Goal: Task Accomplishment & Management: Manage account settings

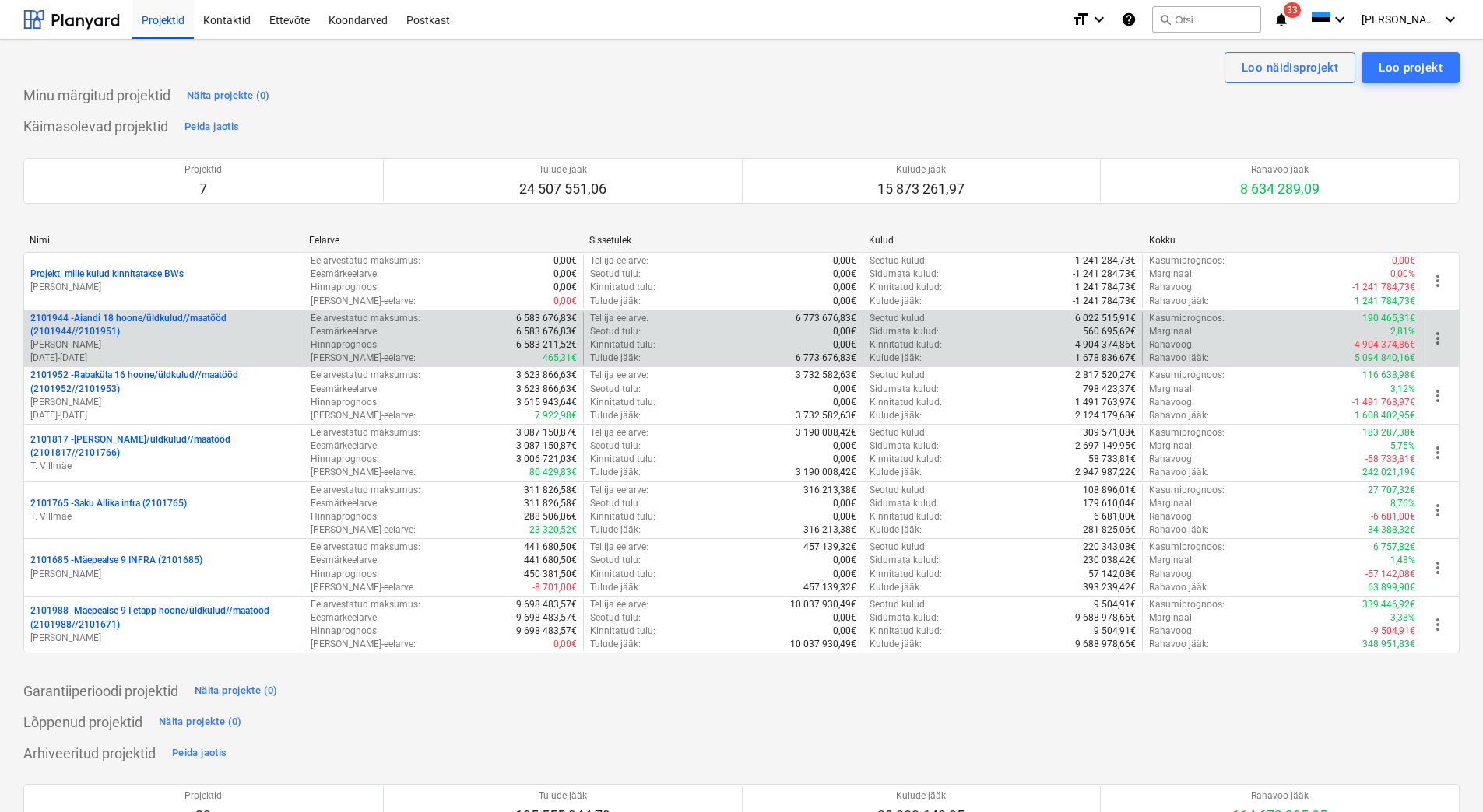
click at [200, 340] on p "[PERSON_NAME]" at bounding box center [164, 345] width 267 height 13
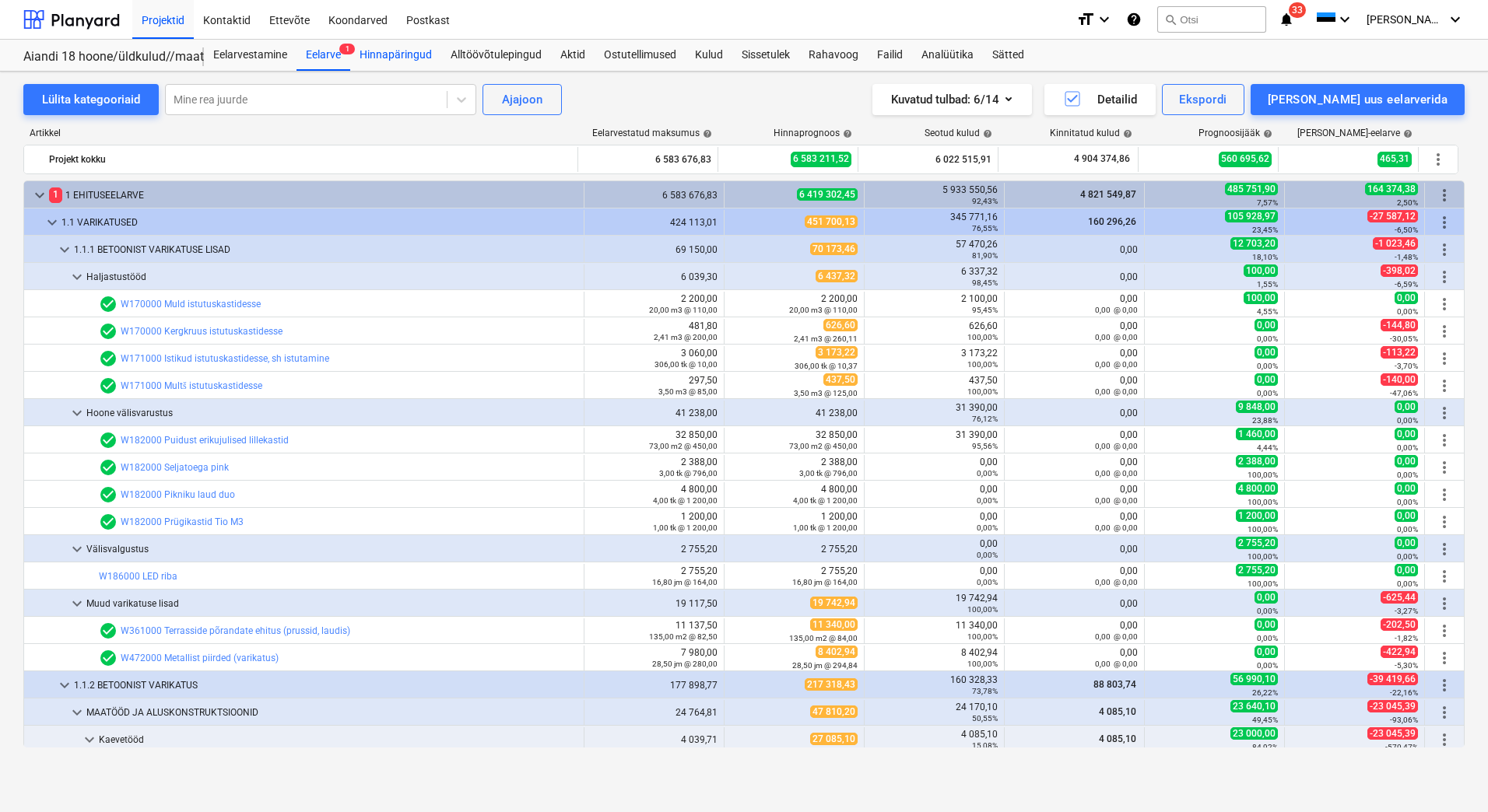
click at [426, 52] on div "Hinnapäringud" at bounding box center [396, 55] width 91 height 31
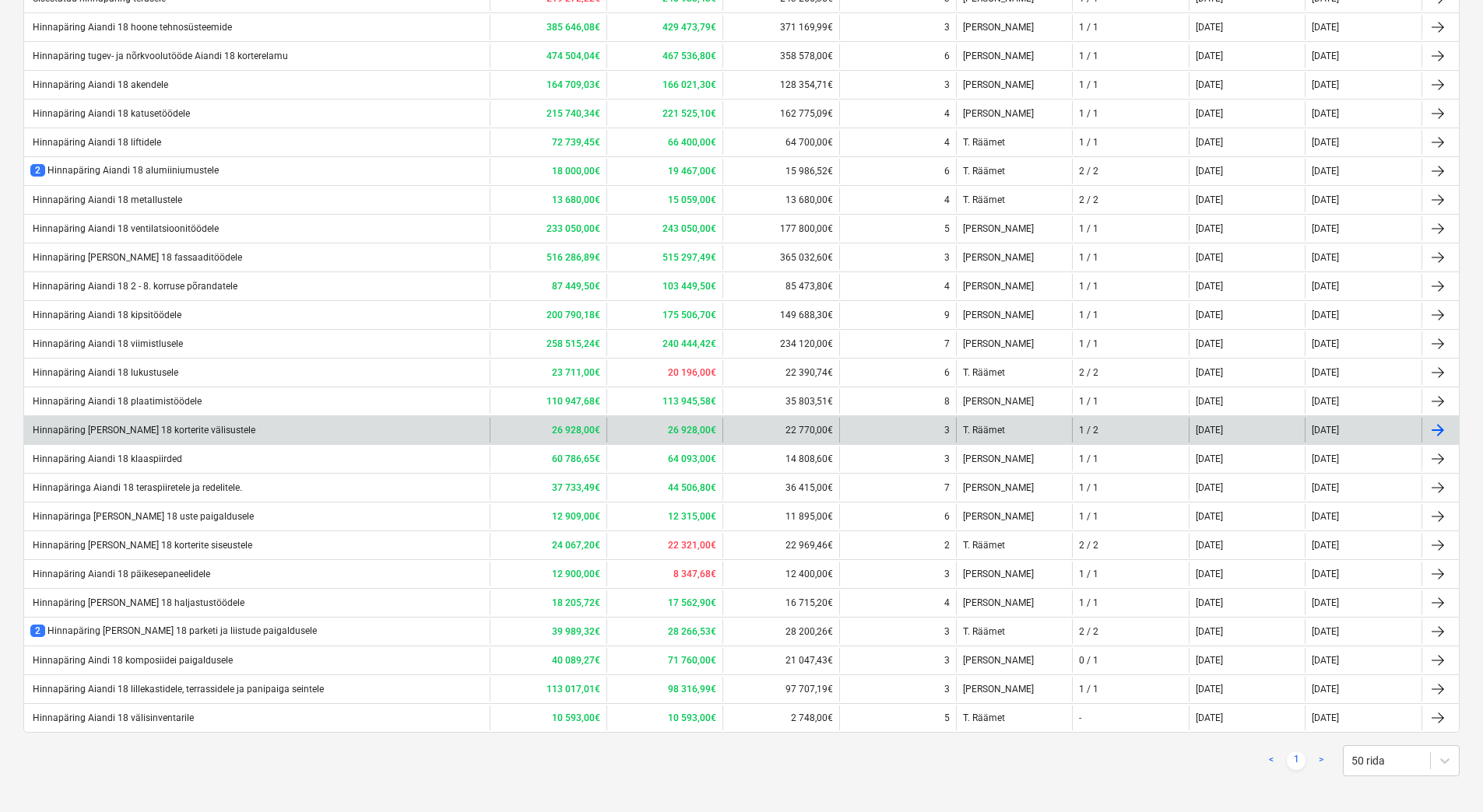
scroll to position [433, 0]
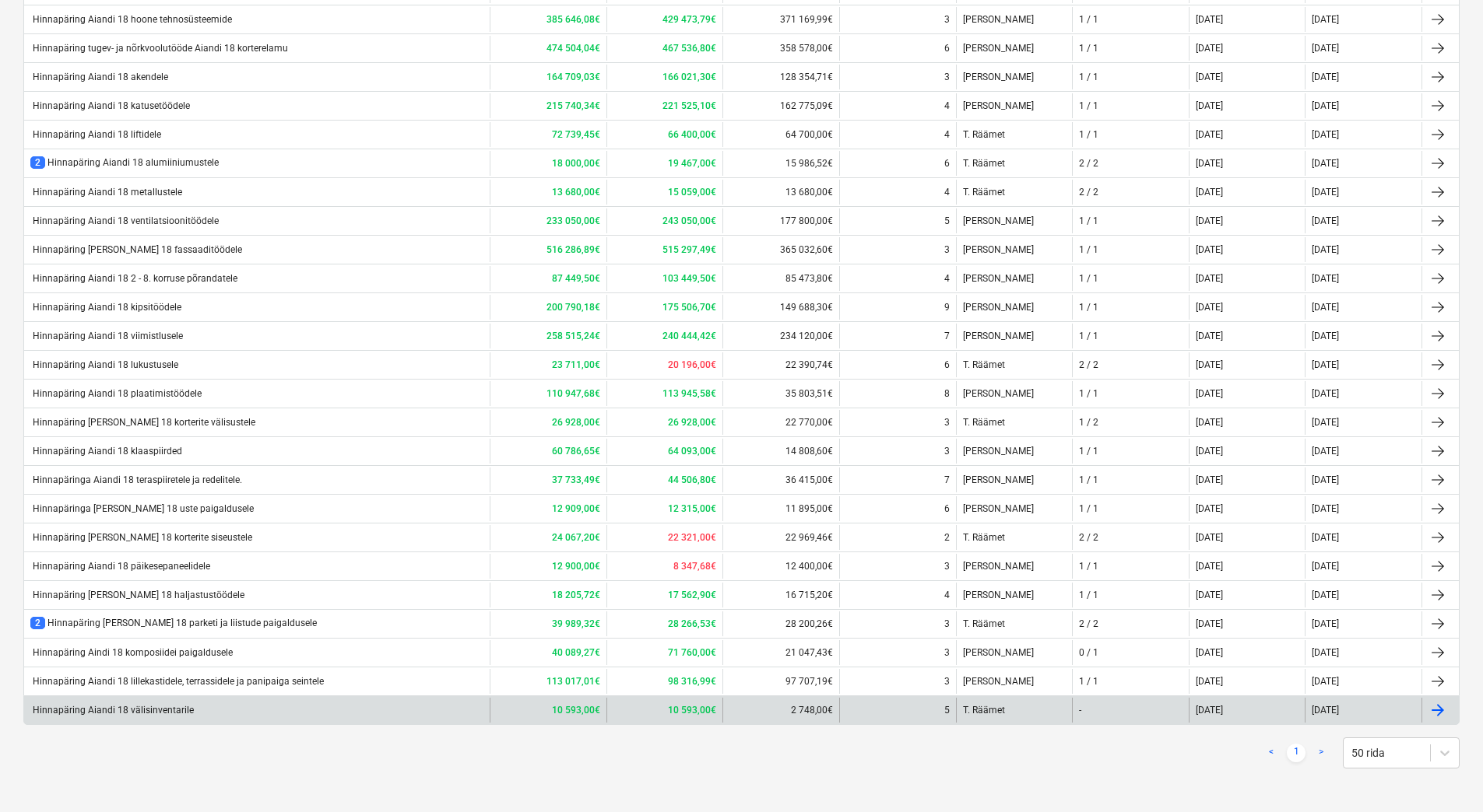
click at [266, 716] on div "Hinnapäring Aiandi 18 välisinventarile" at bounding box center [257, 711] width 465 height 25
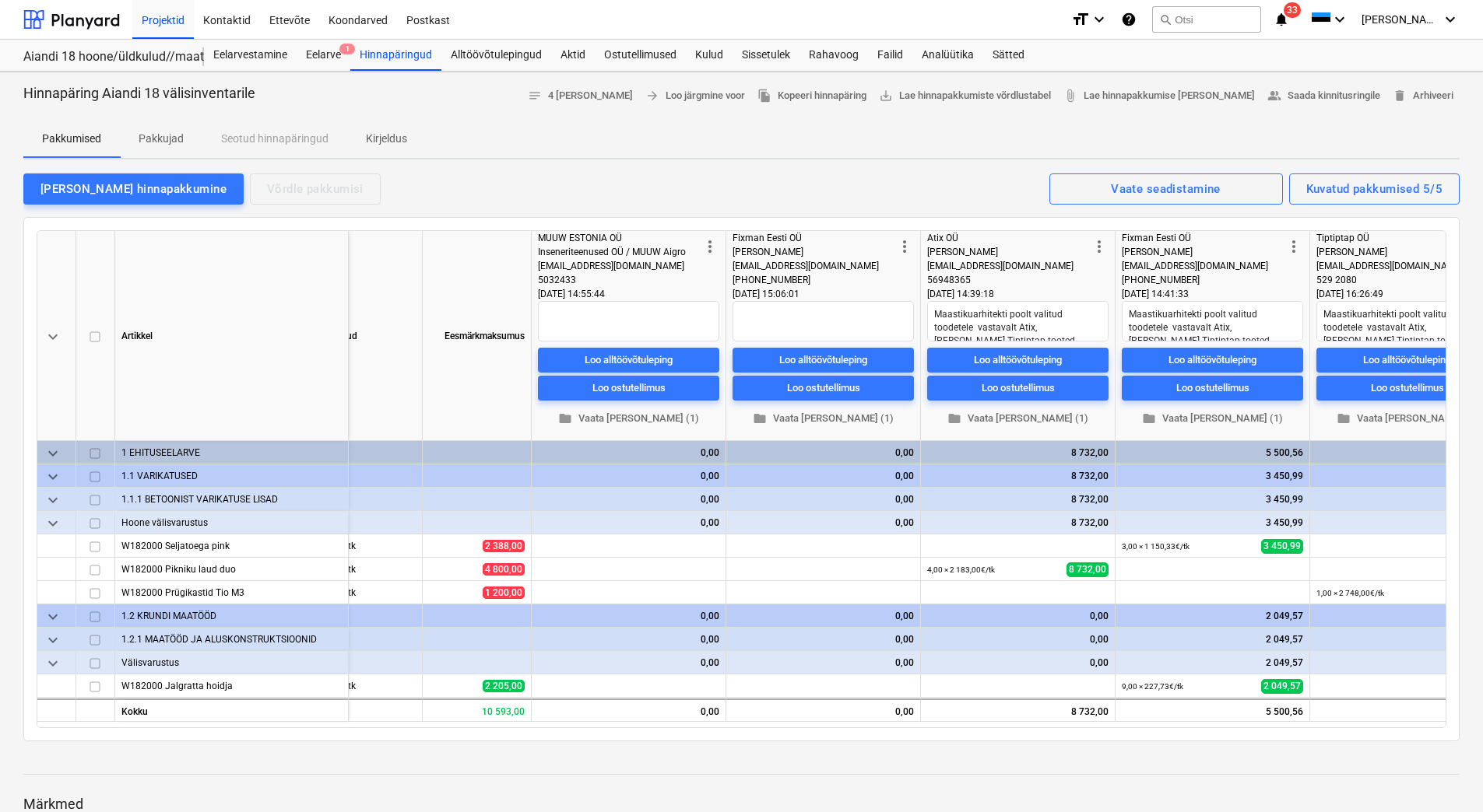
scroll to position [0, 281]
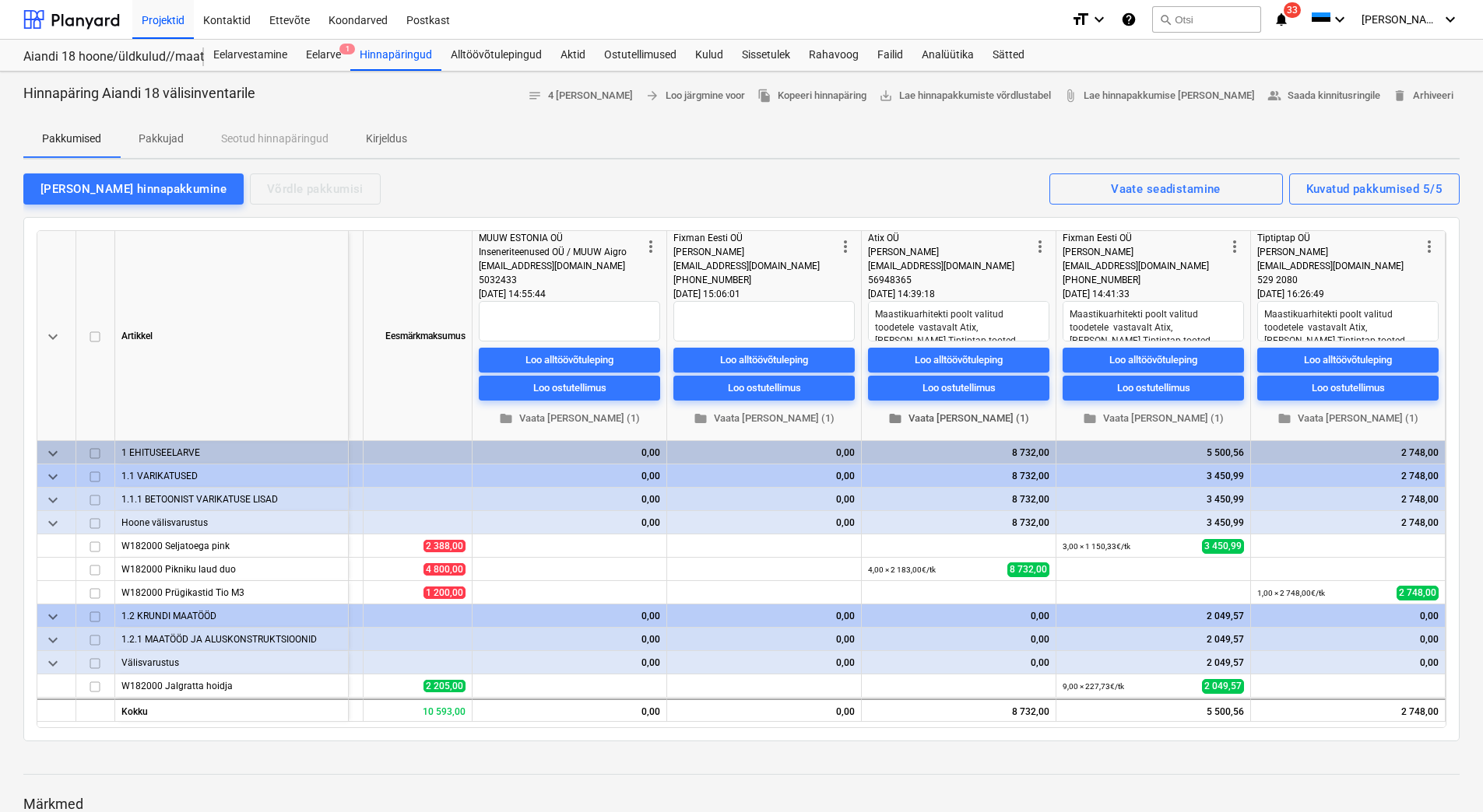
click at [954, 412] on span "folder Vaata faile (1)" at bounding box center [958, 419] width 169 height 18
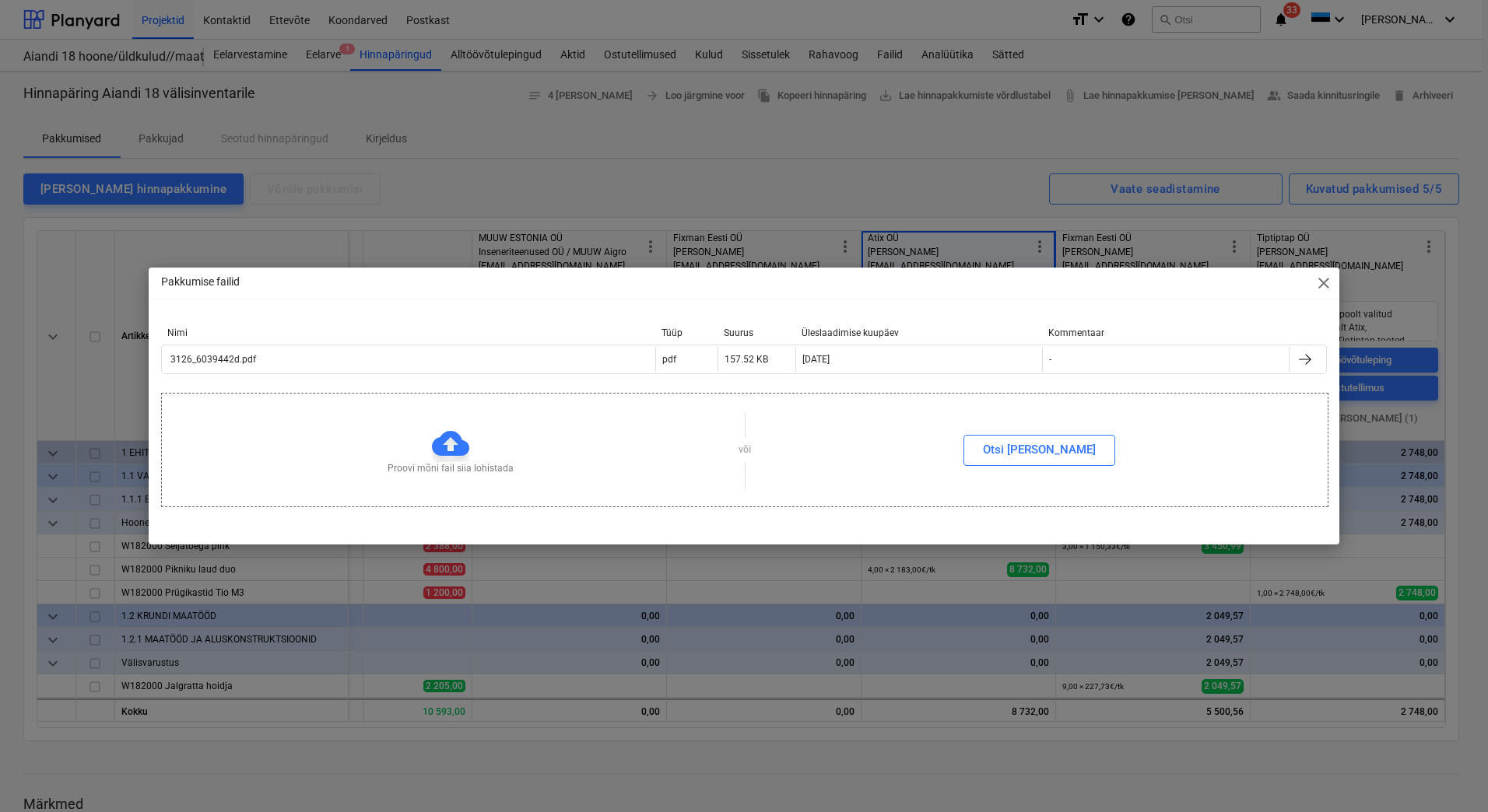
type textarea "x"
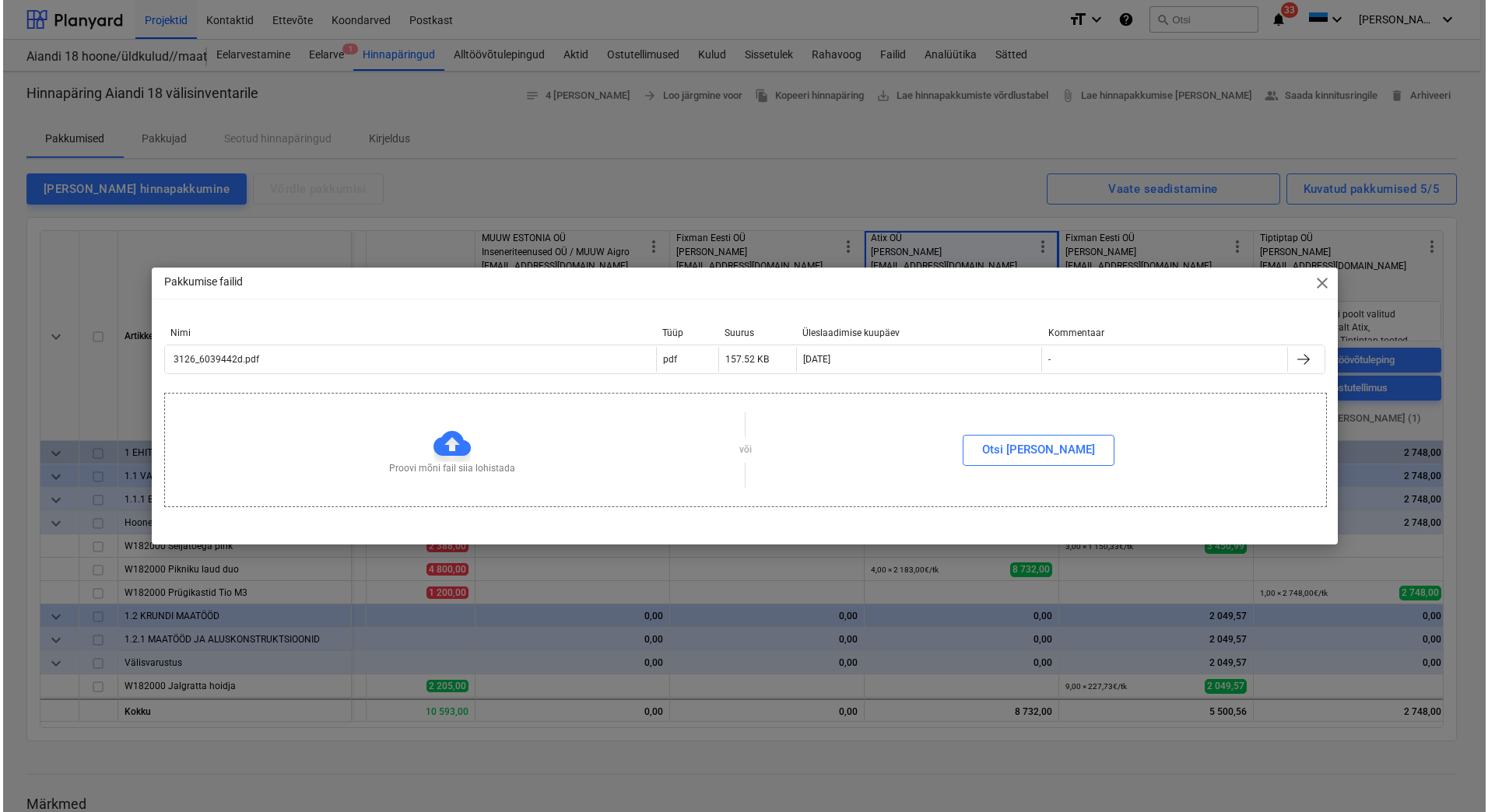
scroll to position [0, 275]
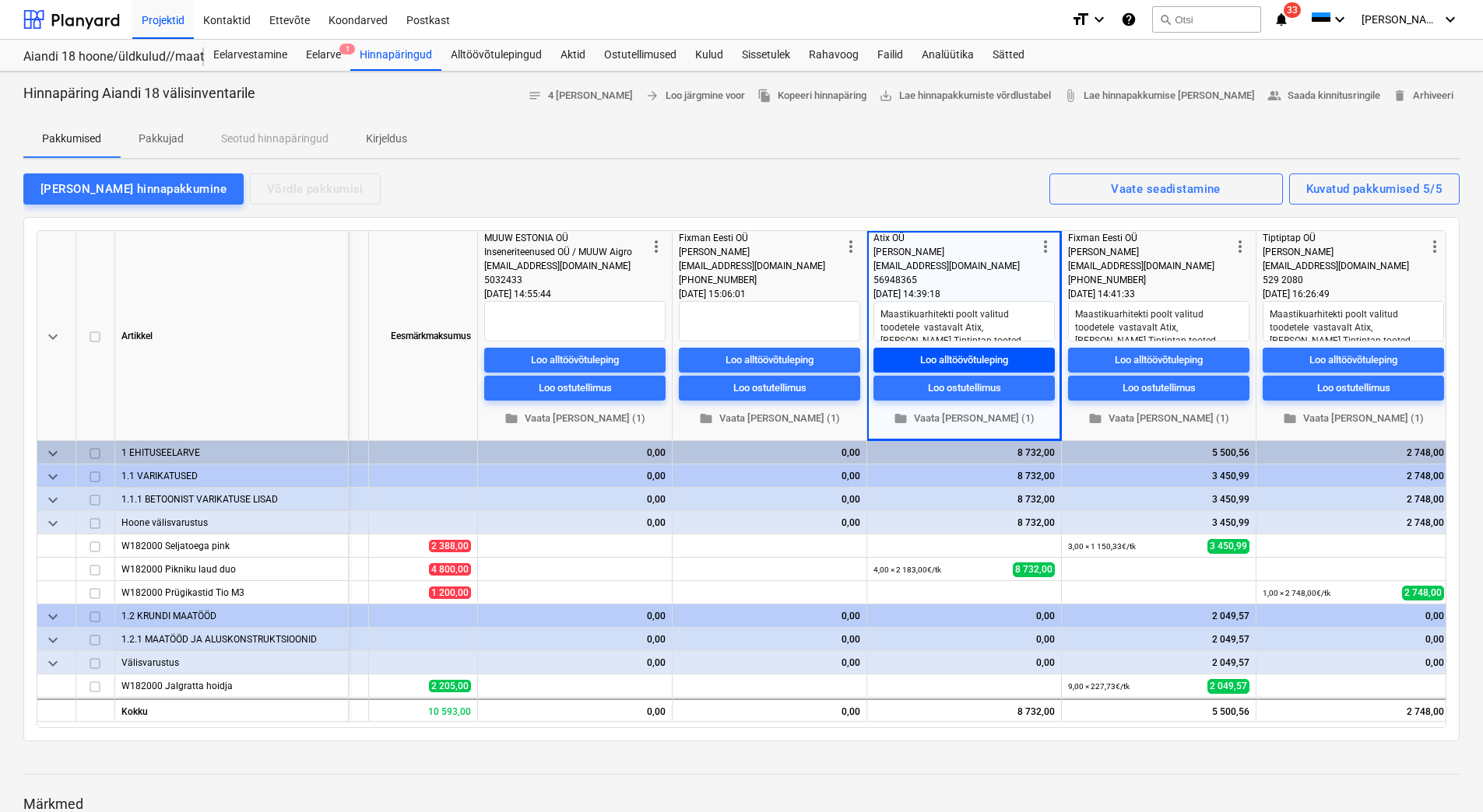
click at [1010, 363] on span "Loo alltöövõtuleping" at bounding box center [963, 360] width 169 height 18
type textarea "x"
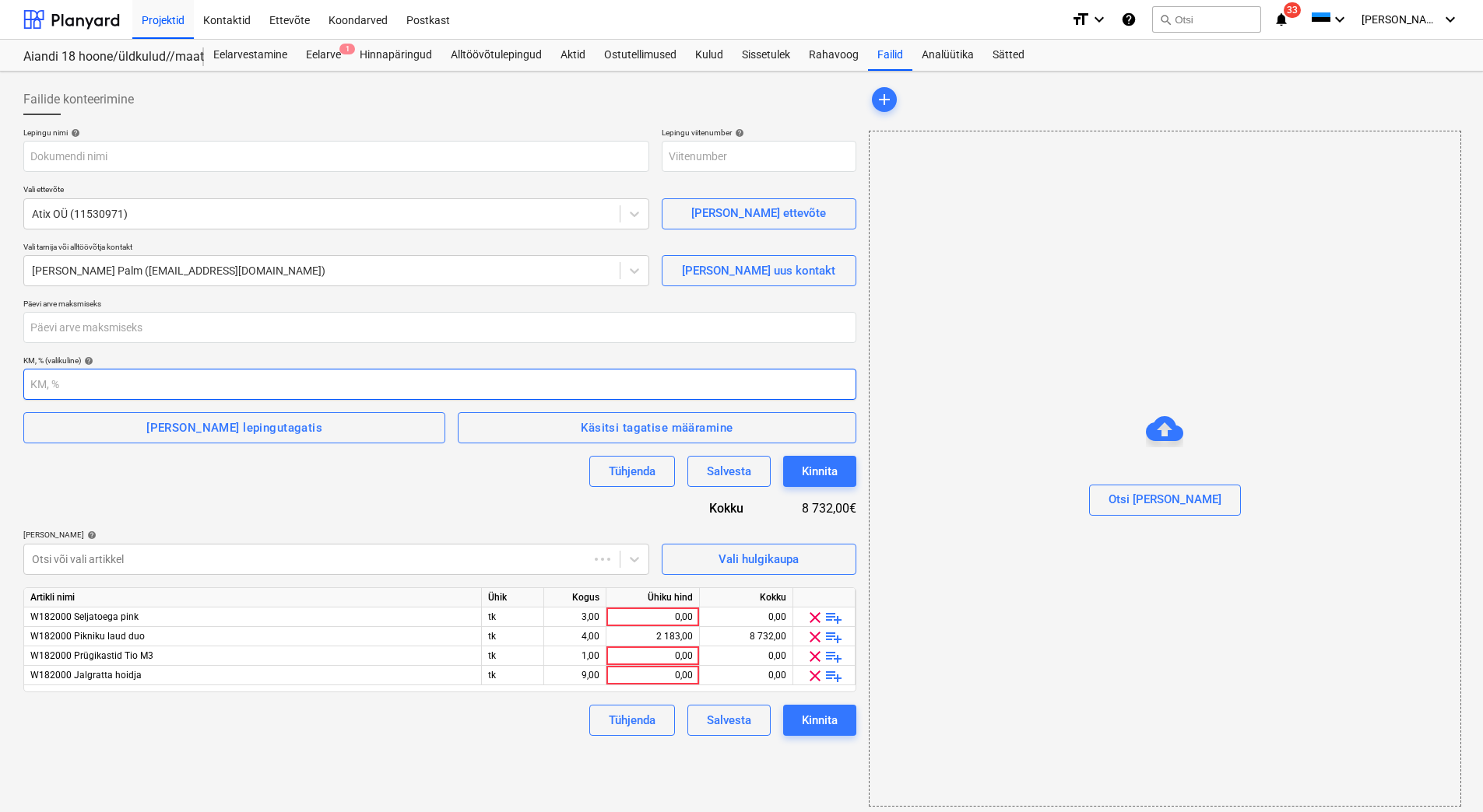
type input "2101944-SO-044"
click at [92, 17] on div at bounding box center [71, 19] width 97 height 39
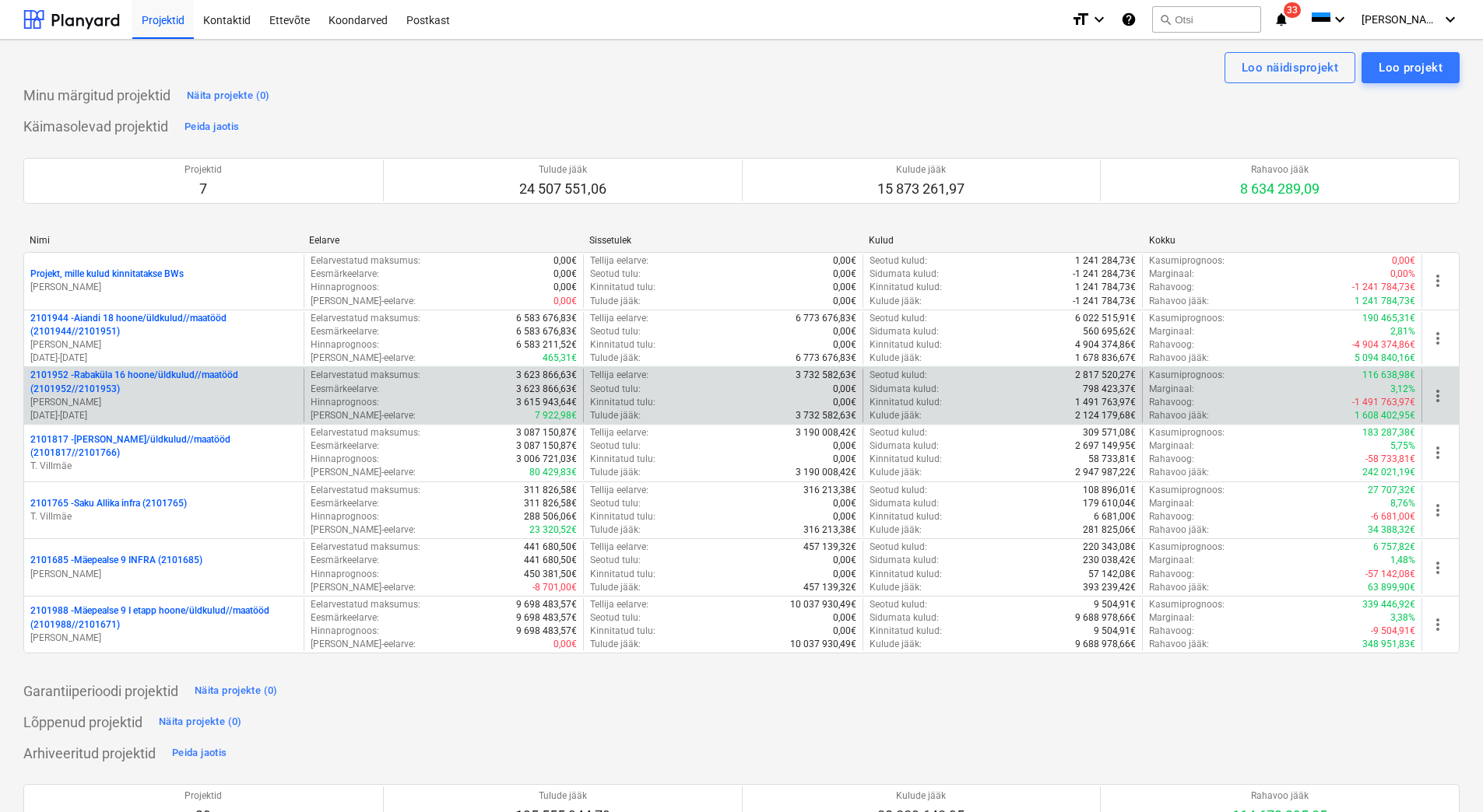
click at [125, 378] on p "2101952 - [GEOGRAPHIC_DATA] 16 hoone/üldkulud//maatööd (2101952//2101953)" at bounding box center [164, 382] width 267 height 26
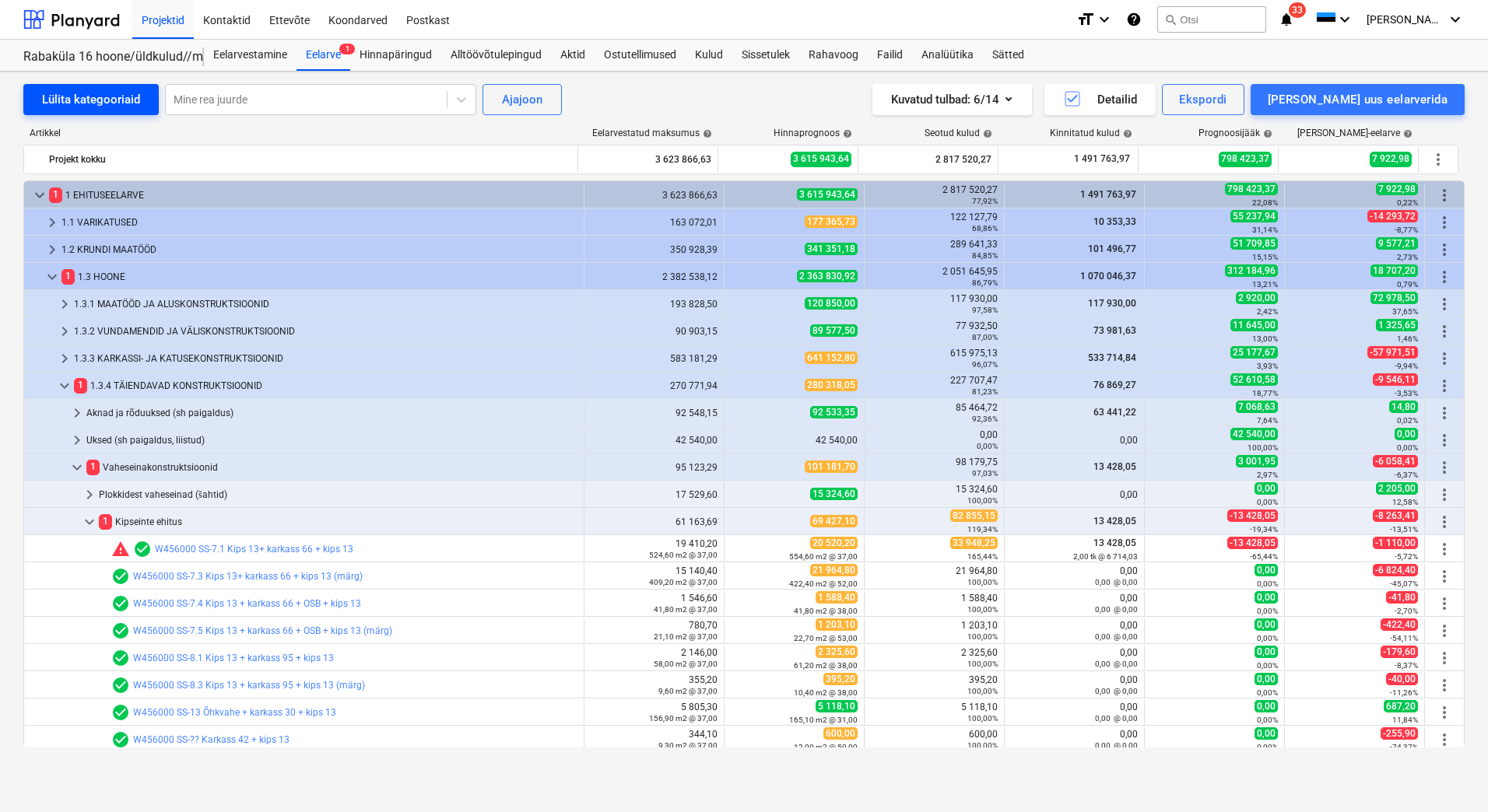
click at [60, 100] on div "Lülita kategooriaid" at bounding box center [91, 100] width 98 height 21
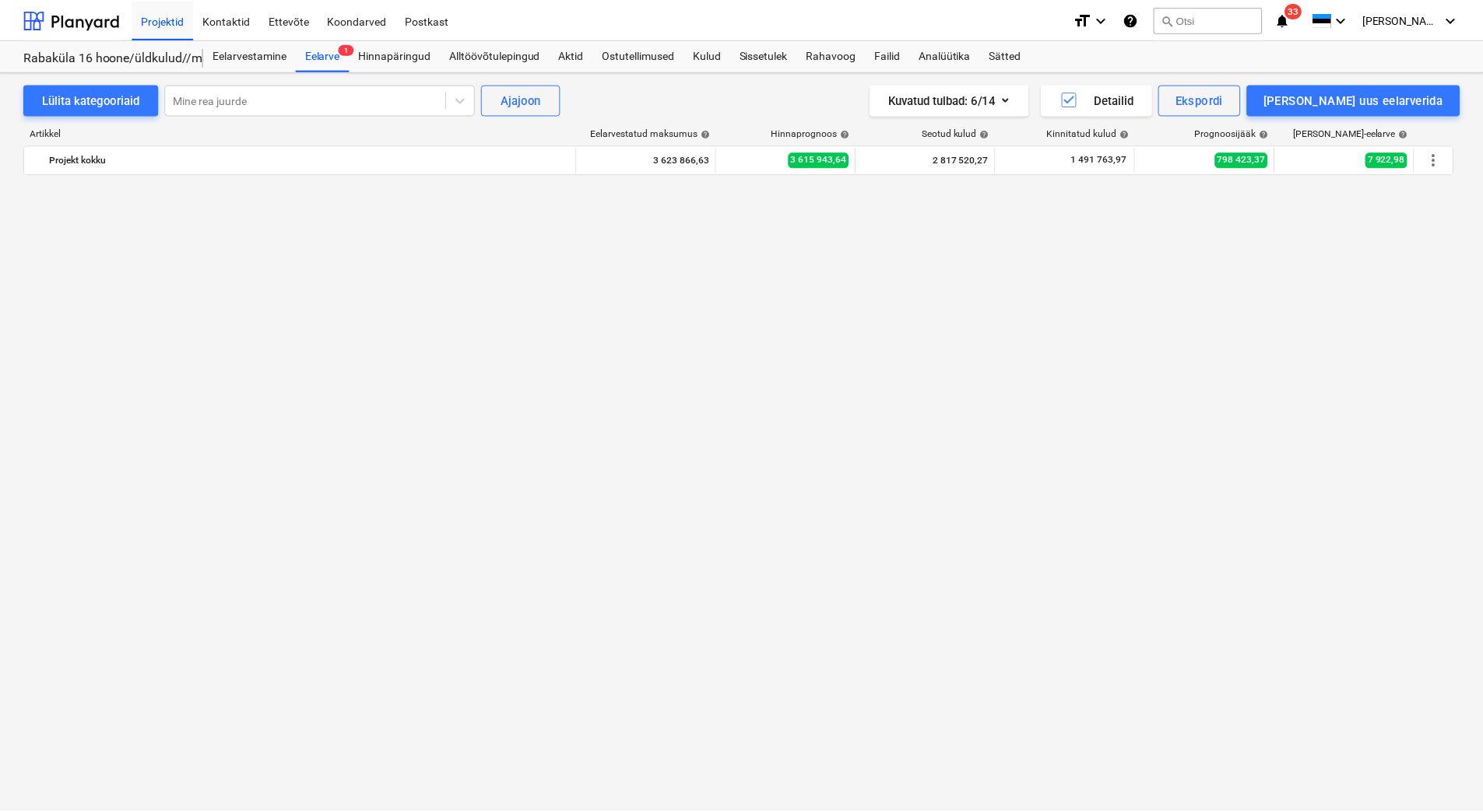
scroll to position [3189, 0]
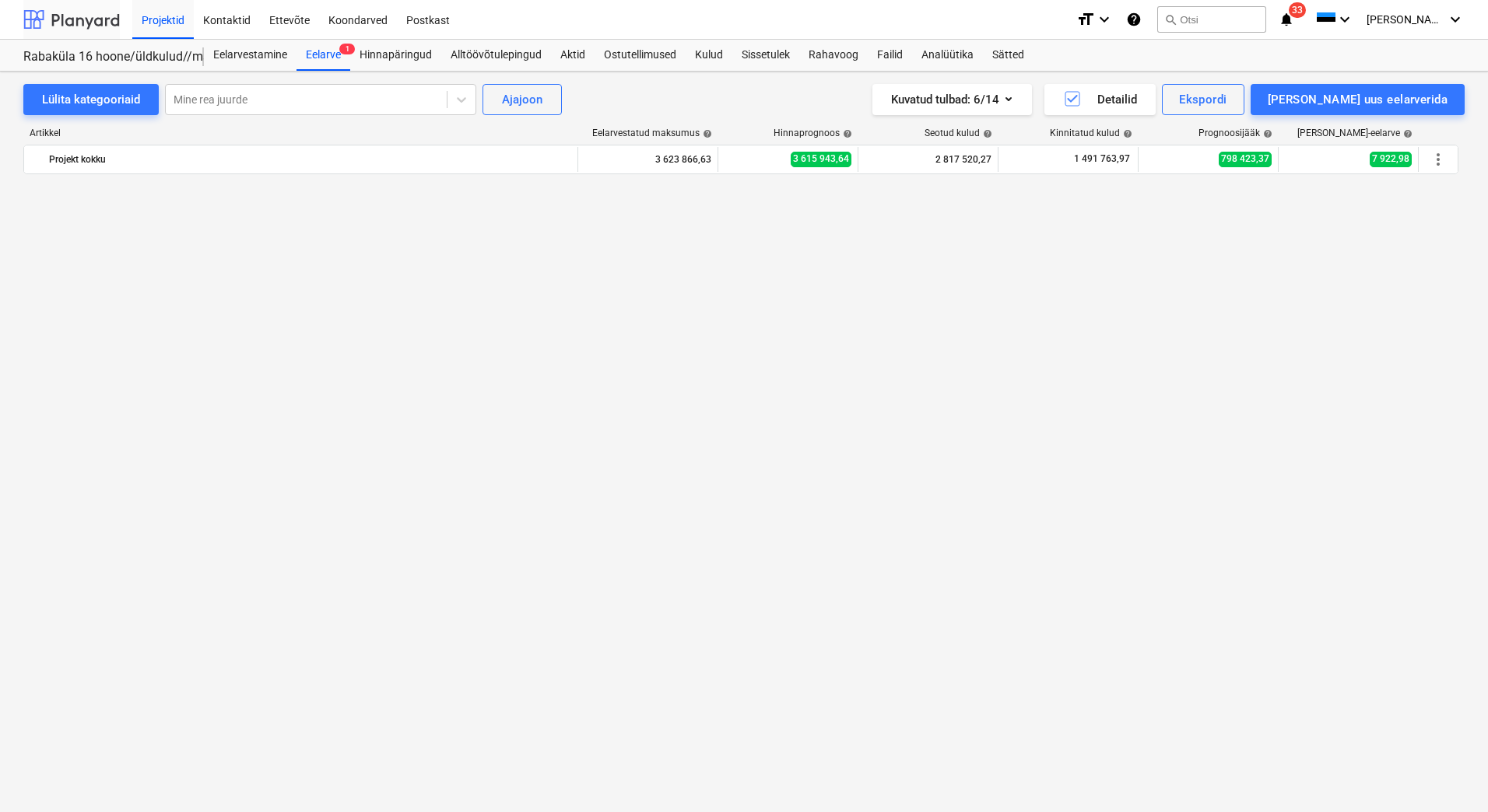
click at [82, 23] on div at bounding box center [71, 19] width 96 height 39
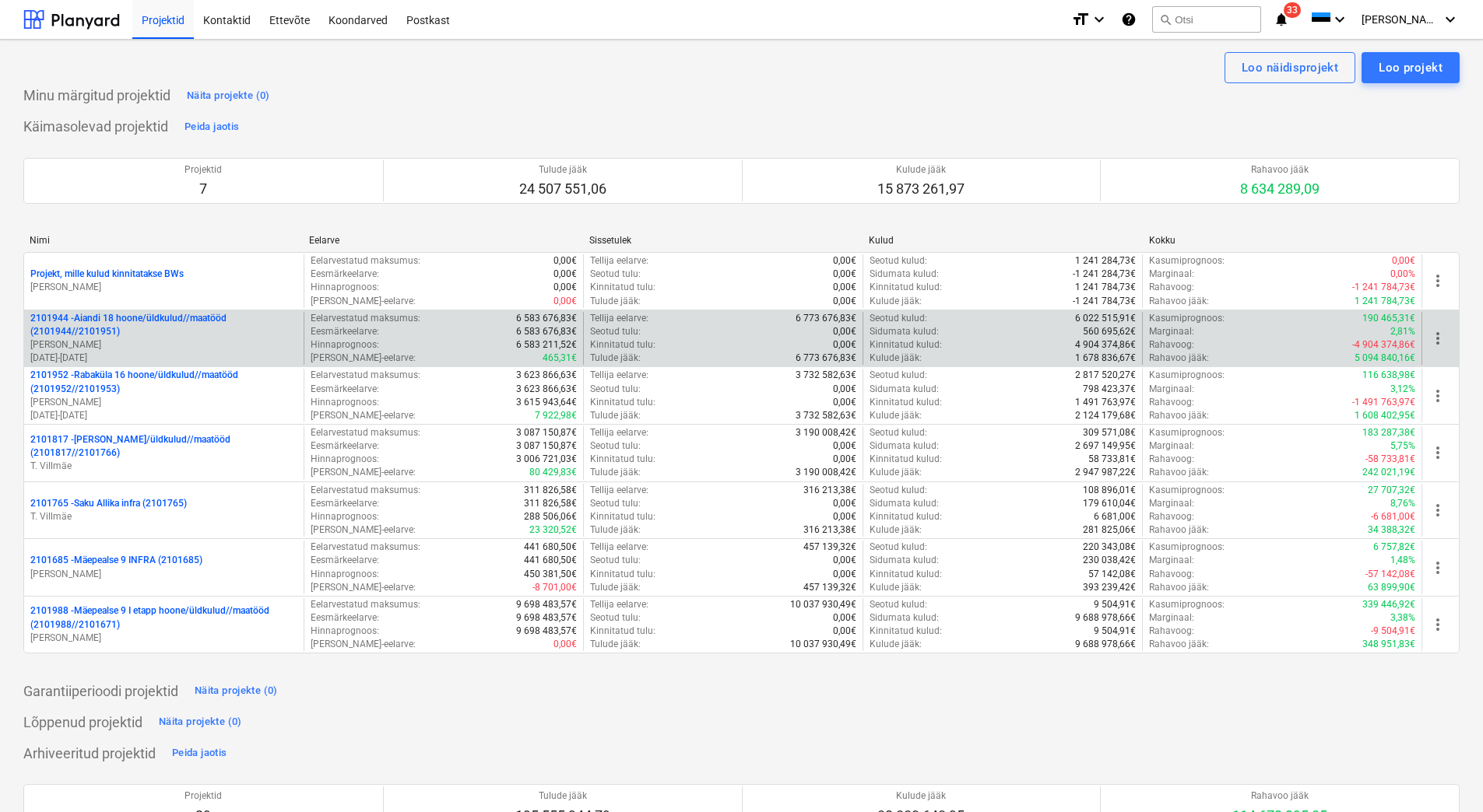
click at [151, 344] on p "[PERSON_NAME]" at bounding box center [164, 345] width 267 height 13
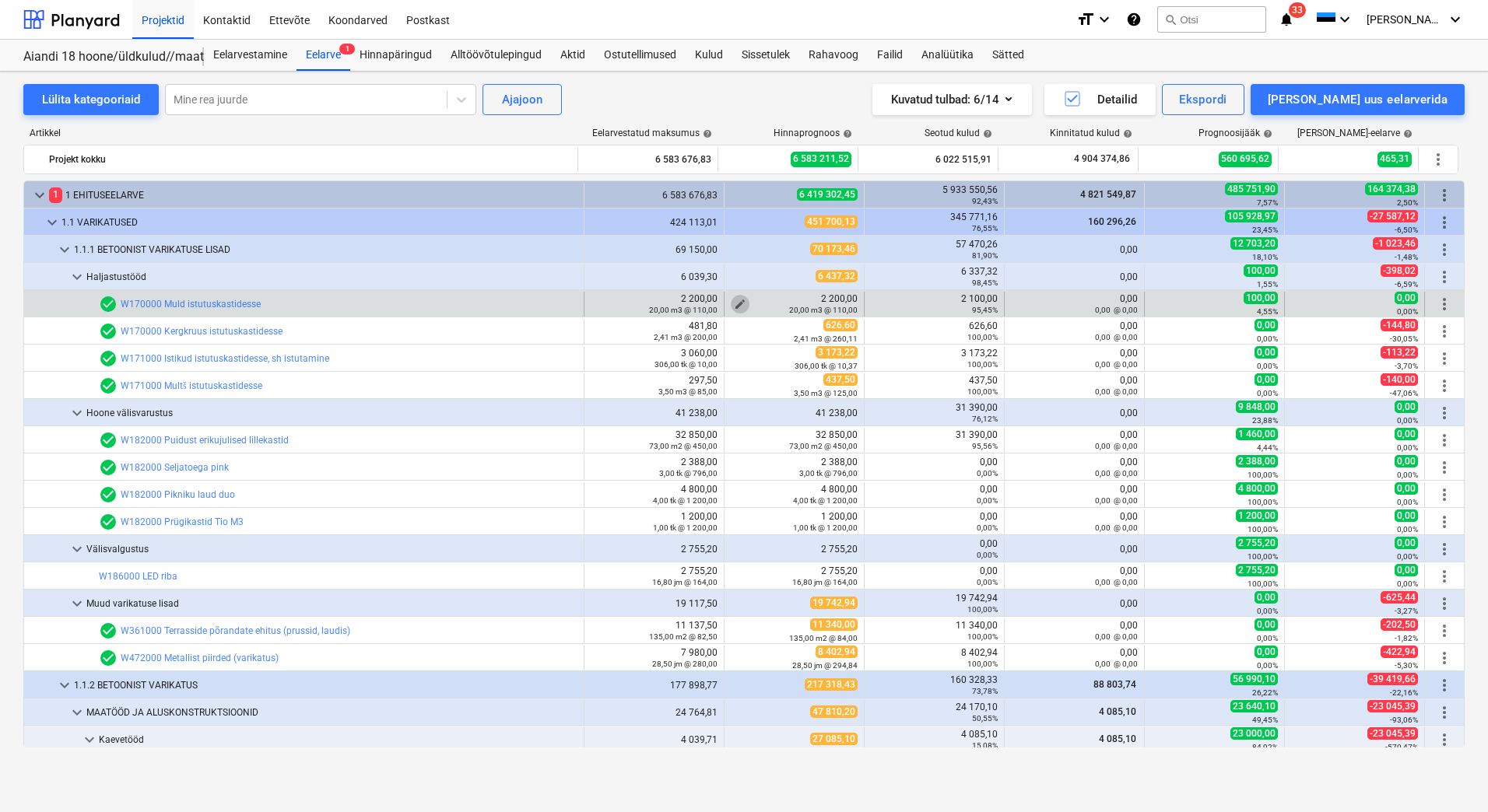
click at [734, 298] on span "edit" at bounding box center [739, 303] width 12 height 12
type textarea "x"
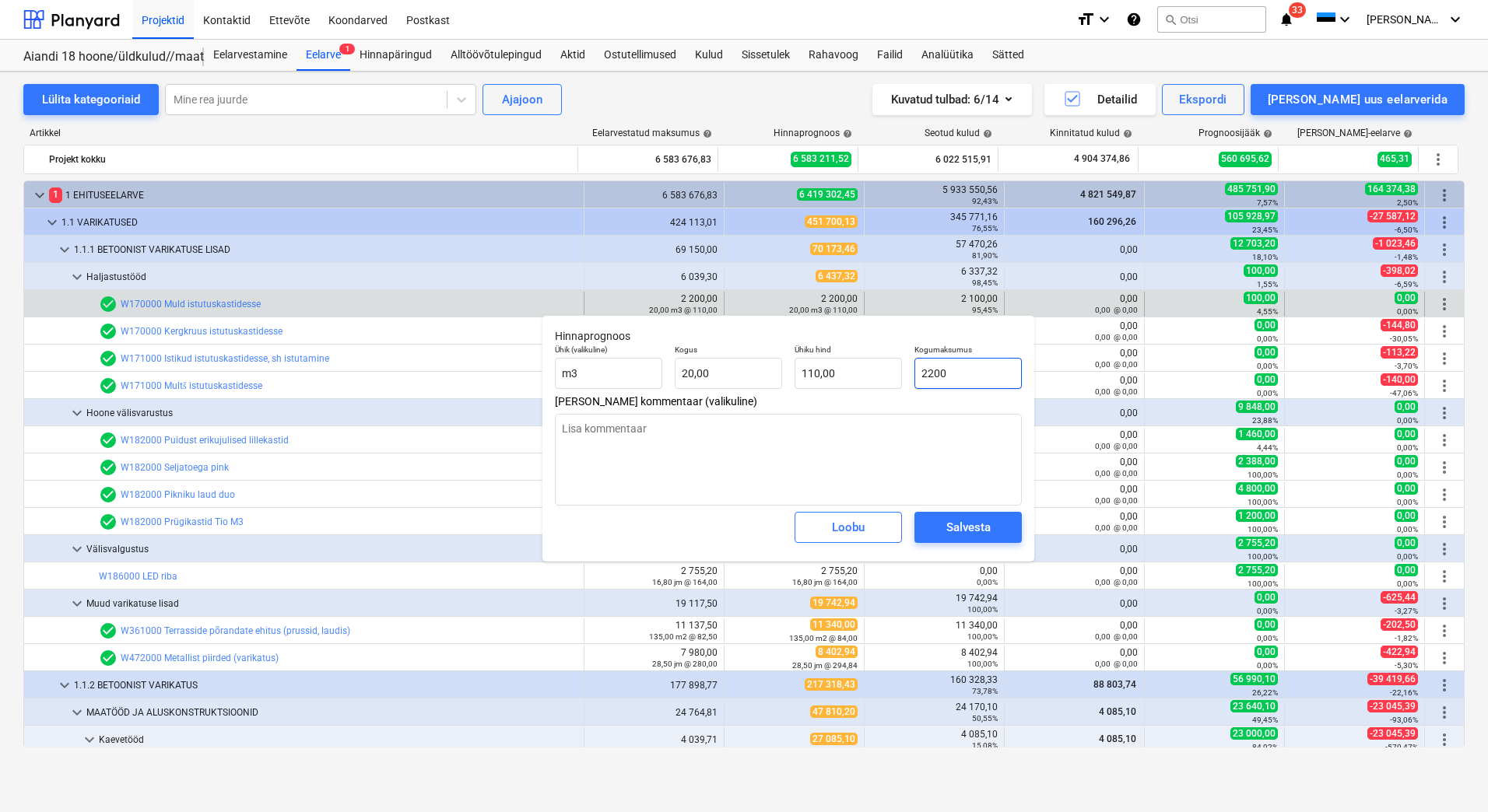
drag, startPoint x: 965, startPoint y: 371, endPoint x: 927, endPoint y: 374, distance: 38.1
click at [927, 374] on input "2200" at bounding box center [968, 373] width 107 height 31
type input "21"
type textarea "x"
type input "1,05"
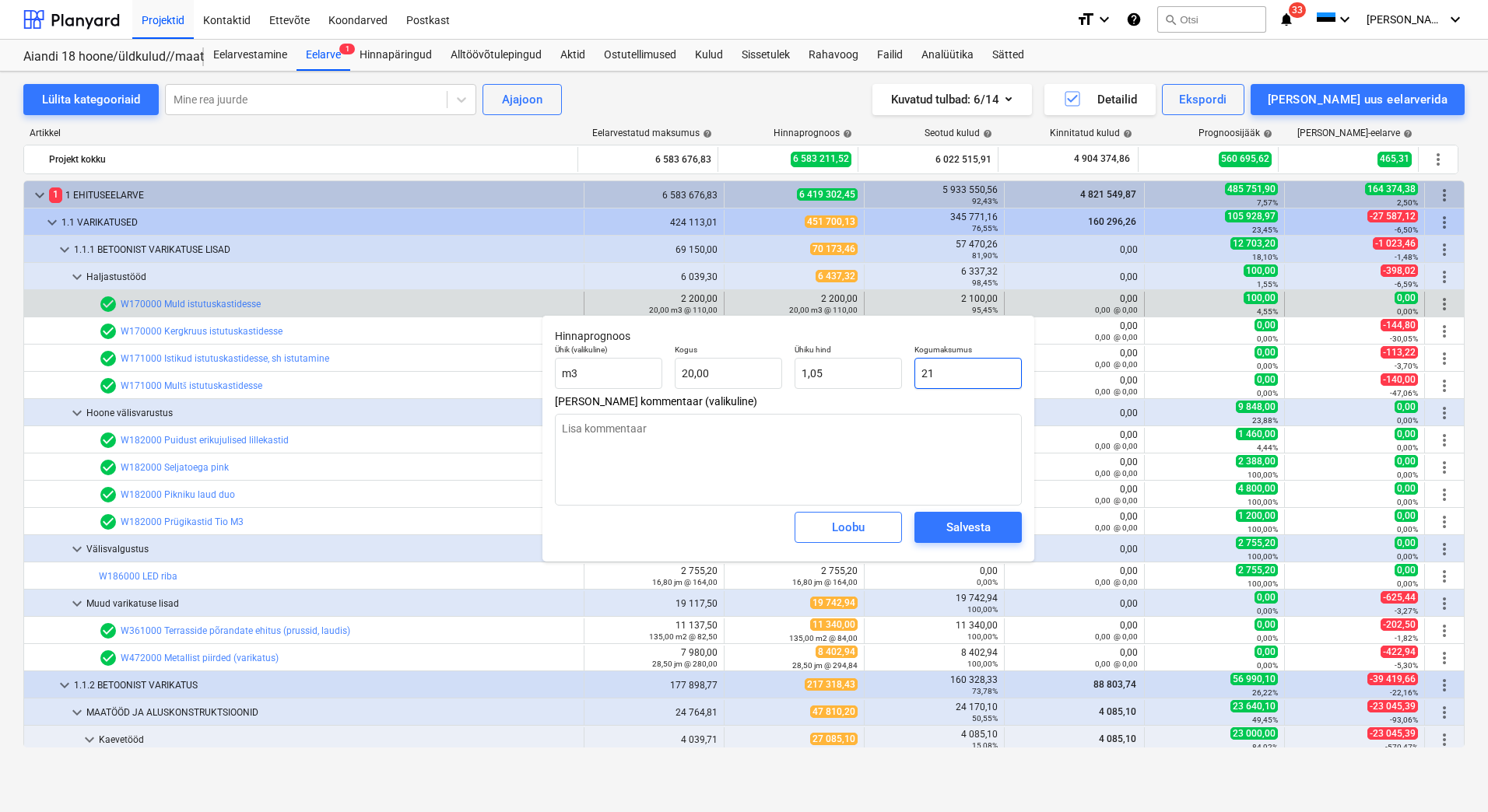
type textarea "x"
type input "210"
type input "10,50"
type textarea "x"
type input "2100"
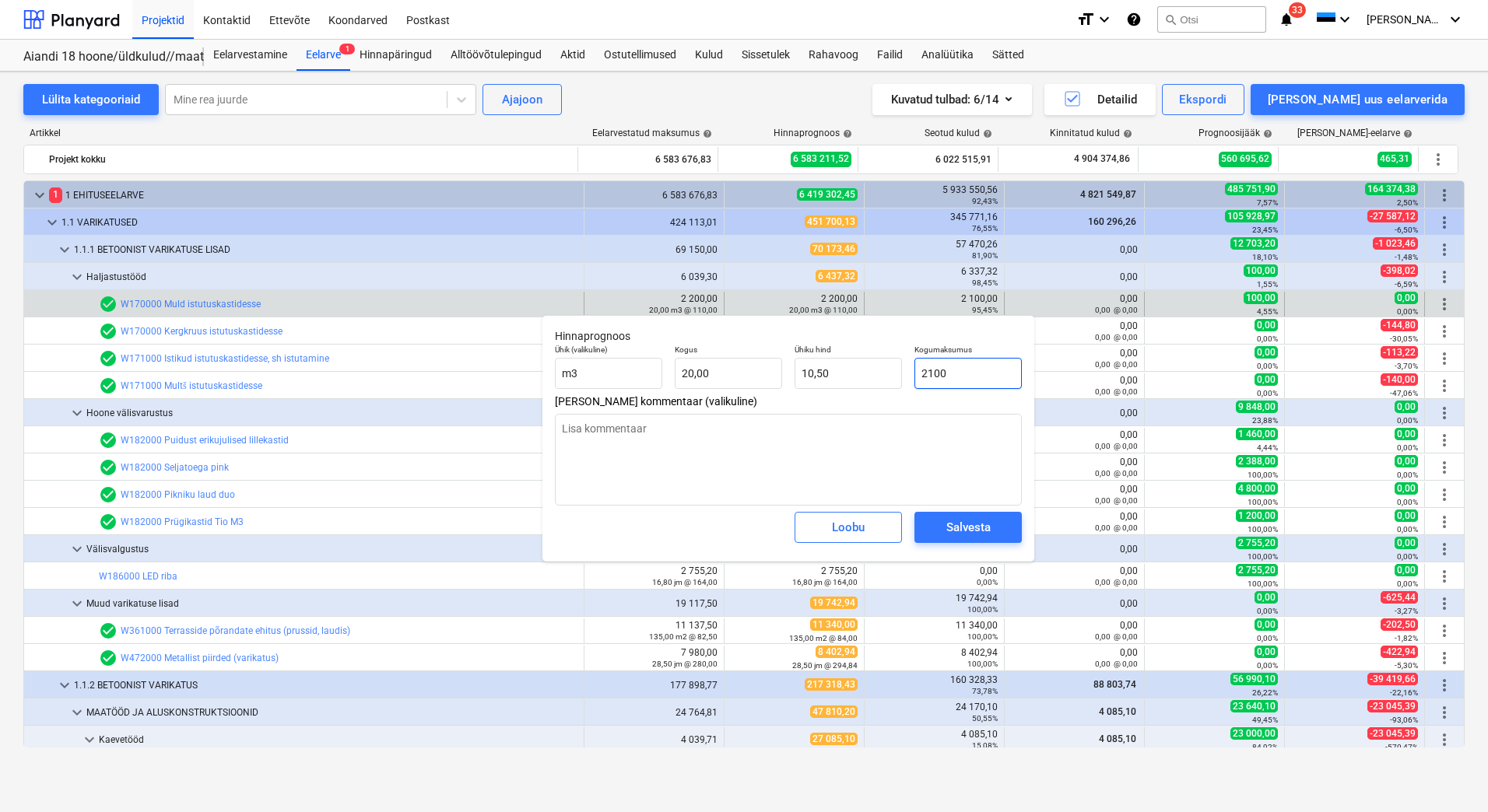
type input "105,00"
click at [984, 525] on div "Salvesta" at bounding box center [969, 528] width 45 height 21
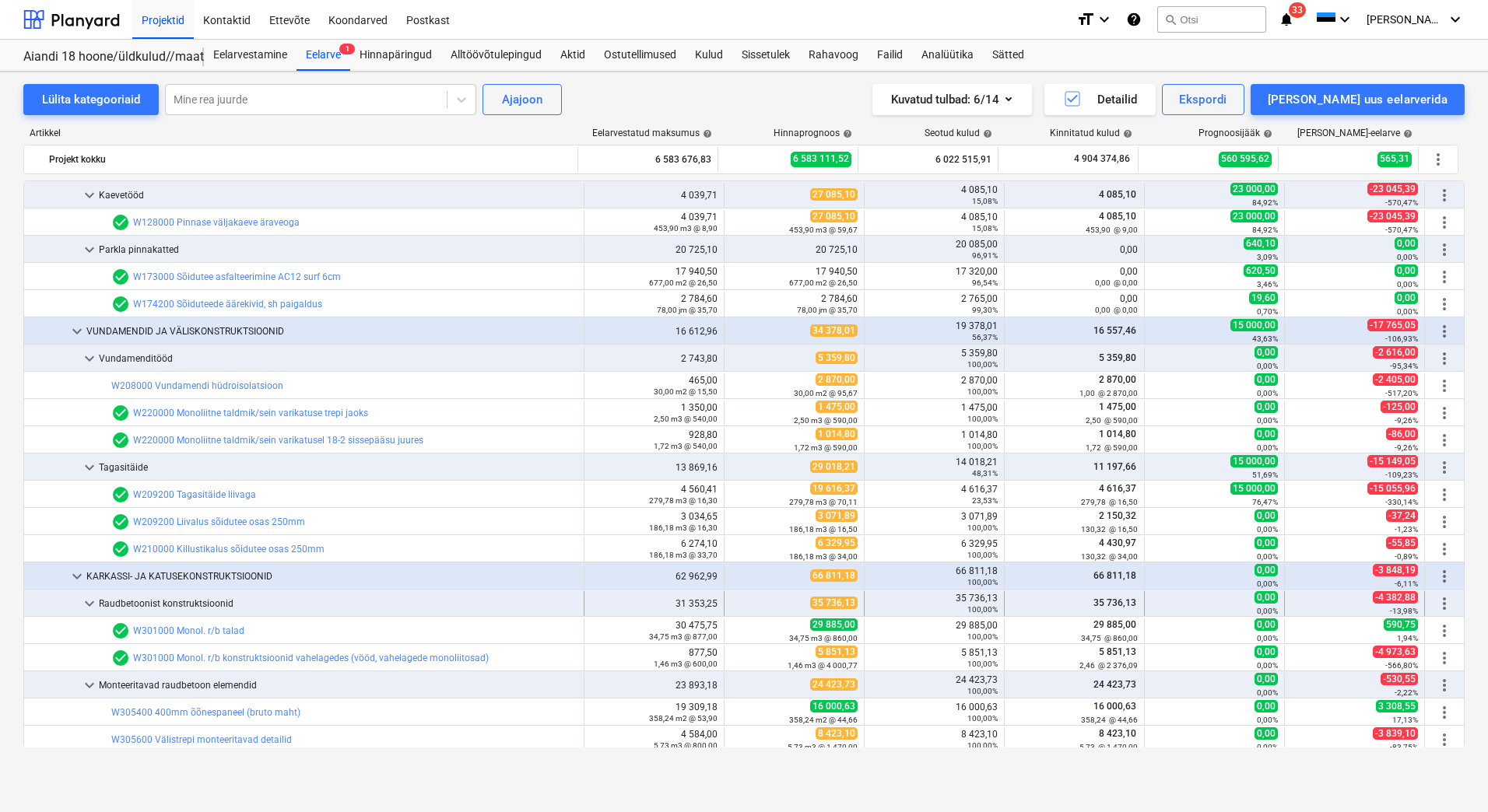
scroll to position [700, 0]
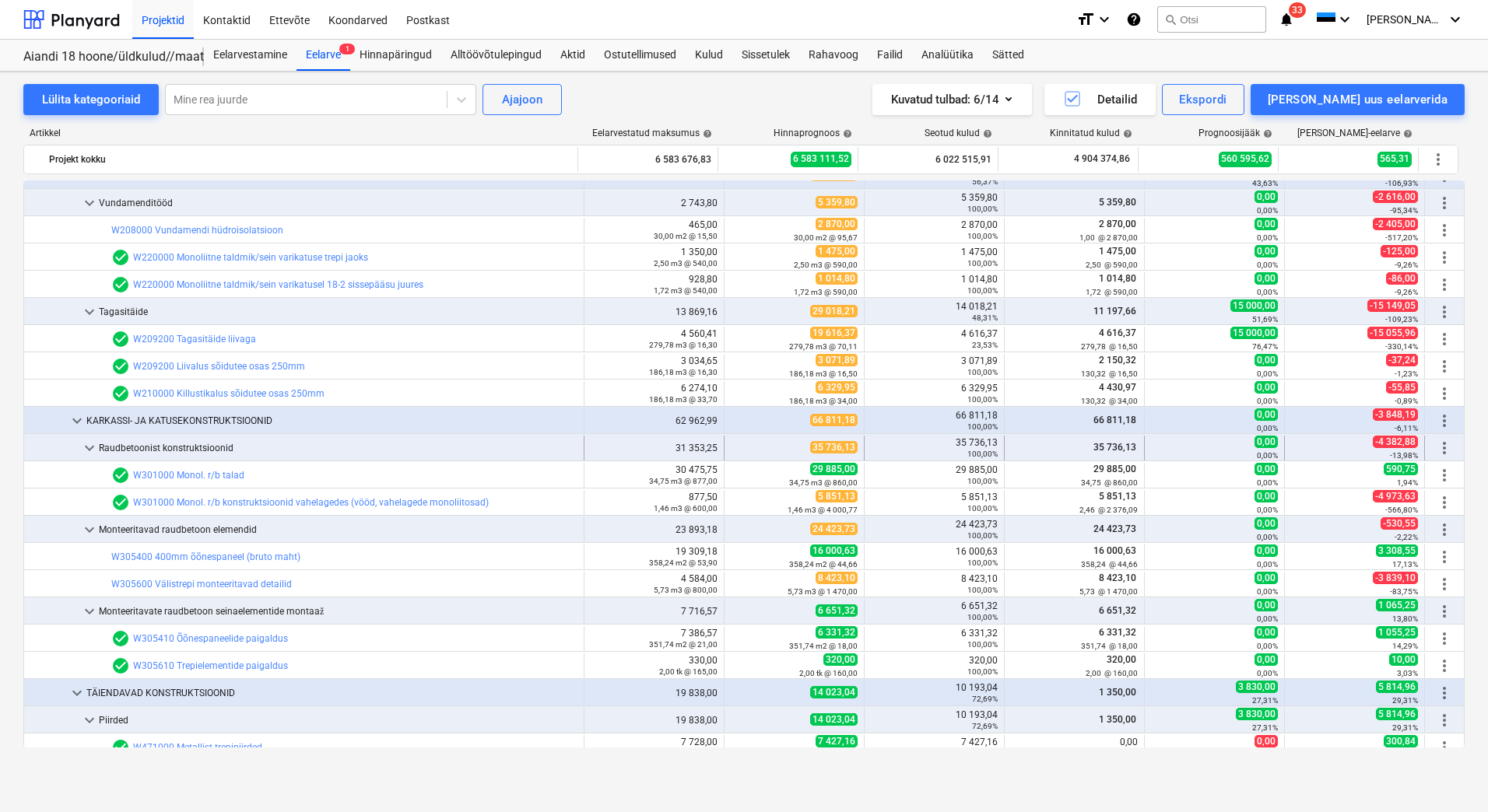
click at [90, 448] on span "keyboard_arrow_down" at bounding box center [89, 448] width 19 height 19
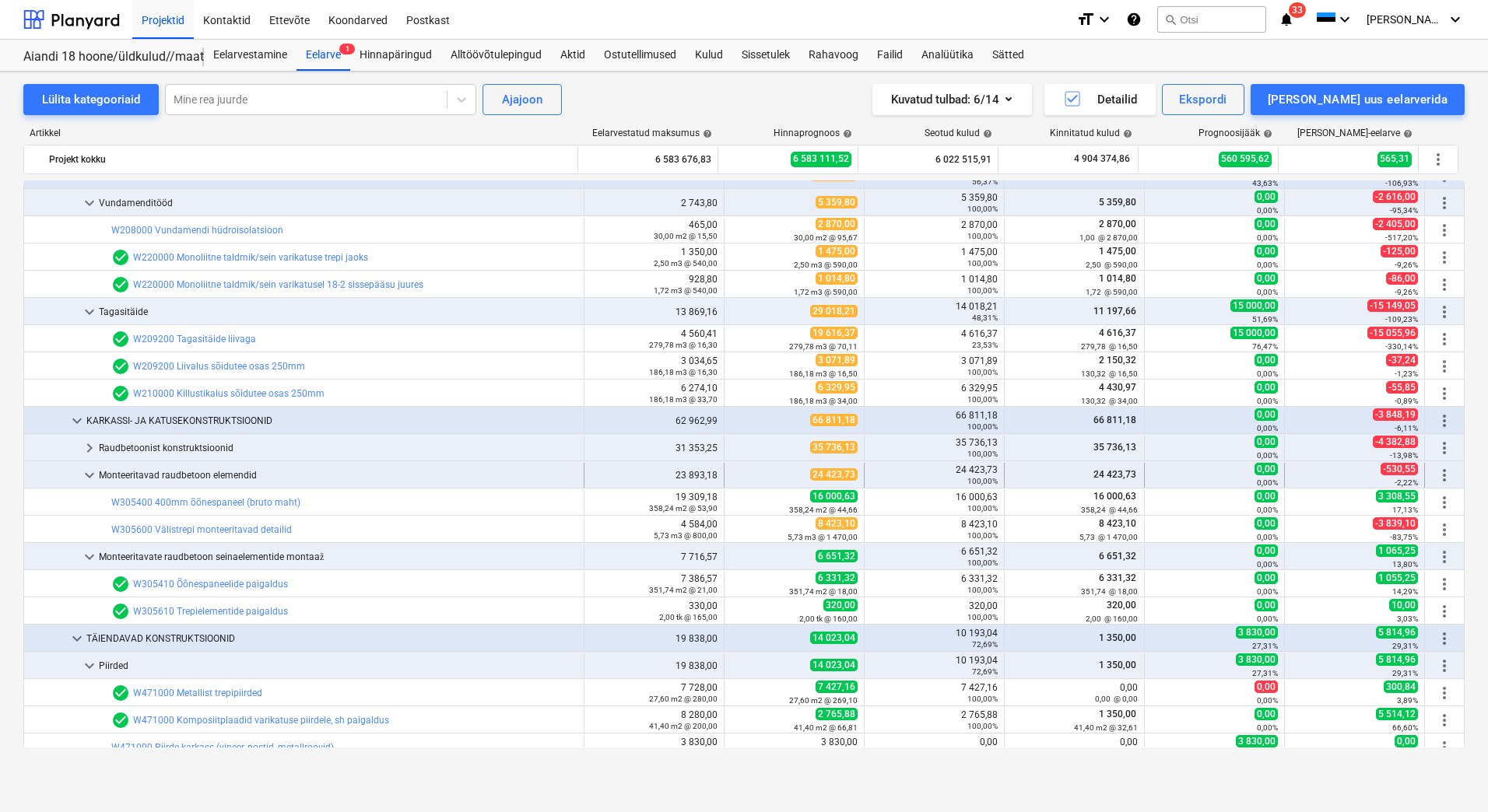
click at [88, 472] on span "keyboard_arrow_down" at bounding box center [89, 475] width 19 height 19
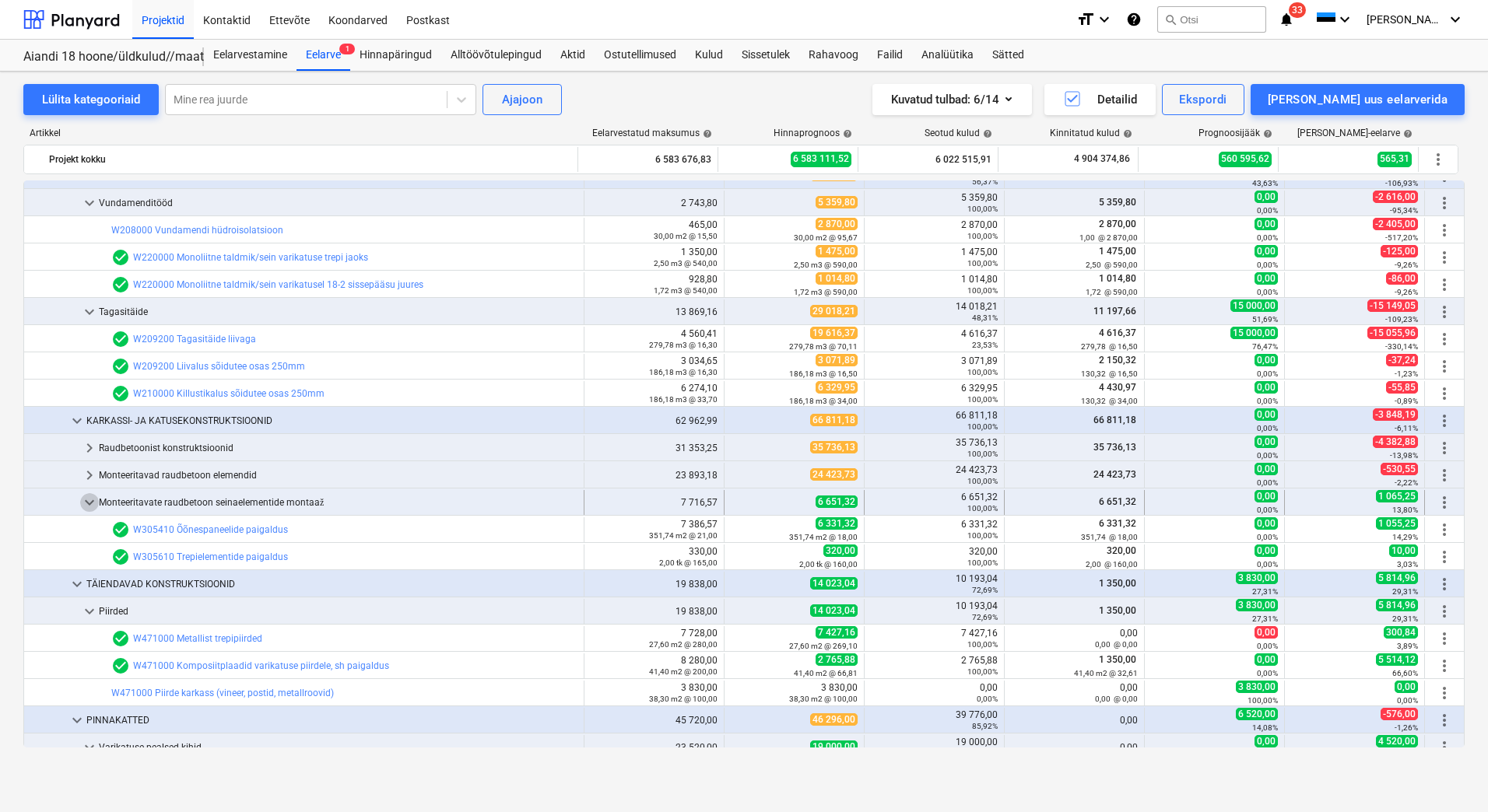
click at [90, 495] on span "keyboard_arrow_down" at bounding box center [89, 502] width 19 height 19
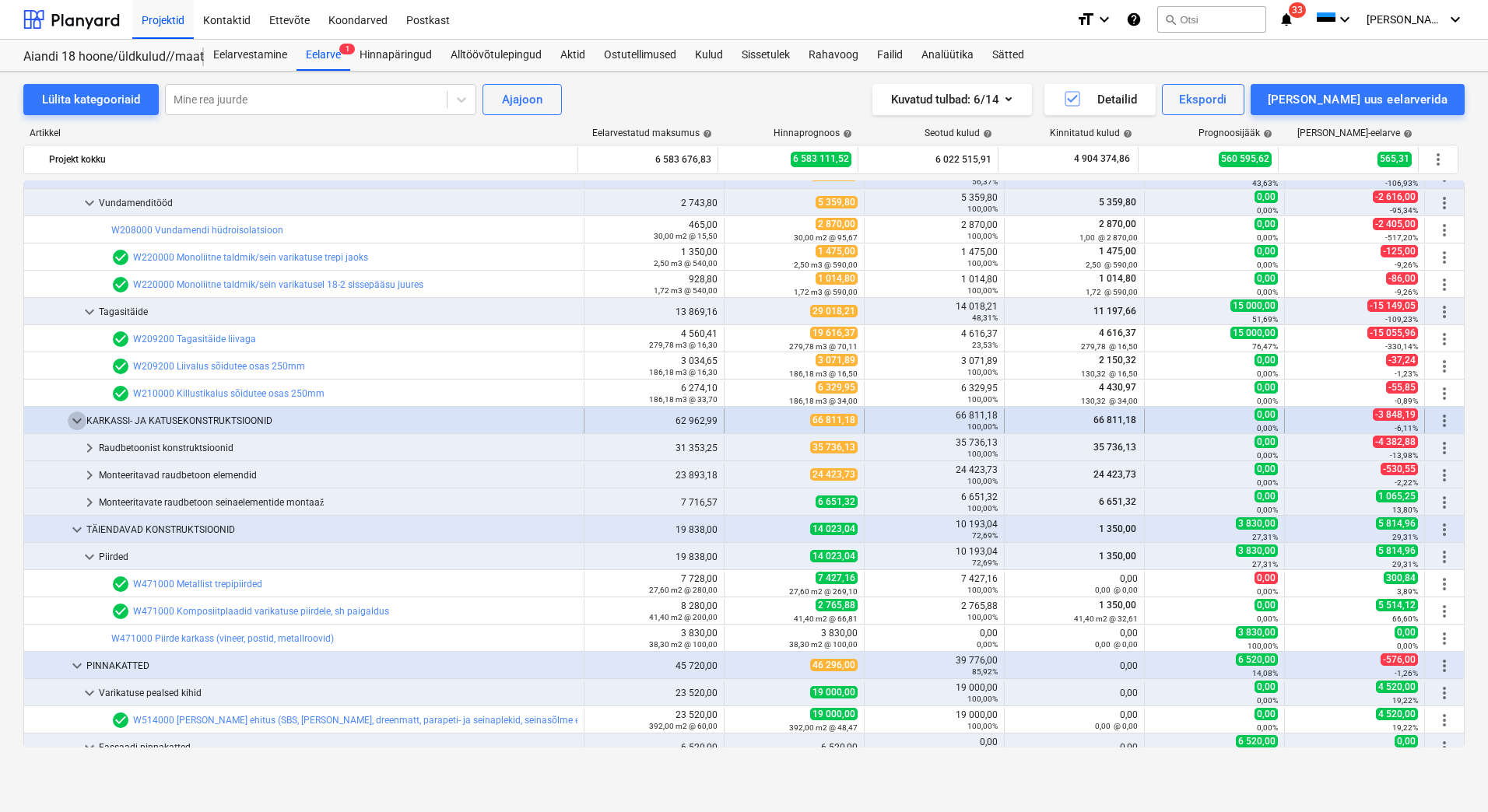
click at [77, 418] on span "keyboard_arrow_down" at bounding box center [77, 420] width 19 height 19
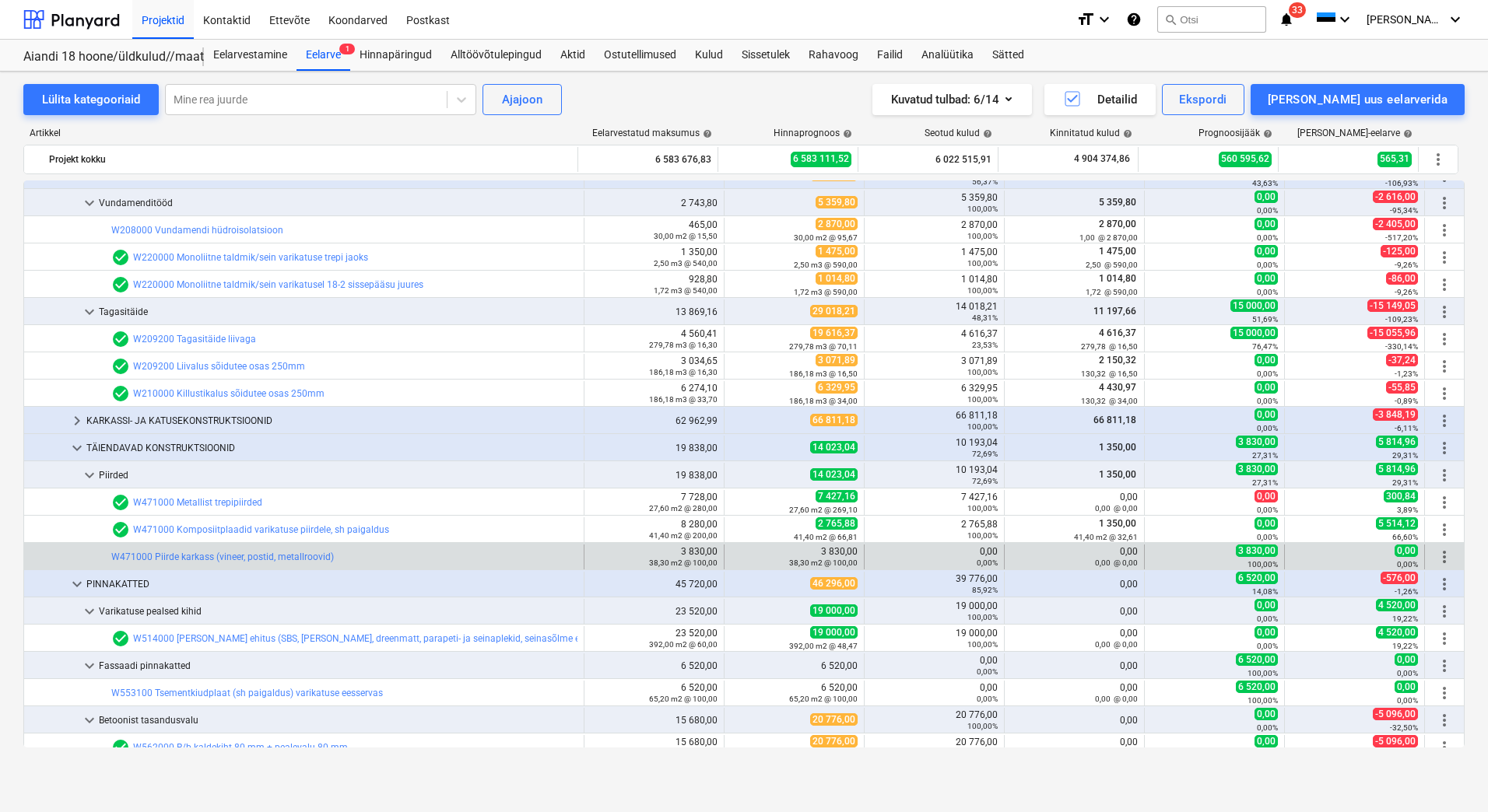
scroll to position [778, 0]
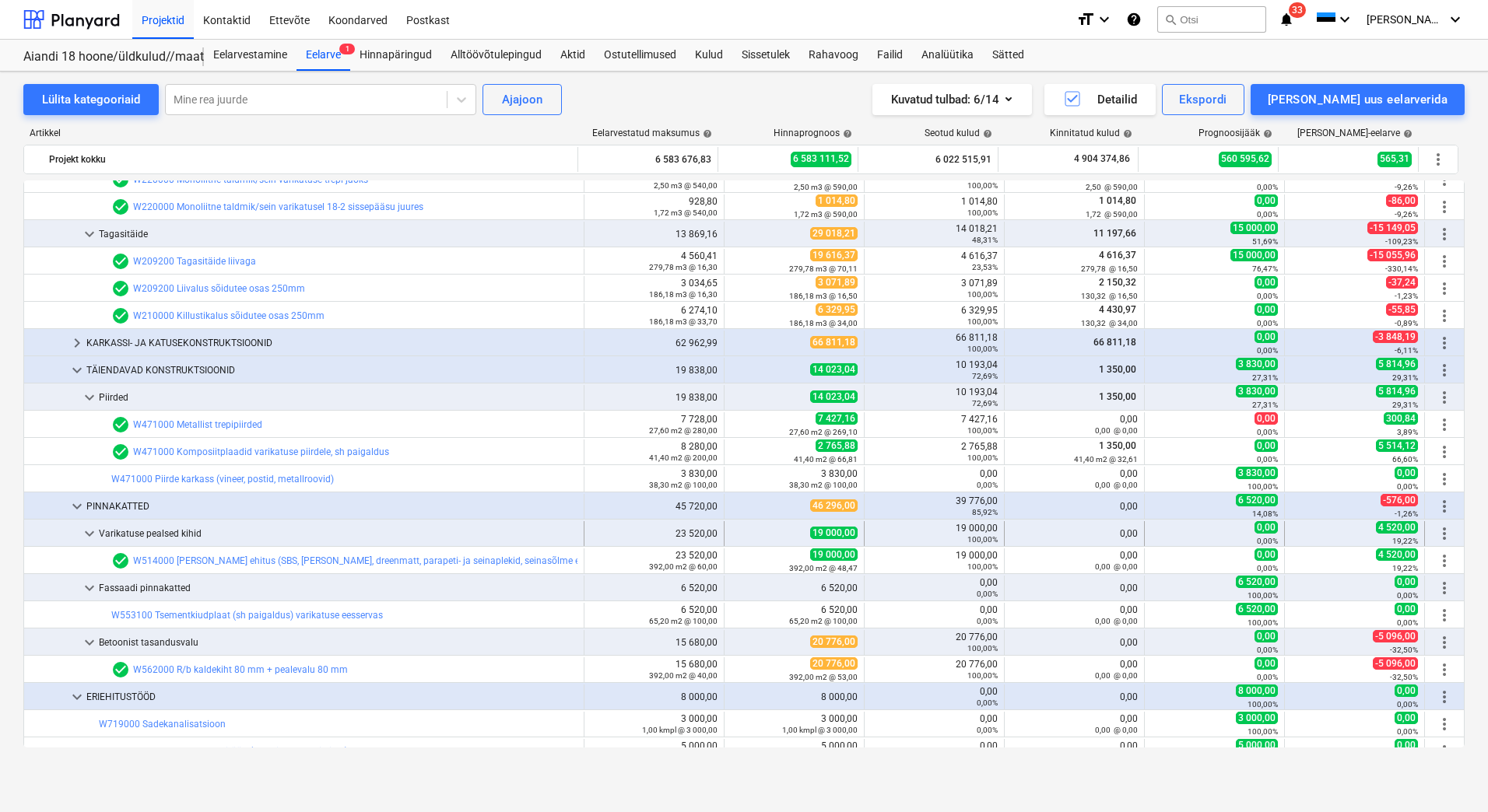
click at [86, 522] on div "keyboard_arrow_down" at bounding box center [89, 533] width 19 height 25
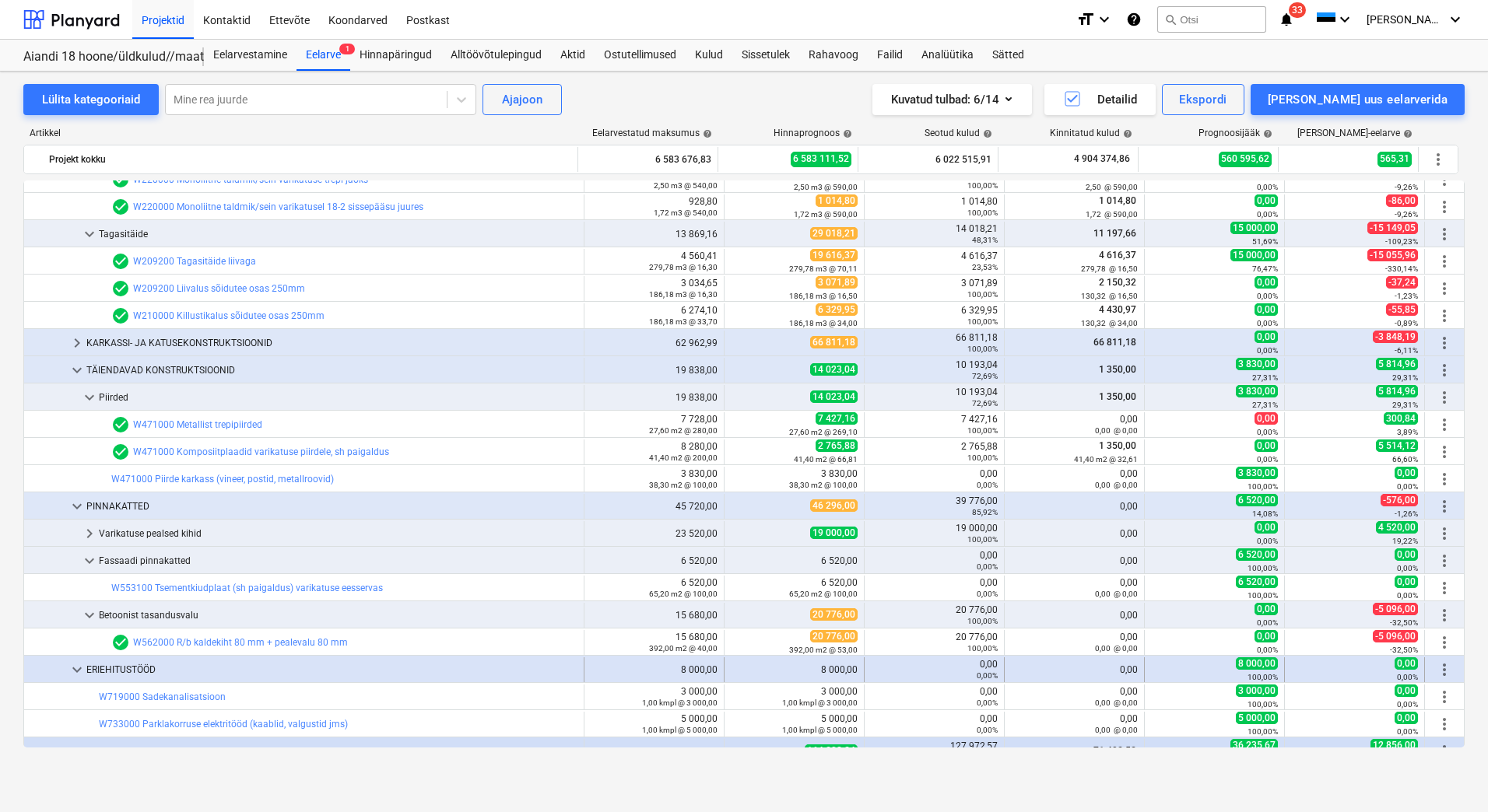
scroll to position [856, 0]
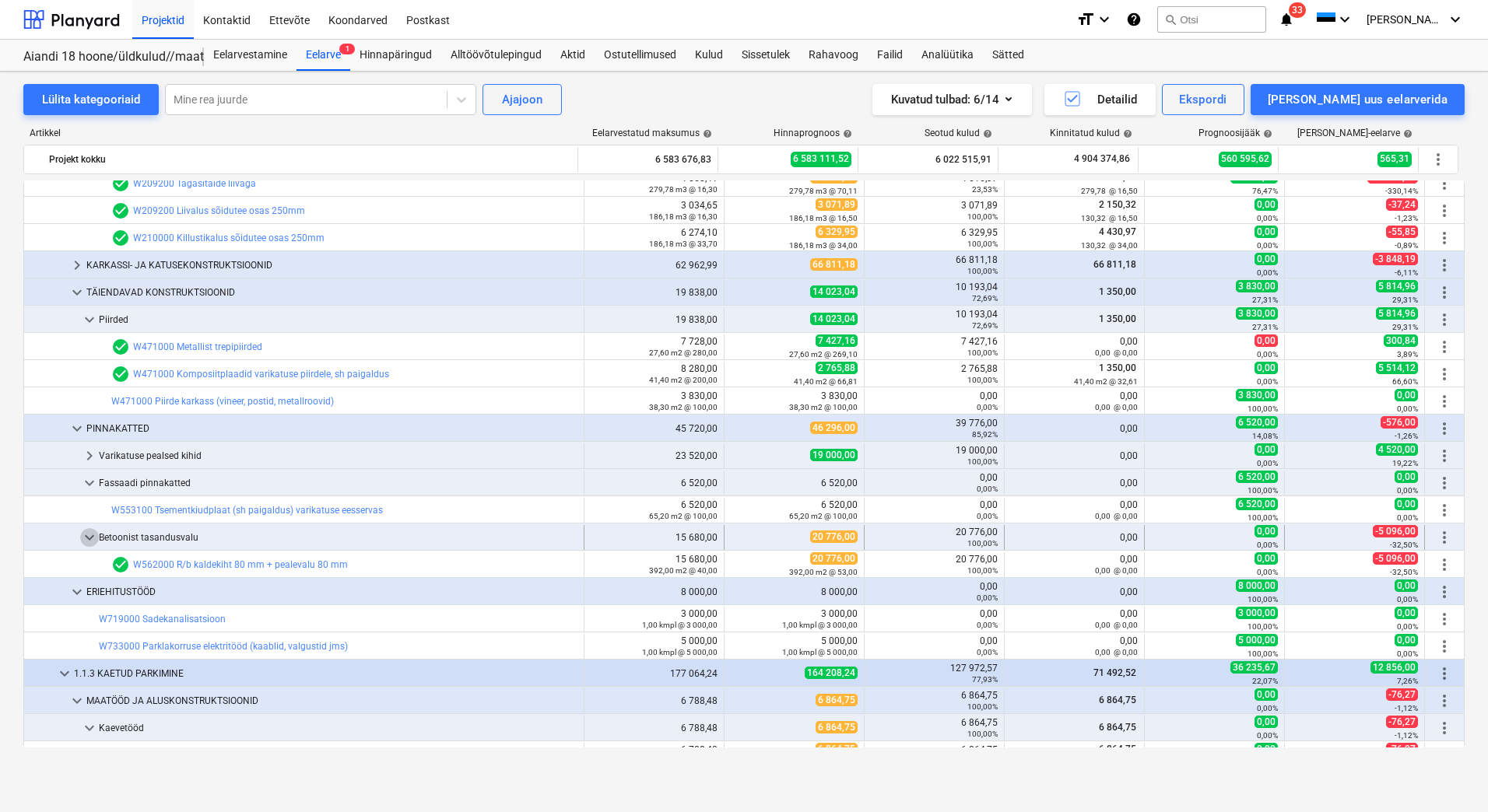
click at [87, 532] on span "keyboard_arrow_down" at bounding box center [89, 537] width 19 height 19
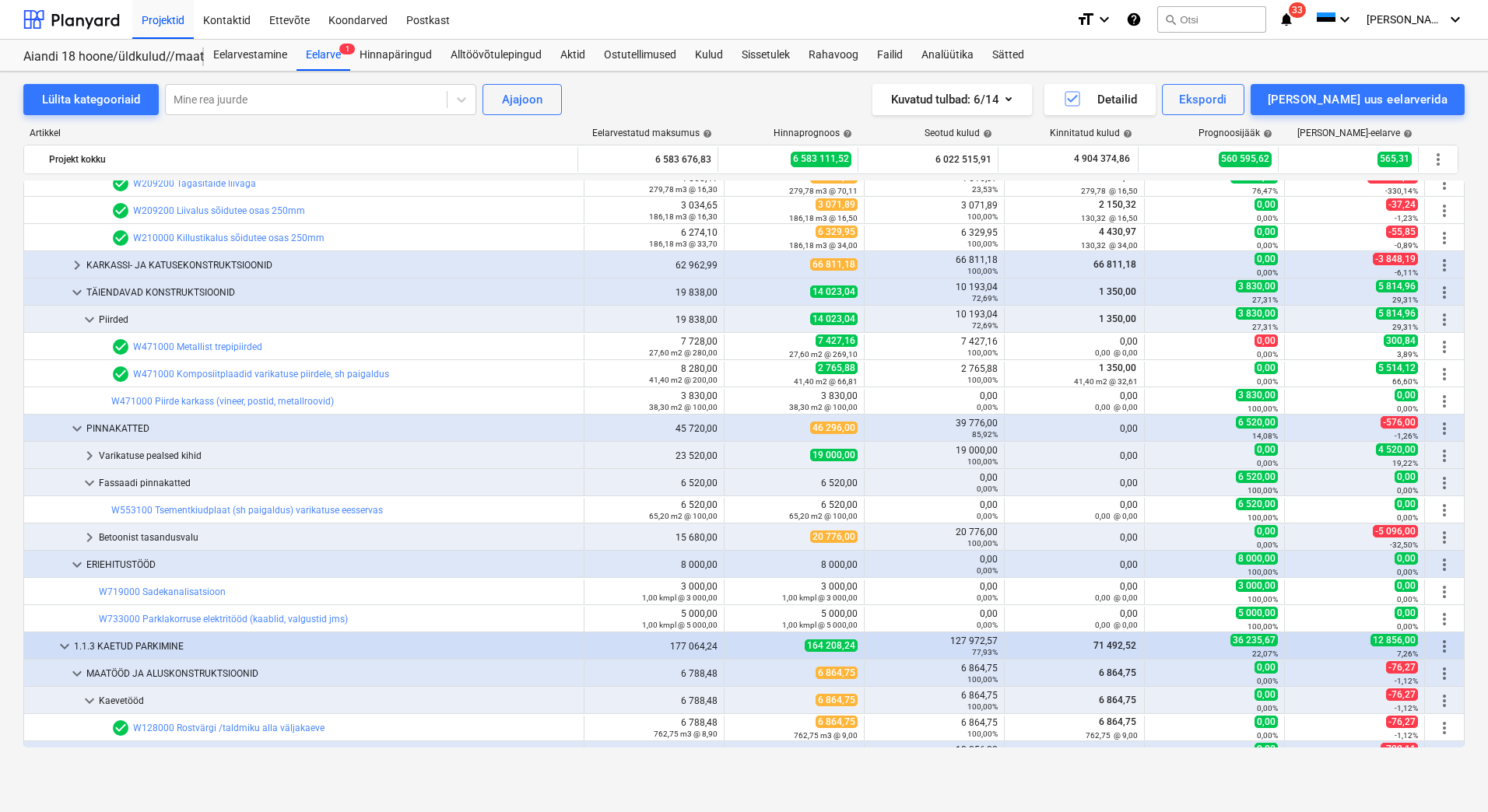
scroll to position [1089, 0]
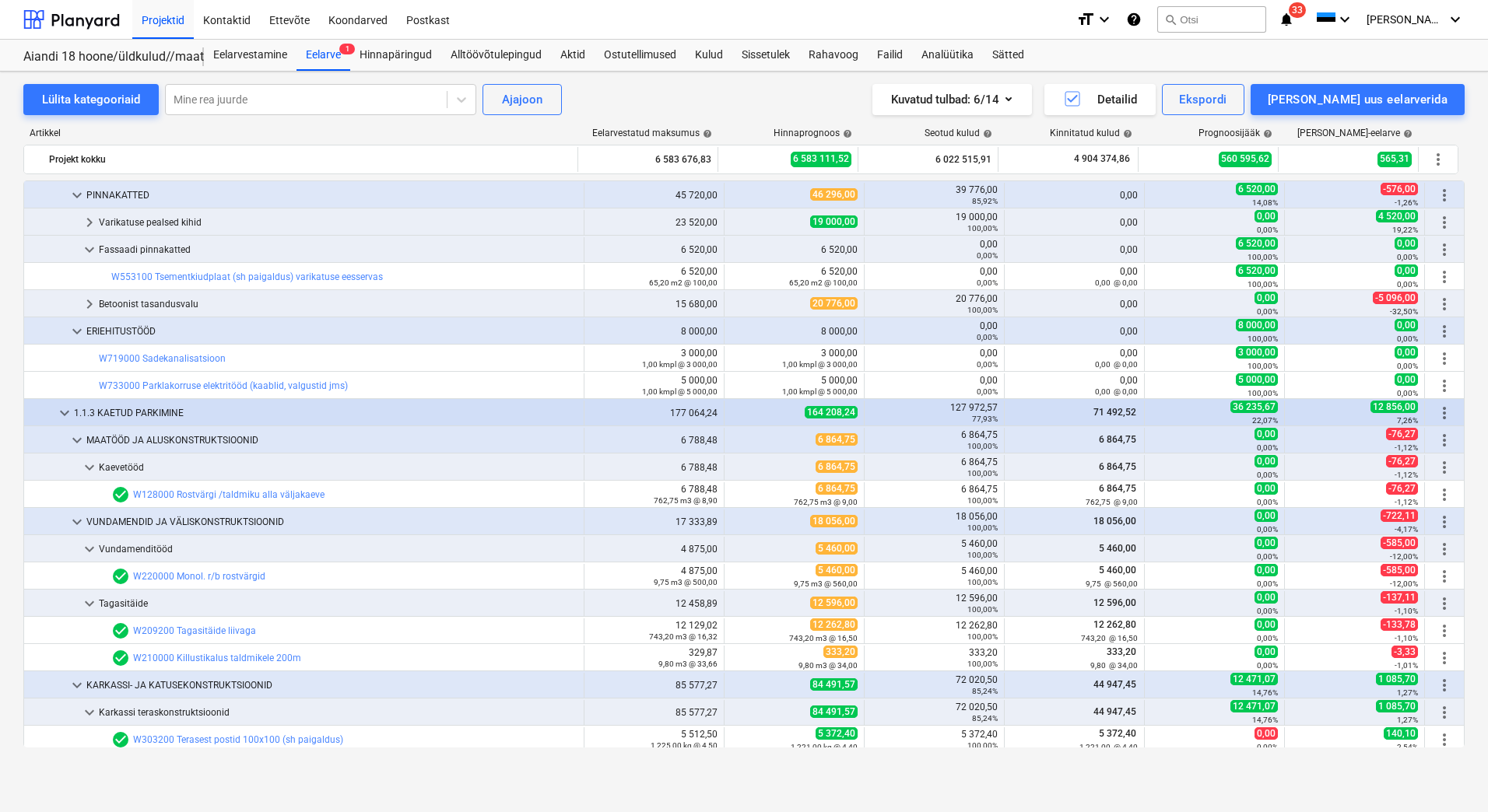
click at [92, 464] on span "keyboard_arrow_down" at bounding box center [89, 467] width 19 height 19
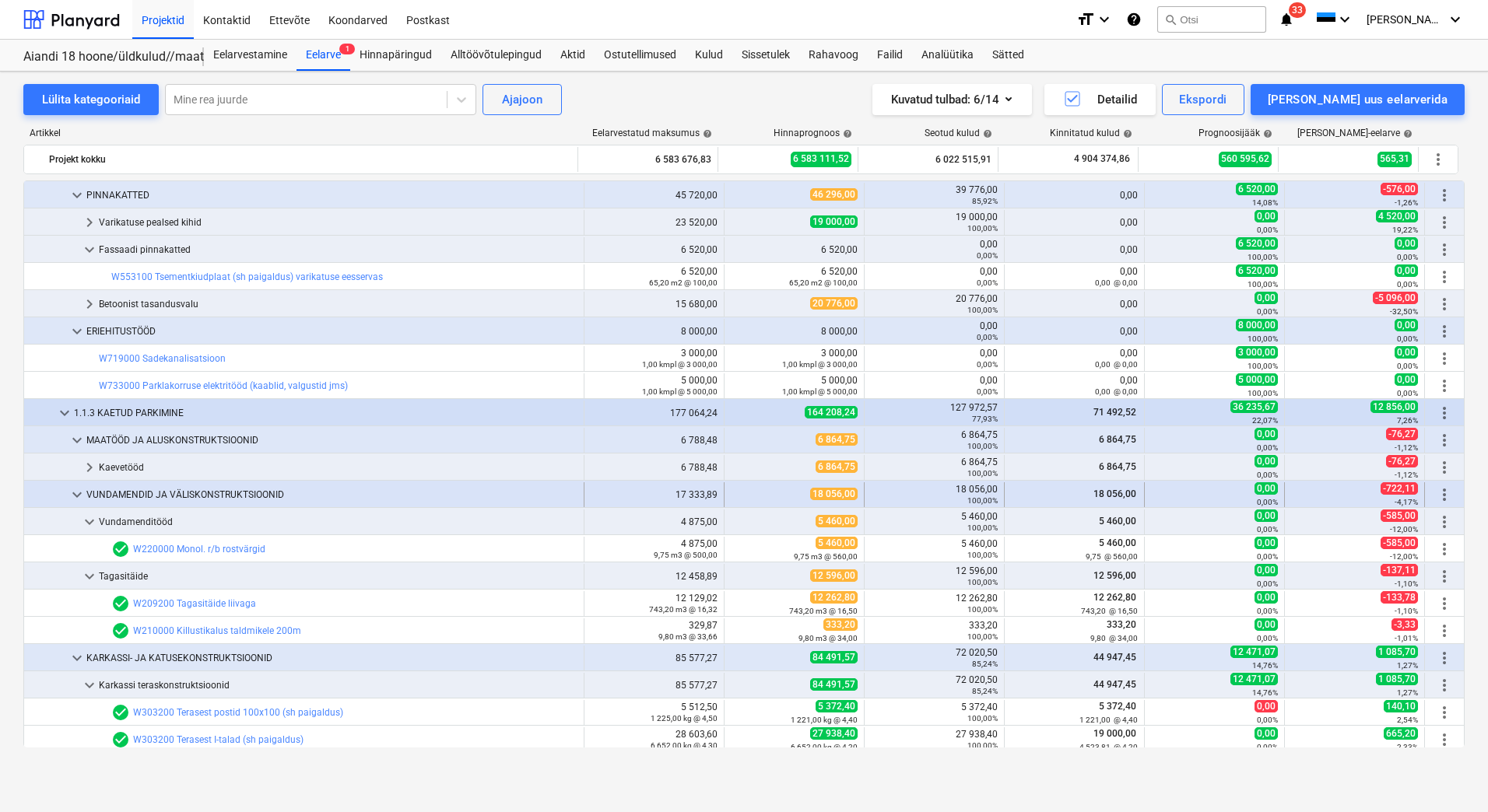
click at [79, 499] on span "keyboard_arrow_down" at bounding box center [77, 495] width 19 height 19
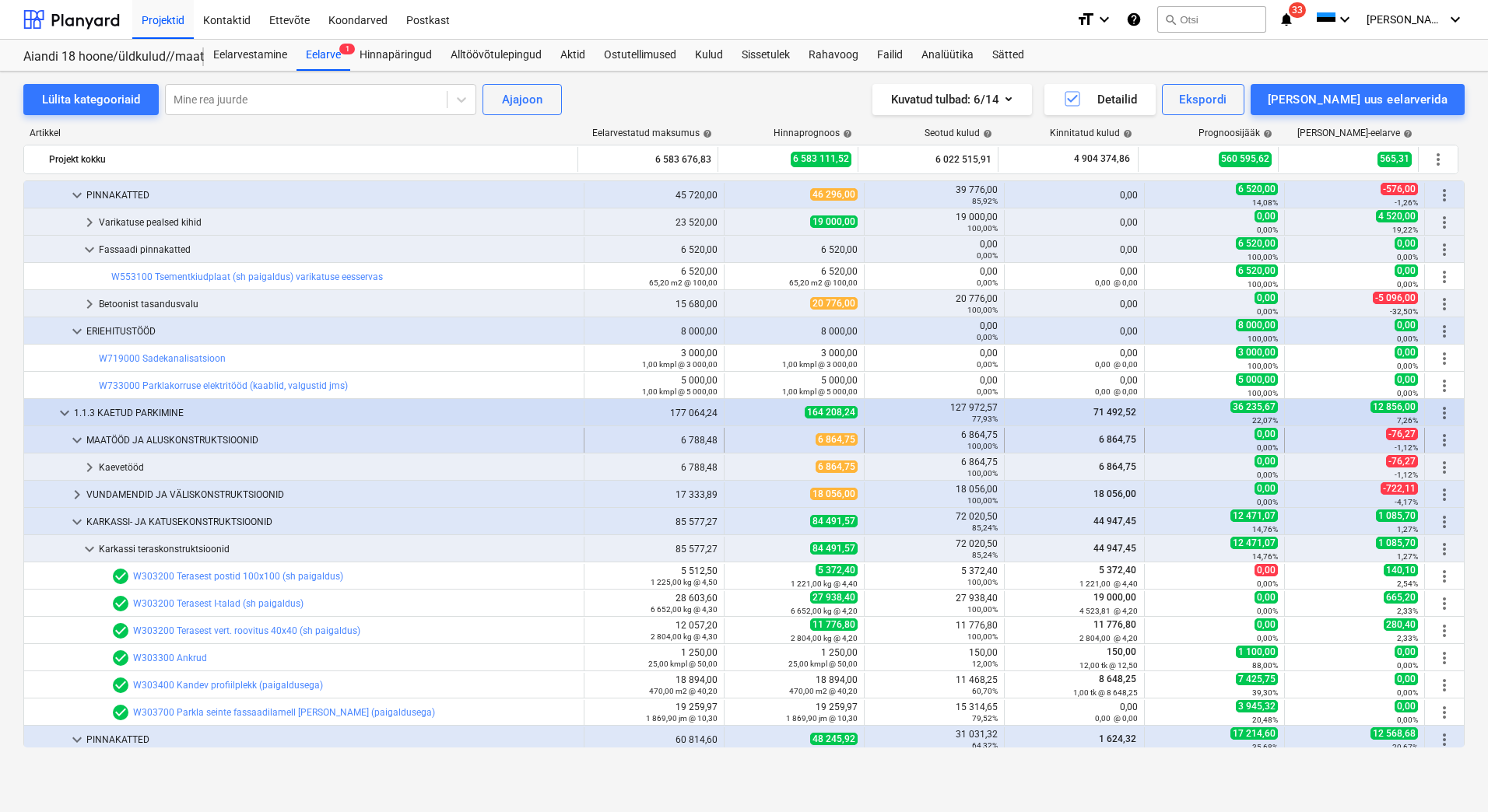
click at [82, 444] on span "keyboard_arrow_down" at bounding box center [77, 440] width 19 height 19
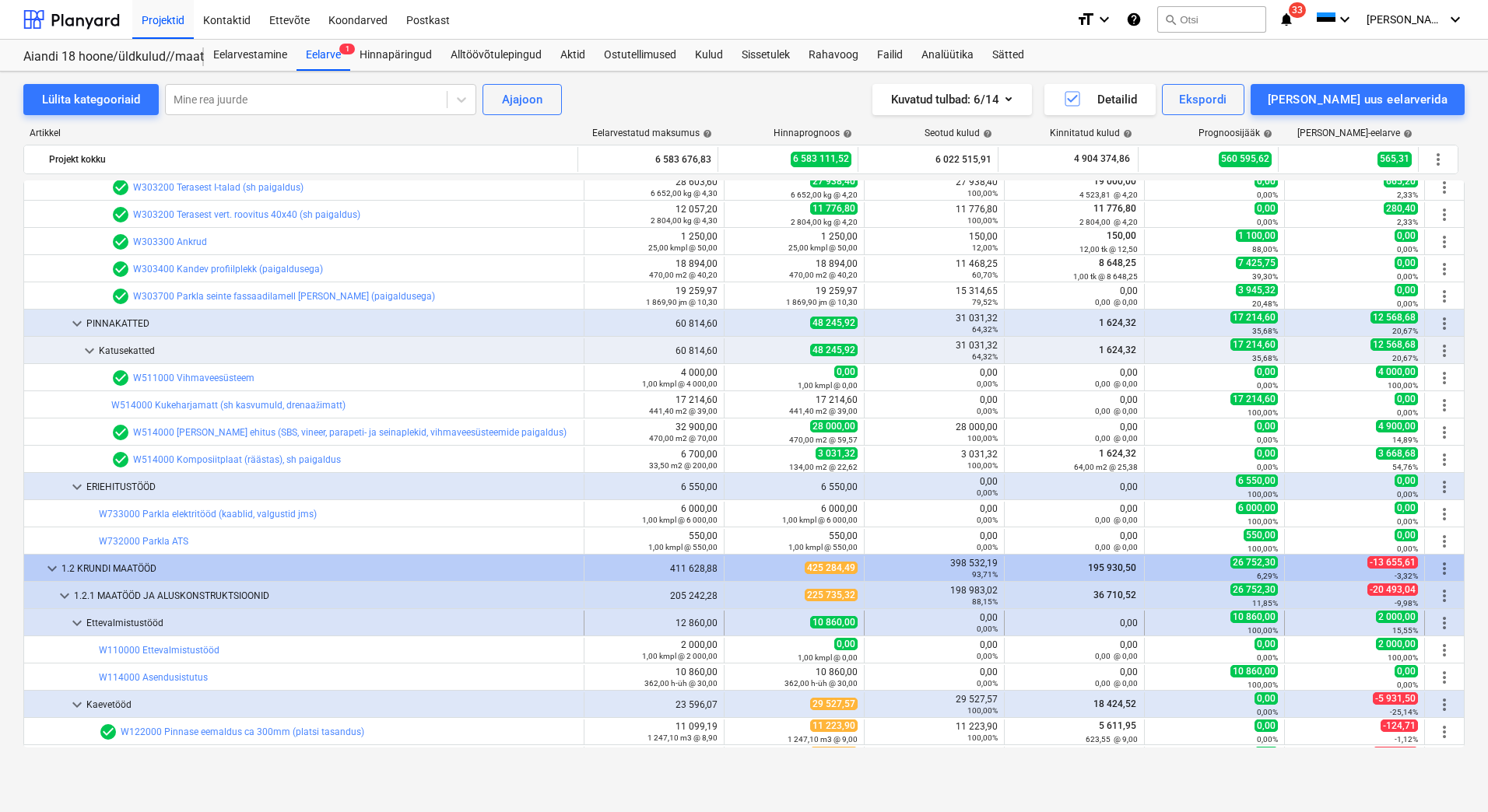
scroll to position [1634, 0]
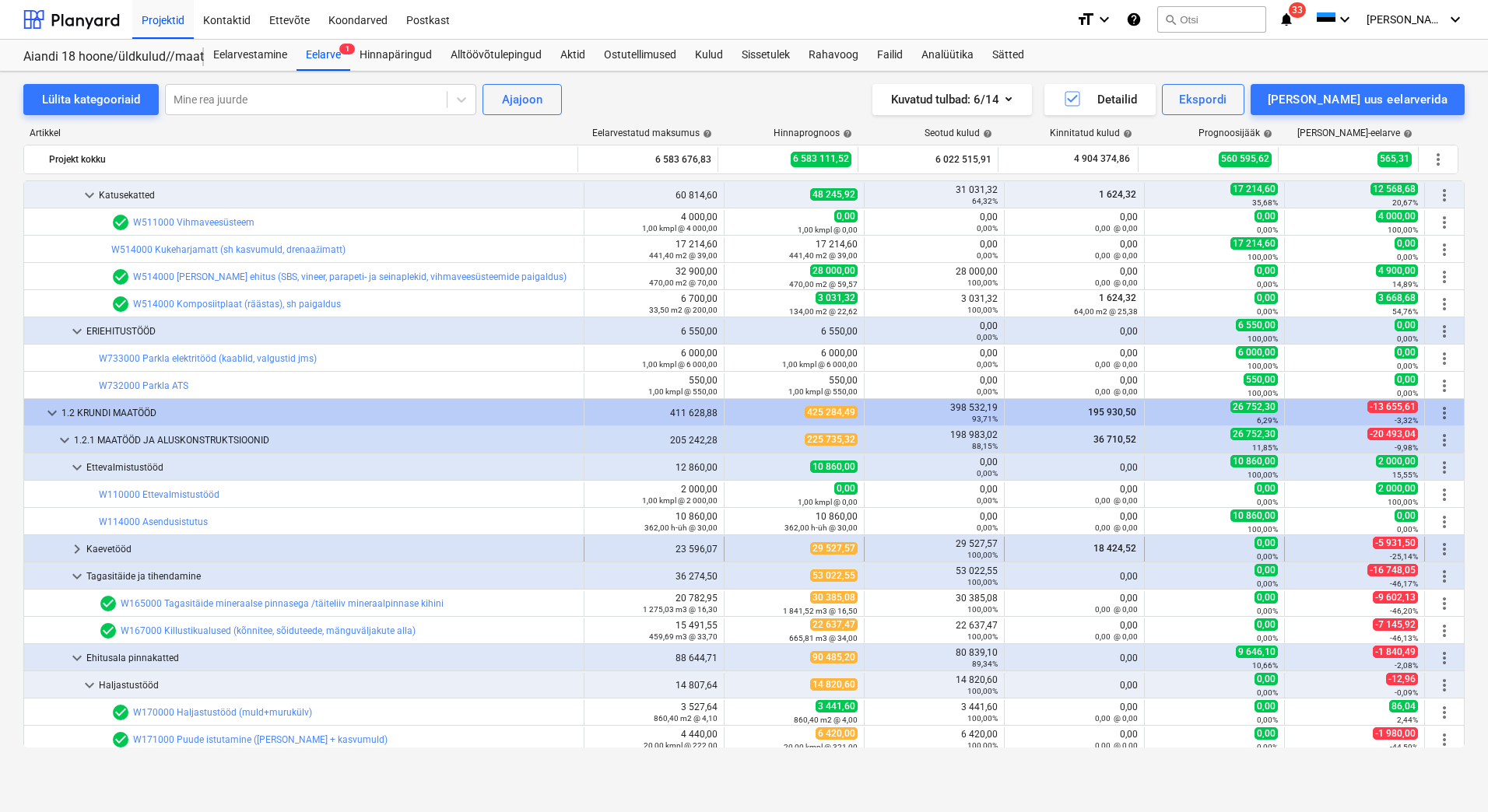
click at [77, 547] on span "keyboard_arrow_right" at bounding box center [77, 549] width 19 height 19
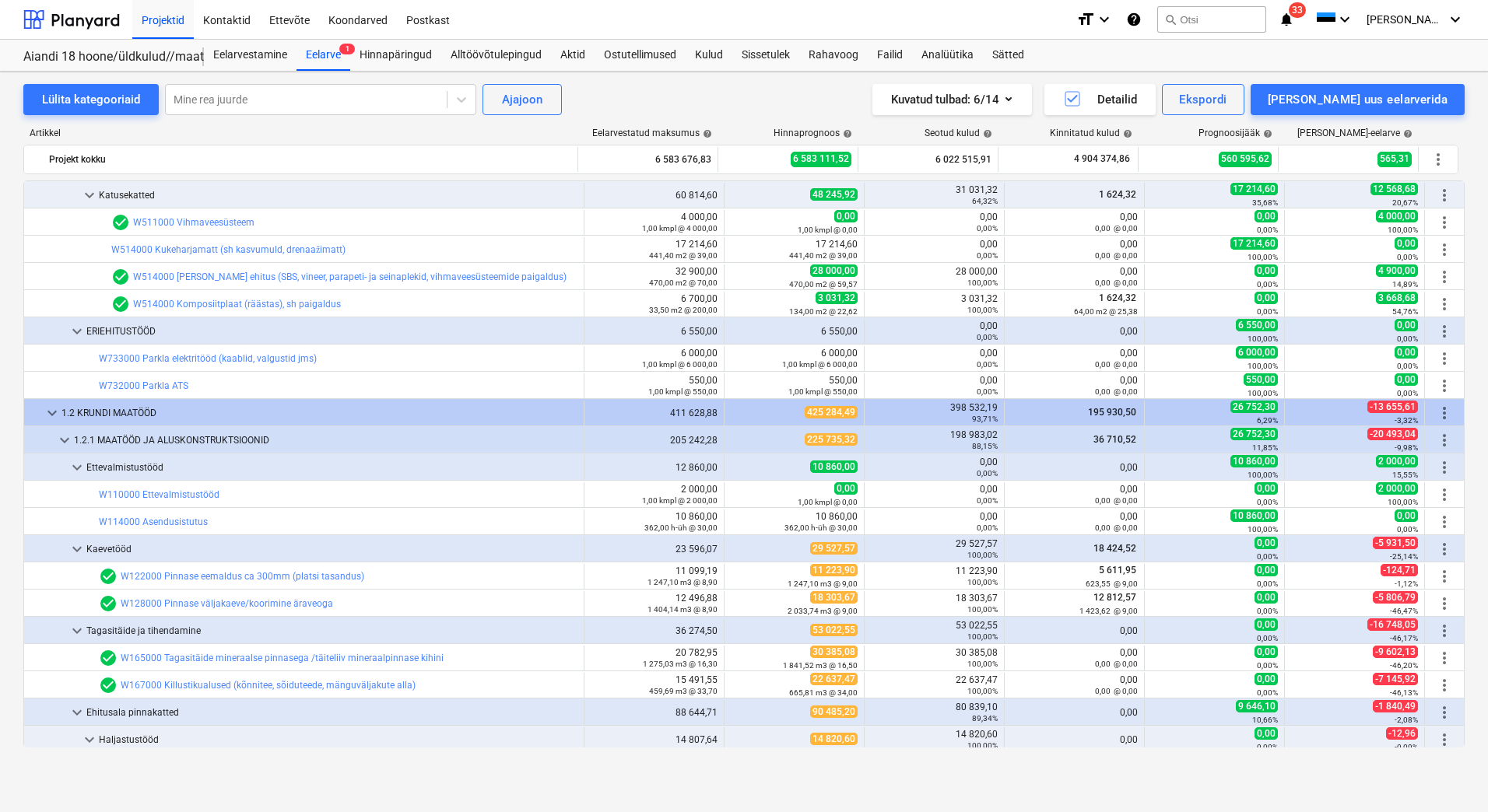
click at [77, 547] on span "keyboard_arrow_down" at bounding box center [77, 549] width 19 height 19
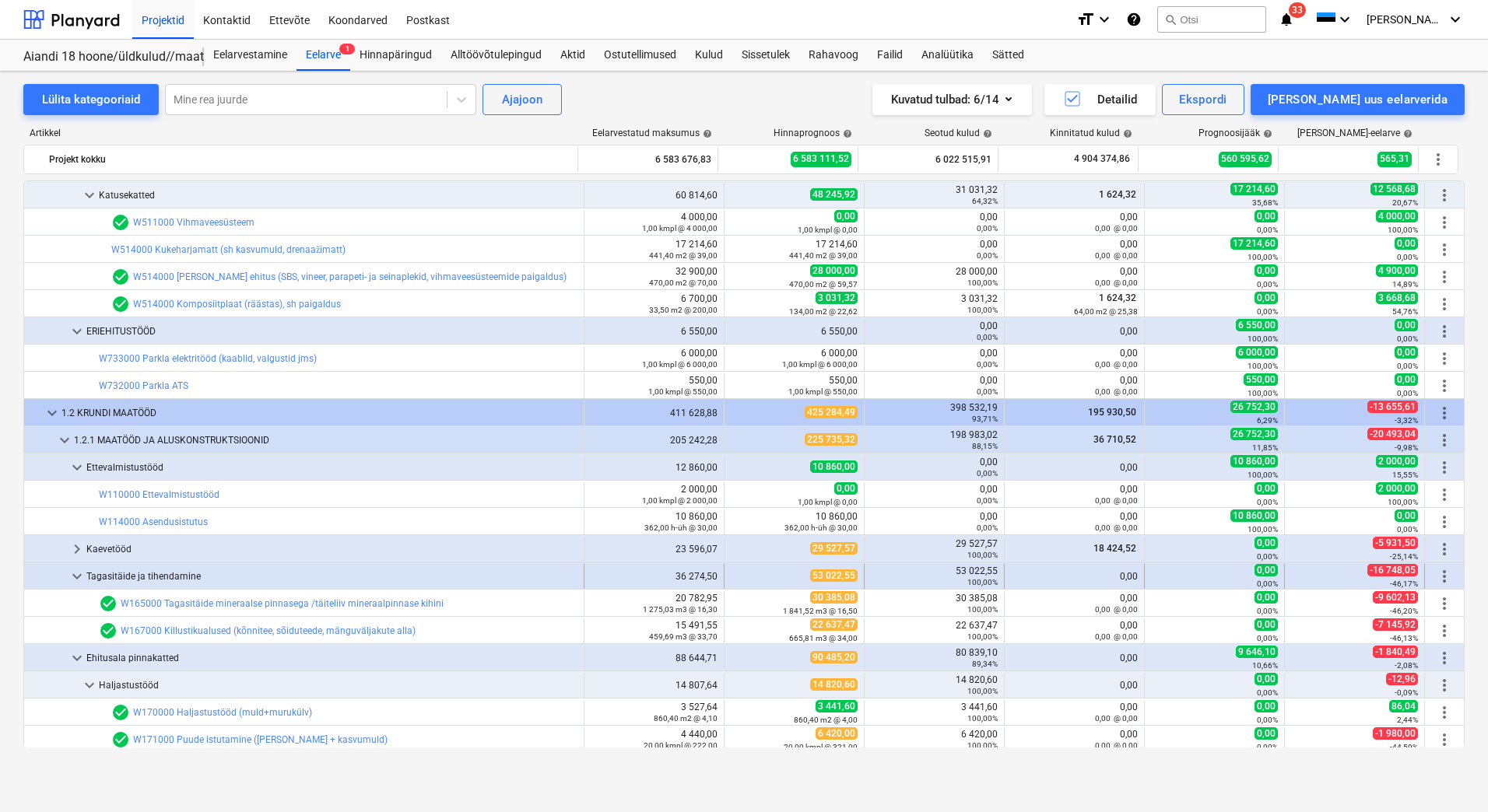
click at [77, 570] on span "keyboard_arrow_down" at bounding box center [77, 576] width 19 height 19
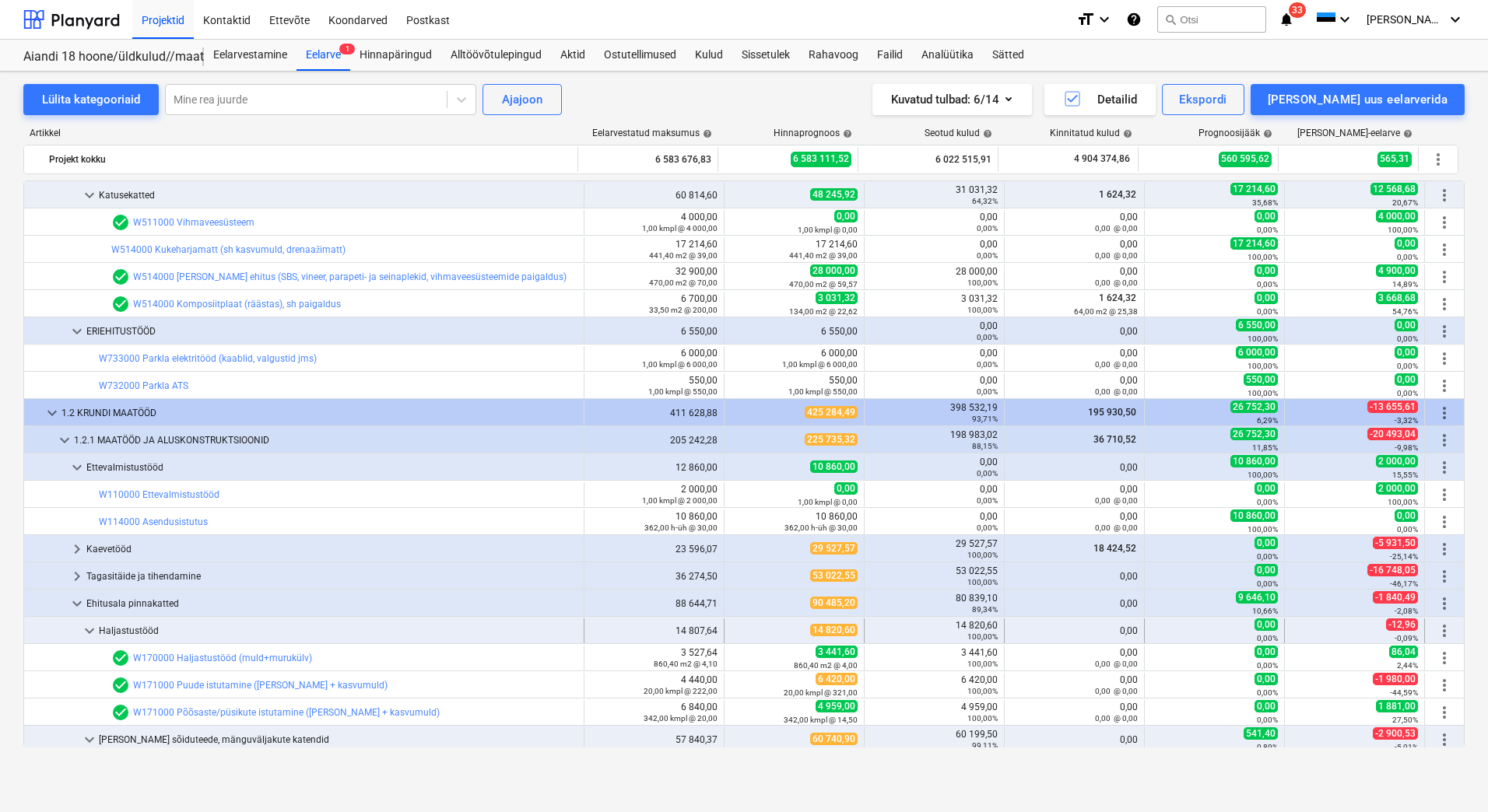
scroll to position [1790, 0]
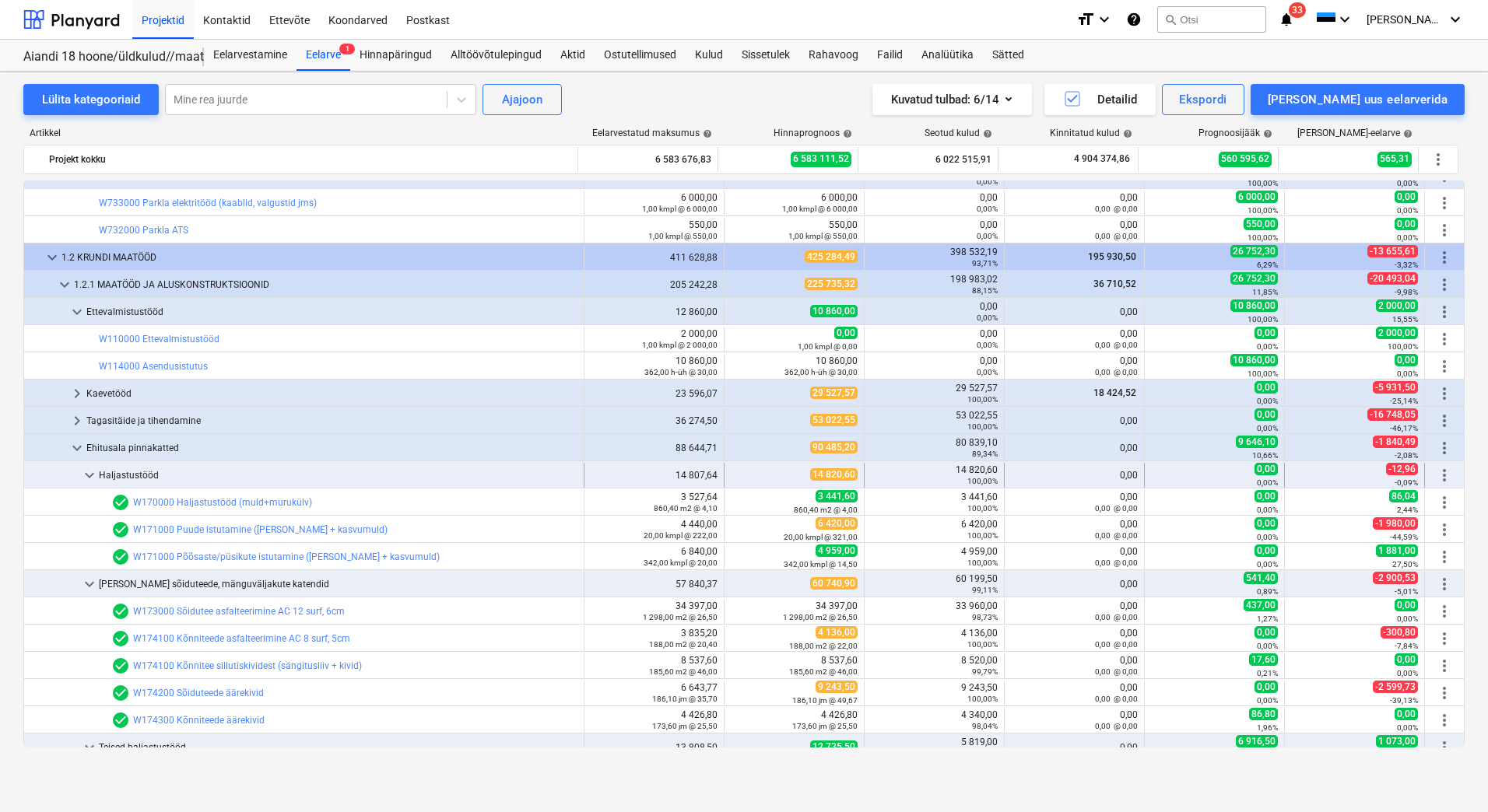
click at [90, 475] on span "keyboard_arrow_down" at bounding box center [89, 475] width 19 height 19
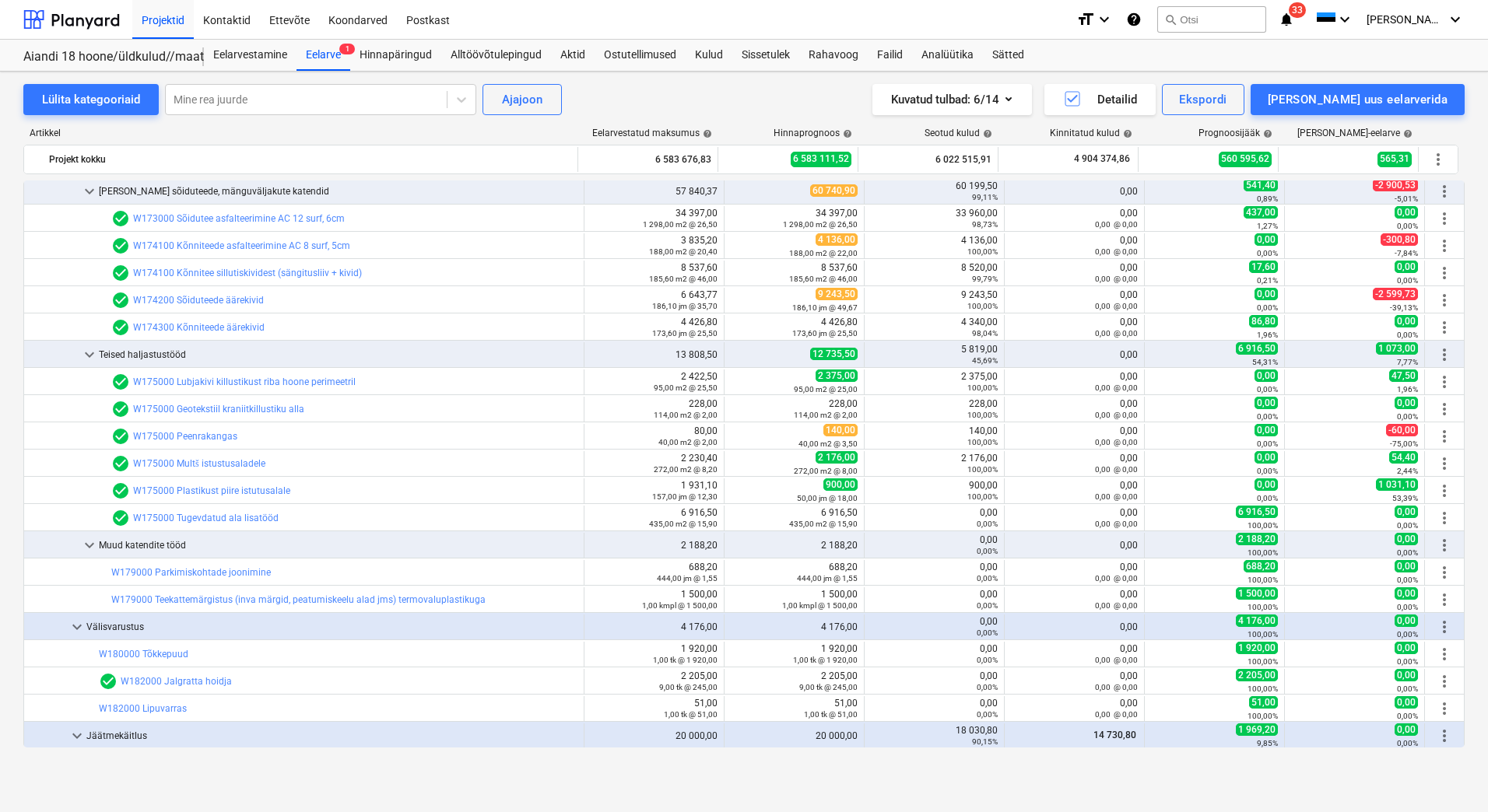
scroll to position [2179, 0]
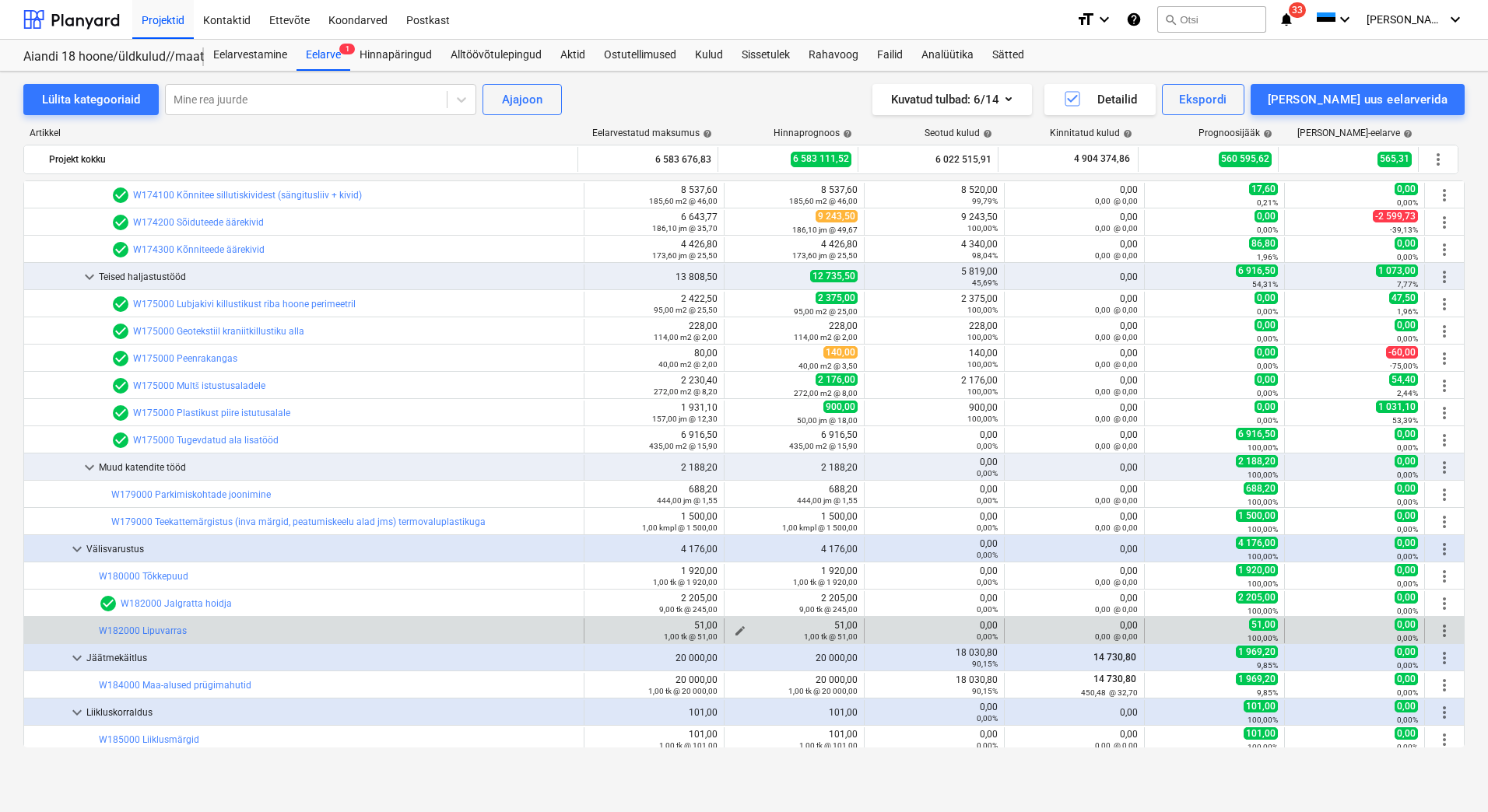
click at [734, 629] on span "edit" at bounding box center [739, 631] width 12 height 12
type textarea "x"
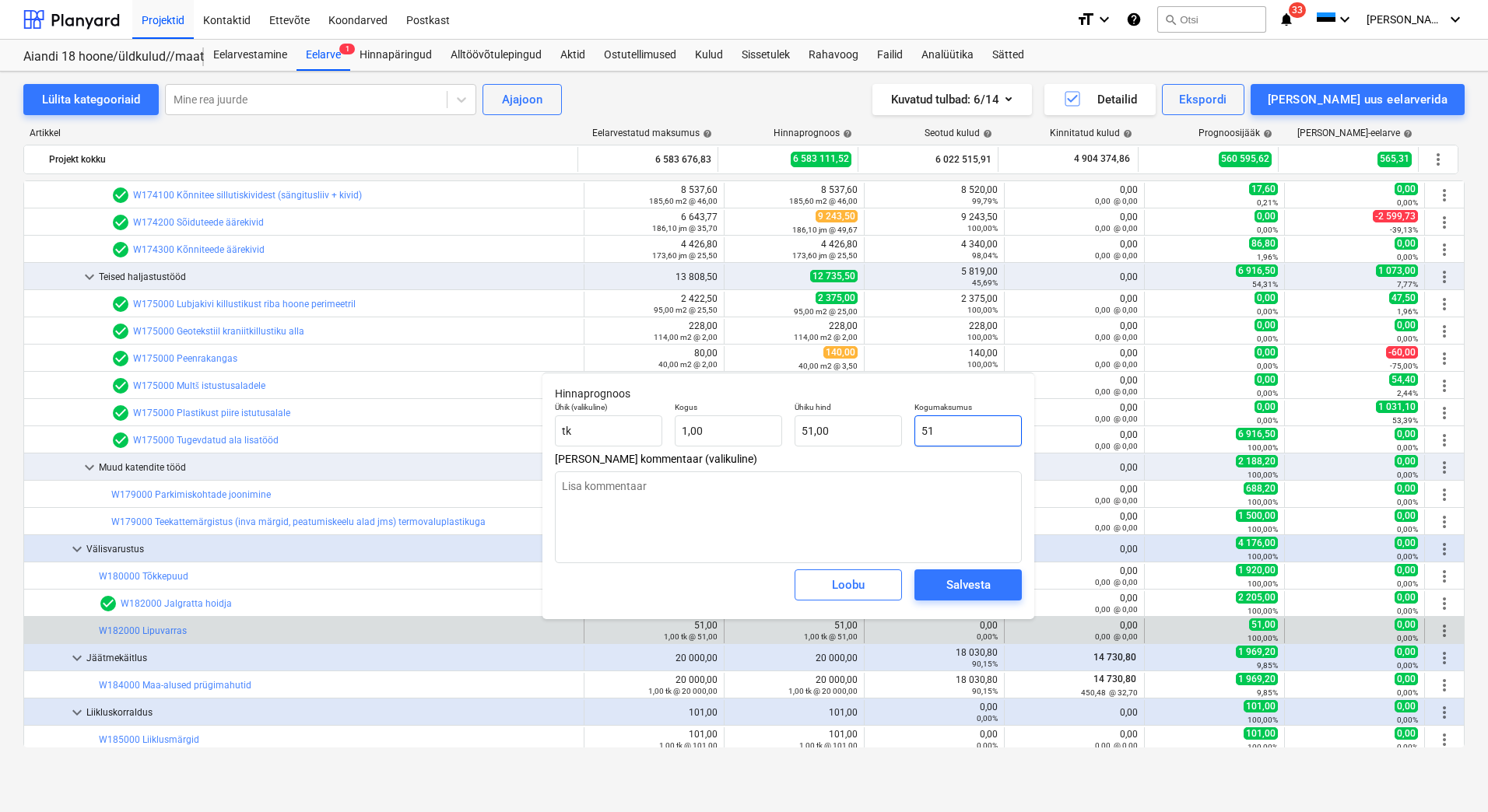
drag, startPoint x: 981, startPoint y: 437, endPoint x: 923, endPoint y: 444, distance: 58.4
click at [923, 444] on input "51" at bounding box center [968, 431] width 107 height 31
type input "0"
type textarea "x"
type input "0,00"
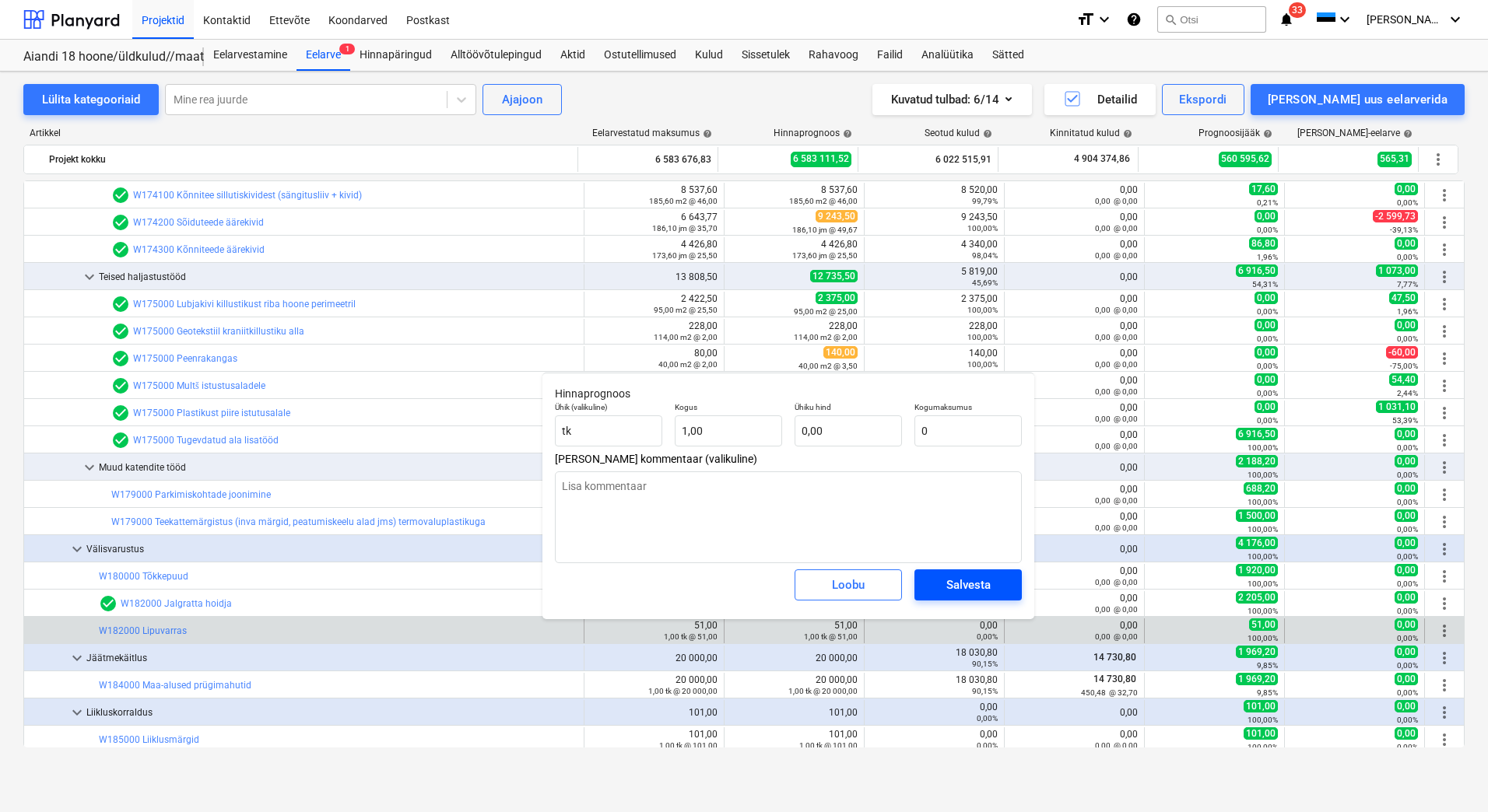
click at [964, 592] on div "Salvesta" at bounding box center [969, 584] width 45 height 21
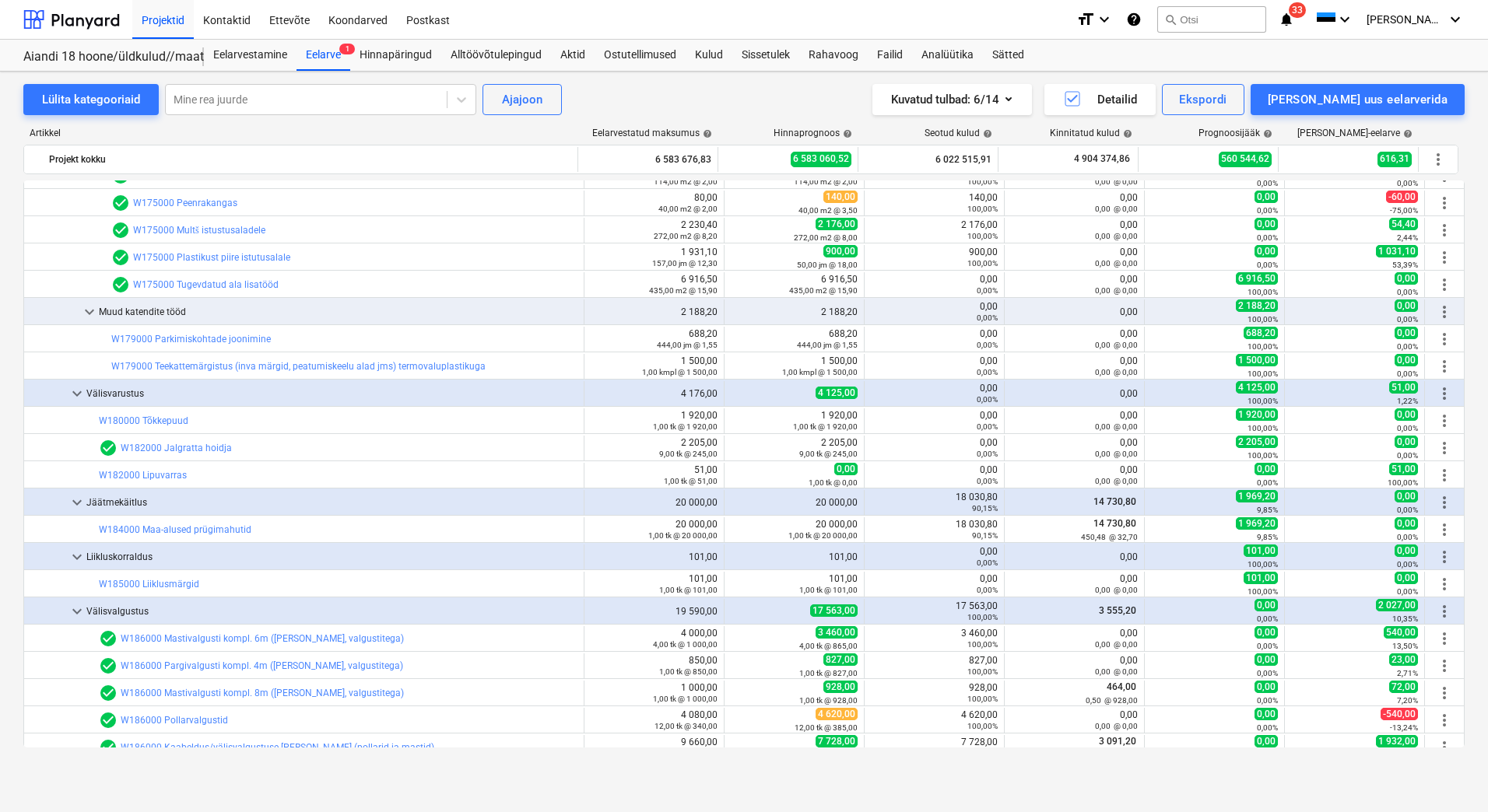
scroll to position [2412, 0]
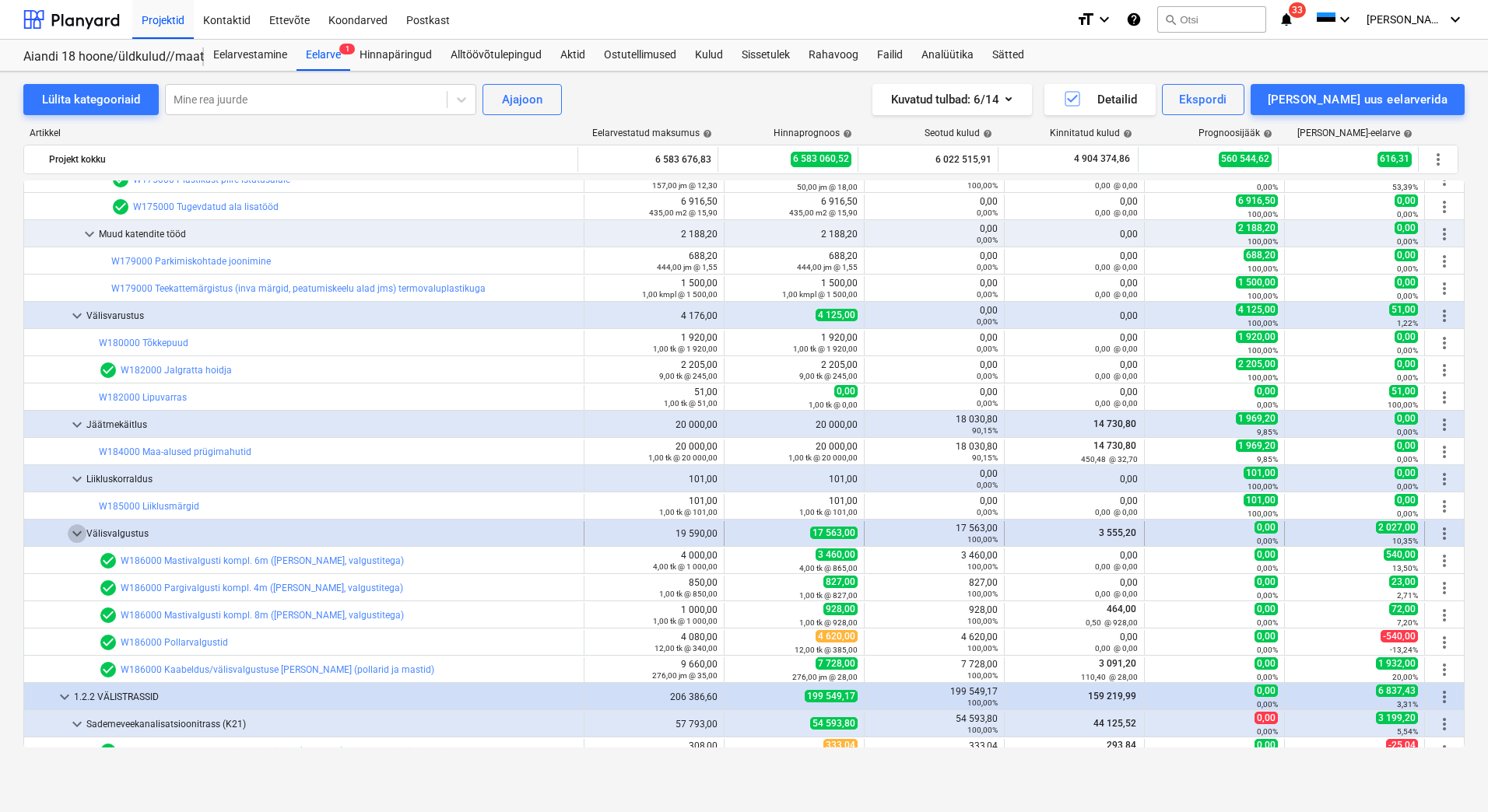
click at [73, 534] on span "keyboard_arrow_down" at bounding box center [77, 533] width 19 height 19
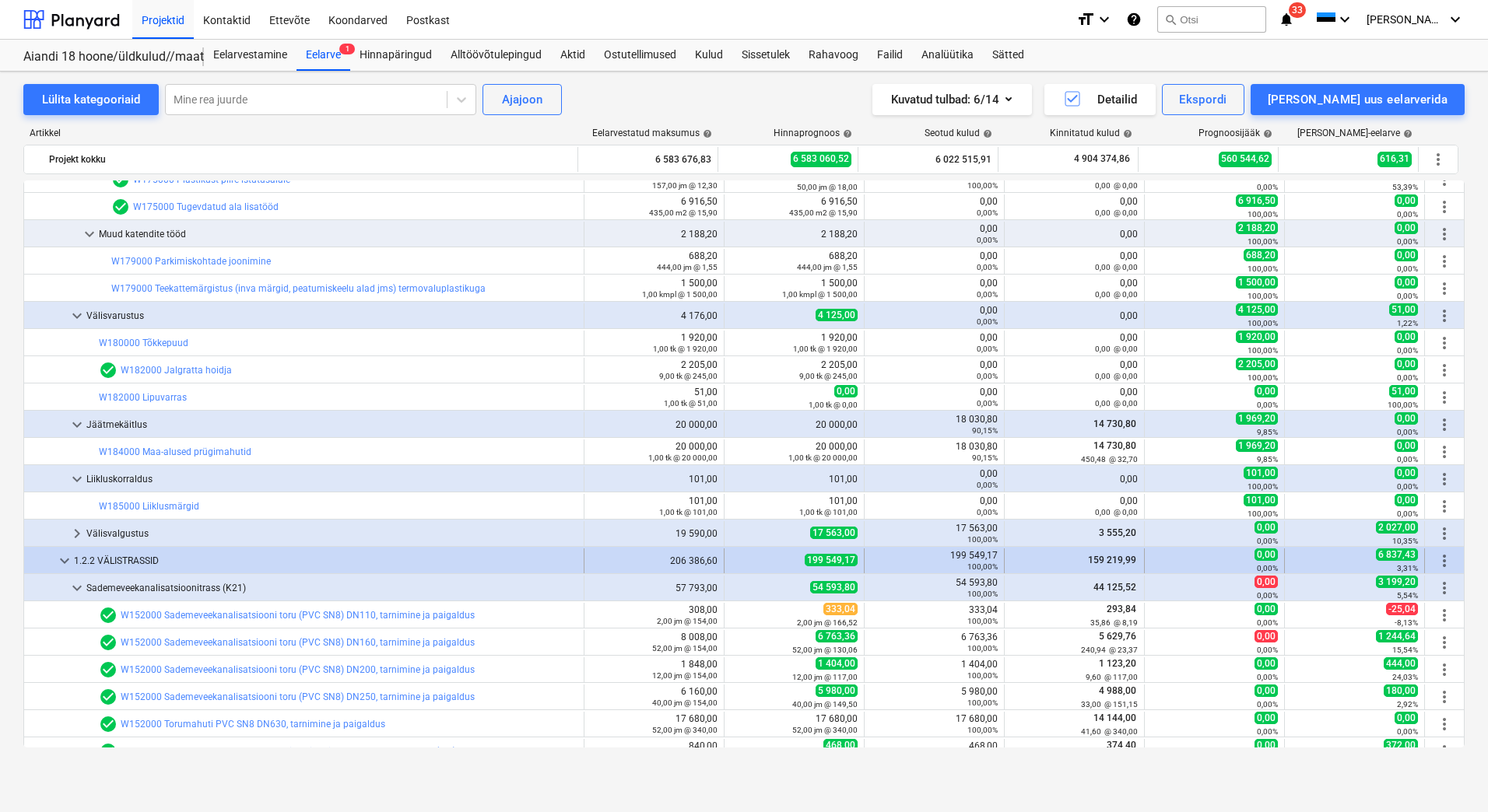
click at [63, 557] on span "keyboard_arrow_down" at bounding box center [64, 561] width 19 height 19
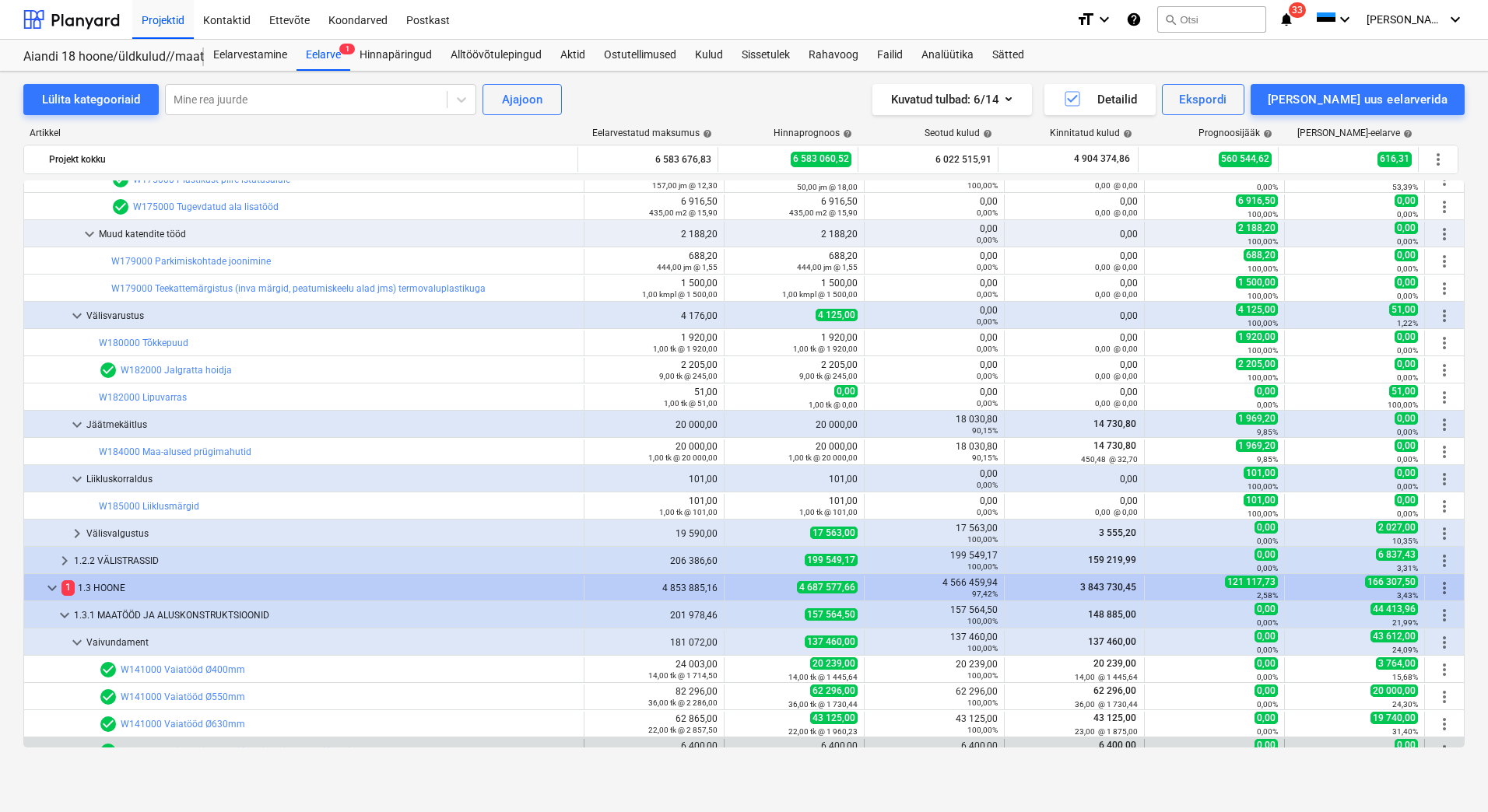
scroll to position [2645, 0]
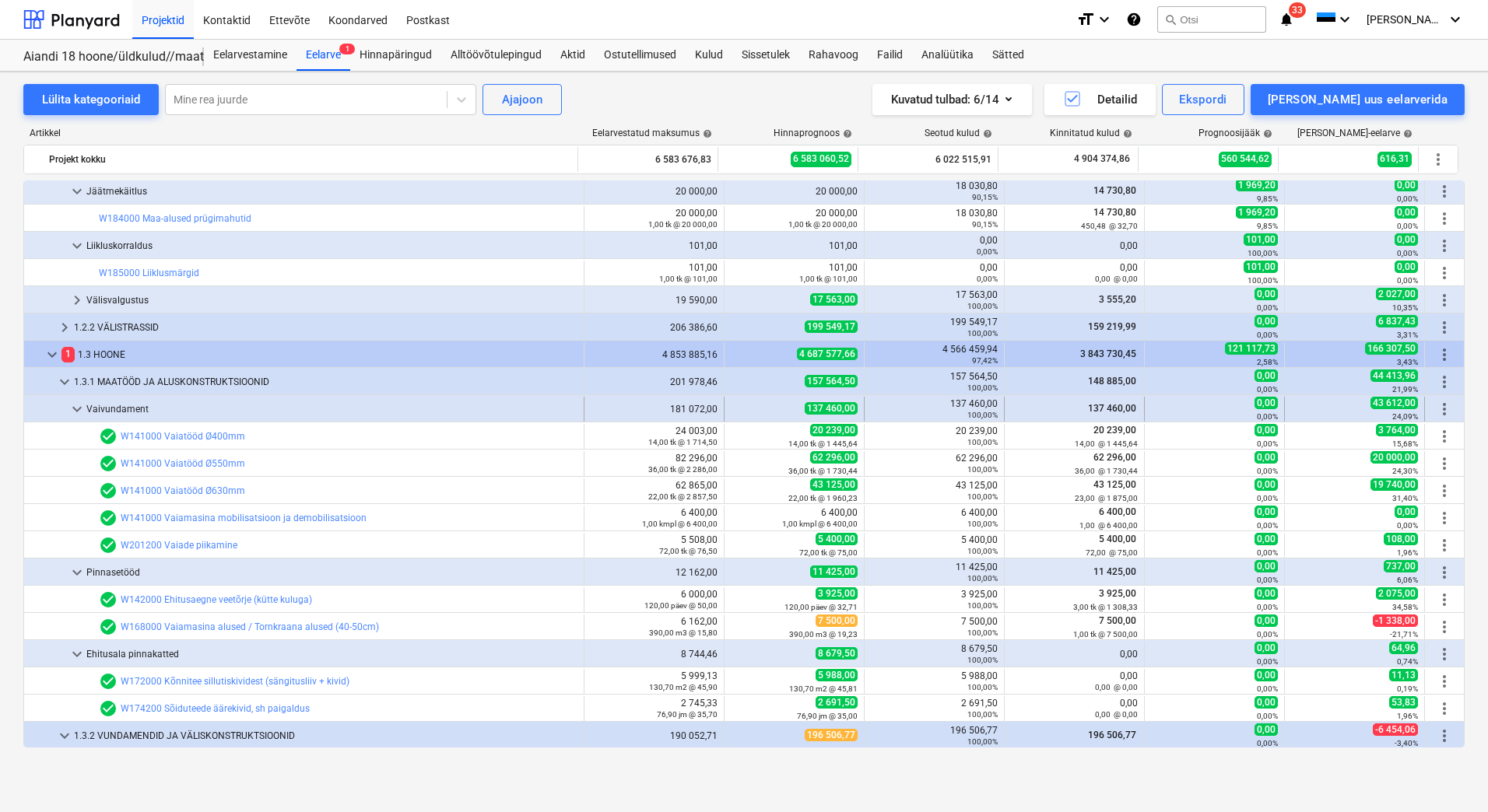
click at [83, 408] on span "keyboard_arrow_down" at bounding box center [77, 409] width 19 height 19
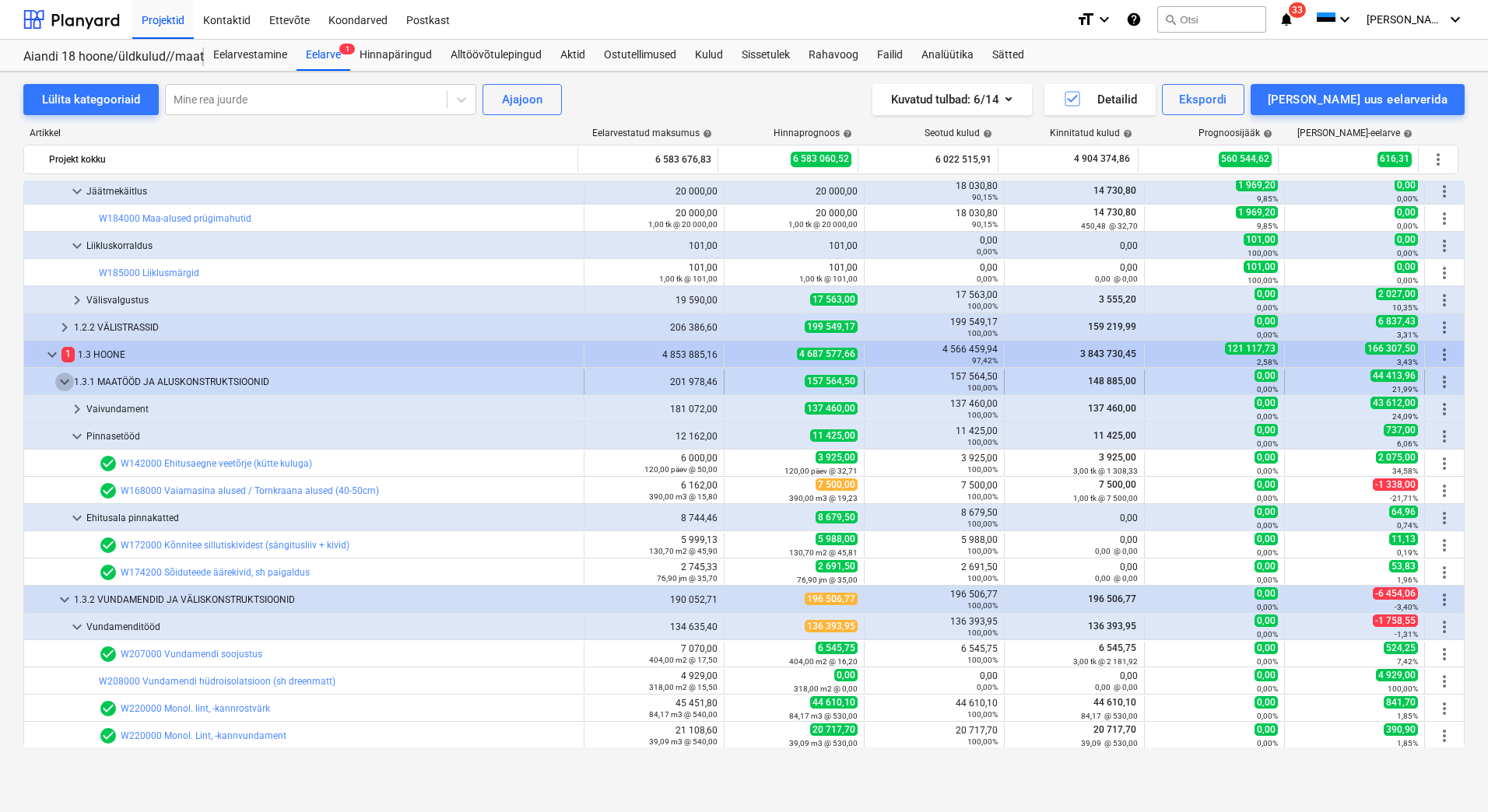
click at [57, 380] on span "keyboard_arrow_down" at bounding box center [64, 382] width 19 height 19
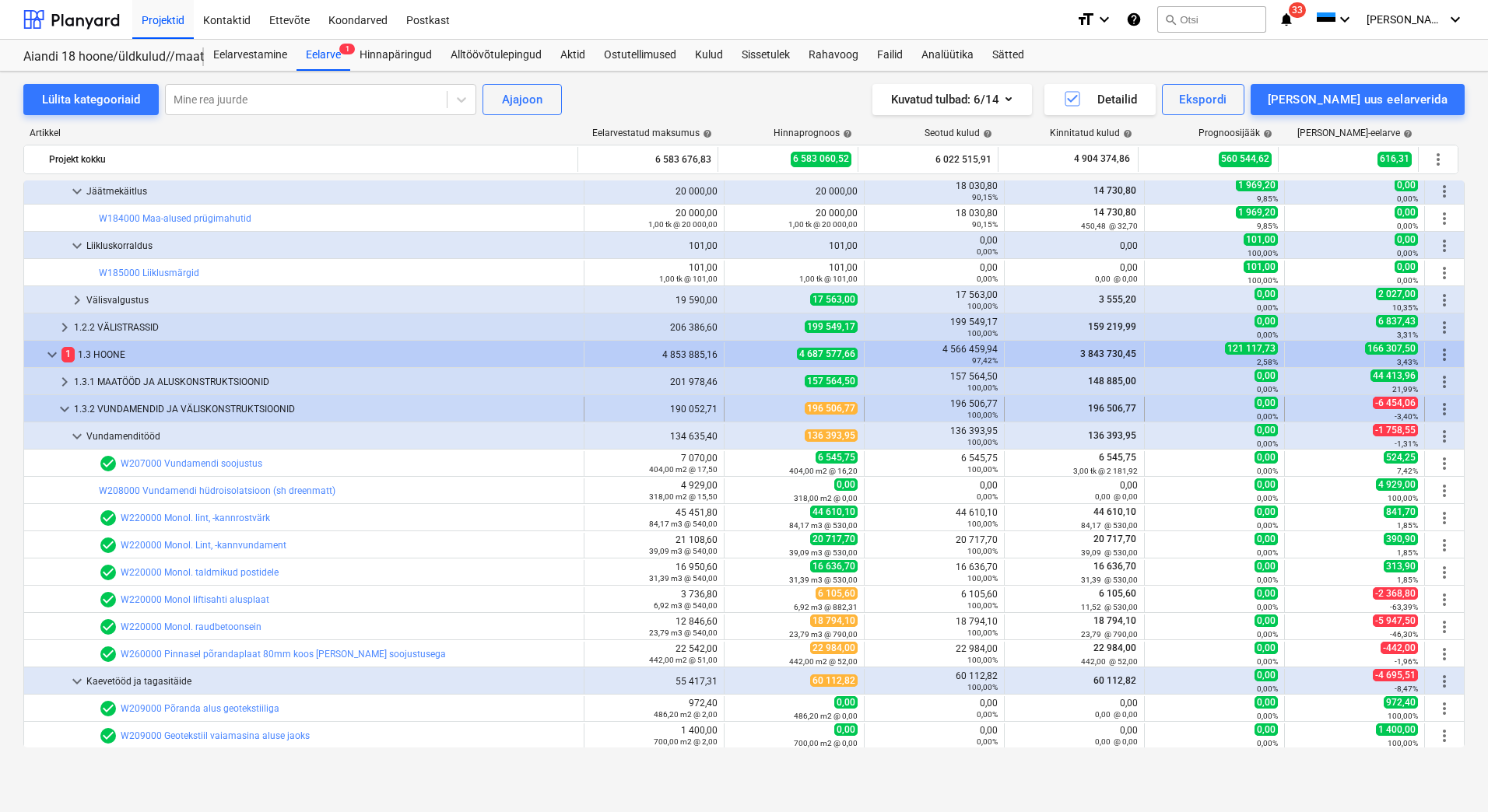
click at [61, 406] on span "keyboard_arrow_down" at bounding box center [64, 409] width 19 height 19
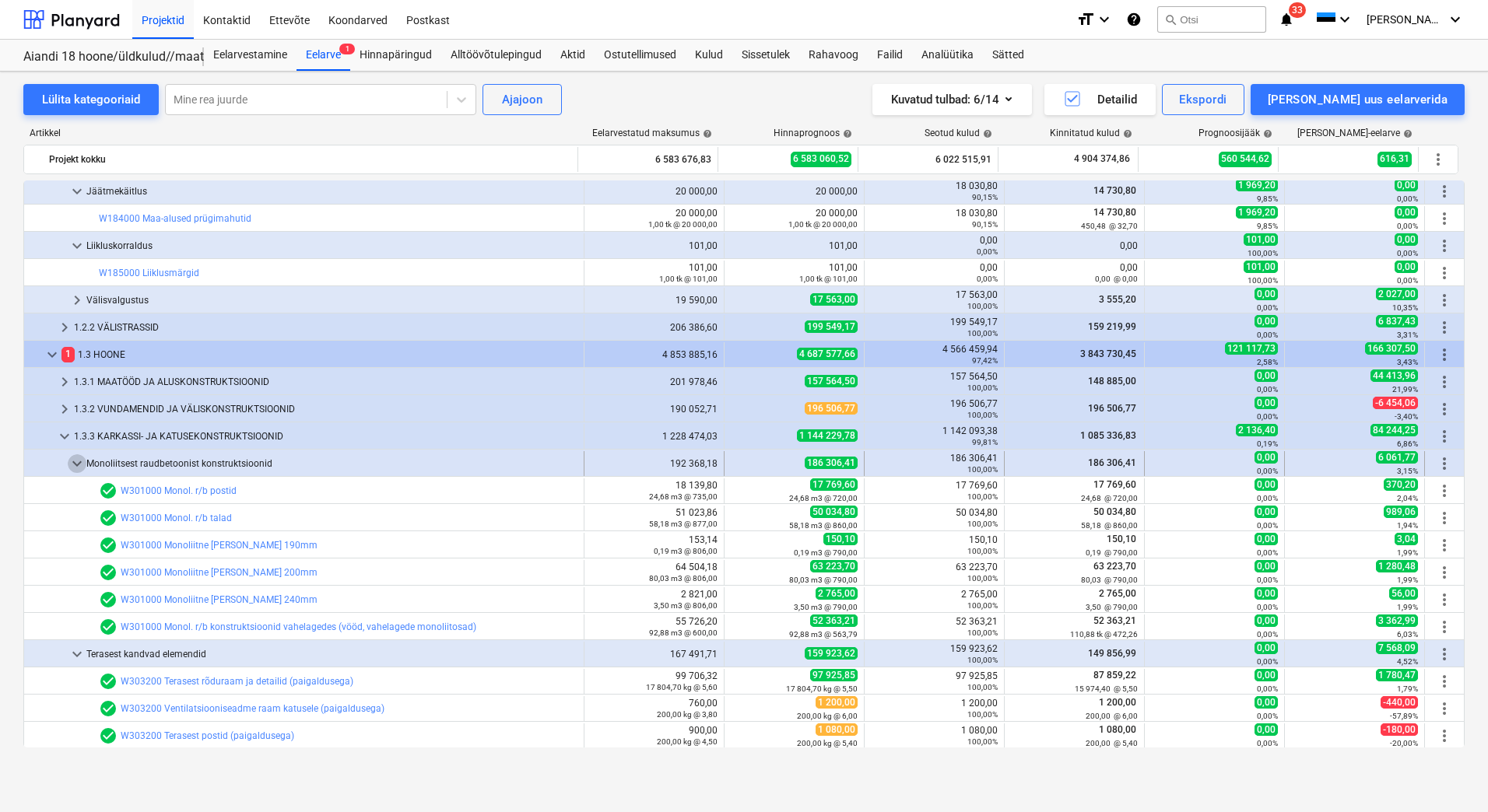
click at [77, 458] on span "keyboard_arrow_down" at bounding box center [77, 463] width 19 height 19
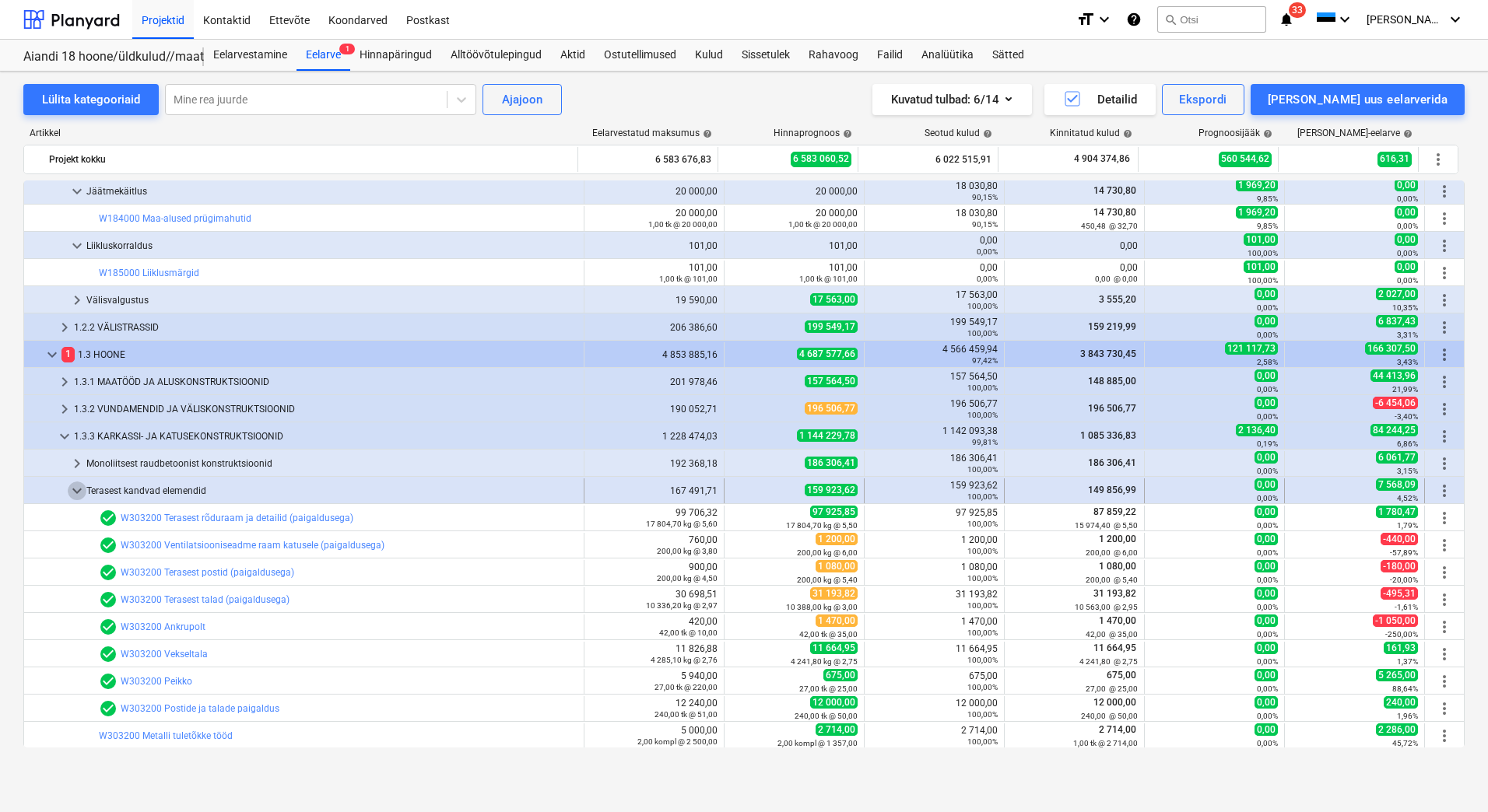
click at [74, 486] on span "keyboard_arrow_down" at bounding box center [77, 490] width 19 height 19
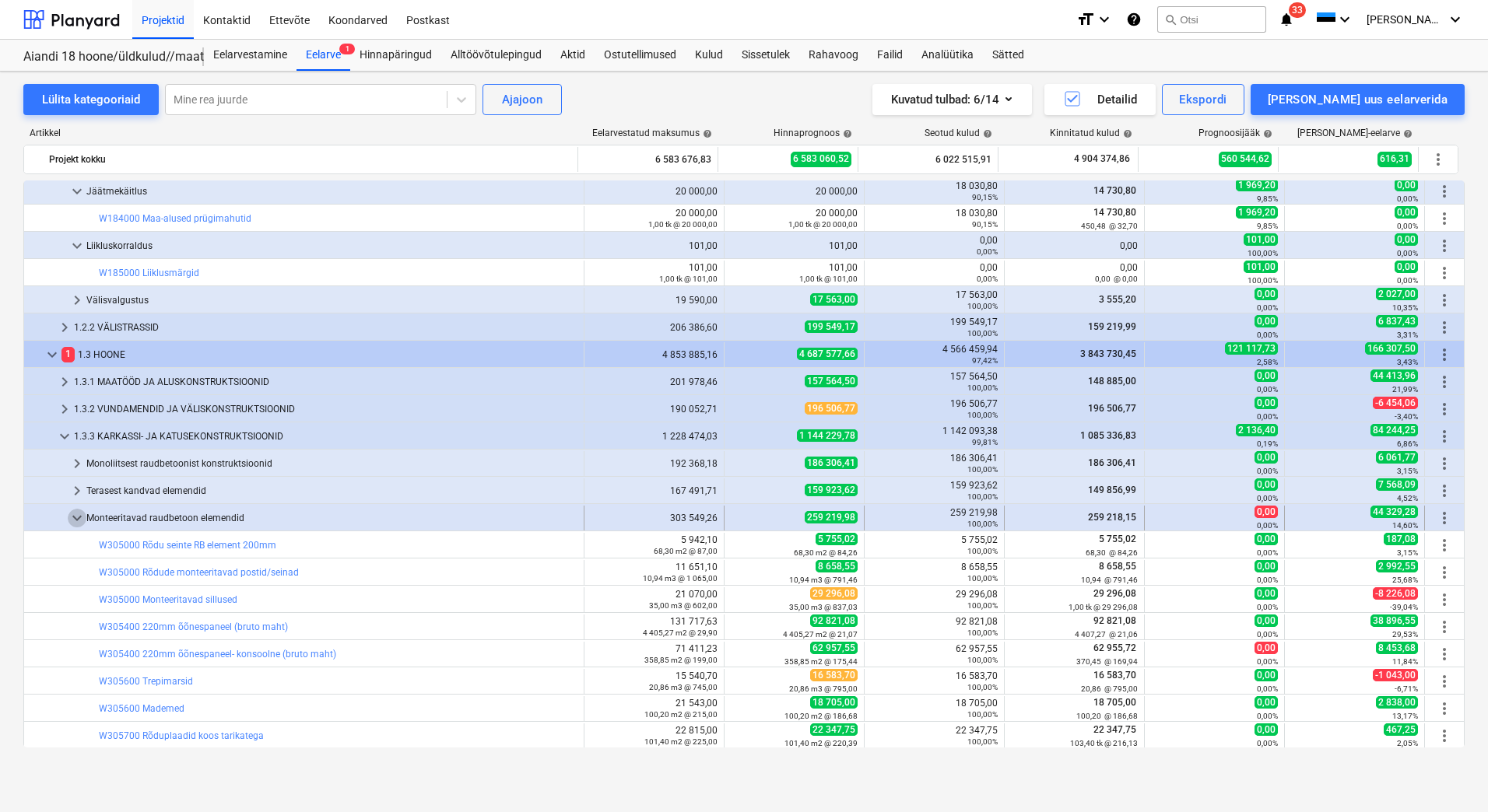
click at [76, 515] on span "keyboard_arrow_down" at bounding box center [77, 518] width 19 height 19
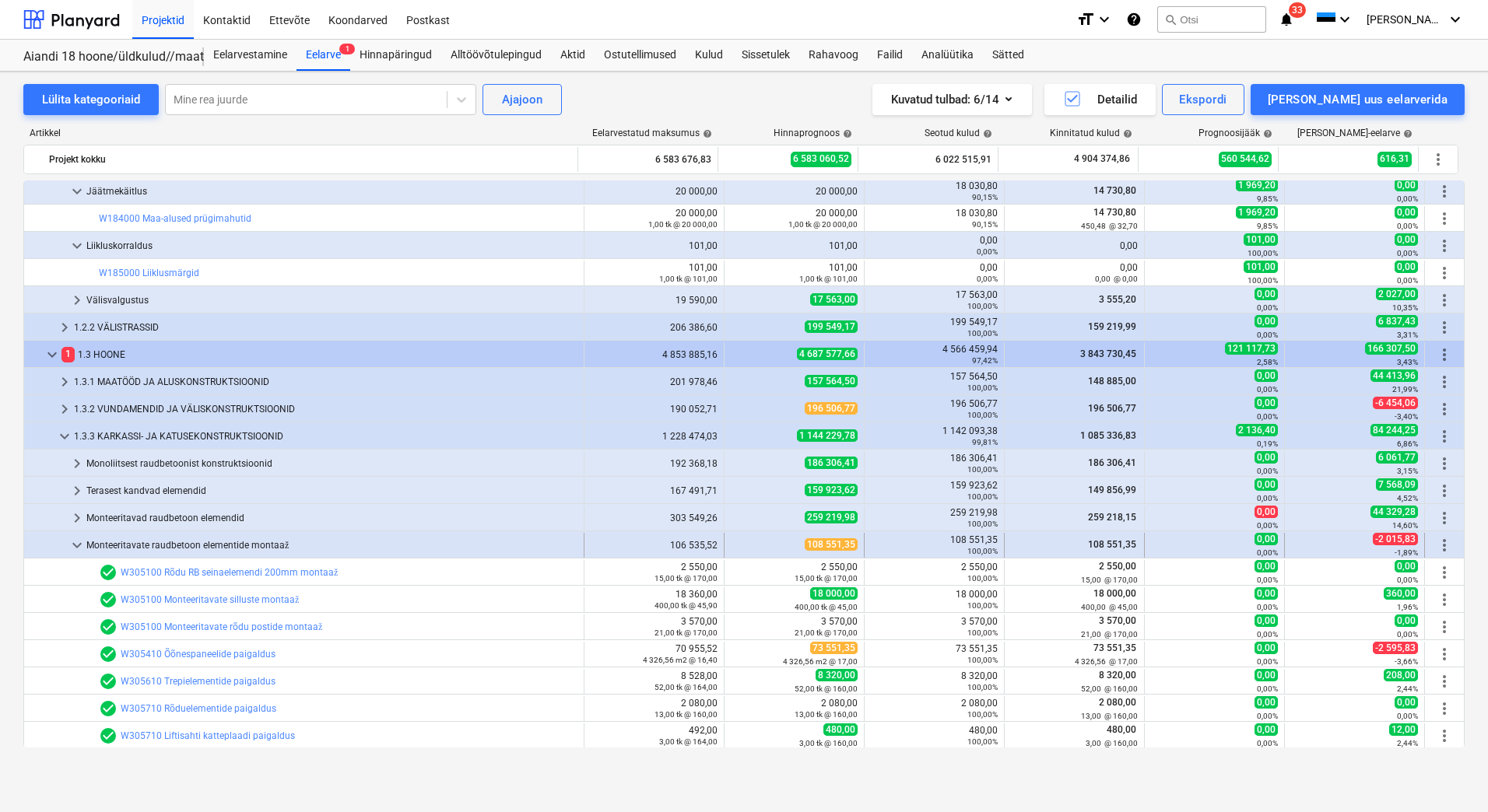
click at [77, 543] on span "keyboard_arrow_down" at bounding box center [77, 545] width 19 height 19
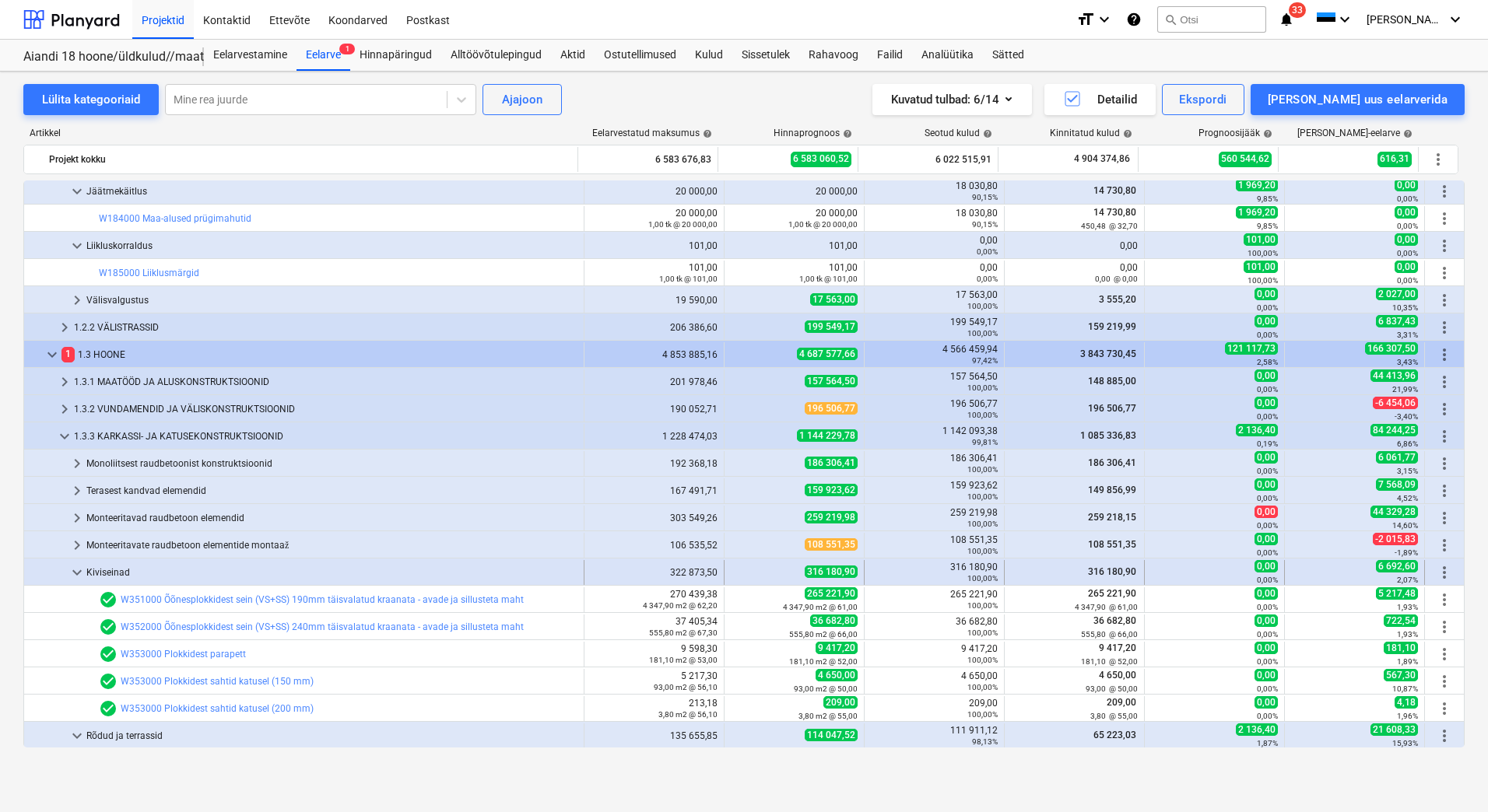
click at [77, 567] on span "keyboard_arrow_down" at bounding box center [77, 572] width 19 height 19
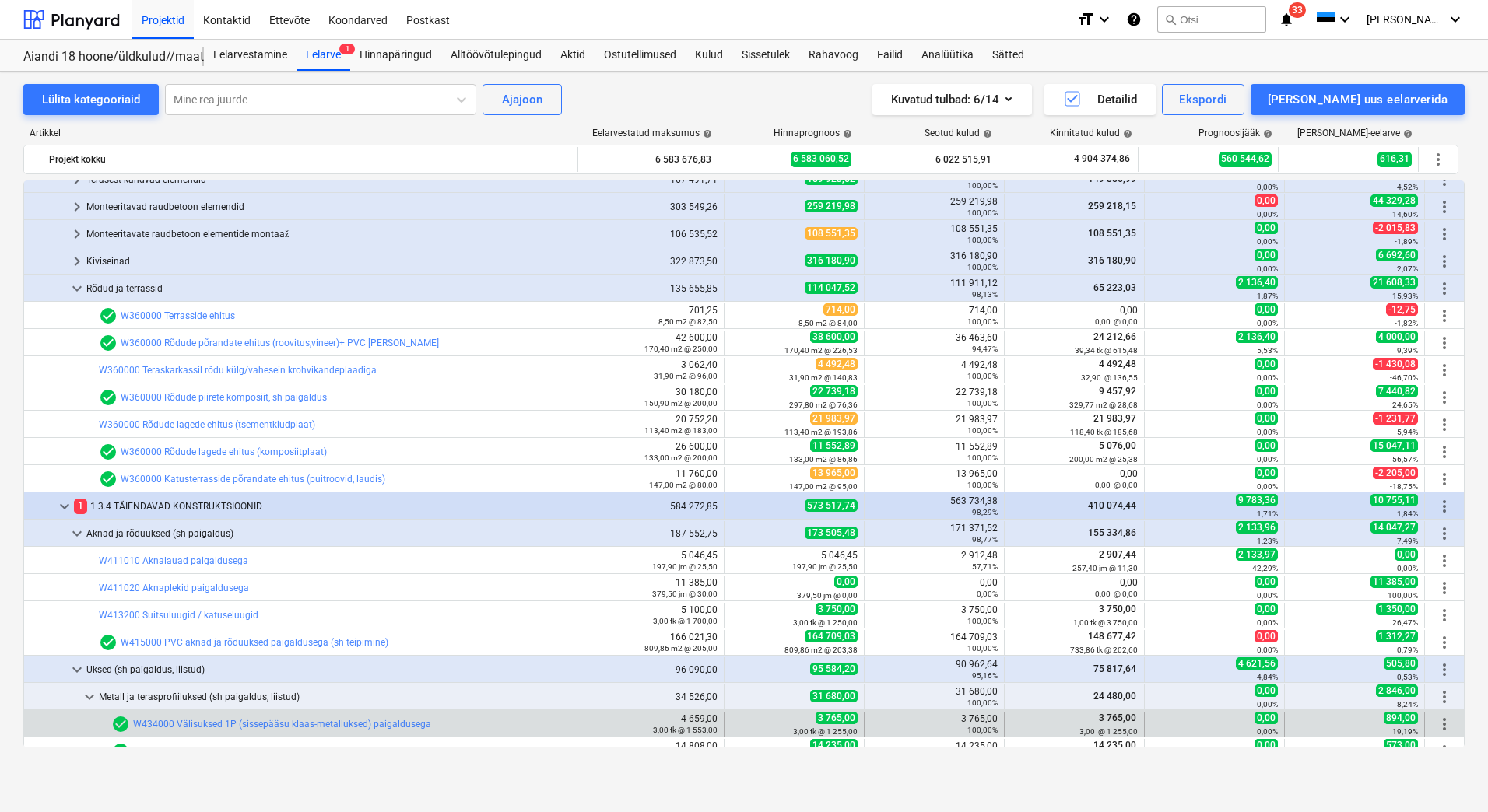
scroll to position [3112, 0]
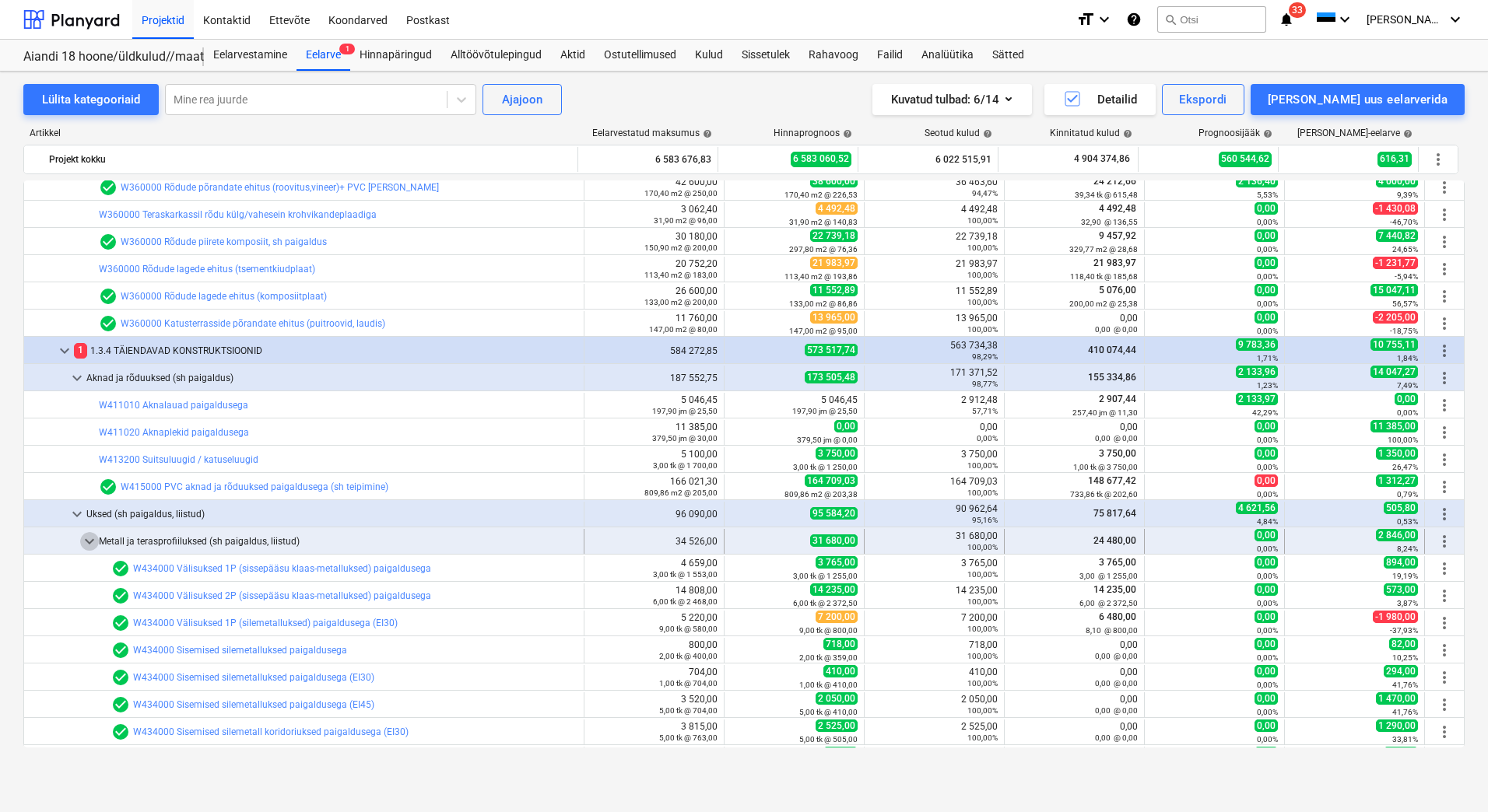
click at [87, 542] on span "keyboard_arrow_down" at bounding box center [89, 542] width 19 height 19
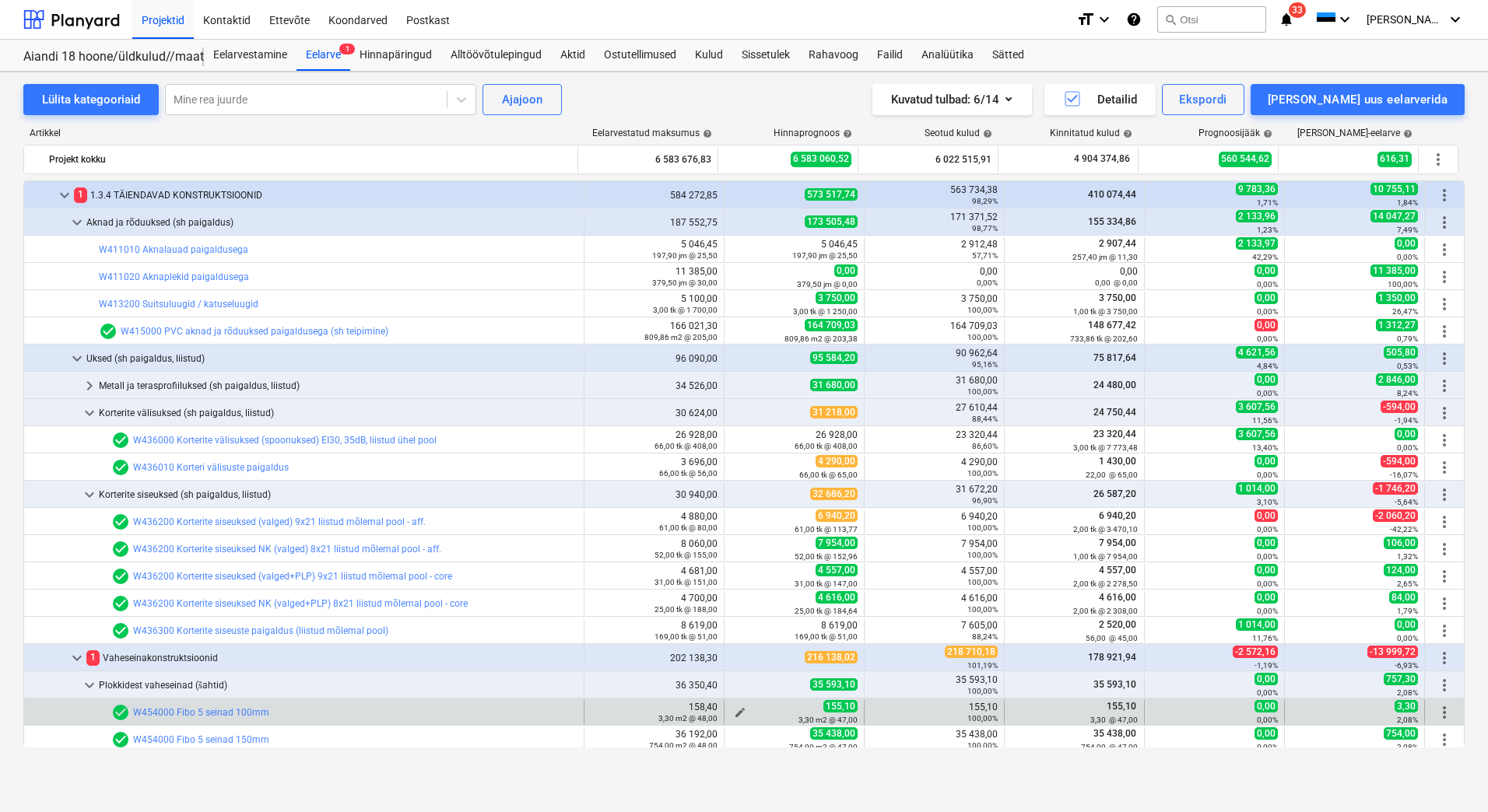
scroll to position [3424, 0]
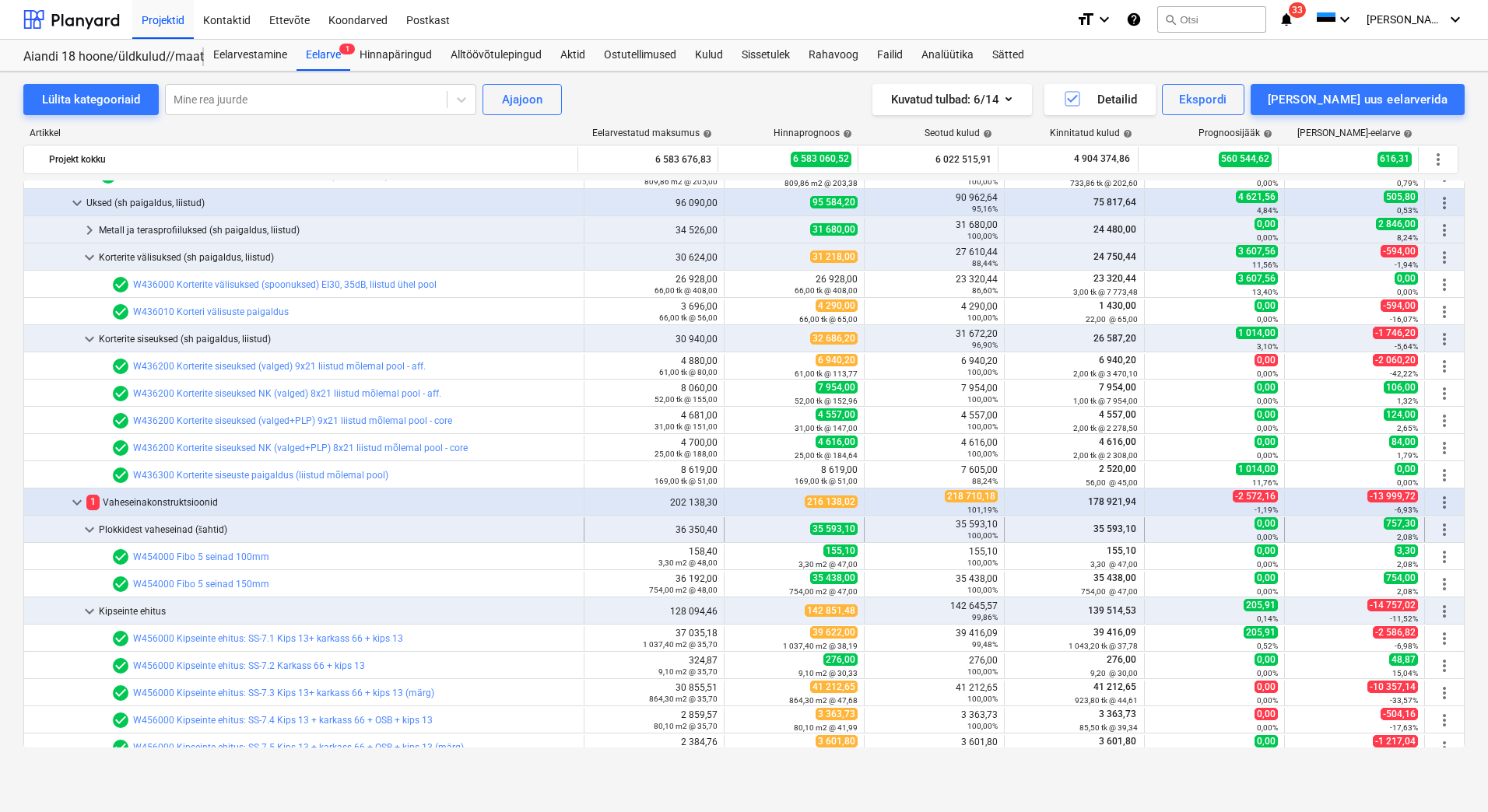
click at [92, 533] on span "keyboard_arrow_down" at bounding box center [89, 529] width 19 height 19
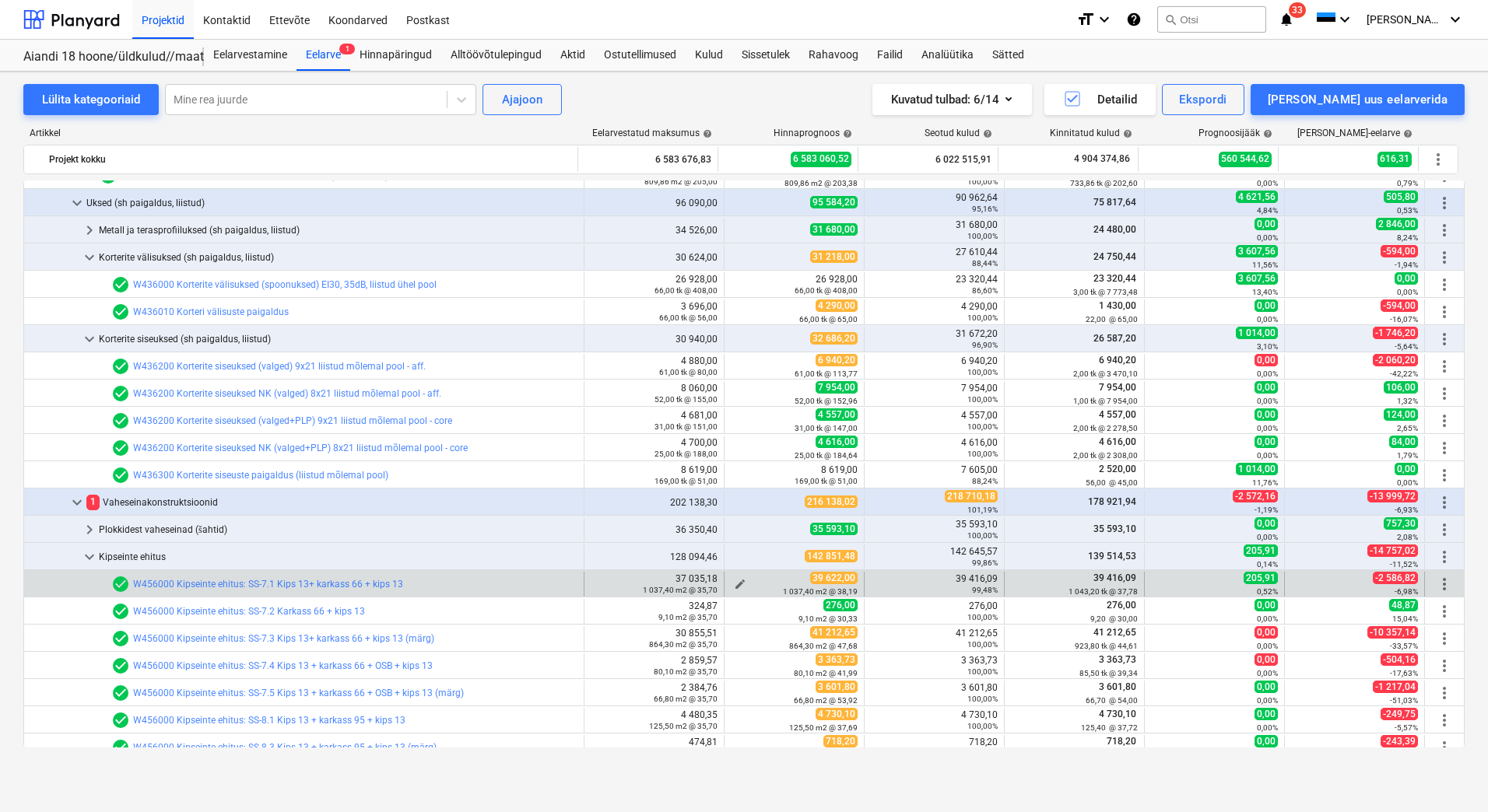
click at [737, 584] on span "edit" at bounding box center [739, 584] width 12 height 12
type textarea "x"
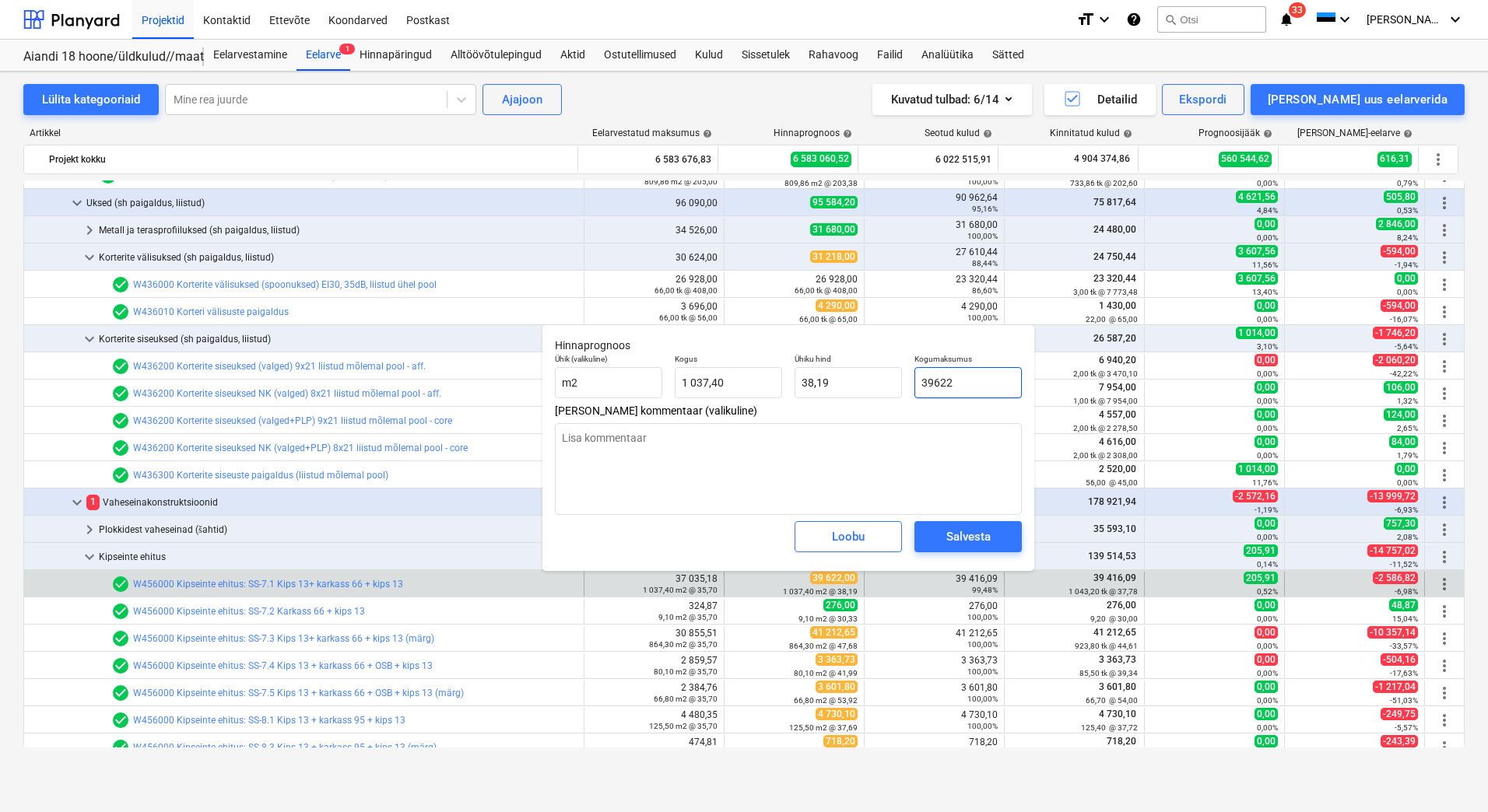
drag, startPoint x: 979, startPoint y: 377, endPoint x: 911, endPoint y: 383, distance: 68.3
click at [911, 383] on div "Kogumaksumus 39622" at bounding box center [967, 376] width 120 height 57
type input "3"
type textarea "x"
type input "0,00"
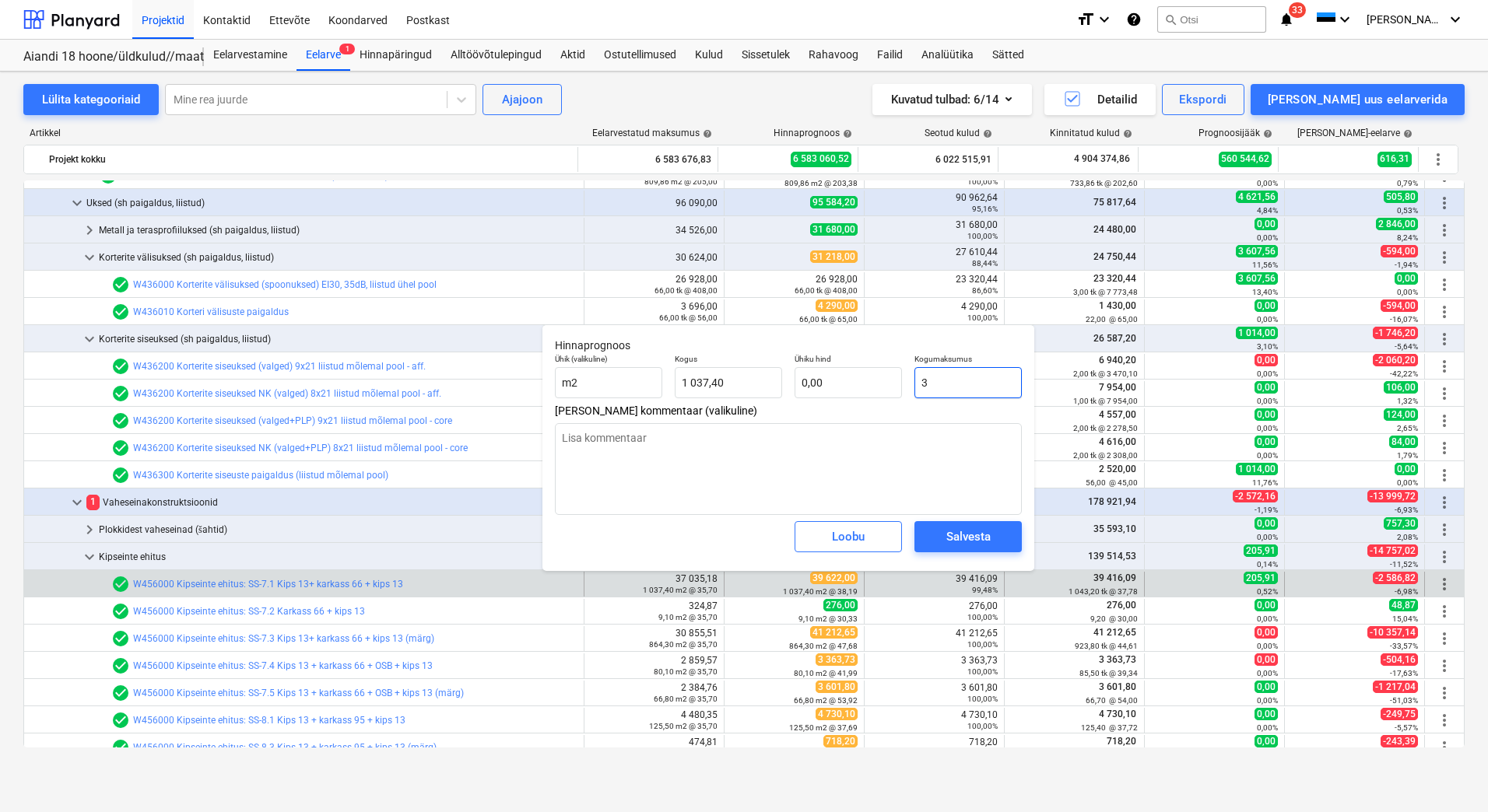
type input "39"
type textarea "x"
type input "0,04"
type textarea "x"
type input "394"
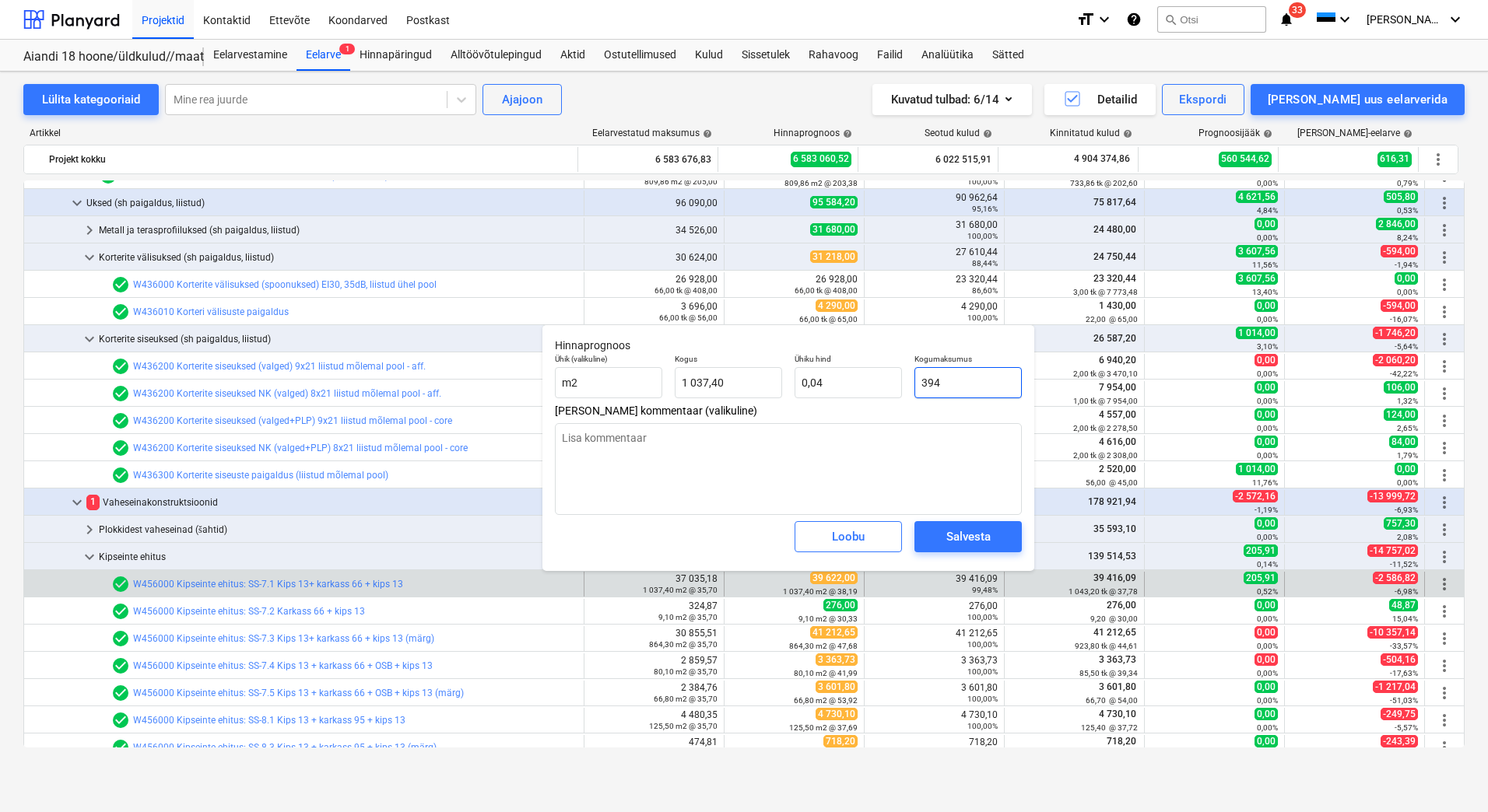
type input "0,38"
type textarea "x"
type input "3941"
type input "3,80"
type input "39416"
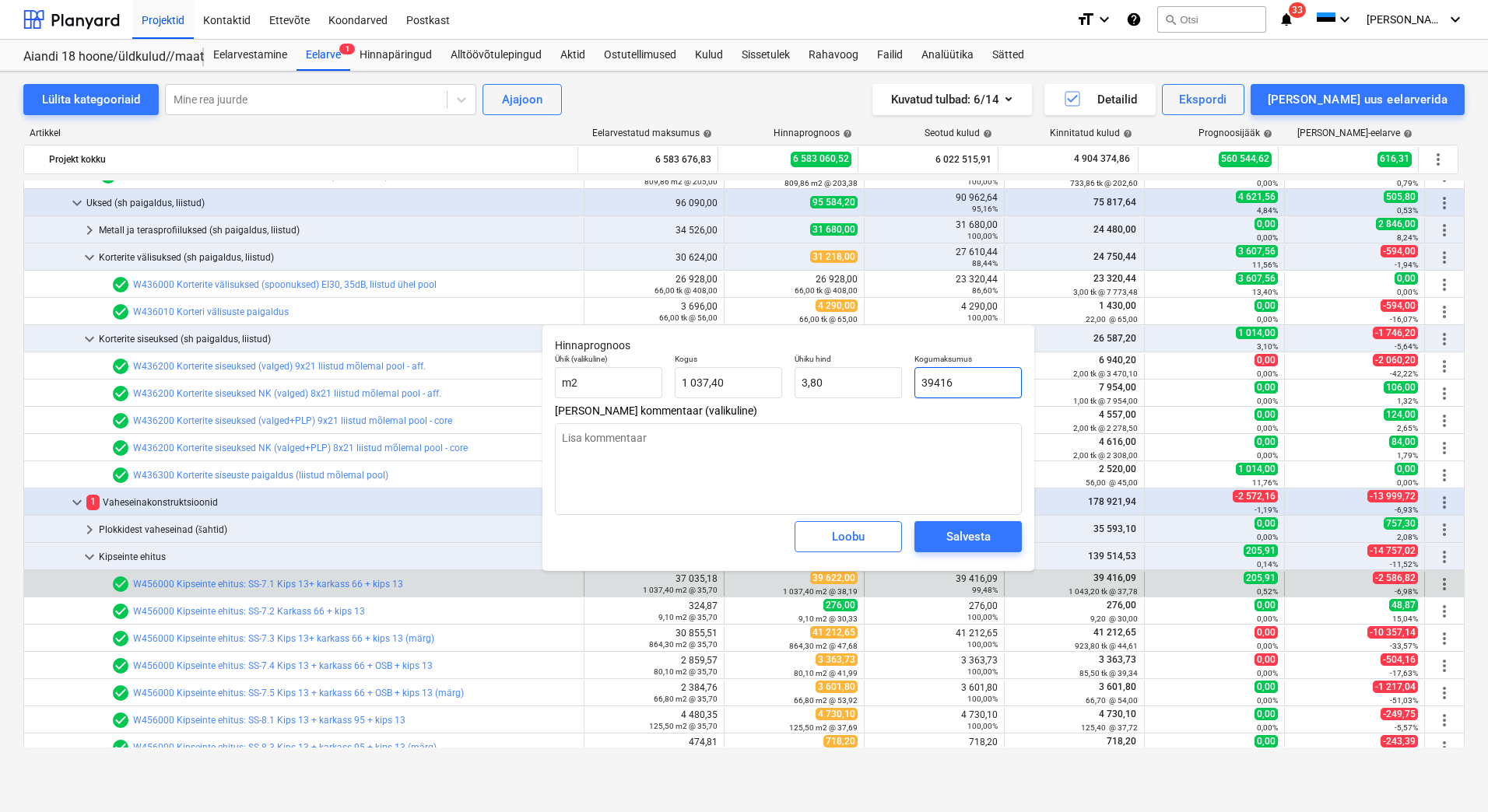
type textarea "x"
type input "37,99"
type input "39416,"
type textarea "x"
type input "39416,0"
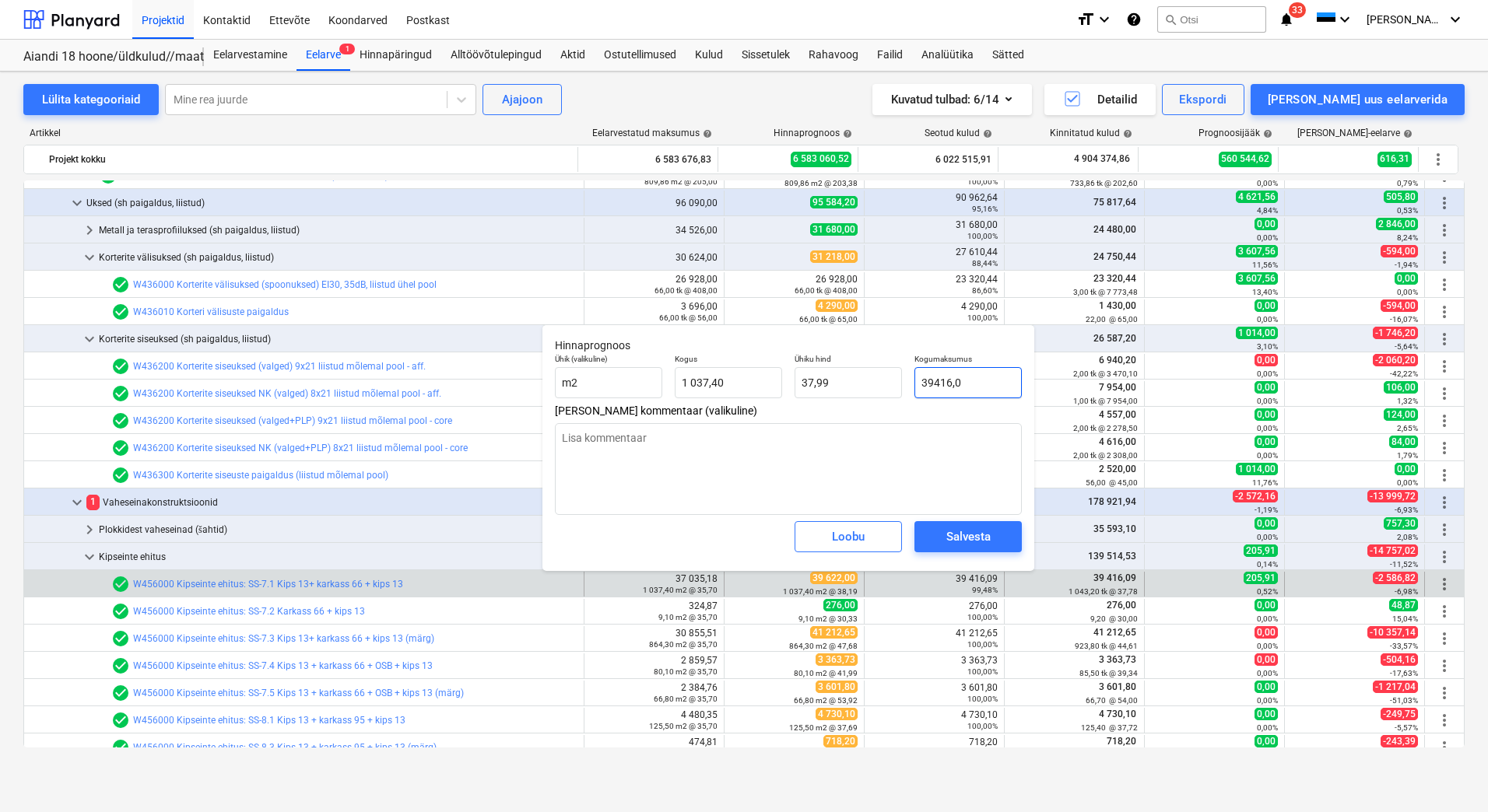
type textarea "x"
type input "39416,09"
type textarea "x"
type input "38,00"
click at [958, 537] on div "Salvesta" at bounding box center [969, 537] width 45 height 21
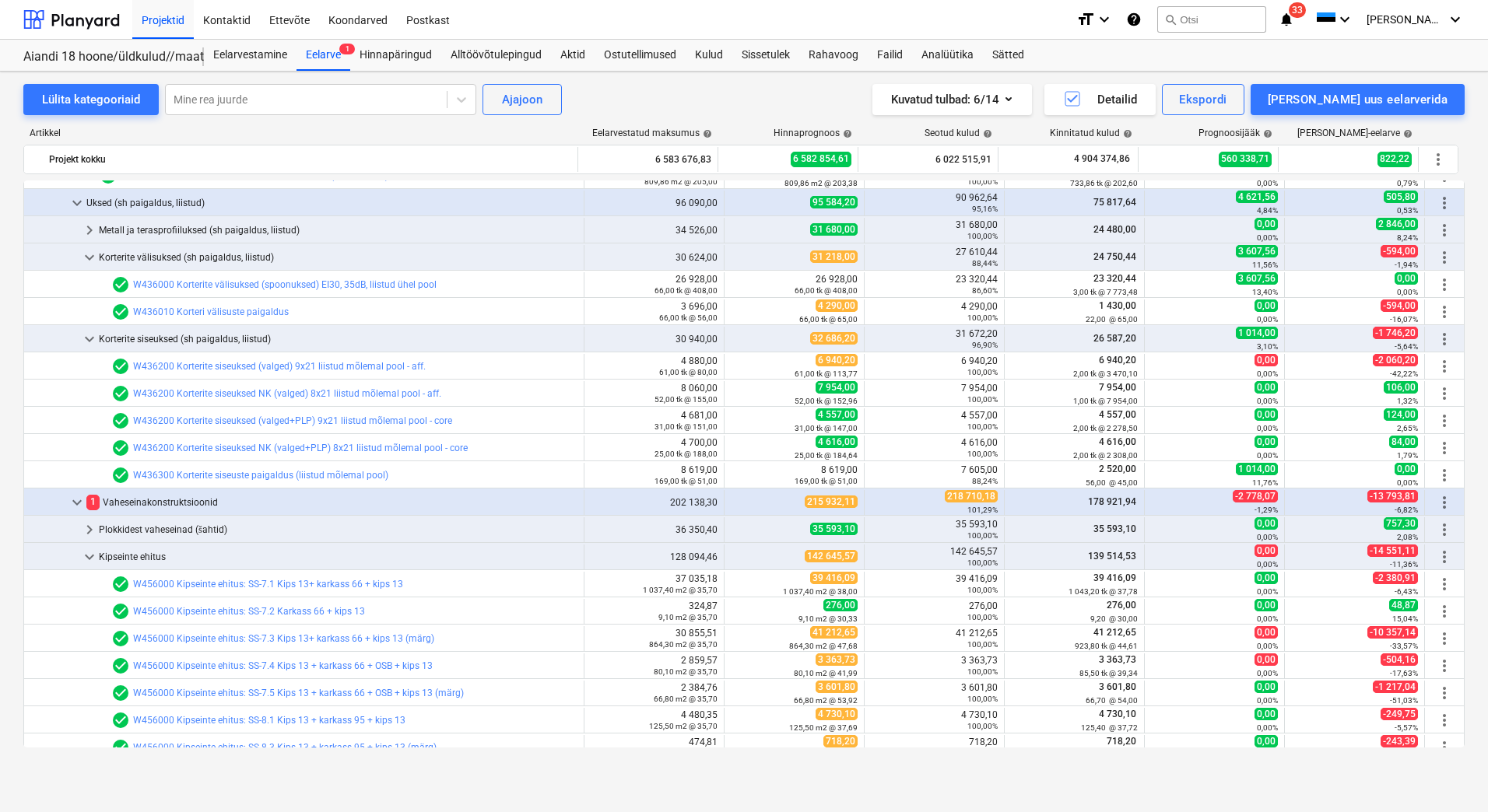
type textarea "x"
type input "1 037,40"
type input "38,00"
type input "39 416,09"
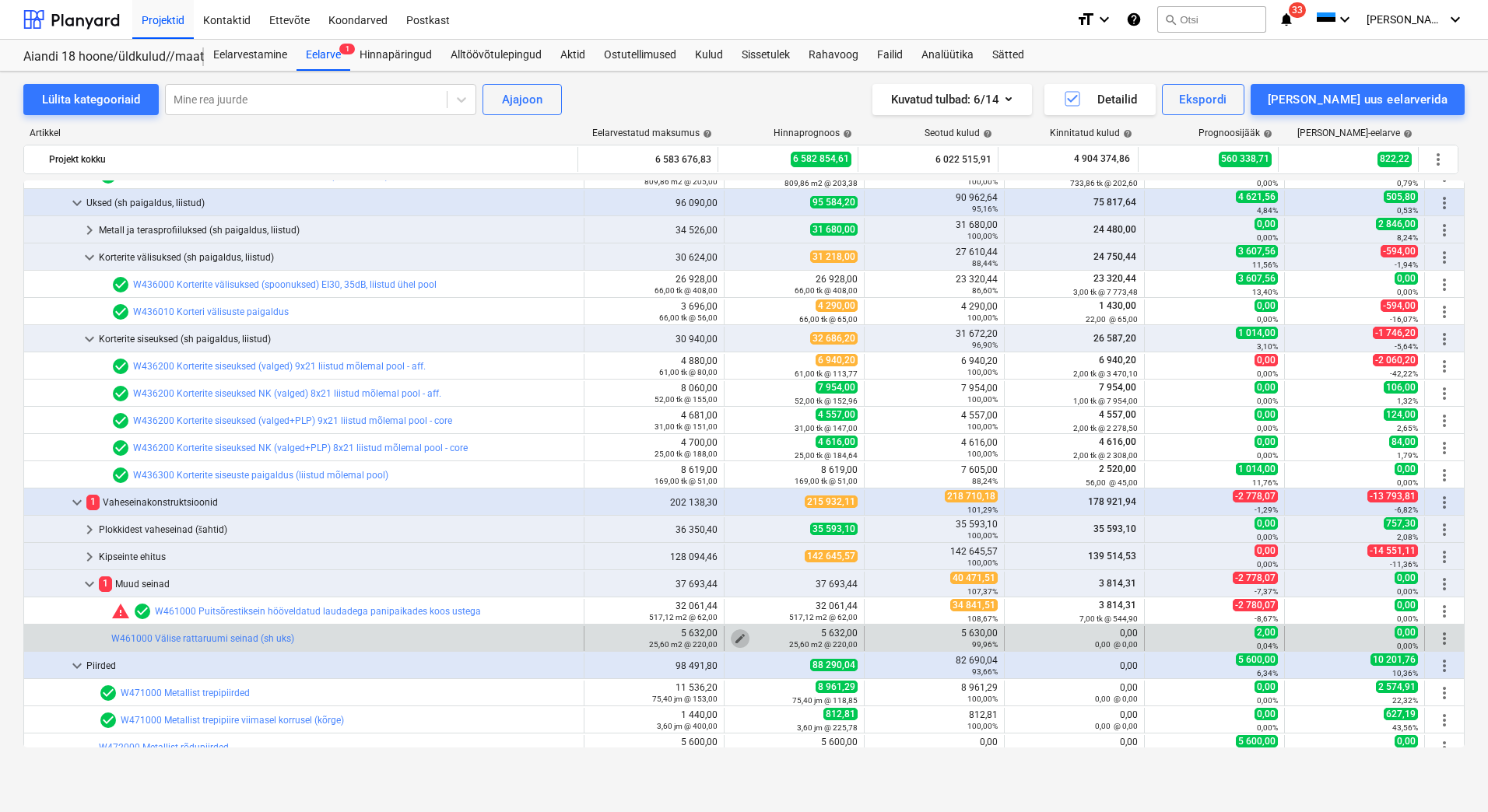
click at [734, 637] on span "edit" at bounding box center [739, 638] width 12 height 12
type textarea "x"
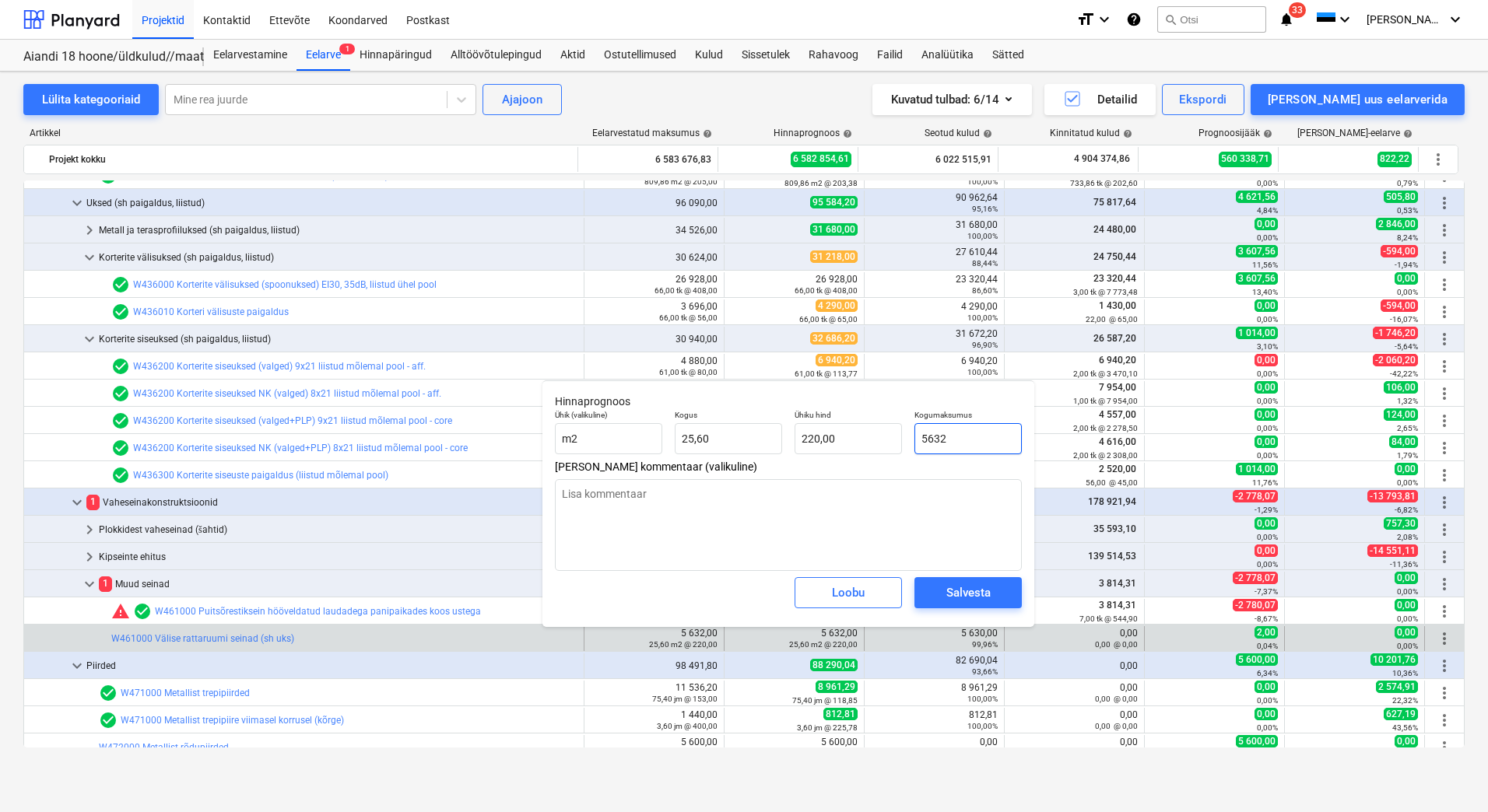
click at [948, 439] on input "5632" at bounding box center [968, 439] width 107 height 31
type input "563"
type textarea "x"
type input "21,99"
type input "5630"
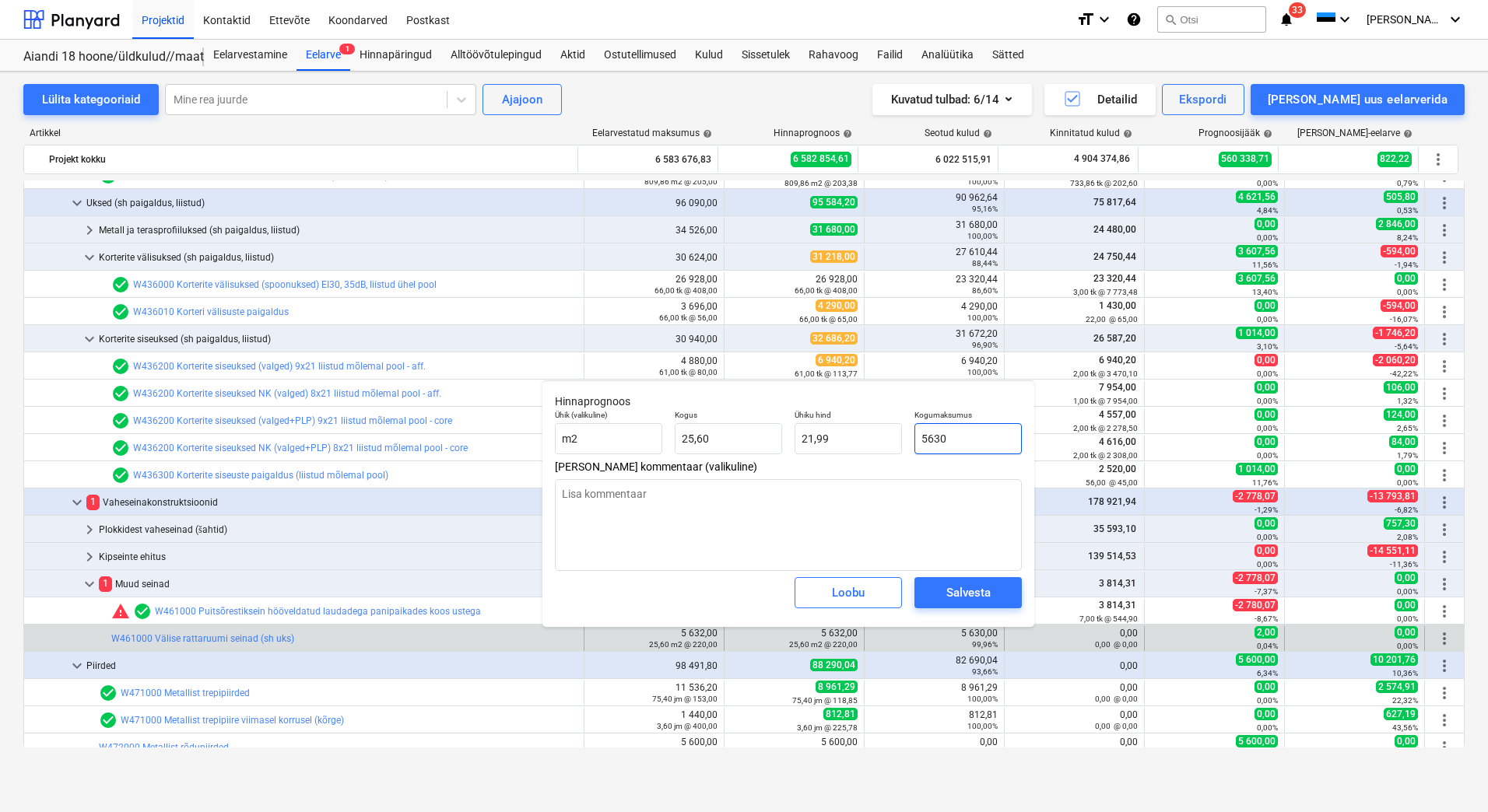
type textarea "x"
type input "219,92"
click at [962, 593] on div "Salvesta" at bounding box center [969, 593] width 45 height 21
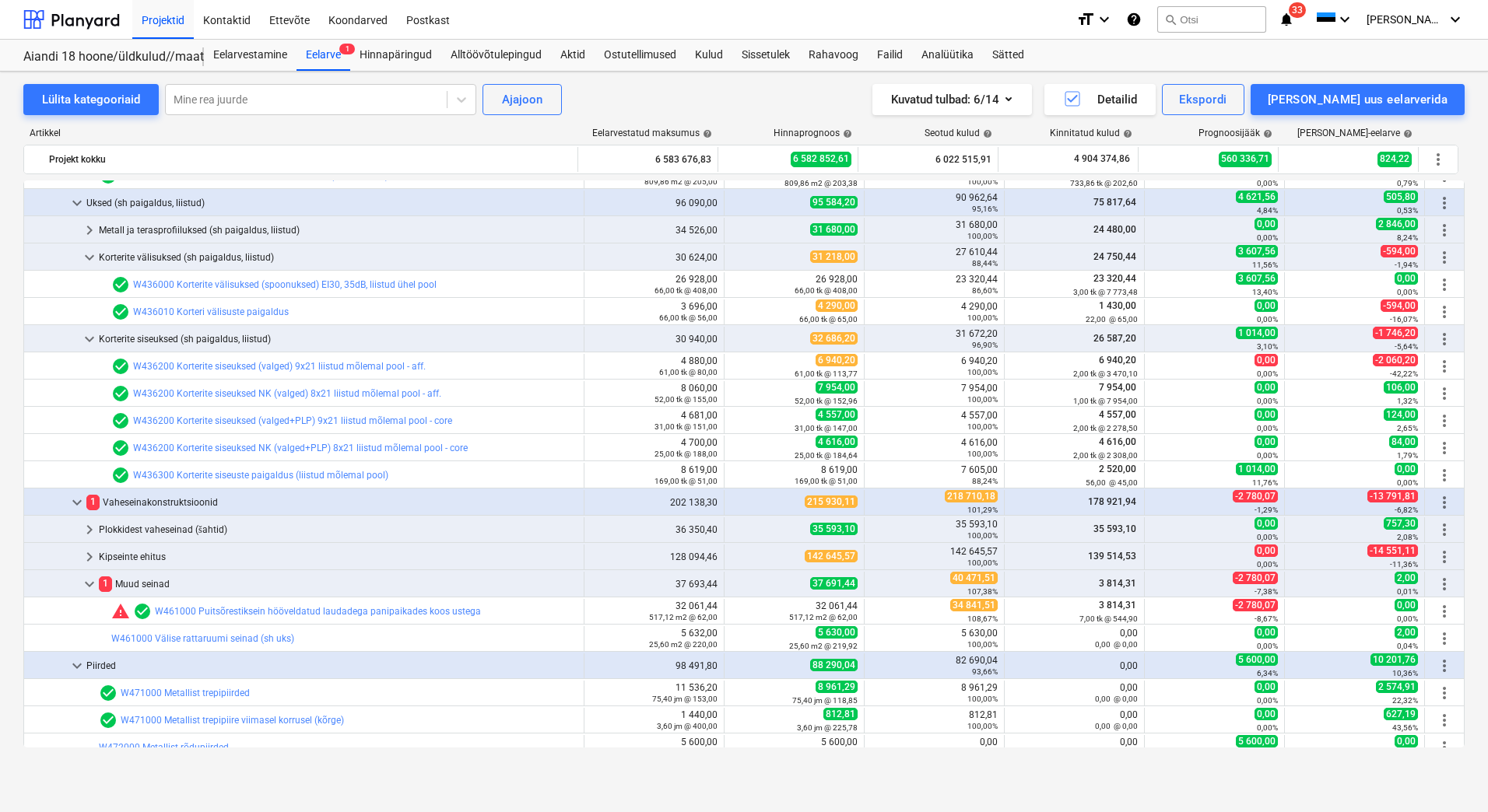
type textarea "x"
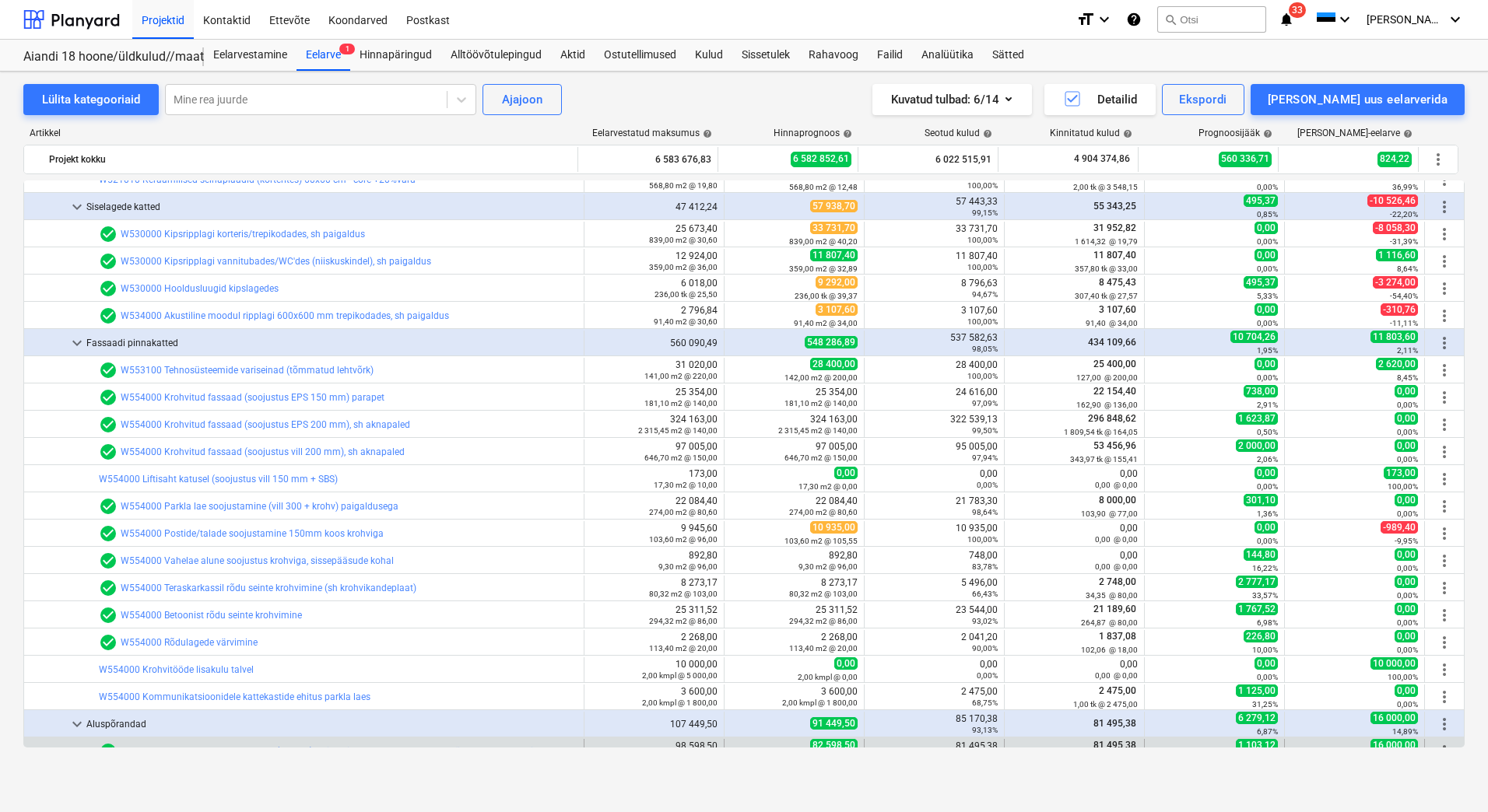
scroll to position [4823, 0]
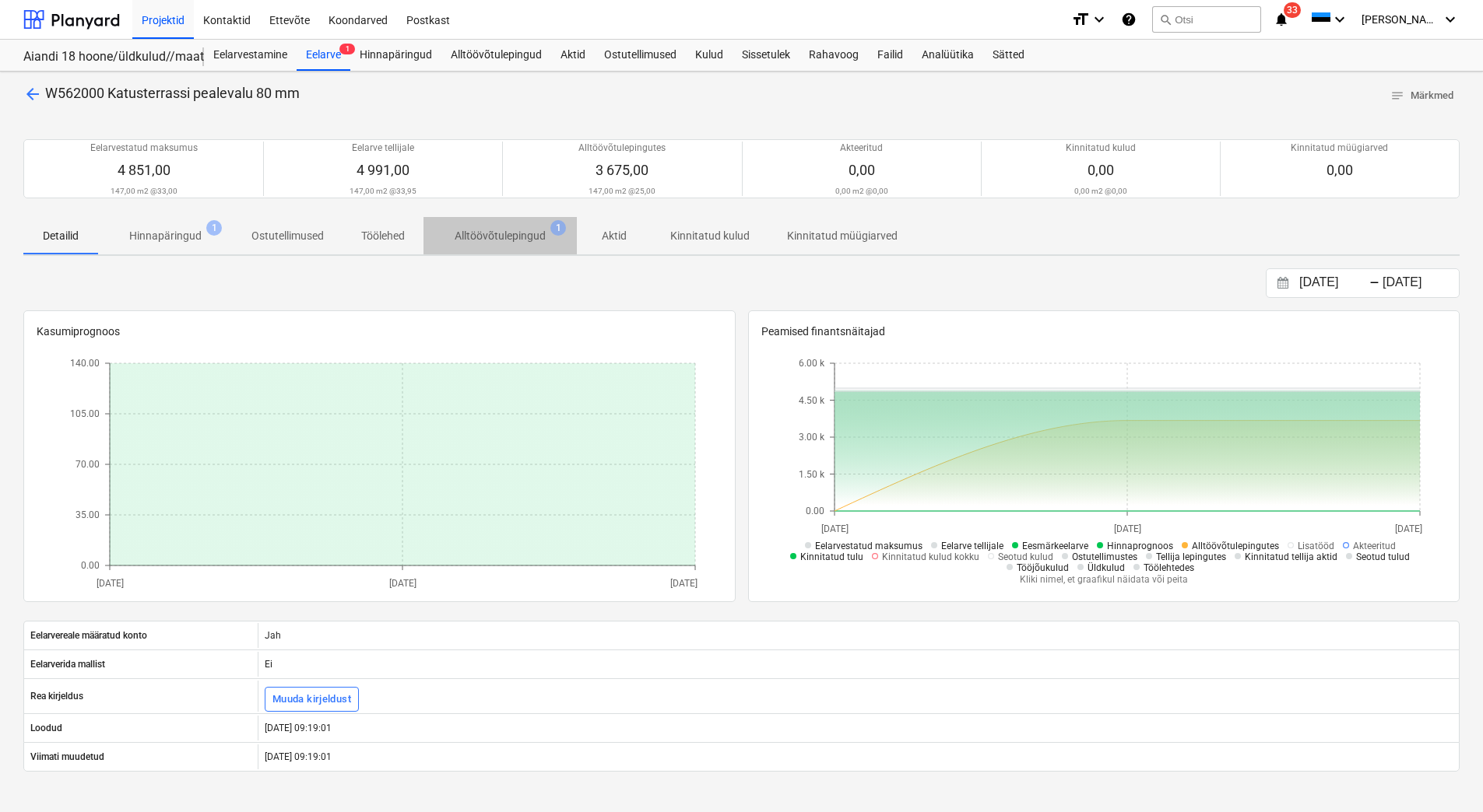
click at [493, 239] on p "Alltöövõtulepingud" at bounding box center [500, 237] width 91 height 16
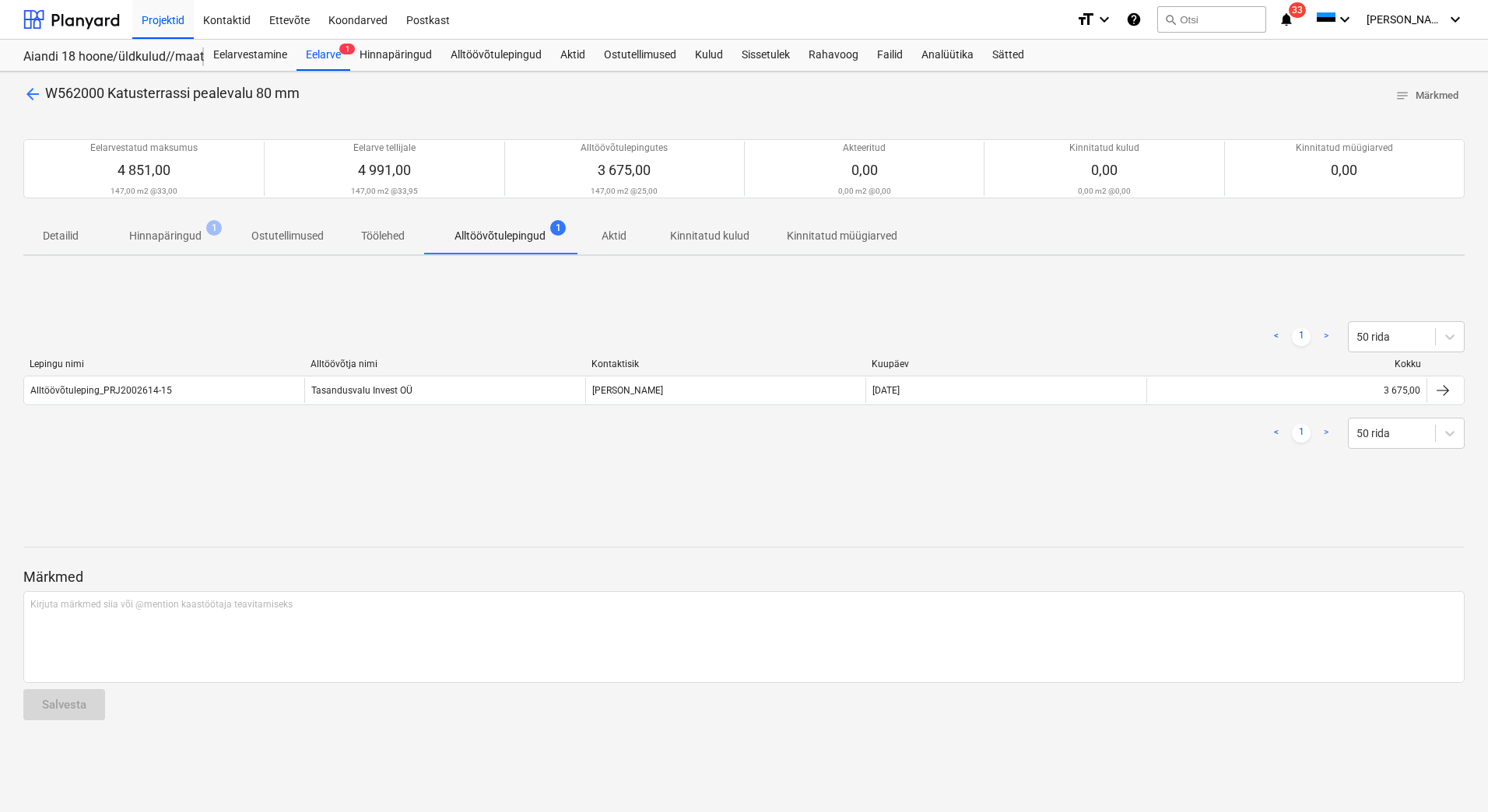
click at [31, 98] on span "arrow_back" at bounding box center [32, 94] width 19 height 19
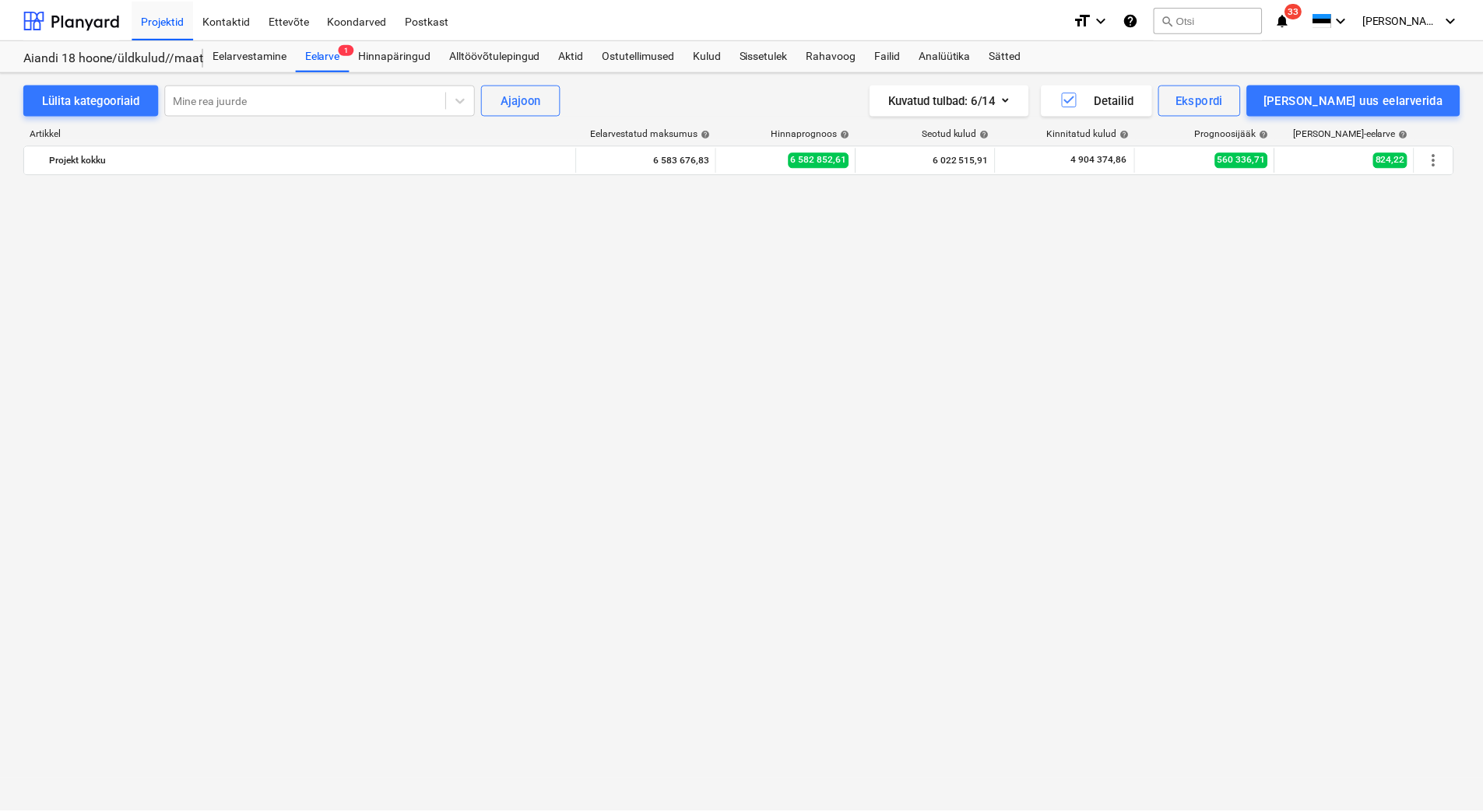
scroll to position [4823, 0]
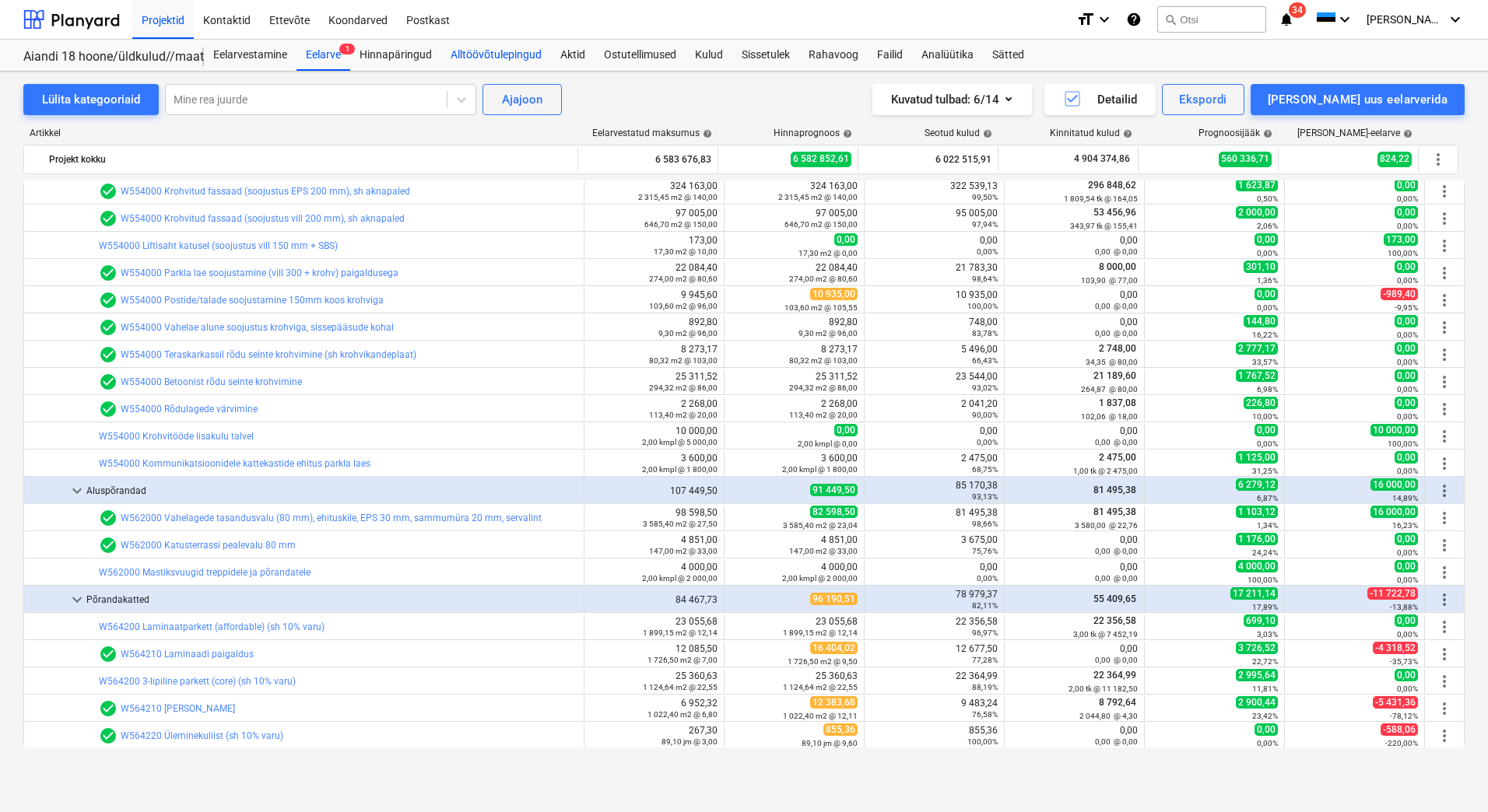
click at [476, 50] on div "Alltöövõtulepingud" at bounding box center [495, 55] width 110 height 31
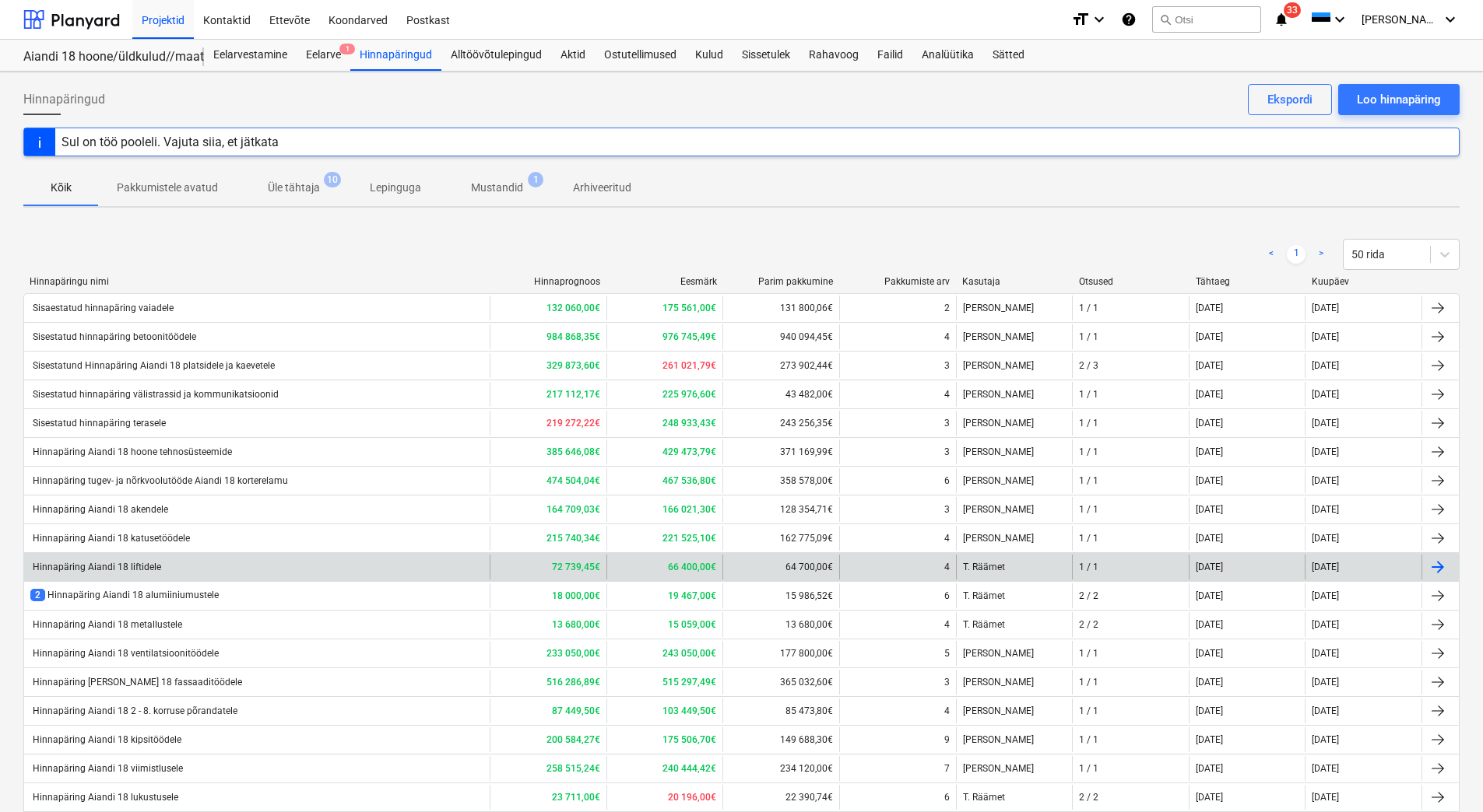
scroll to position [433, 0]
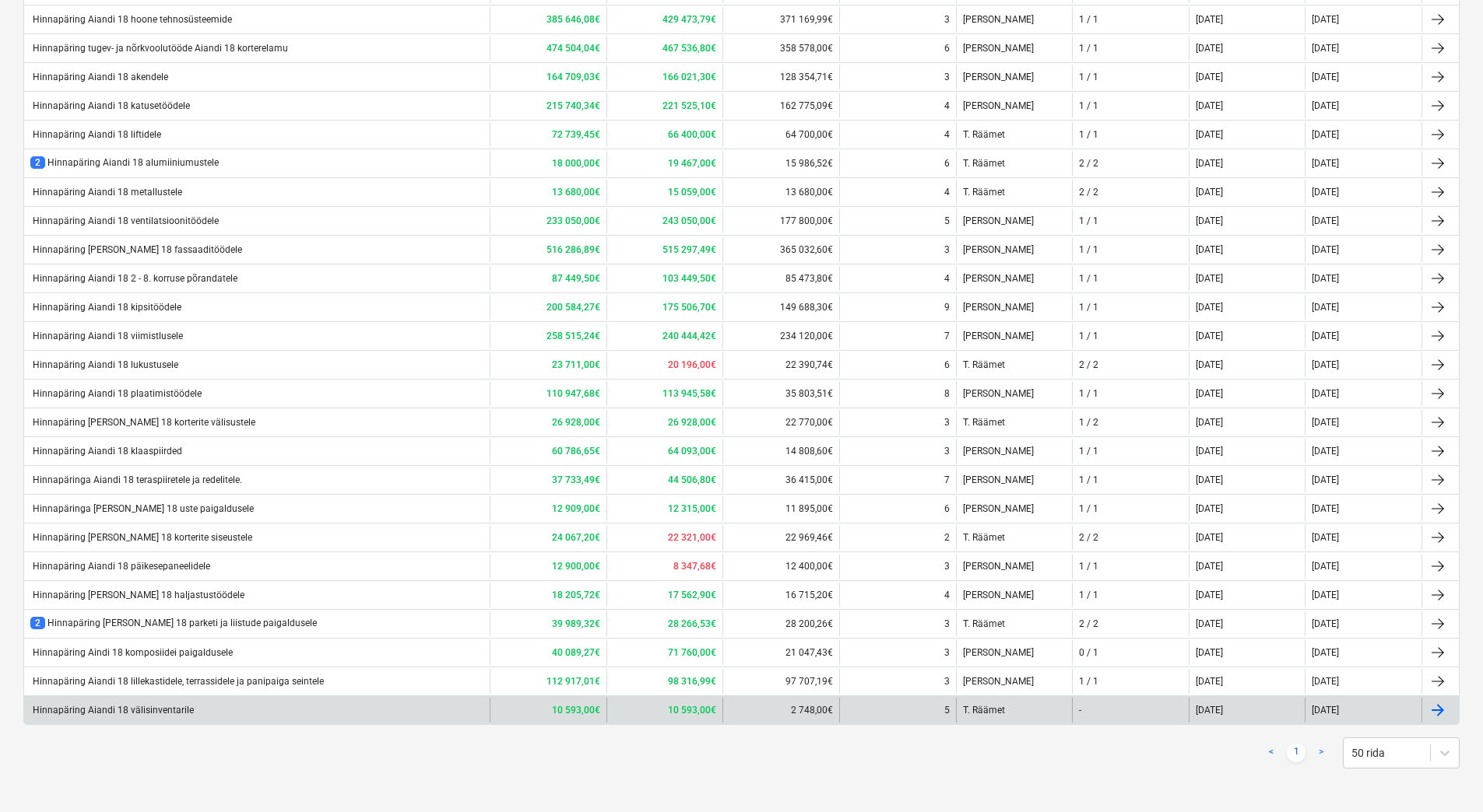
click at [125, 712] on div "Hinnapäring Aiandi 18 välisinventarile" at bounding box center [112, 710] width 163 height 11
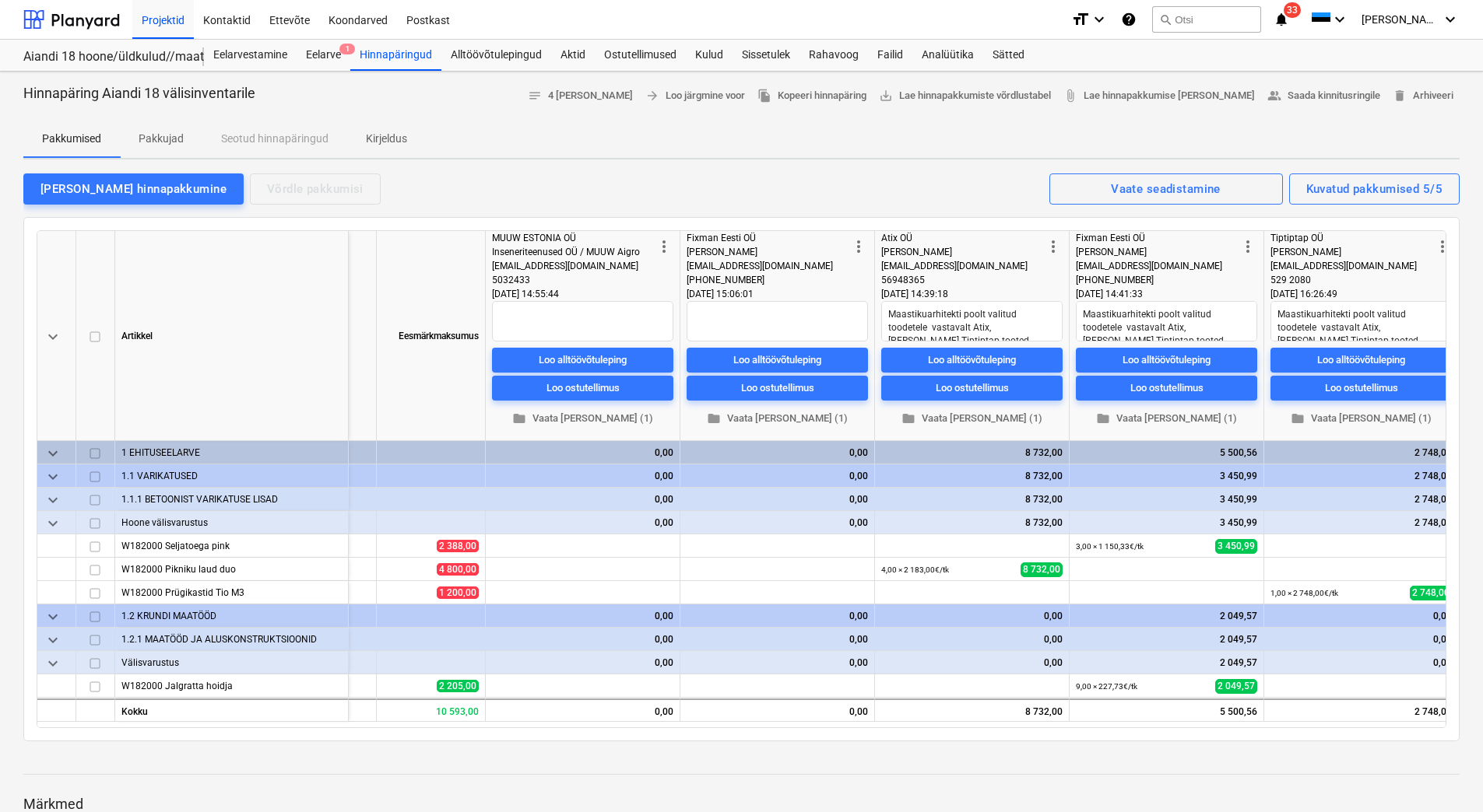
scroll to position [0, 281]
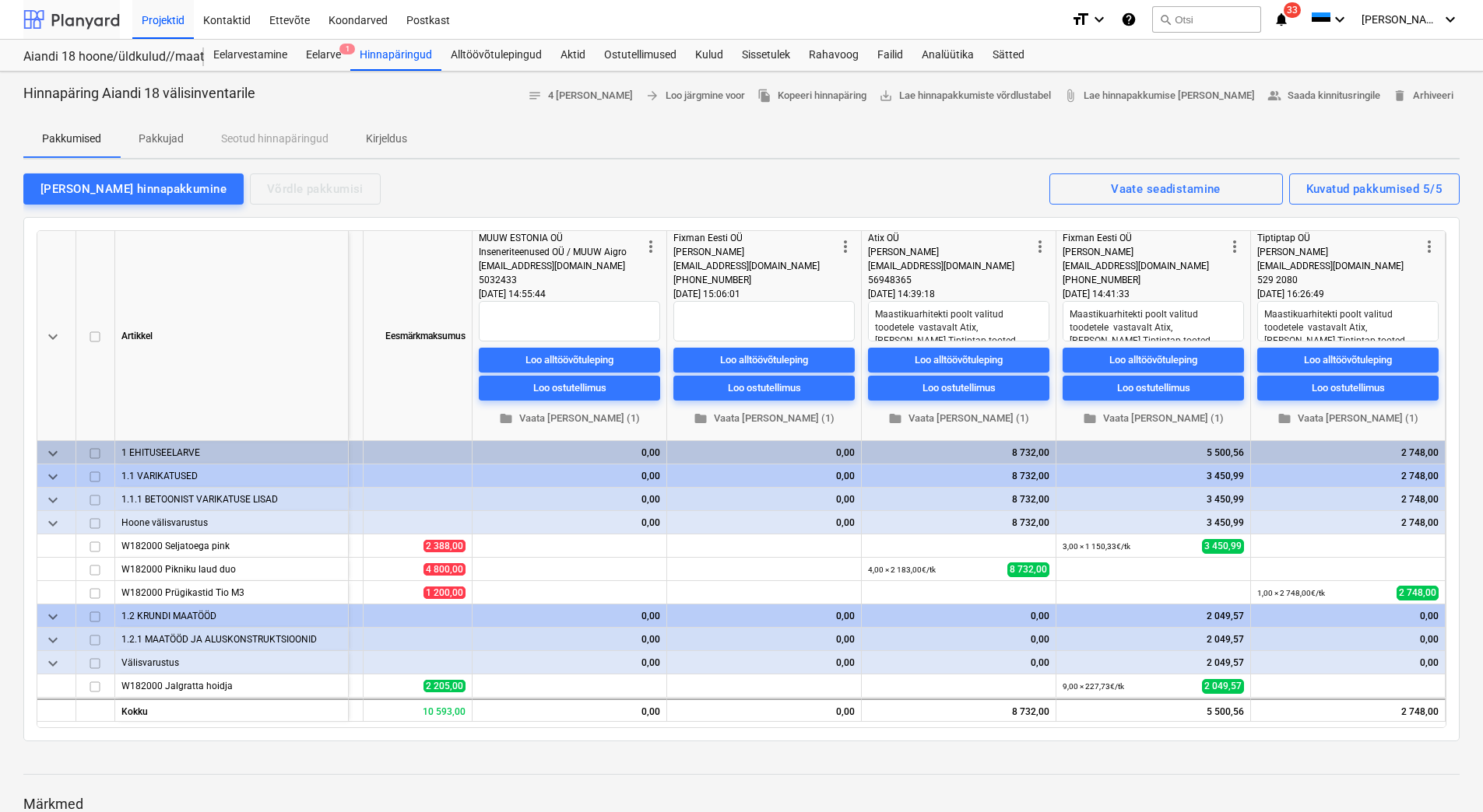
click at [63, 21] on div at bounding box center [71, 19] width 97 height 39
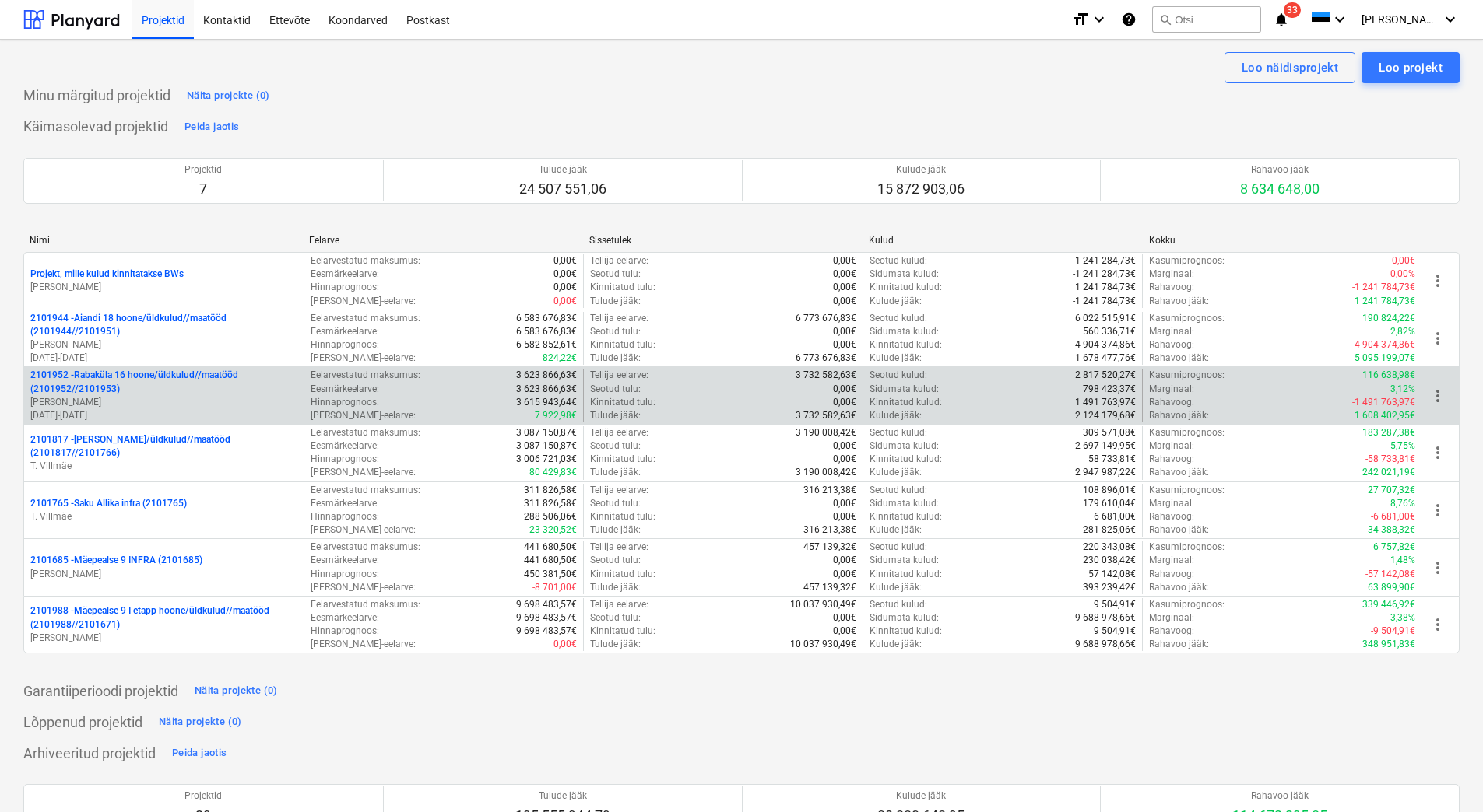
click at [141, 392] on p "2101952 - [GEOGRAPHIC_DATA] 16 hoone/üldkulud//maatööd (2101952//2101953)" at bounding box center [164, 382] width 267 height 26
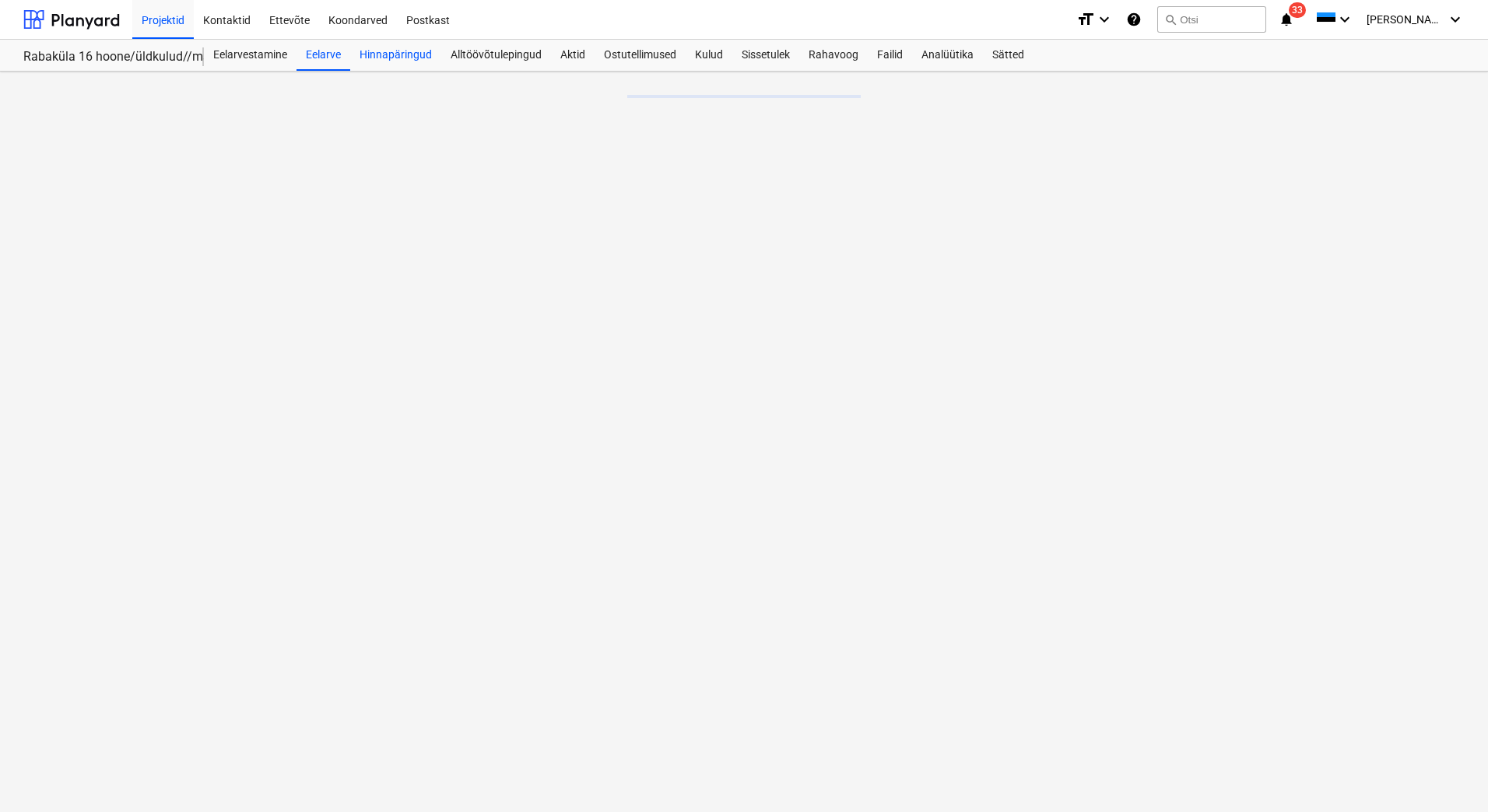
click at [415, 55] on div "Hinnapäringud" at bounding box center [396, 55] width 91 height 31
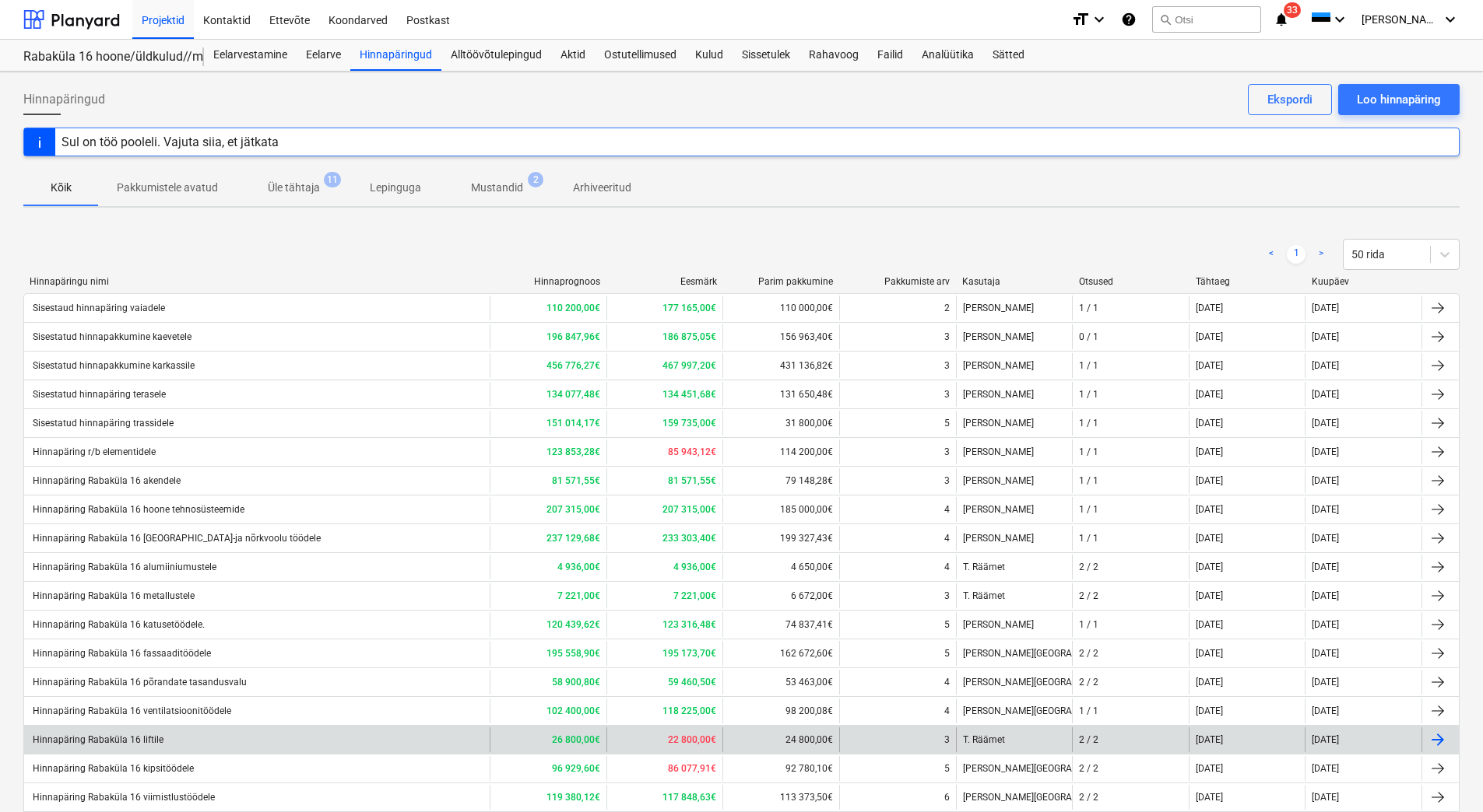
scroll to position [231, 0]
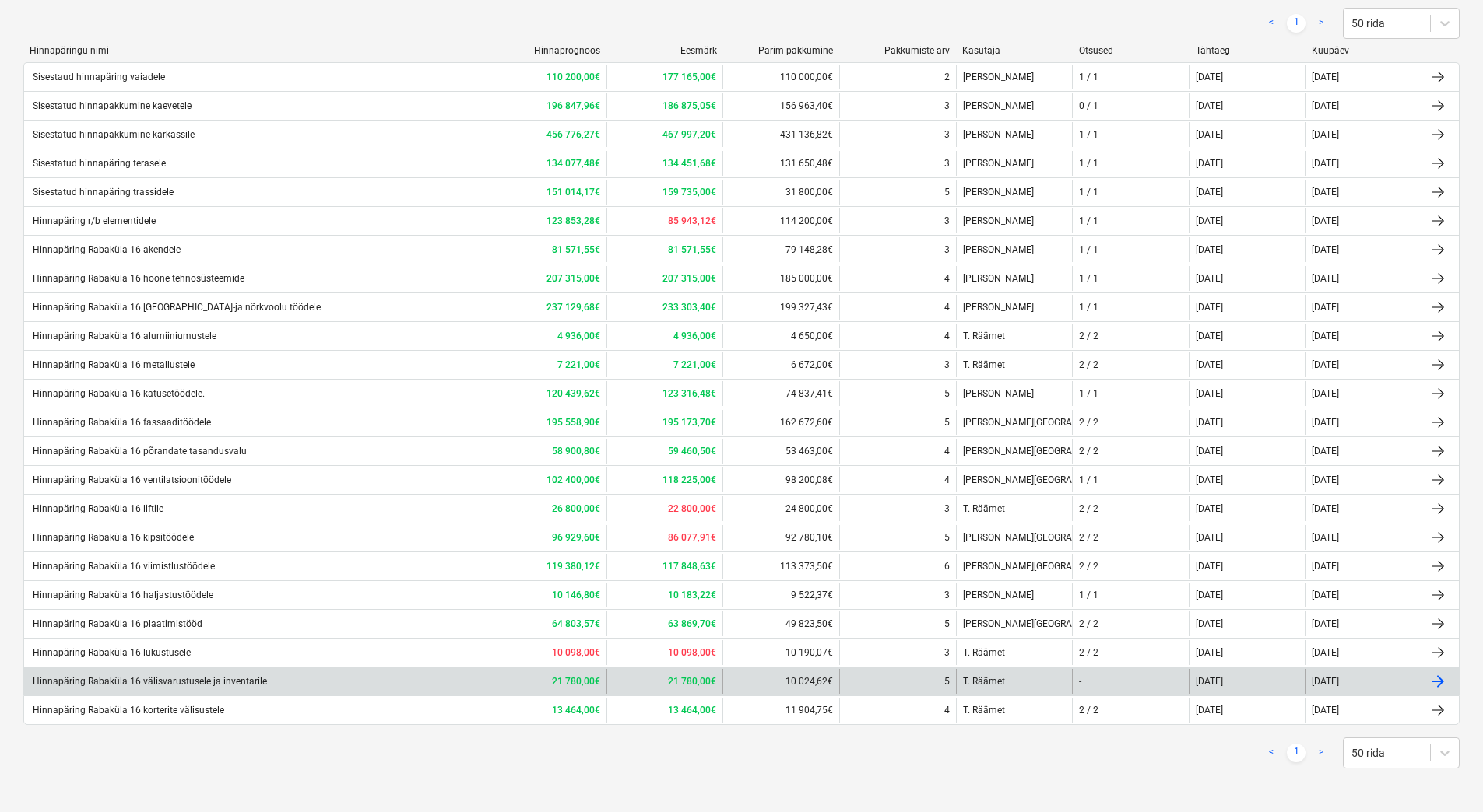
click at [240, 683] on div "Hinnapäring Rabaküla 16 välisvarustusele ja inventarile" at bounding box center [148, 681] width 237 height 11
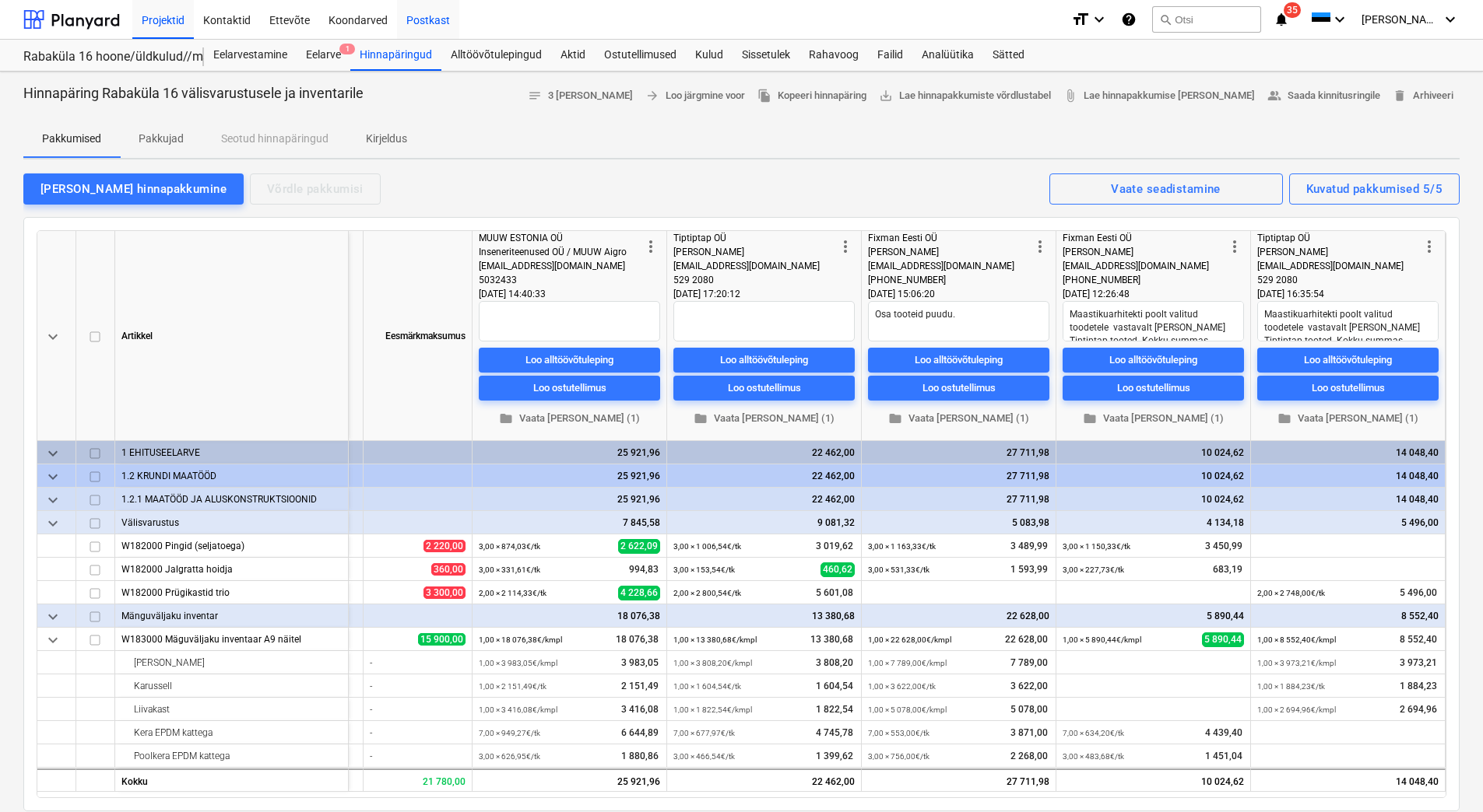
type textarea "x"
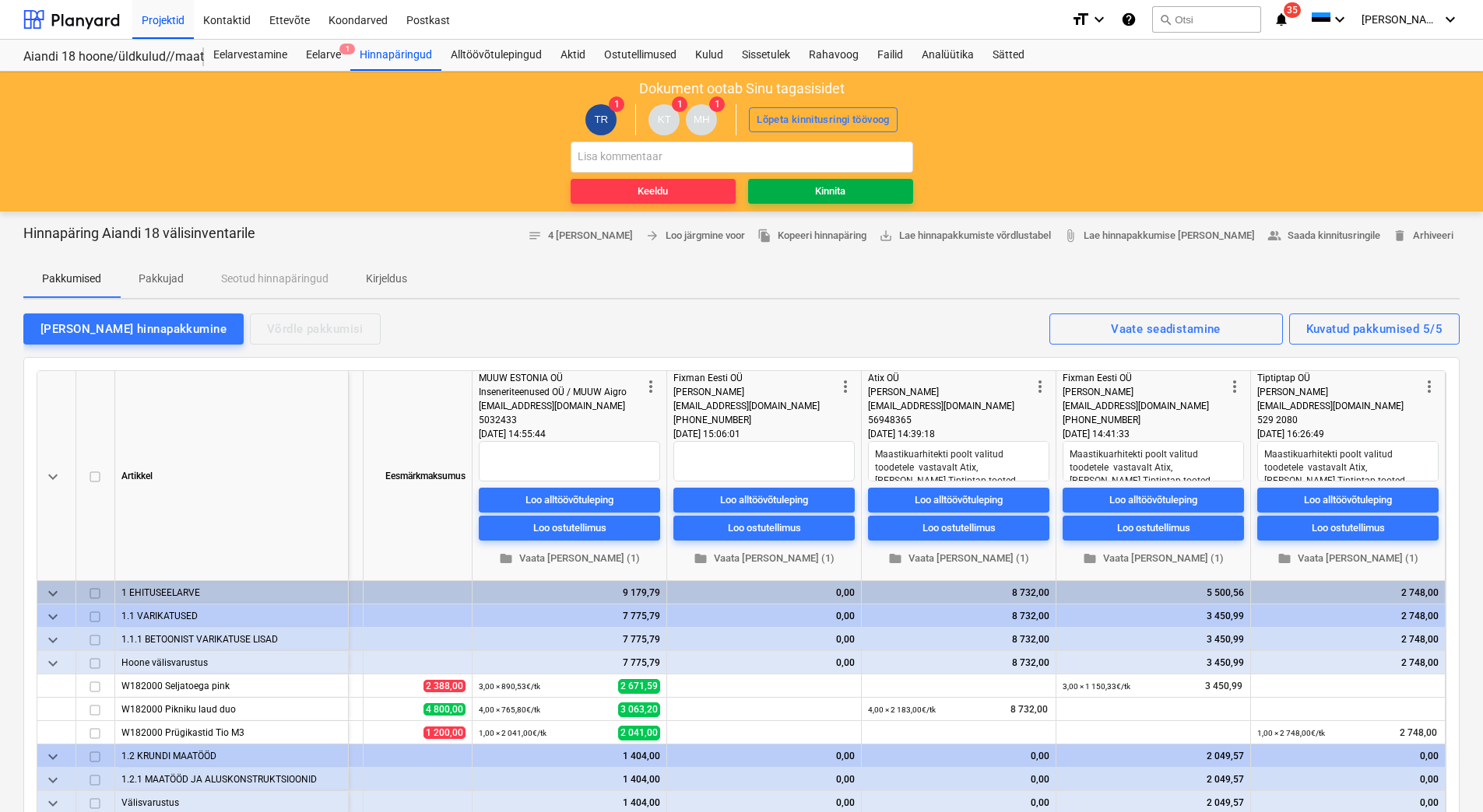
click at [847, 189] on span "Kinnita" at bounding box center [831, 192] width 153 height 18
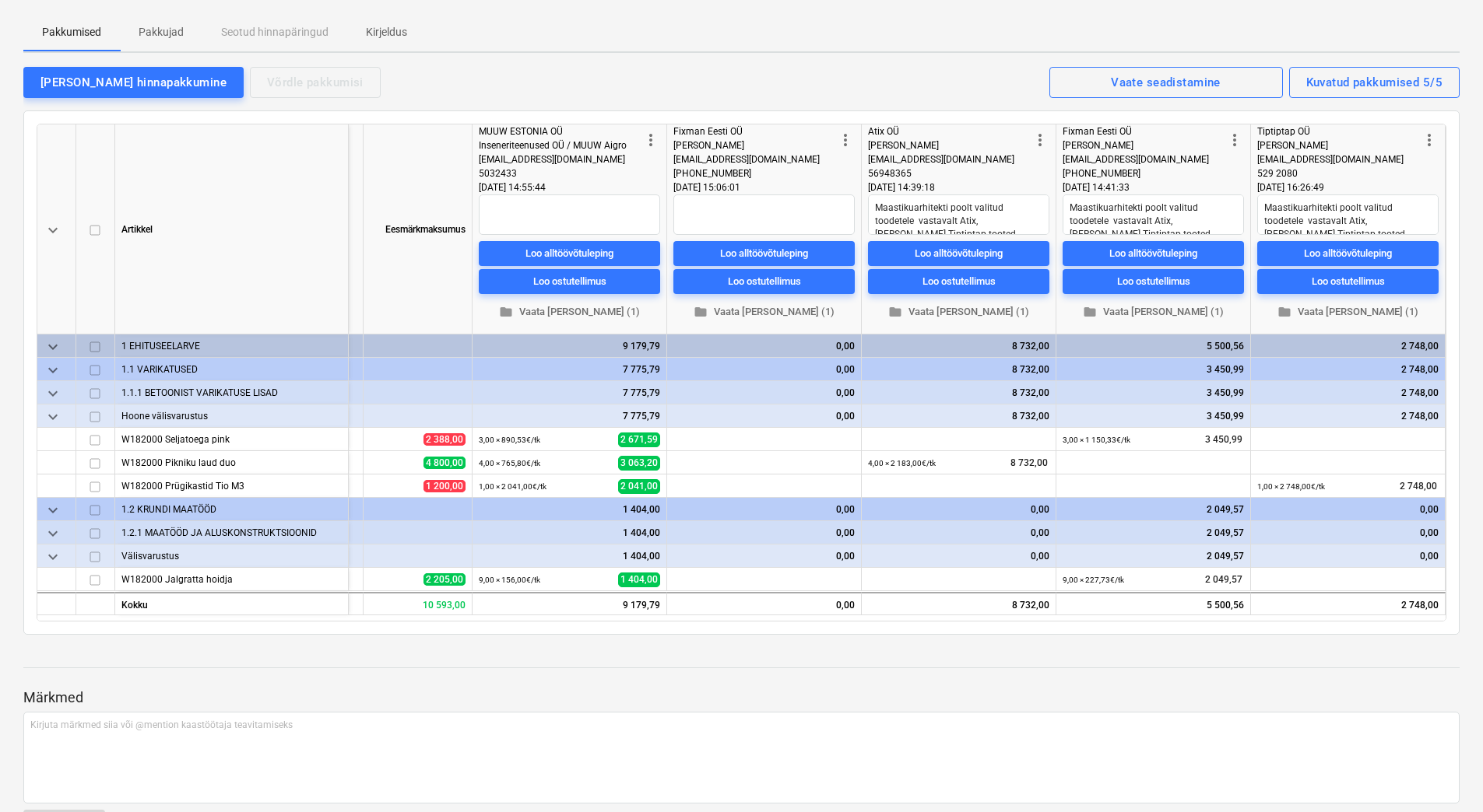
scroll to position [233, 0]
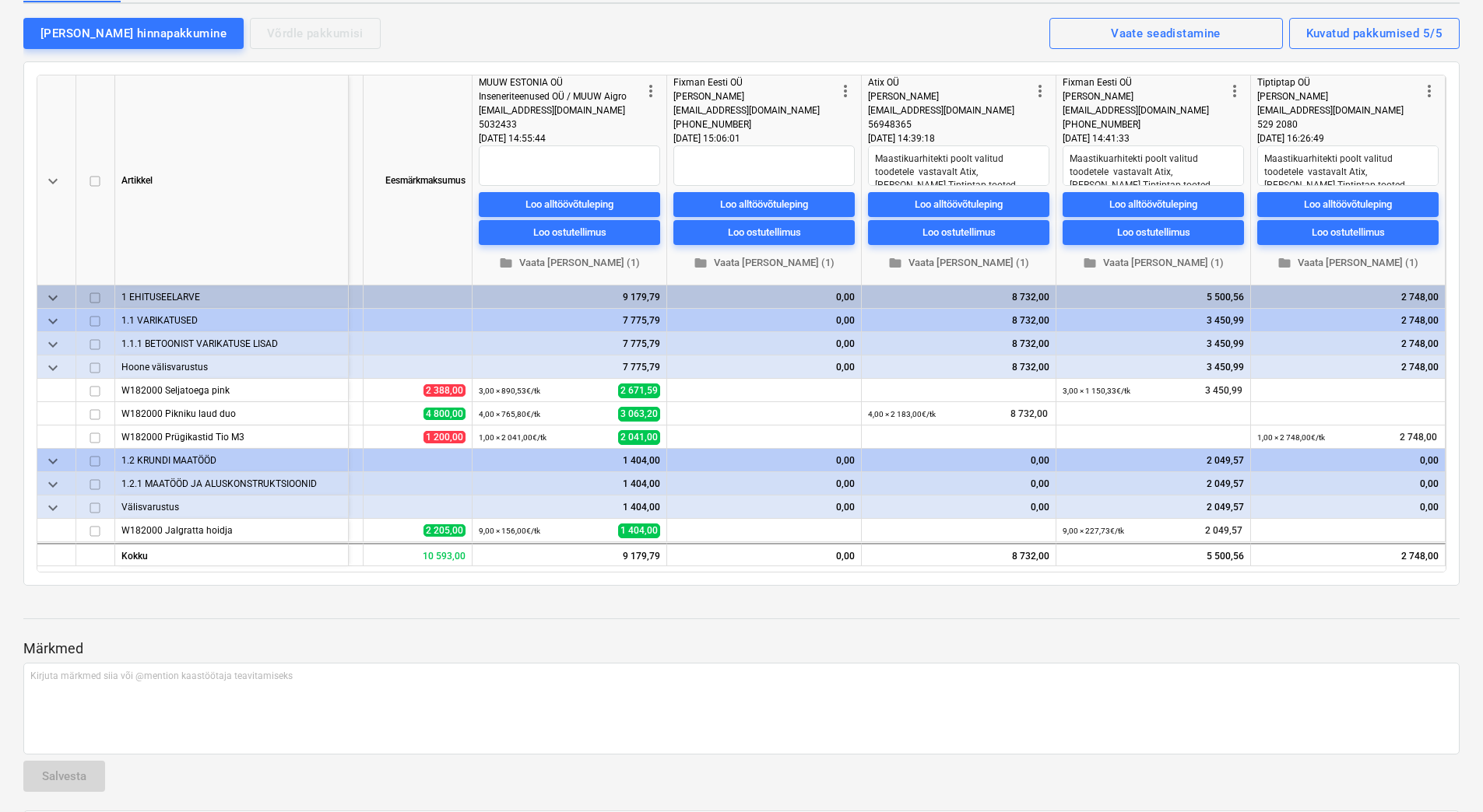
type textarea "x"
click at [932, 200] on div "Loo alltöövõtuleping" at bounding box center [958, 204] width 88 height 18
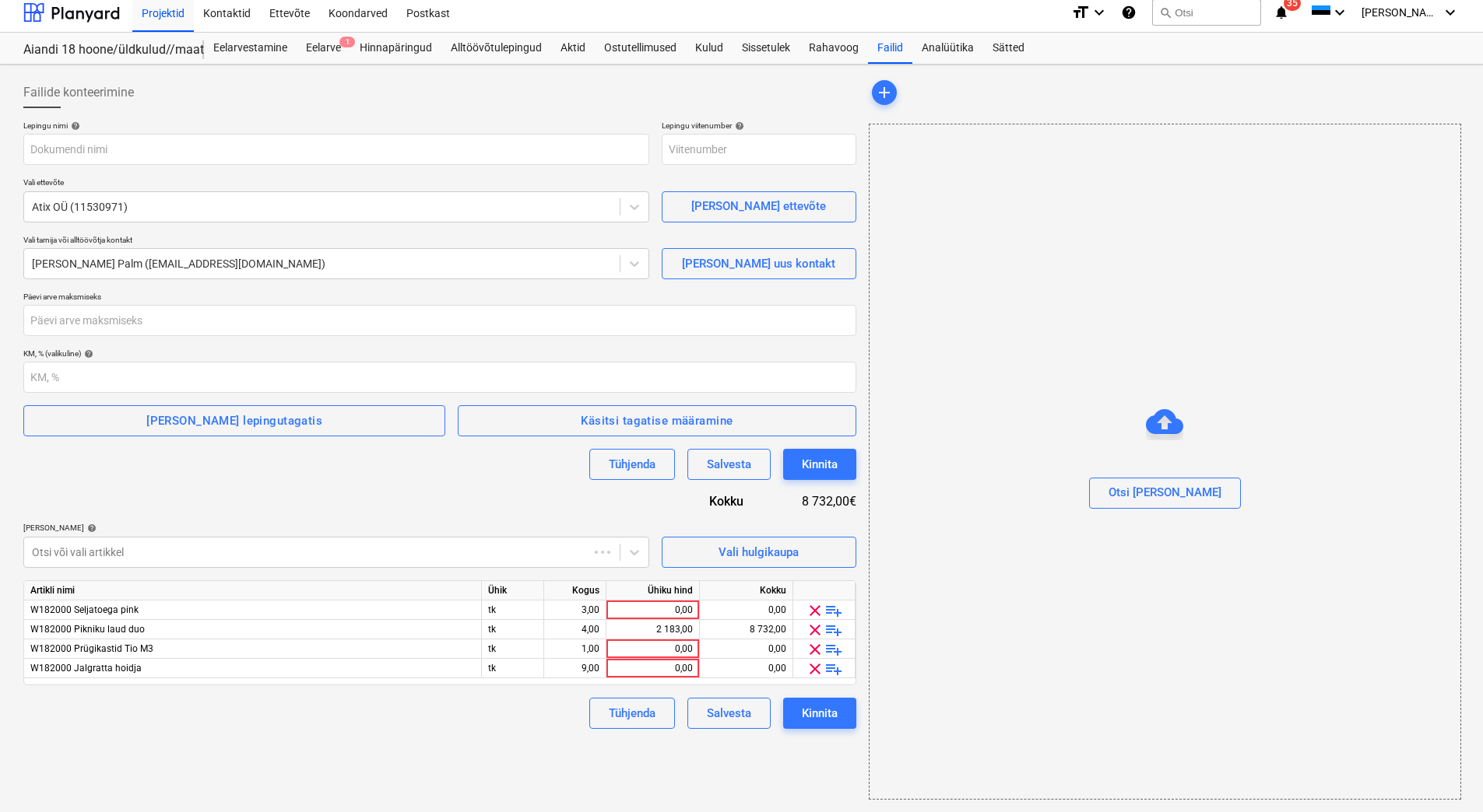
type input "2101944-SO-045"
click at [814, 612] on span "clear" at bounding box center [815, 611] width 19 height 19
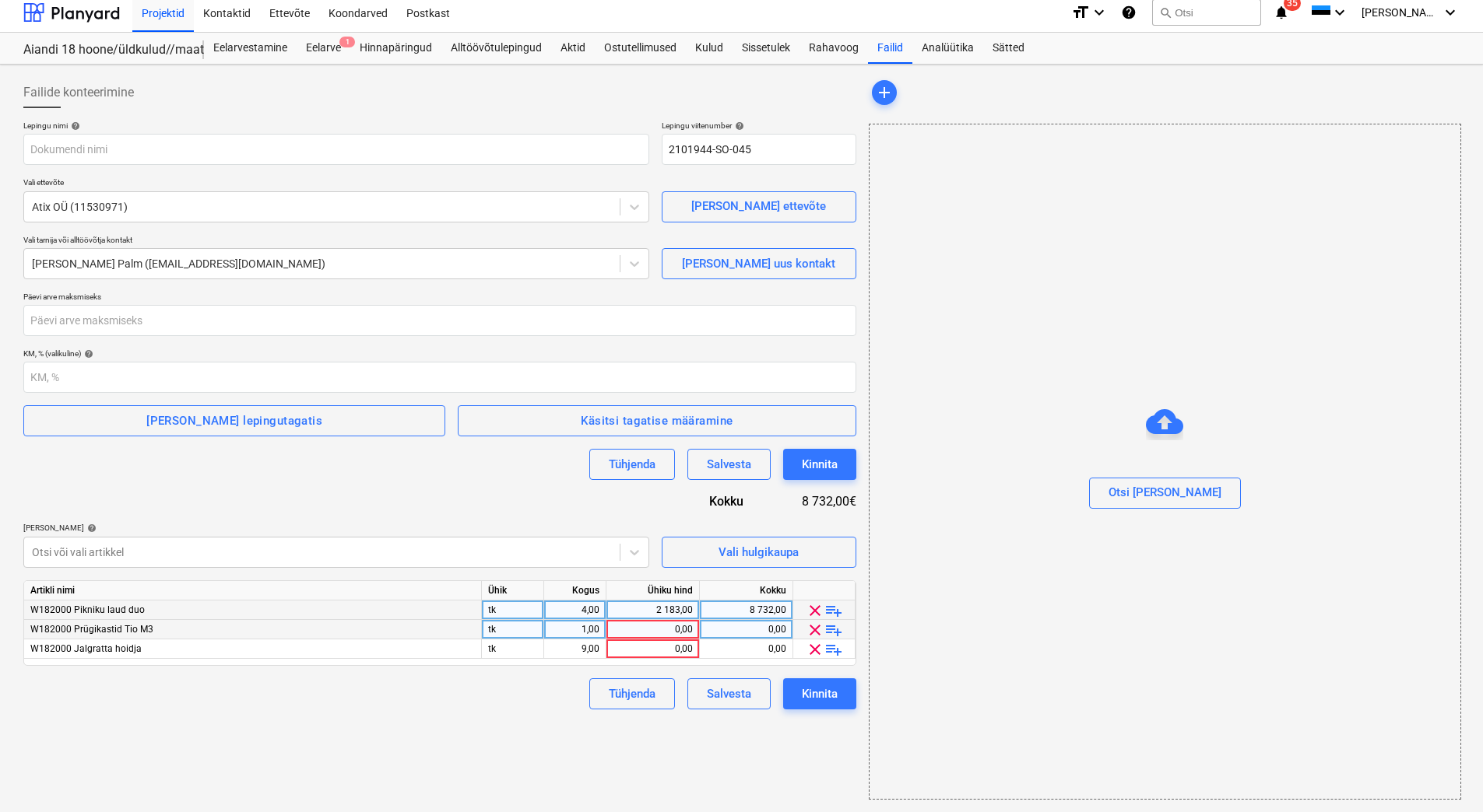
click at [812, 630] on span "clear" at bounding box center [815, 630] width 19 height 19
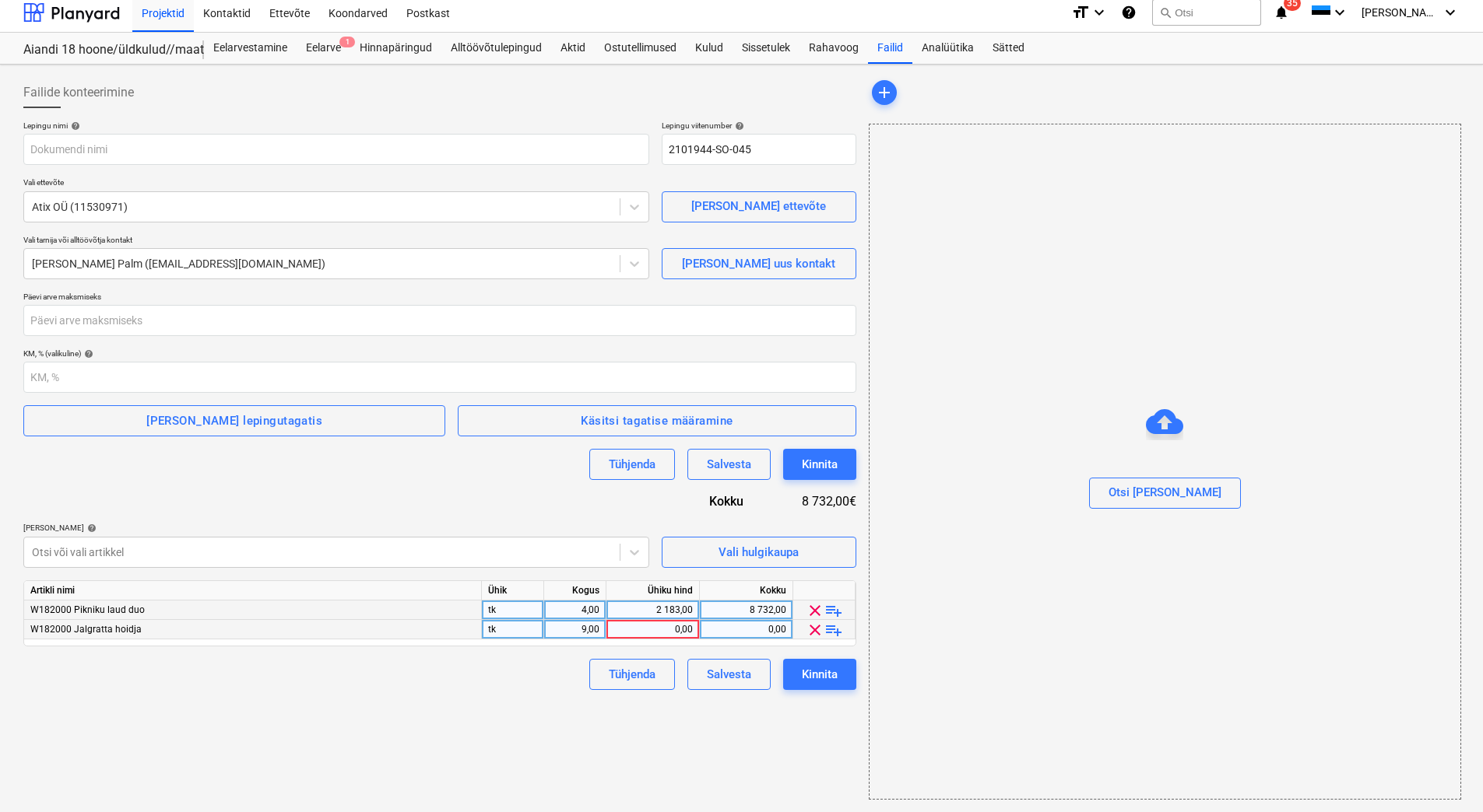
click at [808, 632] on span "clear" at bounding box center [815, 630] width 19 height 19
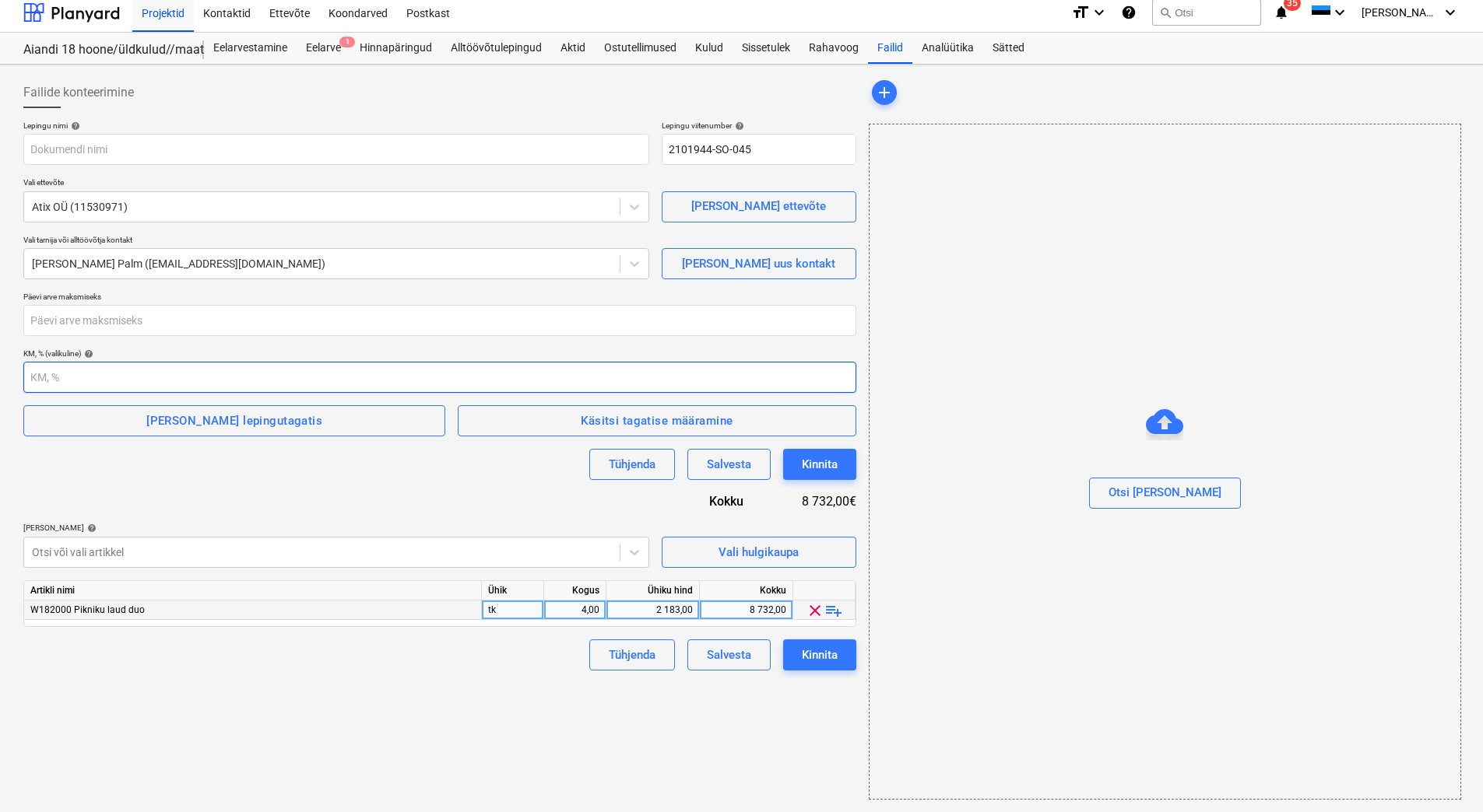
click at [58, 370] on input "number" at bounding box center [440, 378] width 833 height 31
type input "24"
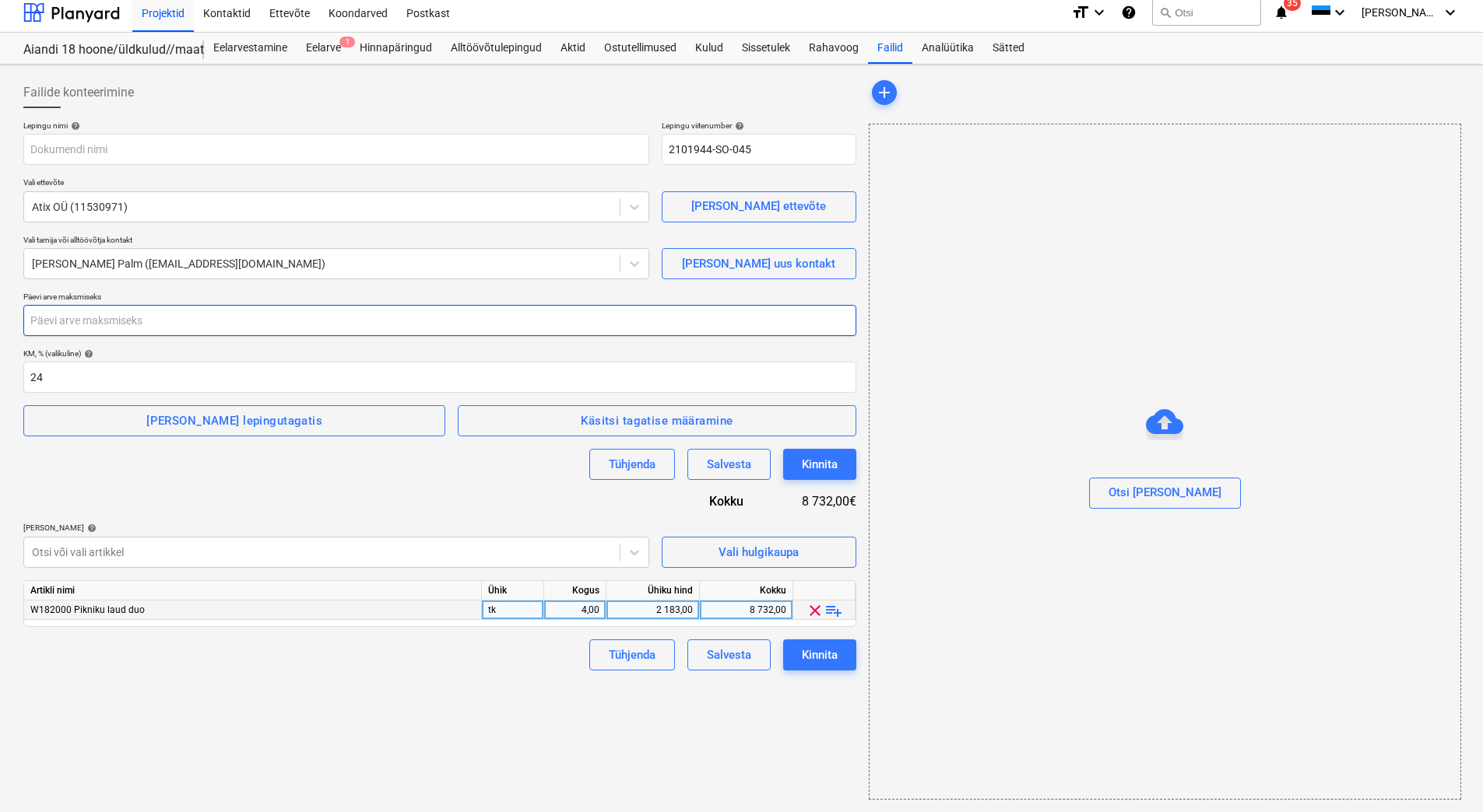
click at [38, 316] on input "number" at bounding box center [440, 321] width 833 height 31
type input "28"
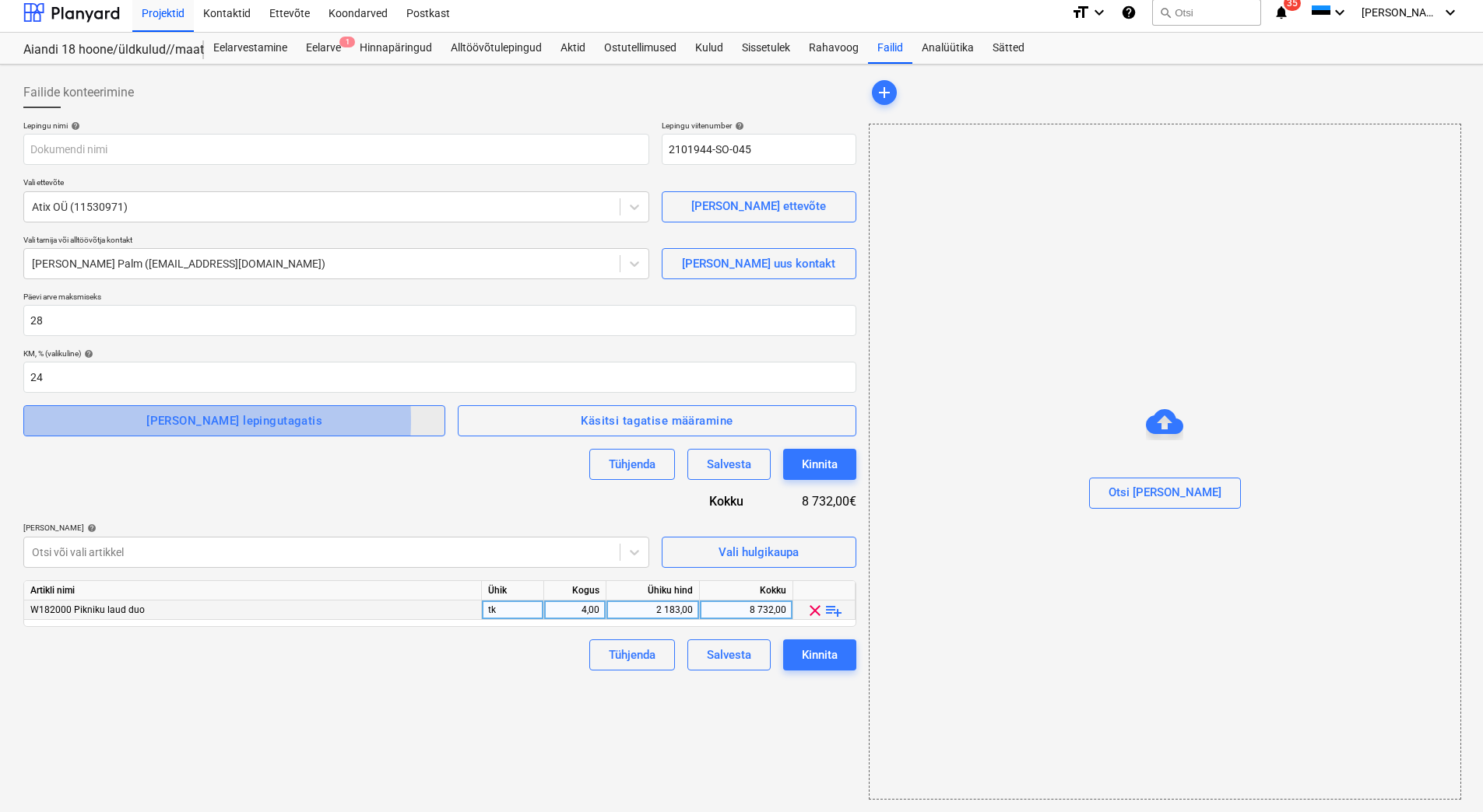
click at [157, 420] on span "[PERSON_NAME] lepingutagatis" at bounding box center [234, 420] width 388 height 21
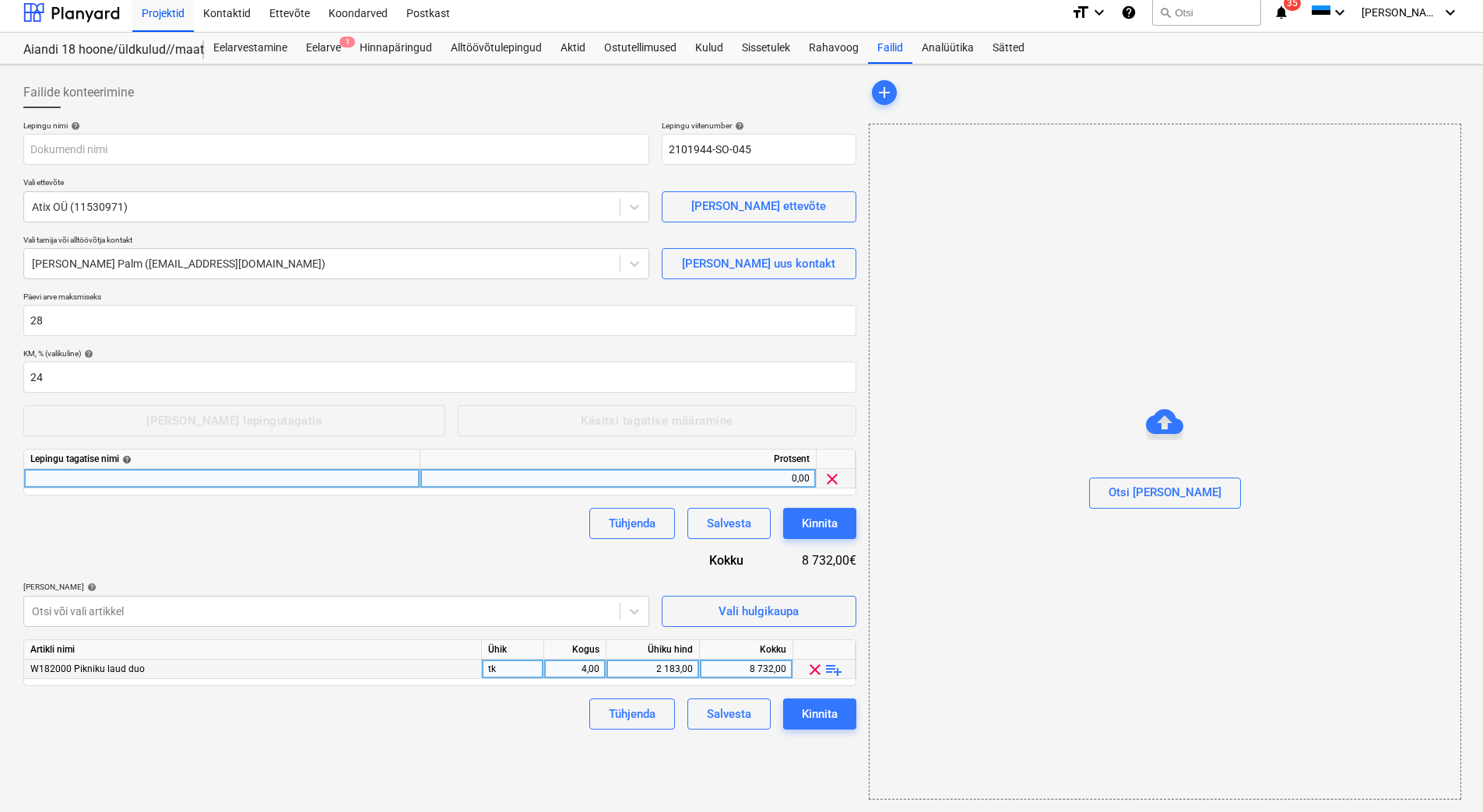
click at [108, 473] on div at bounding box center [222, 479] width 396 height 20
type input "Garantii"
click at [778, 476] on div "0,00" at bounding box center [618, 479] width 383 height 20
type input "3"
click at [379, 536] on div "Tühjenda Salvesta Kinnita" at bounding box center [440, 523] width 833 height 31
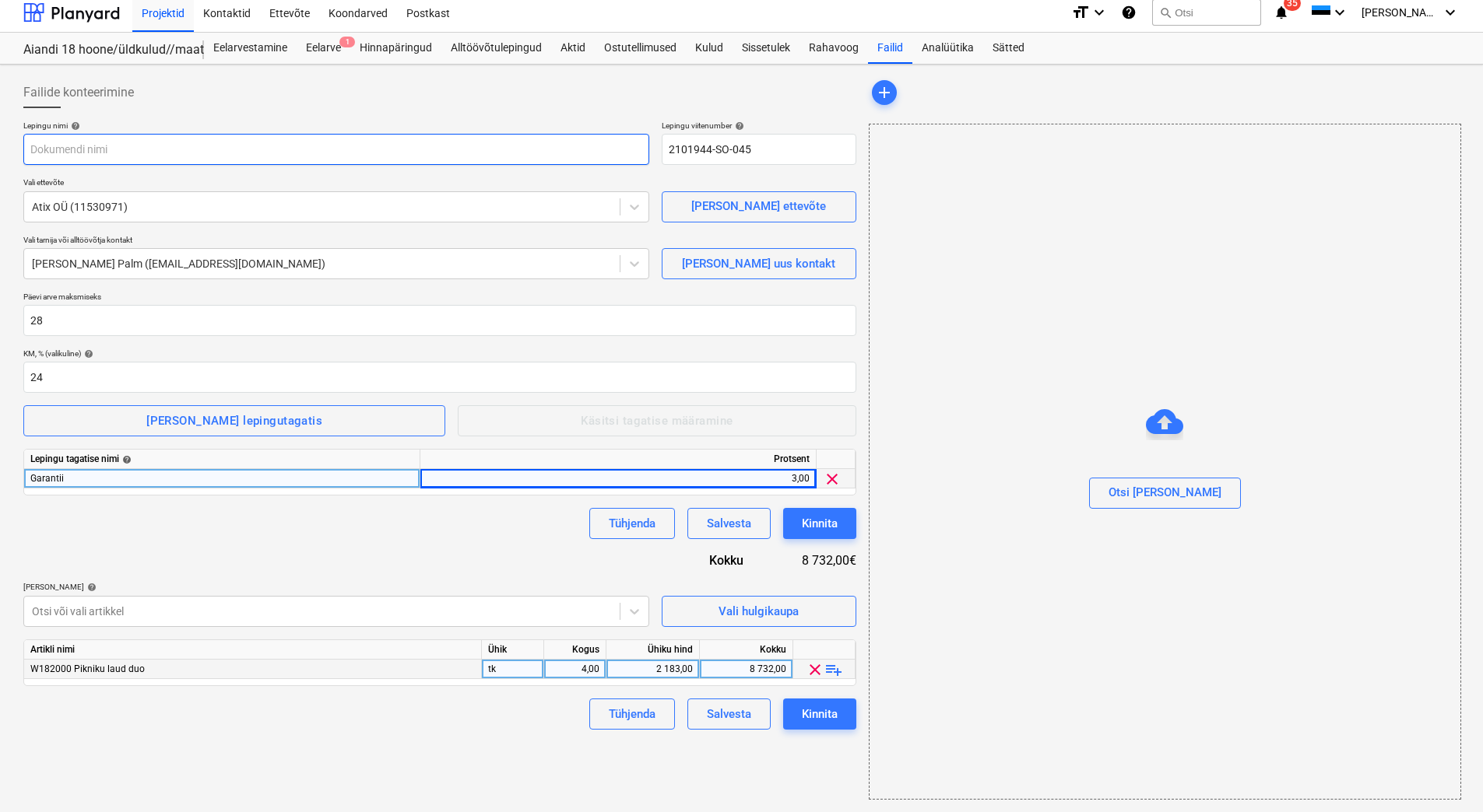
click at [64, 151] on input "text" at bounding box center [336, 149] width 626 height 31
paste input "Alltöövõtuleping_PRJ2002614-34"
type input "Alltöövõtuleping_PRJ2002614-34"
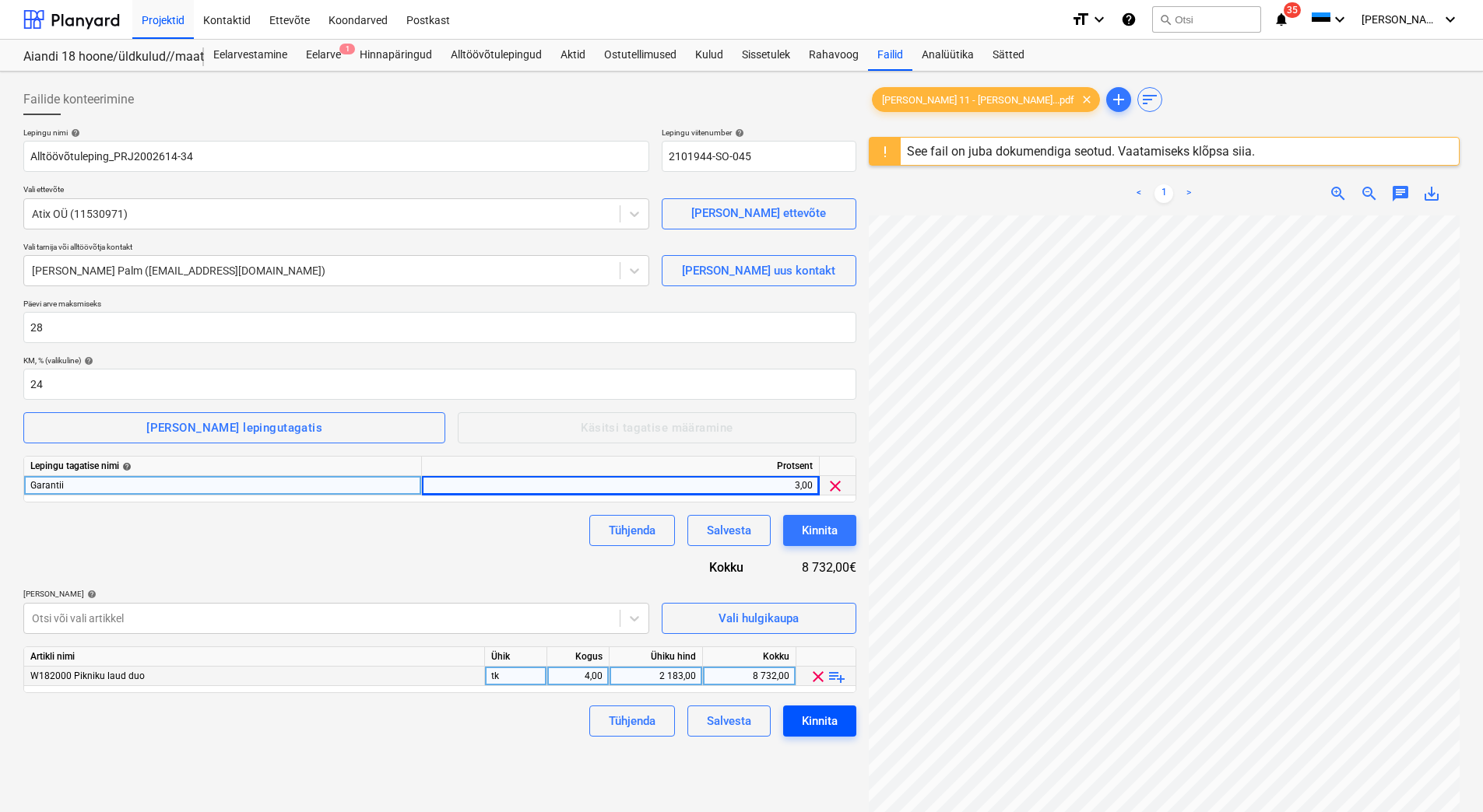
scroll to position [226, 0]
click at [822, 713] on div "Kinnita" at bounding box center [819, 721] width 35 height 21
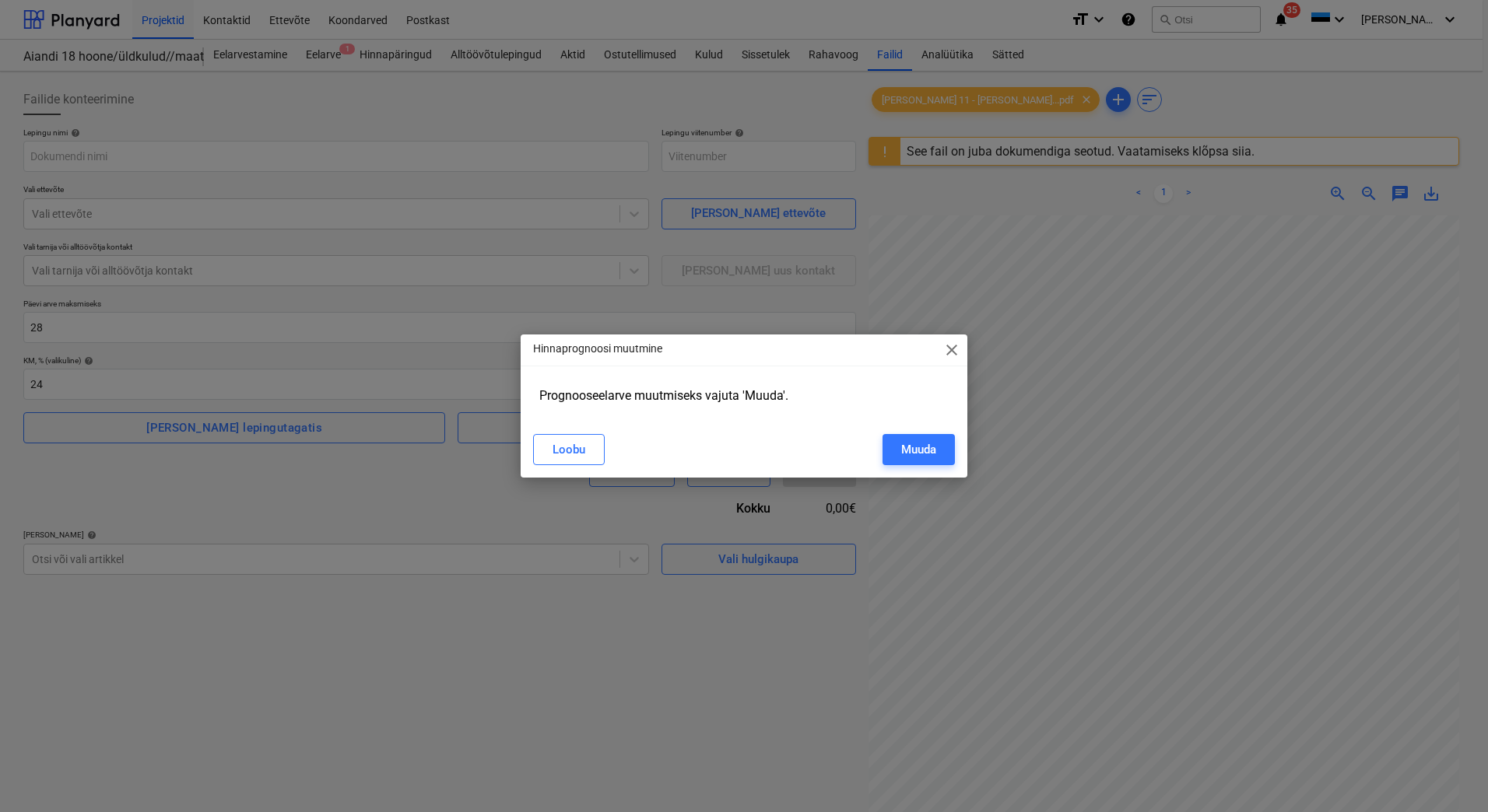
type input "2101944-SO-045"
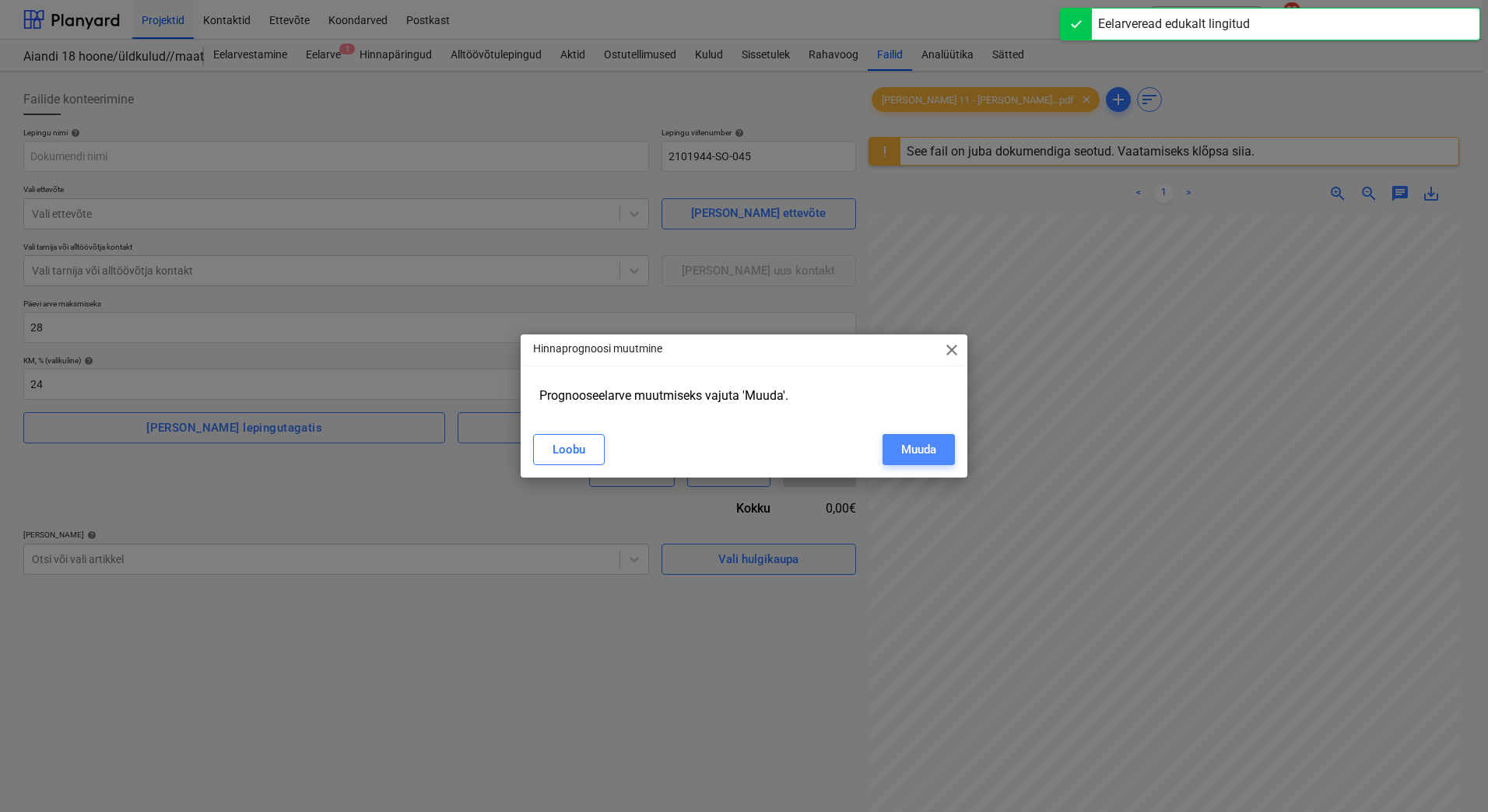
click at [934, 452] on div "Muuda" at bounding box center [918, 449] width 35 height 21
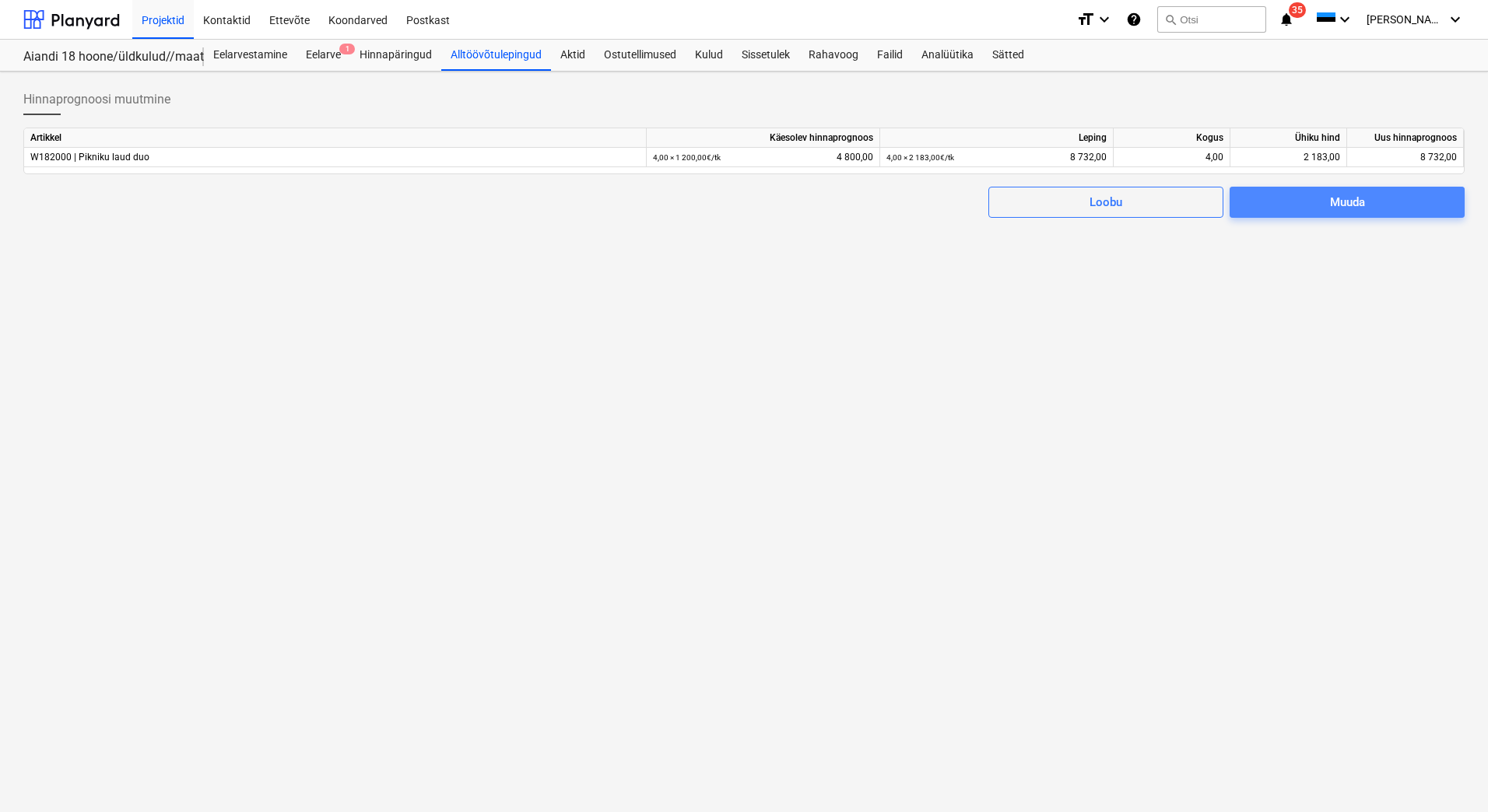
click at [1339, 199] on div "Muuda" at bounding box center [1347, 202] width 35 height 21
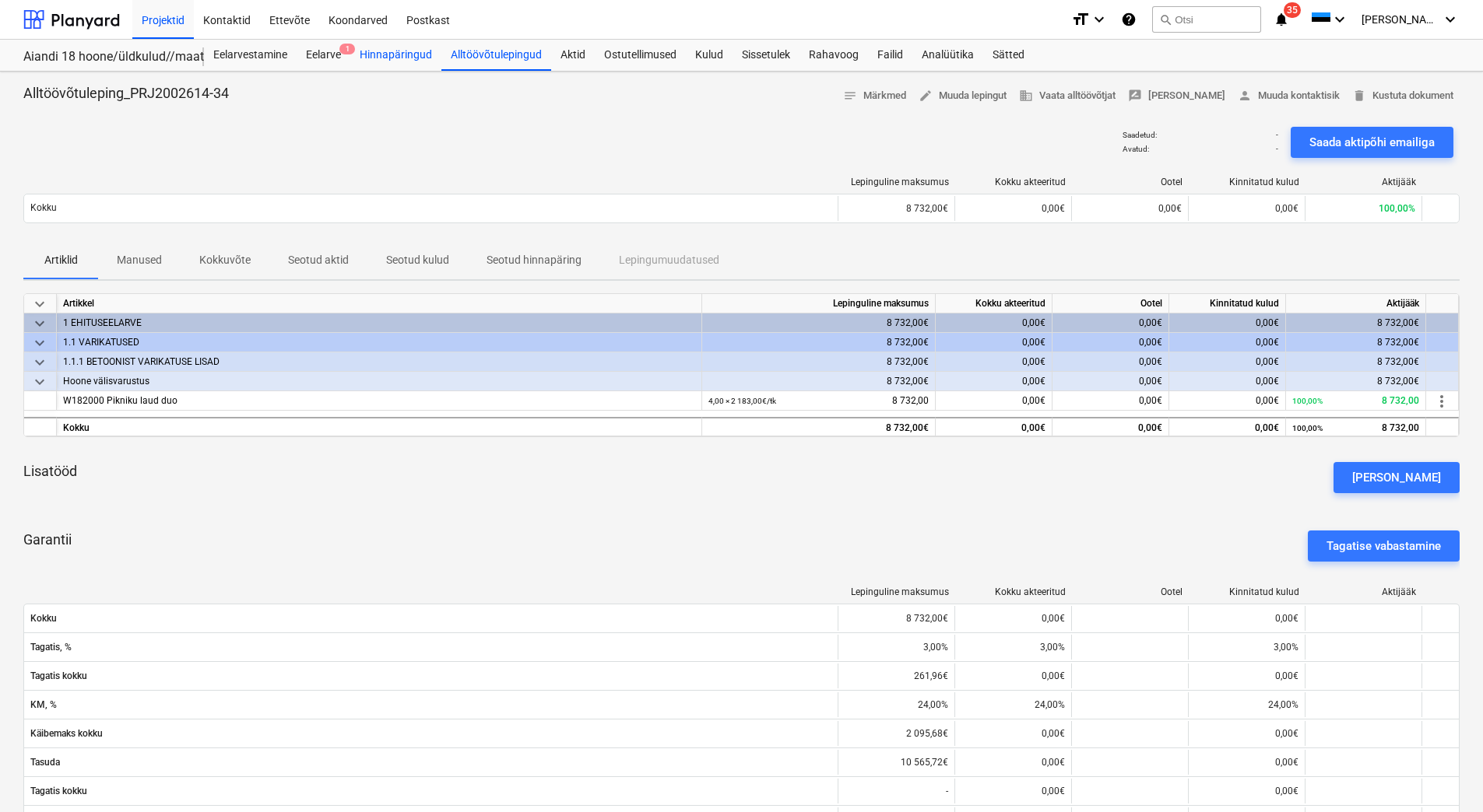
click at [388, 50] on div "Hinnapäringud" at bounding box center [396, 55] width 91 height 31
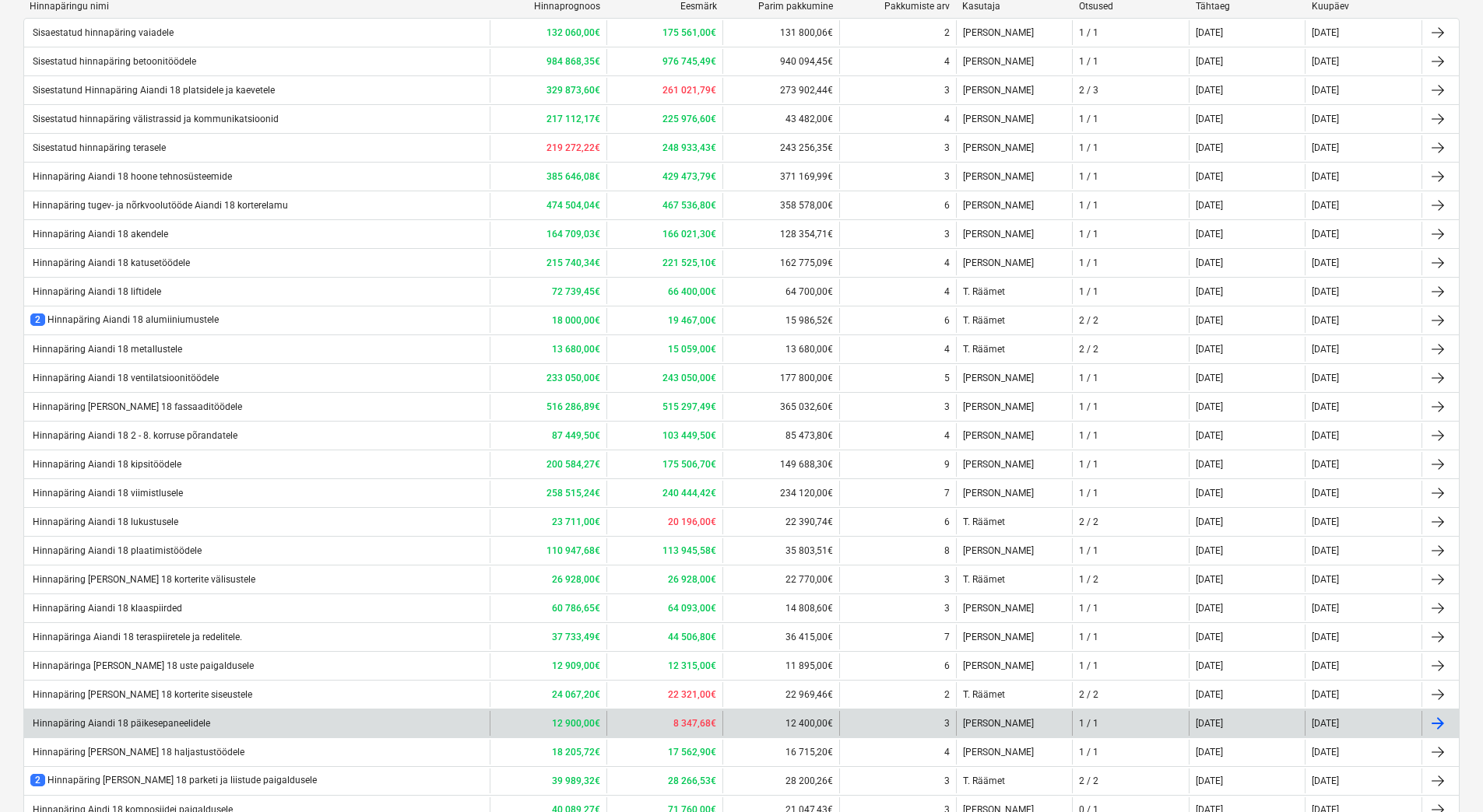
scroll to position [433, 0]
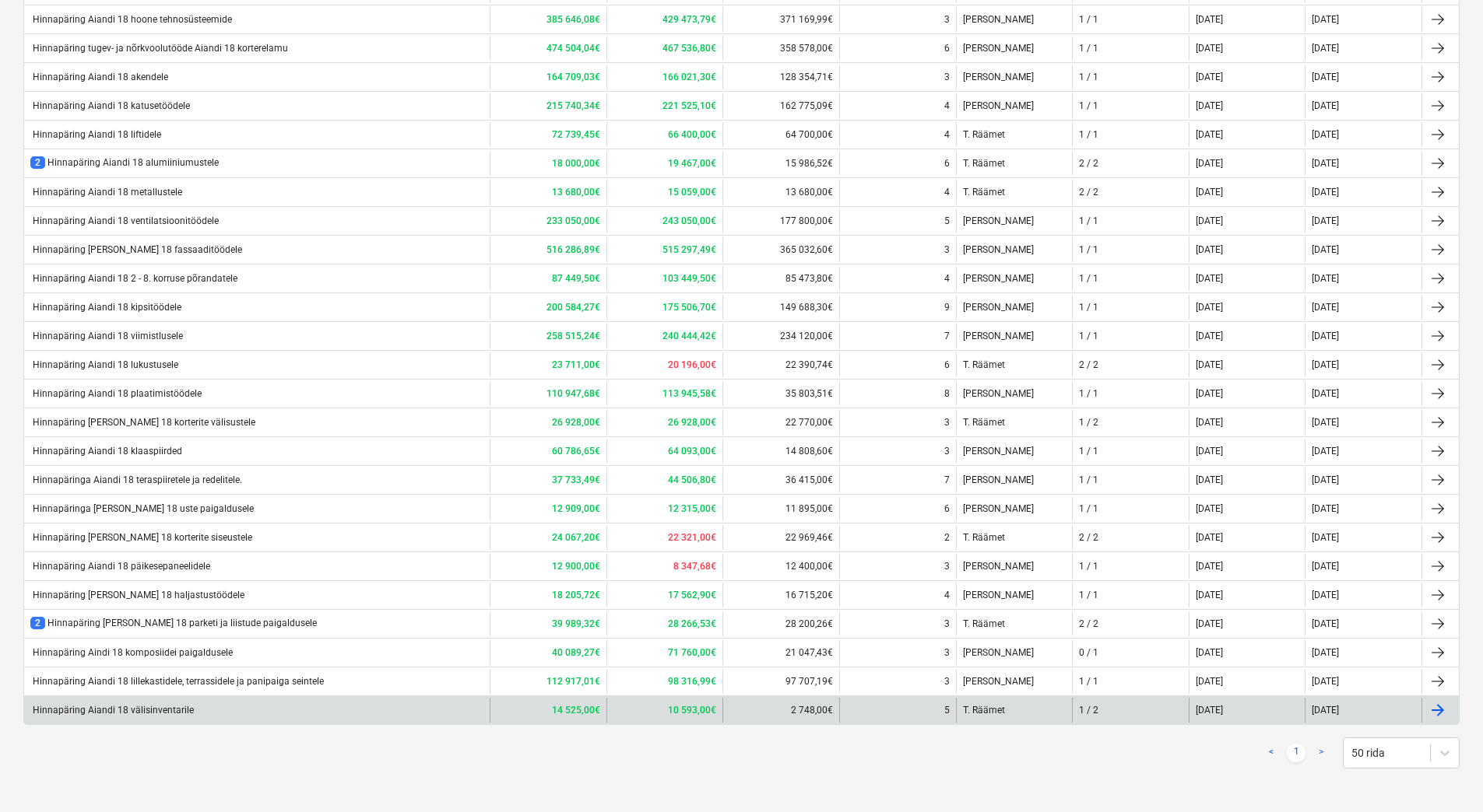
click at [252, 719] on div "Hinnapäring Aiandi 18 välisinventarile" at bounding box center [257, 711] width 465 height 25
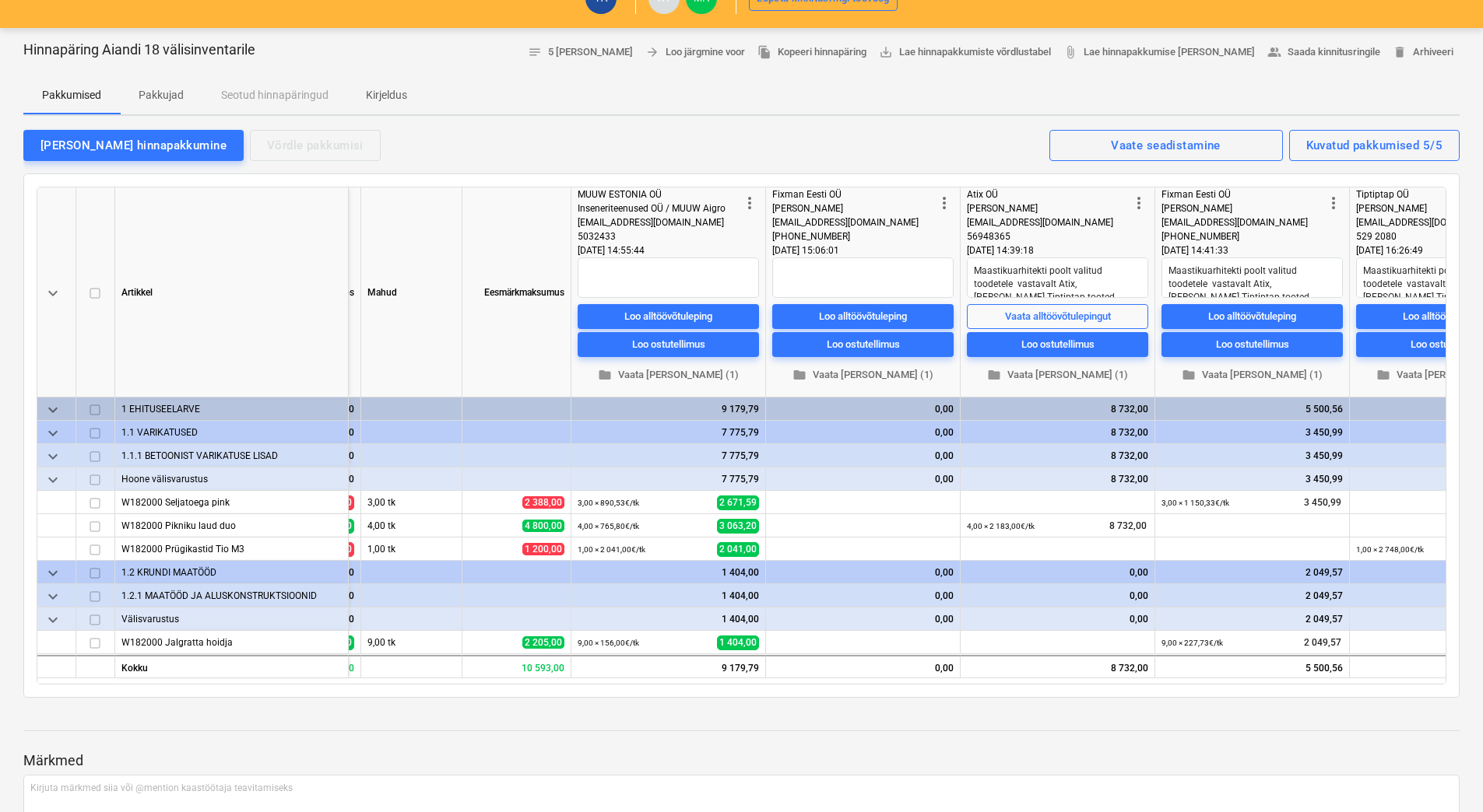
scroll to position [0, 281]
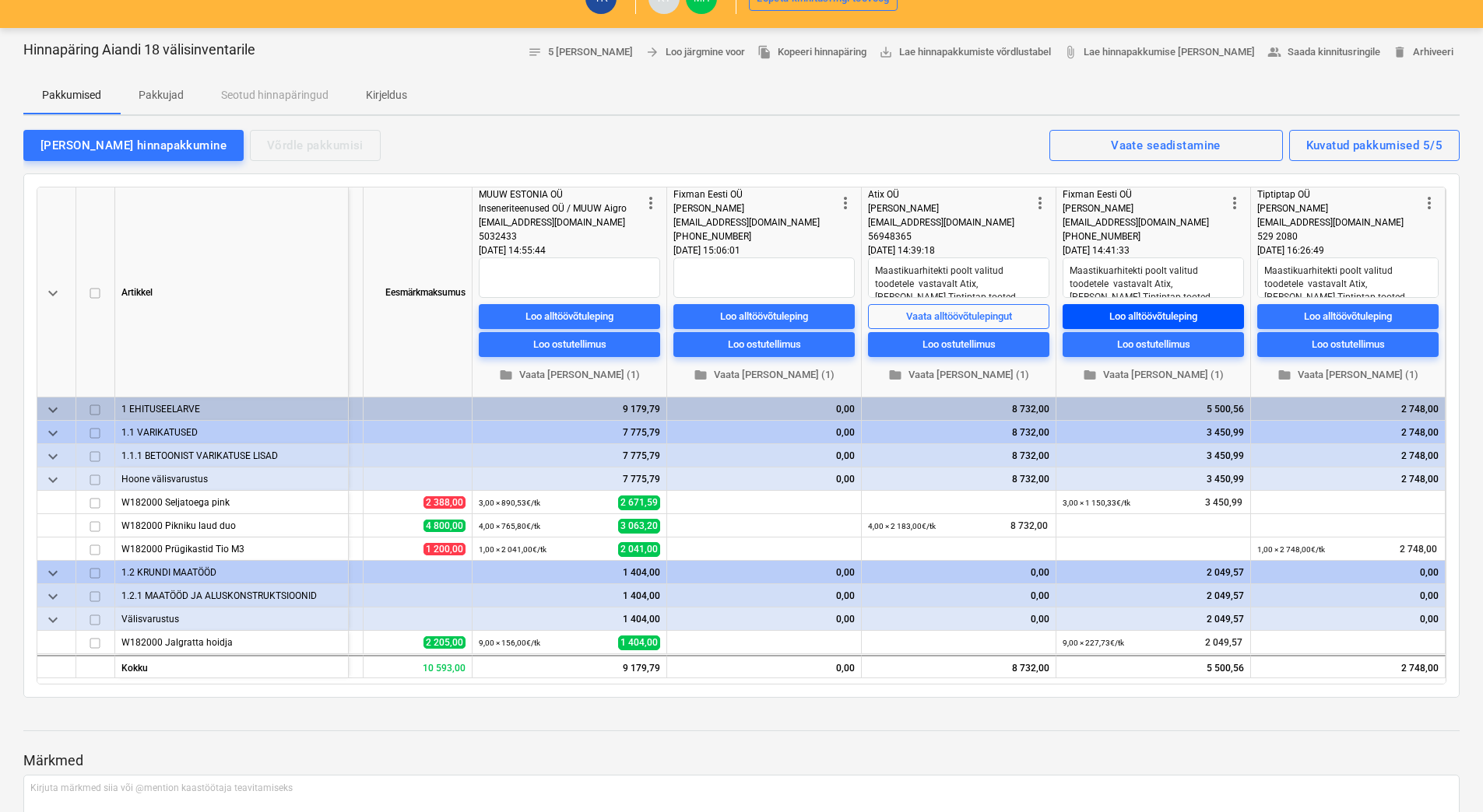
click at [1168, 322] on div "Loo alltöövõtuleping" at bounding box center [1153, 317] width 88 height 18
type textarea "x"
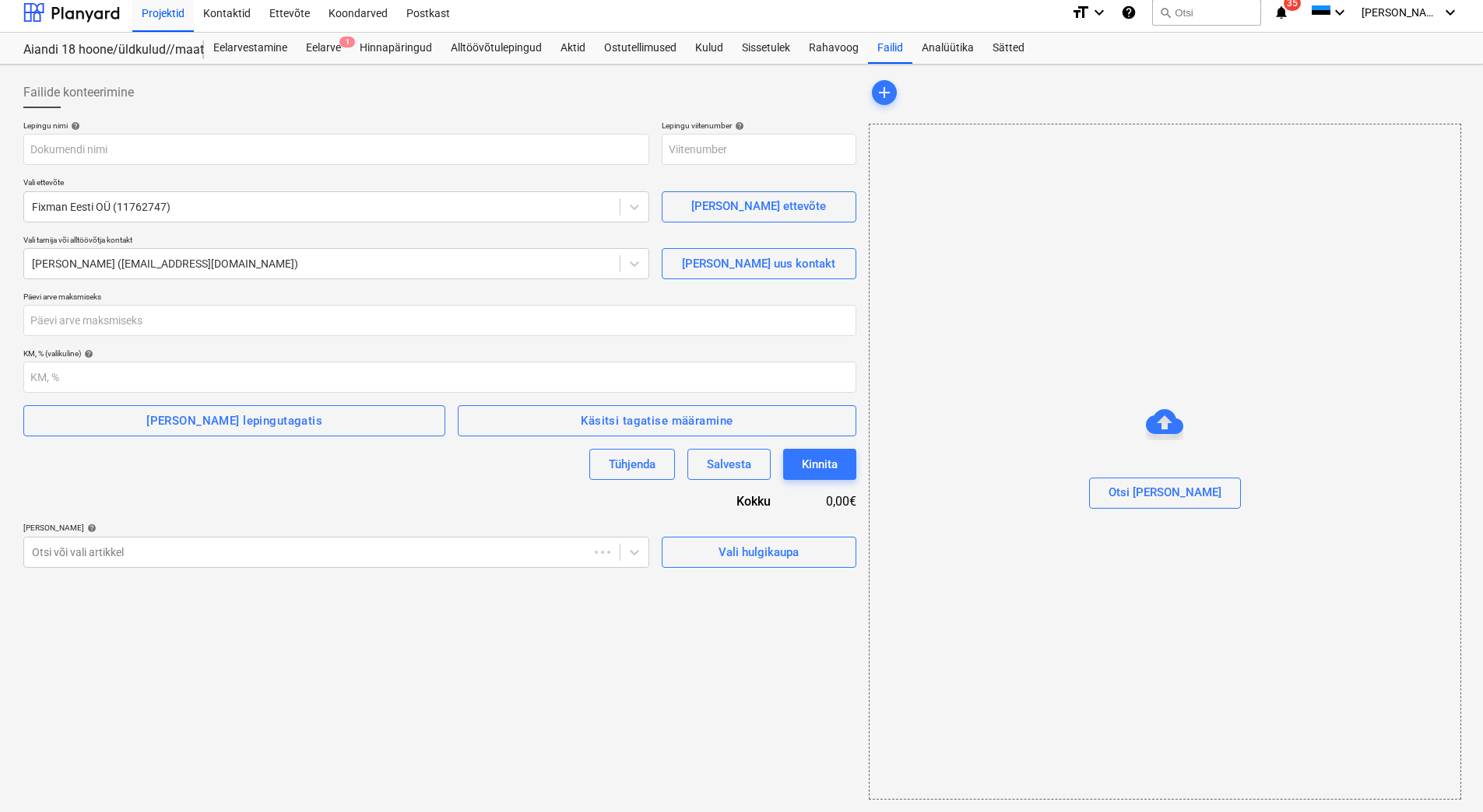
scroll to position [7, 0]
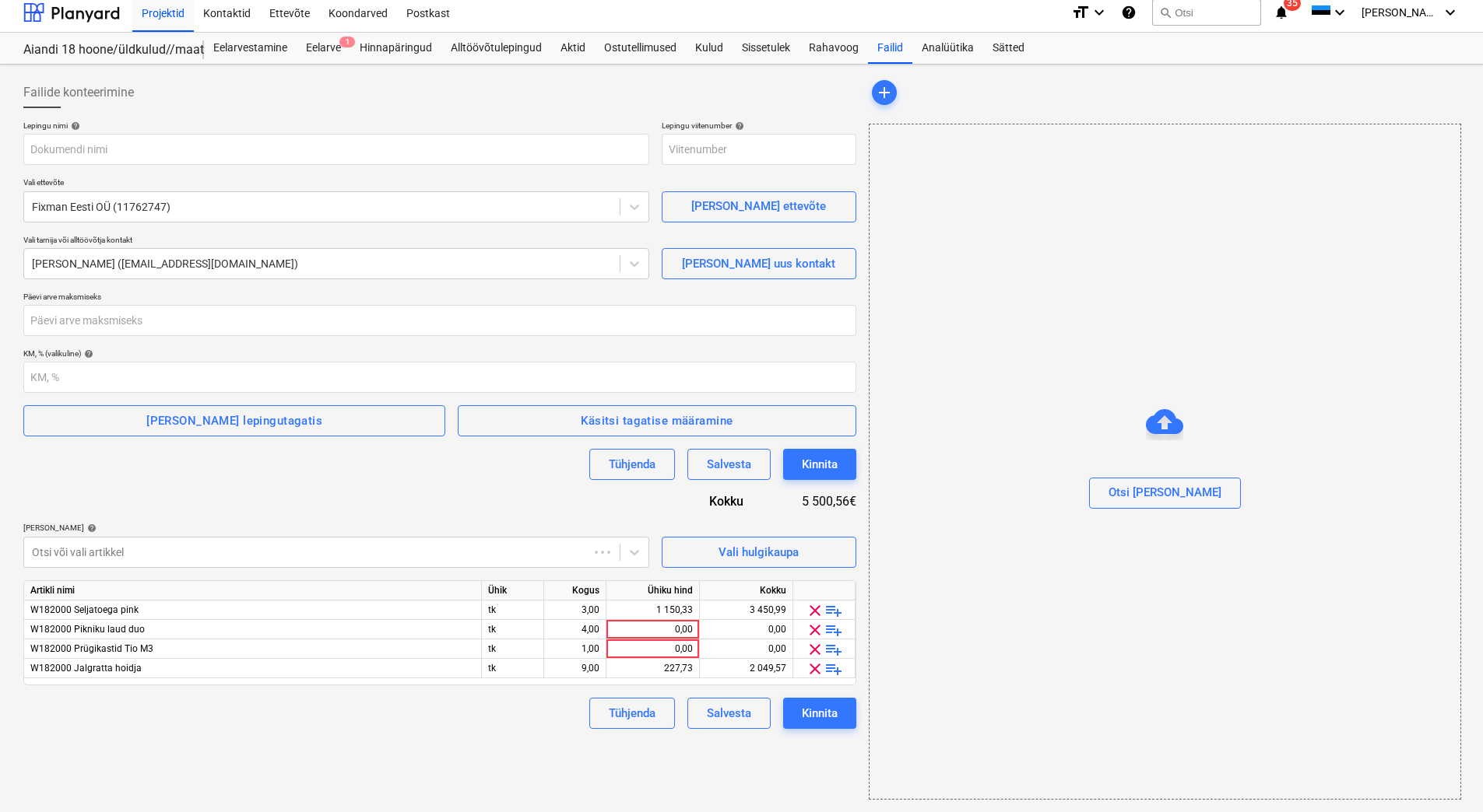
type input "2101944-SO-046"
click at [835, 632] on span "playlist_add" at bounding box center [833, 630] width 19 height 19
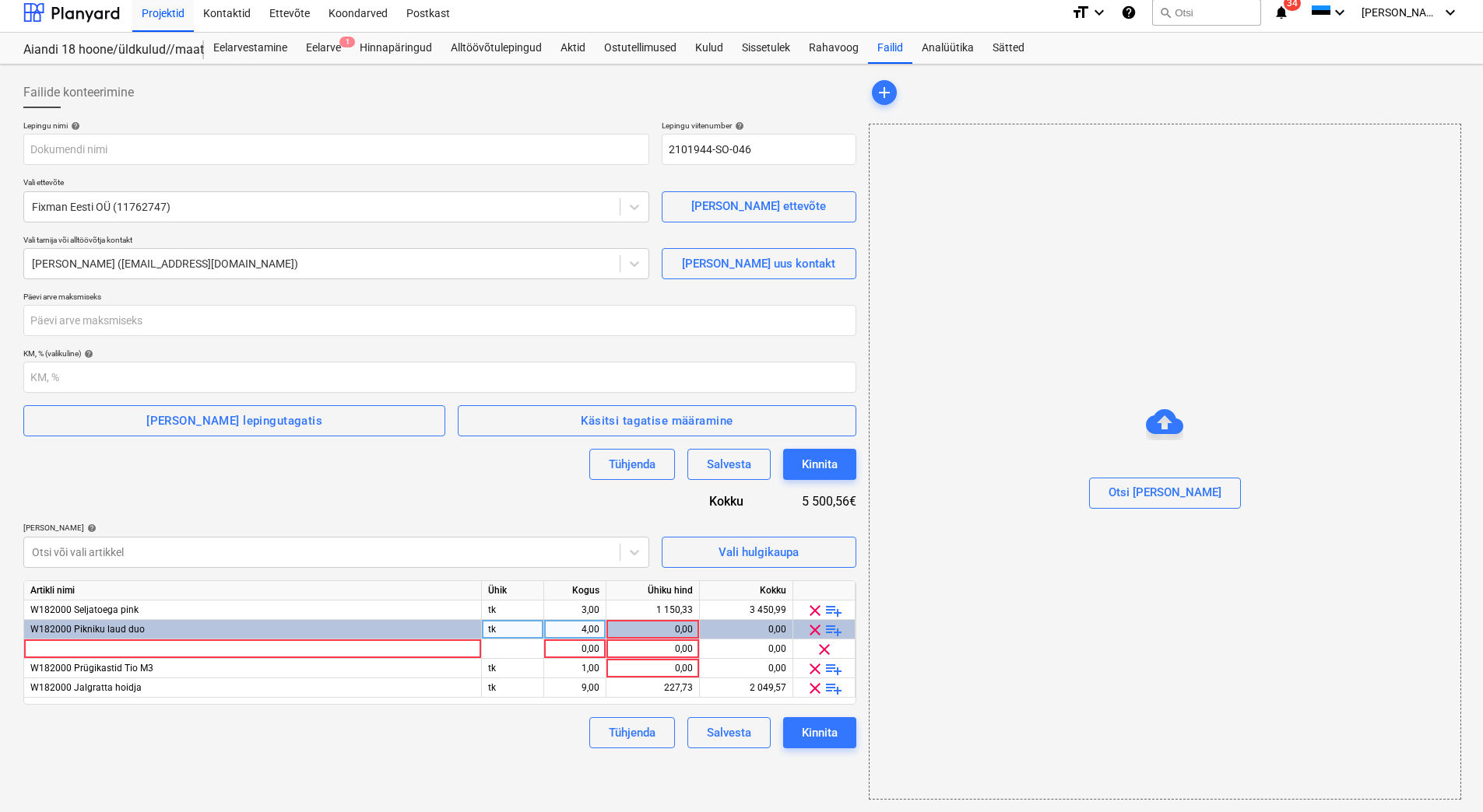
click at [817, 632] on span "clear" at bounding box center [815, 630] width 19 height 19
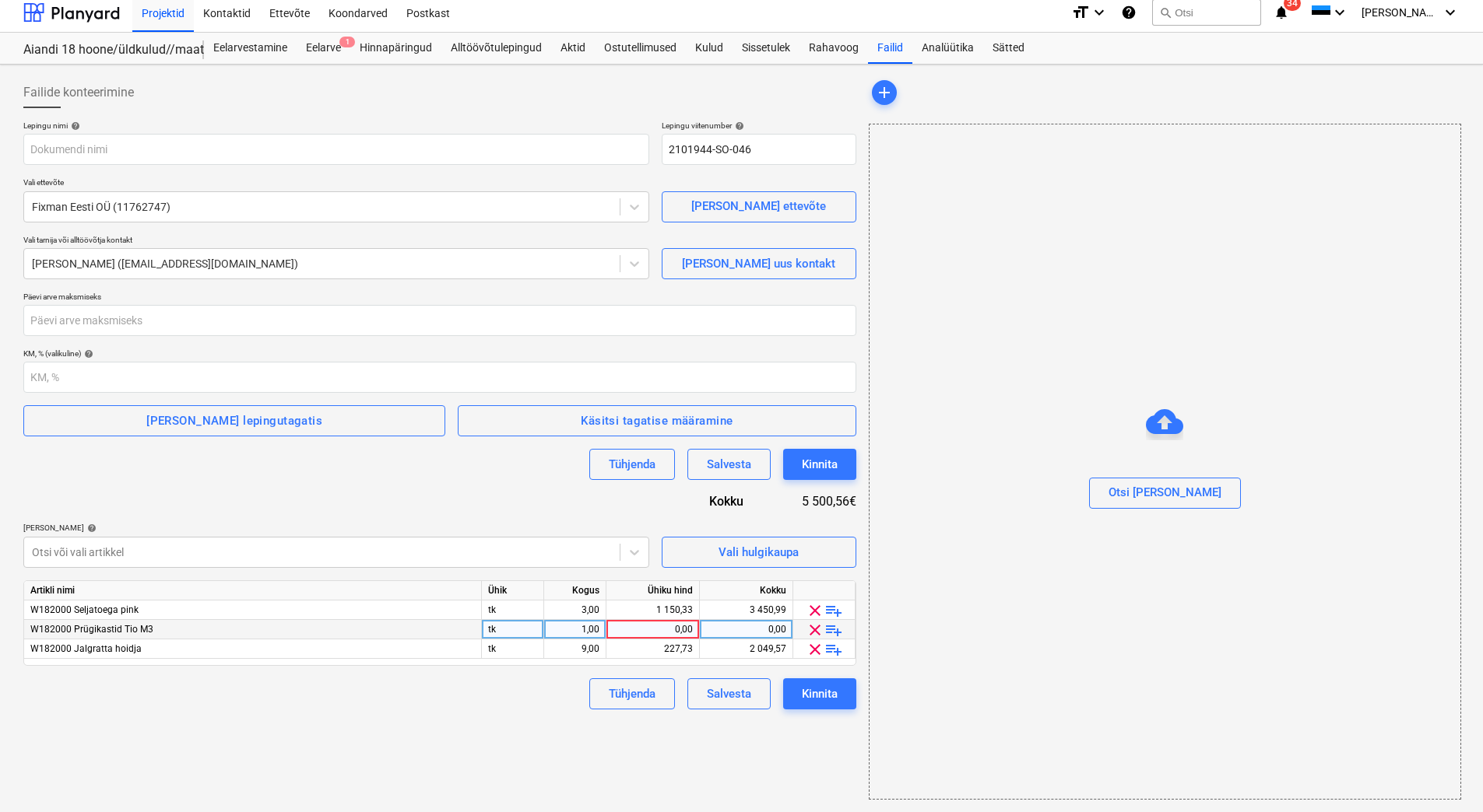
click at [817, 632] on span "clear" at bounding box center [815, 630] width 19 height 19
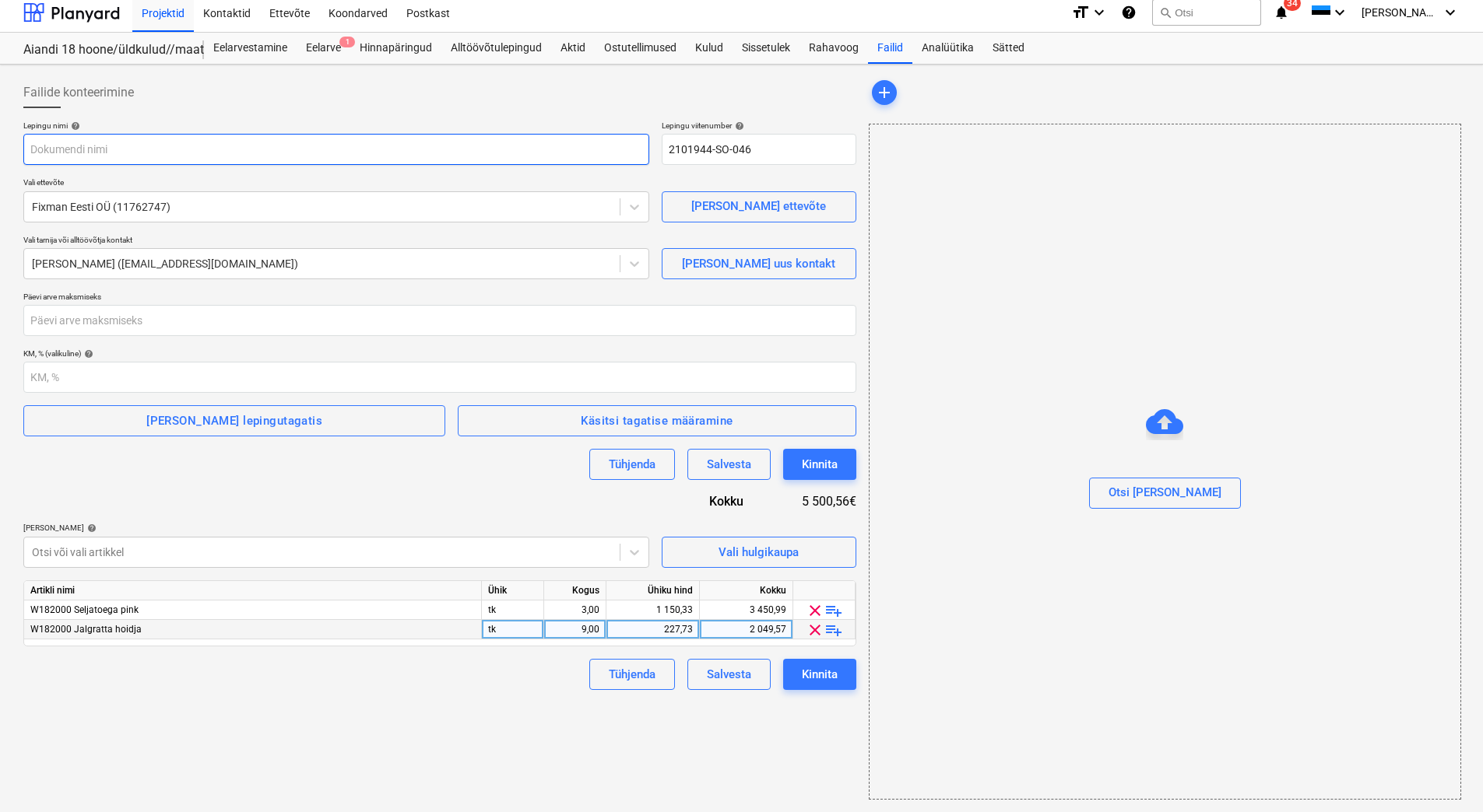
click at [88, 144] on input "text" at bounding box center [336, 149] width 626 height 31
paste input "Alltöövõtuleping_PRJ2003402-26"
type input "Alltöövõtuleping_PRJ2003402-26"
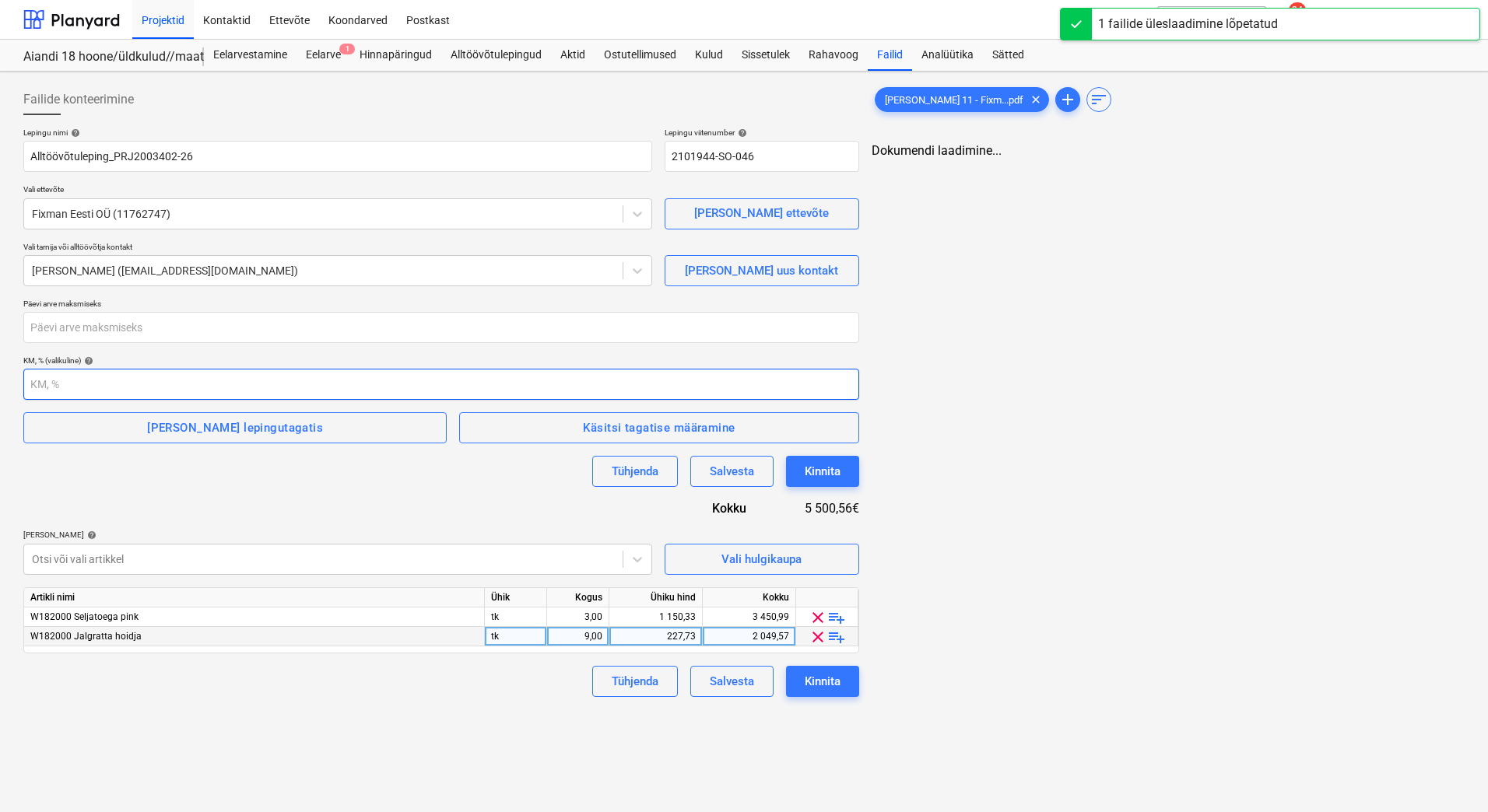
click at [45, 372] on input "number" at bounding box center [441, 384] width 836 height 31
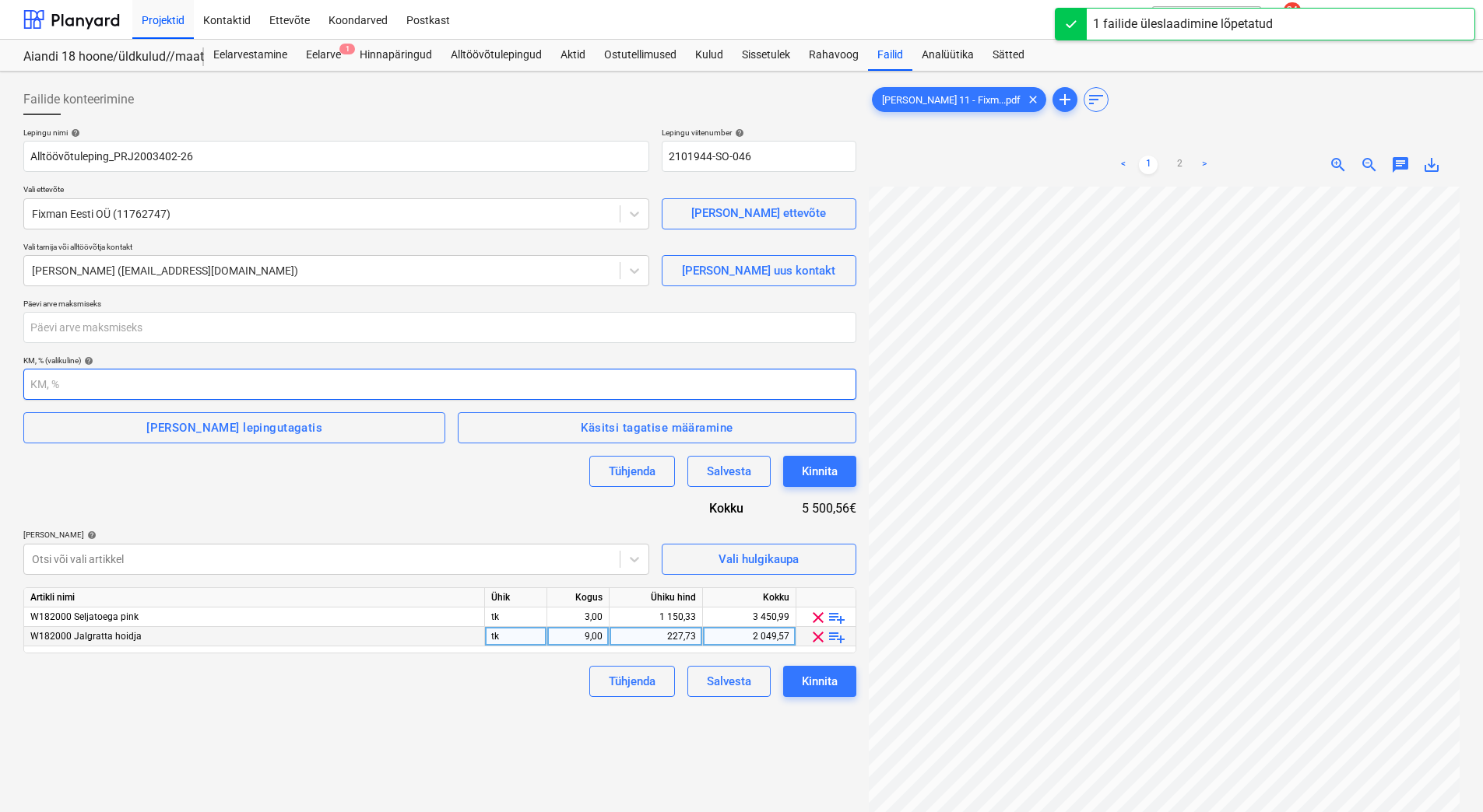
type input "3"
type input "1"
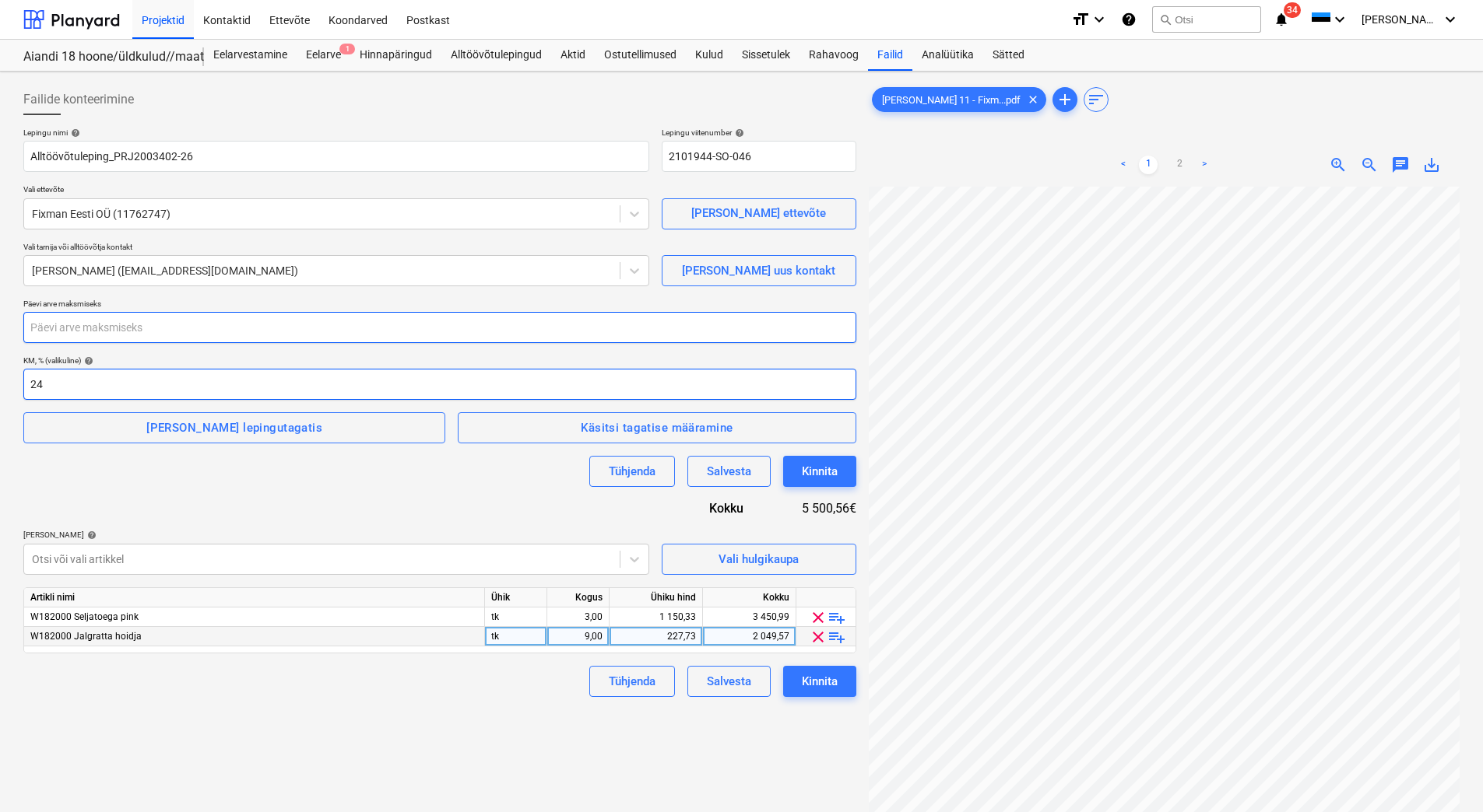
type input "24"
click at [57, 326] on input "number" at bounding box center [440, 327] width 833 height 31
type input "28"
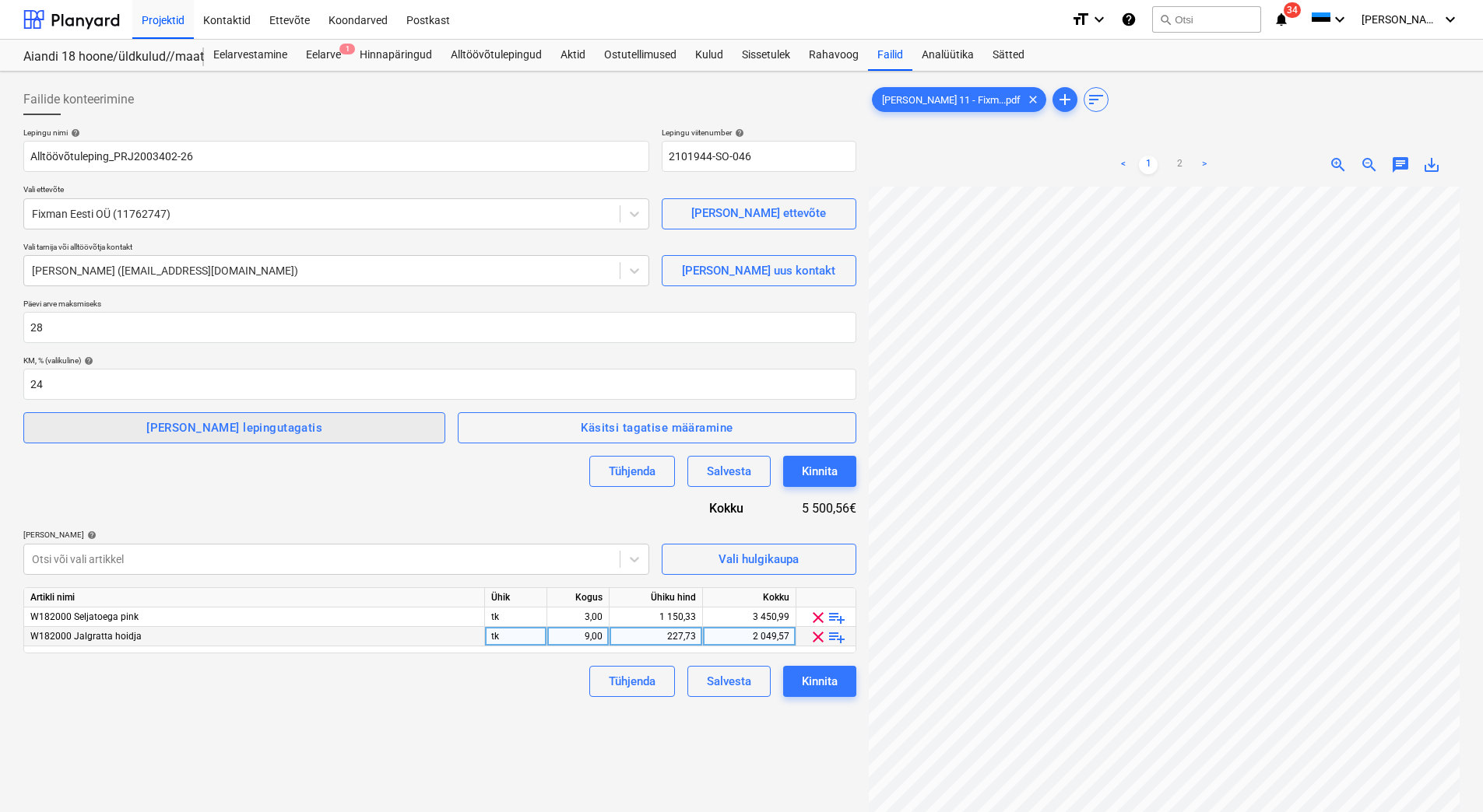
click at [187, 435] on div "[PERSON_NAME] lepingutagatis" at bounding box center [233, 428] width 176 height 21
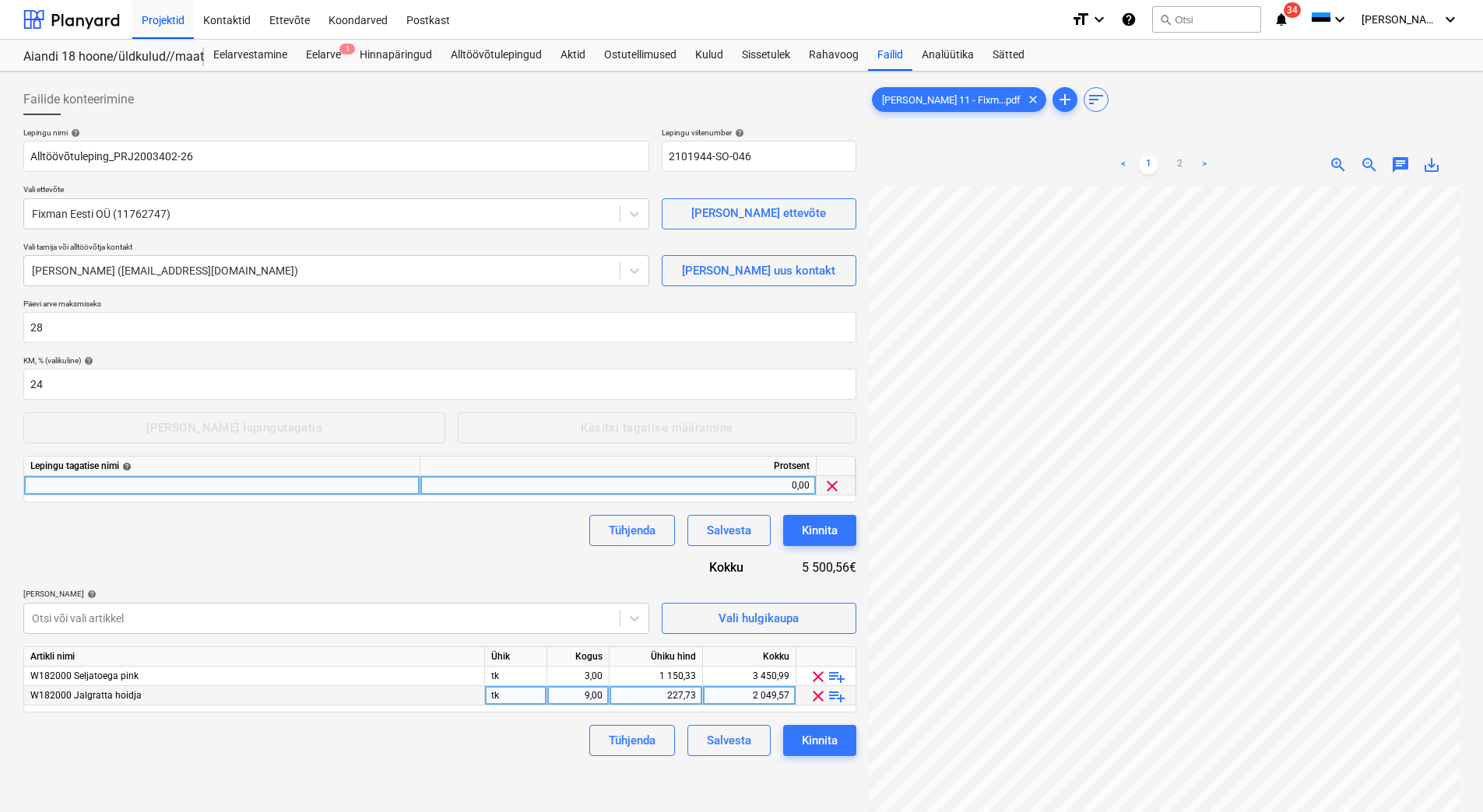
click at [131, 491] on div at bounding box center [222, 486] width 396 height 20
type input "Garantii"
click at [697, 488] on div "0,00" at bounding box center [618, 486] width 383 height 20
type input "3"
click at [457, 559] on div "Lepingu nimi help Alltöövõtuleping_PRJ2003402-26 Lepingu viitenumber help 21019…" at bounding box center [440, 442] width 833 height 629
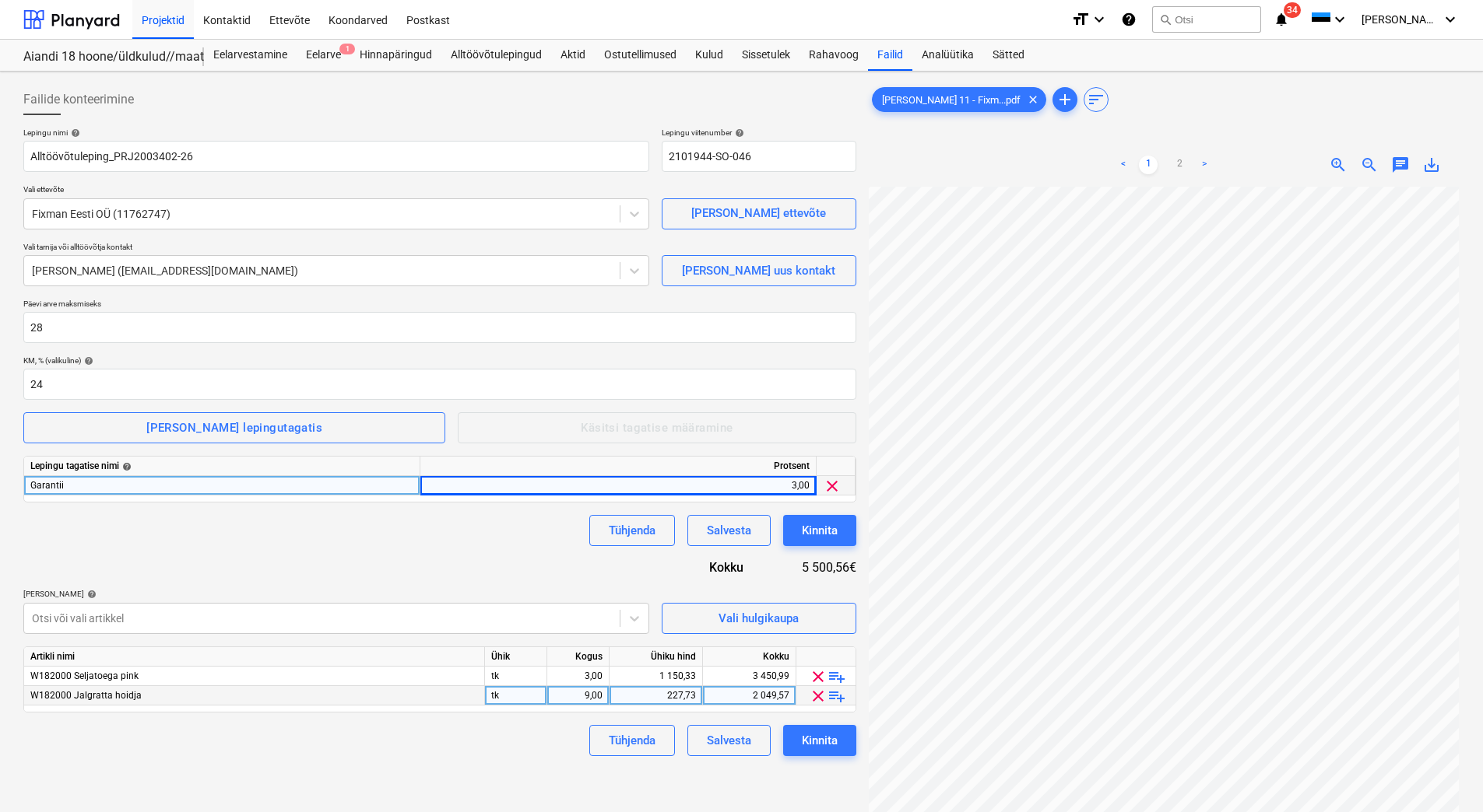
scroll to position [226, 112]
click at [834, 745] on div "Kinnita" at bounding box center [819, 740] width 35 height 21
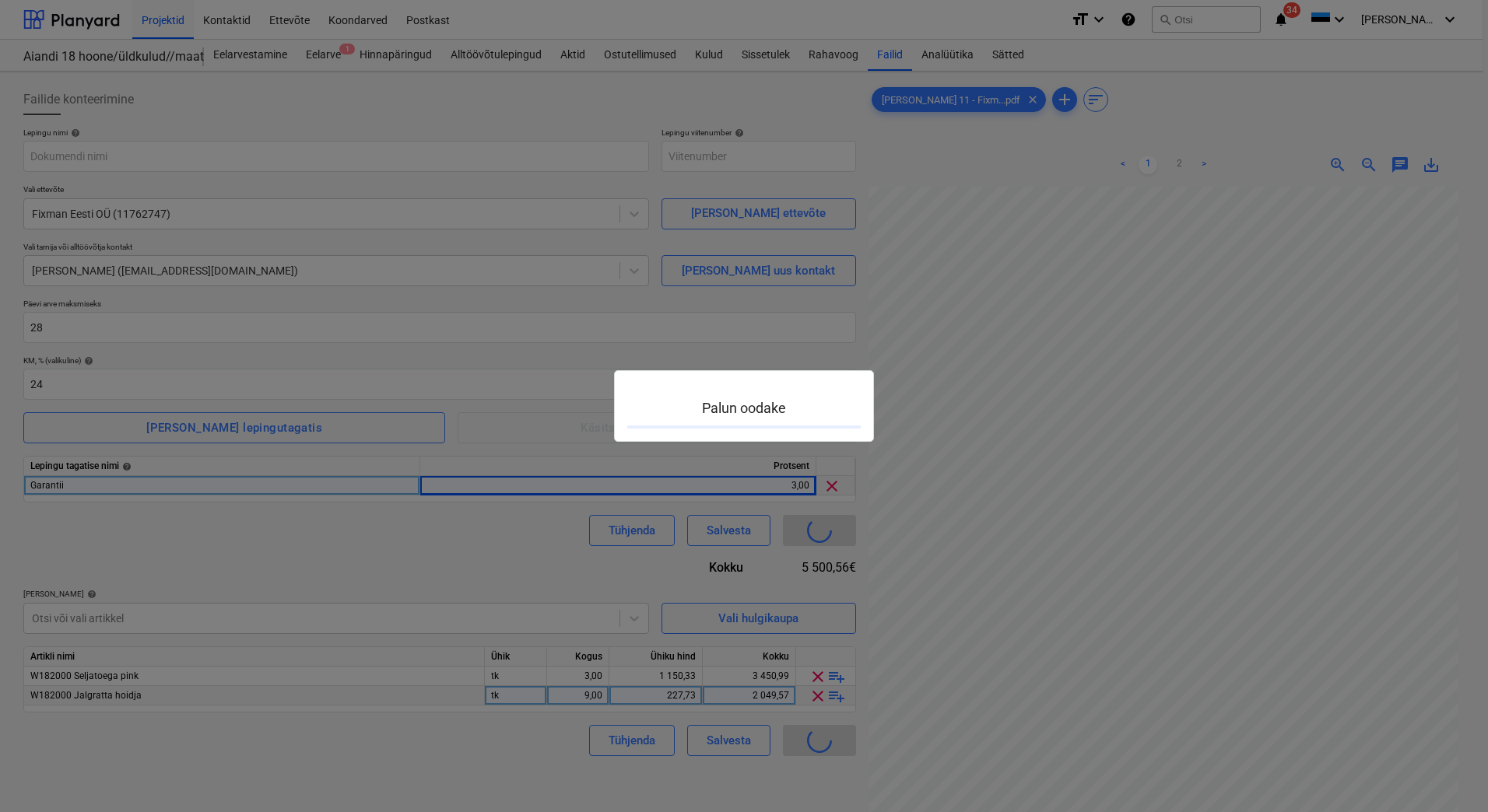
type input "2101944-SO-046"
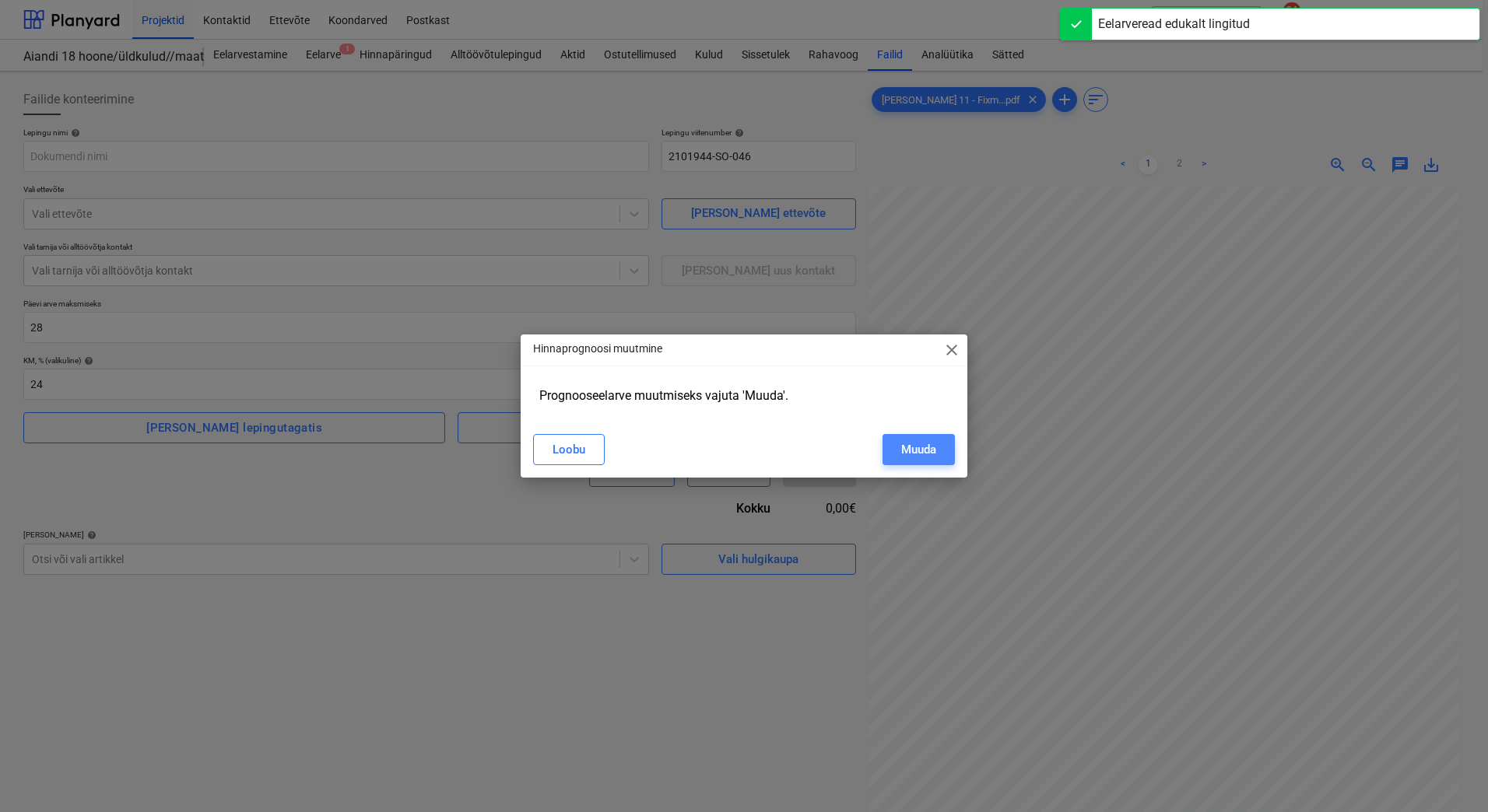
click at [902, 454] on div "Muuda" at bounding box center [918, 449] width 35 height 21
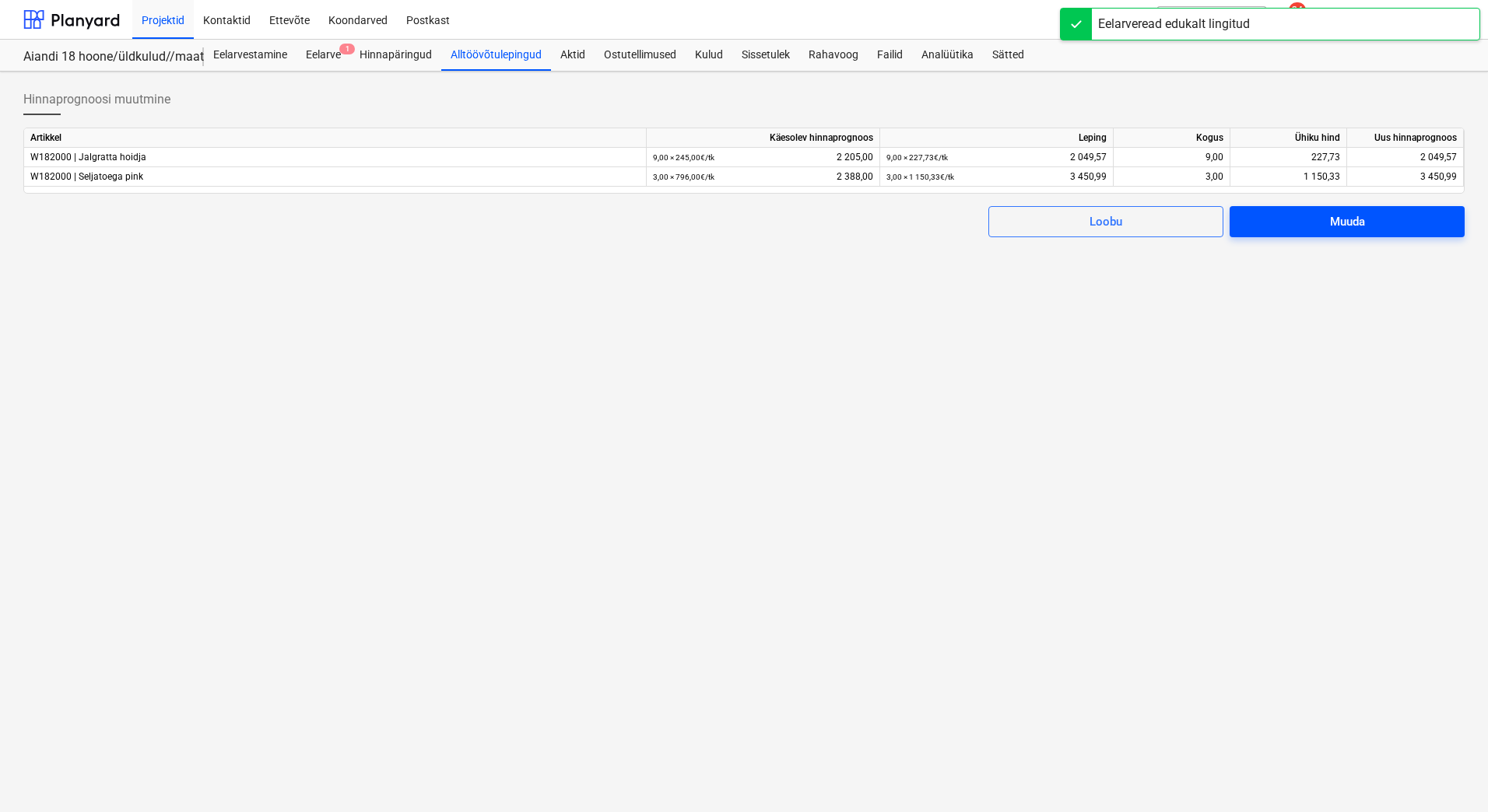
click at [1344, 219] on div "Muuda" at bounding box center [1347, 222] width 35 height 21
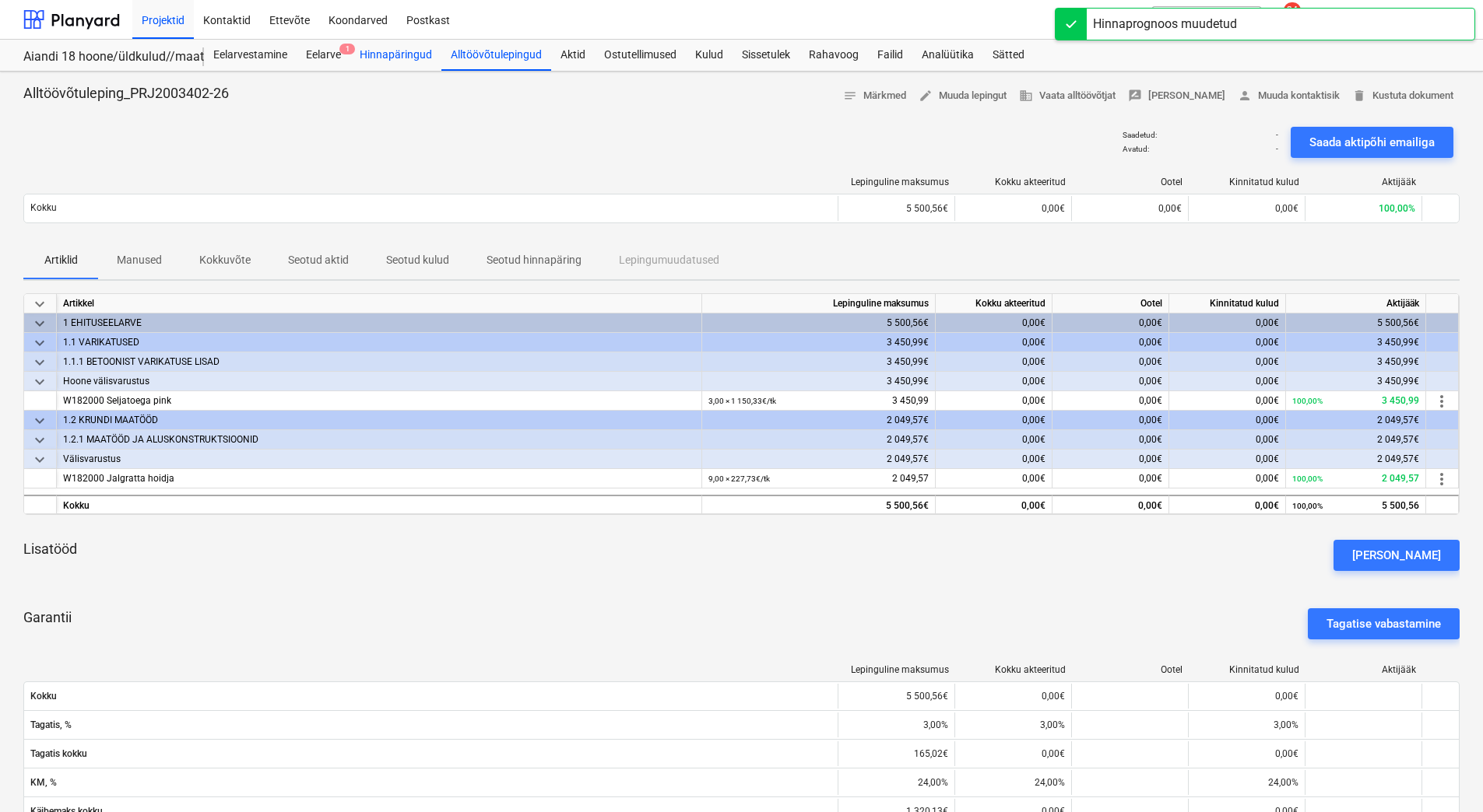
click at [407, 63] on div "Hinnapäringud" at bounding box center [396, 55] width 91 height 31
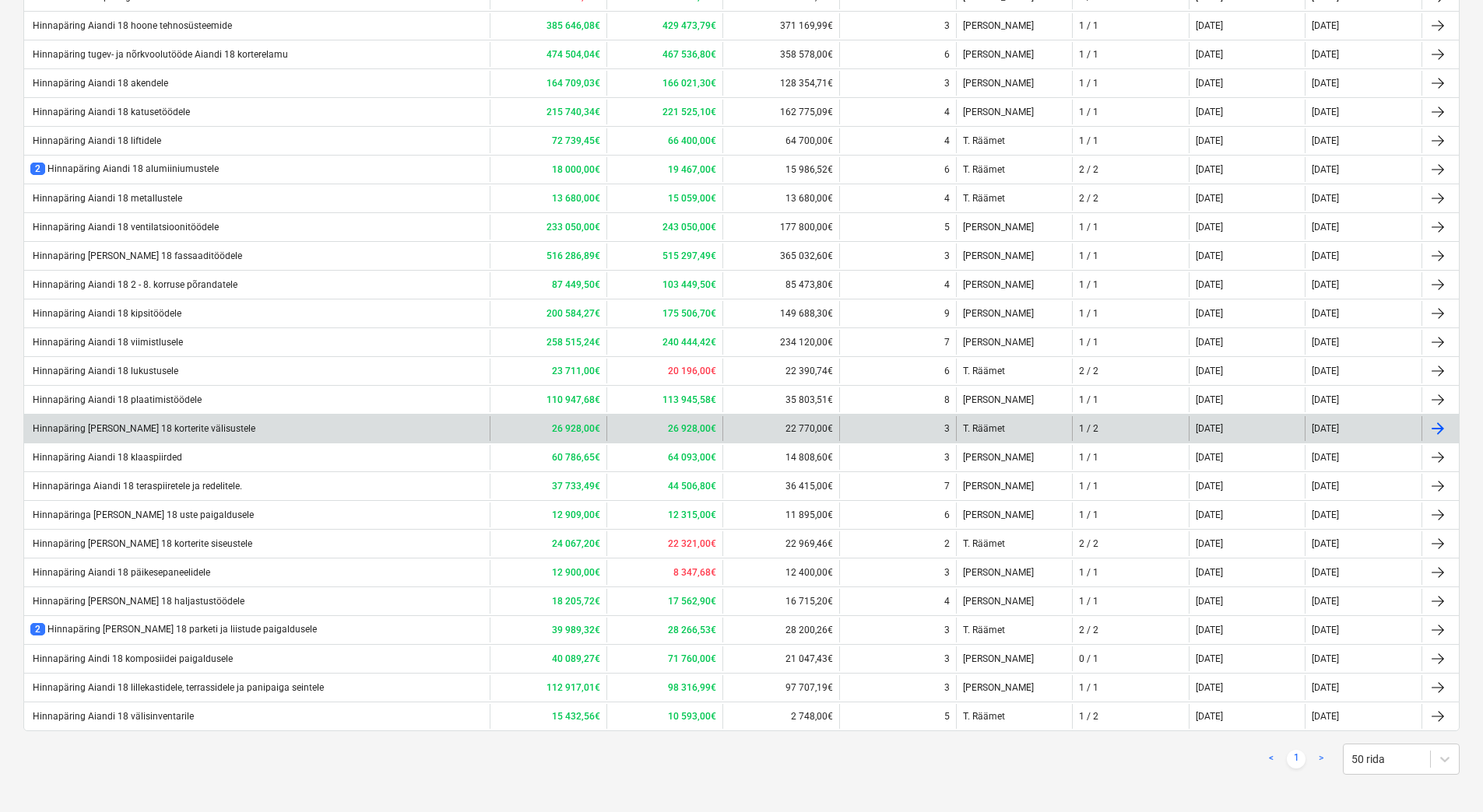
scroll to position [433, 0]
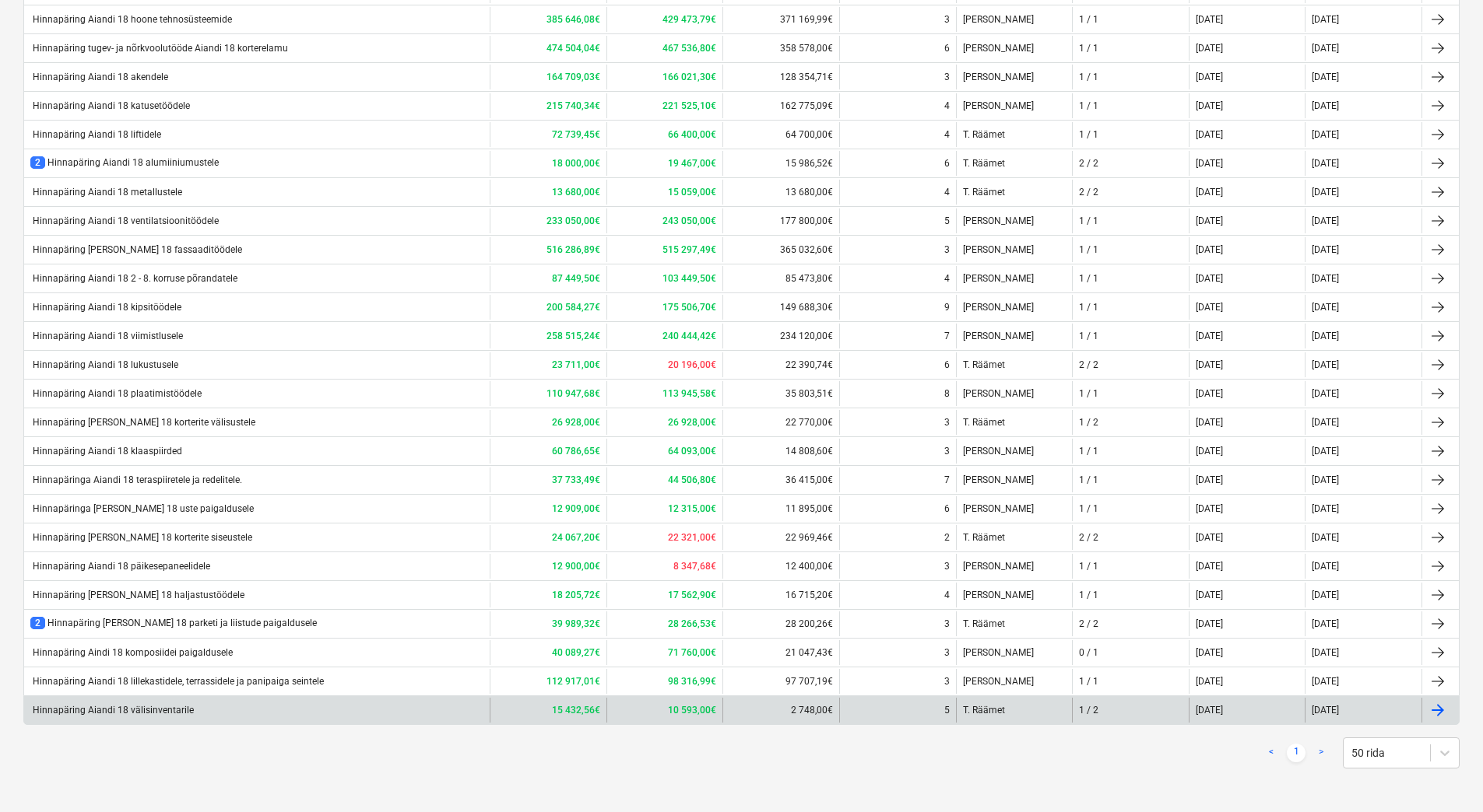
click at [175, 712] on div "Hinnapäring Aiandi 18 välisinventarile" at bounding box center [112, 710] width 163 height 11
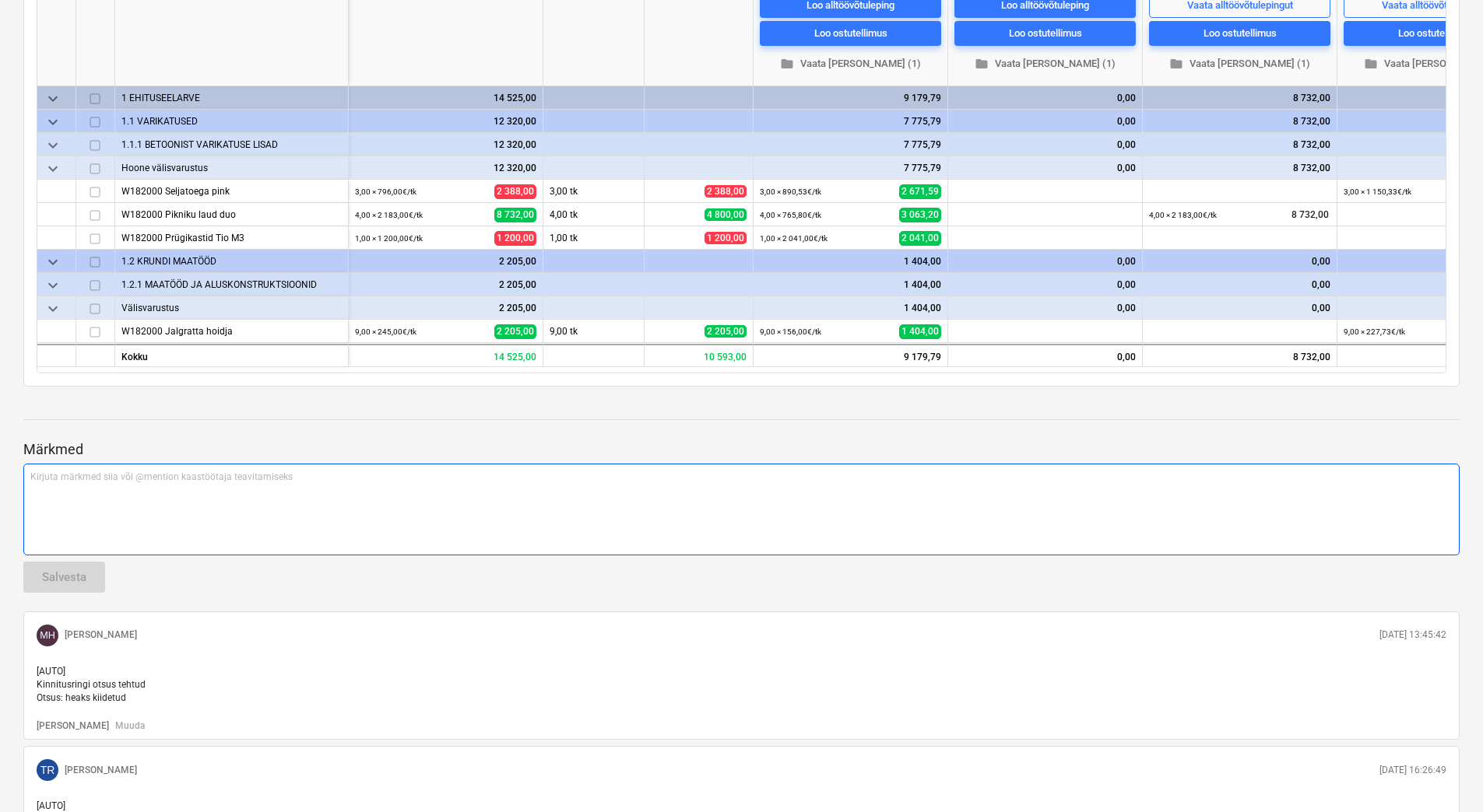
scroll to position [16, 0]
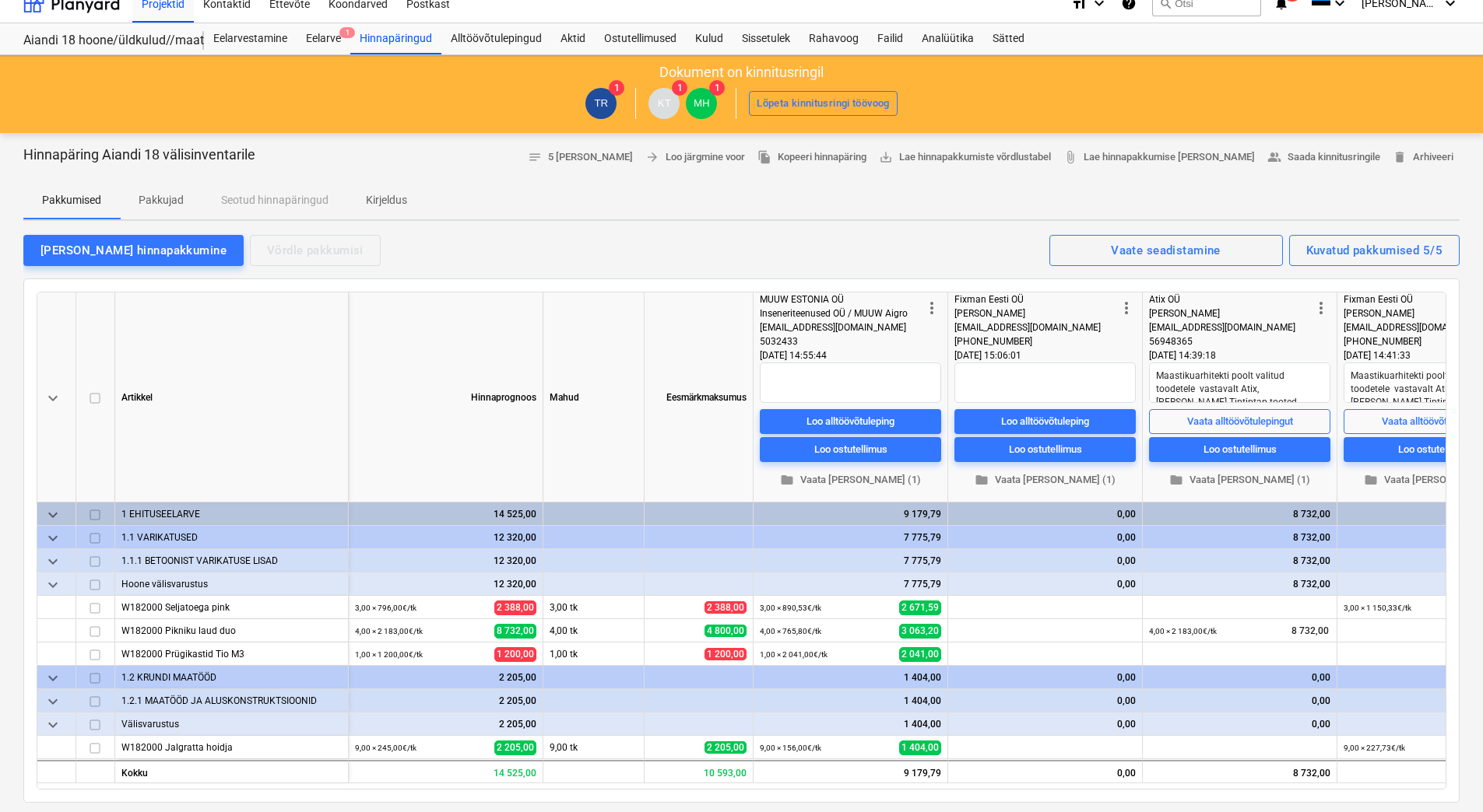
type textarea "x"
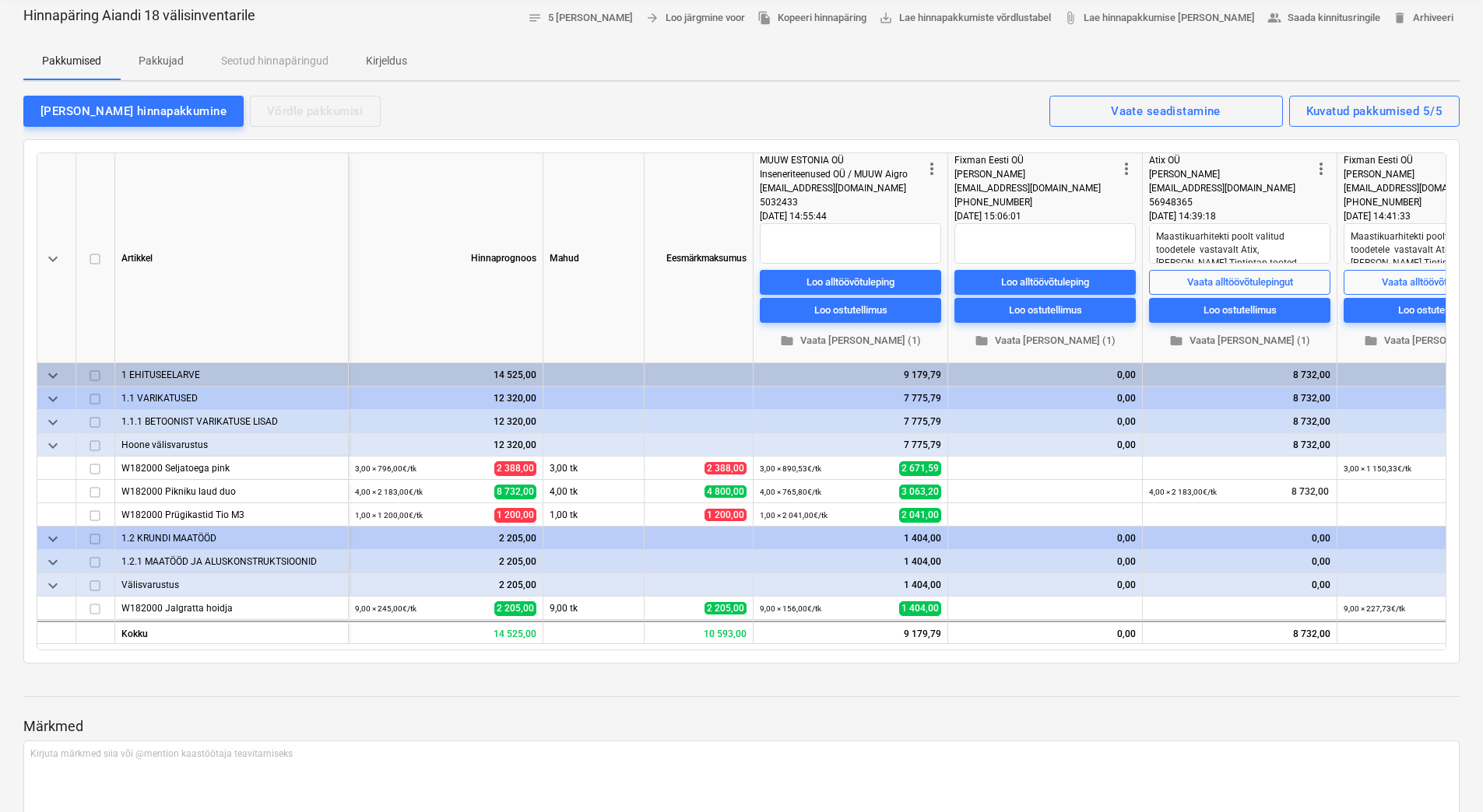
scroll to position [0, 281]
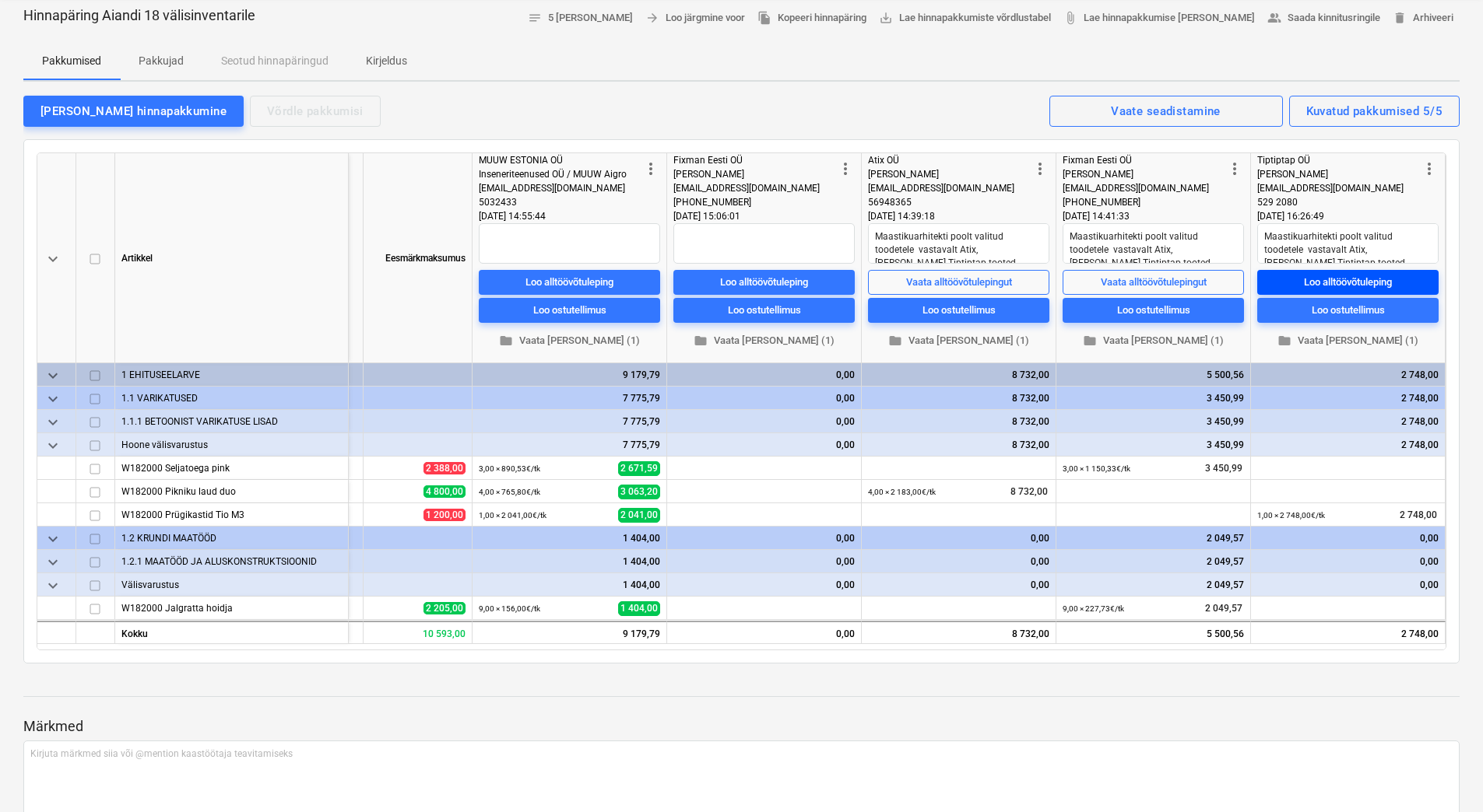
click at [1344, 278] on div "Loo alltöövõtuleping" at bounding box center [1348, 282] width 88 height 18
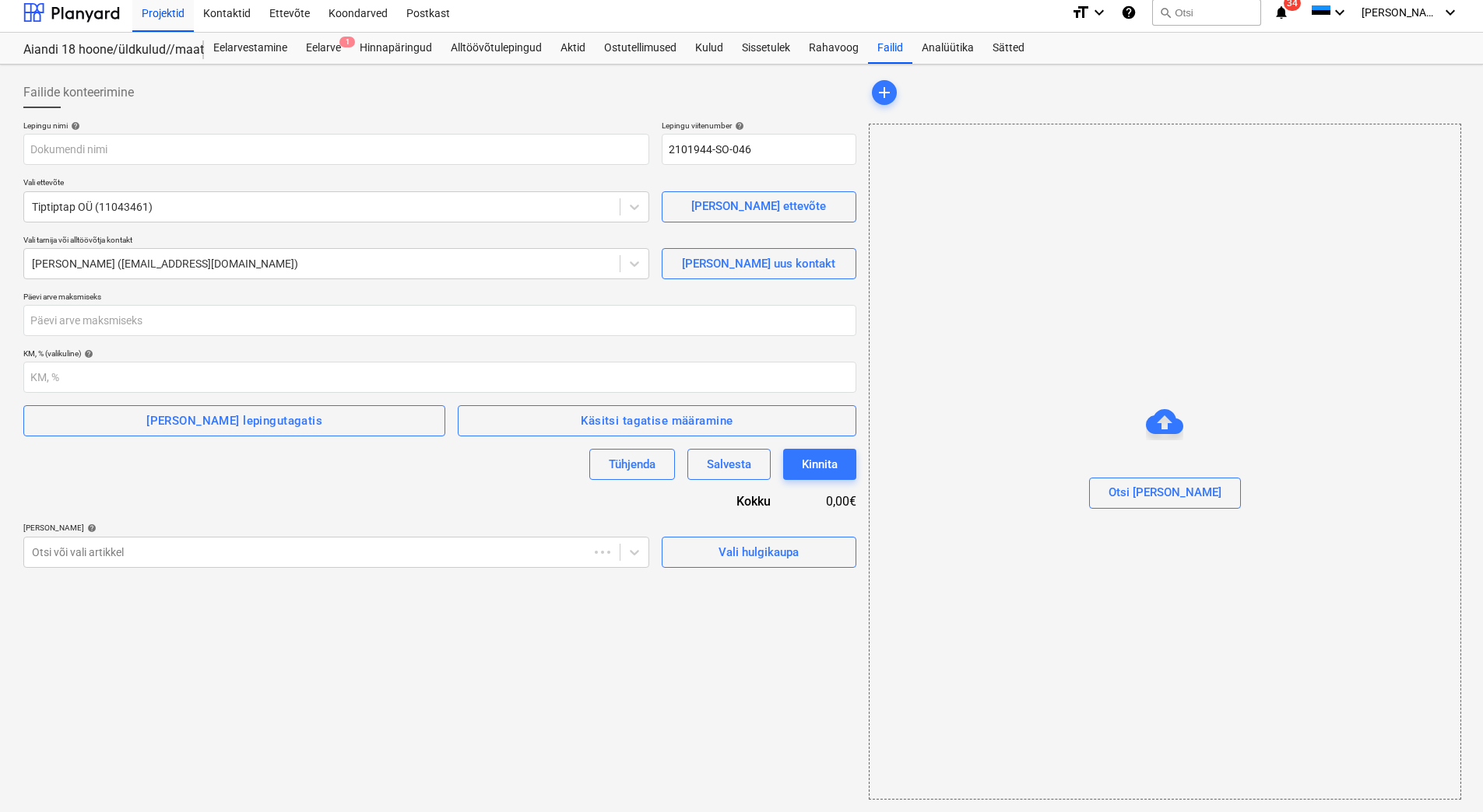
scroll to position [7, 0]
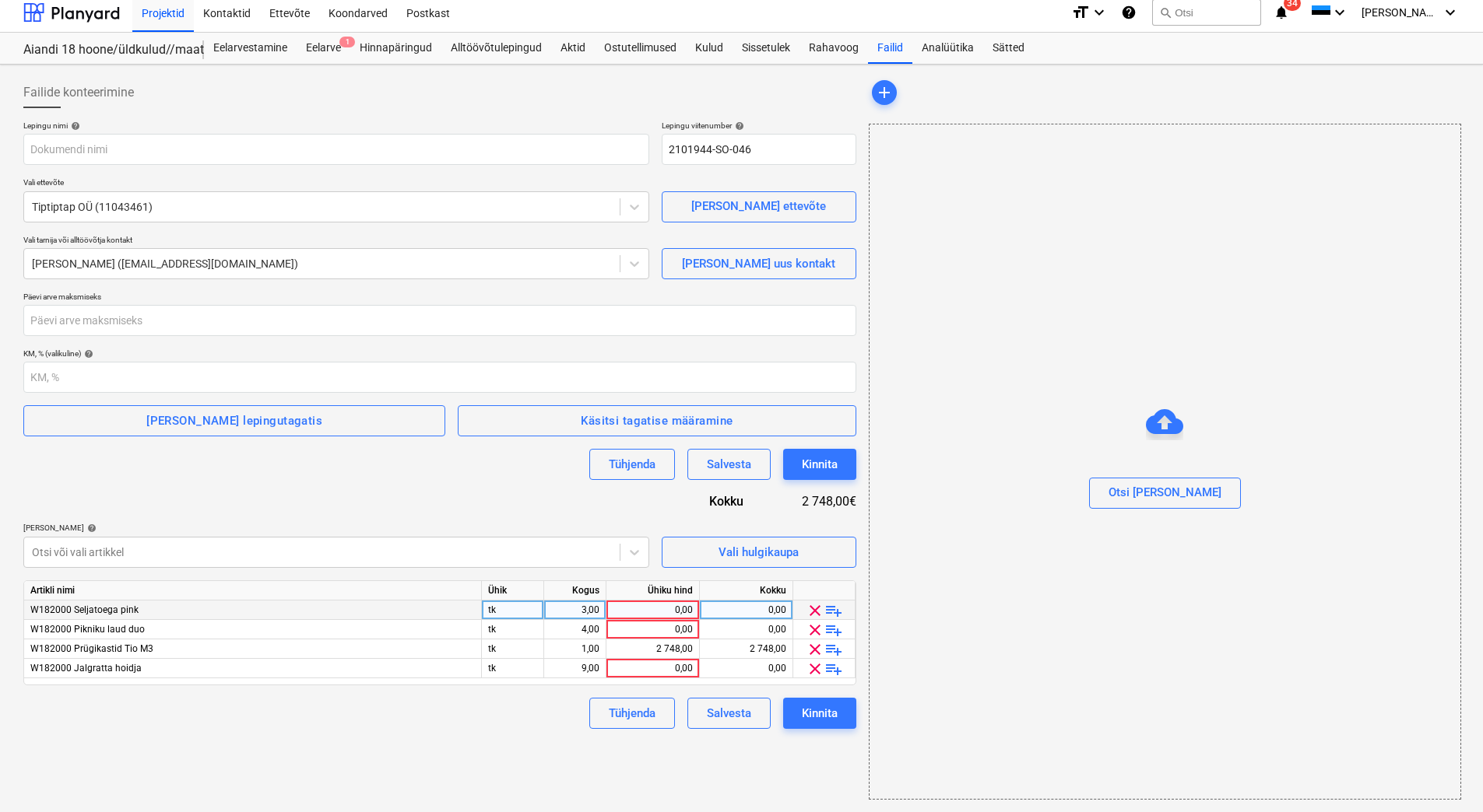
click at [811, 608] on span "clear" at bounding box center [815, 611] width 19 height 19
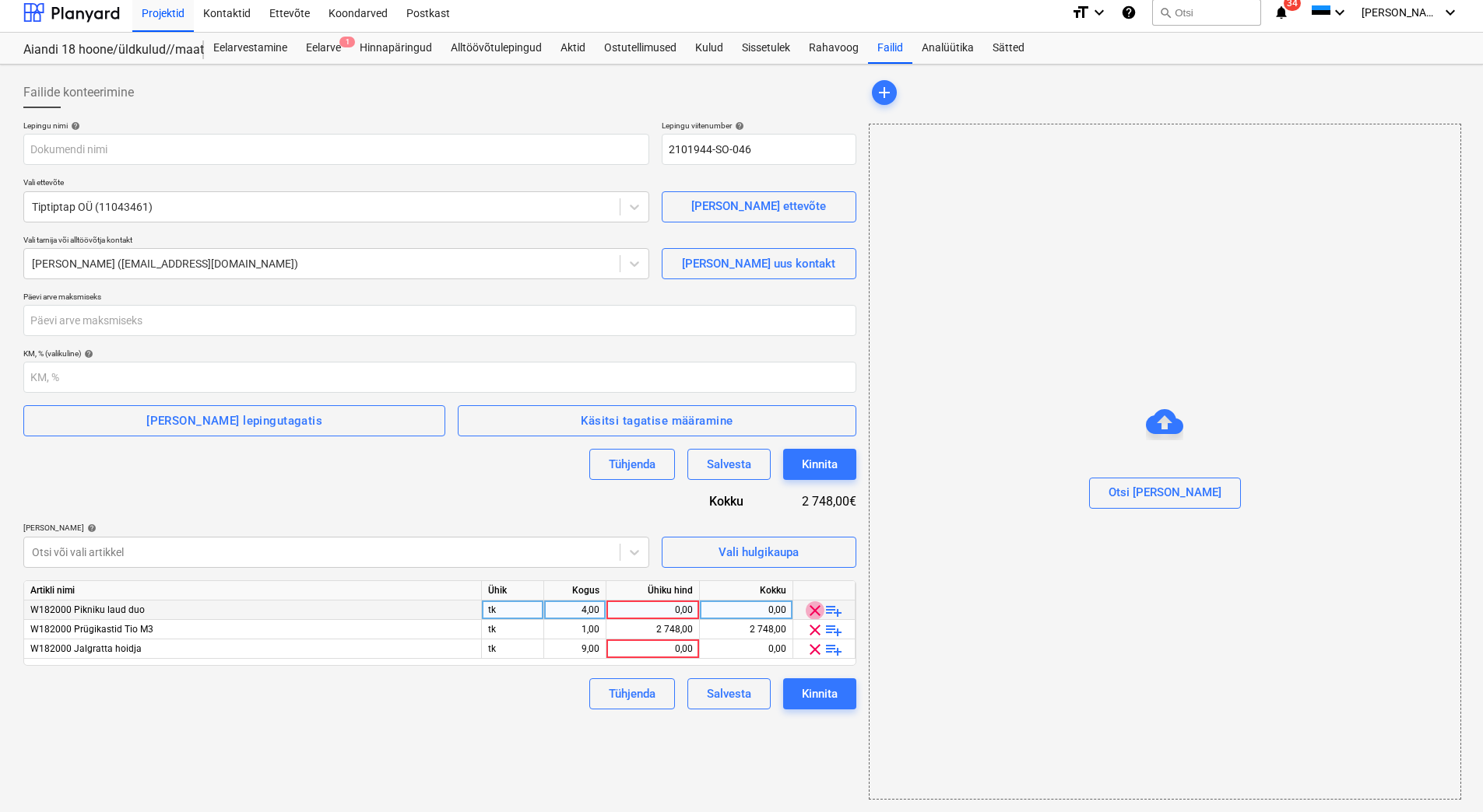
click at [813, 610] on span "clear" at bounding box center [815, 611] width 19 height 19
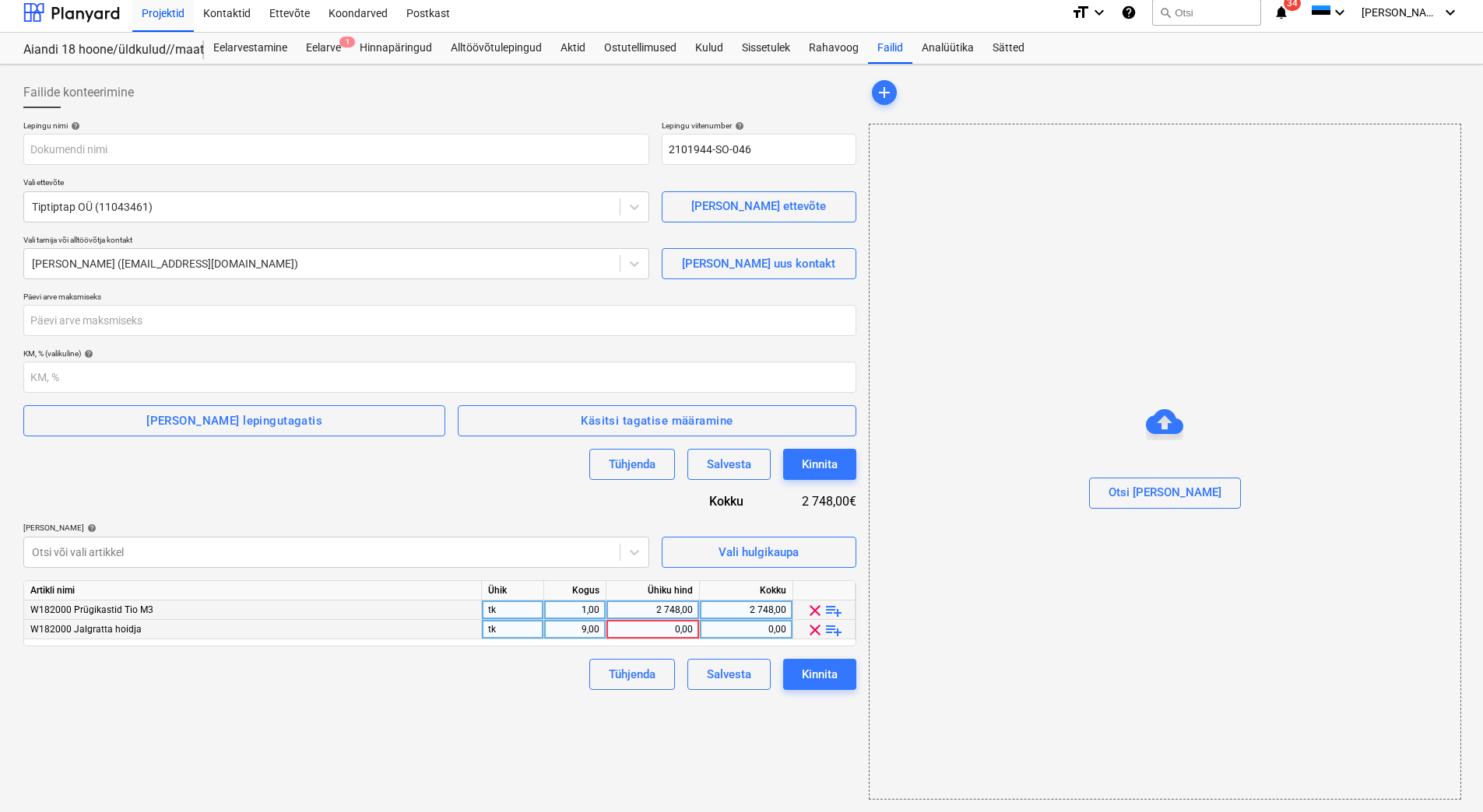
click at [813, 633] on span "clear" at bounding box center [815, 630] width 19 height 19
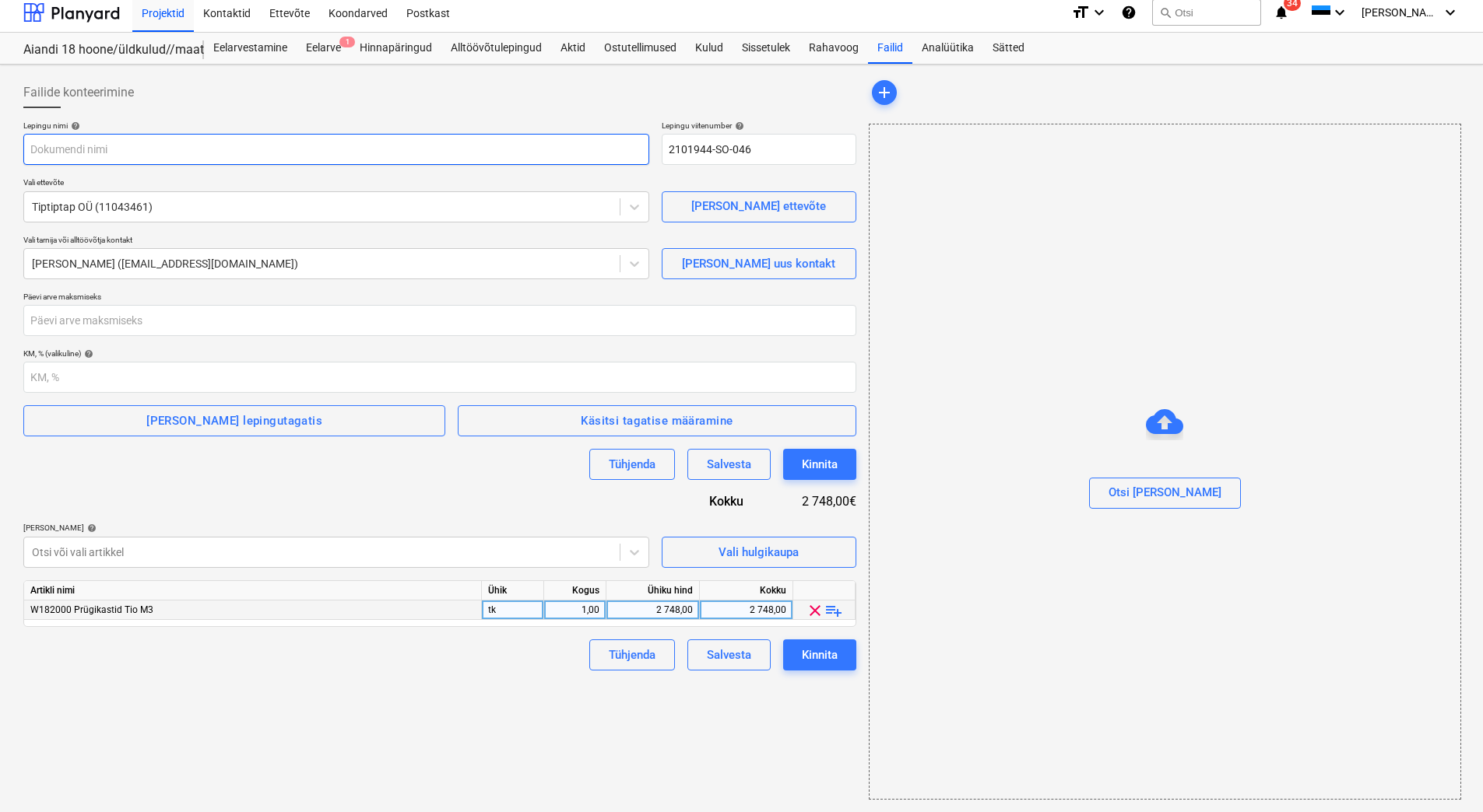
click at [253, 145] on input "text" at bounding box center [336, 149] width 626 height 31
paste input "Alltöövõtuleping_PRJ2003402-25"
type input "Alltöövõtuleping_PRJ2003402-25"
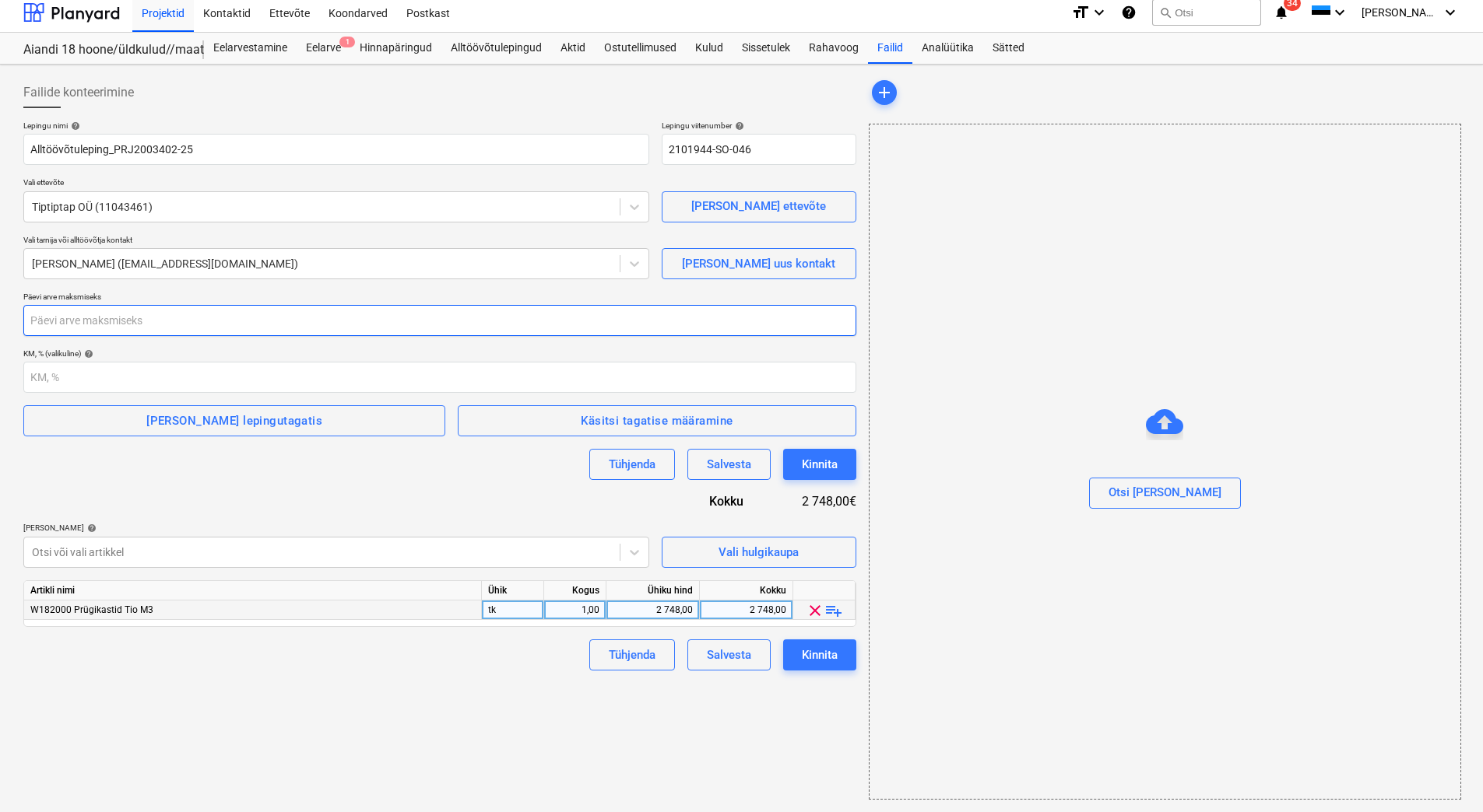
click at [116, 321] on input "number" at bounding box center [440, 321] width 833 height 31
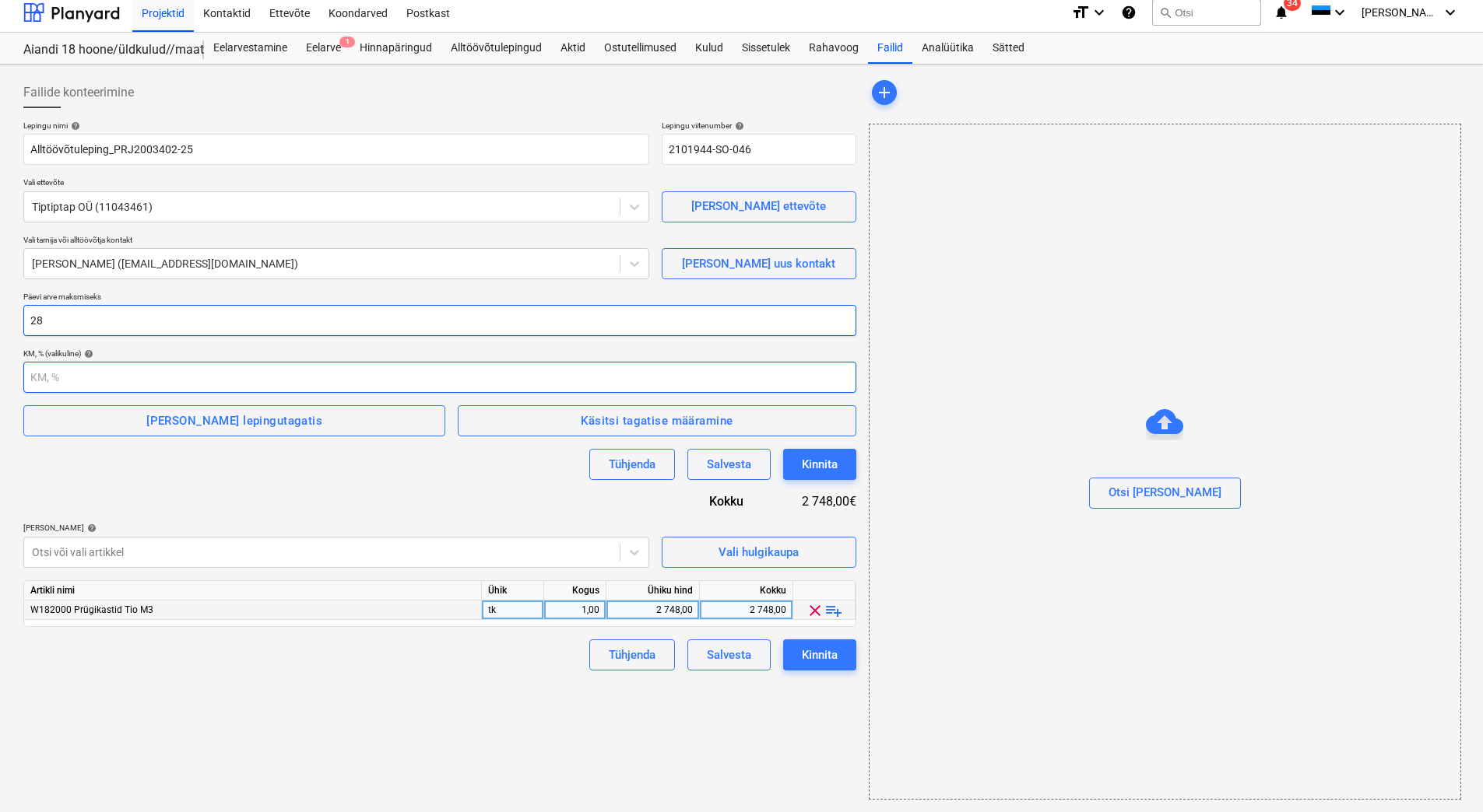
type input "28"
click at [99, 373] on input "number" at bounding box center [440, 378] width 833 height 31
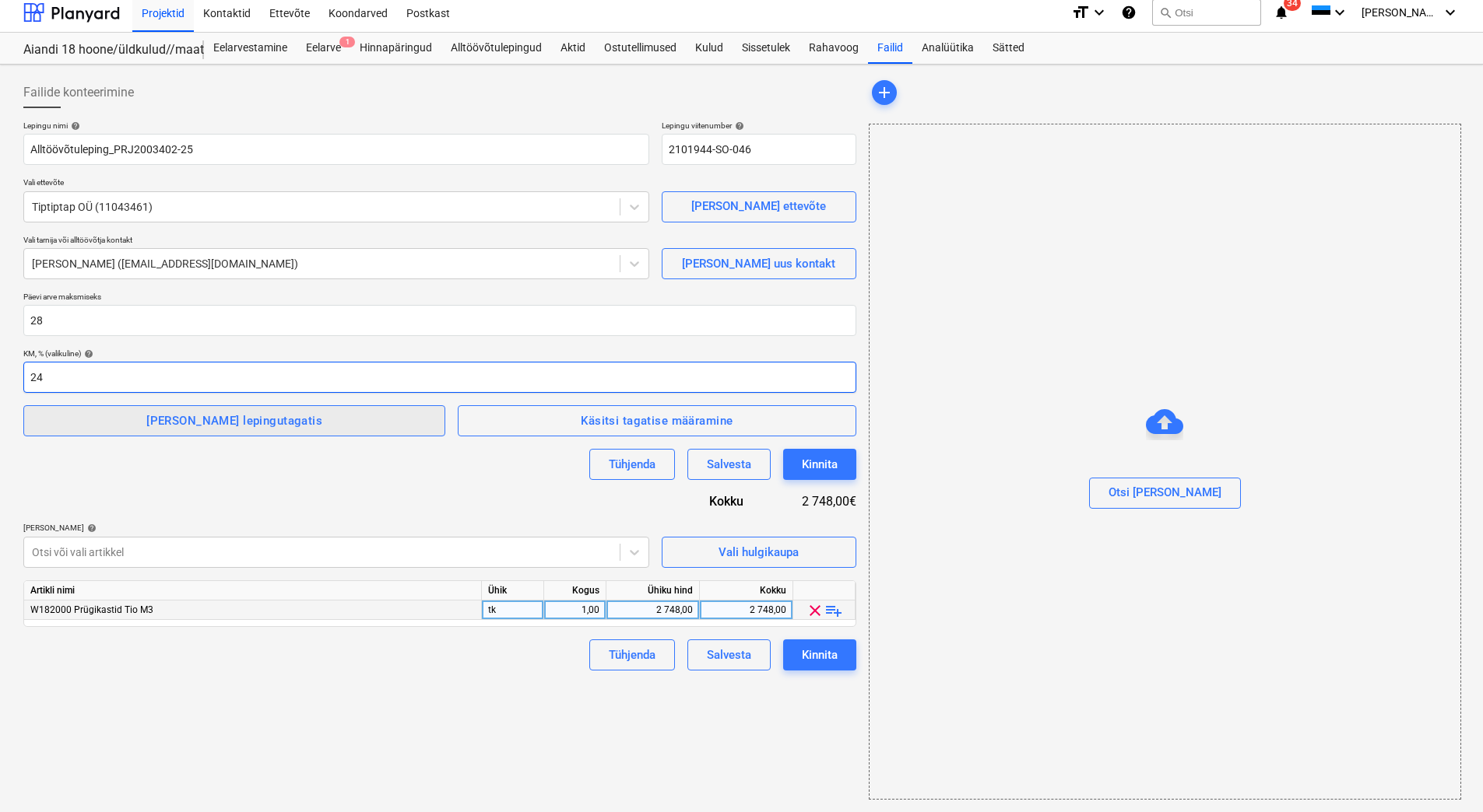
type input "24"
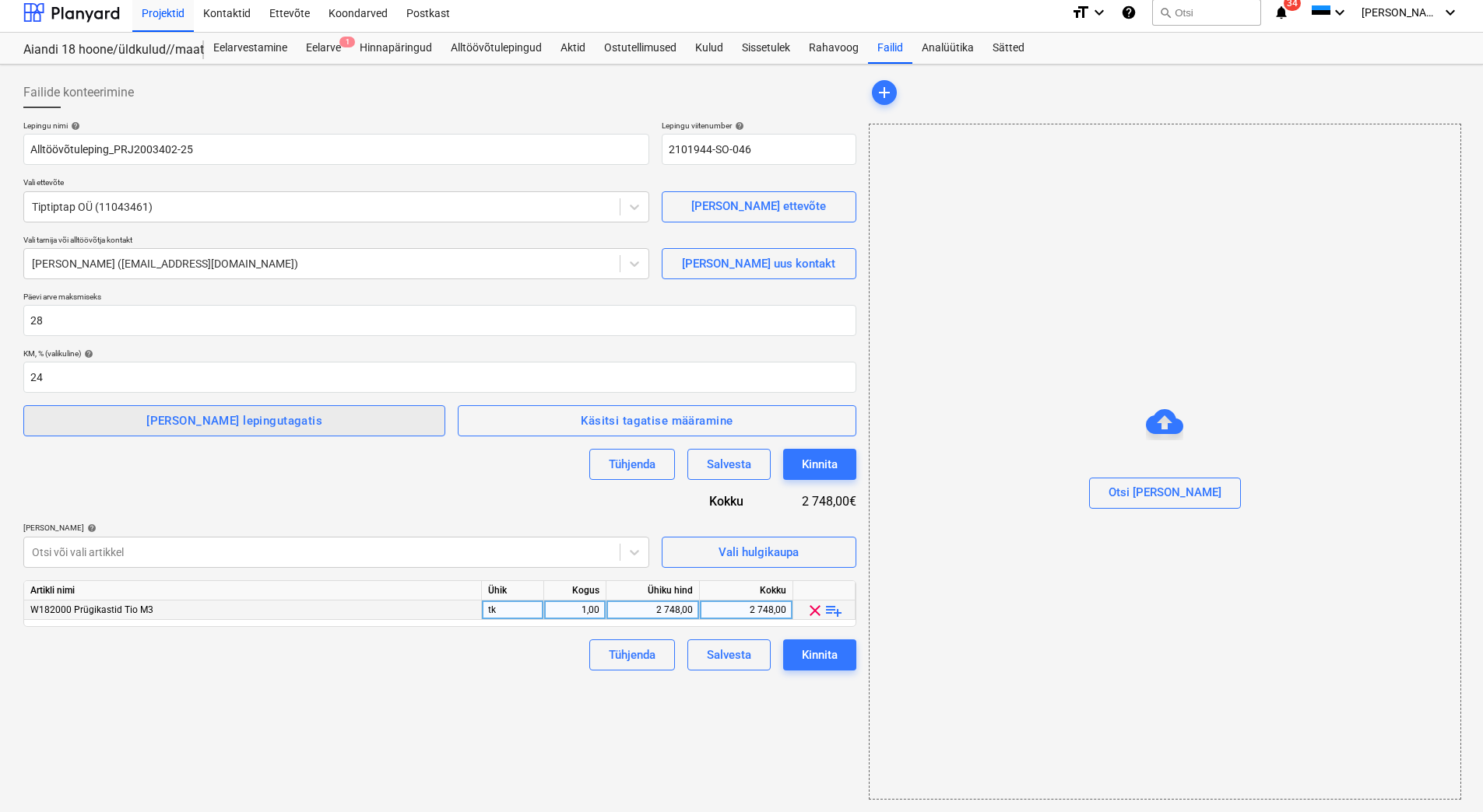
click at [219, 415] on div "[PERSON_NAME] lepingutagatis" at bounding box center [233, 420] width 176 height 21
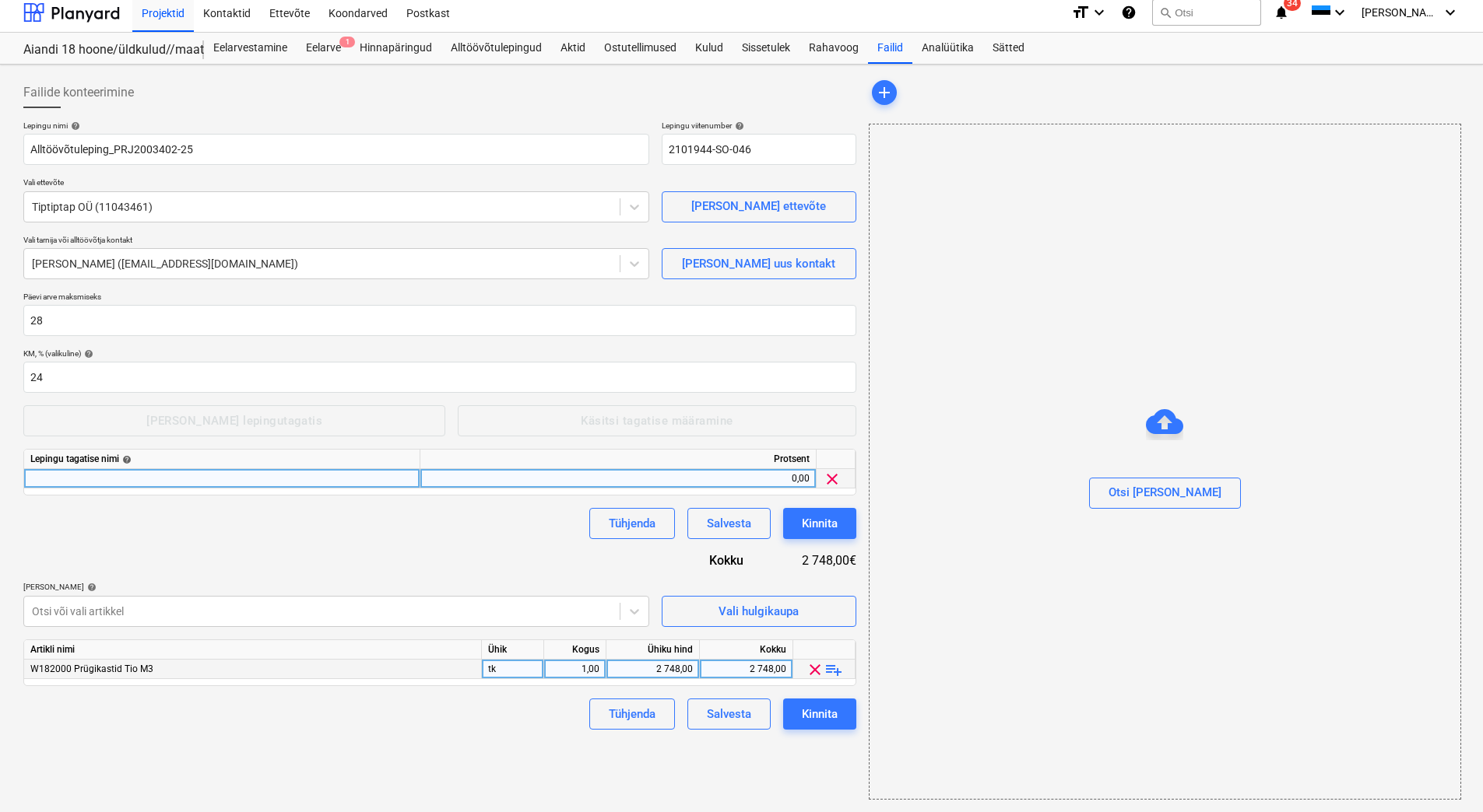
click at [54, 481] on div at bounding box center [222, 479] width 396 height 20
type input "Garantii"
click at [517, 477] on div "0,00" at bounding box center [618, 479] width 383 height 20
type input "3"
click at [492, 523] on div "Tühjenda Salvesta Kinnita" at bounding box center [440, 523] width 833 height 31
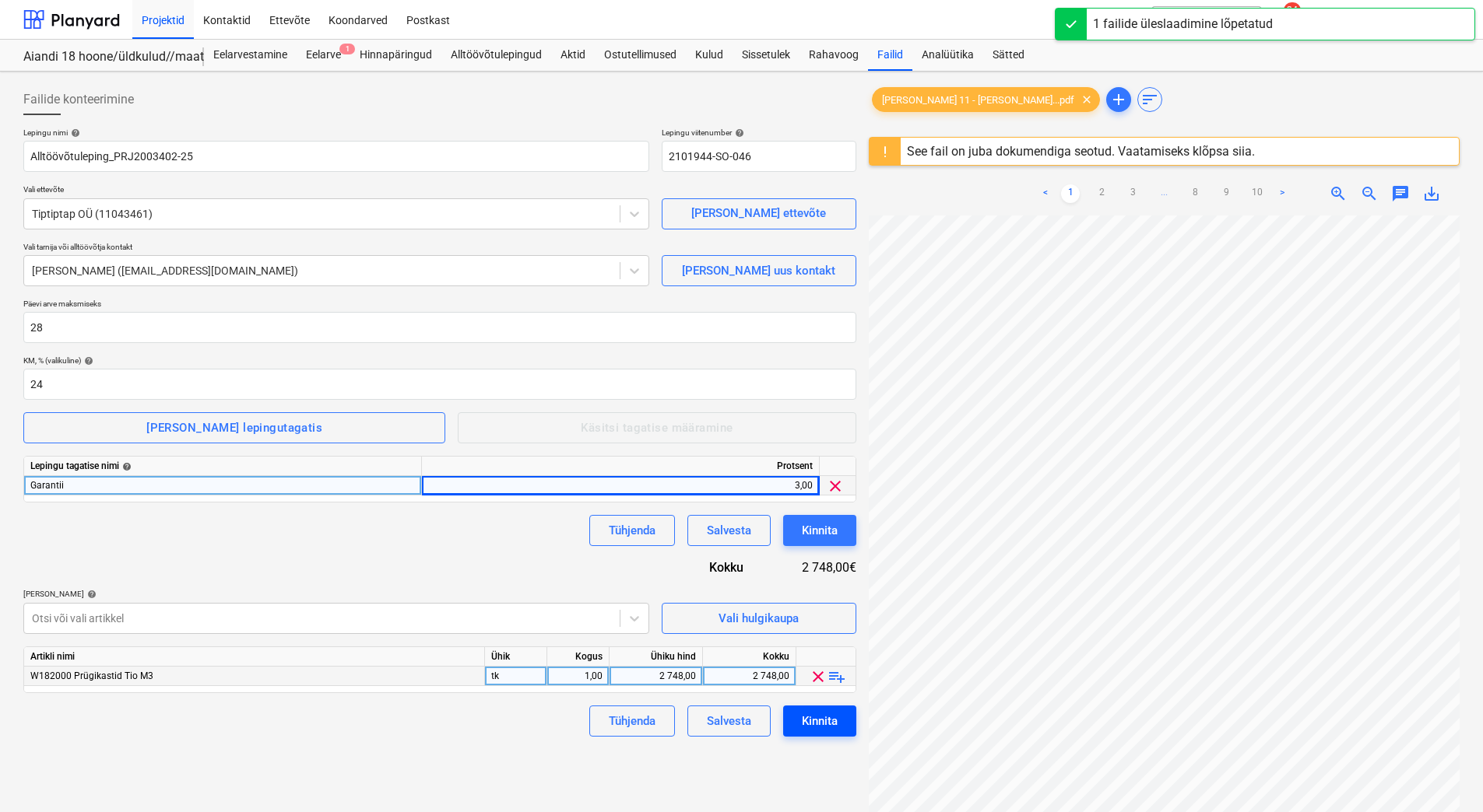
click at [824, 725] on div "Kinnita" at bounding box center [819, 721] width 35 height 21
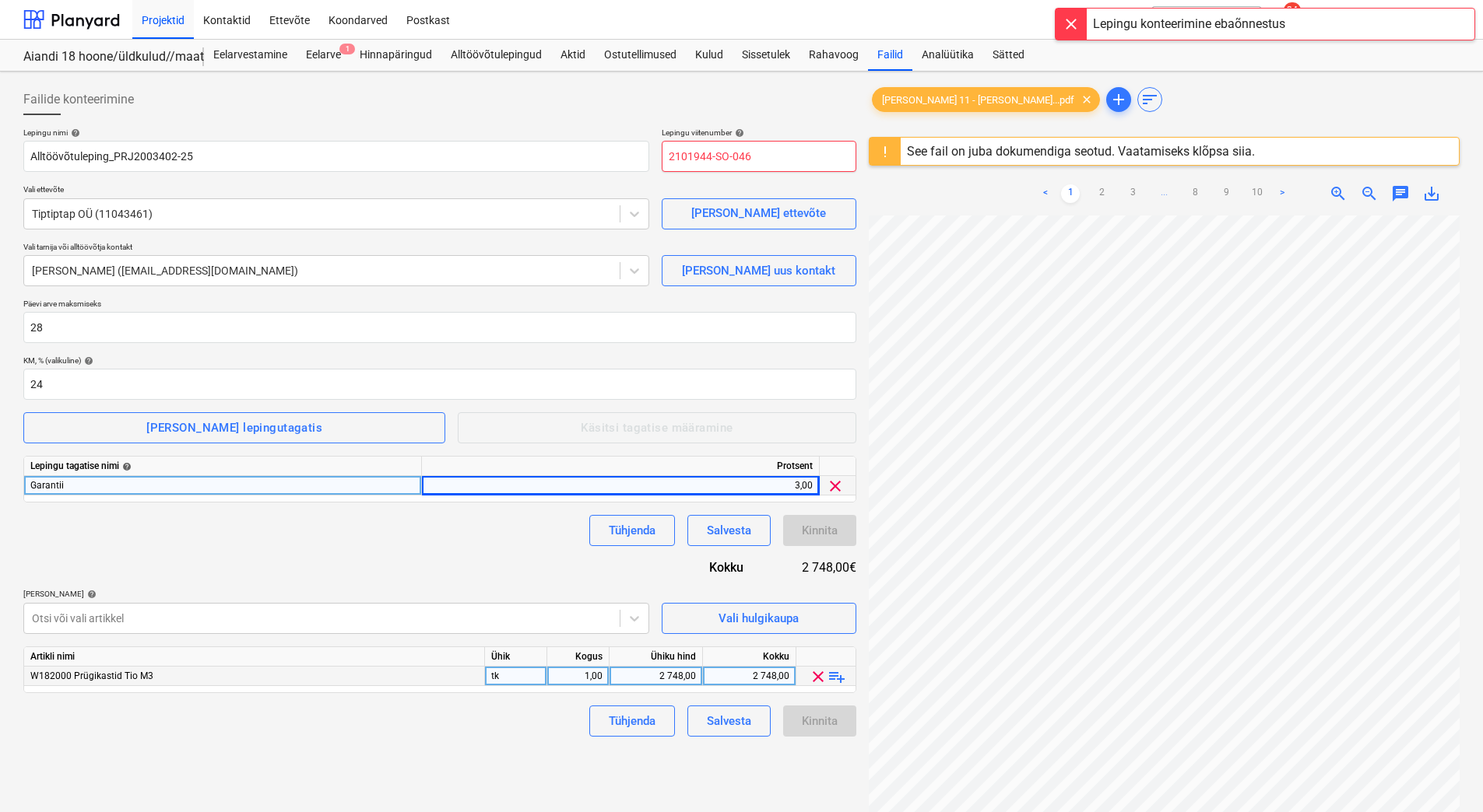
click at [757, 162] on input "2101944-SO-046" at bounding box center [759, 157] width 195 height 31
click at [746, 103] on div "Failide konteerimine" at bounding box center [440, 100] width 833 height 31
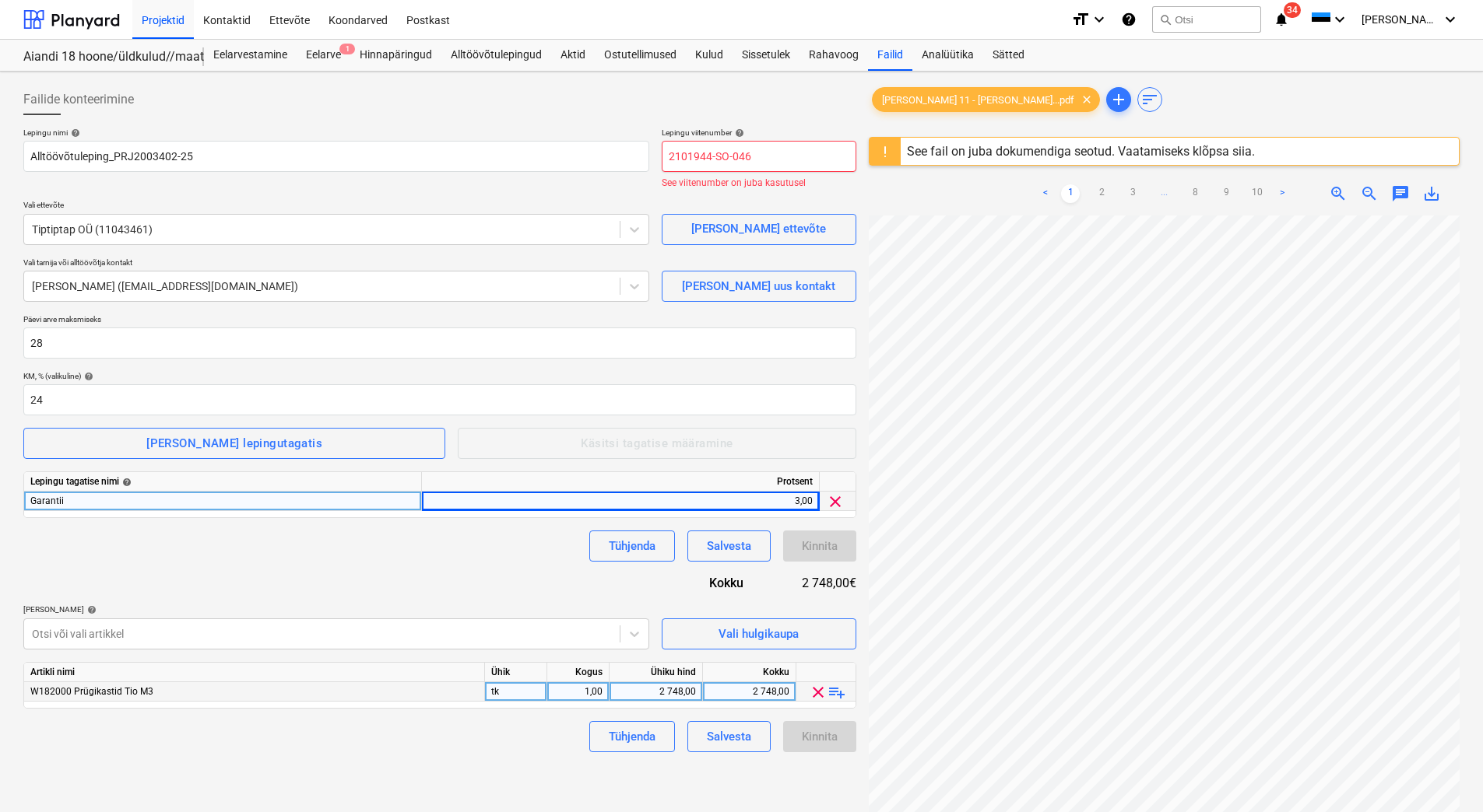
click at [784, 150] on input "2101944-SO-046" at bounding box center [759, 157] width 195 height 31
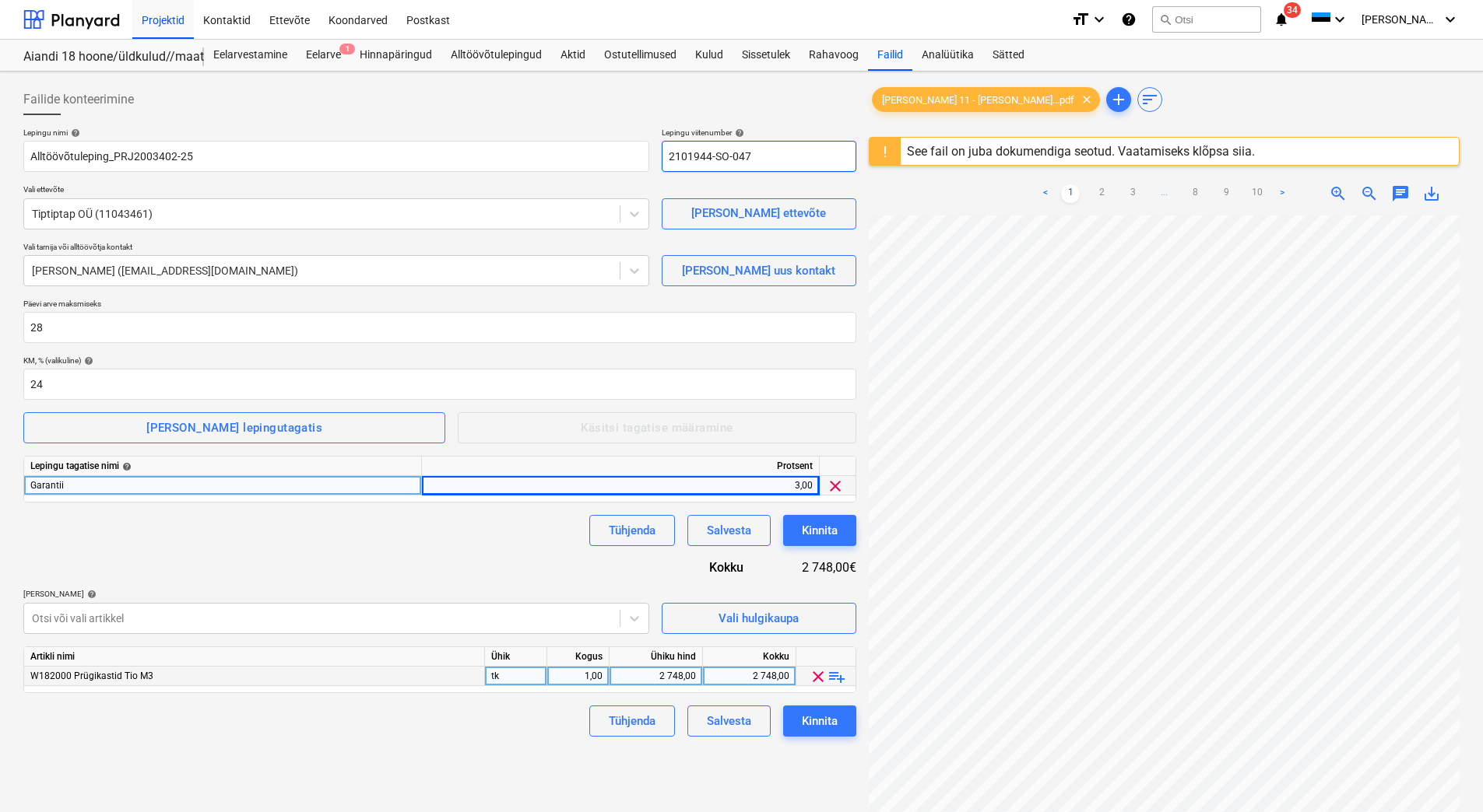
type input "2101944-SO-047"
click at [759, 114] on div "Failide konteerimine" at bounding box center [440, 100] width 833 height 31
click at [833, 717] on div "Kinnita" at bounding box center [819, 721] width 35 height 21
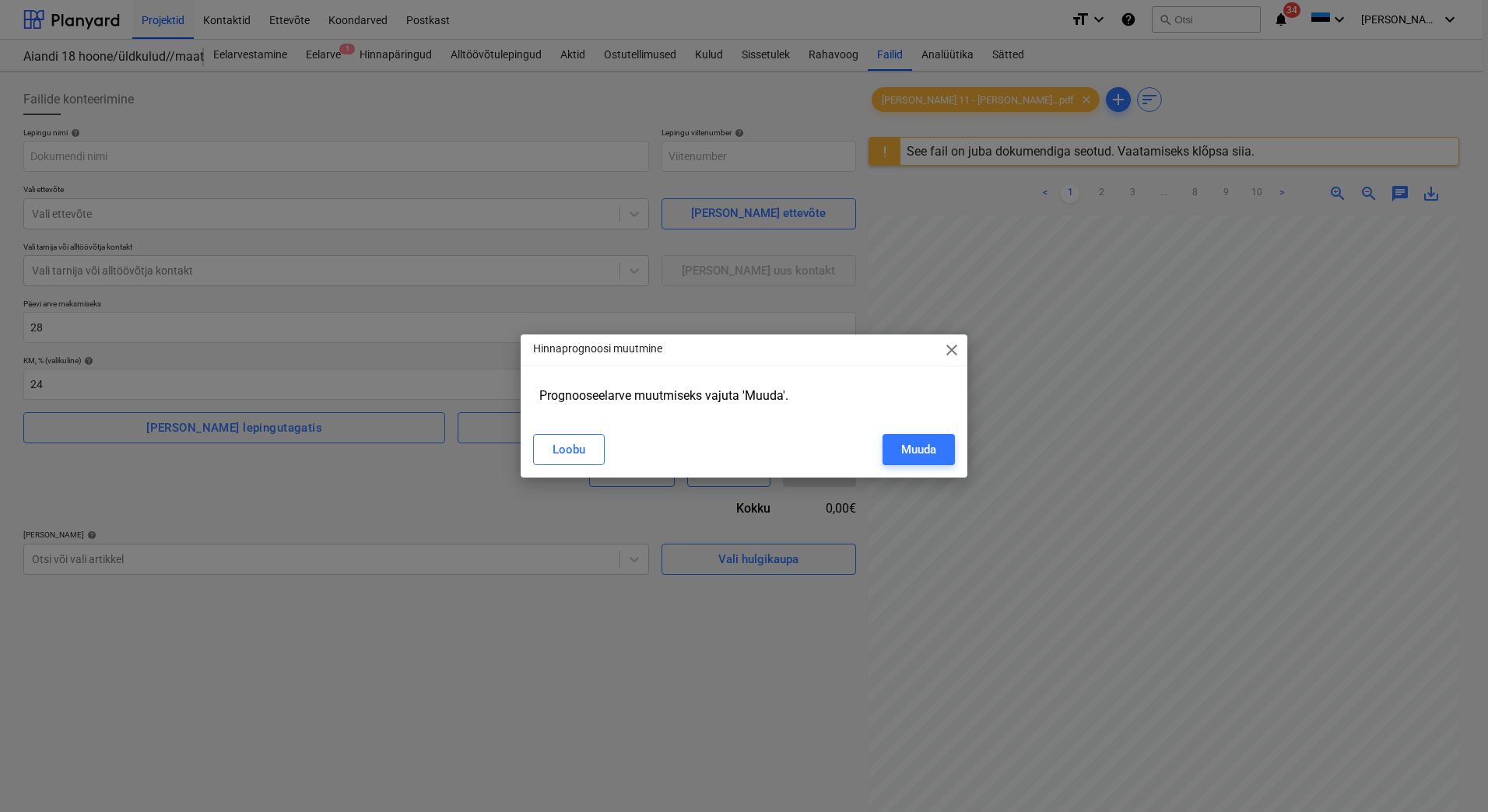
type input "2101944-SO-047"
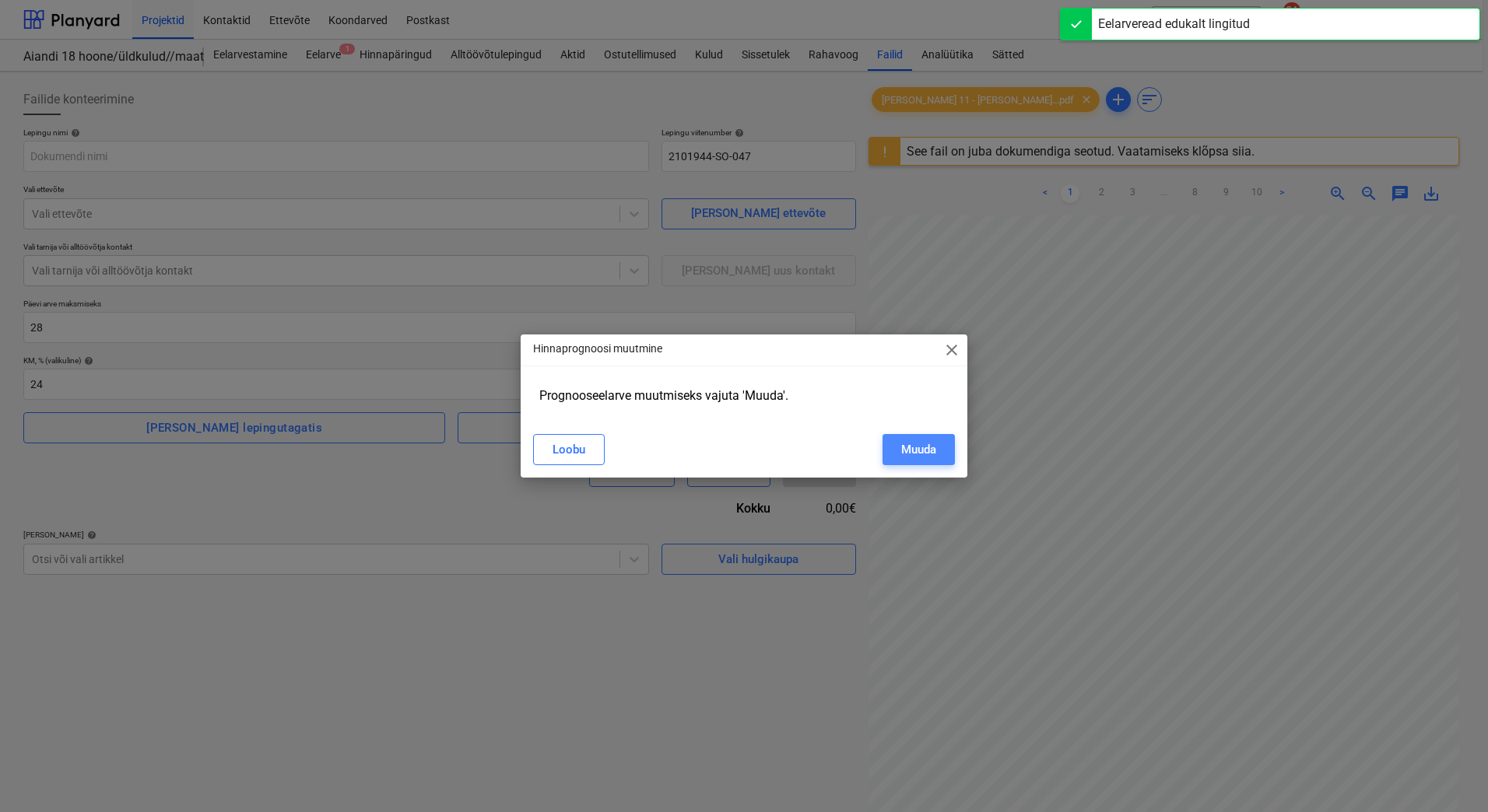
click at [931, 441] on div "Muuda" at bounding box center [918, 449] width 35 height 21
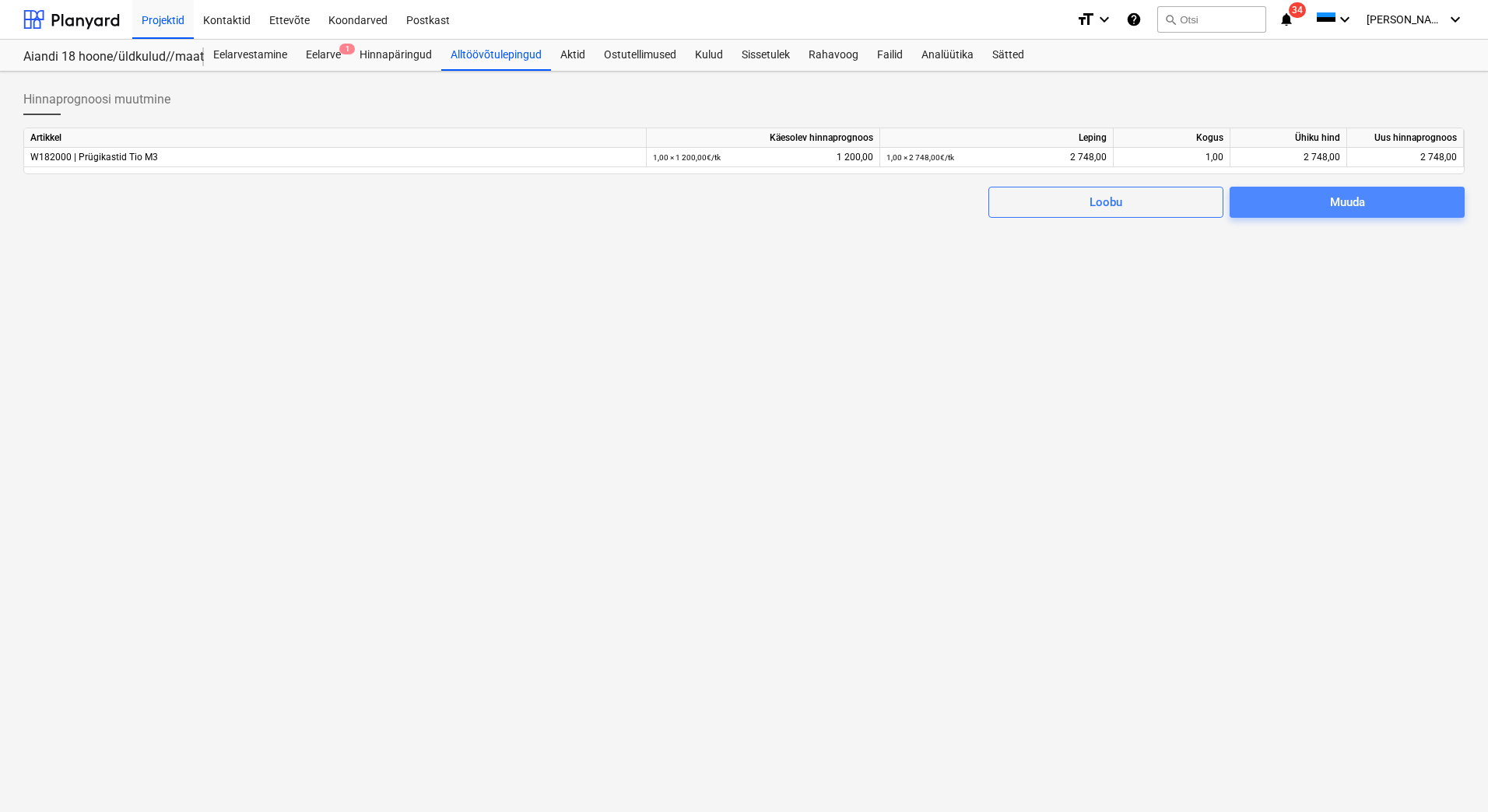
click at [1304, 209] on span "Muuda" at bounding box center [1347, 202] width 198 height 21
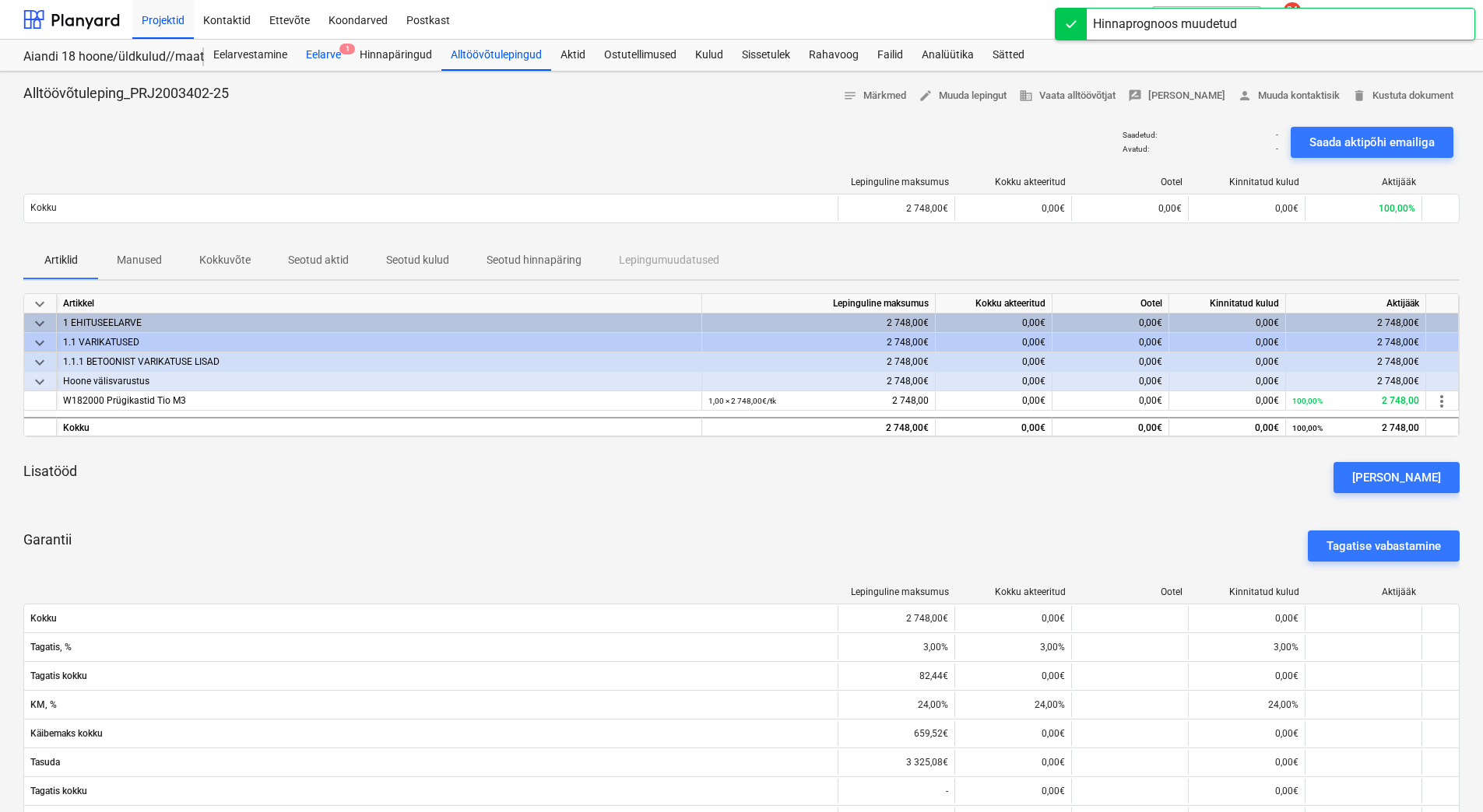
click at [314, 55] on div "Eelarve 1" at bounding box center [323, 55] width 54 height 31
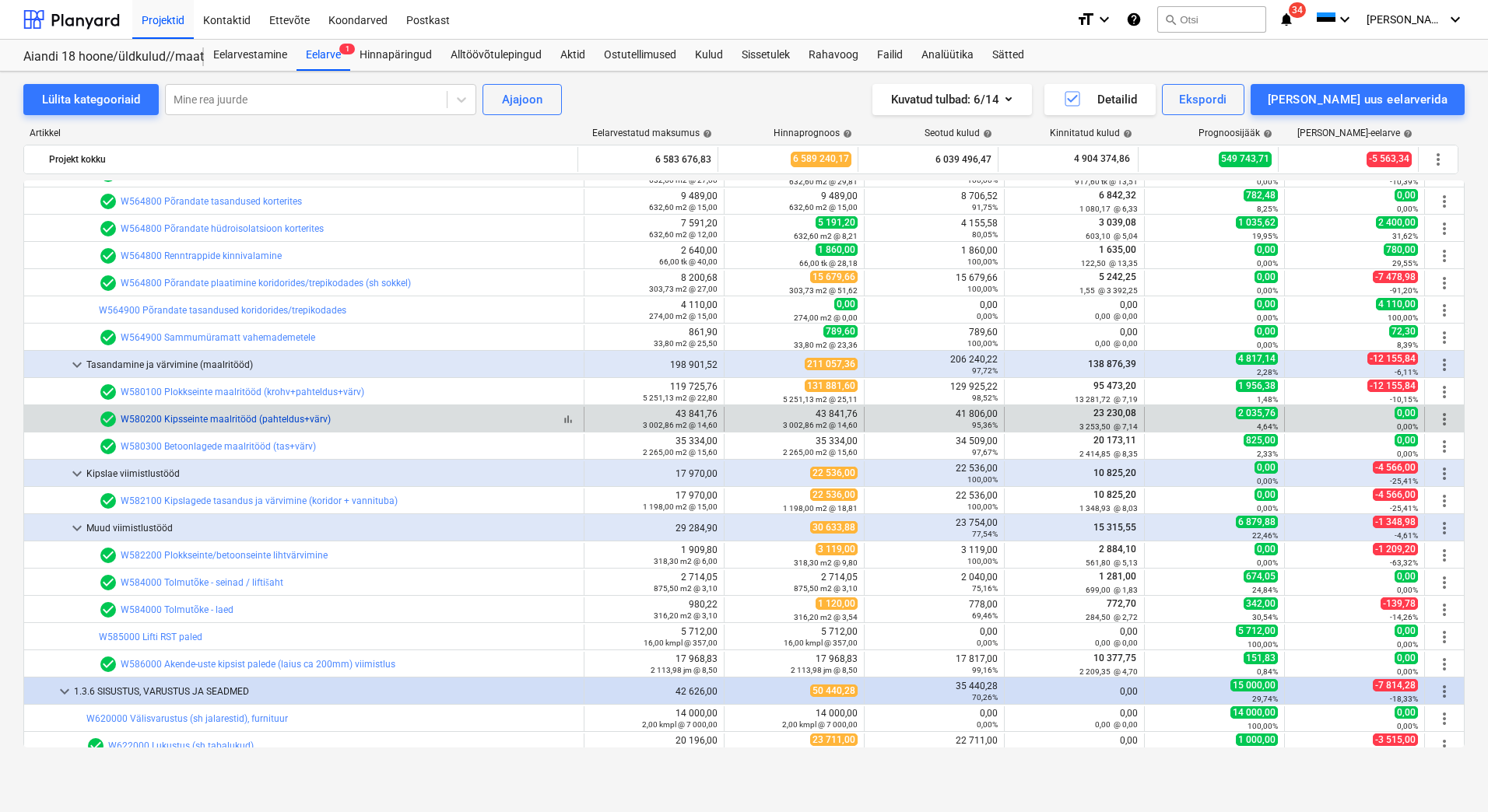
scroll to position [5680, 0]
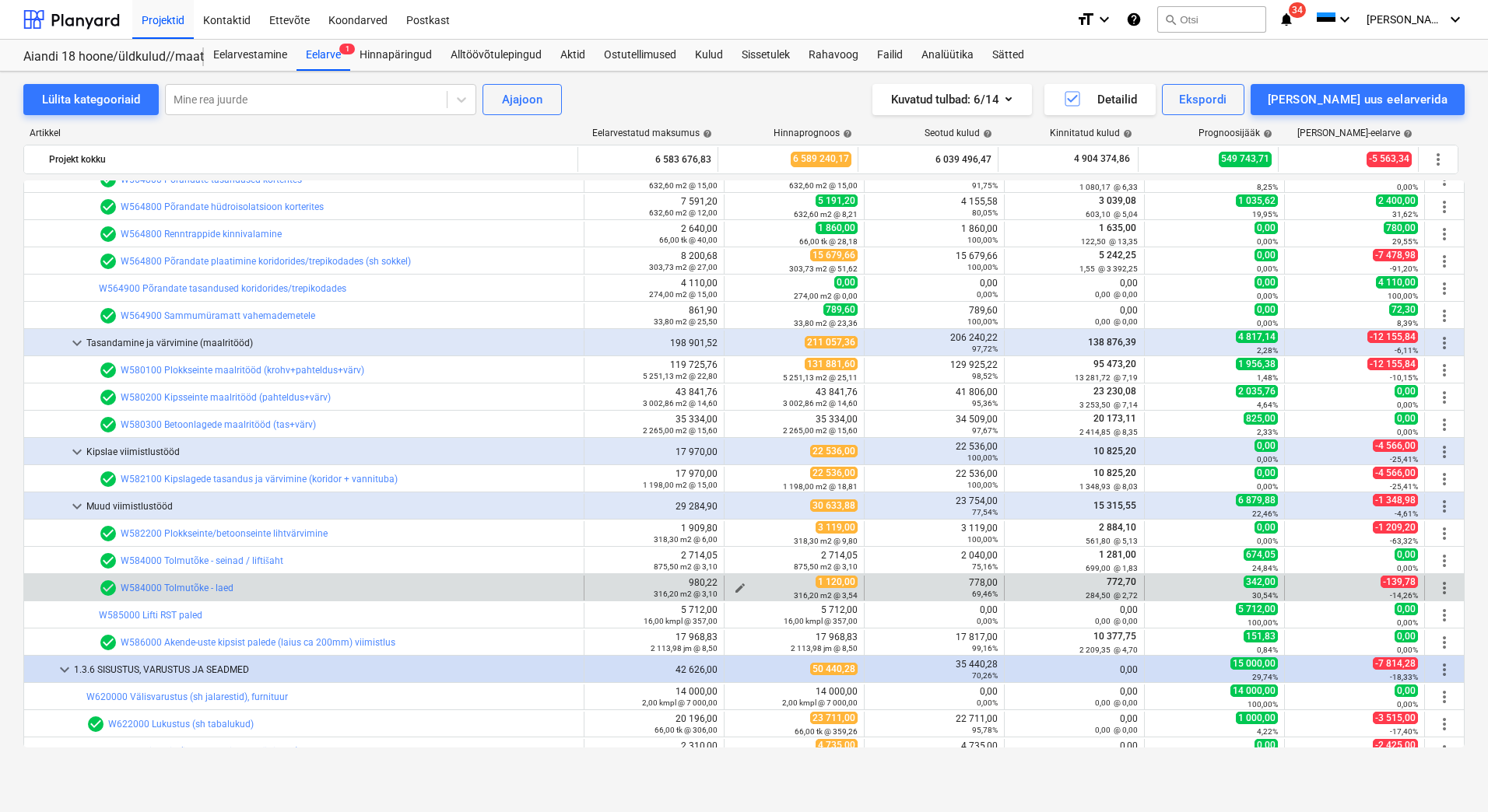
click at [735, 588] on span "edit" at bounding box center [739, 588] width 12 height 12
type textarea "x"
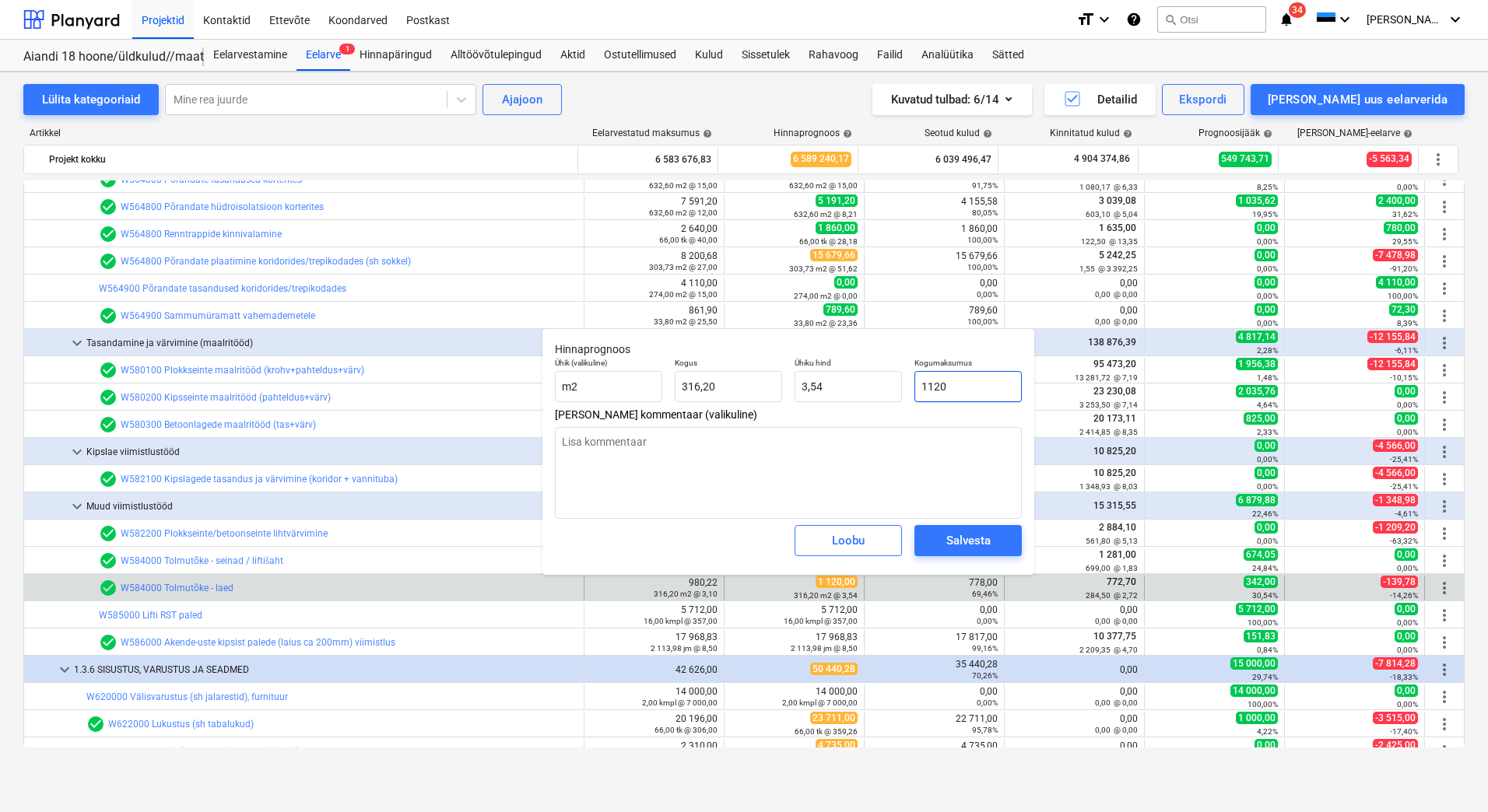
drag, startPoint x: 981, startPoint y: 390, endPoint x: 916, endPoint y: 397, distance: 65.4
click at [916, 397] on input "1120" at bounding box center [968, 387] width 107 height 31
type input "7"
type textarea "x"
type input "77"
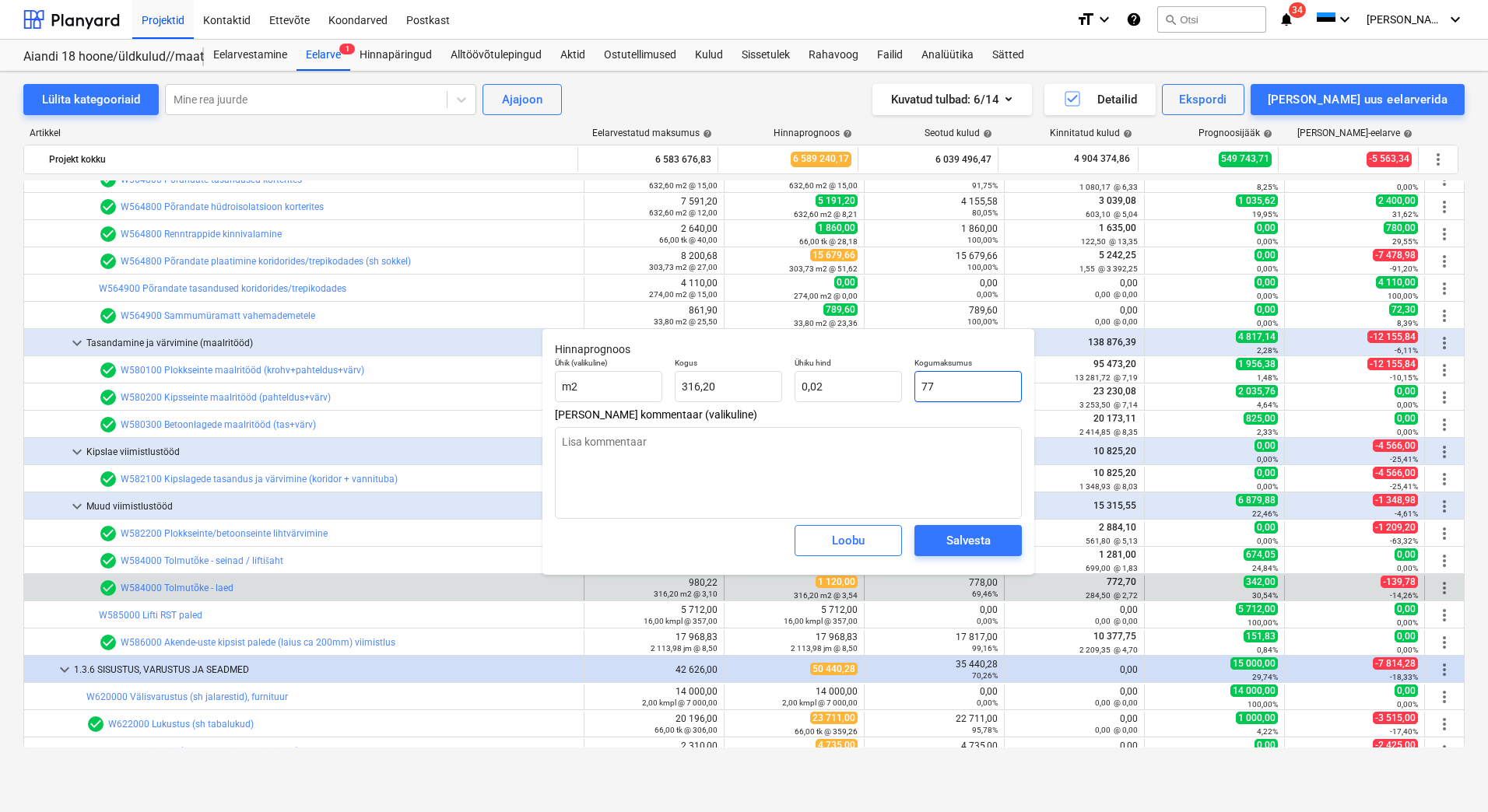
type textarea "x"
type input "0,24"
type input "778"
type textarea "x"
type input "2,46"
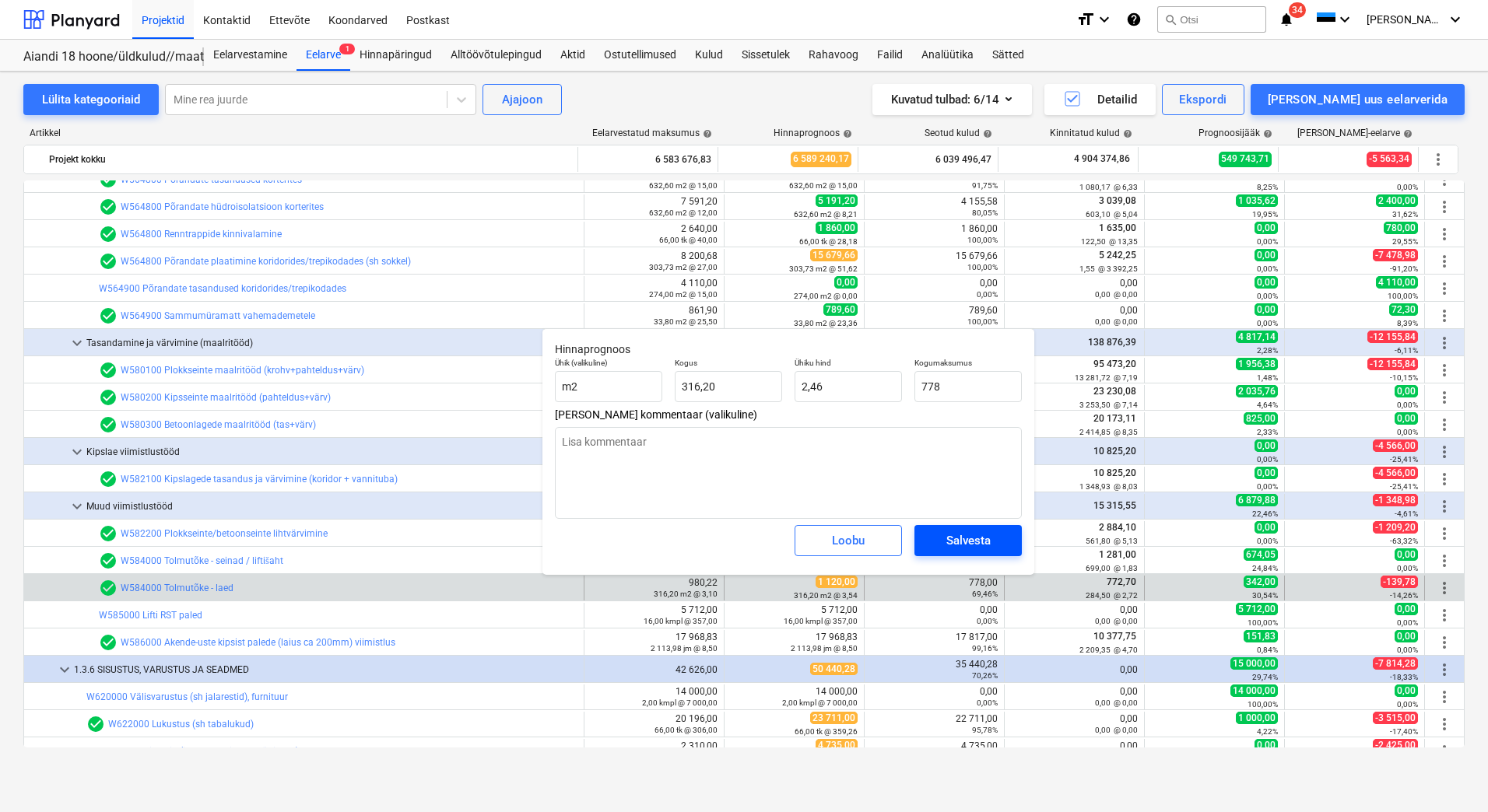
click at [989, 537] on div "Salvesta" at bounding box center [969, 541] width 45 height 21
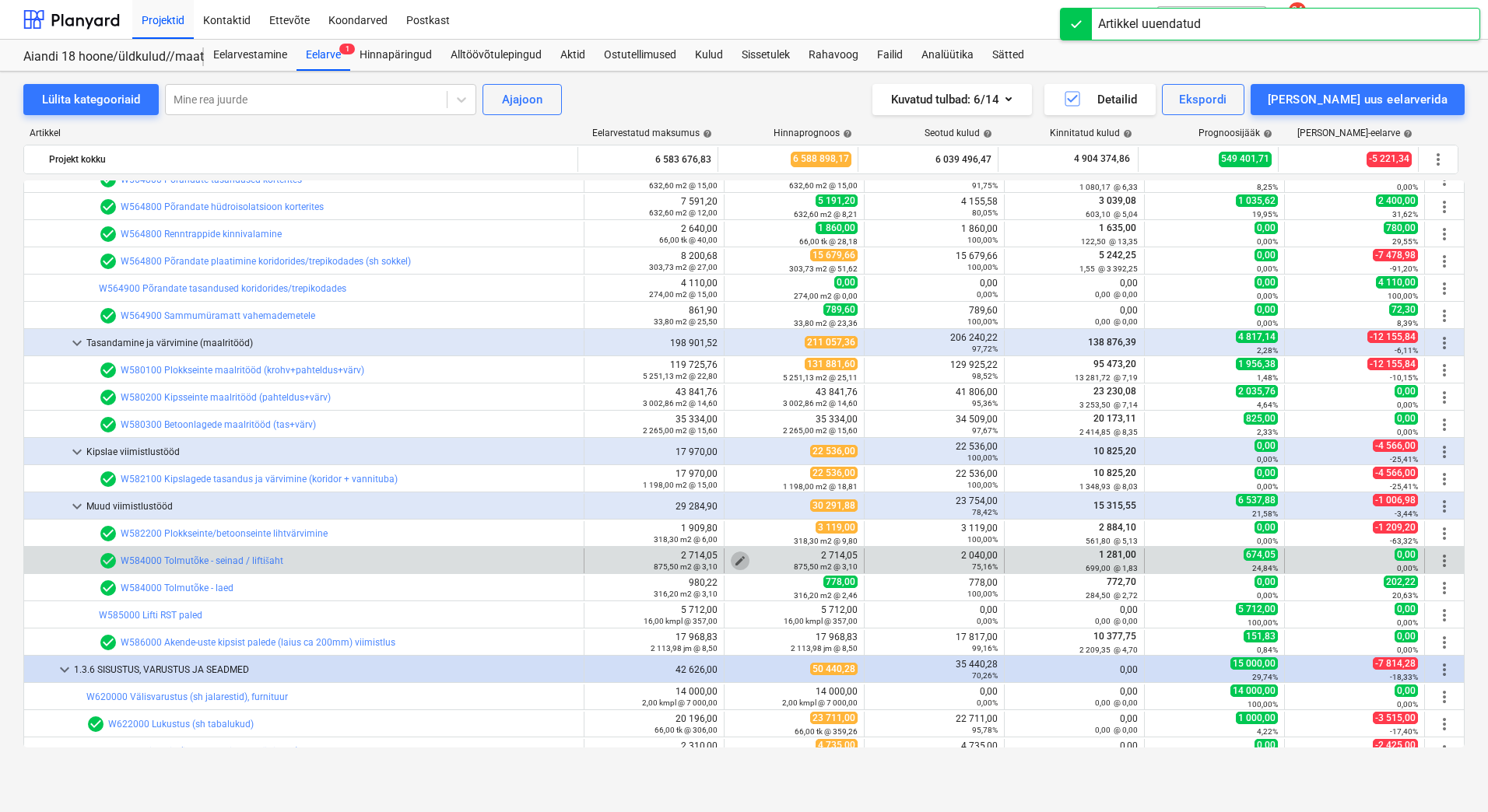
click at [735, 560] on span "edit" at bounding box center [739, 561] width 12 height 12
type textarea "x"
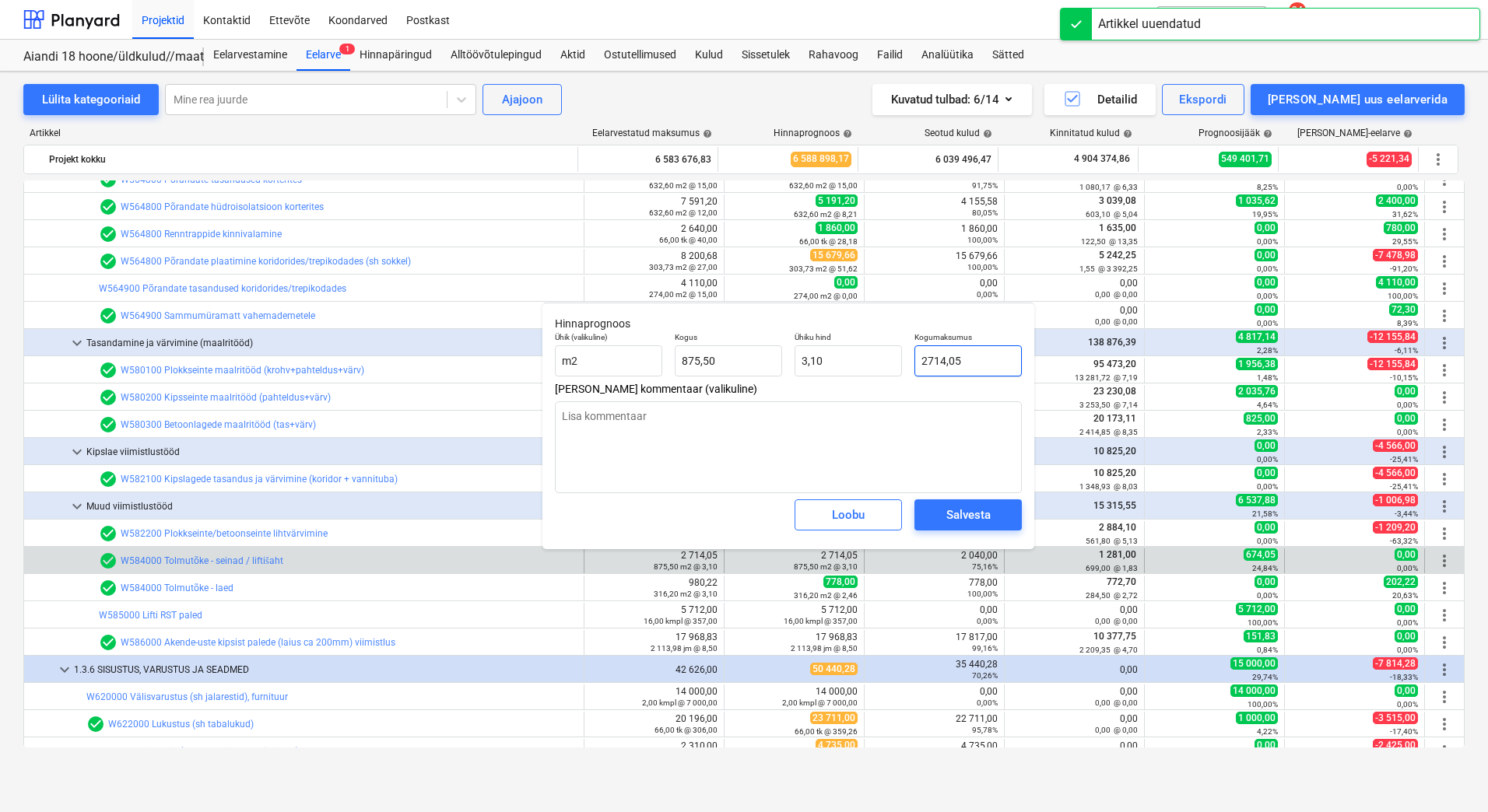
drag, startPoint x: 963, startPoint y: 359, endPoint x: 914, endPoint y: 365, distance: 49.4
click at [914, 365] on input "2714,05" at bounding box center [968, 361] width 107 height 31
type input "1"
type textarea "x"
type input "0,00"
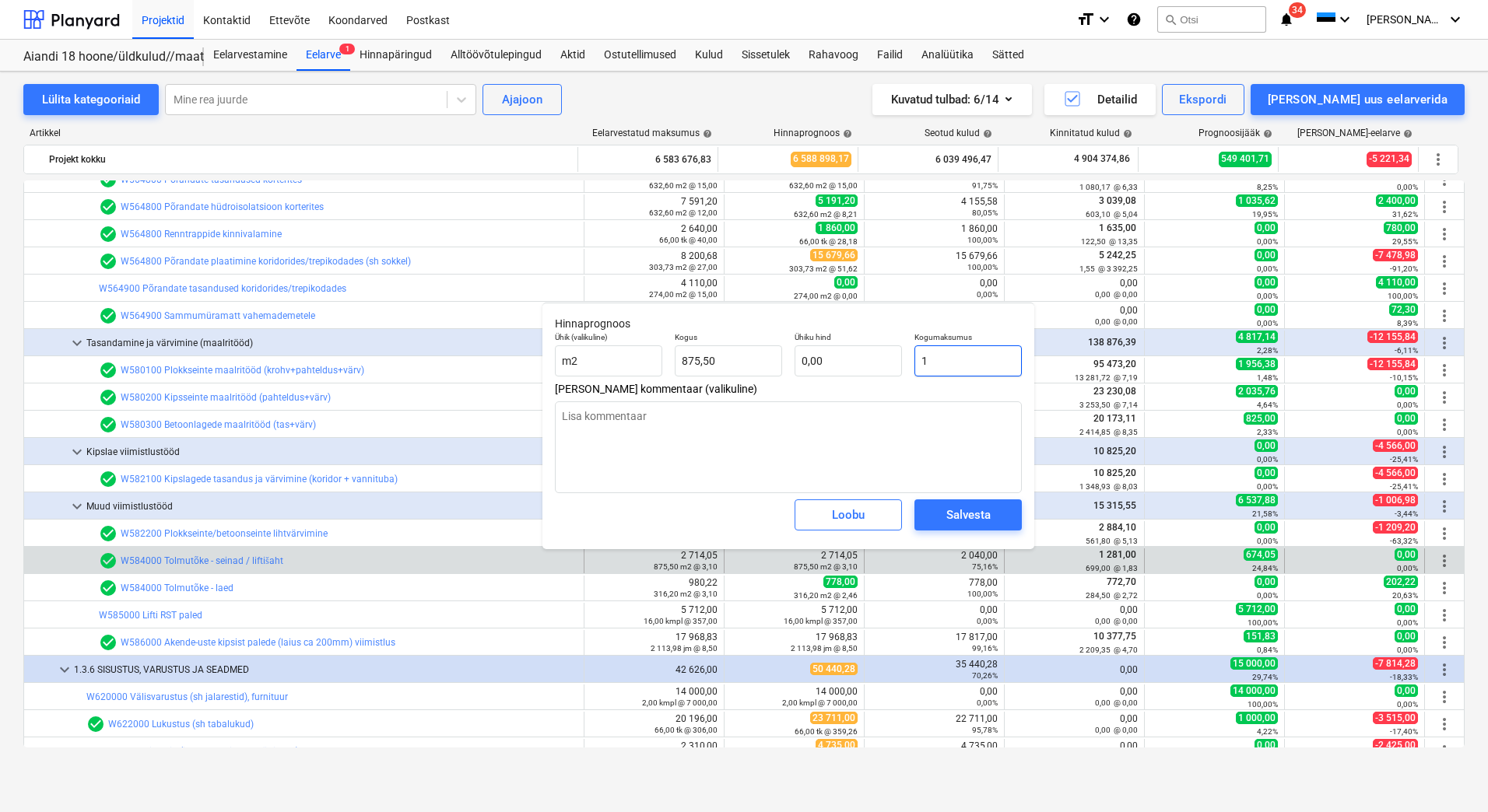
type input "12"
type textarea "x"
type input "0,01"
type input "128"
type textarea "x"
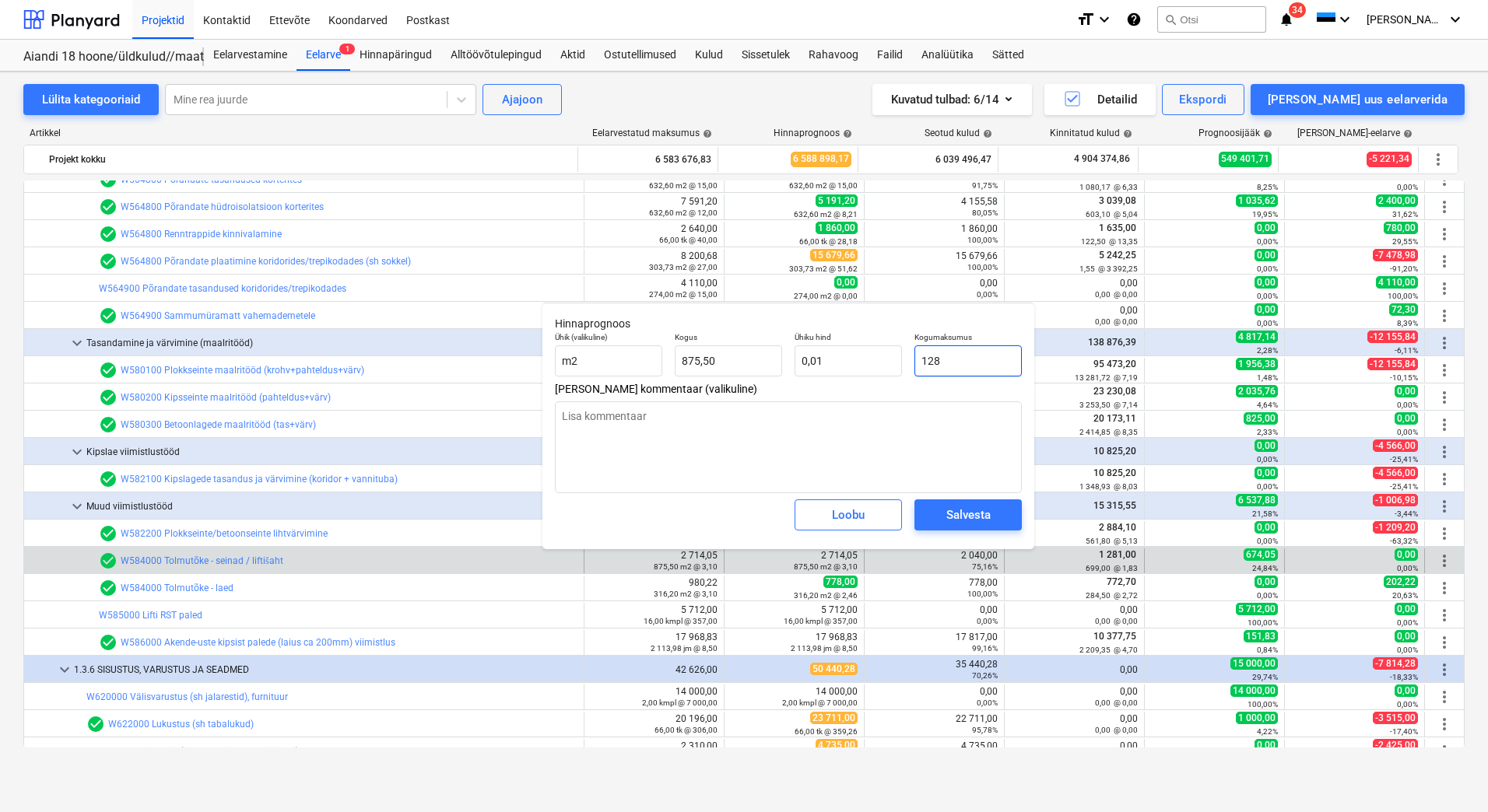
type input "0,15"
type input "1281"
type textarea "x"
type input "1,46"
click at [950, 513] on div "Salvesta" at bounding box center [969, 515] width 45 height 21
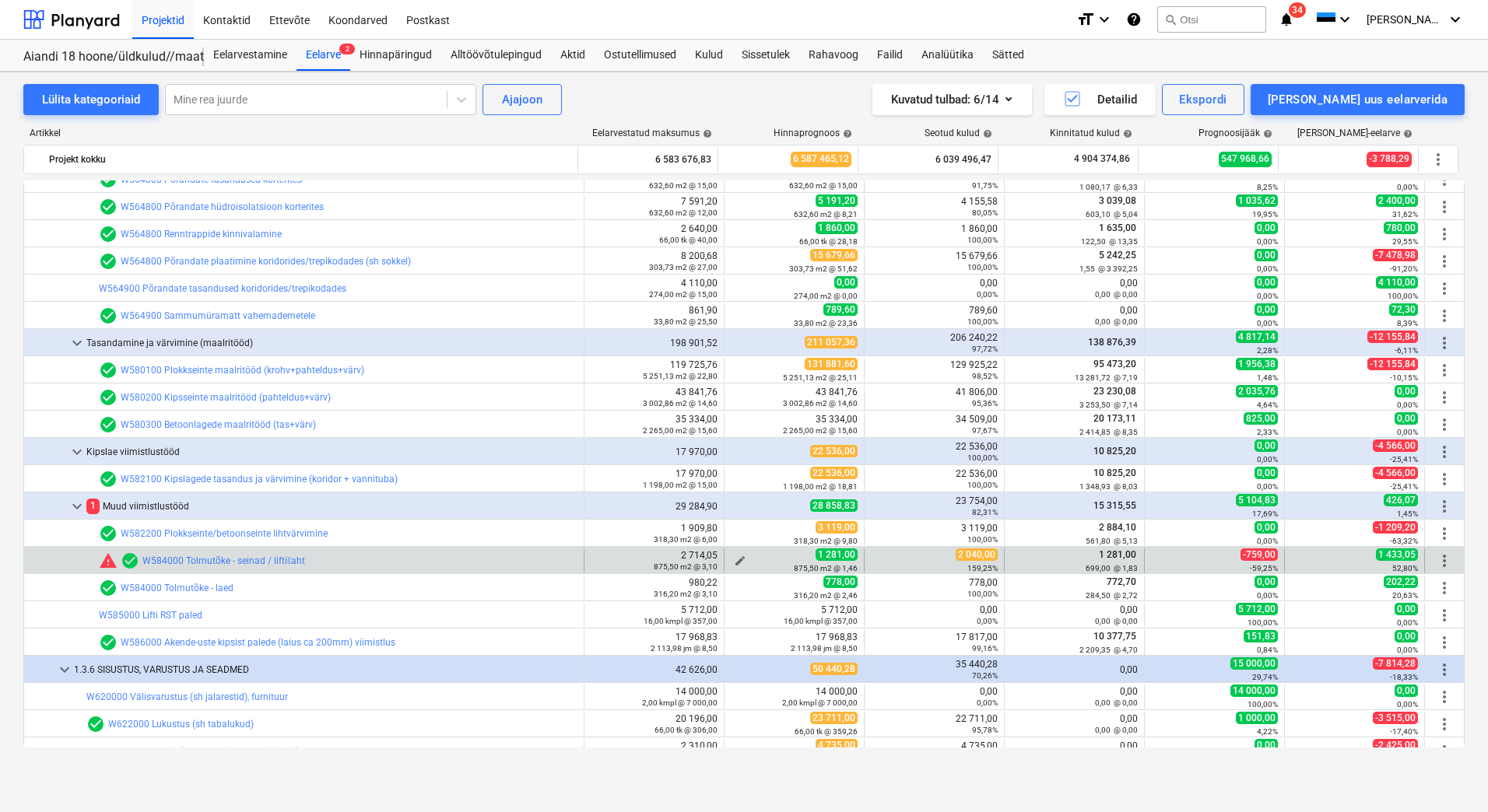
click at [735, 556] on span "edit" at bounding box center [739, 561] width 12 height 12
type textarea "x"
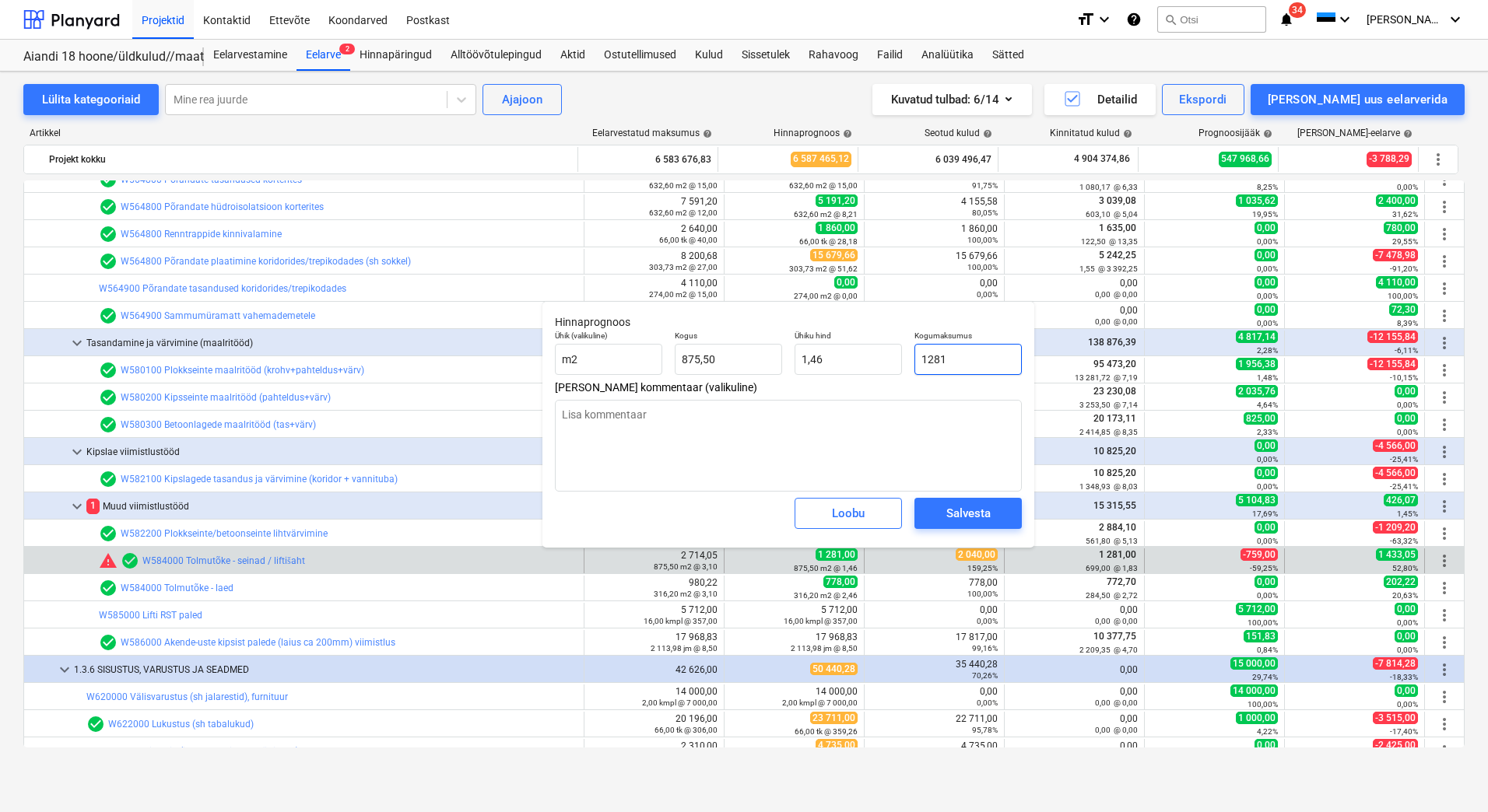
drag, startPoint x: 973, startPoint y: 351, endPoint x: 916, endPoint y: 353, distance: 57.0
click at [916, 353] on input "1281" at bounding box center [968, 359] width 107 height 31
type input "2"
type textarea "x"
type input "0,00"
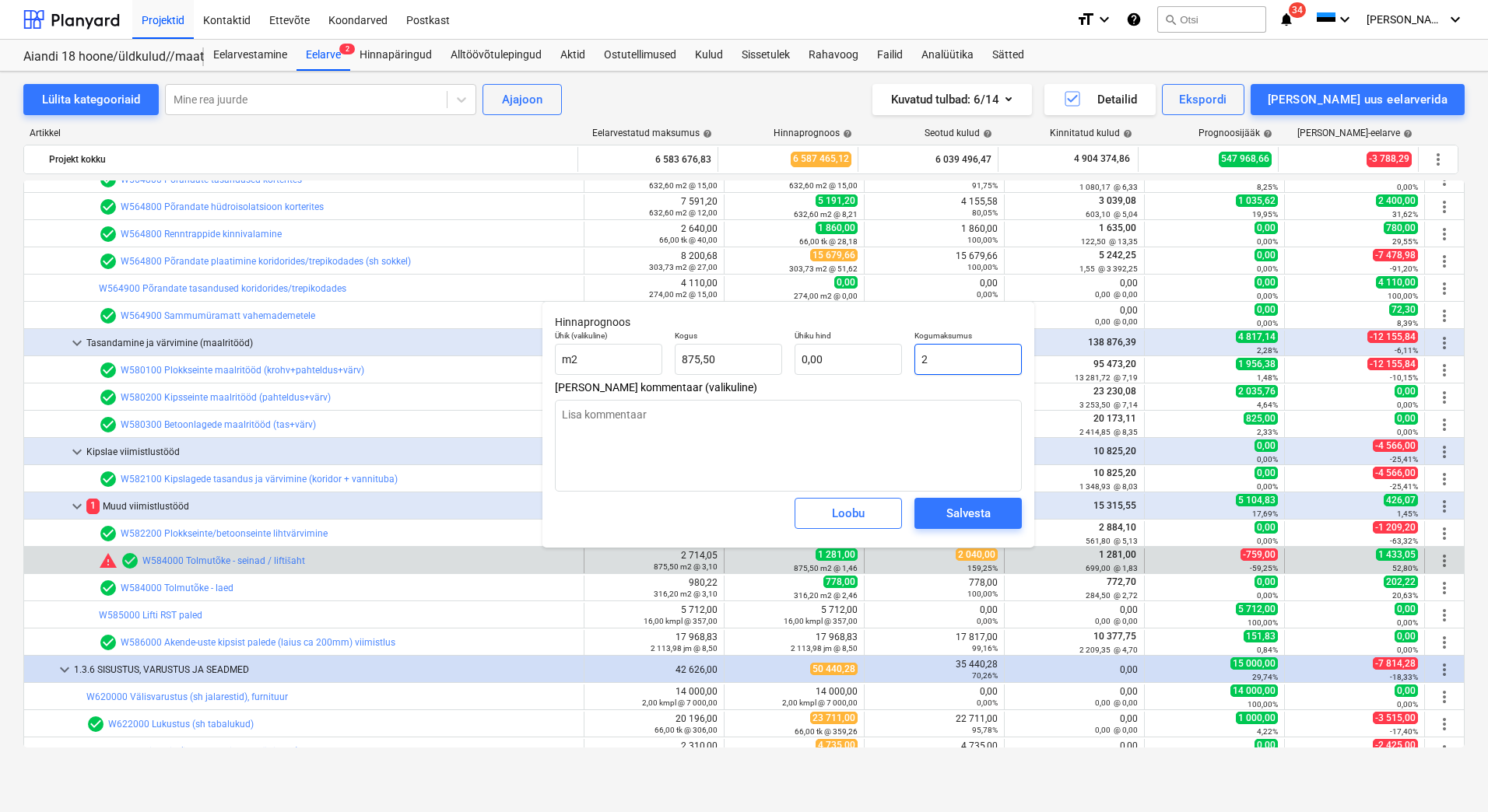
type input "20"
type textarea "x"
type input "0,02"
type input "204"
type textarea "x"
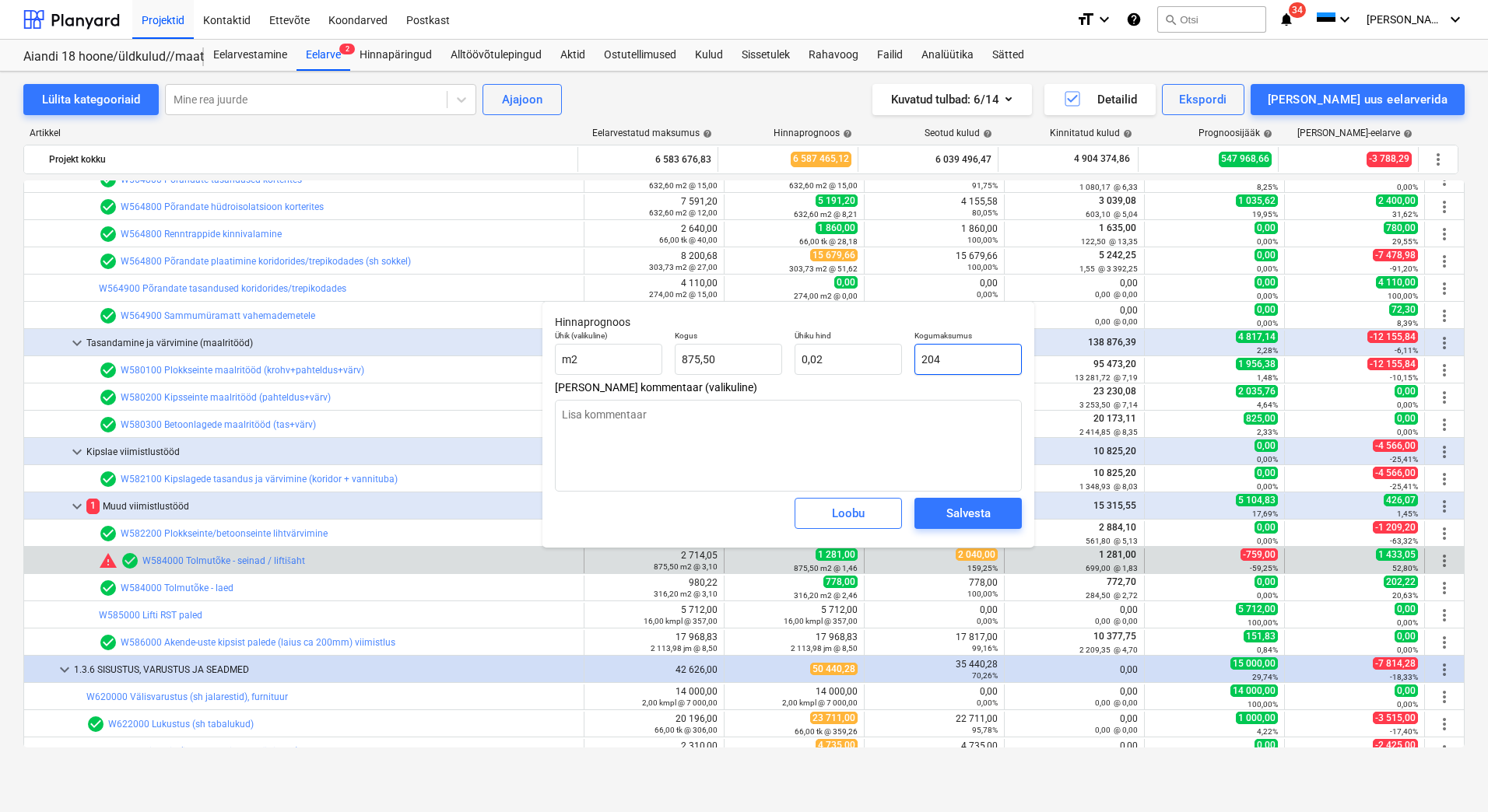
type input "0,23"
type input "2040"
type textarea "x"
type input "2,33"
click at [951, 514] on div "Salvesta" at bounding box center [969, 514] width 45 height 21
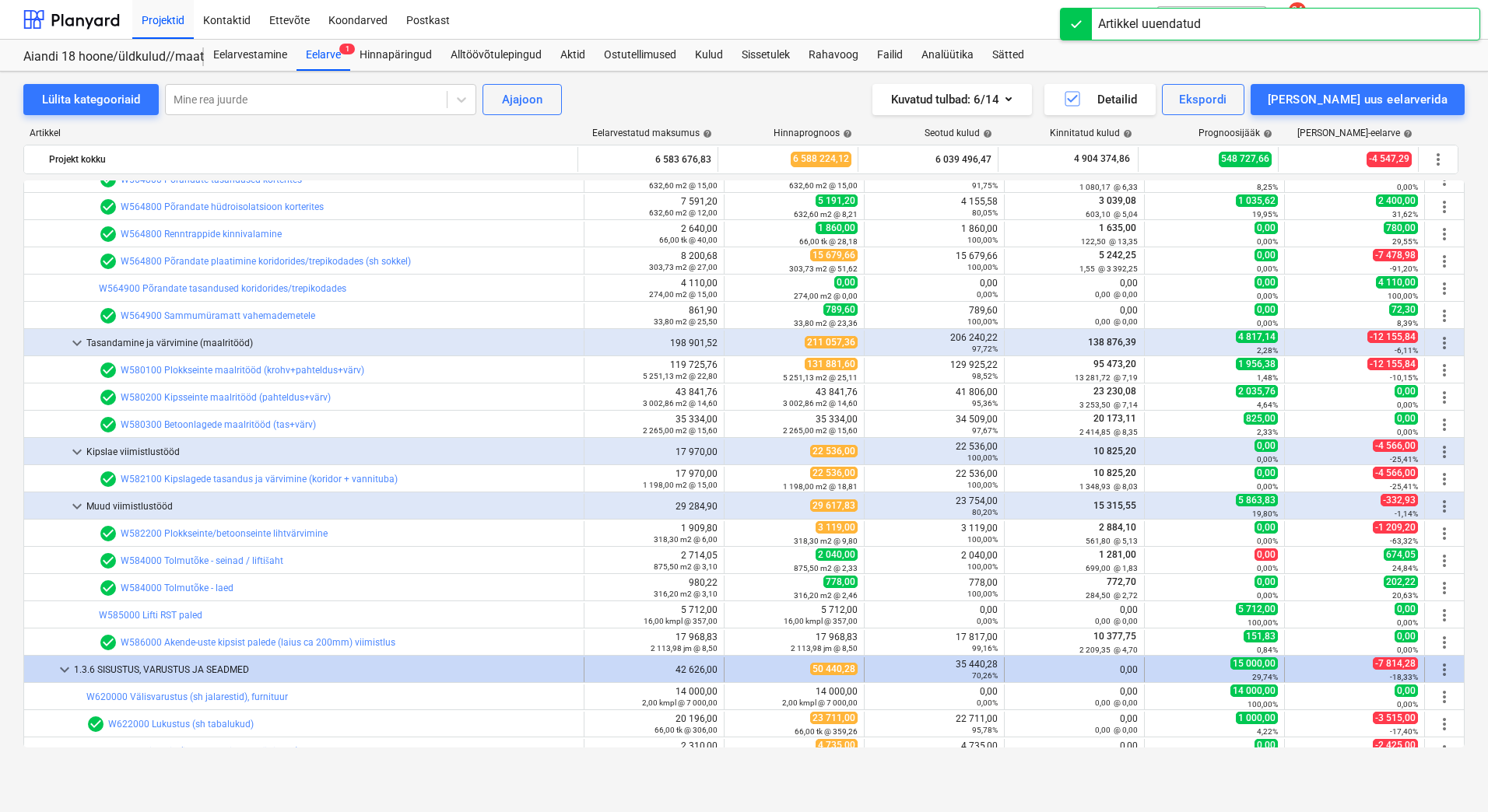
scroll to position [5835, 0]
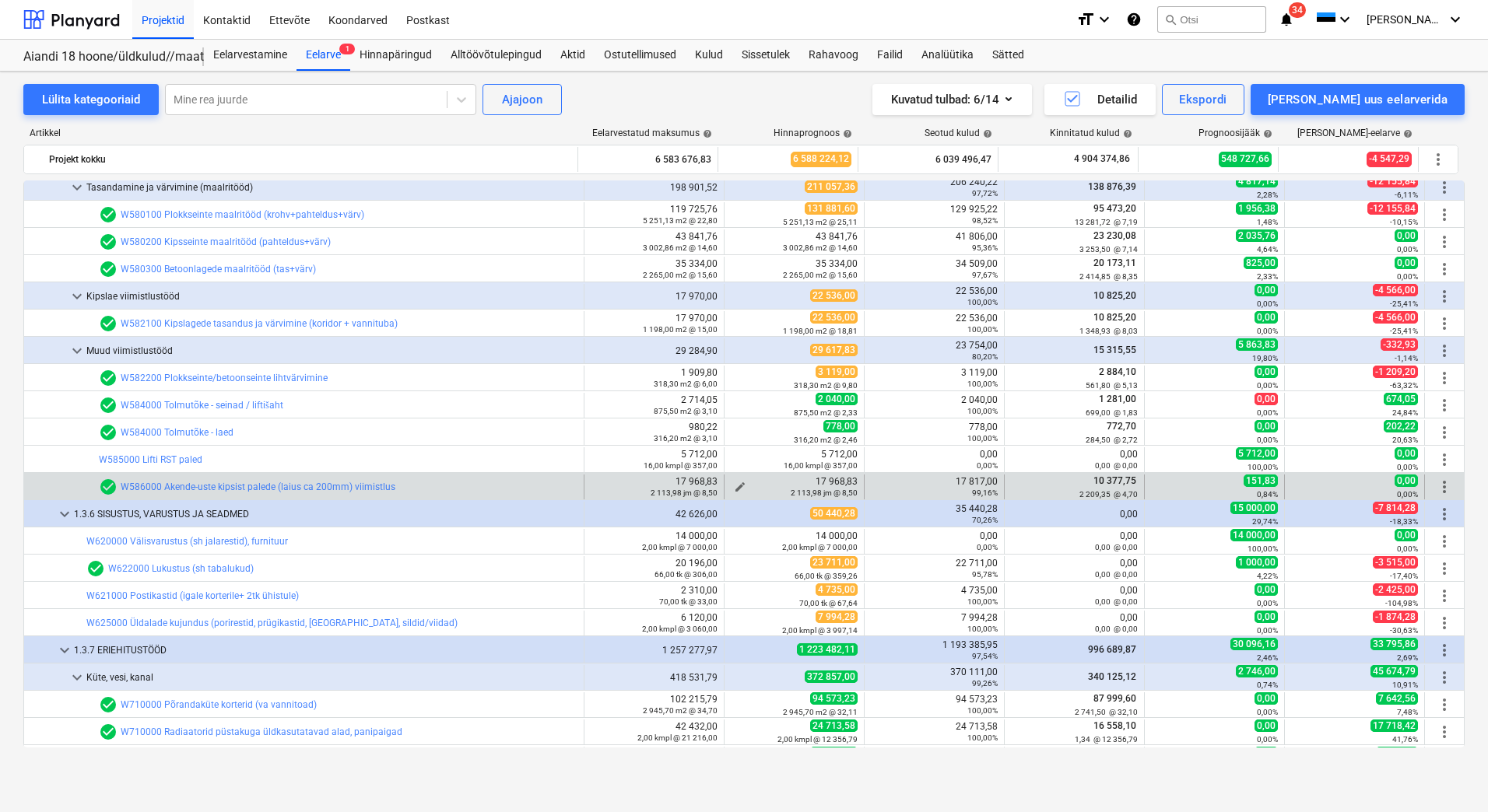
click at [734, 477] on button "edit" at bounding box center [739, 486] width 19 height 19
type textarea "x"
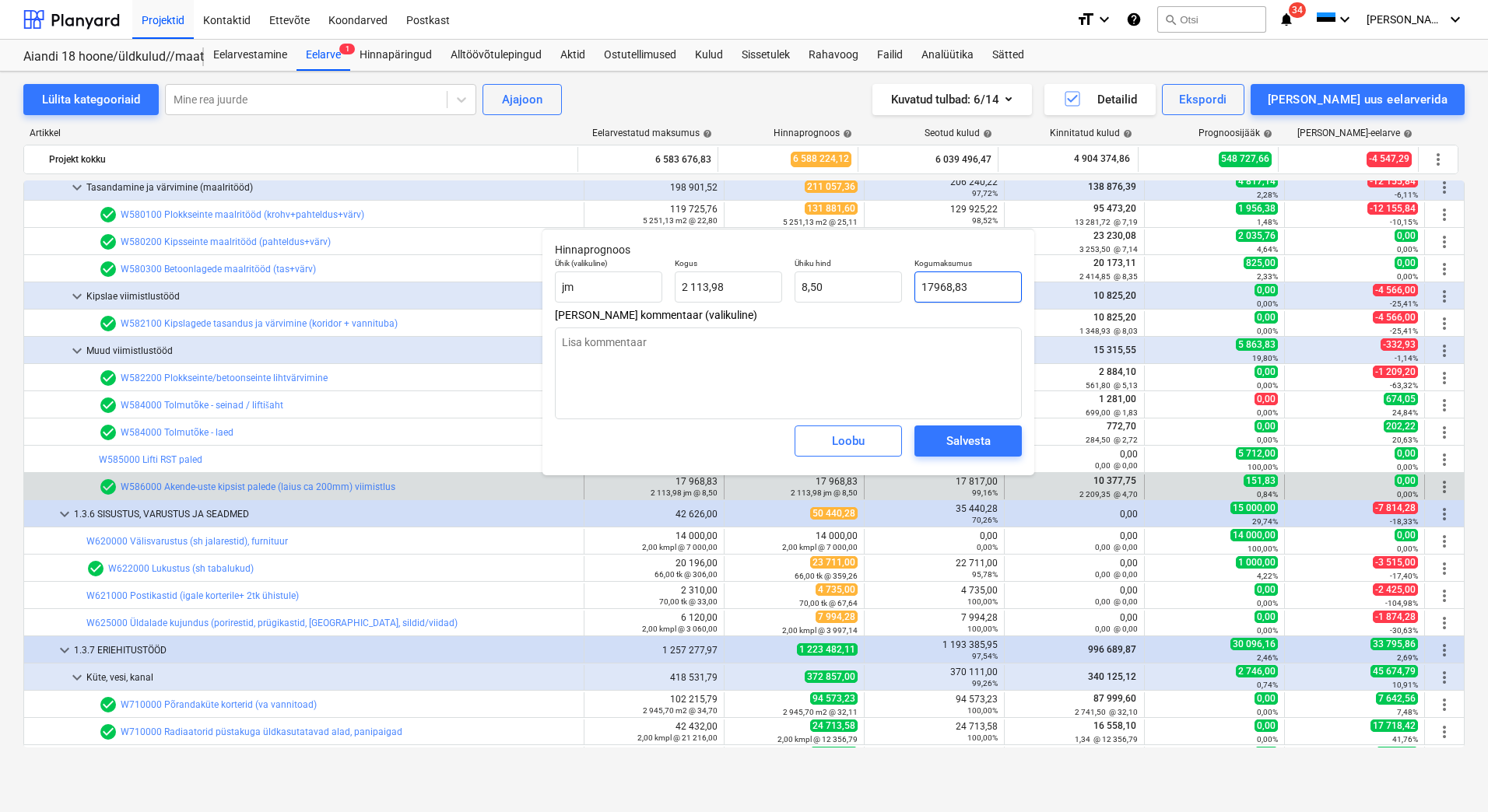
drag, startPoint x: 999, startPoint y: 285, endPoint x: 913, endPoint y: 291, distance: 86.2
click at [913, 291] on div "Kogumaksumus 17968,83" at bounding box center [967, 280] width 120 height 57
type input "1"
type textarea "x"
type input "0,00"
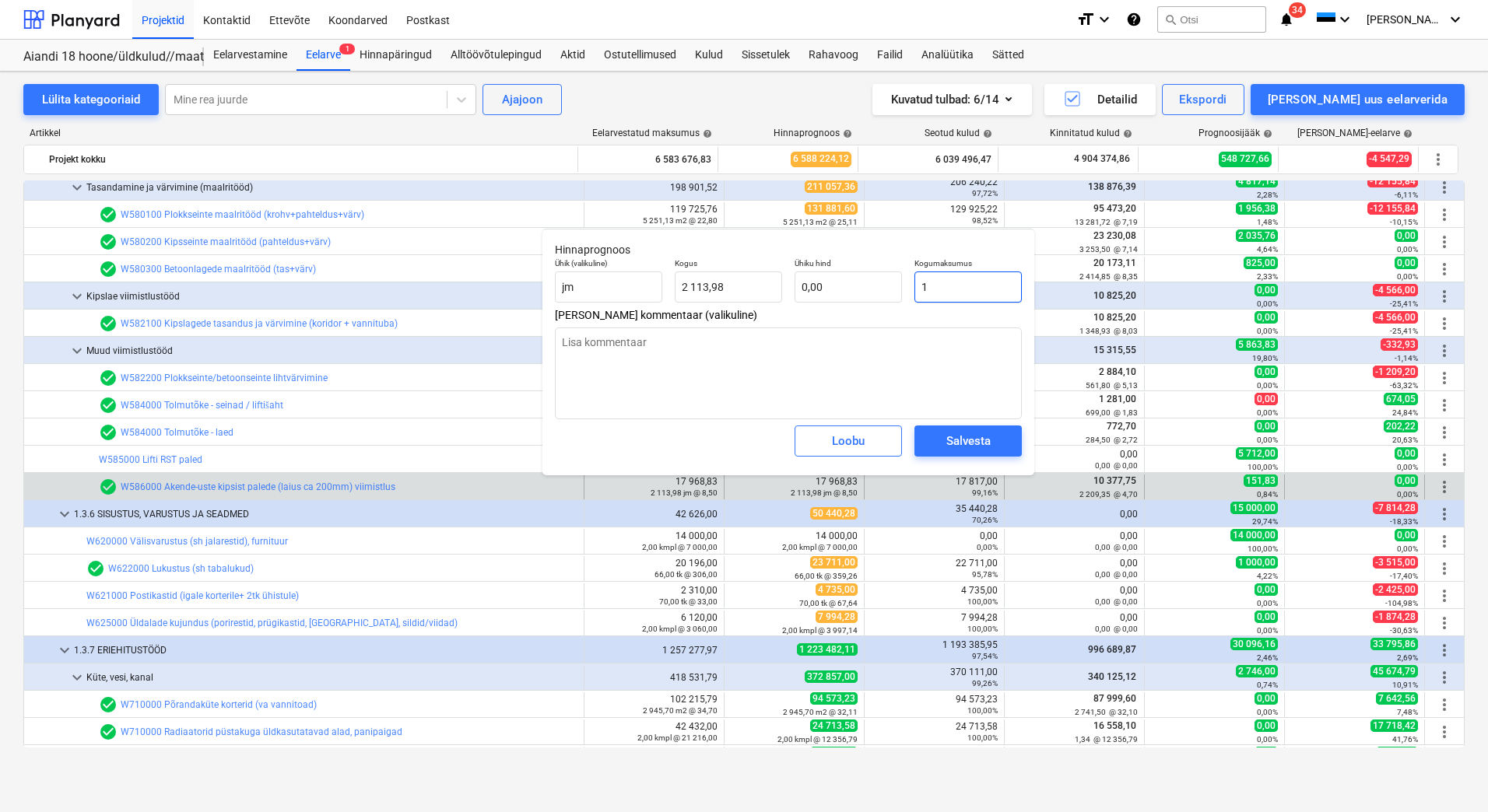
type input "17"
type textarea "x"
type input "0,01"
type input "178"
type textarea "x"
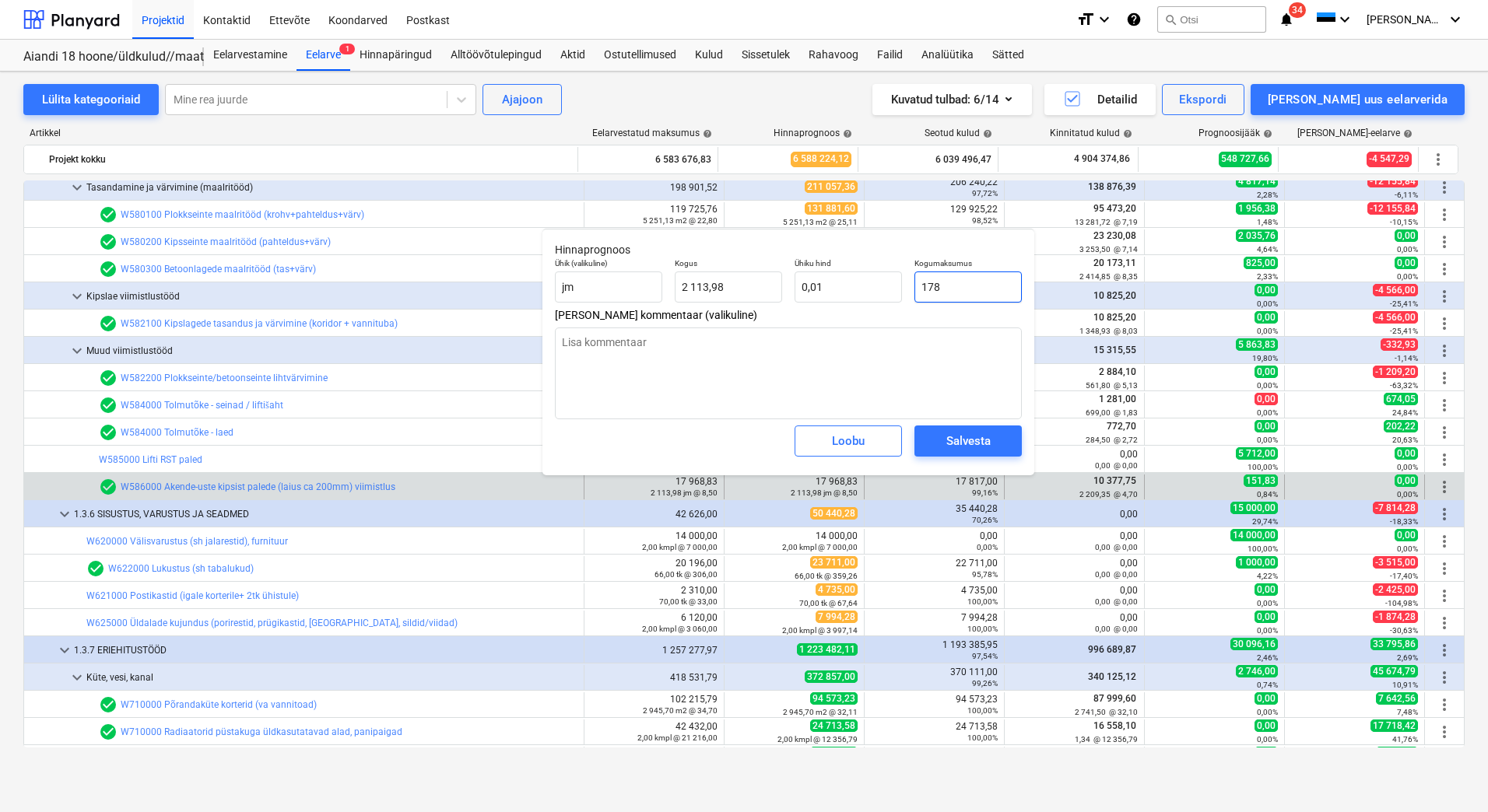
type input "0,08"
type input "1781"
type textarea "x"
type input "0,84"
type input "17817"
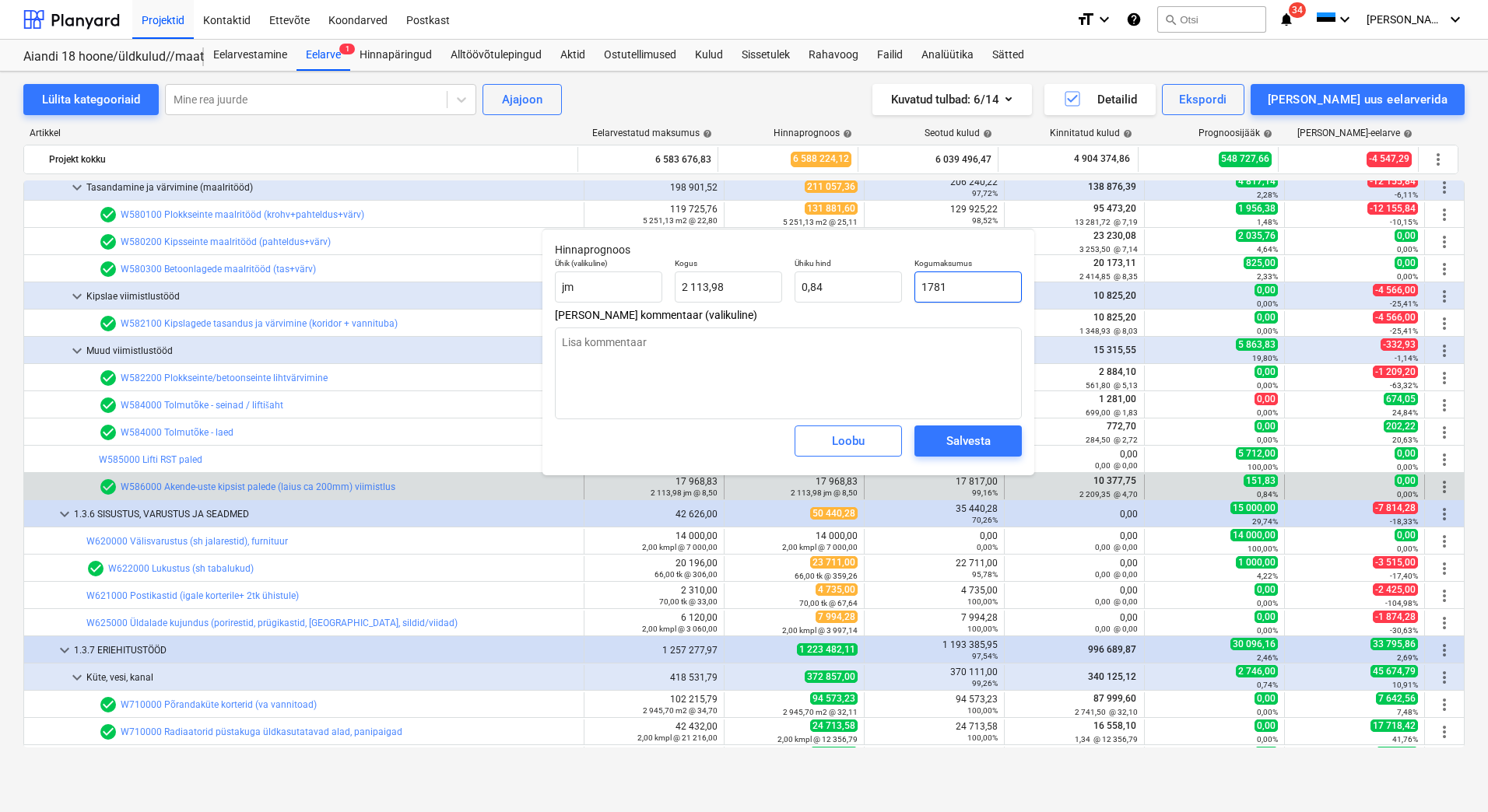
type textarea "x"
type input "8,43"
click at [947, 439] on div "Salvesta" at bounding box center [969, 441] width 45 height 21
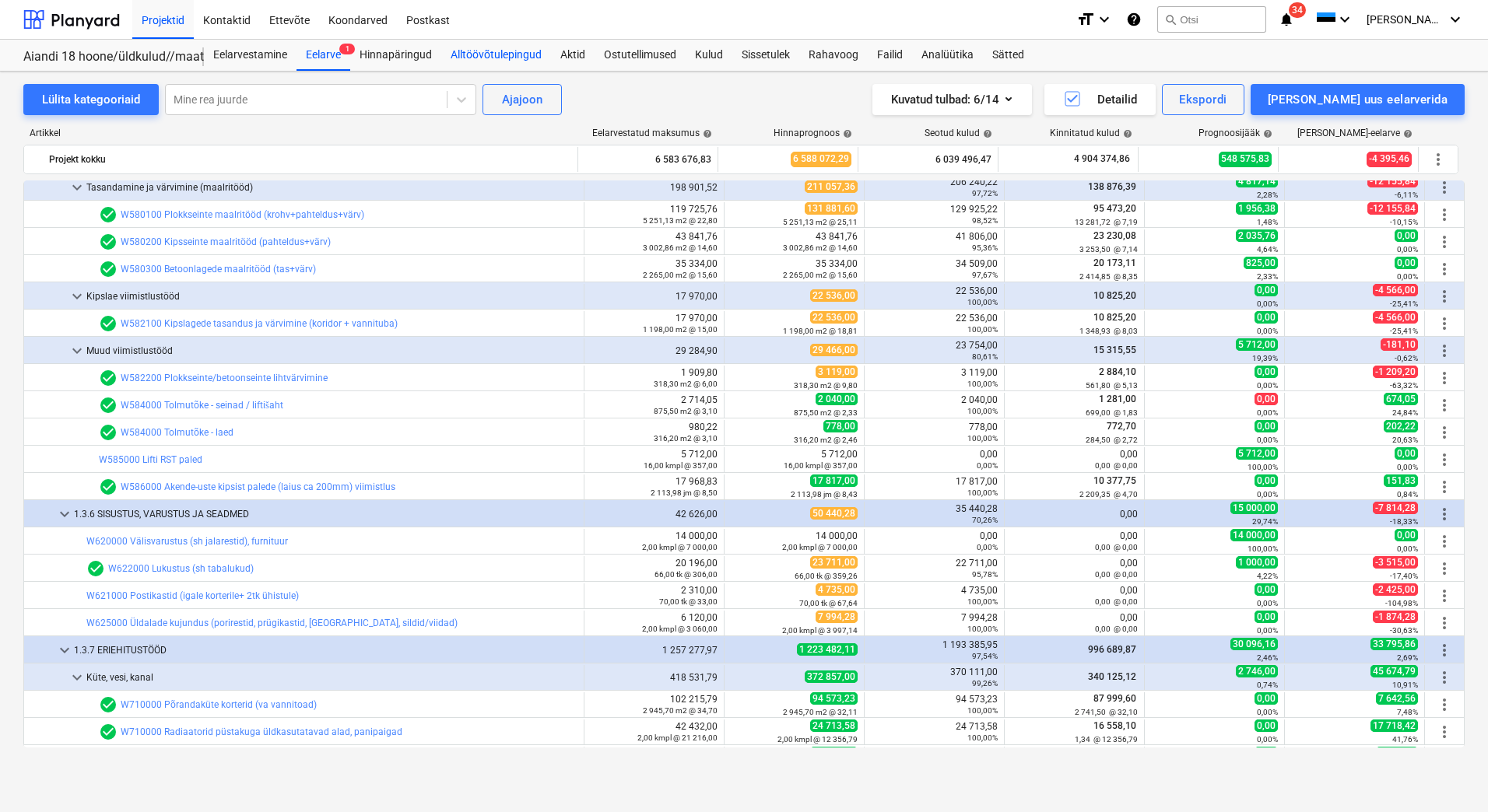
click at [518, 54] on div "Alltöövõtulepingud" at bounding box center [495, 55] width 110 height 31
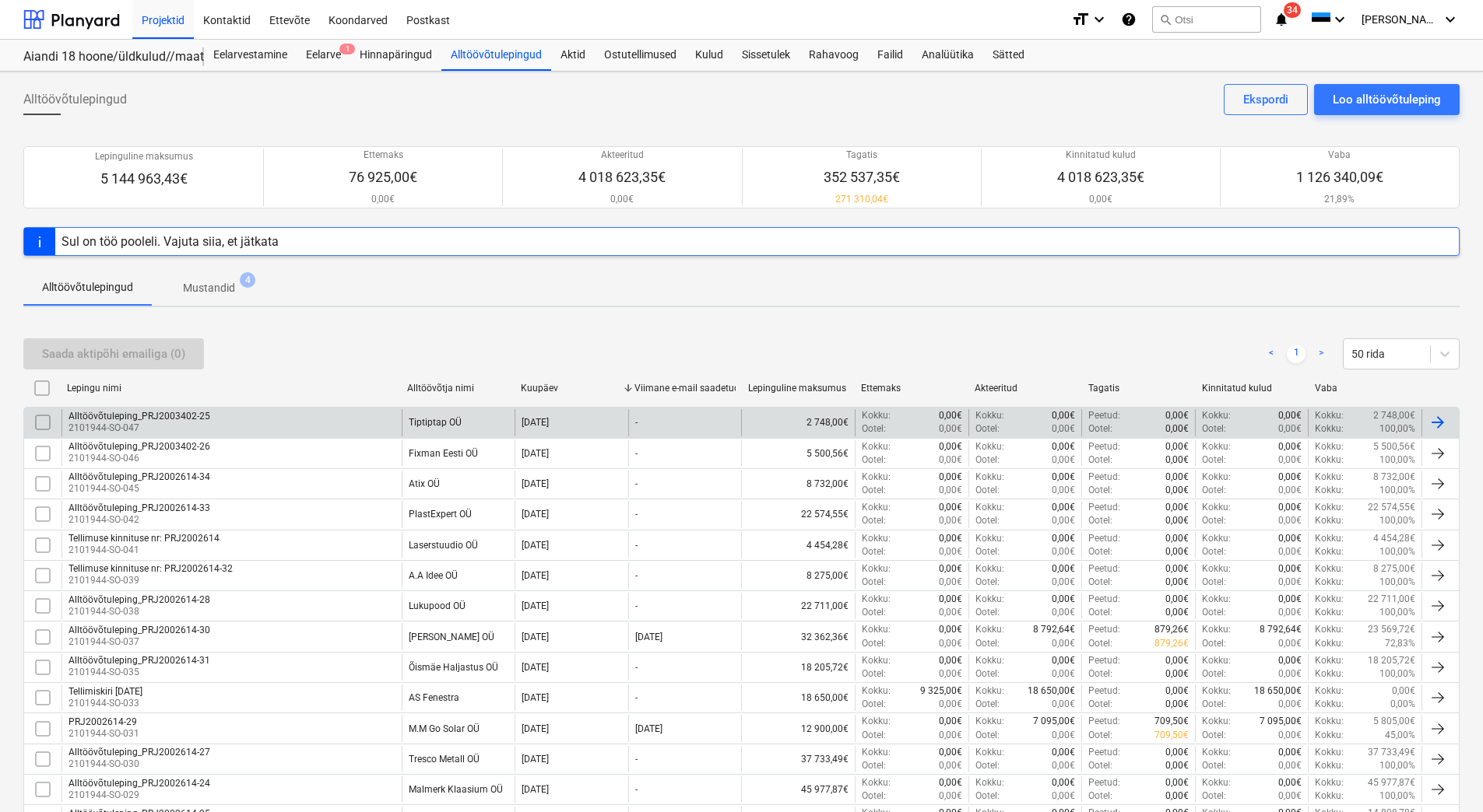
click at [304, 420] on div "Alltöövõtuleping_PRJ2003402-25 2101944-SO-047" at bounding box center [232, 422] width 340 height 26
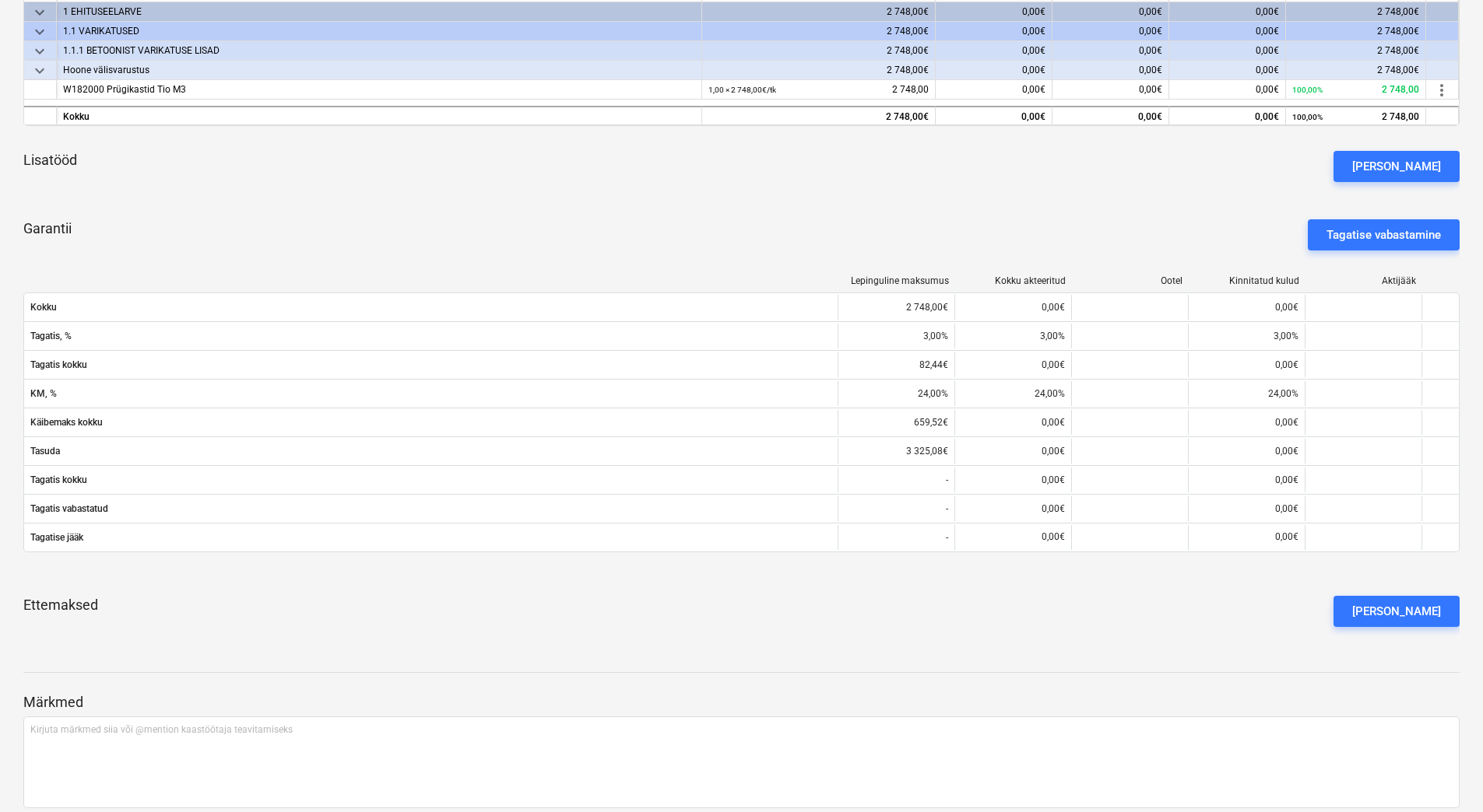
scroll to position [233, 0]
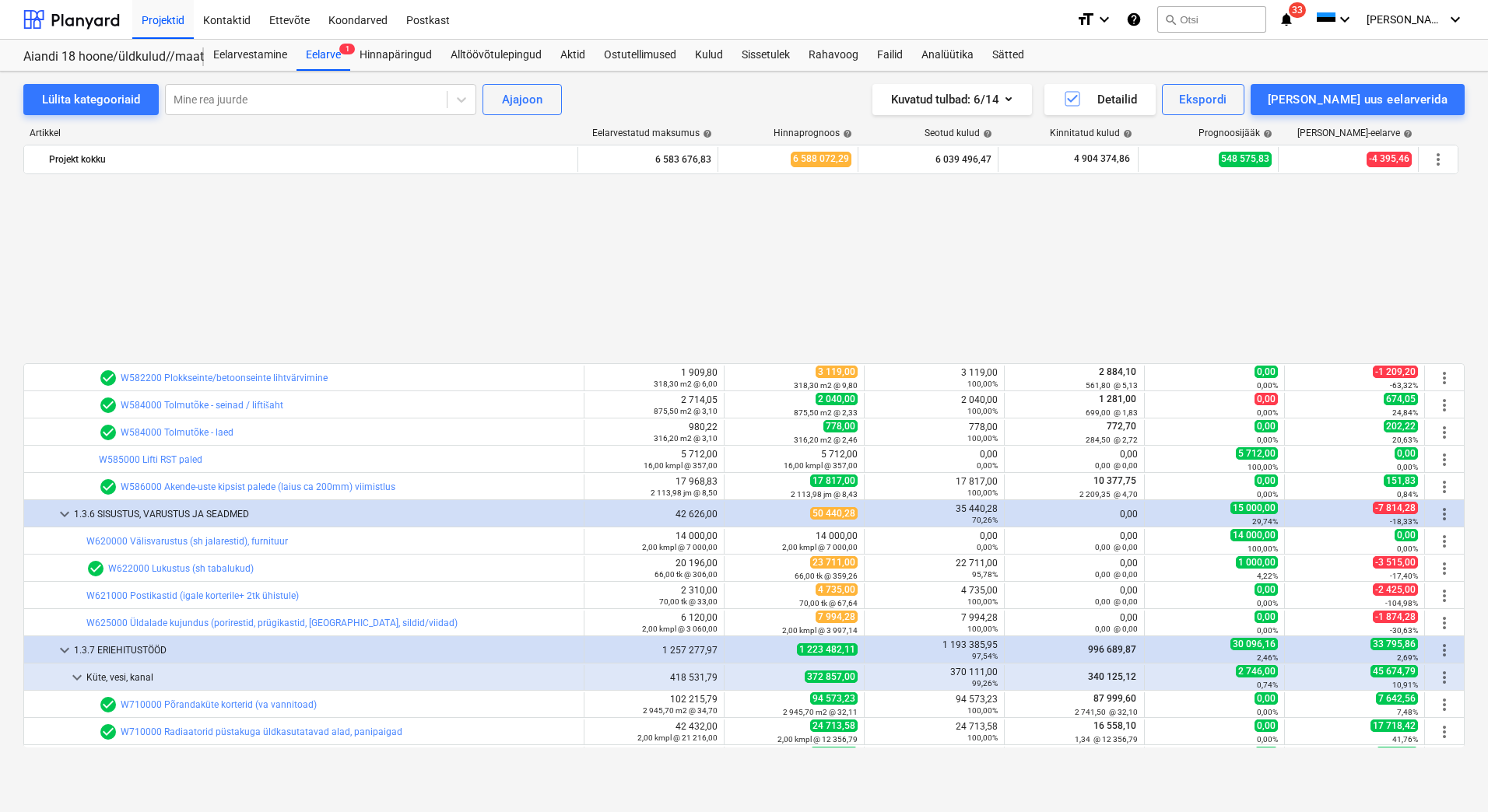
scroll to position [6068, 0]
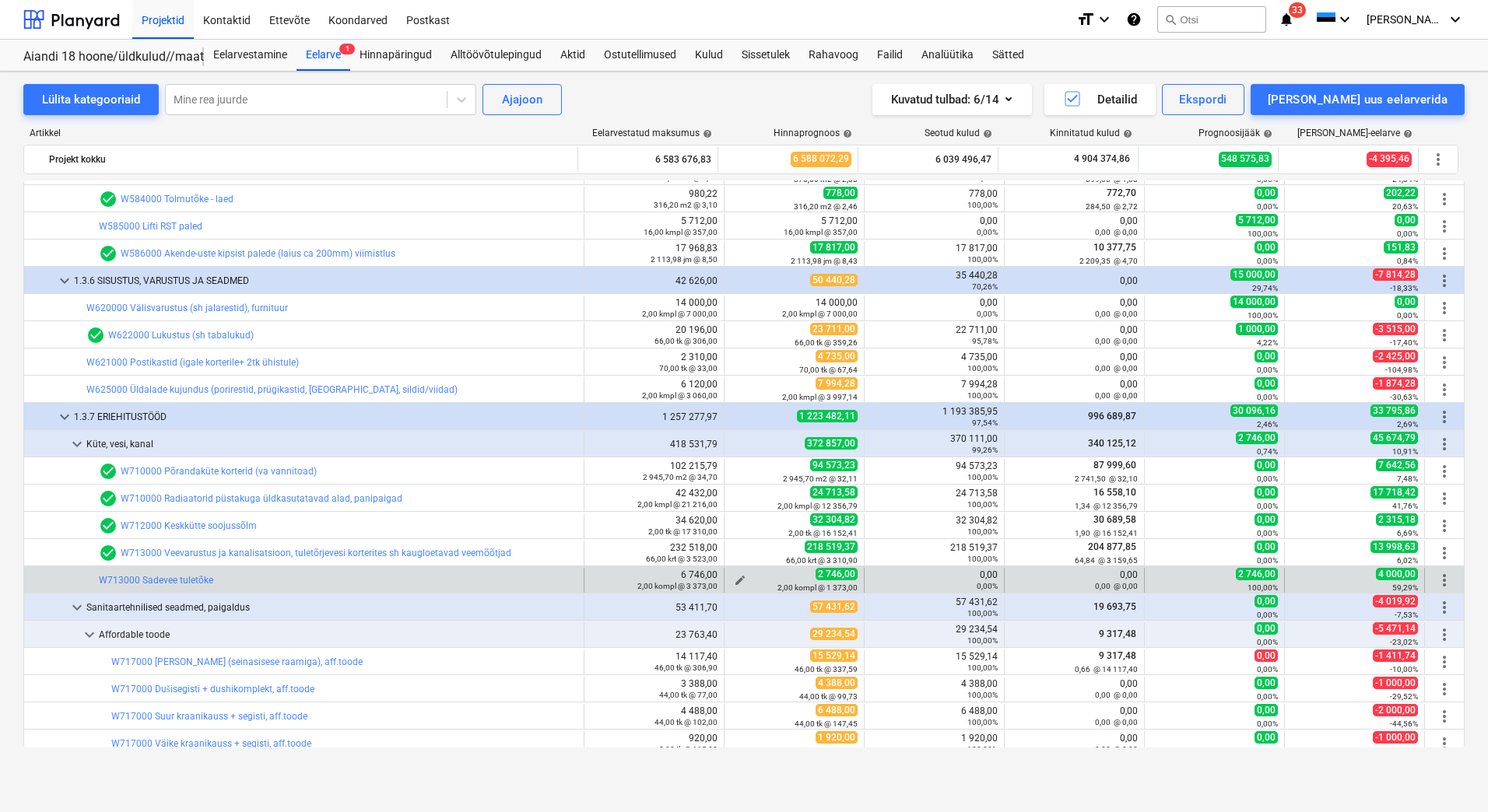
click at [734, 578] on span "edit" at bounding box center [739, 580] width 12 height 12
type textarea "x"
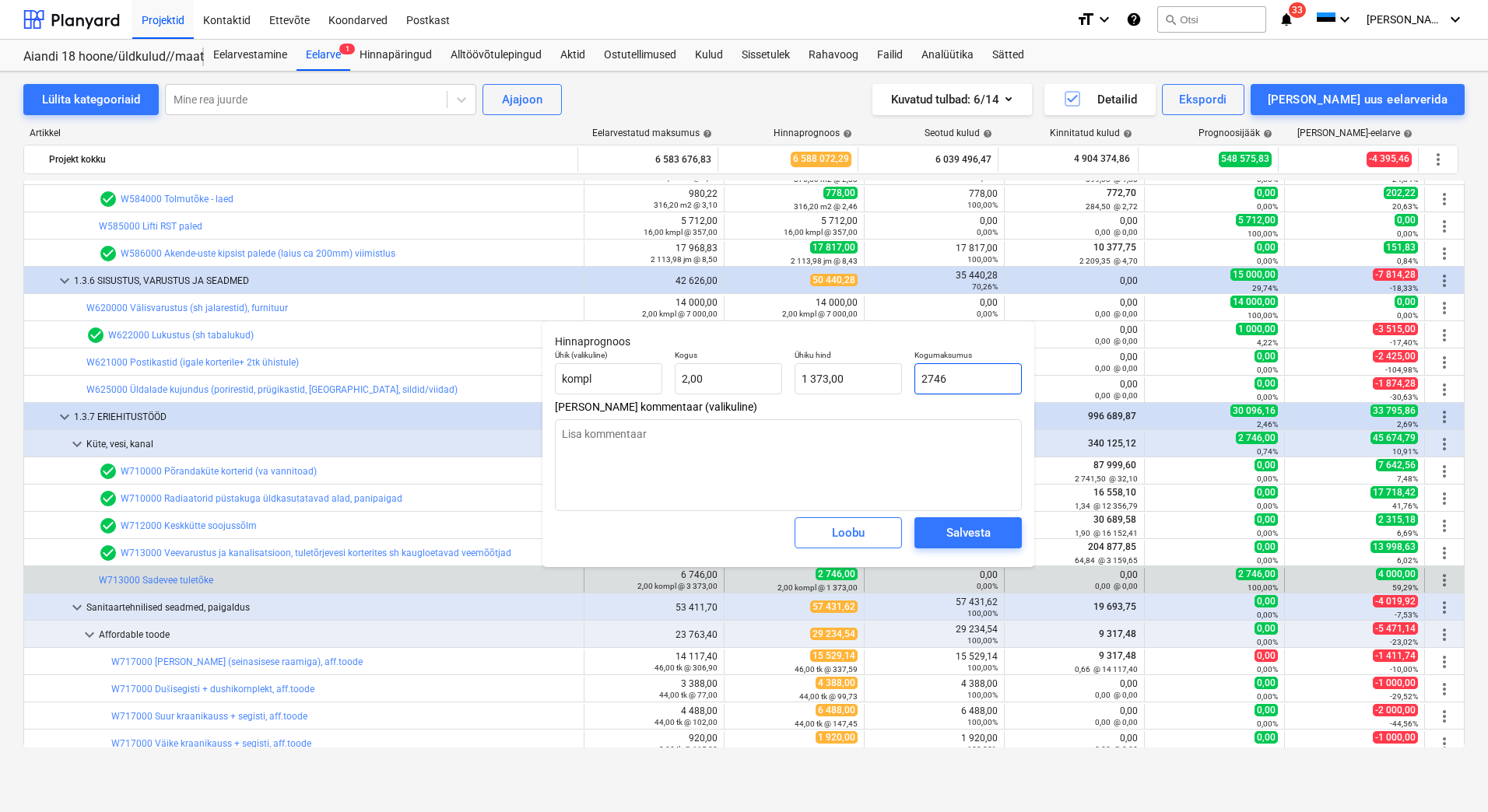
drag, startPoint x: 974, startPoint y: 373, endPoint x: 912, endPoint y: 383, distance: 62.8
click at [912, 383] on div "Kogumaksumus 2746" at bounding box center [967, 372] width 120 height 57
type input "0"
type textarea "x"
type input "0,00"
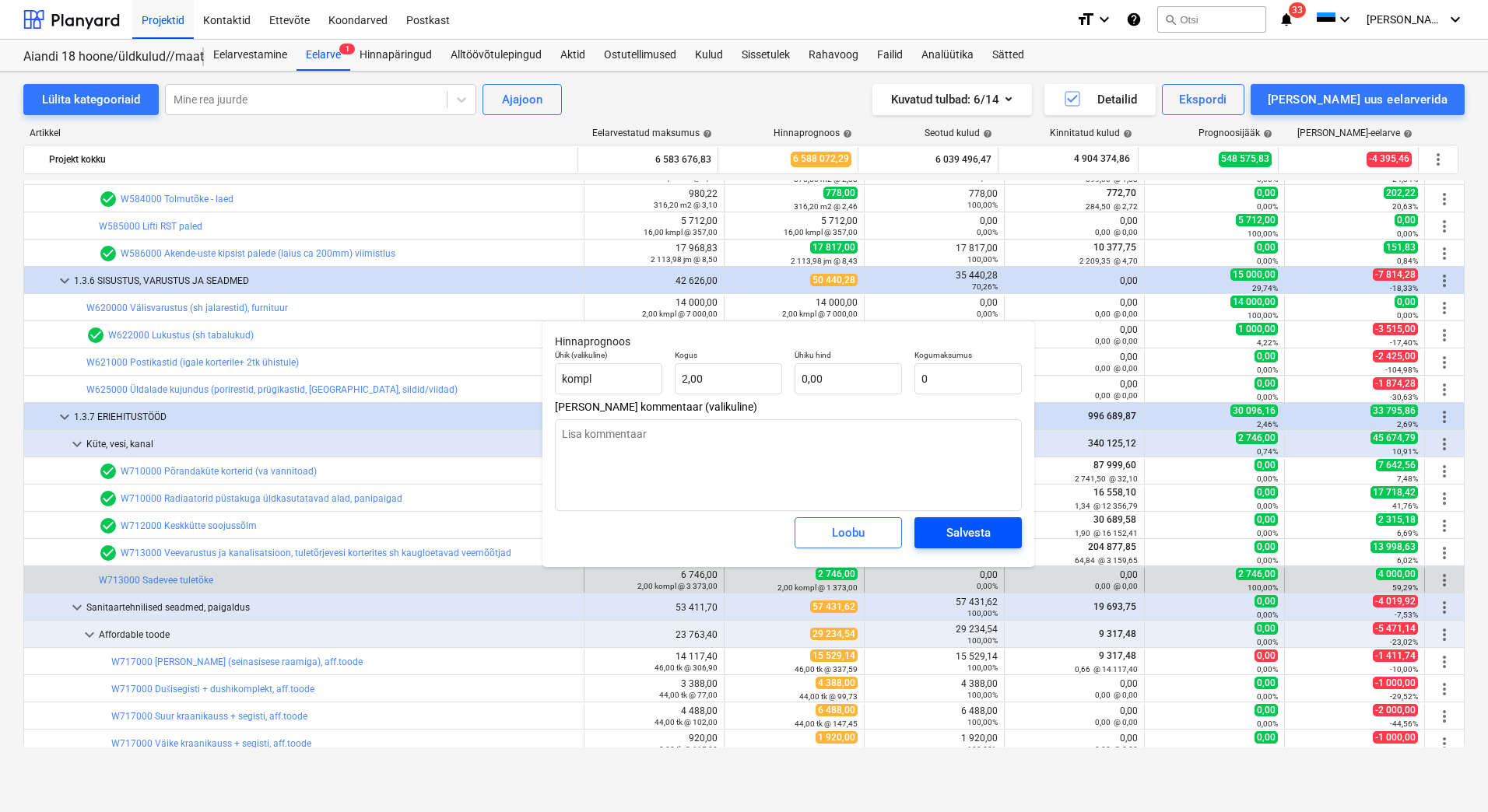
click at [980, 533] on div "Salvesta" at bounding box center [969, 533] width 45 height 21
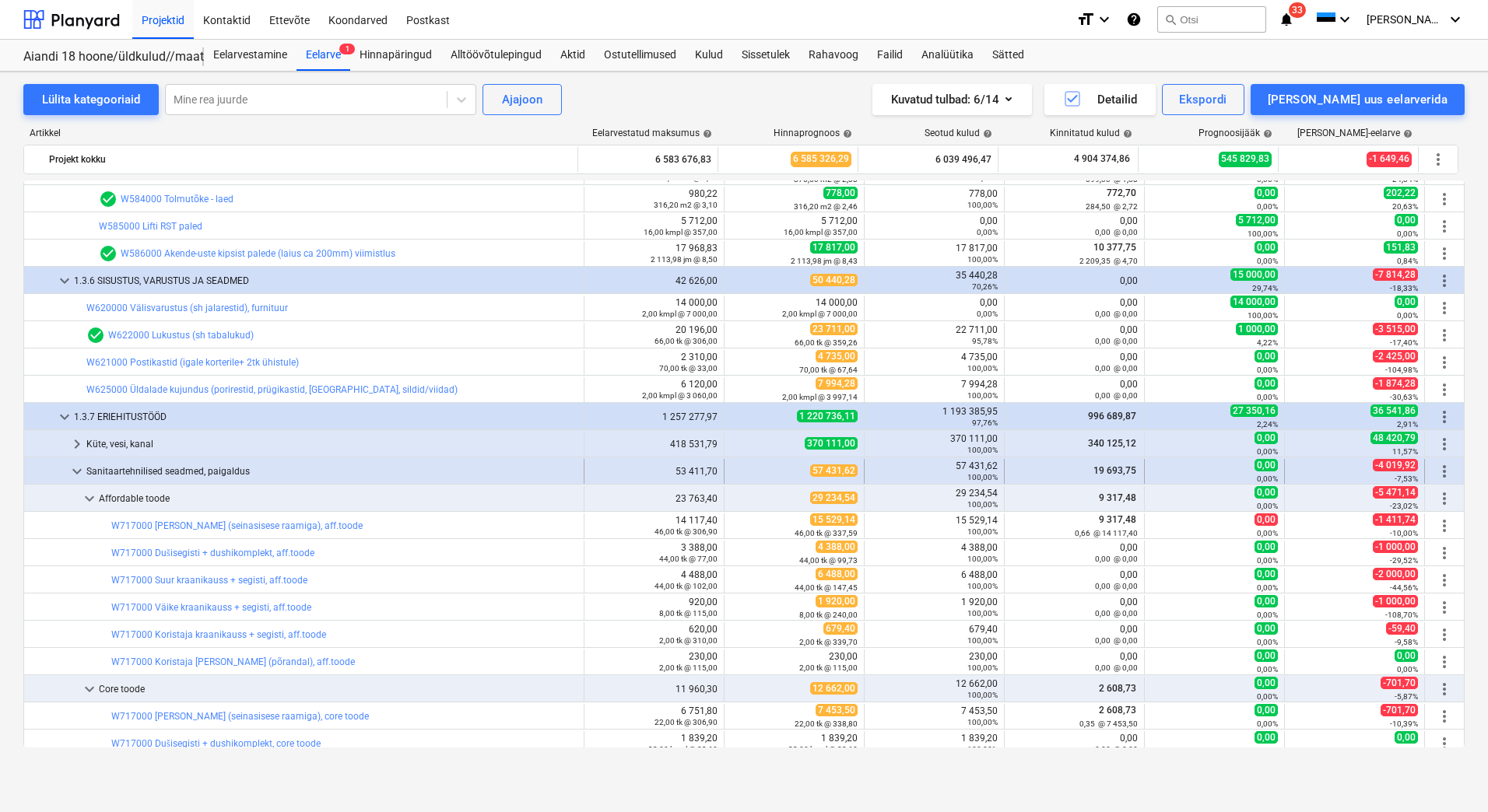
click at [70, 471] on span "keyboard_arrow_down" at bounding box center [77, 472] width 19 height 19
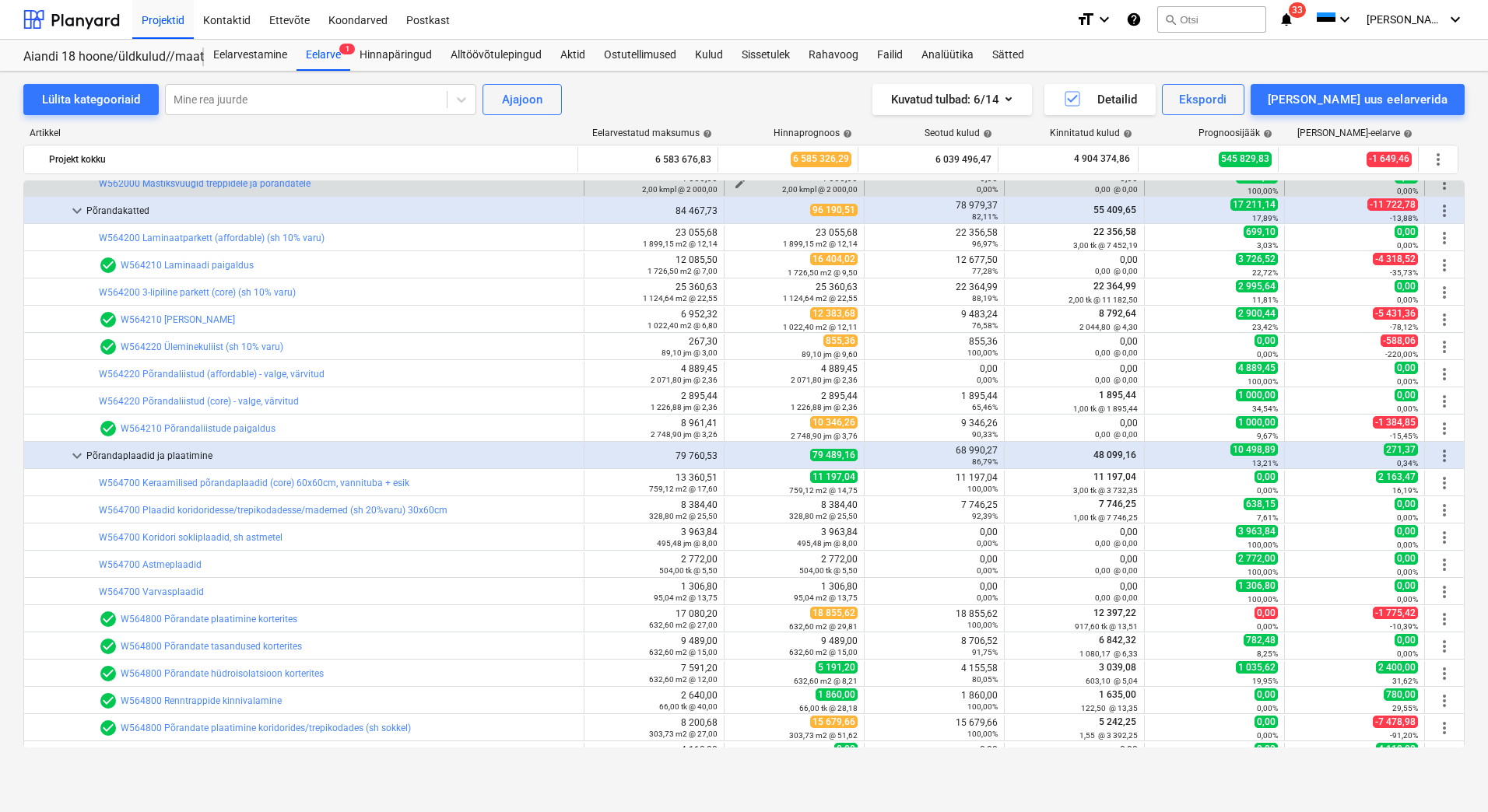
scroll to position [4979, 0]
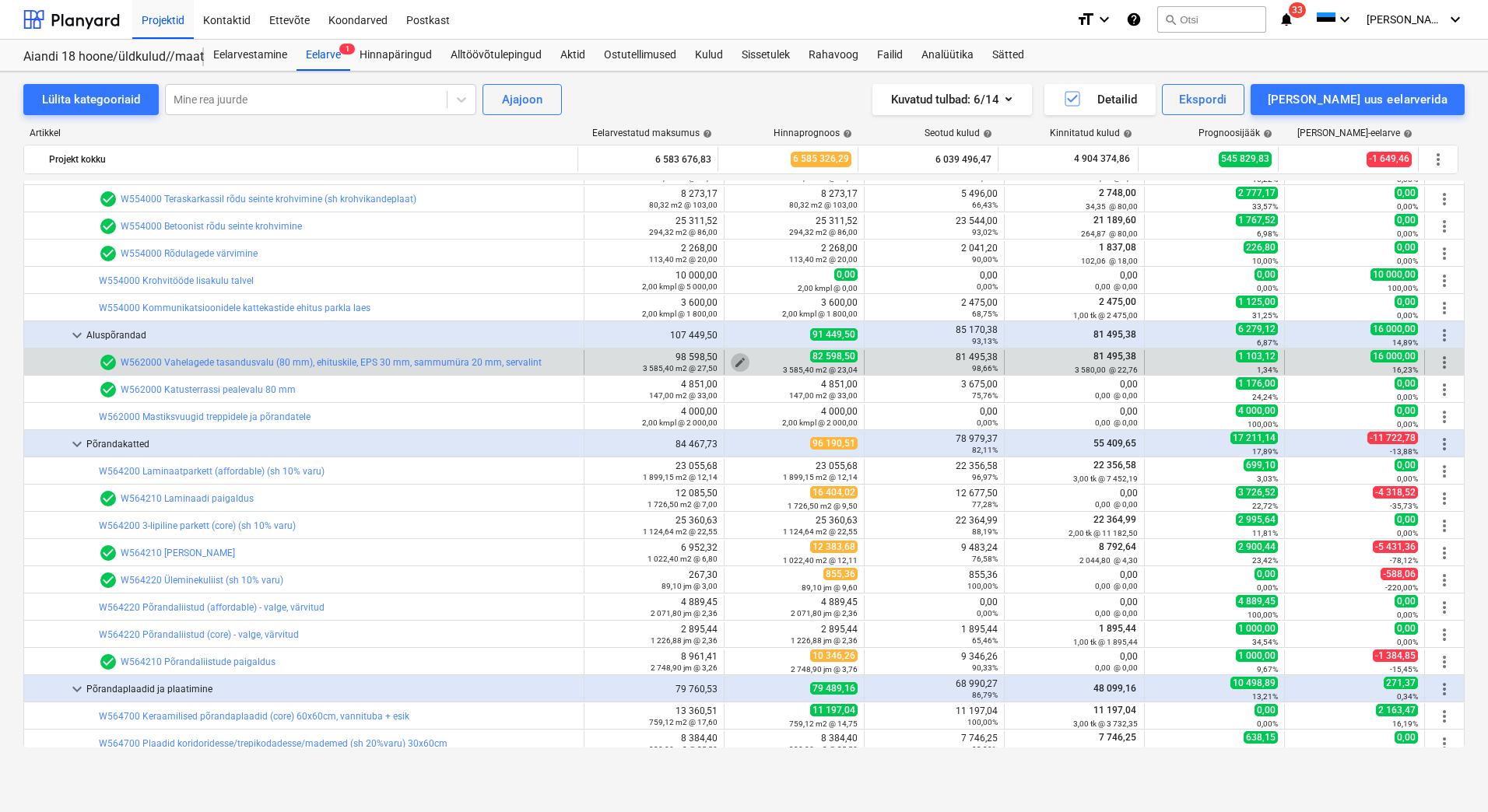
click at [735, 357] on span "edit" at bounding box center [739, 362] width 12 height 12
type textarea "x"
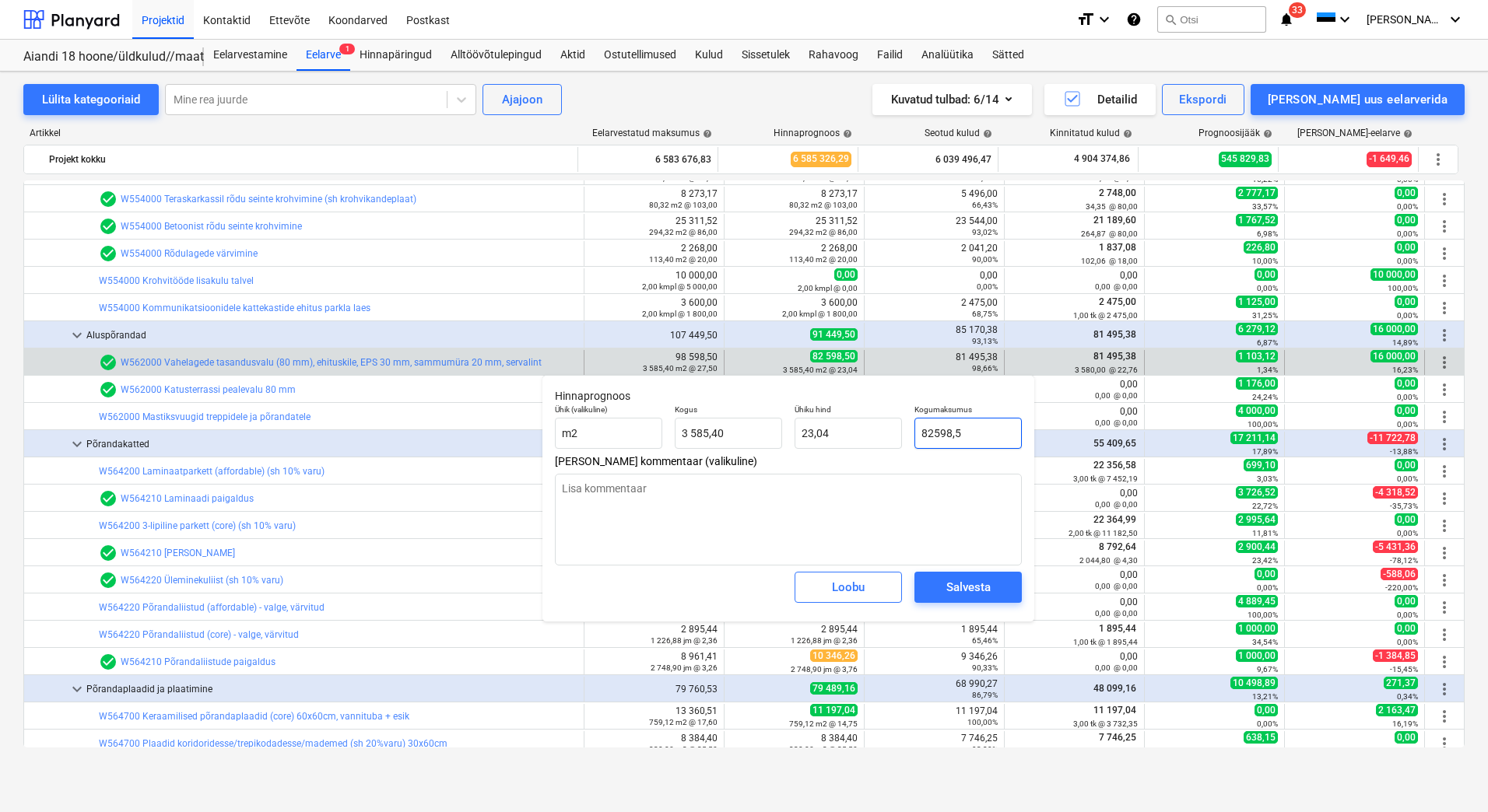
drag, startPoint x: 992, startPoint y: 437, endPoint x: 911, endPoint y: 435, distance: 81.0
click at [911, 435] on div "Kogumaksumus 82598,5" at bounding box center [967, 426] width 120 height 57
type input "8"
type textarea "x"
type input "0,00"
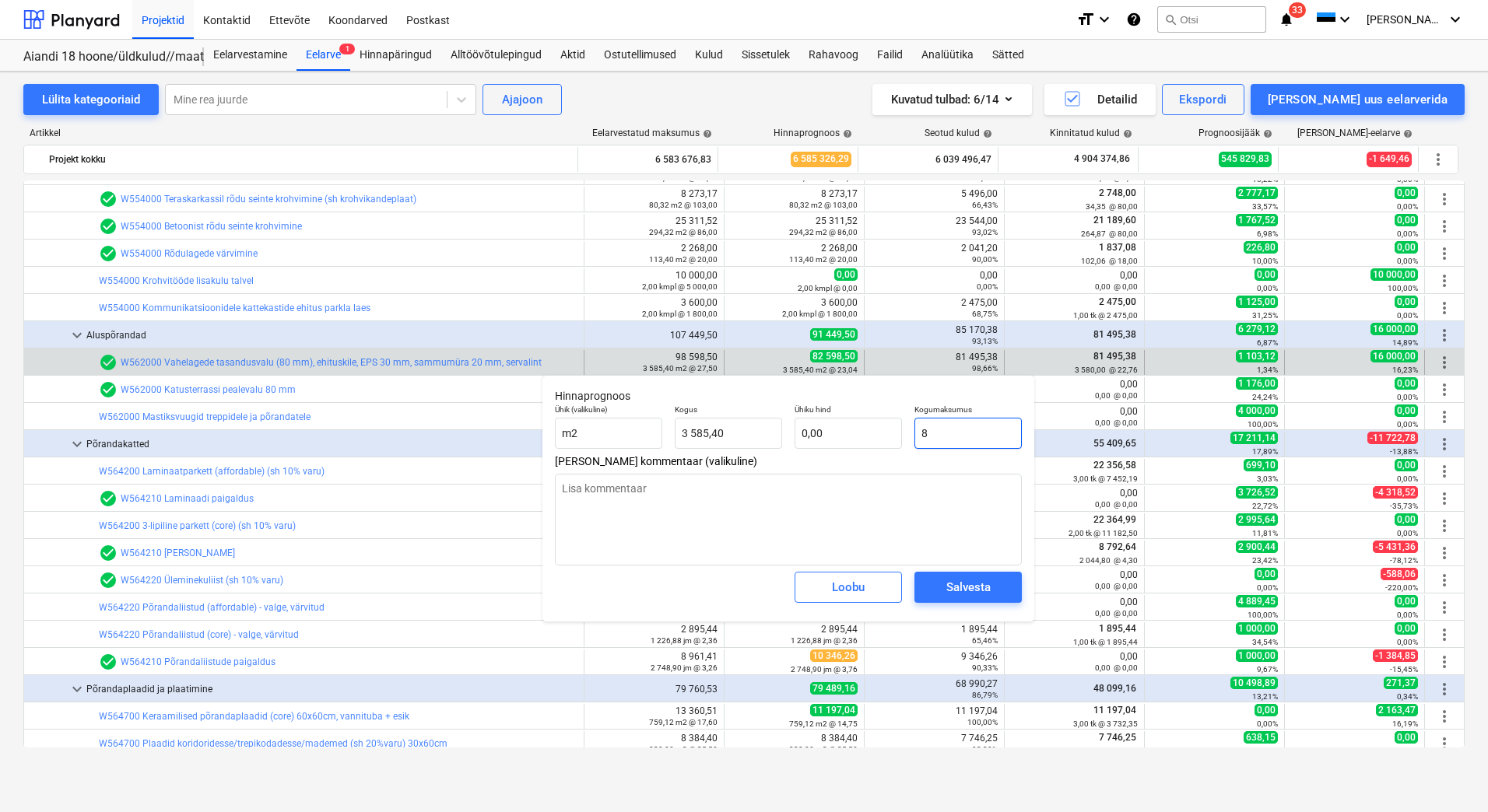
type input "81"
type textarea "x"
type input "0,02"
type input "814"
type textarea "x"
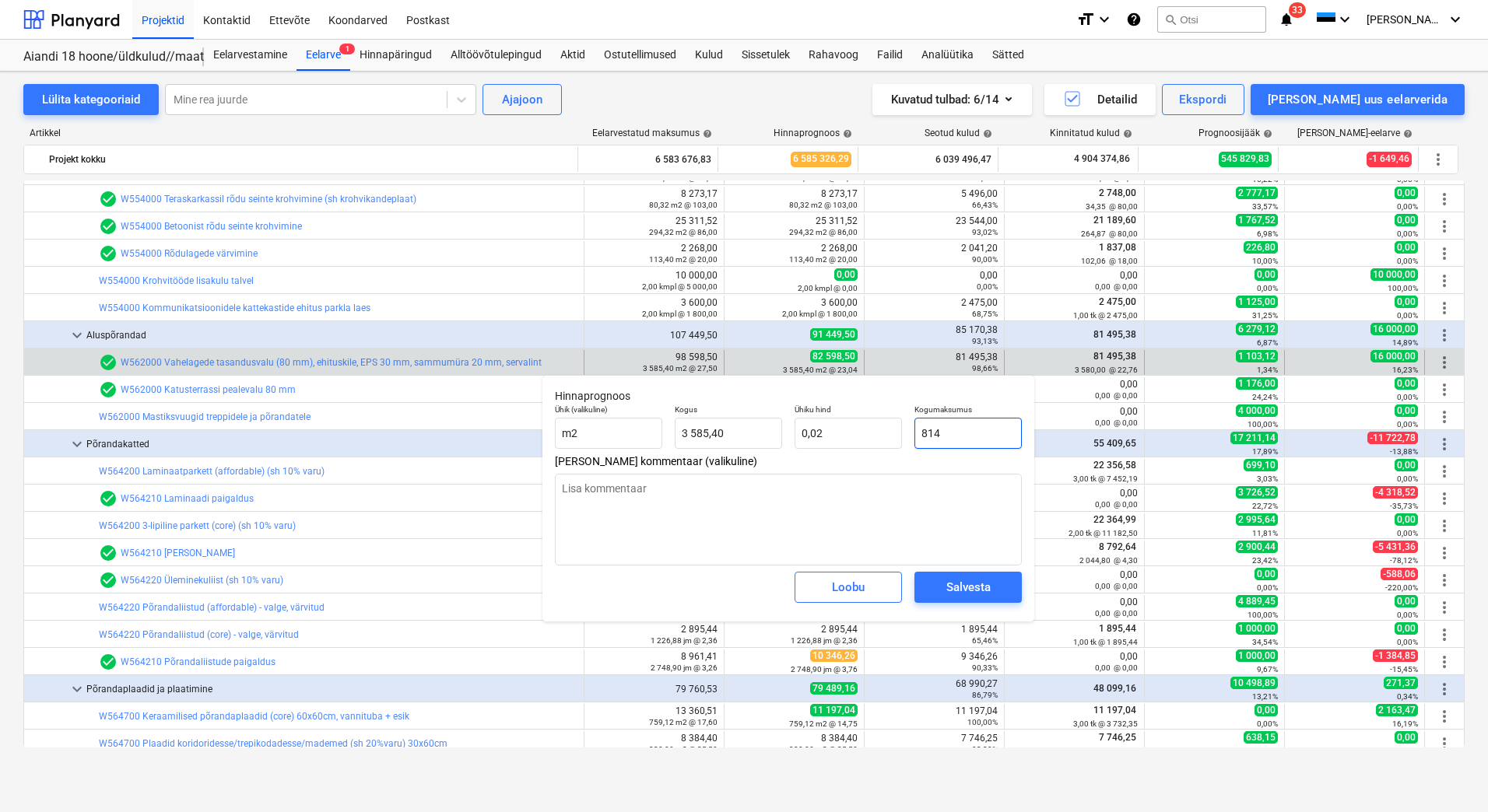
type input "0,23"
type input "8149"
type textarea "x"
type input "2,27"
type input "81495"
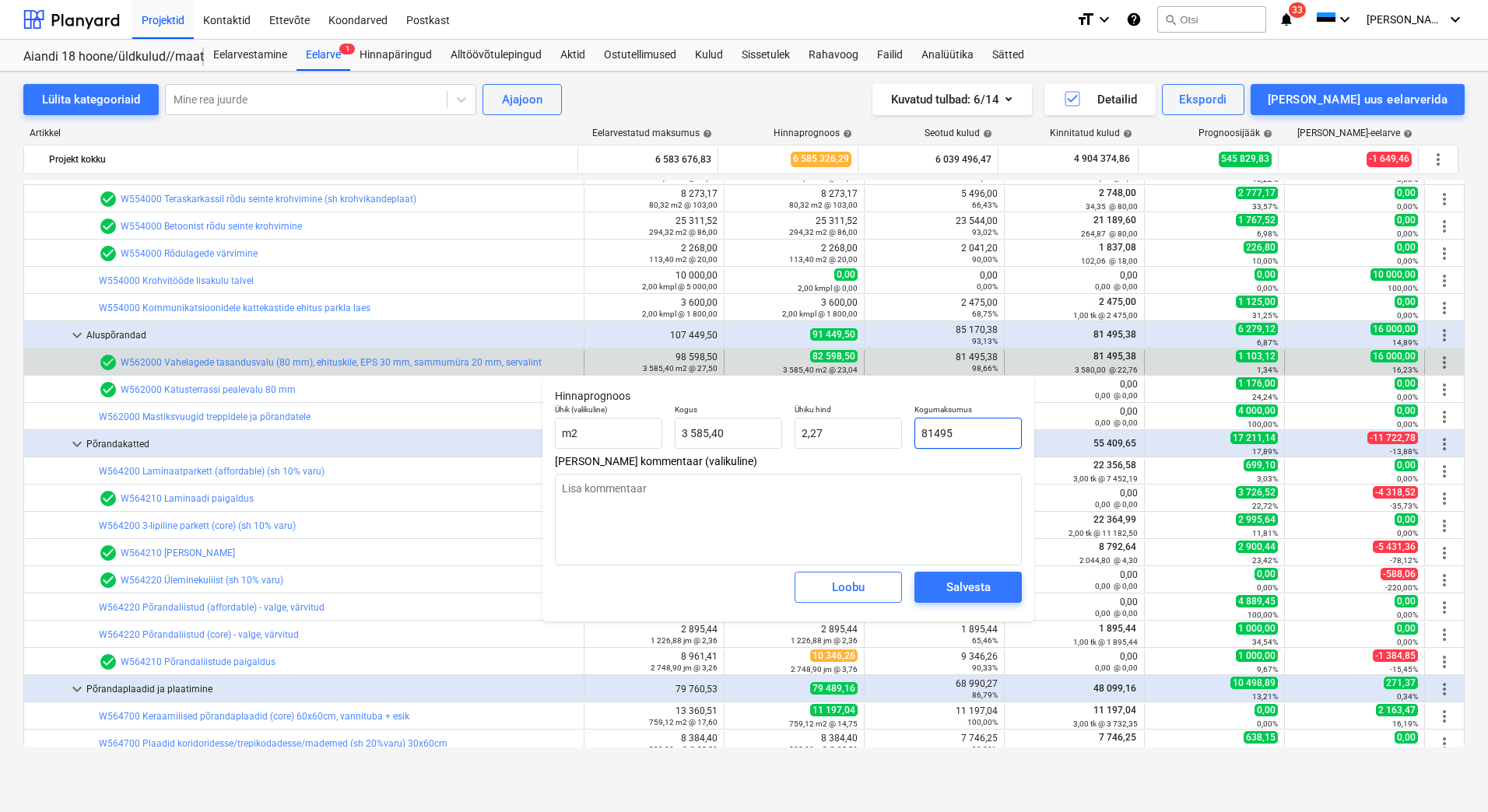
type textarea "x"
type input "22,73"
type input "81495,"
type textarea "x"
type input "81495,3"
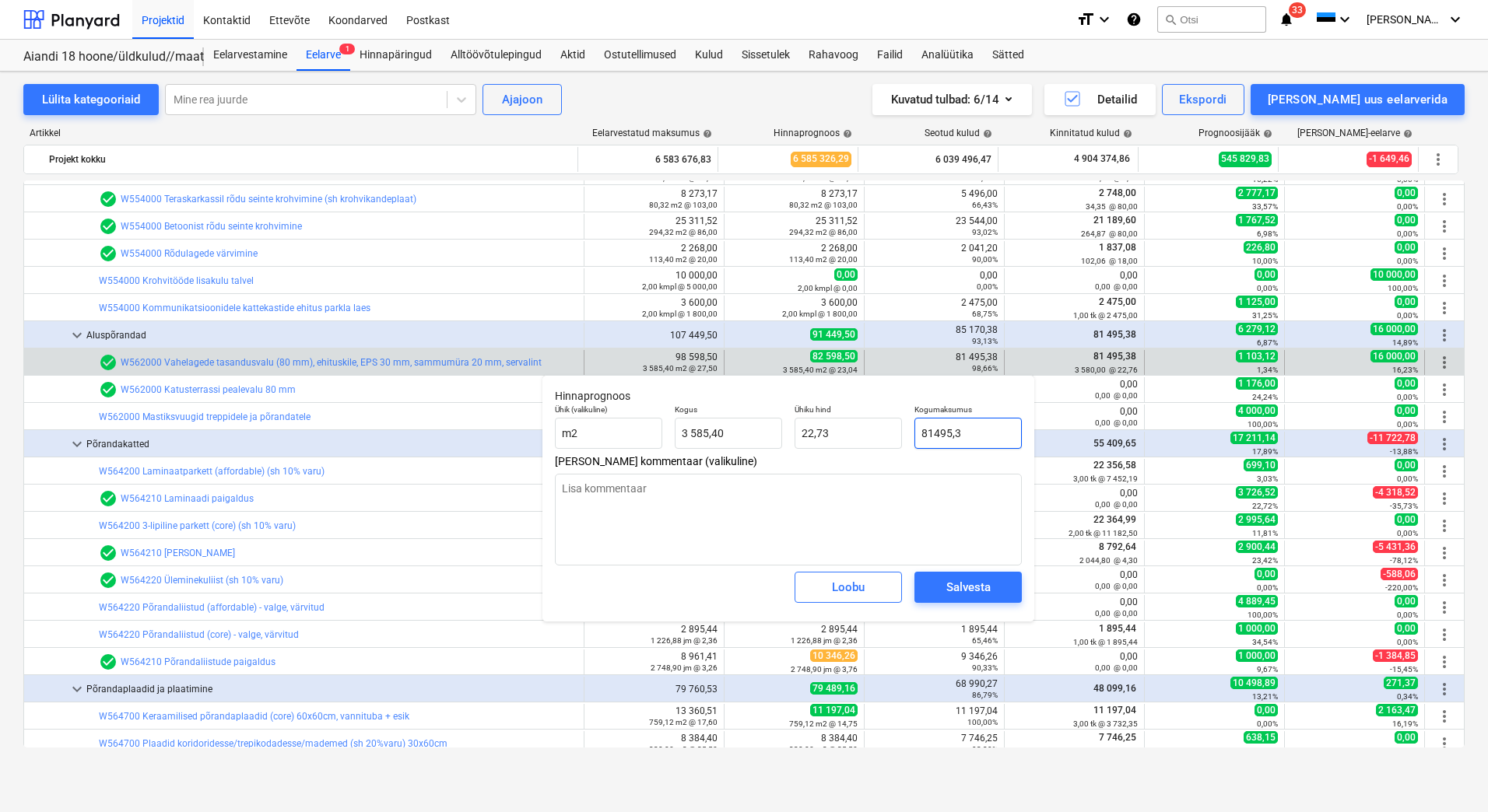
type textarea "x"
type input "81495,38"
click at [971, 583] on div "Salvesta" at bounding box center [969, 587] width 45 height 21
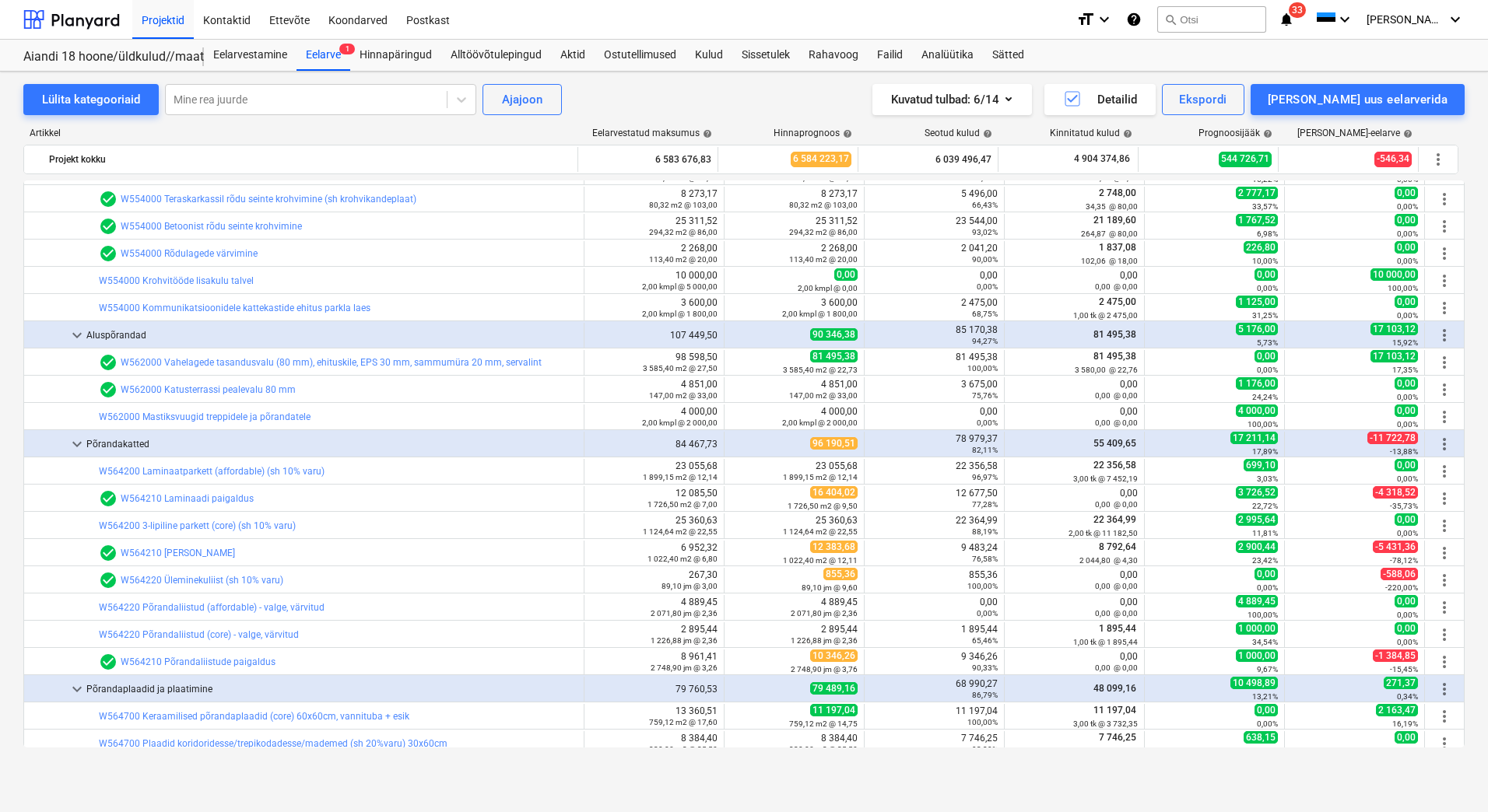
type textarea "x"
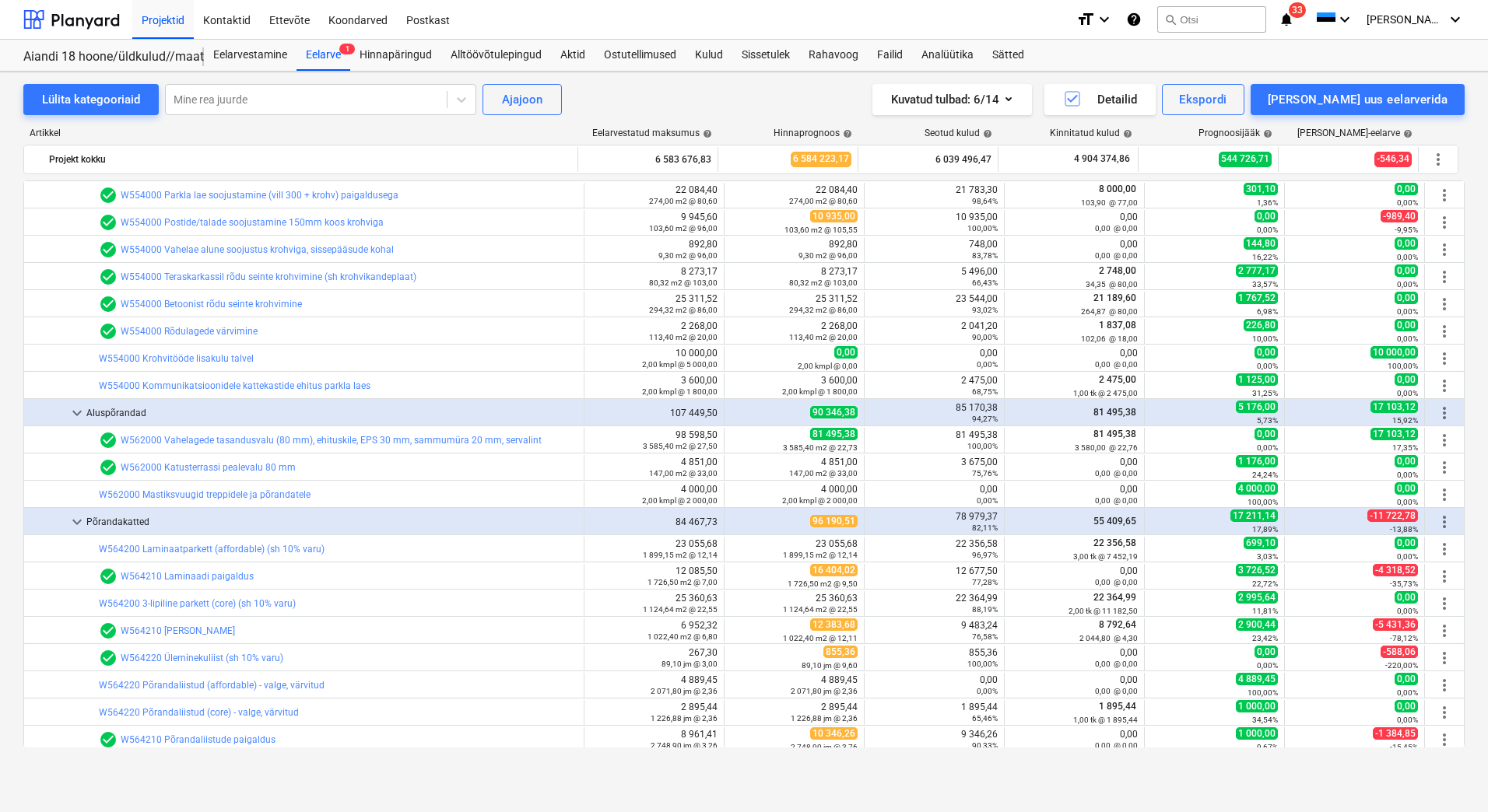
scroll to position [4668, 0]
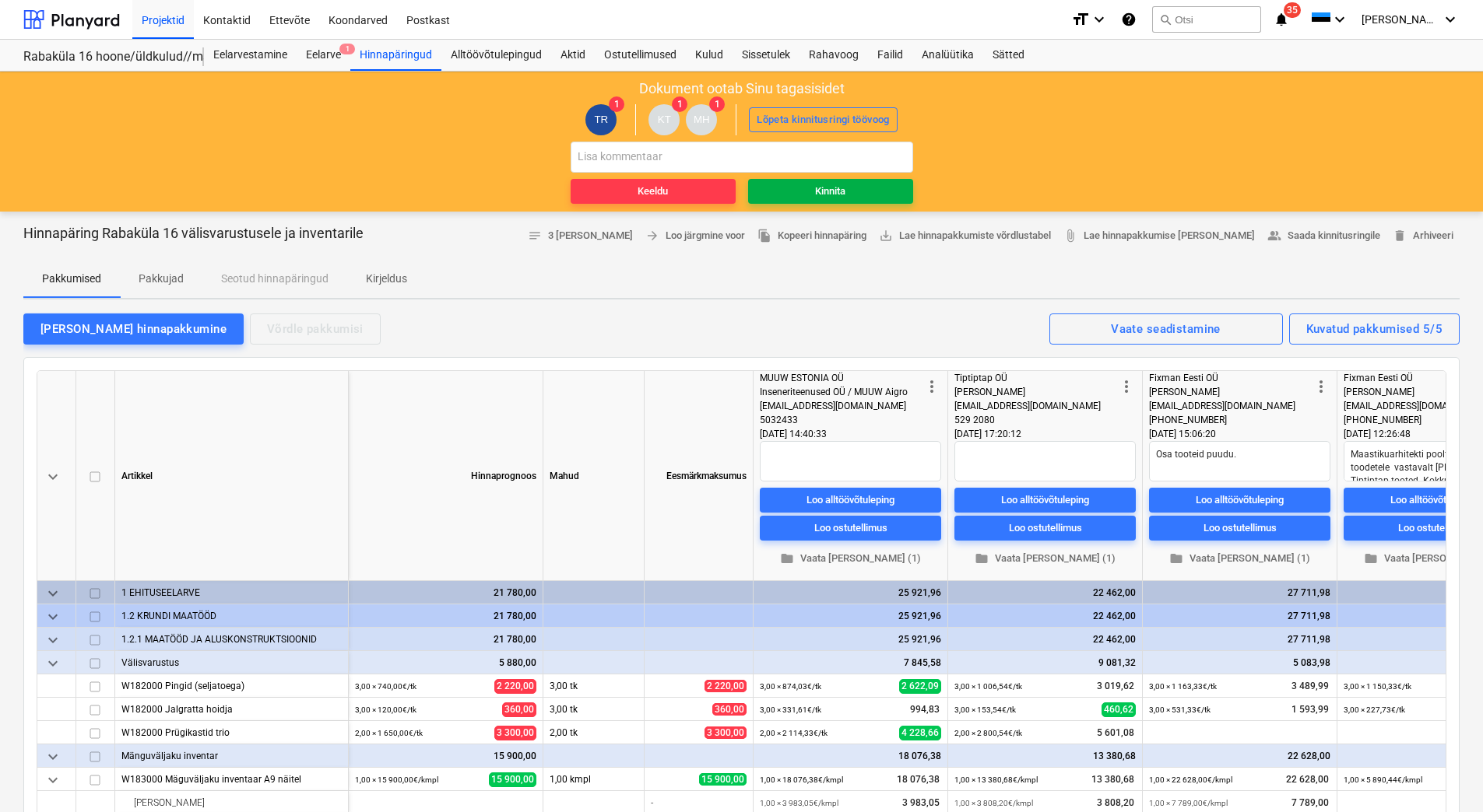
click at [800, 197] on span "Kinnita" at bounding box center [831, 192] width 153 height 18
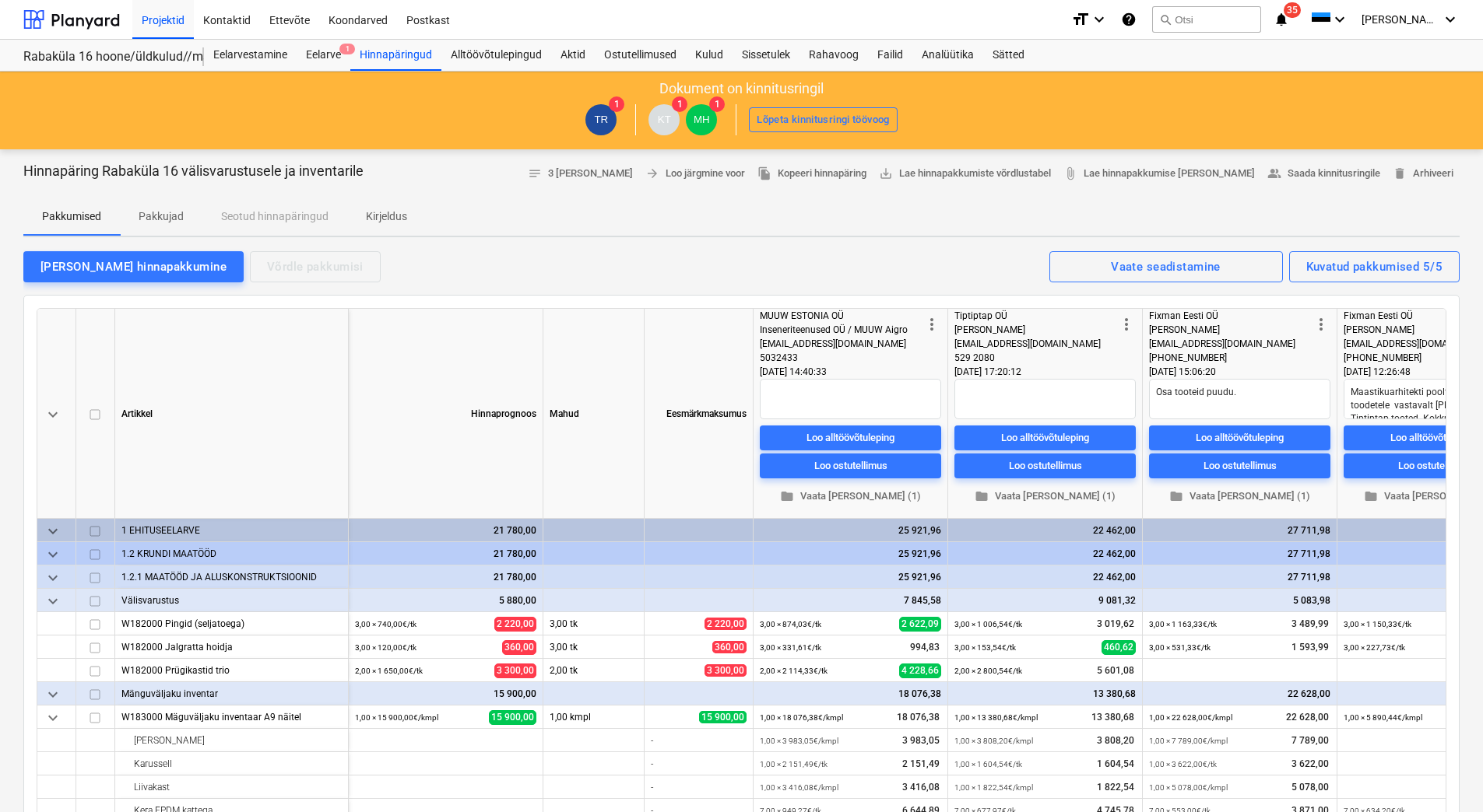
type textarea "x"
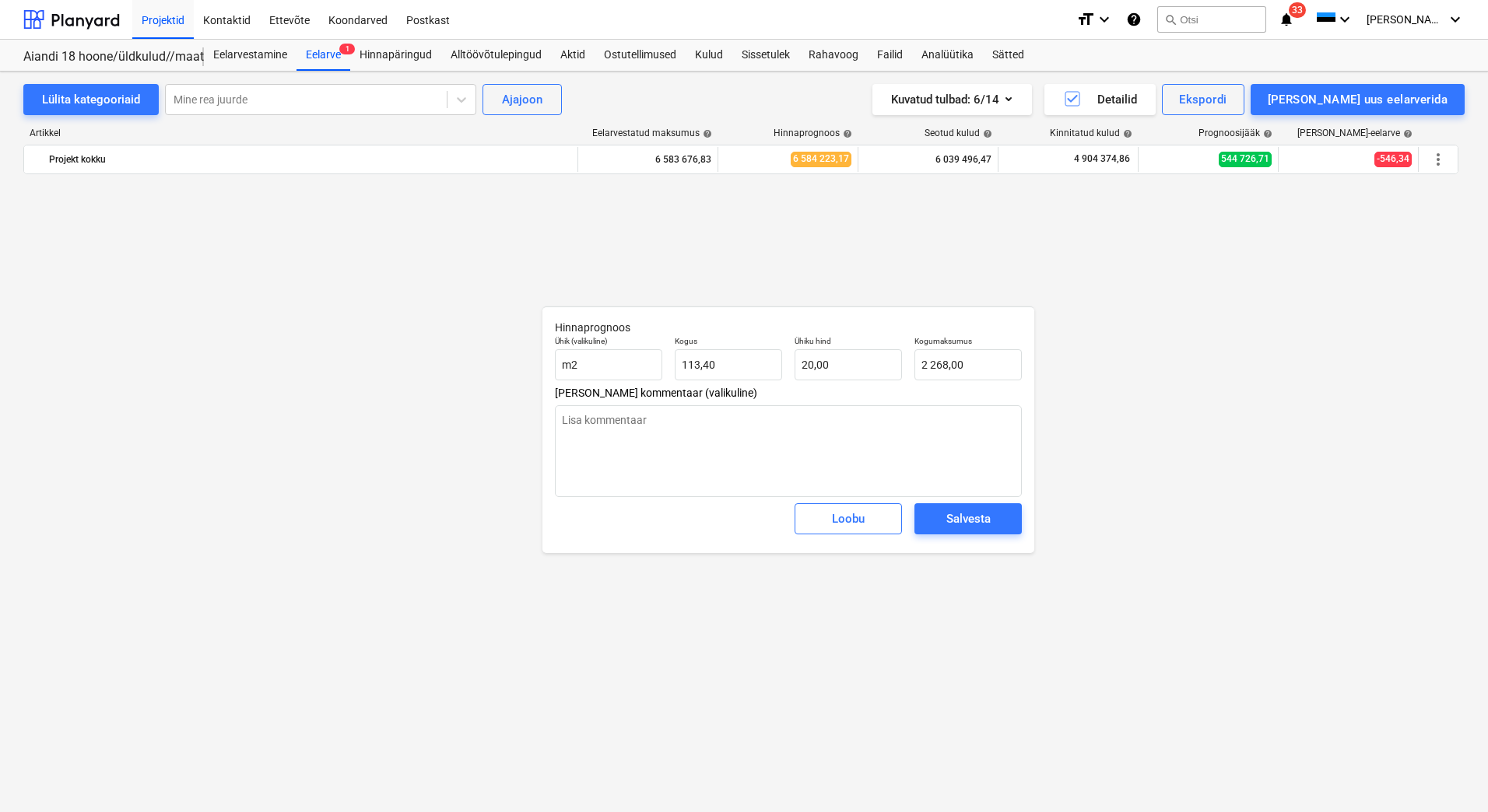
scroll to position [4668, 0]
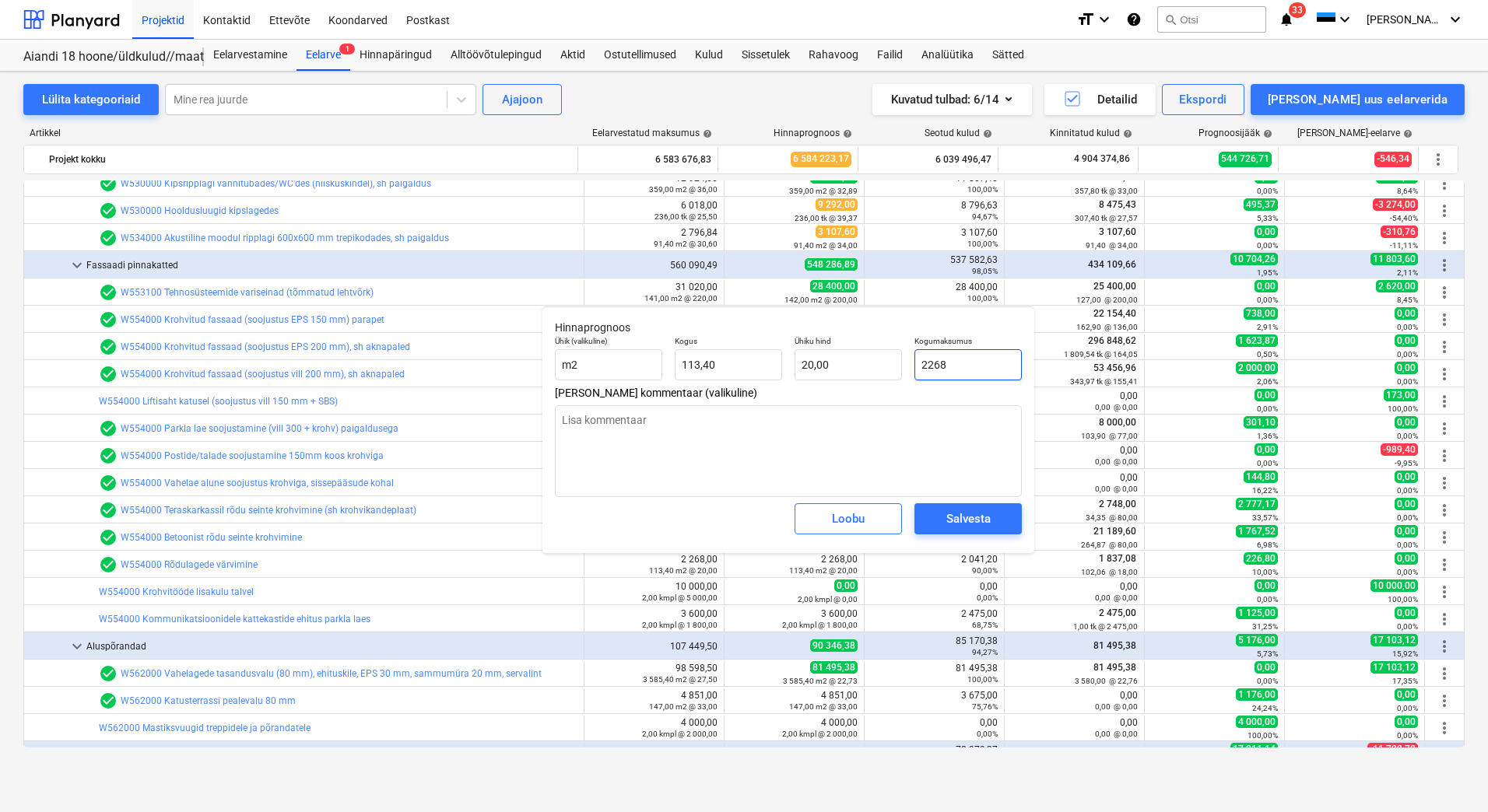
drag, startPoint x: 979, startPoint y: 367, endPoint x: 908, endPoint y: 365, distance: 71.0
click at [908, 365] on div "Kogumaksumus 2268" at bounding box center [967, 358] width 120 height 57
type input "2"
type textarea "x"
type input "0,02"
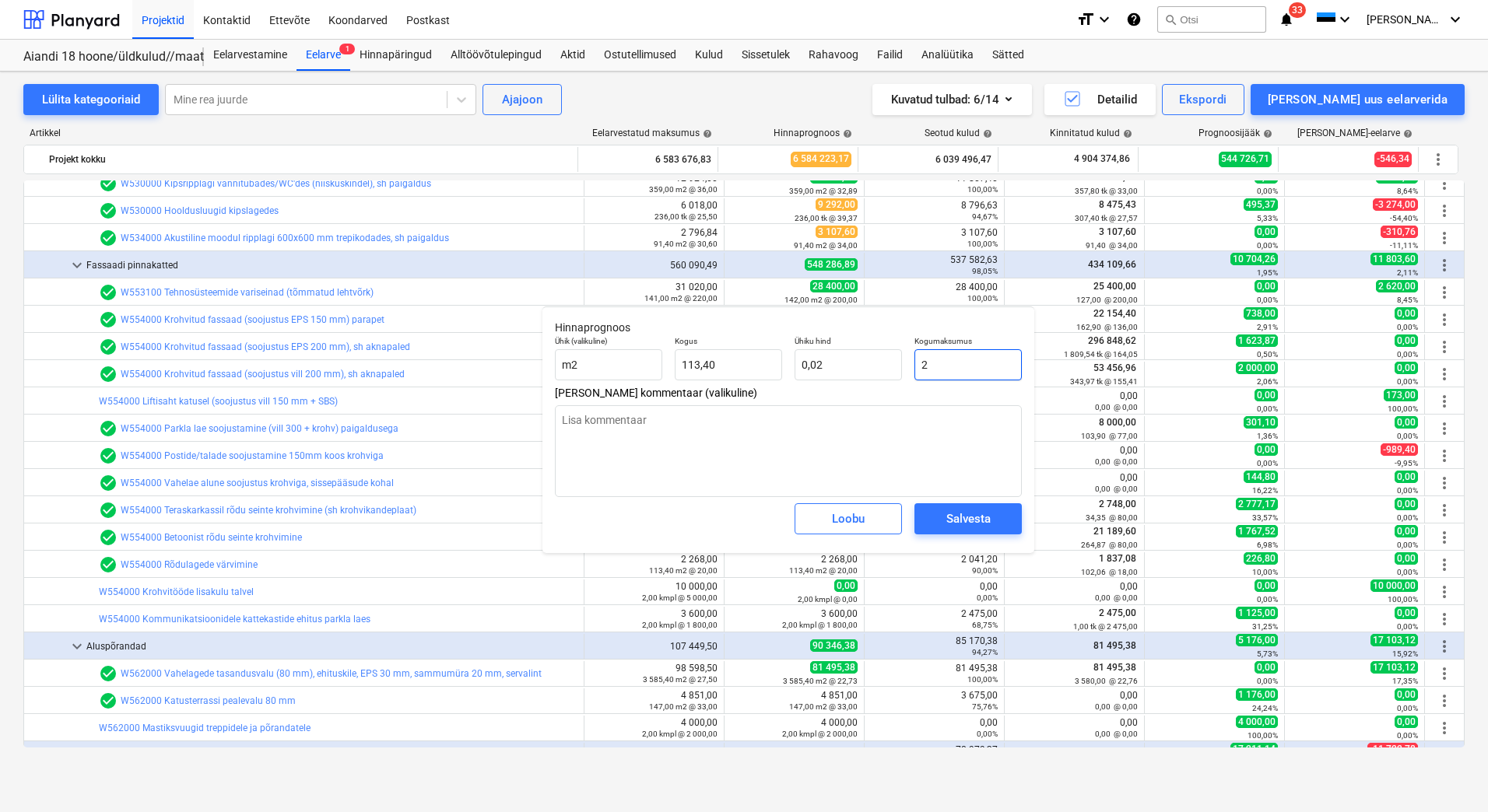
type input "20"
type textarea "x"
type input "0,18"
type input "204"
type textarea "x"
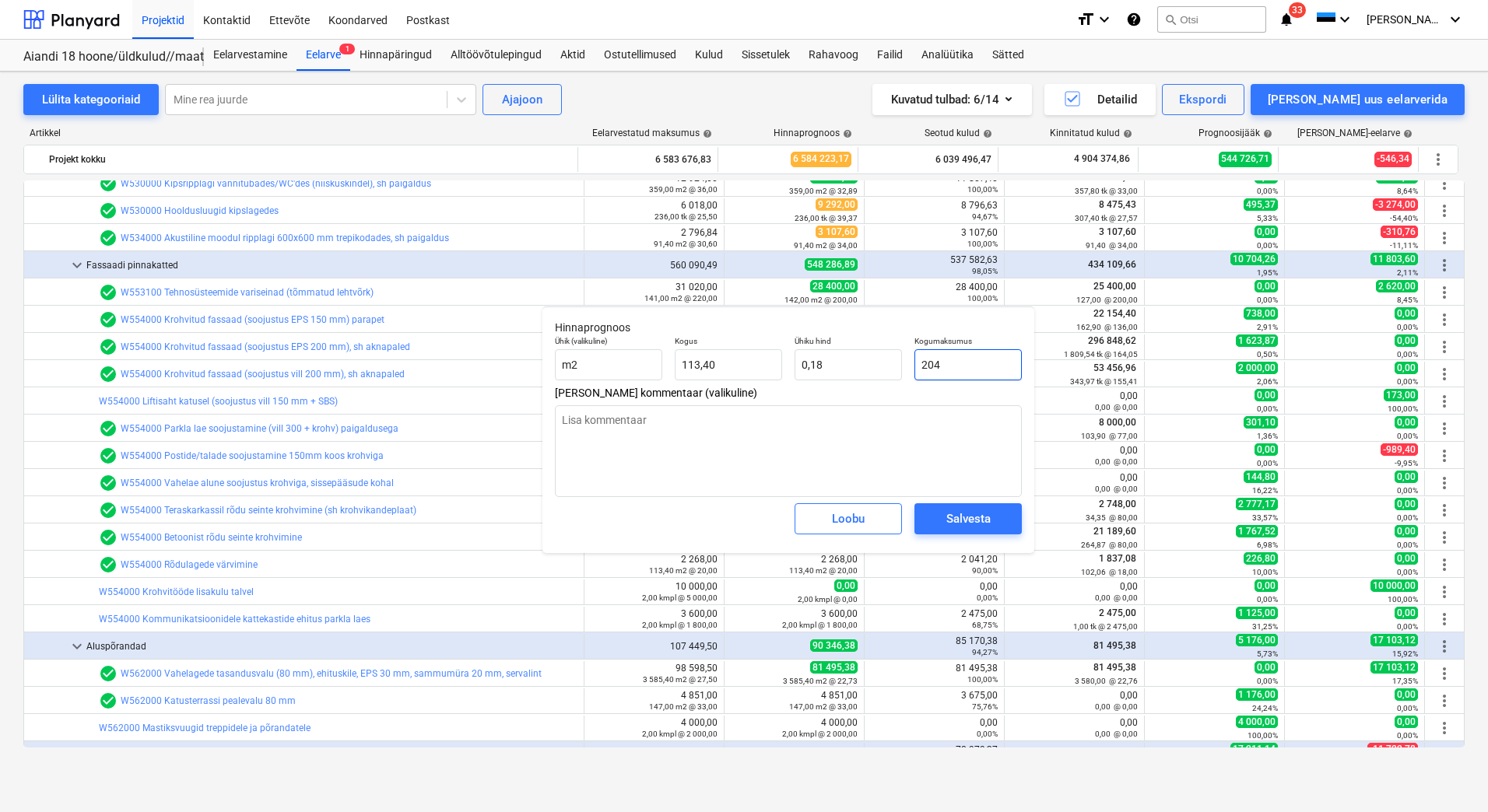
type input "1,80"
type input "2041"
type textarea "x"
type input "18,00"
type input "2041,"
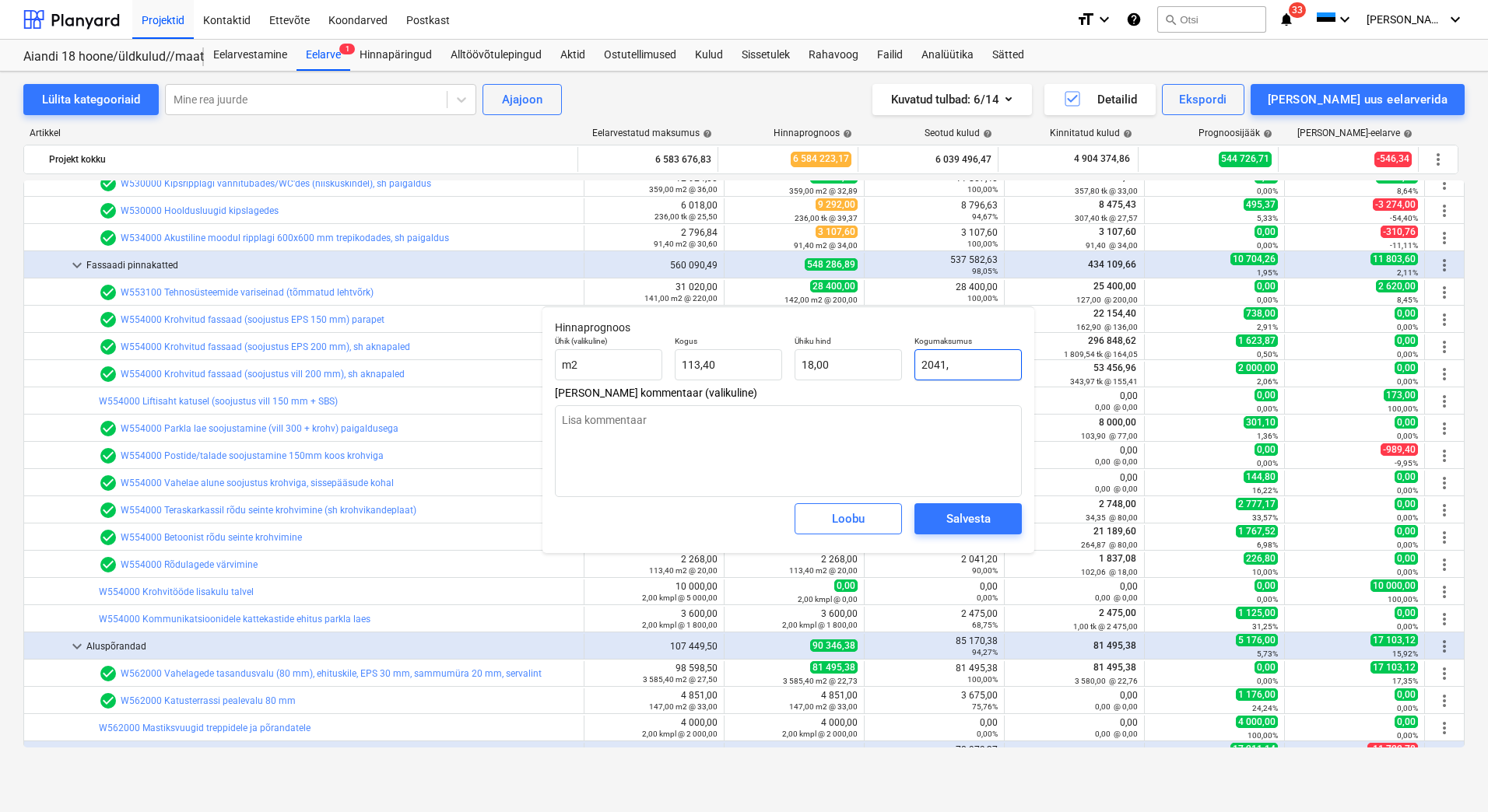
type textarea "x"
type input "2041,2"
type textarea "x"
type input "2041,20"
click at [955, 513] on div "Salvesta" at bounding box center [969, 519] width 45 height 21
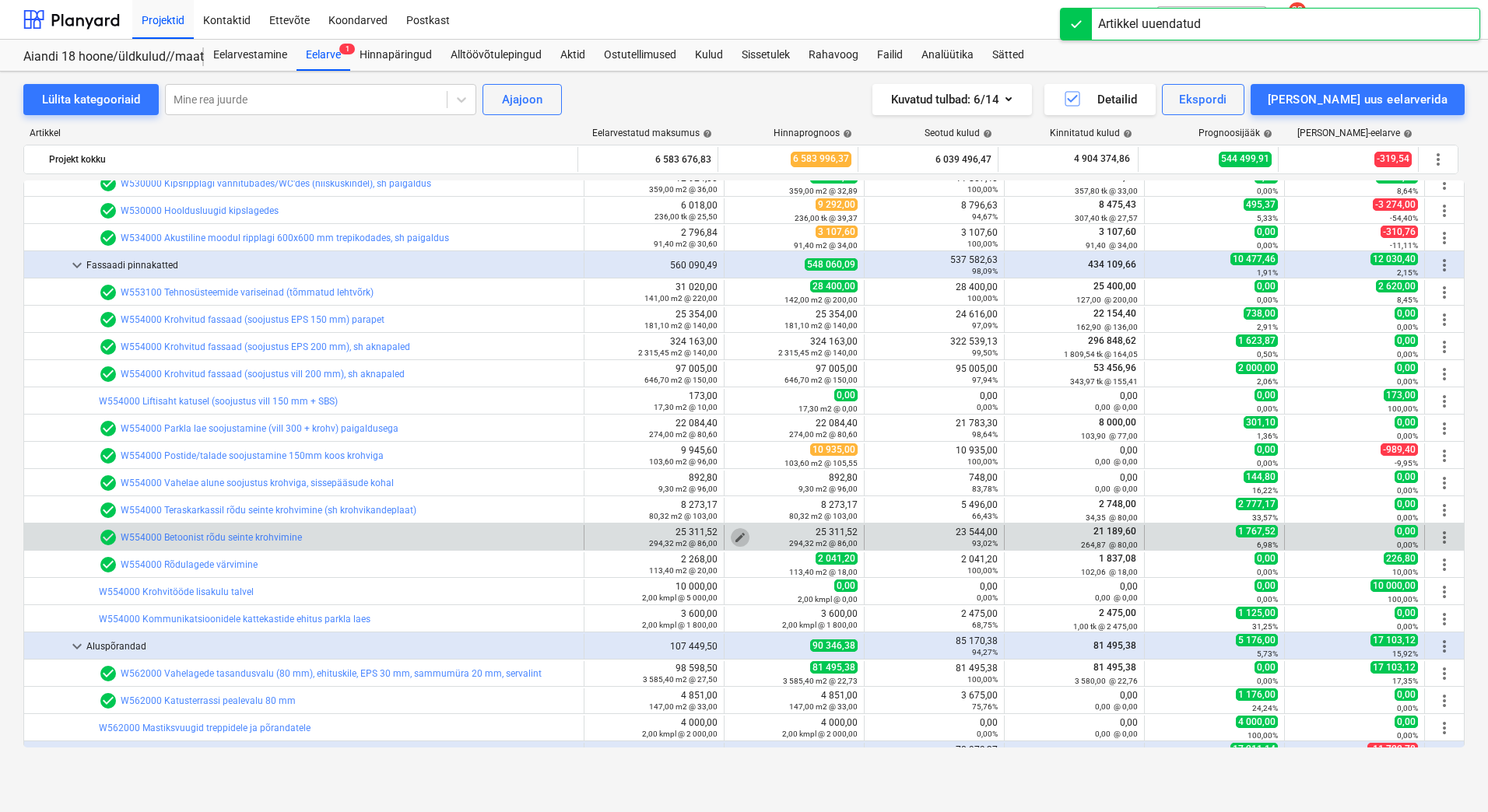
click at [734, 535] on span "edit" at bounding box center [739, 537] width 12 height 12
type textarea "x"
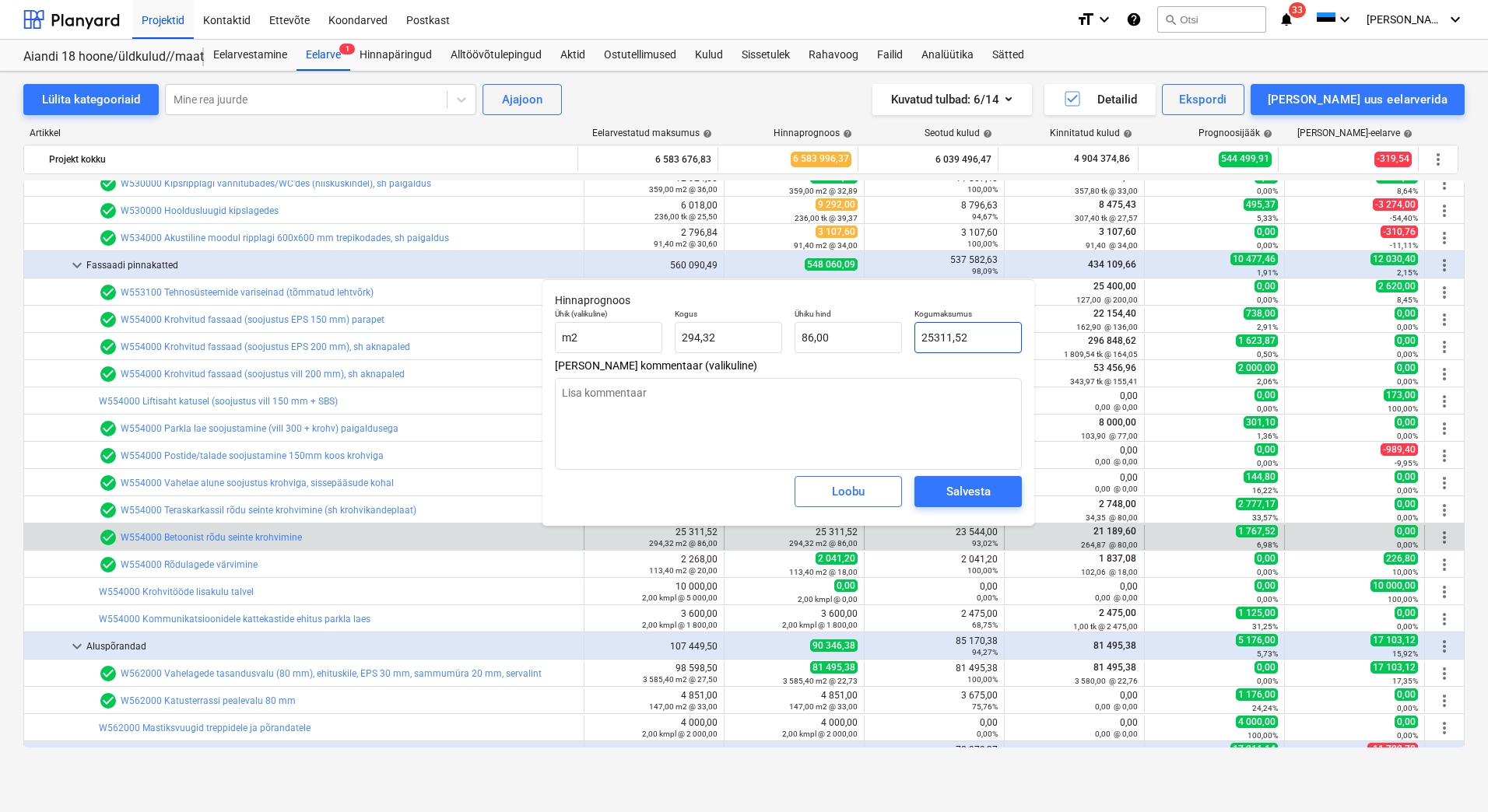
drag, startPoint x: 986, startPoint y: 334, endPoint x: 909, endPoint y: 334, distance: 77.0
click at [909, 334] on div "Kogumaksumus 25311,52" at bounding box center [967, 331] width 120 height 57
type input "2"
type textarea "x"
type input "0,01"
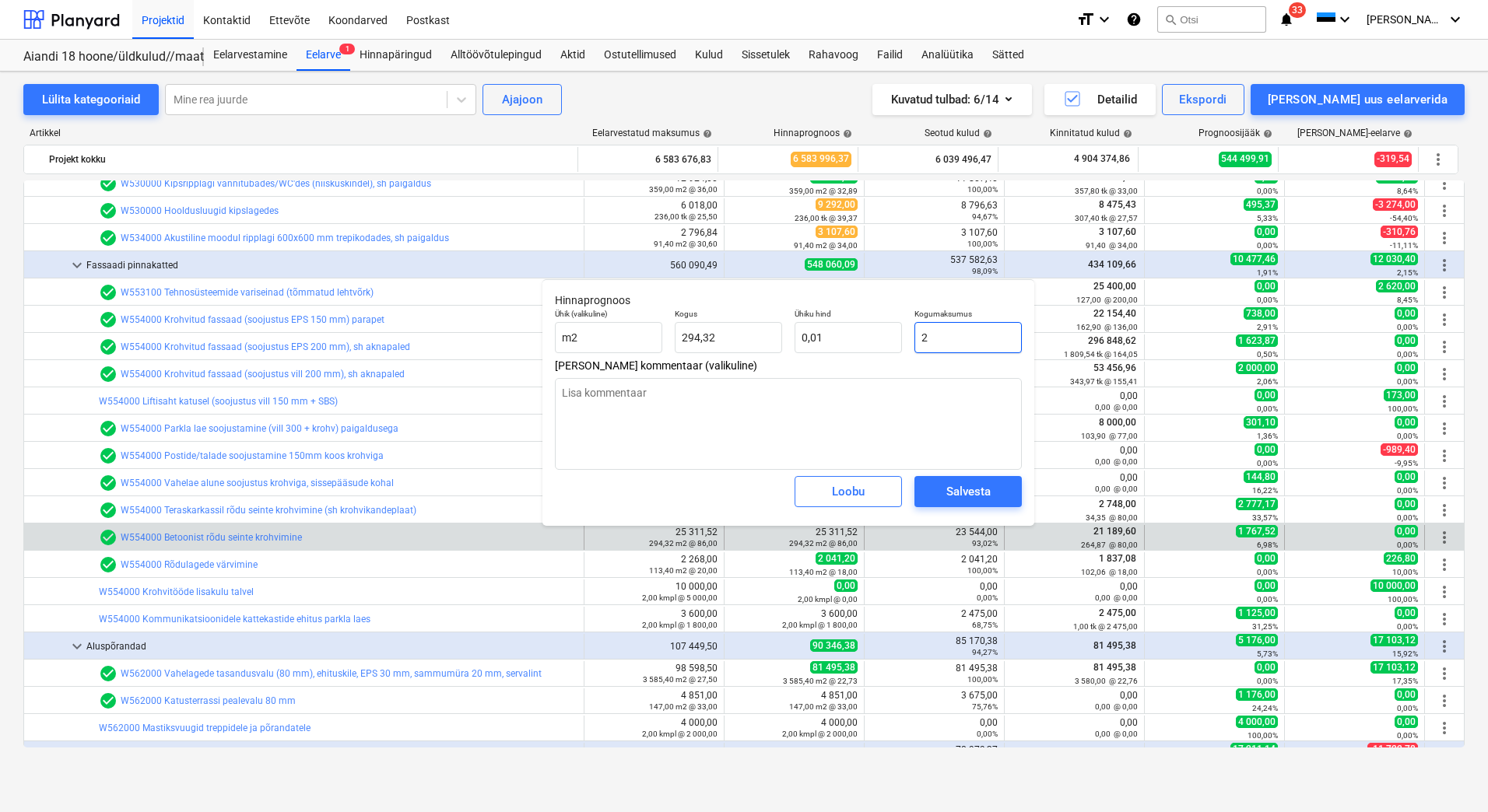
type input "23"
type textarea "x"
type input "0,08"
type input "235"
type textarea "x"
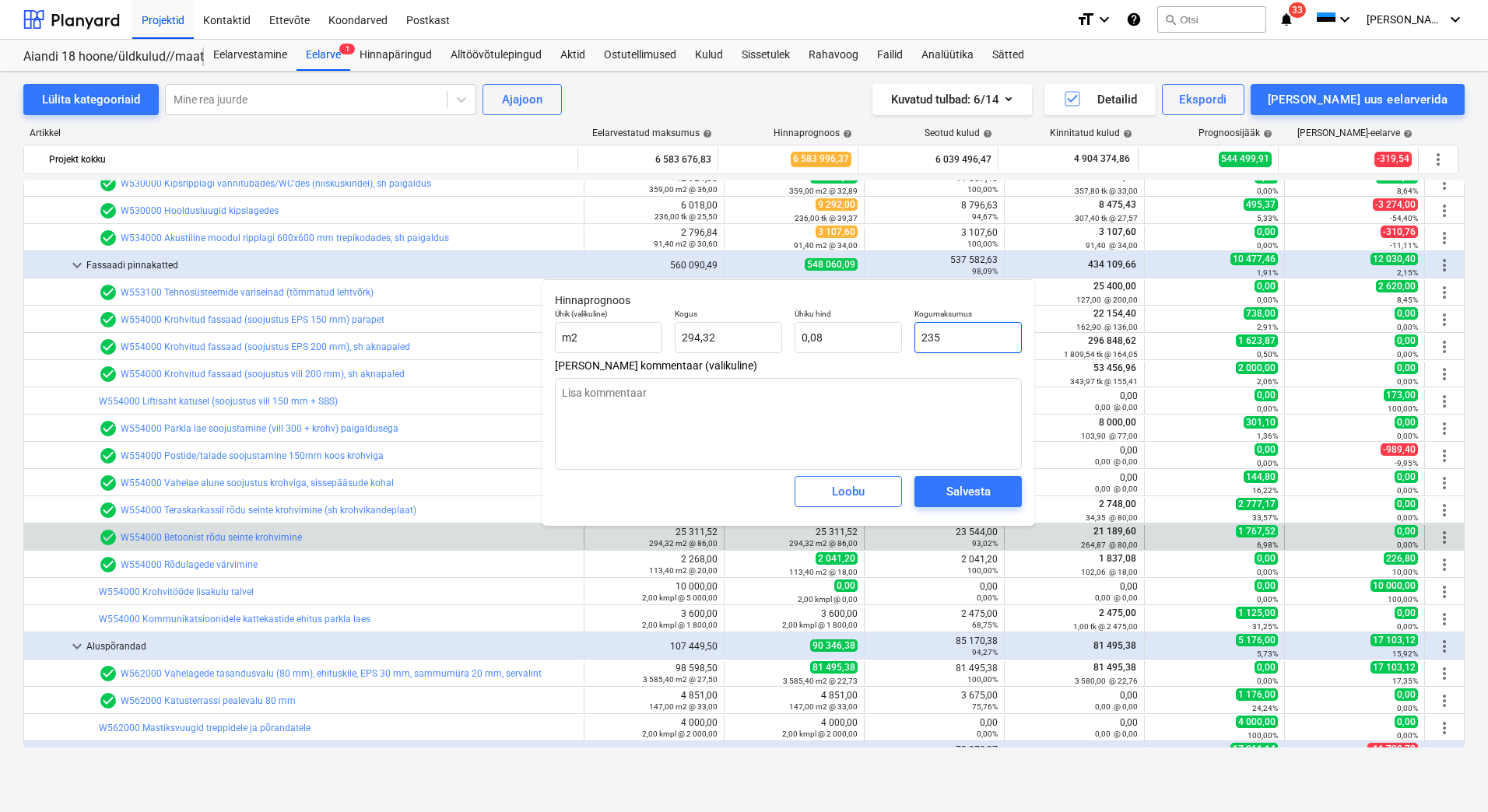
type input "0,80"
type input "2354"
type textarea "x"
type input "8,00"
type input "23544"
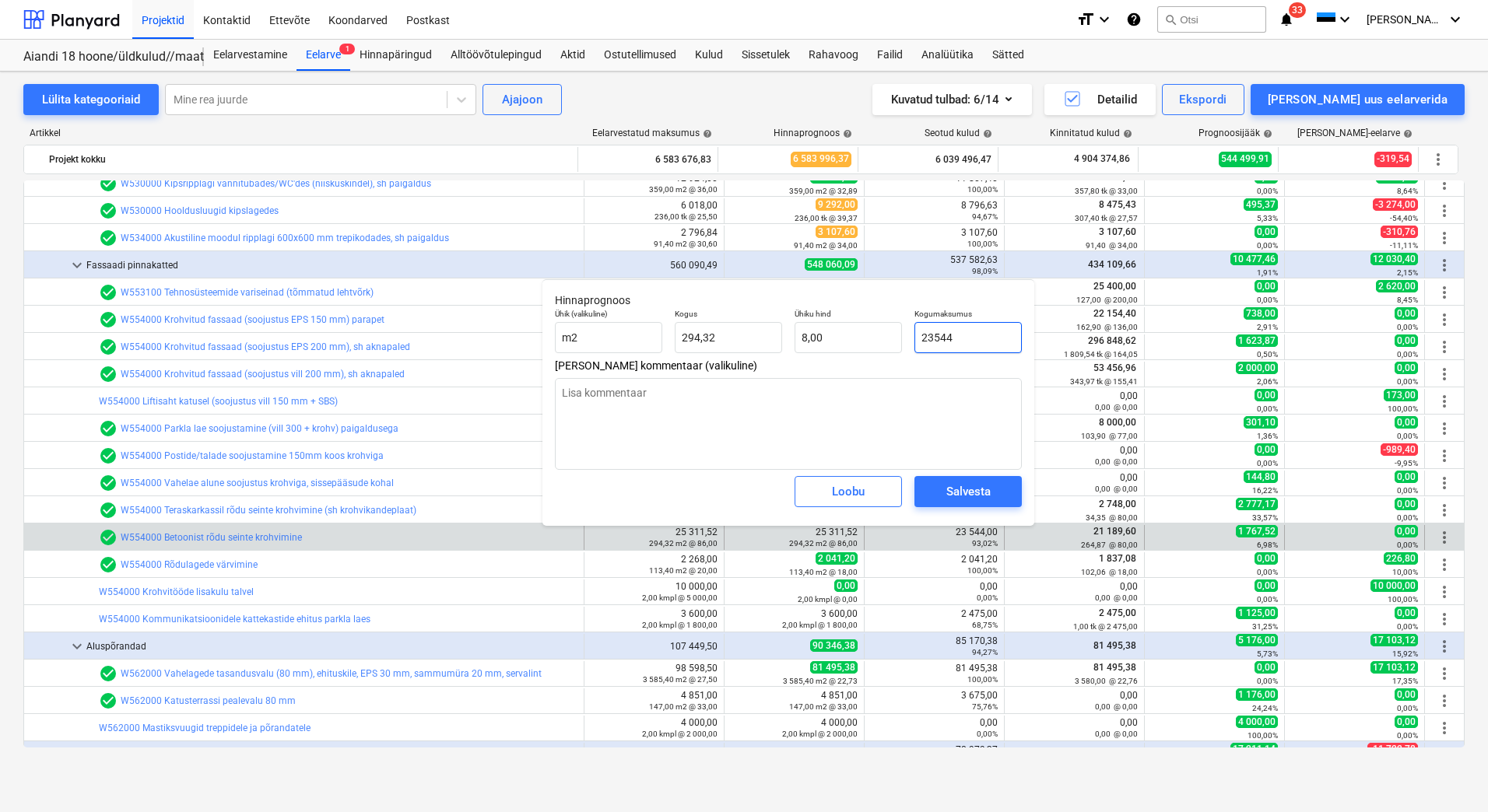
type textarea "x"
type input "79,99"
click at [962, 485] on div "Salvesta" at bounding box center [969, 491] width 45 height 21
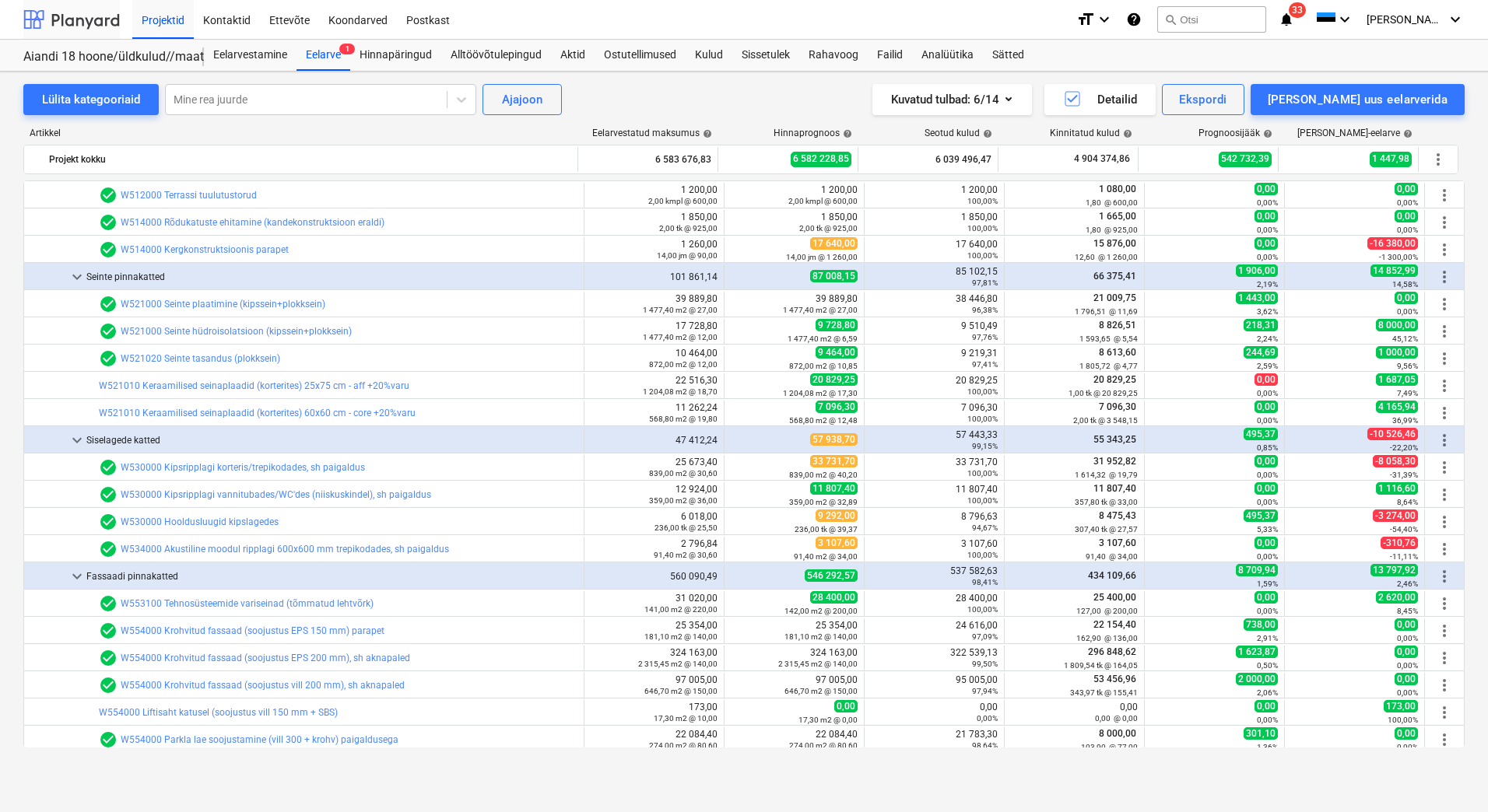
scroll to position [4046, 0]
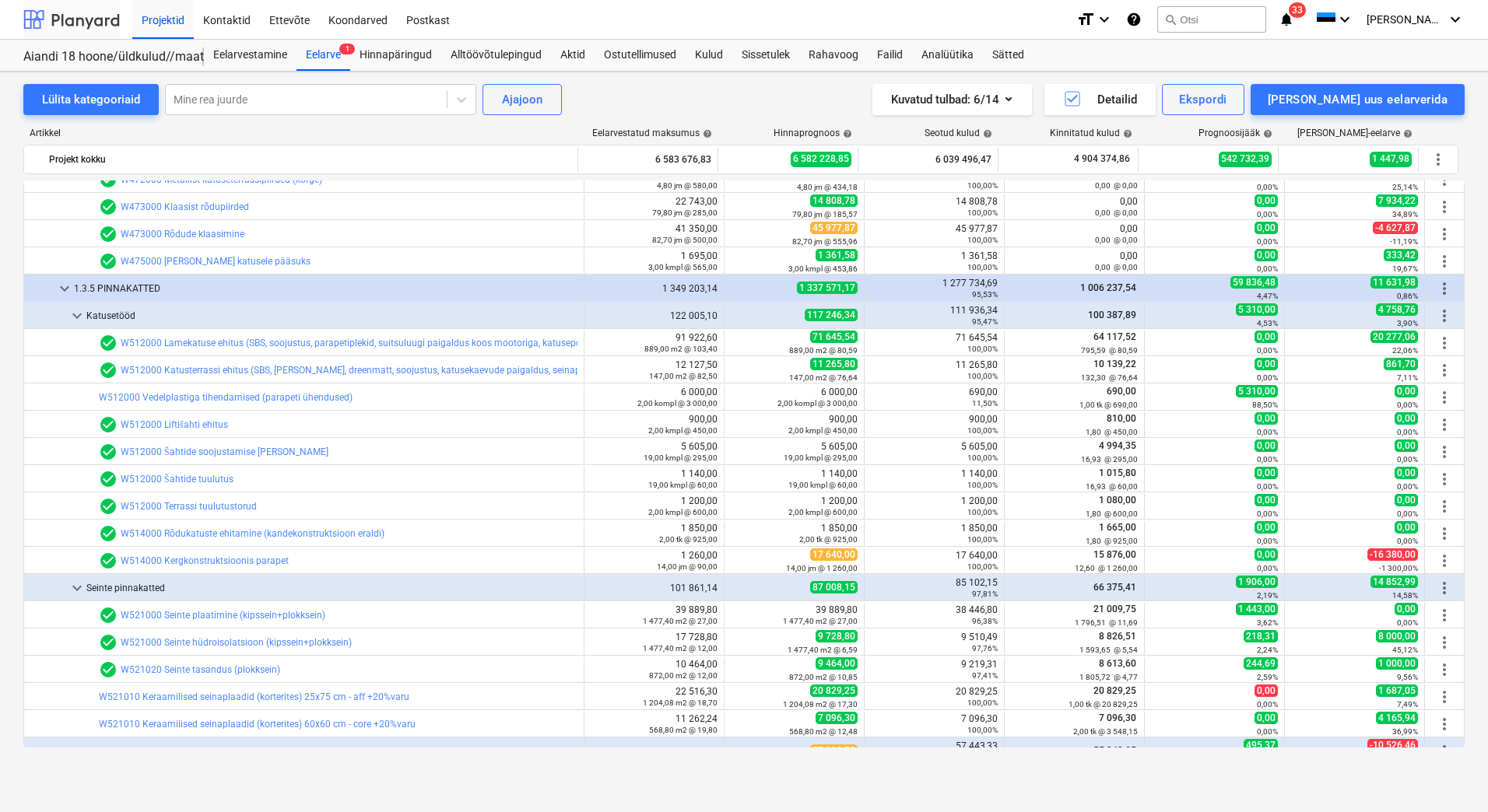
click at [101, 22] on div at bounding box center [71, 19] width 96 height 39
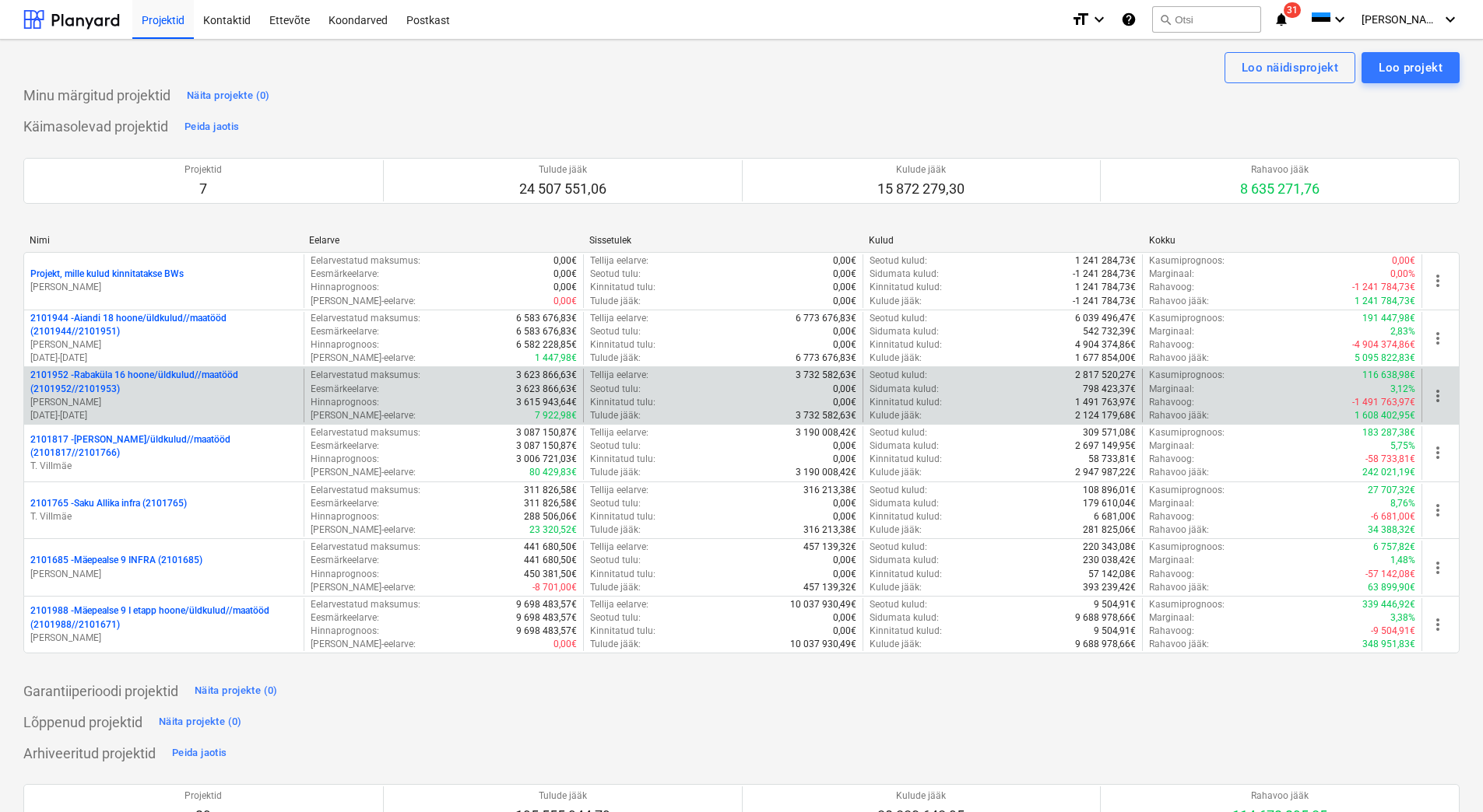
click at [143, 383] on p "2101952 - [GEOGRAPHIC_DATA] 16 hoone/üldkulud//maatööd (2101952//2101953)" at bounding box center [164, 382] width 267 height 26
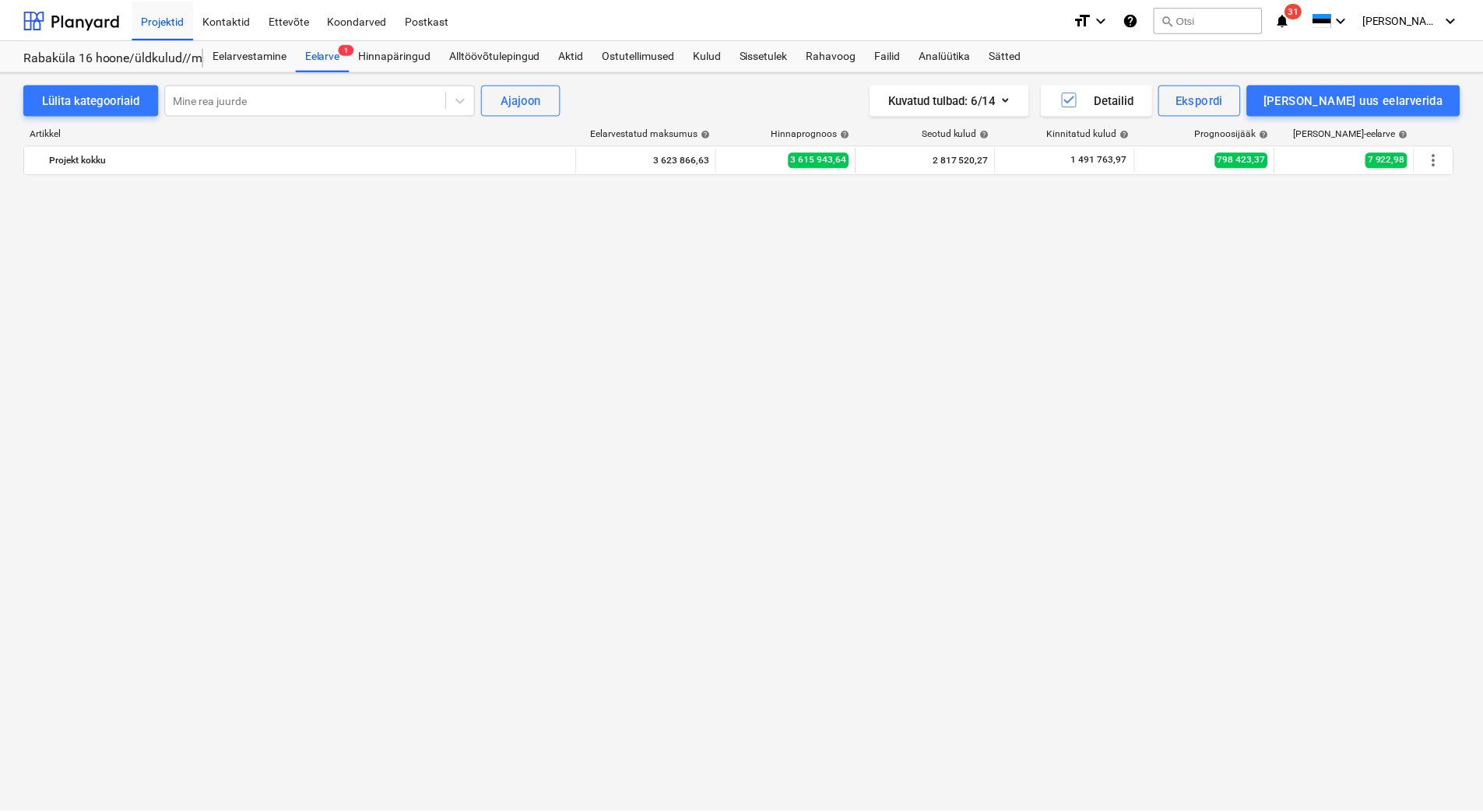
scroll to position [1634, 0]
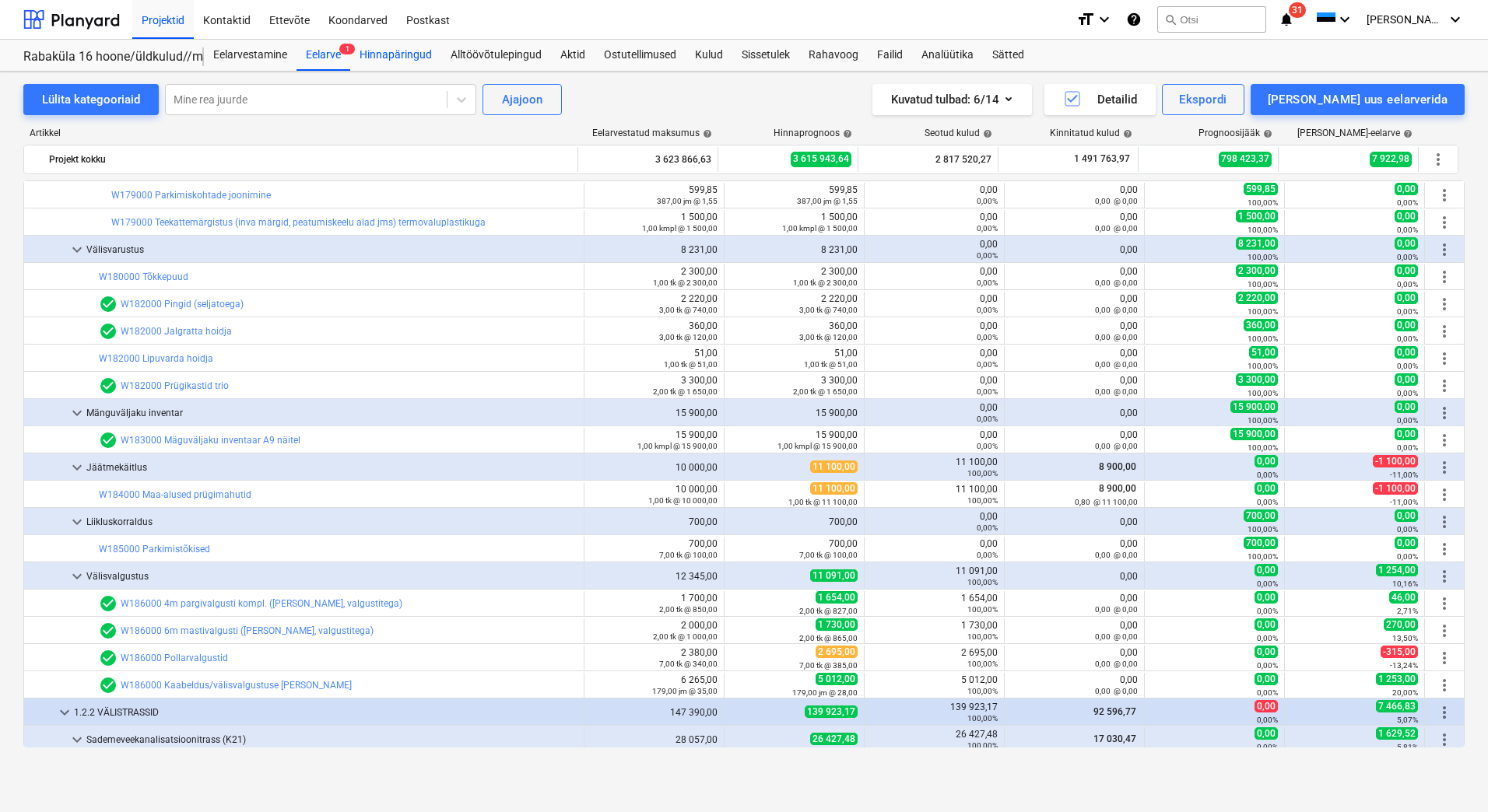
click at [396, 51] on div "Hinnapäringud" at bounding box center [396, 55] width 91 height 31
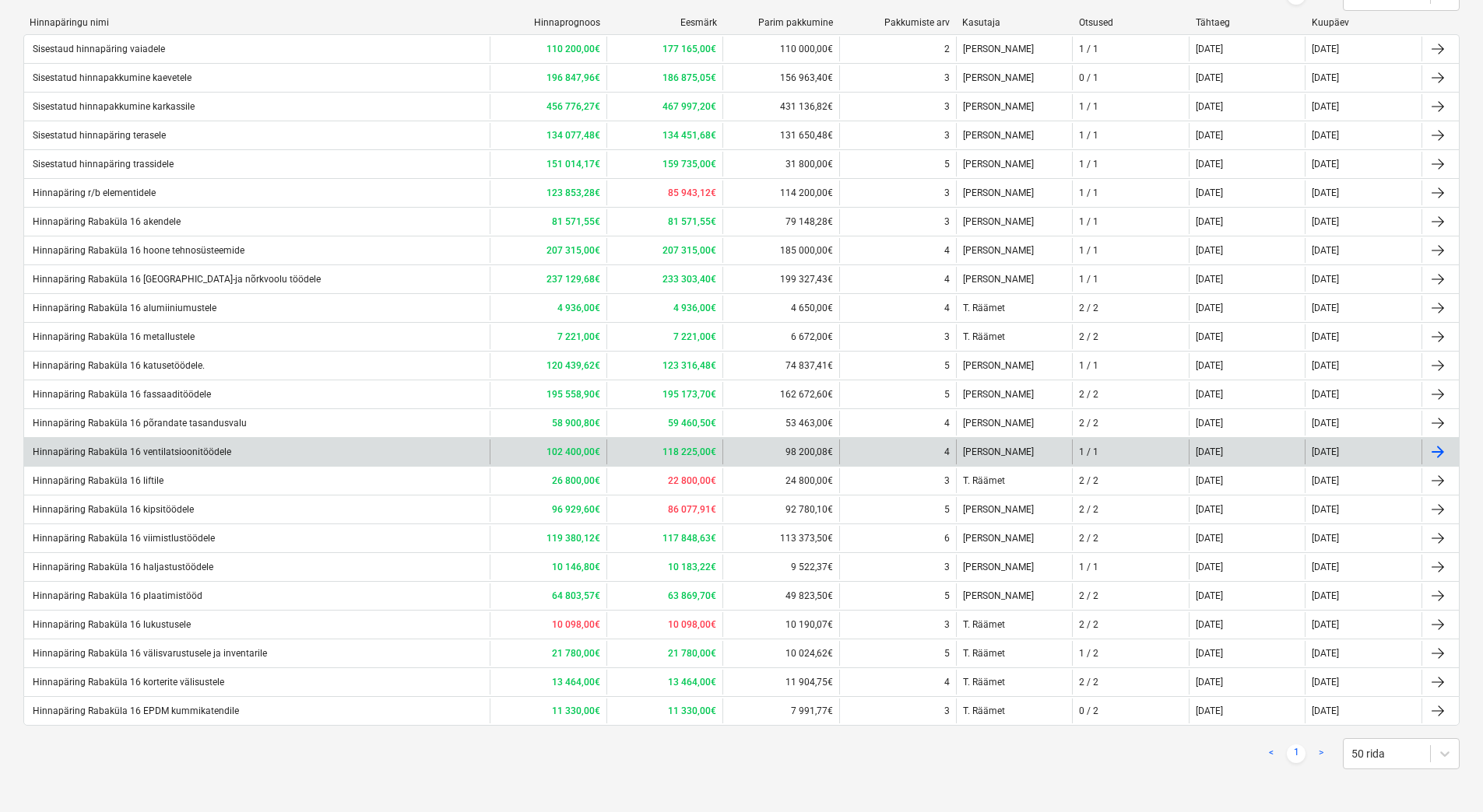
scroll to position [260, 0]
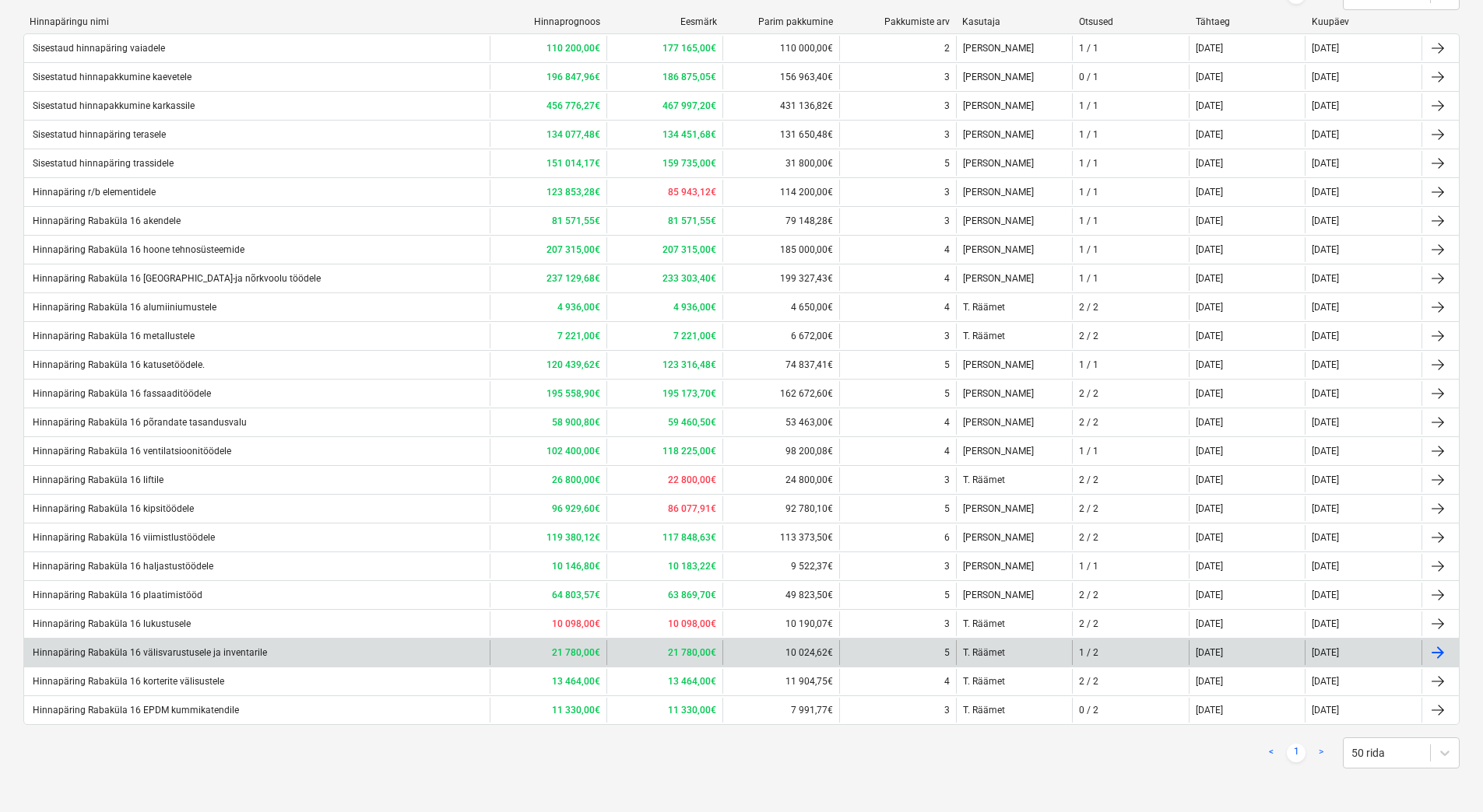
click at [200, 644] on div "Hinnapäring Rabaküla 16 välisvarustusele ja inventarile" at bounding box center [257, 653] width 465 height 25
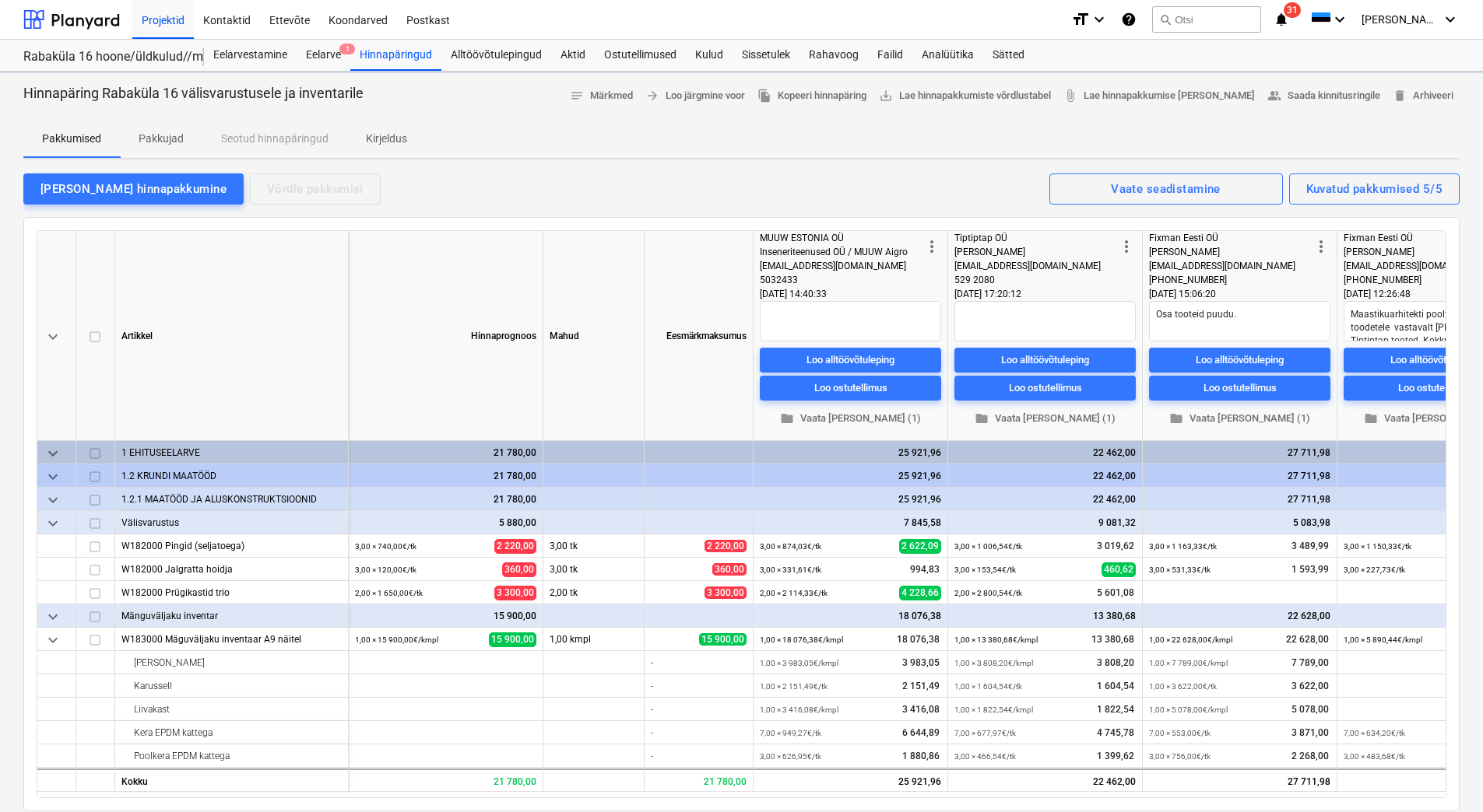
type textarea "x"
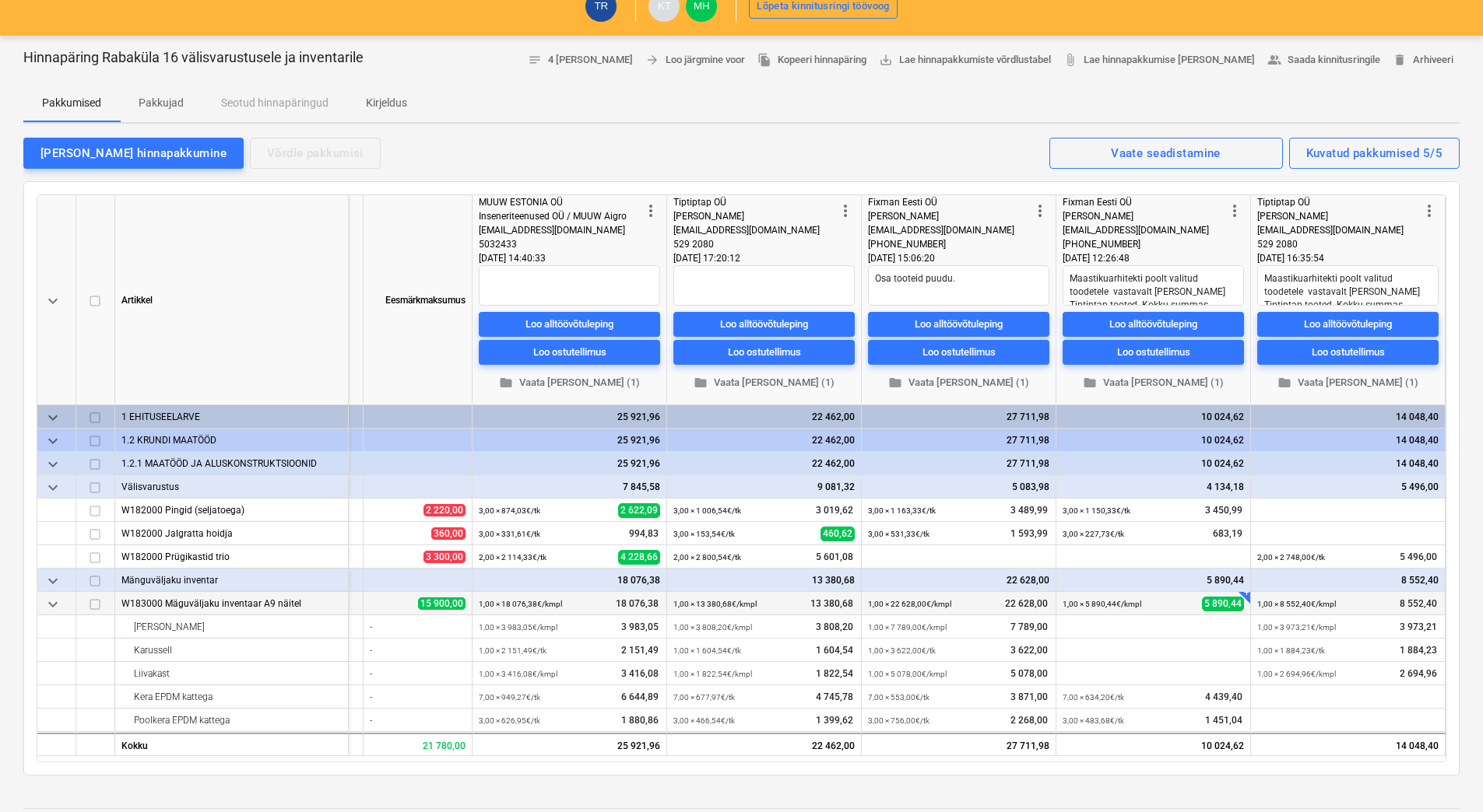
scroll to position [75, 0]
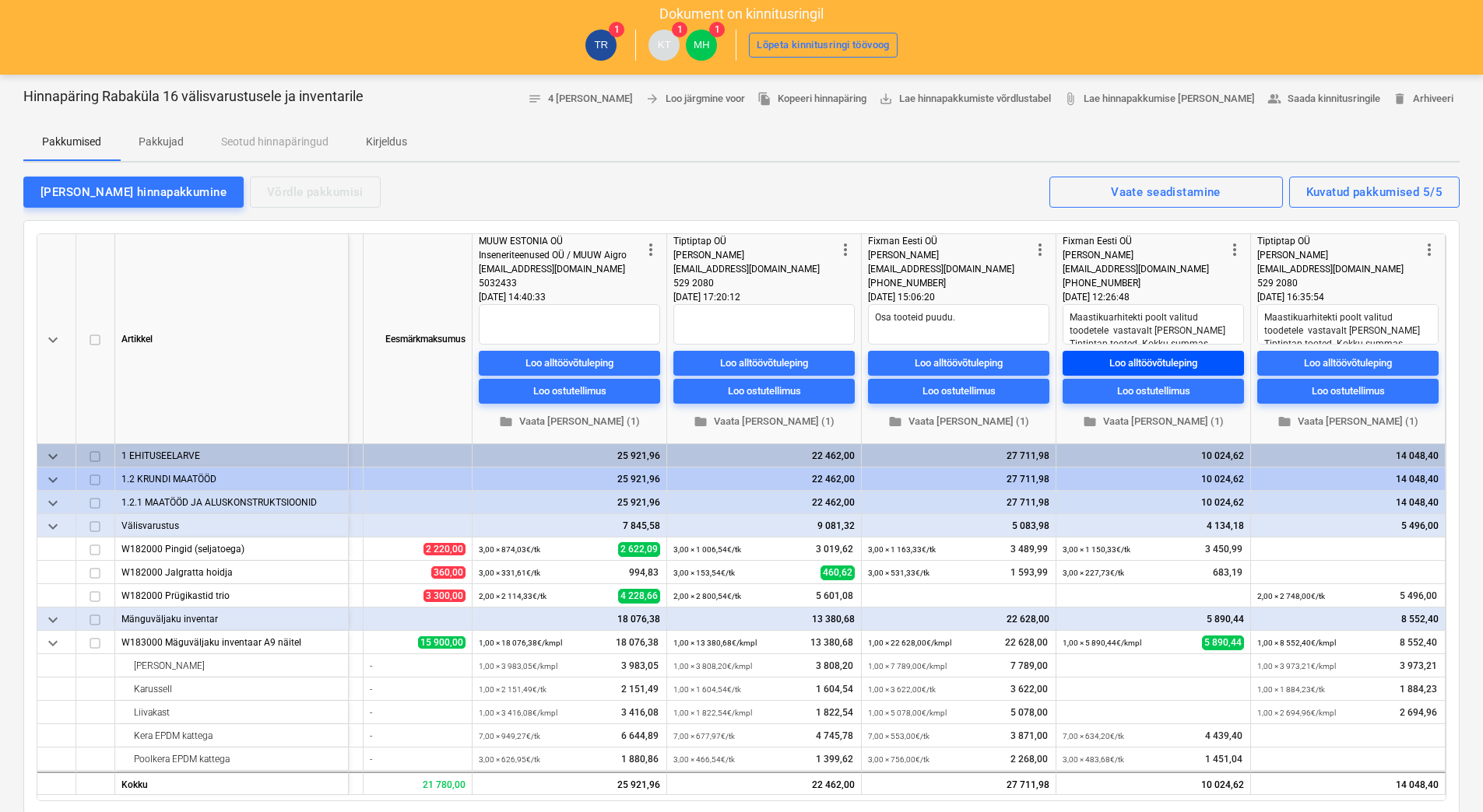
click at [1111, 364] on div "Loo alltöövõtuleping" at bounding box center [1153, 363] width 88 height 18
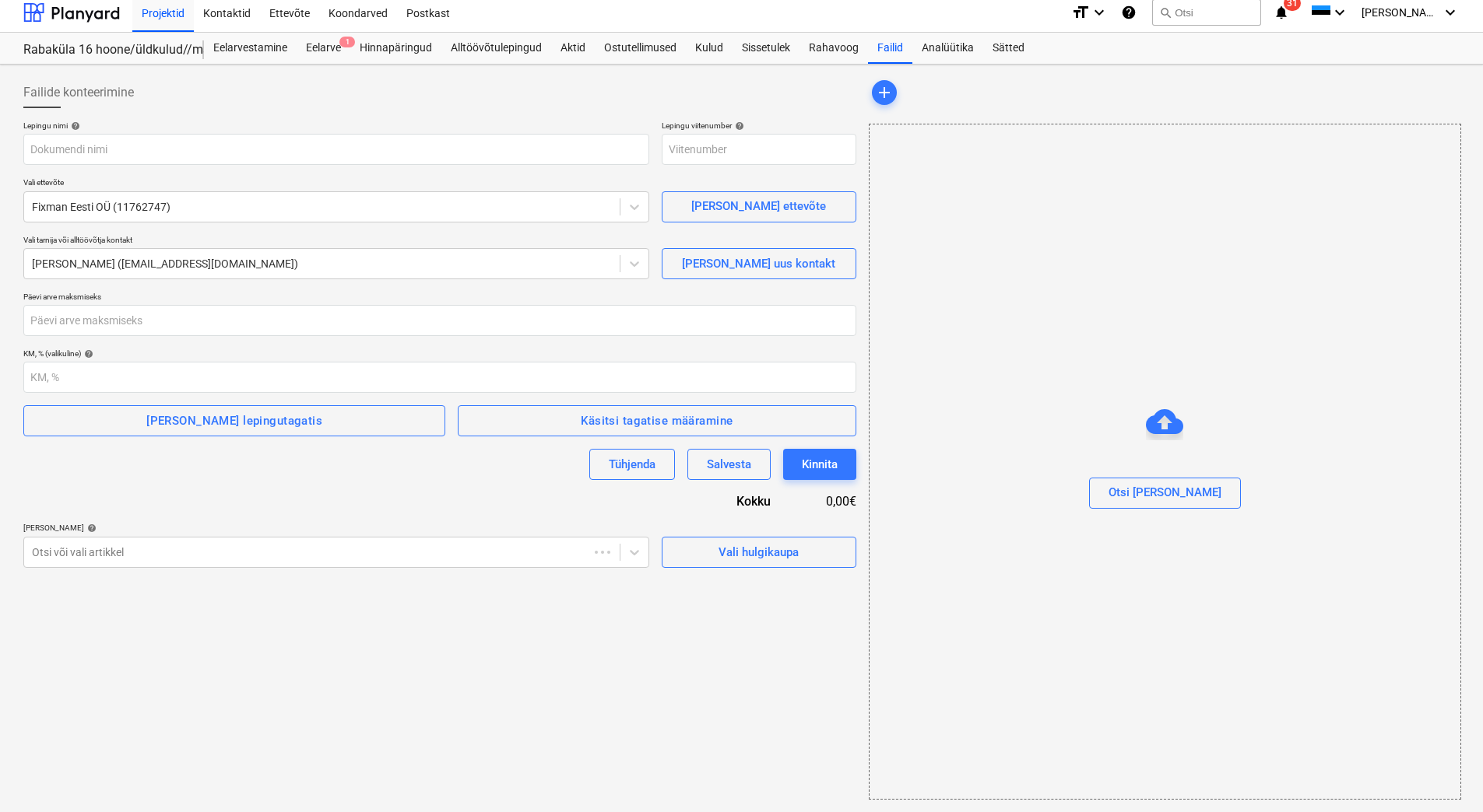
scroll to position [7, 0]
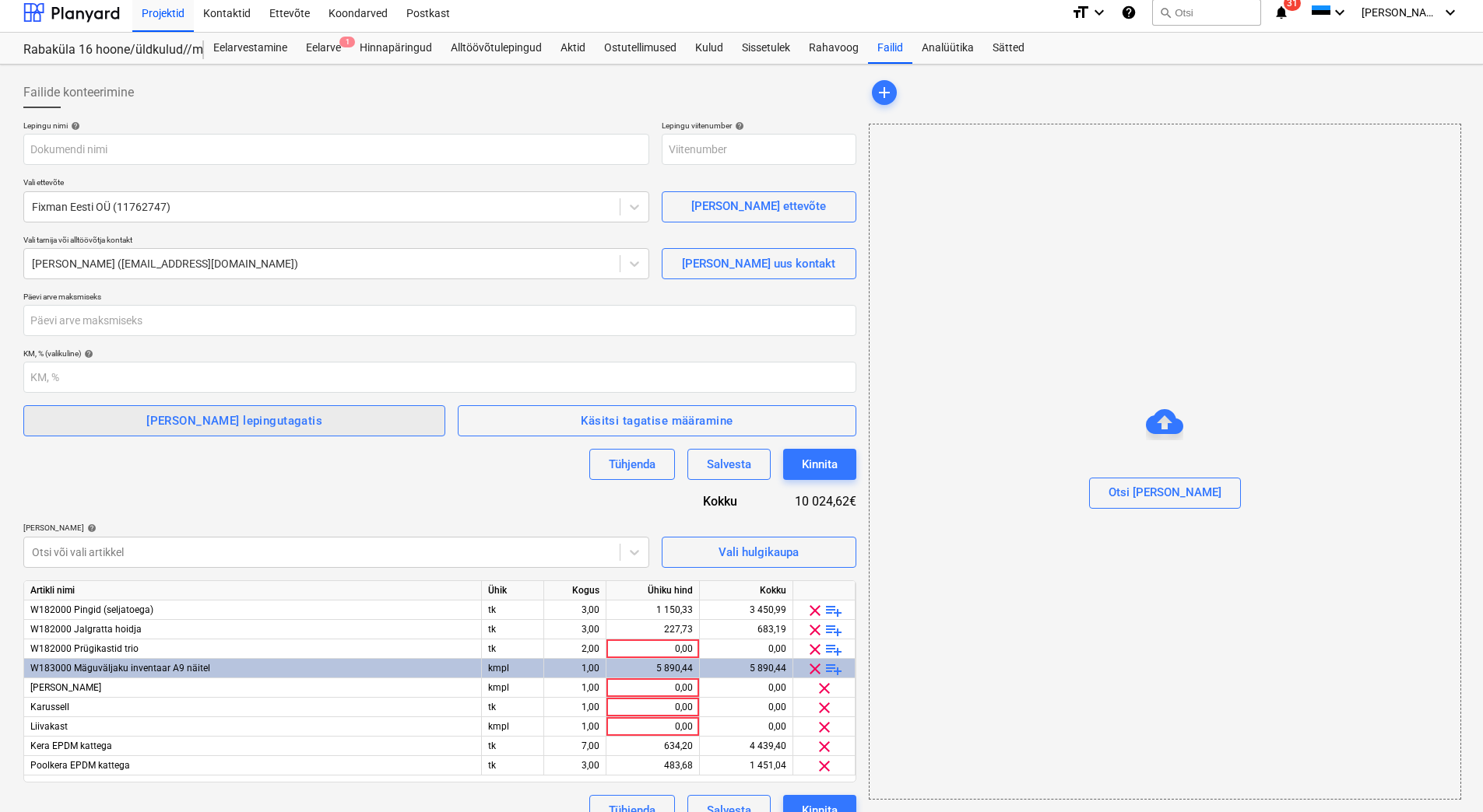
type input "2101952-SO-032"
click at [197, 153] on input "text" at bounding box center [336, 149] width 626 height 31
click at [173, 150] on input "text" at bounding box center [336, 149] width 626 height 31
click at [59, 145] on input "text" at bounding box center [336, 149] width 626 height 31
paste input "Alltöövõtuleping_PRJ2003402-26"
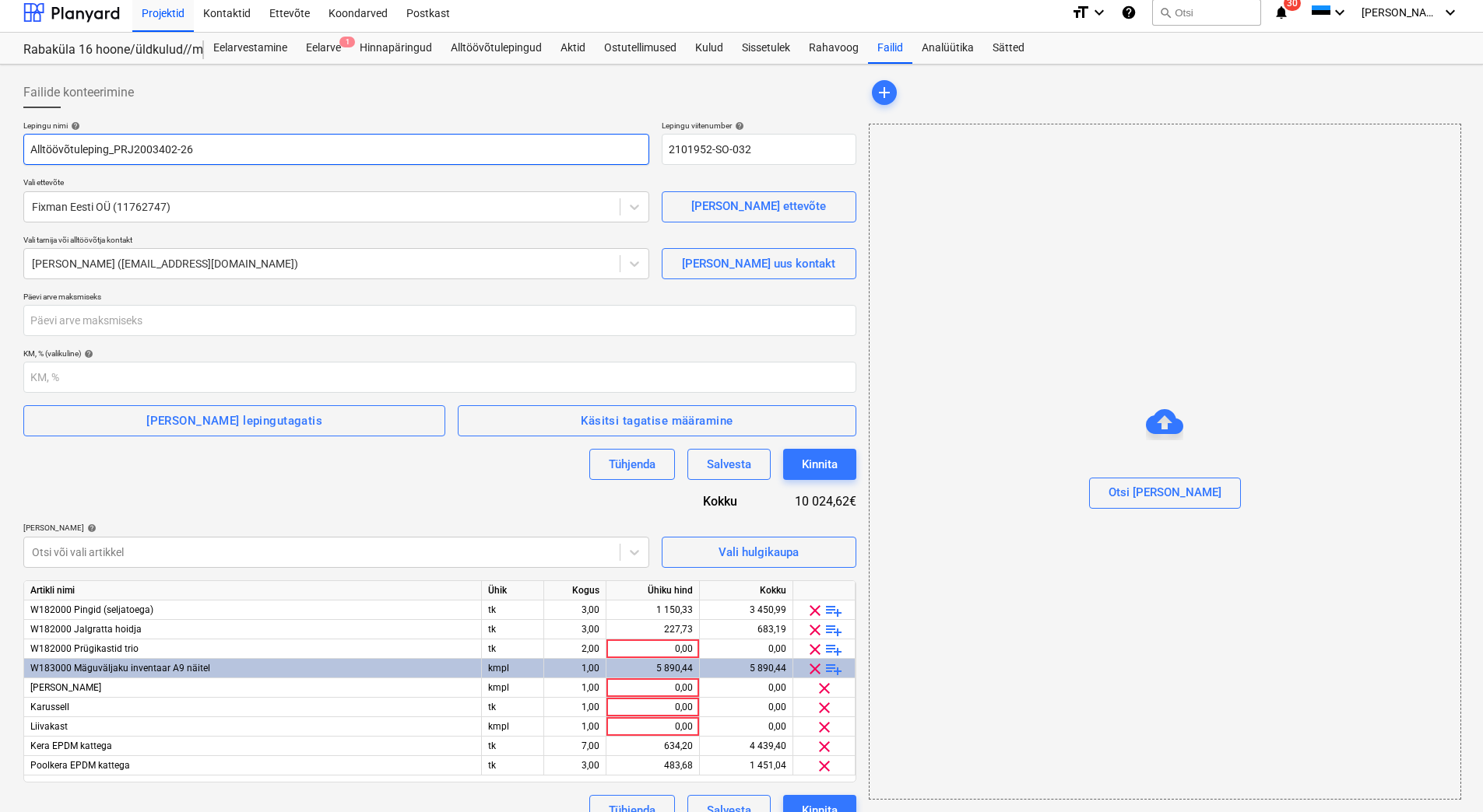
type input "Alltöövõtuleping_PRJ2003402-26"
click at [266, 98] on div "Failide konteerimine" at bounding box center [440, 92] width 833 height 31
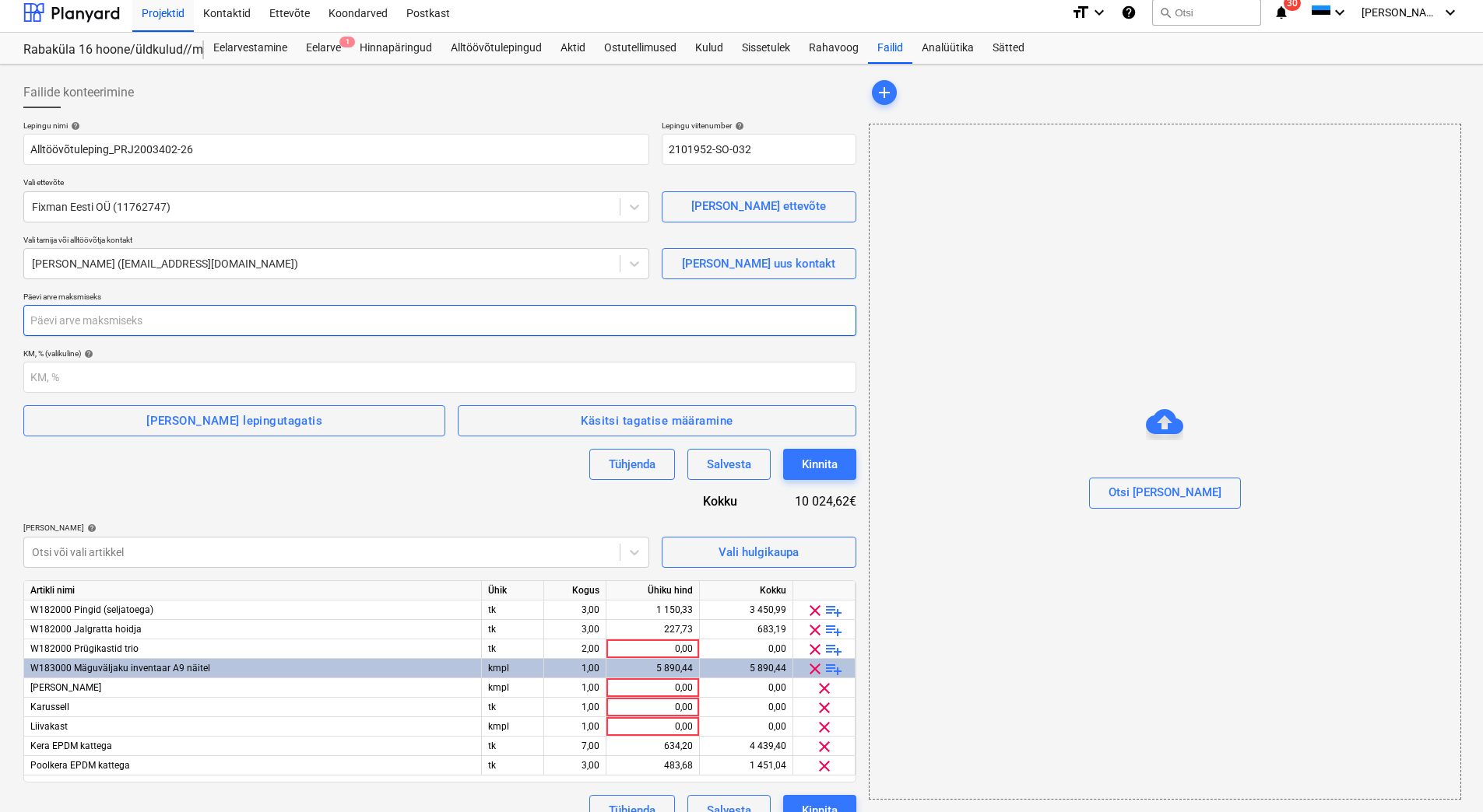
click at [87, 318] on input "number" at bounding box center [440, 321] width 833 height 31
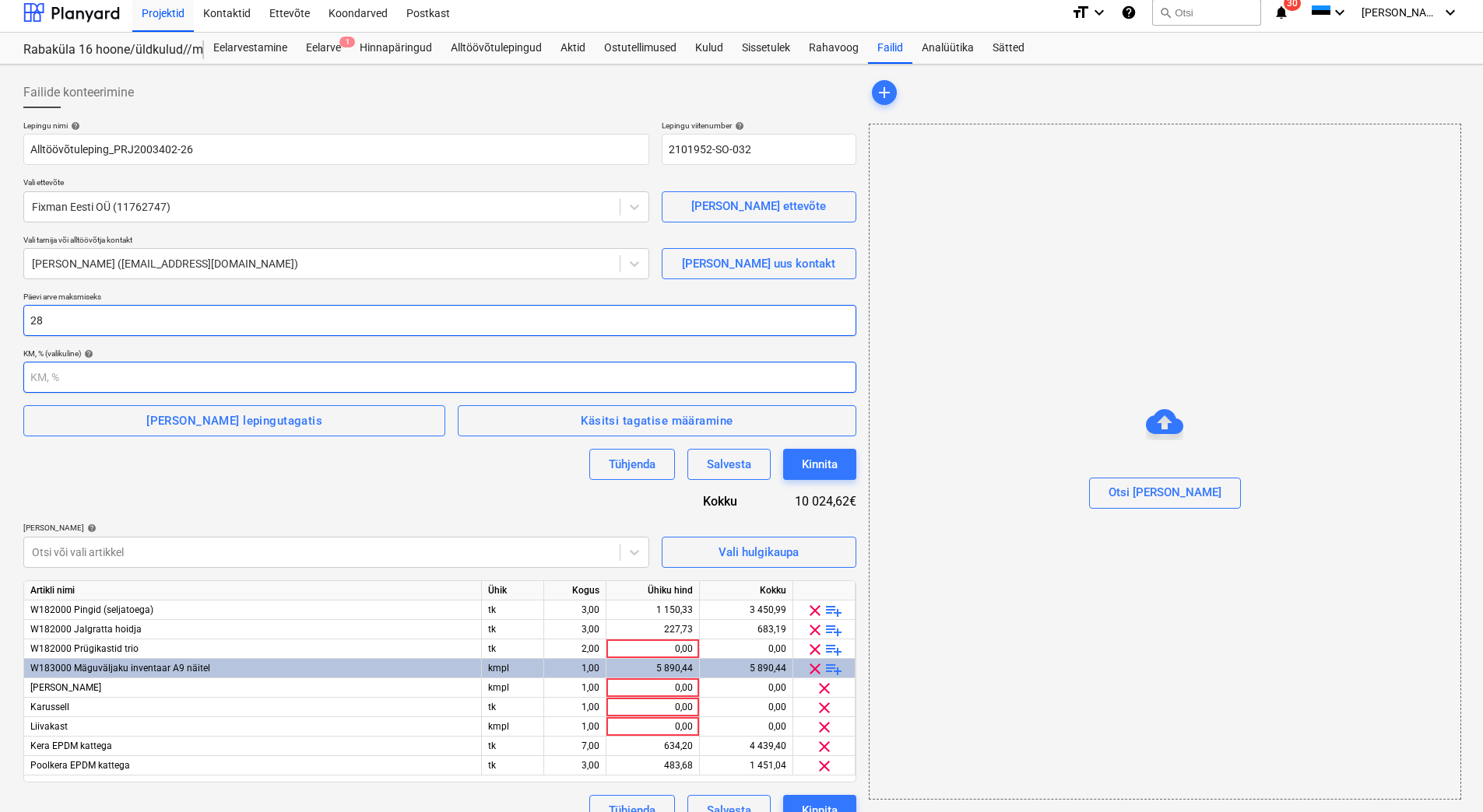
type input "28"
click at [68, 368] on input "number" at bounding box center [440, 378] width 833 height 31
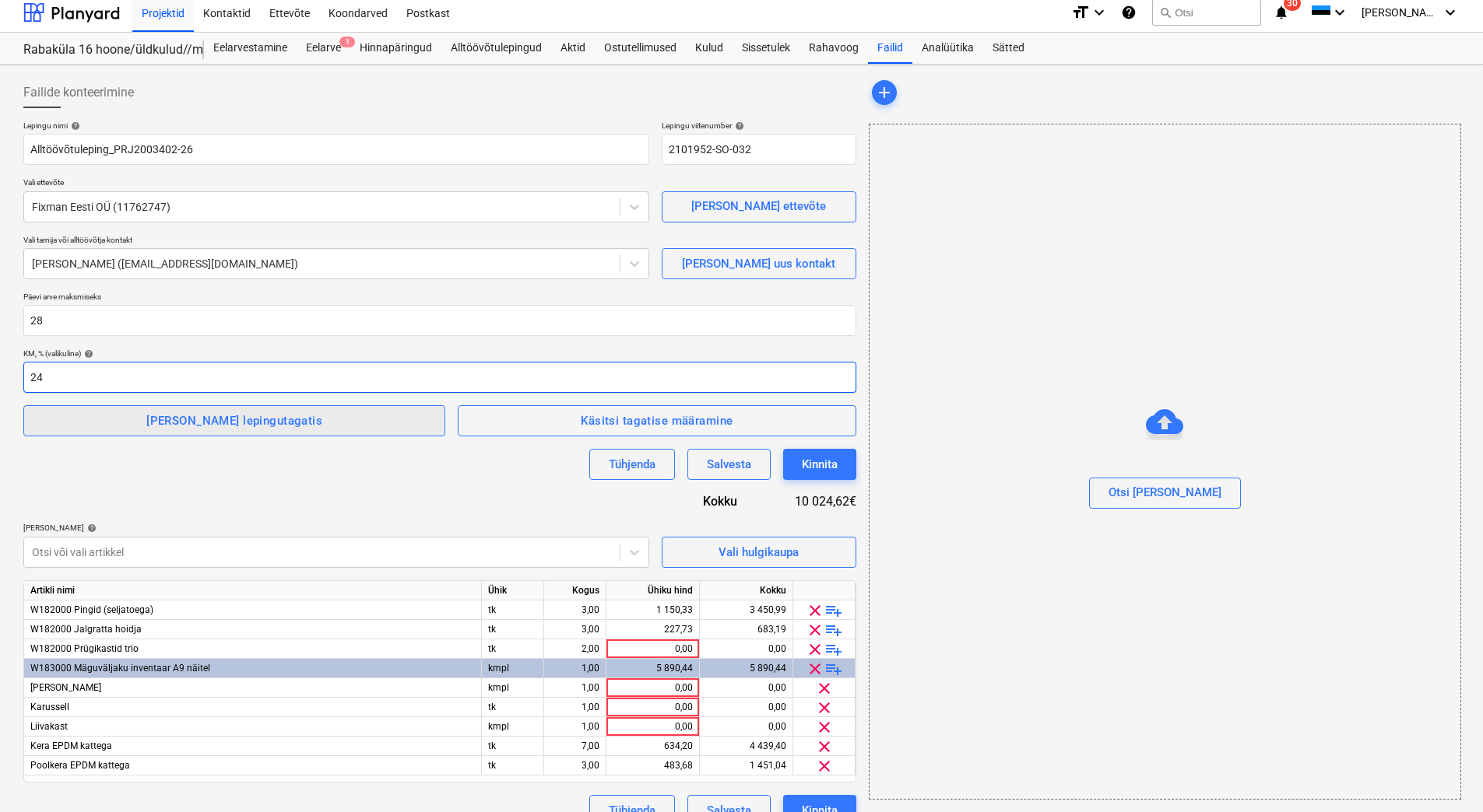
type input "24"
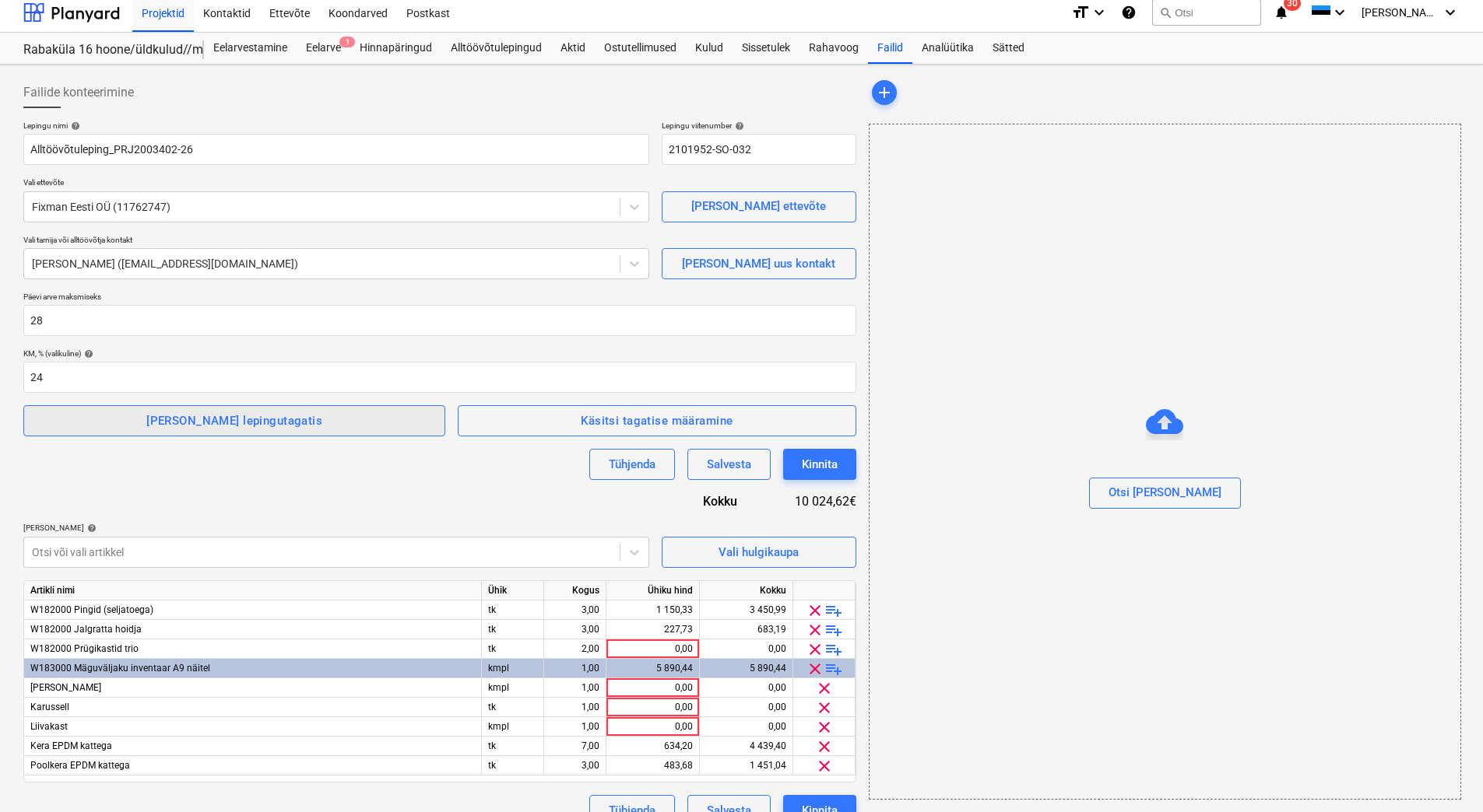
click at [200, 422] on div "[PERSON_NAME] lepingutagatis" at bounding box center [233, 420] width 176 height 21
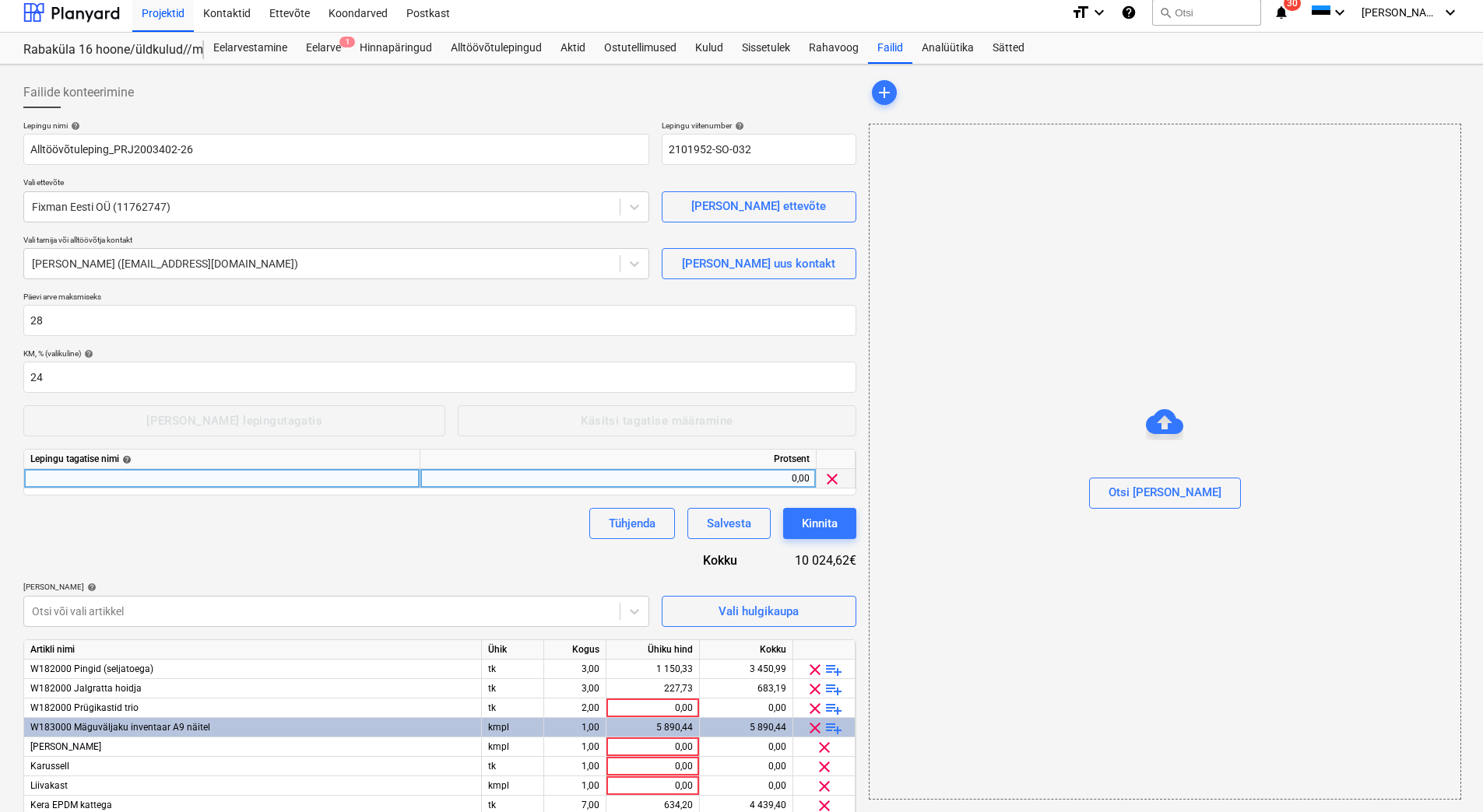
click at [83, 471] on div at bounding box center [222, 479] width 396 height 20
type input "Garantii"
click at [1089, 265] on div "Otsi [PERSON_NAME]" at bounding box center [1165, 462] width 592 height 676
click at [1012, 247] on div "Otsi [PERSON_NAME]" at bounding box center [1165, 462] width 592 height 676
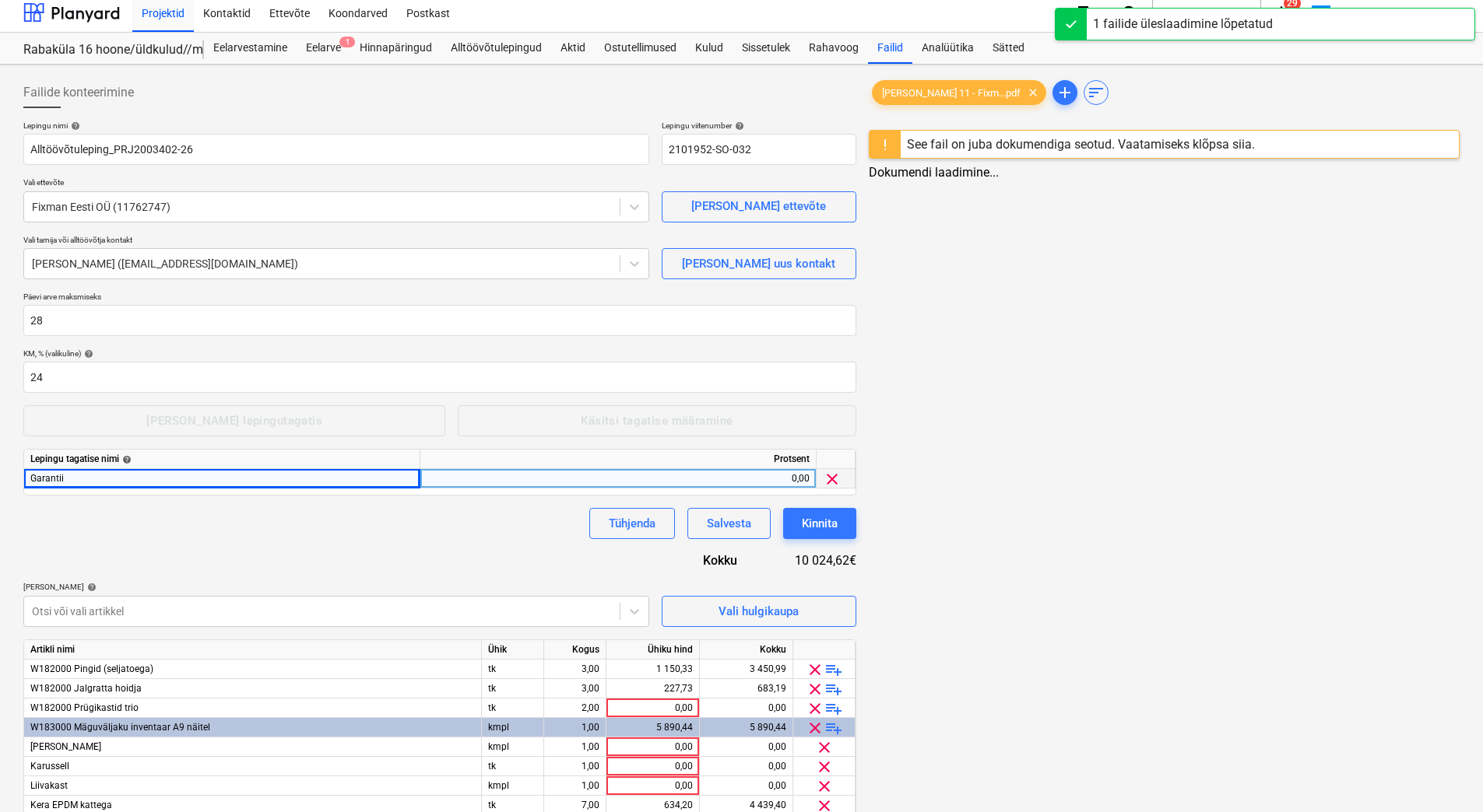
scroll to position [92, 0]
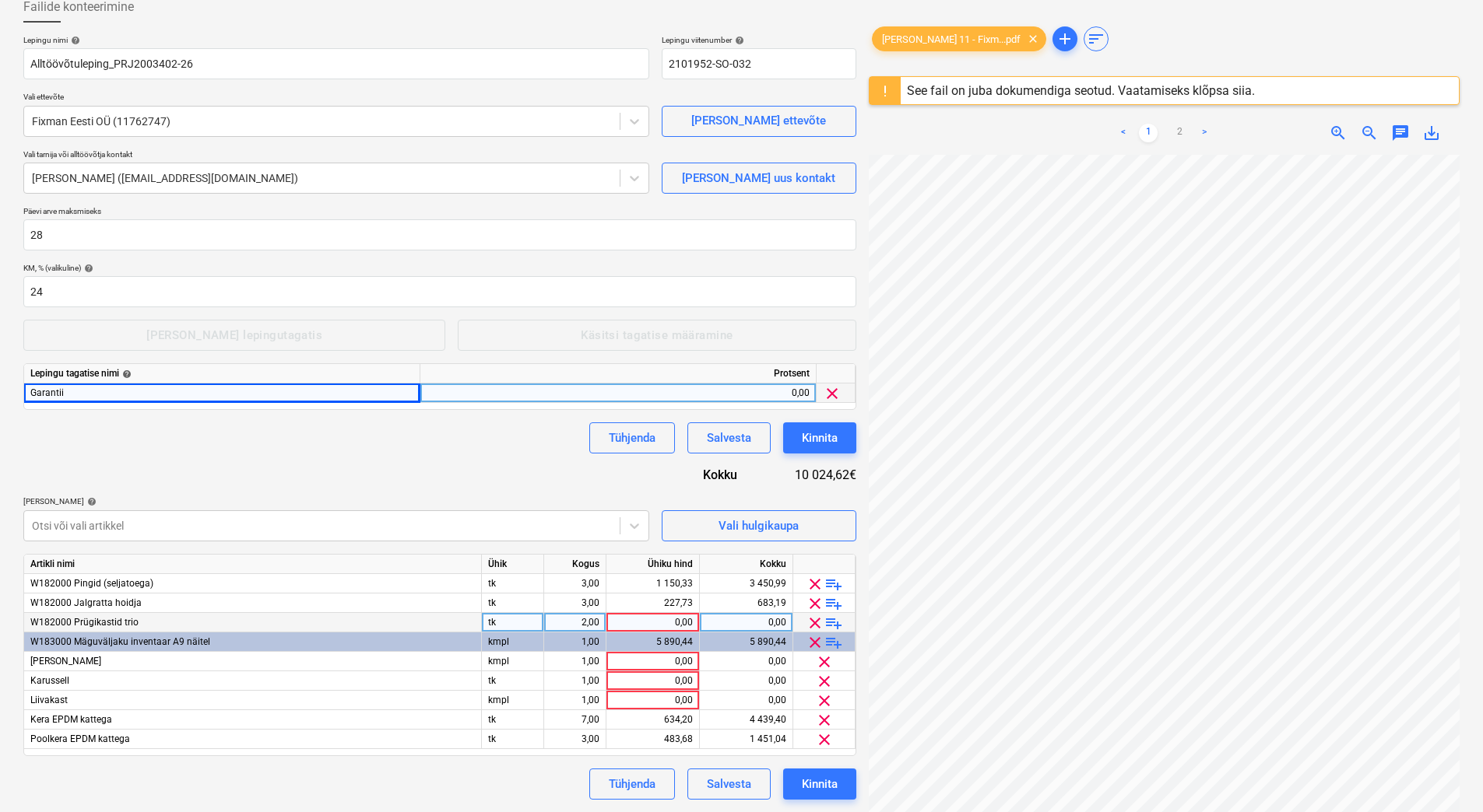
click at [813, 621] on span "clear" at bounding box center [815, 623] width 19 height 19
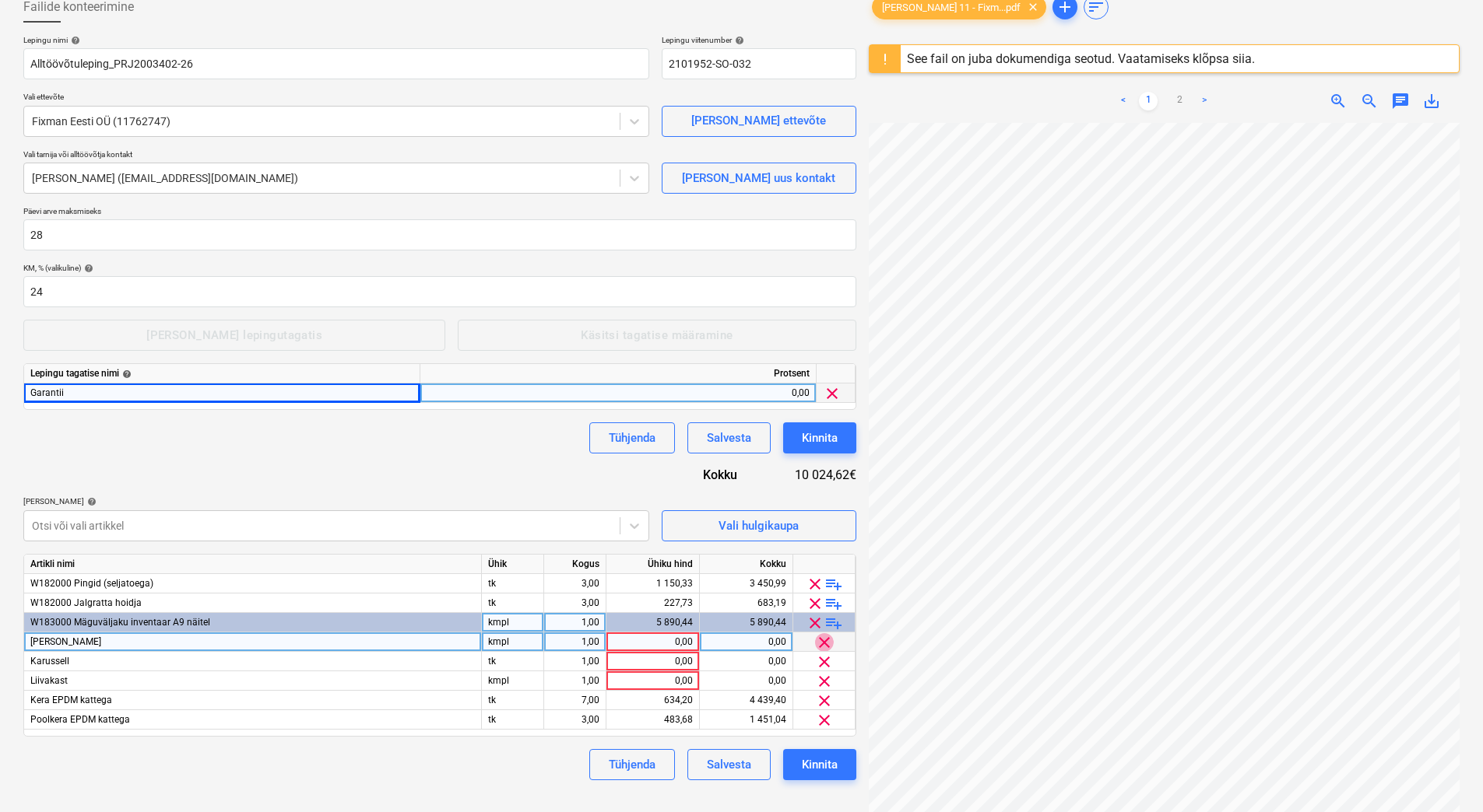
click at [818, 639] on span "clear" at bounding box center [824, 642] width 19 height 19
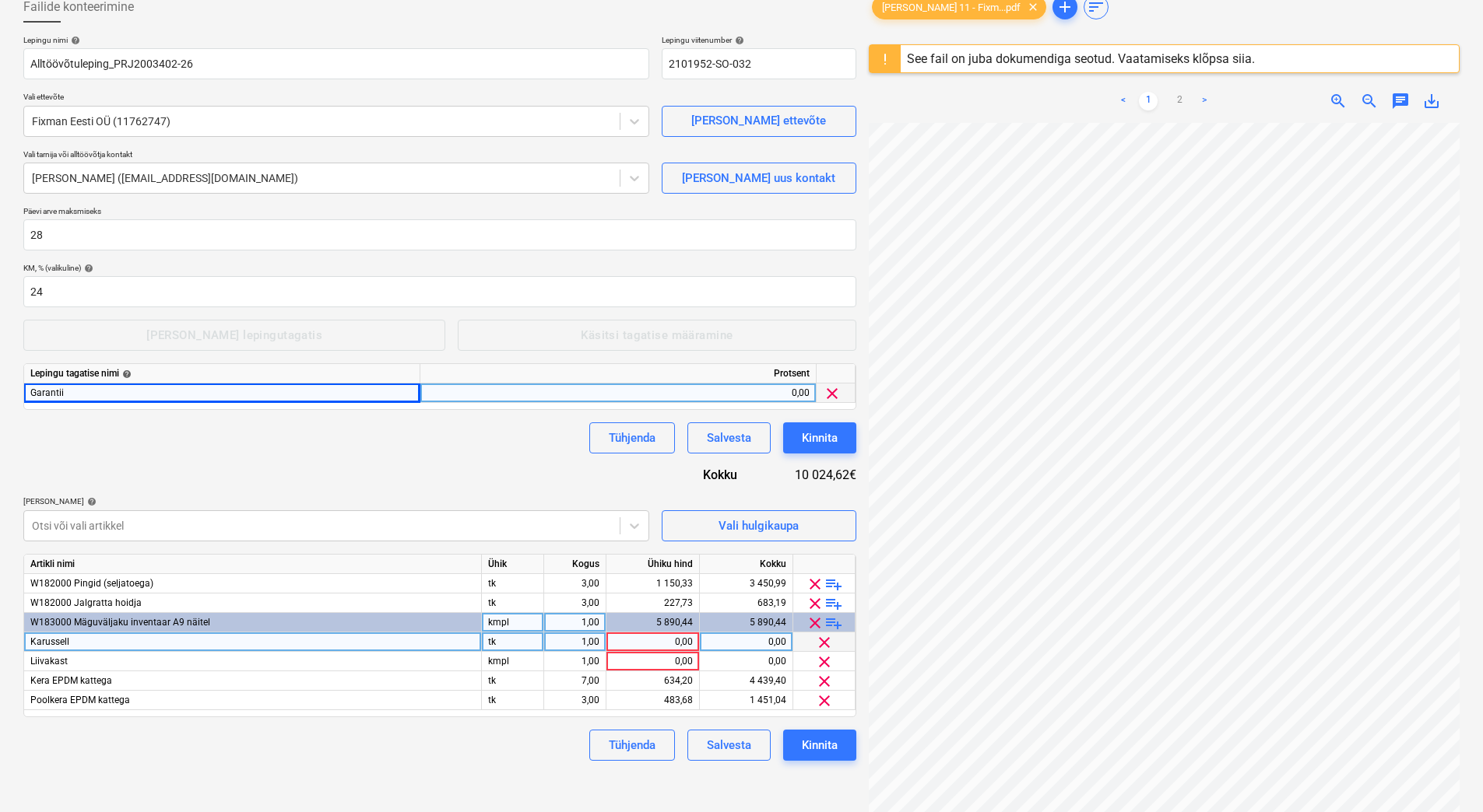
click at [822, 639] on span "clear" at bounding box center [824, 642] width 19 height 19
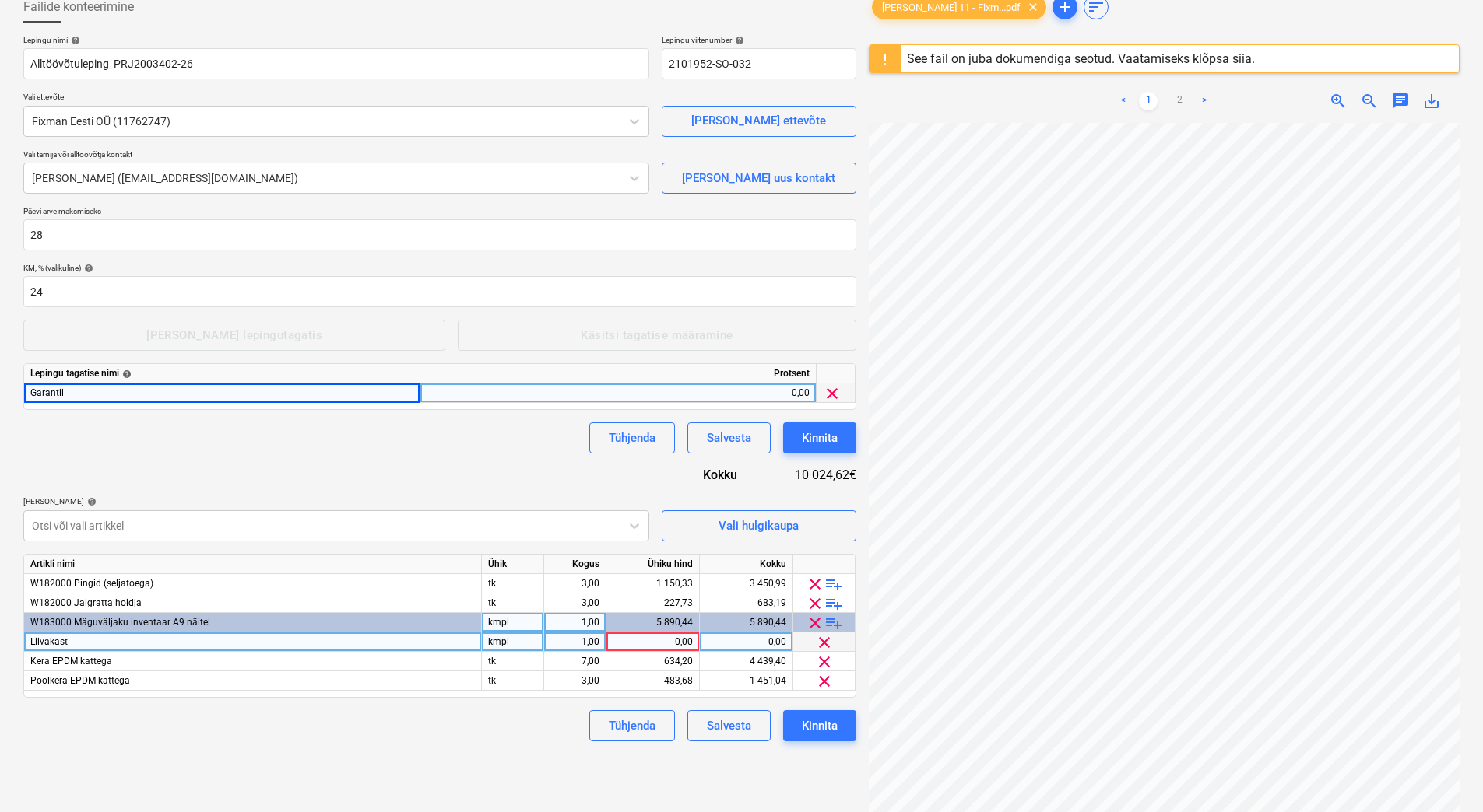
click at [822, 639] on span "clear" at bounding box center [824, 642] width 19 height 19
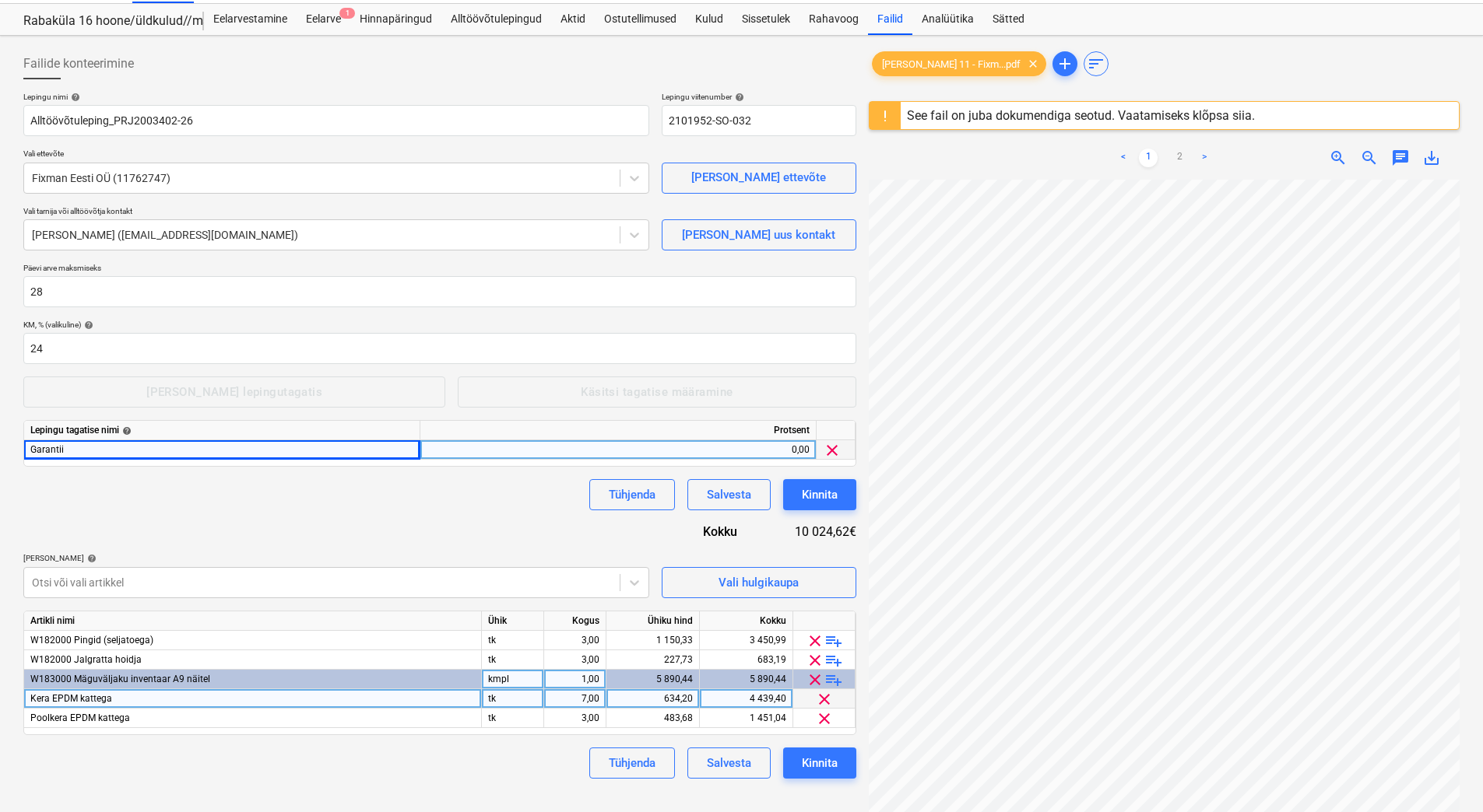
scroll to position [0, 0]
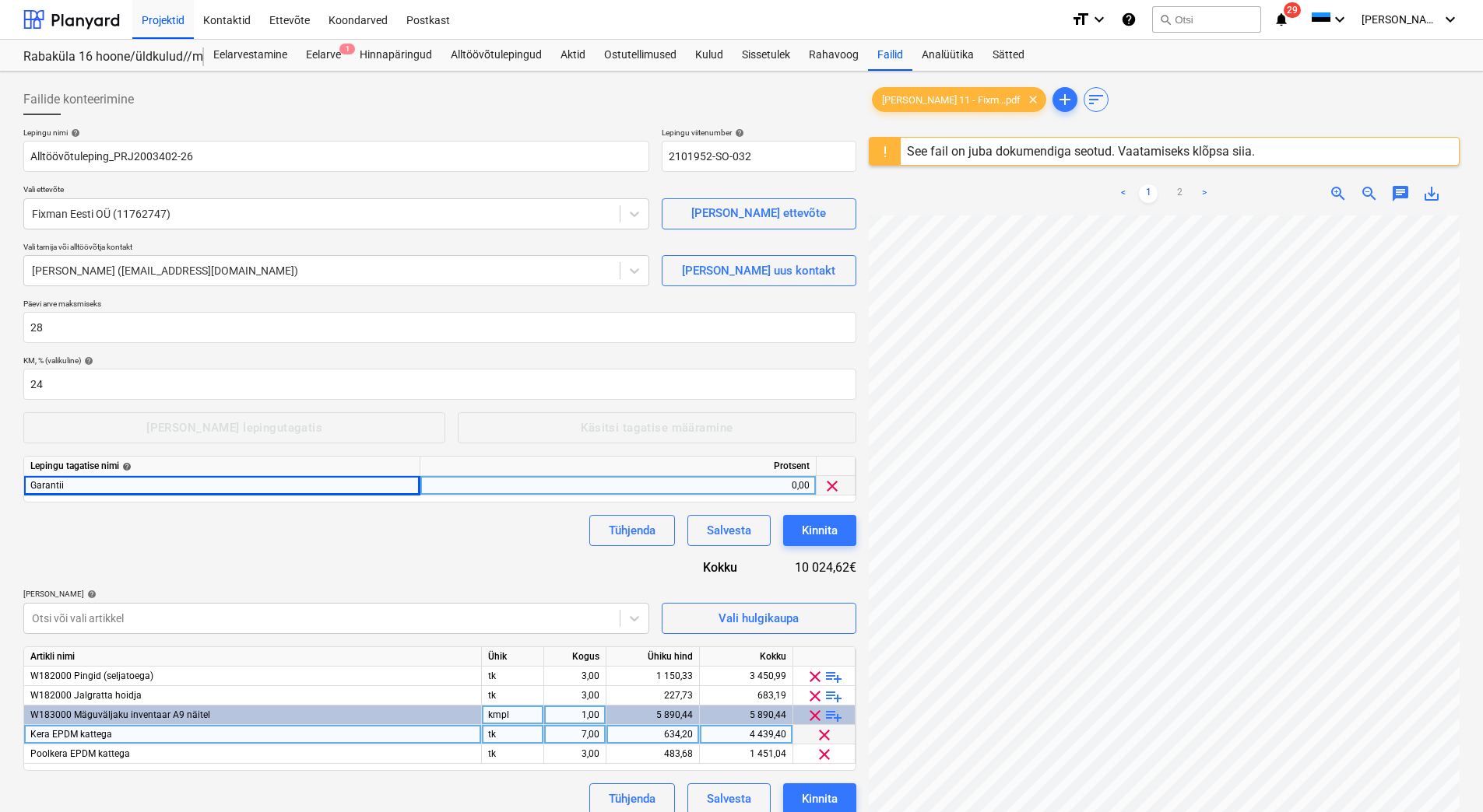
click at [775, 487] on div "0,00" at bounding box center [618, 486] width 383 height 20
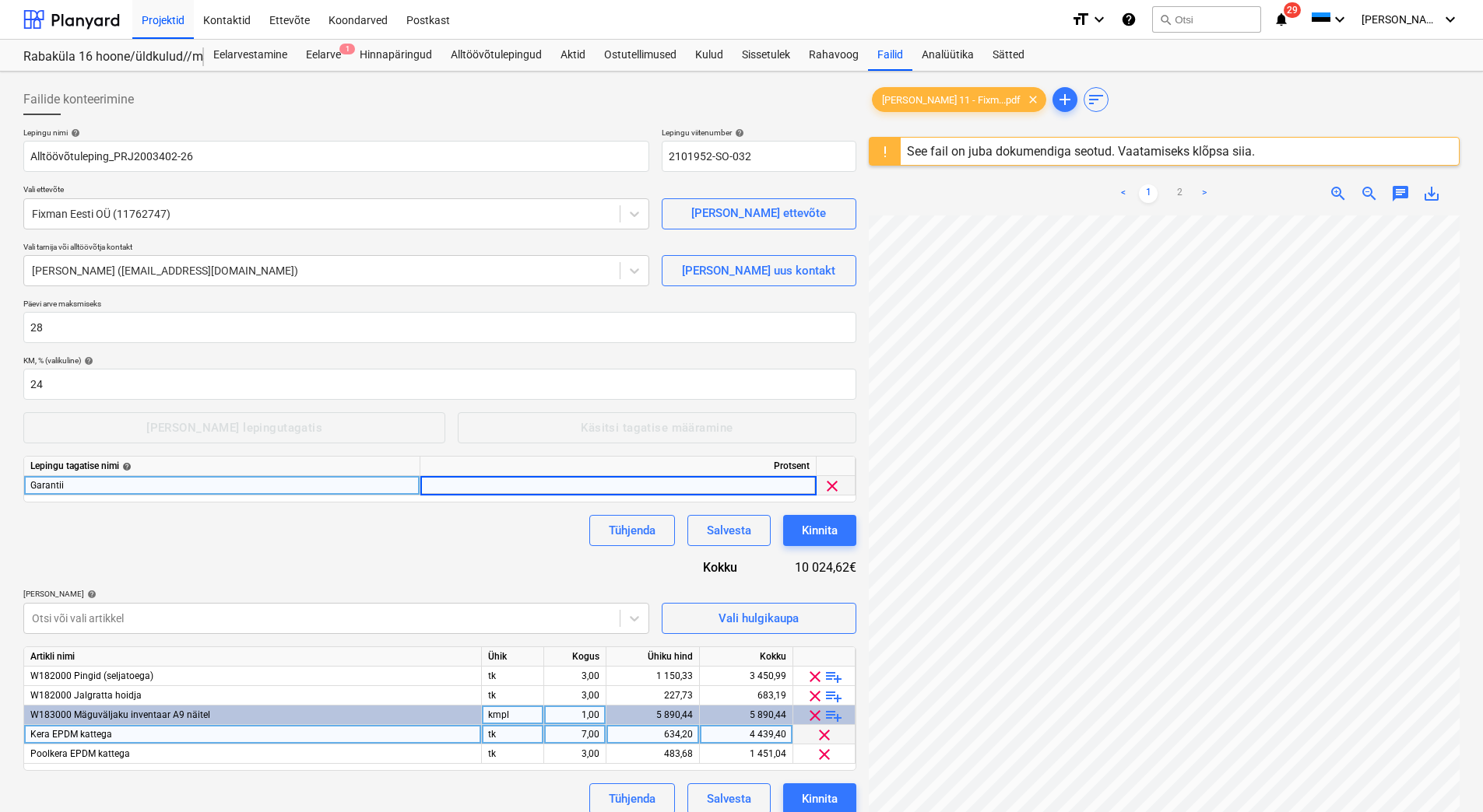
type input "3"
click at [463, 585] on div "Lepingu nimi help Alltöövõtuleping_PRJ2003402-26 Lepingu viitenumber help 21019…" at bounding box center [440, 471] width 833 height 687
click at [822, 791] on div "Kinnita" at bounding box center [819, 799] width 35 height 21
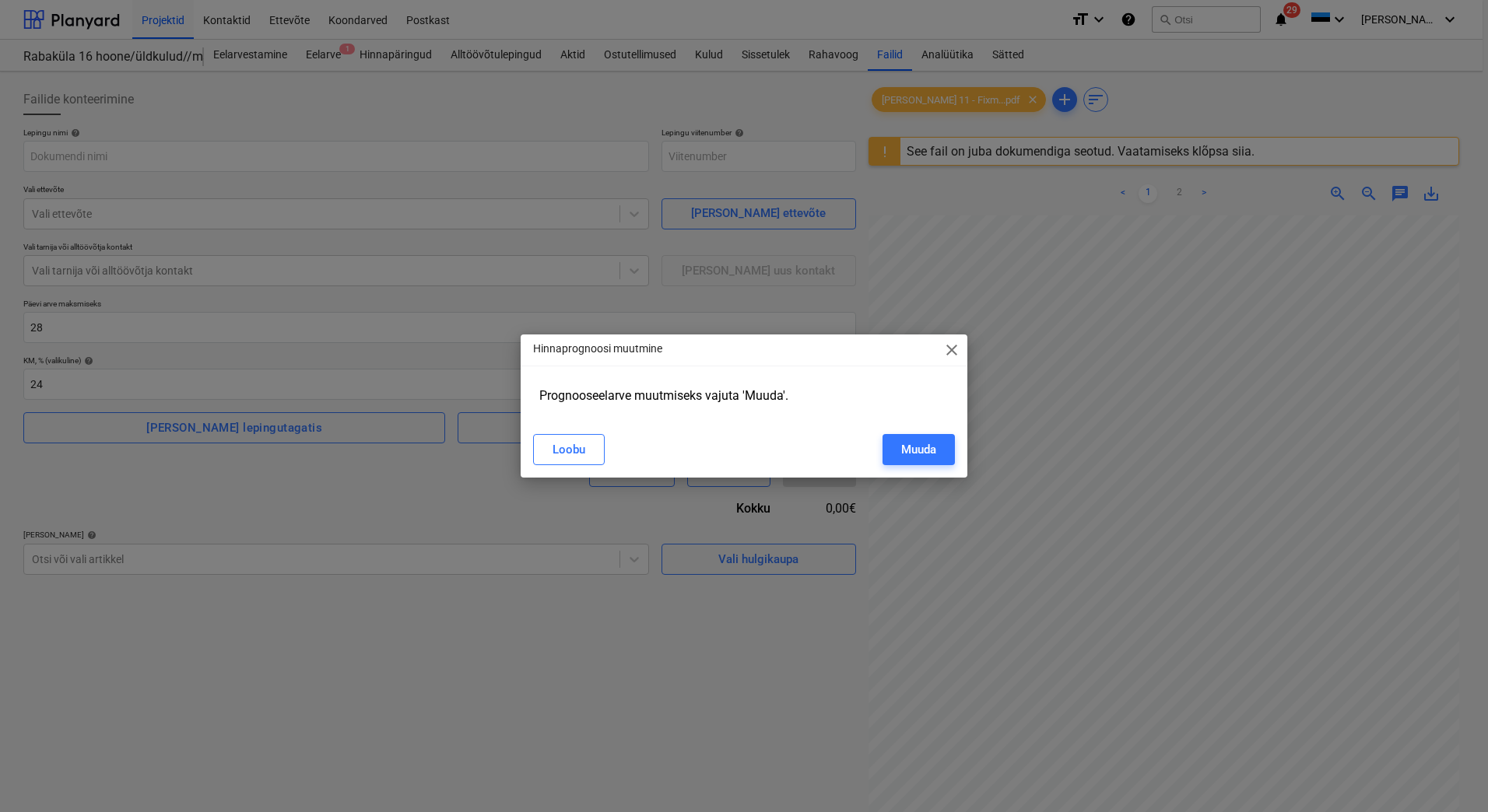
type input "2101952-SO-032"
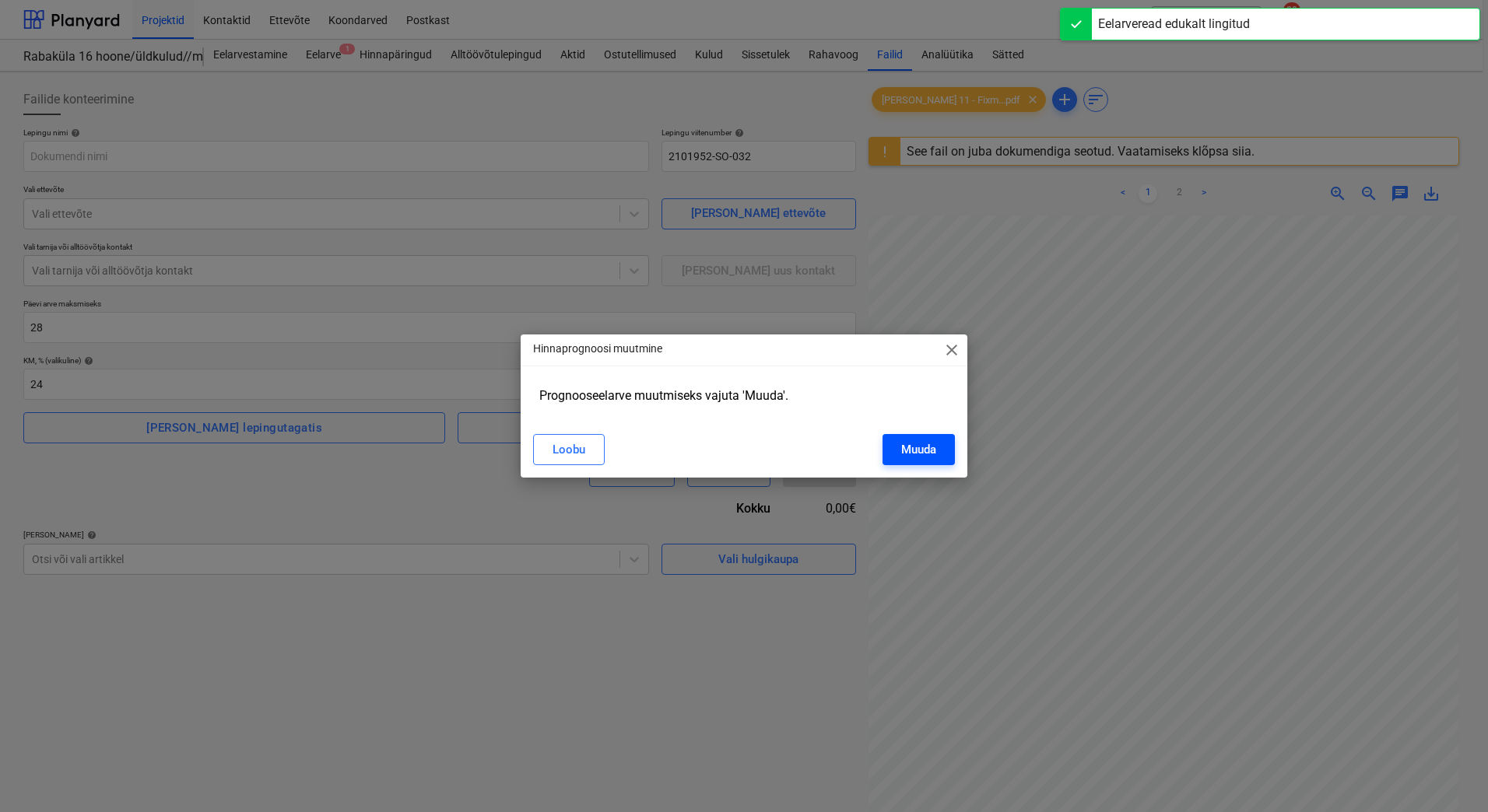
click at [920, 448] on div "Muuda" at bounding box center [918, 449] width 35 height 21
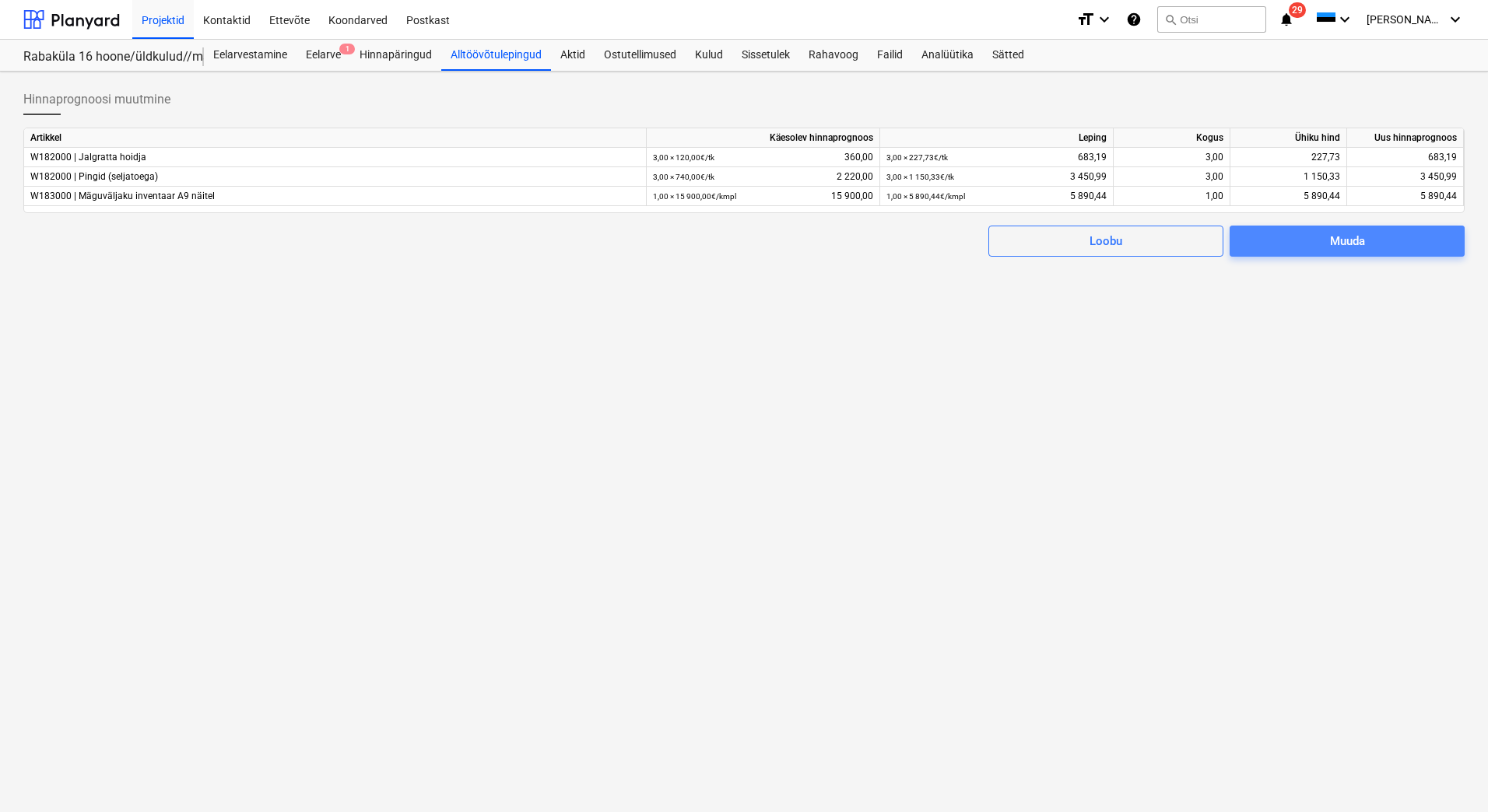
click at [1350, 228] on button "Muuda" at bounding box center [1346, 242] width 235 height 31
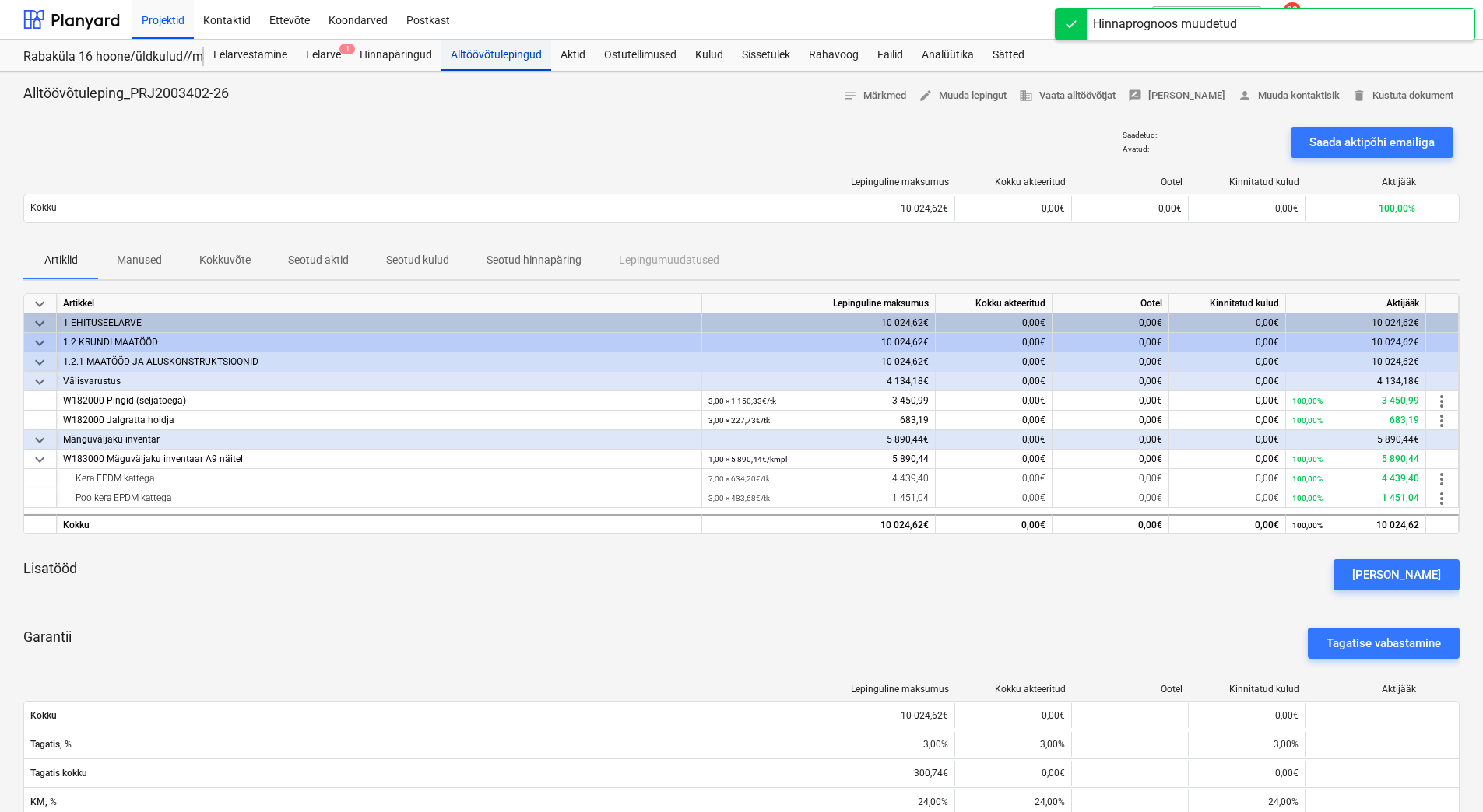
click at [482, 56] on div "Alltöövõtulepingud" at bounding box center [496, 55] width 110 height 31
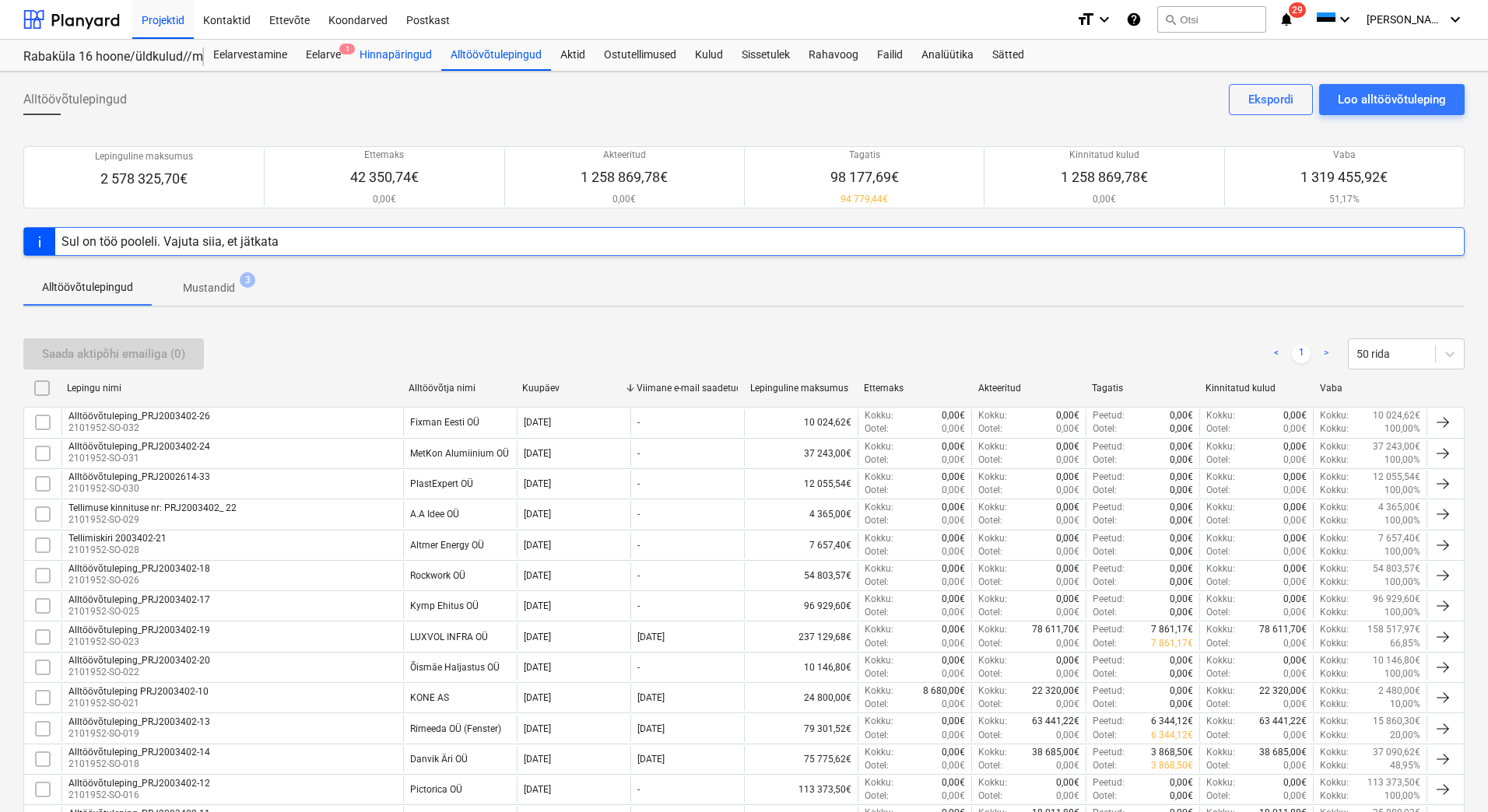
click at [413, 61] on div "Hinnapäringud" at bounding box center [396, 55] width 91 height 31
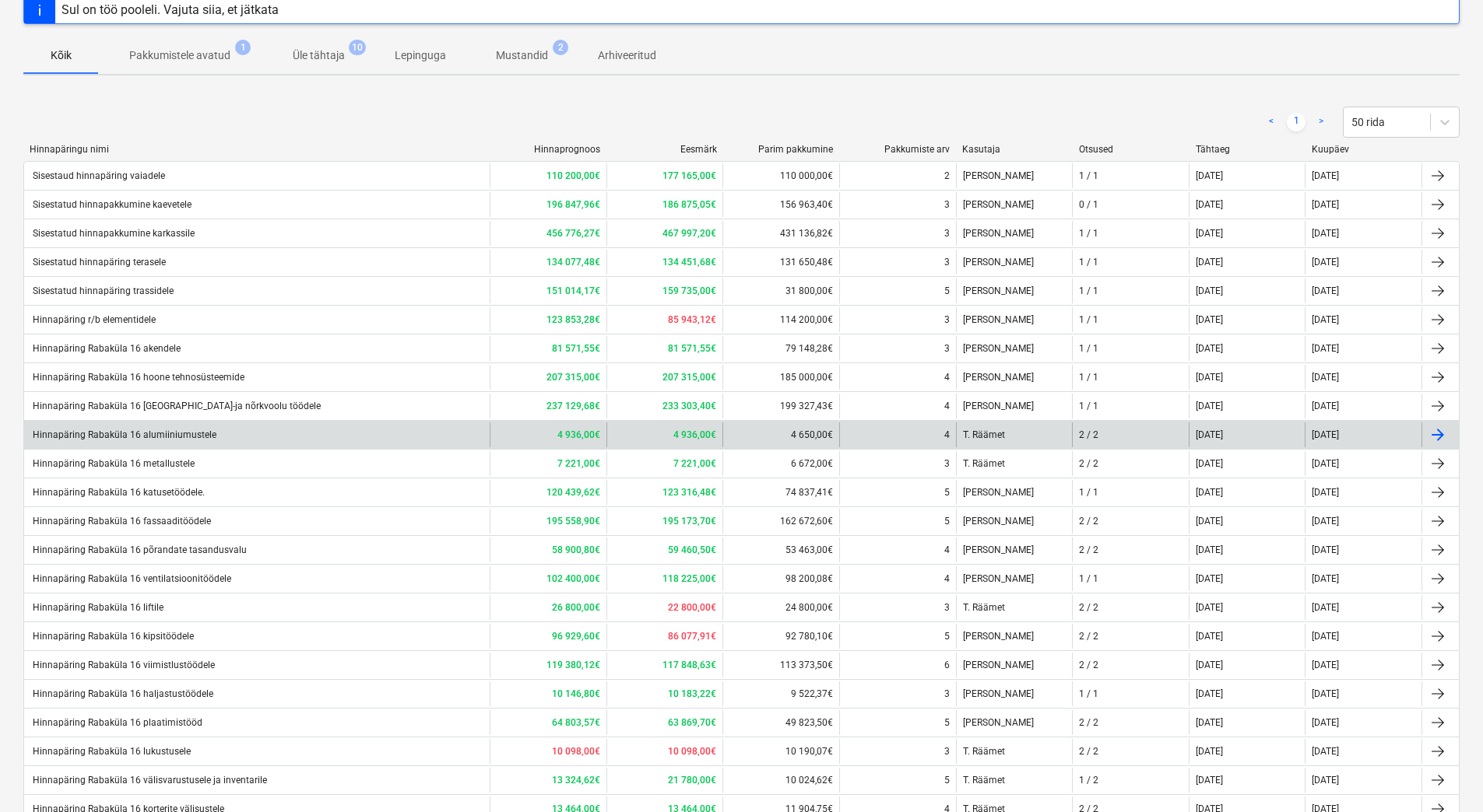
scroll to position [260, 0]
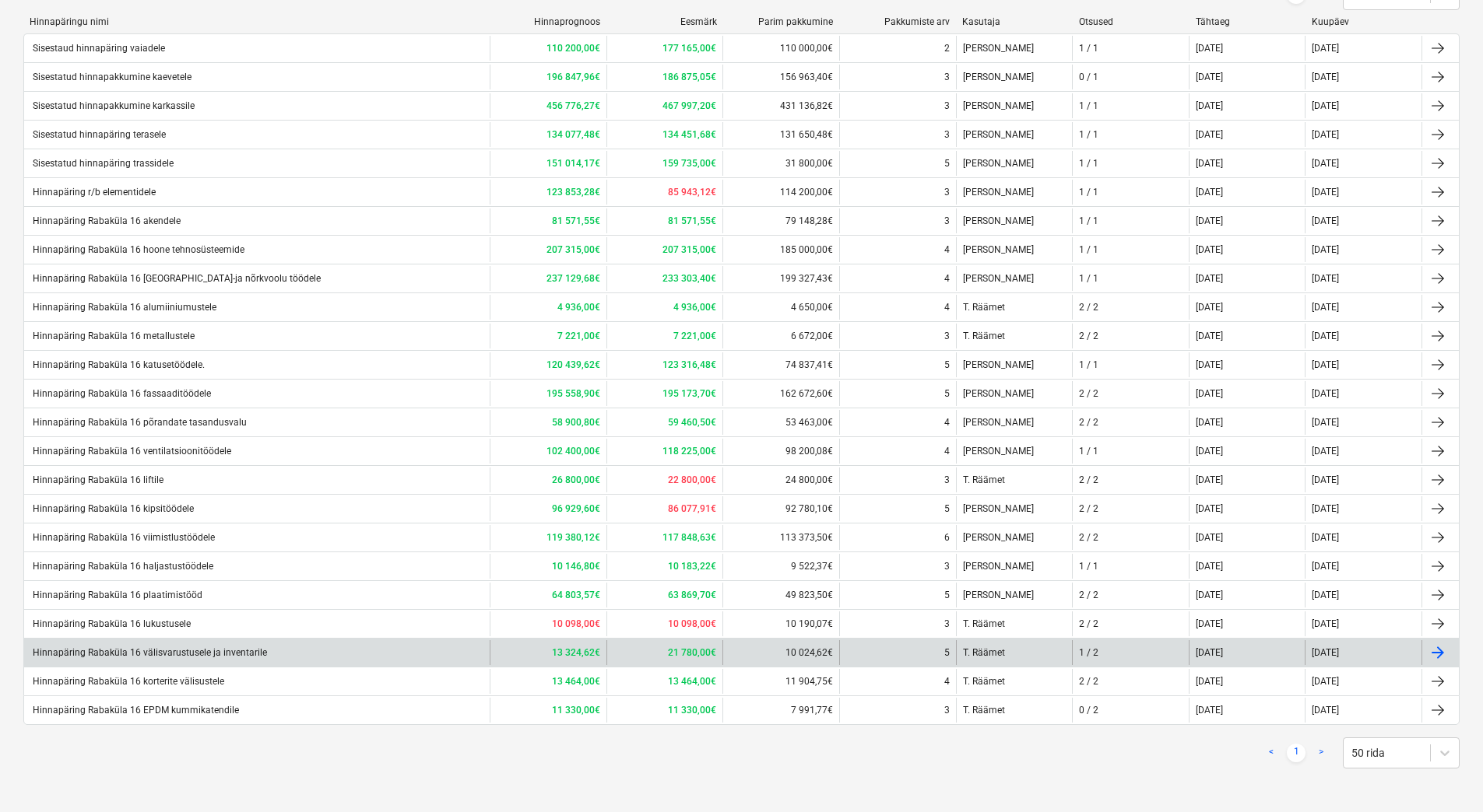
click at [192, 648] on div "Hinnapäring Rabaküla 16 välisvarustusele ja inventarile" at bounding box center [148, 652] width 237 height 11
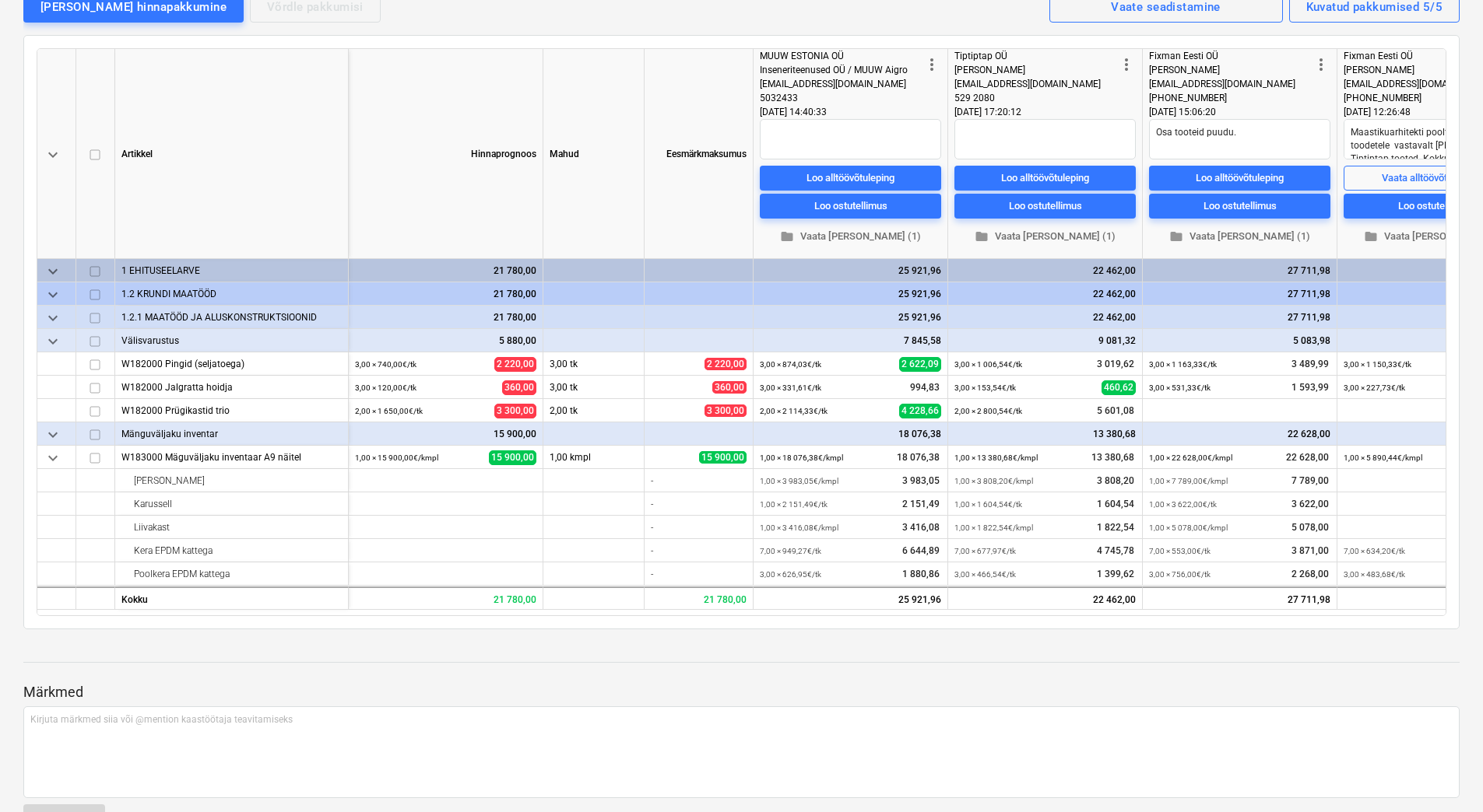
type textarea "x"
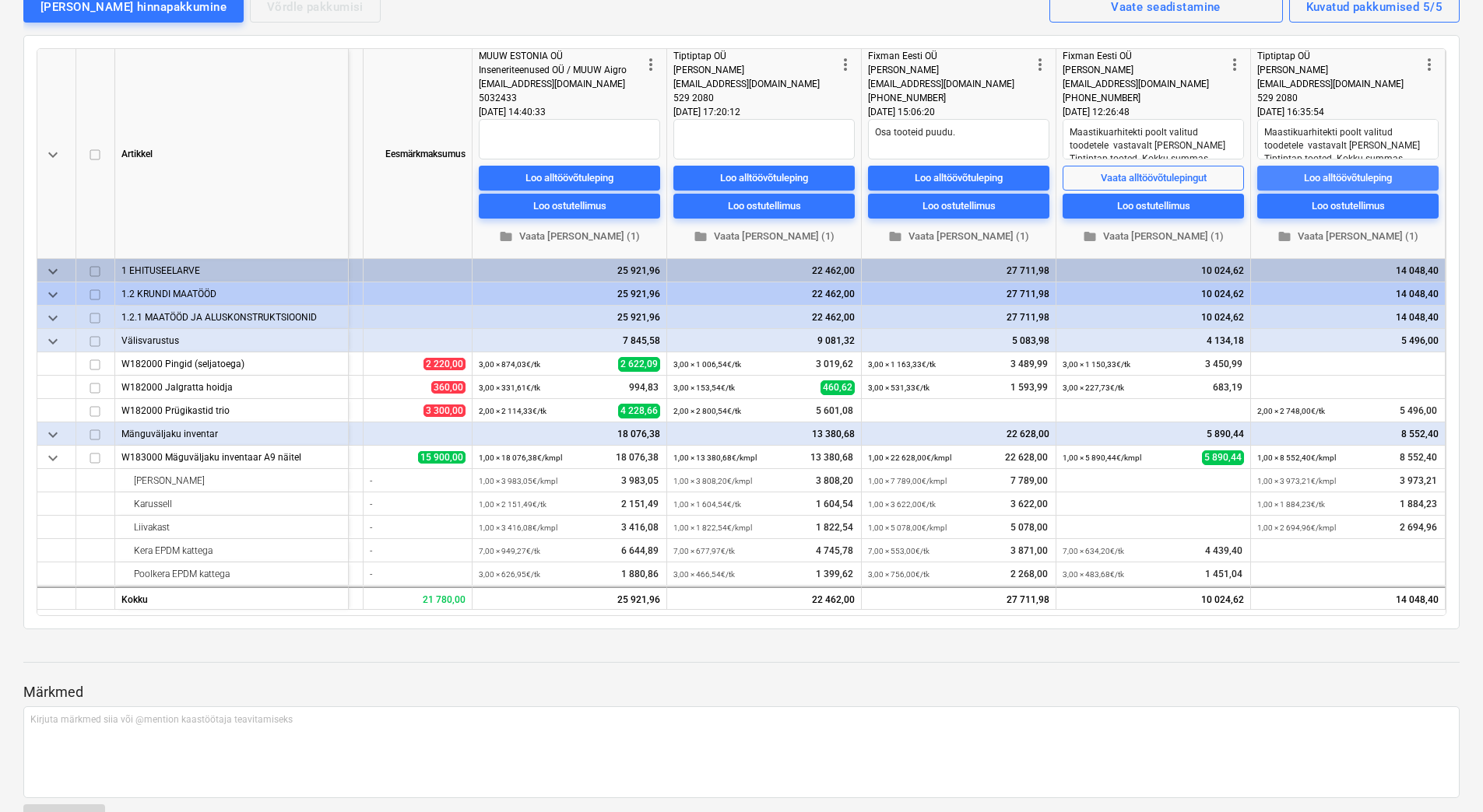
click at [1348, 173] on div "Loo alltöövõtuleping" at bounding box center [1348, 178] width 88 height 18
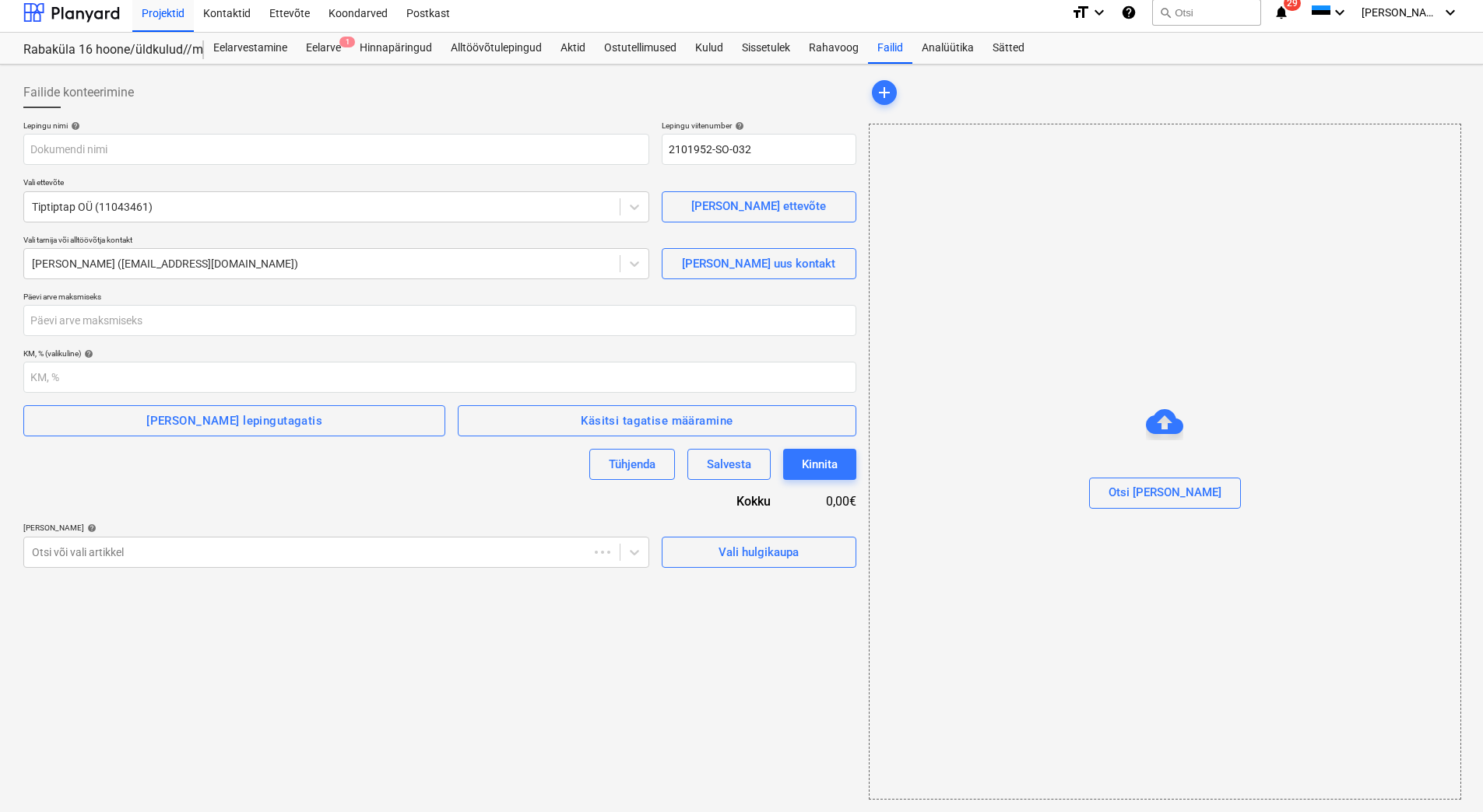
scroll to position [7, 0]
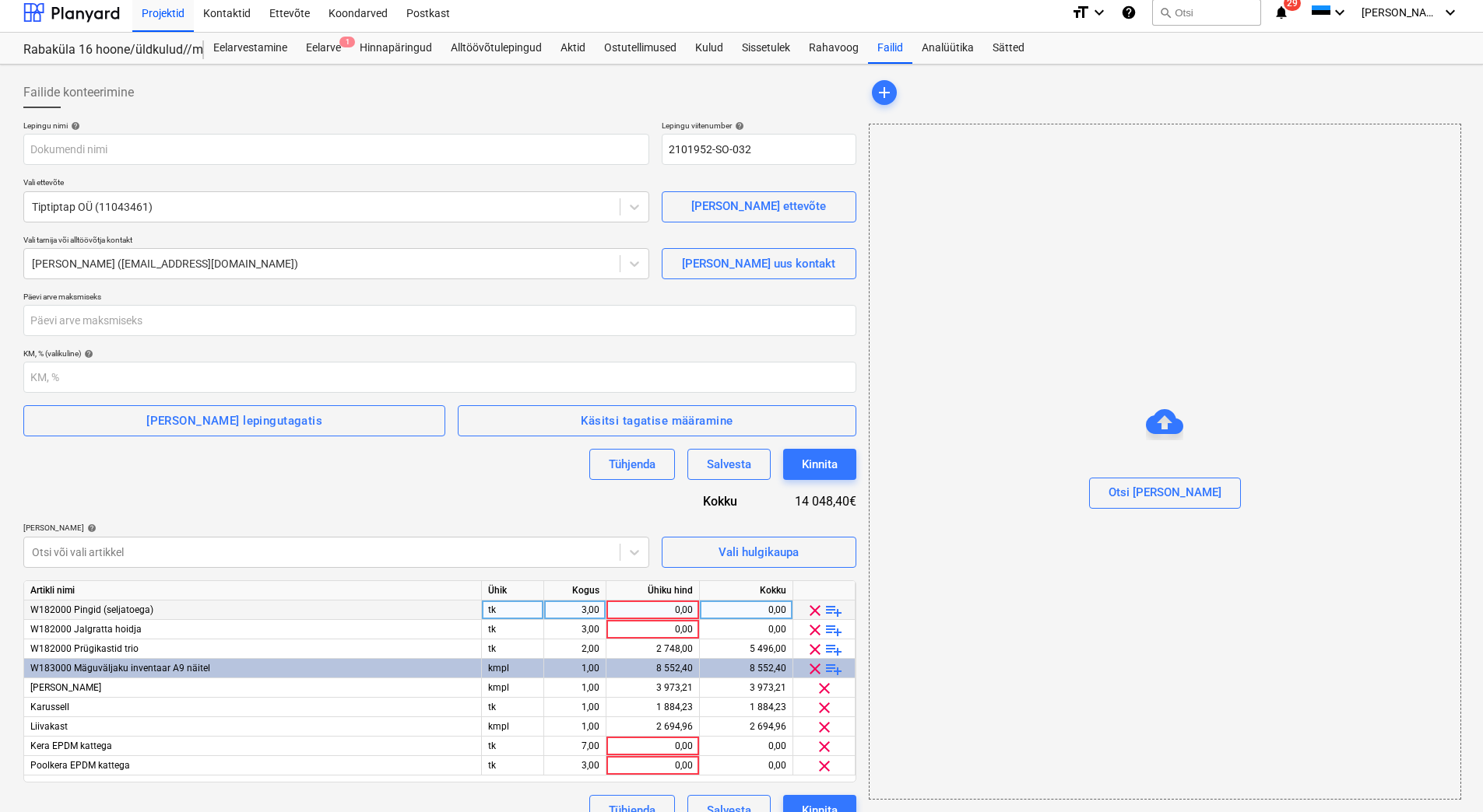
click at [817, 605] on span "clear" at bounding box center [815, 611] width 19 height 19
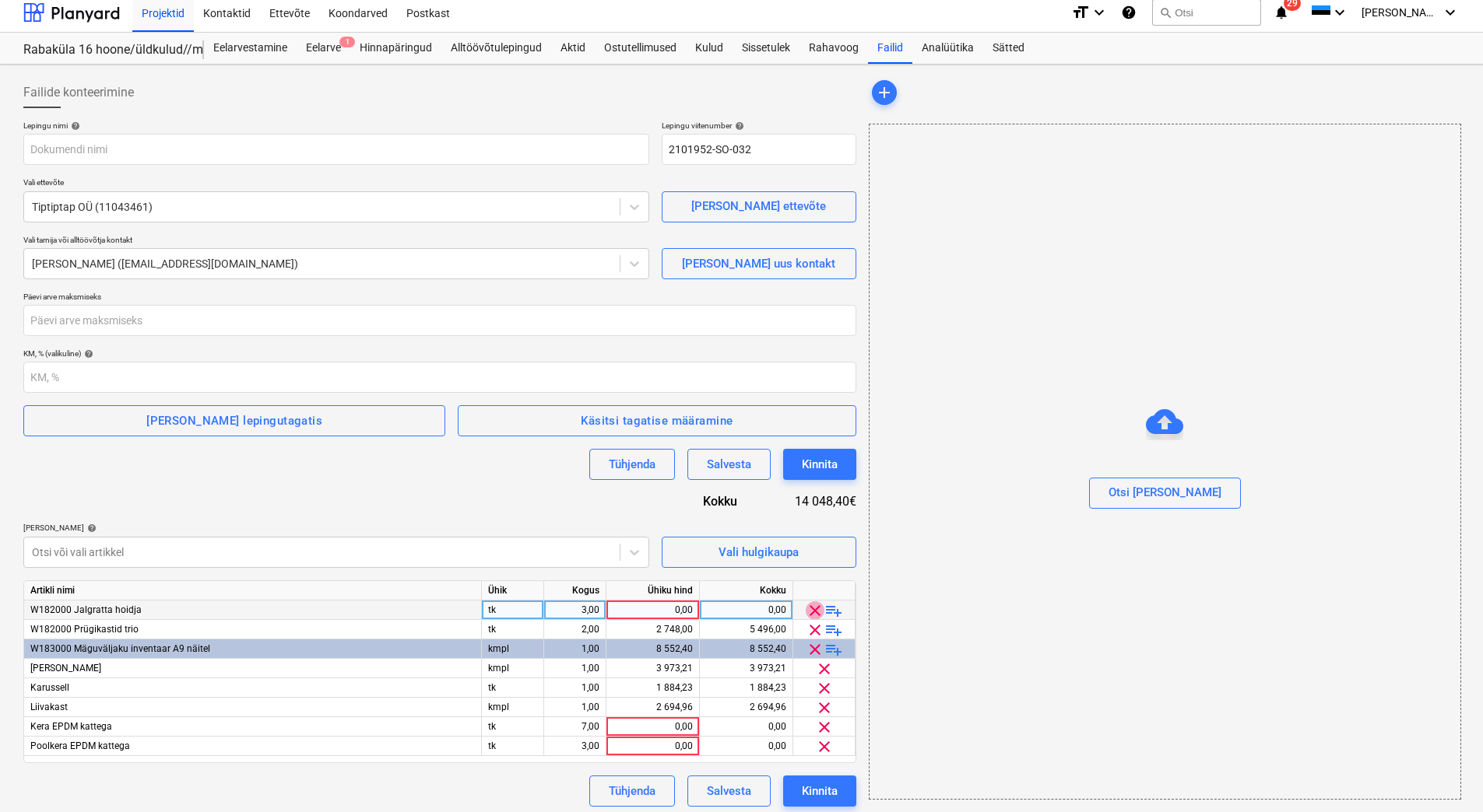
click at [817, 611] on span "clear" at bounding box center [815, 611] width 19 height 19
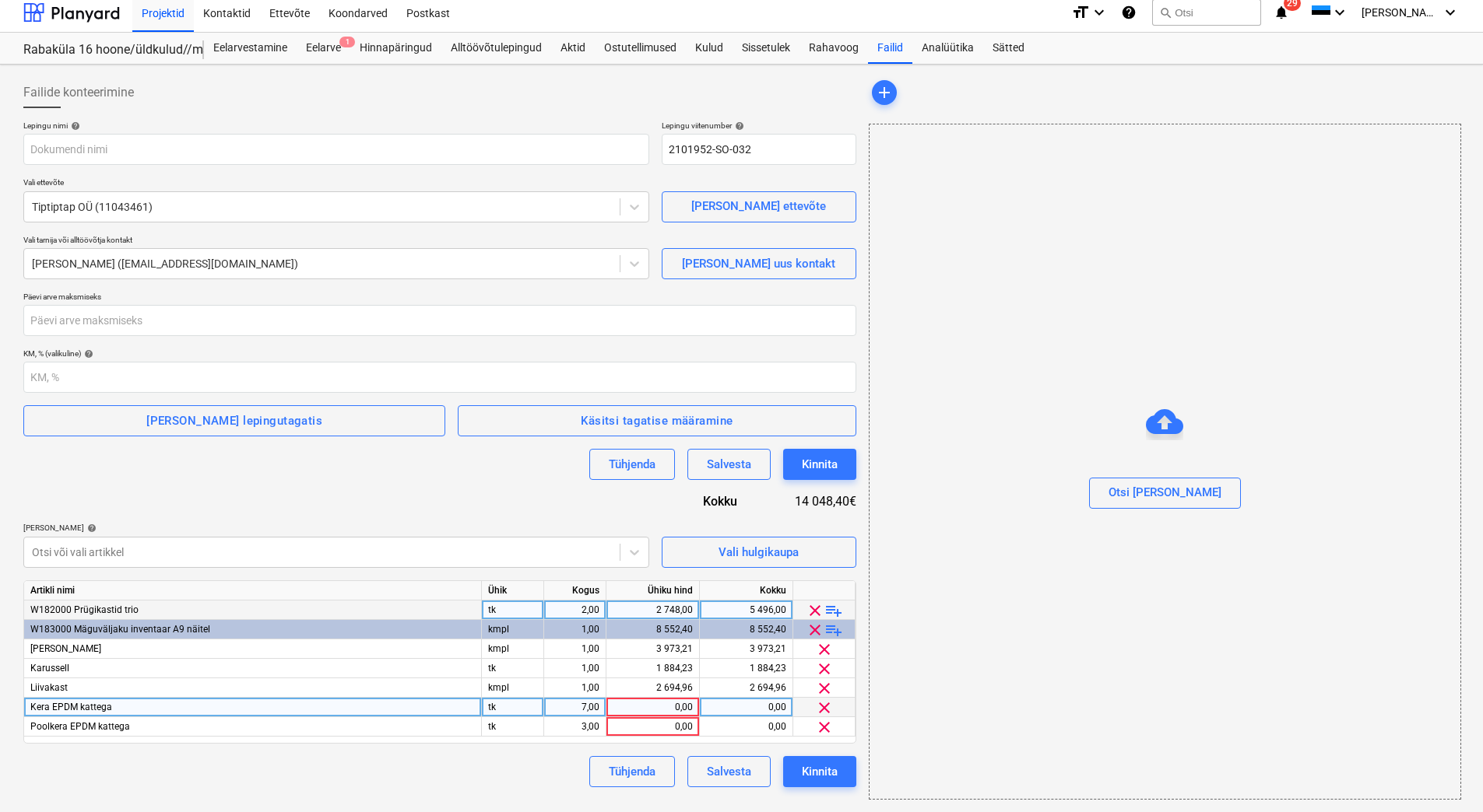
click at [820, 706] on span "clear" at bounding box center [824, 708] width 19 height 19
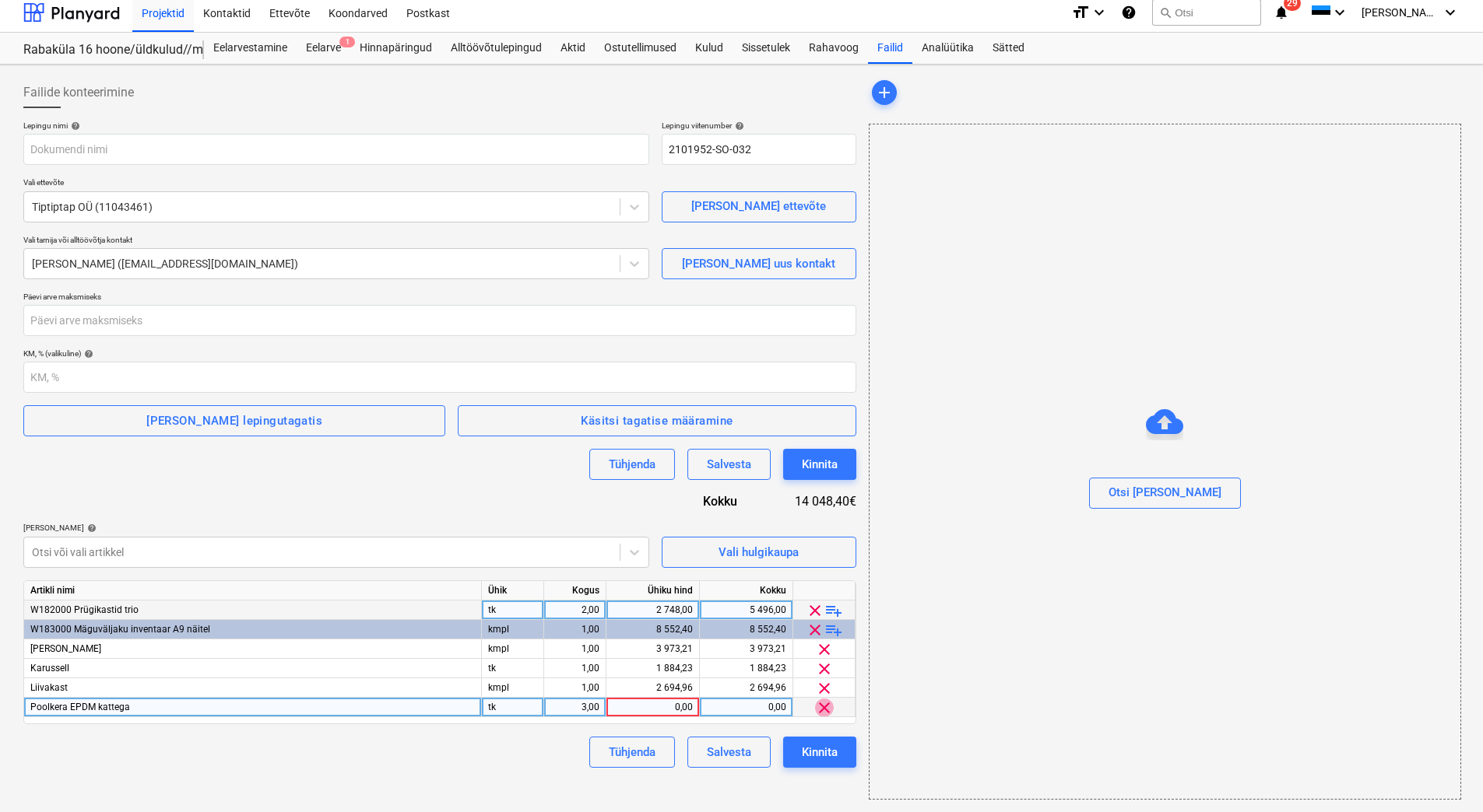
click at [822, 711] on span "clear" at bounding box center [824, 708] width 19 height 19
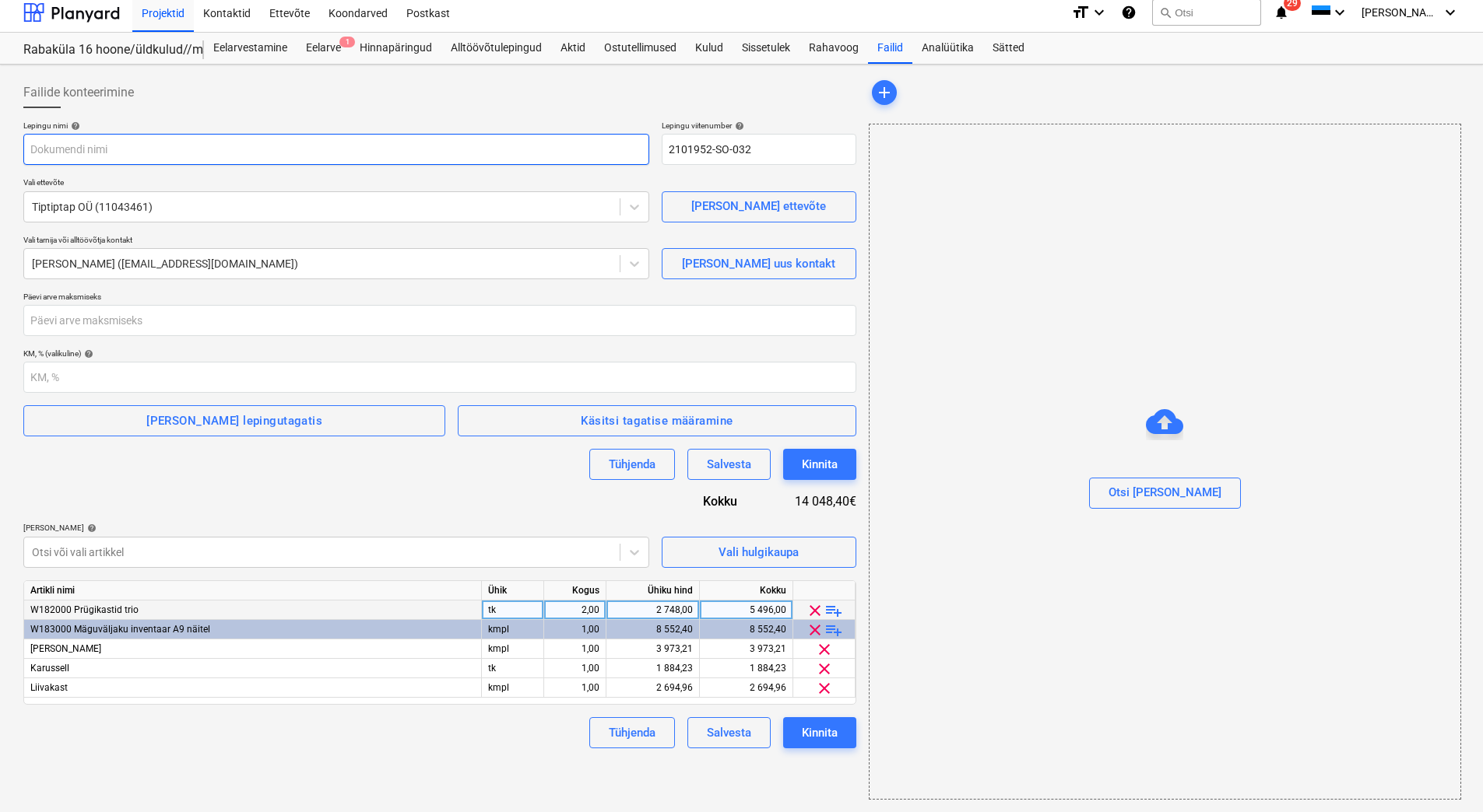
click at [110, 143] on input "text" at bounding box center [336, 149] width 626 height 31
paste input "Alltöövõtuleping_PRJ2003402-25"
type input "Alltöövõtuleping_PRJ2003402-25"
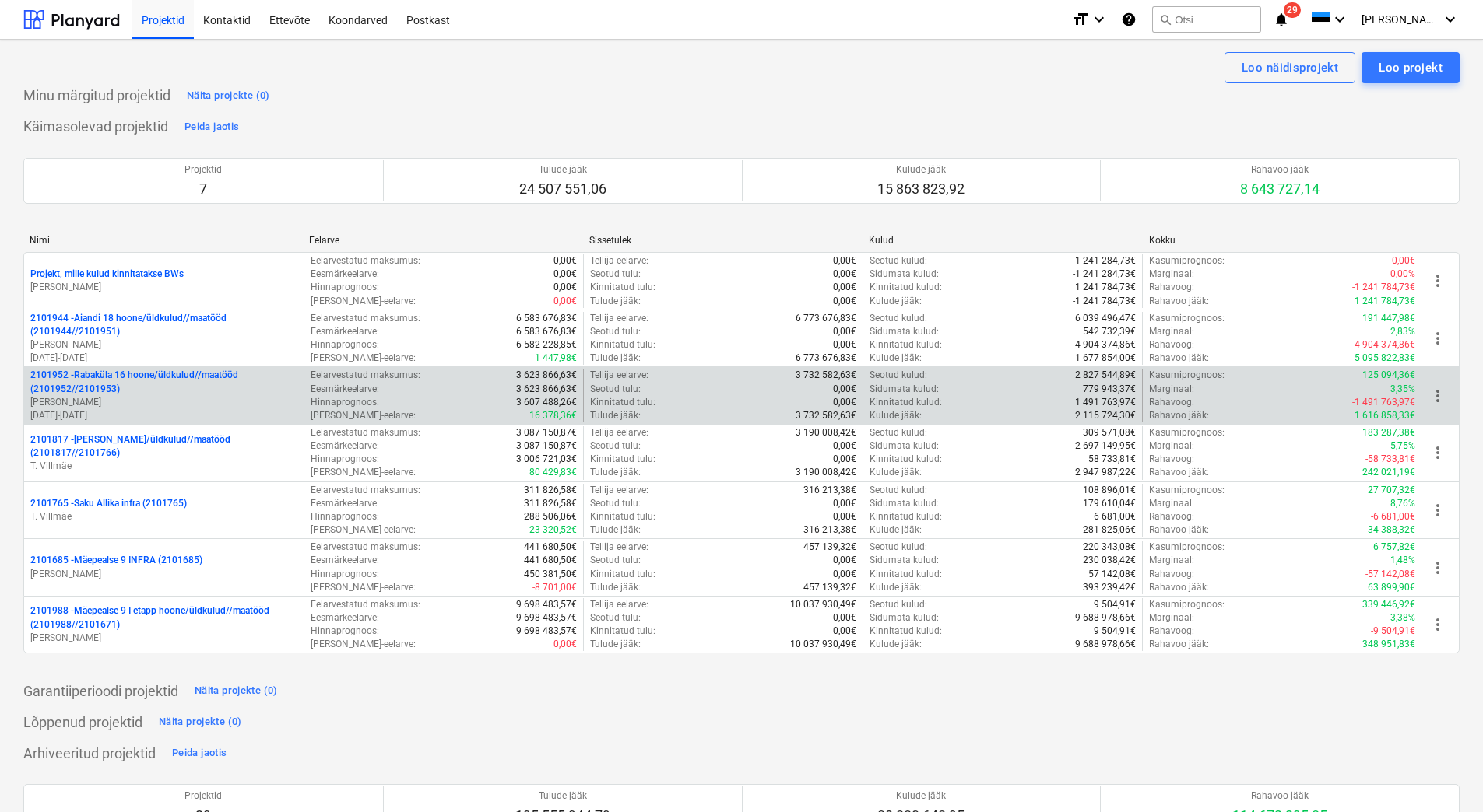
click at [183, 382] on p "2101952 - [GEOGRAPHIC_DATA] 16 hoone/üldkulud//maatööd (2101952//2101953)" at bounding box center [164, 382] width 267 height 26
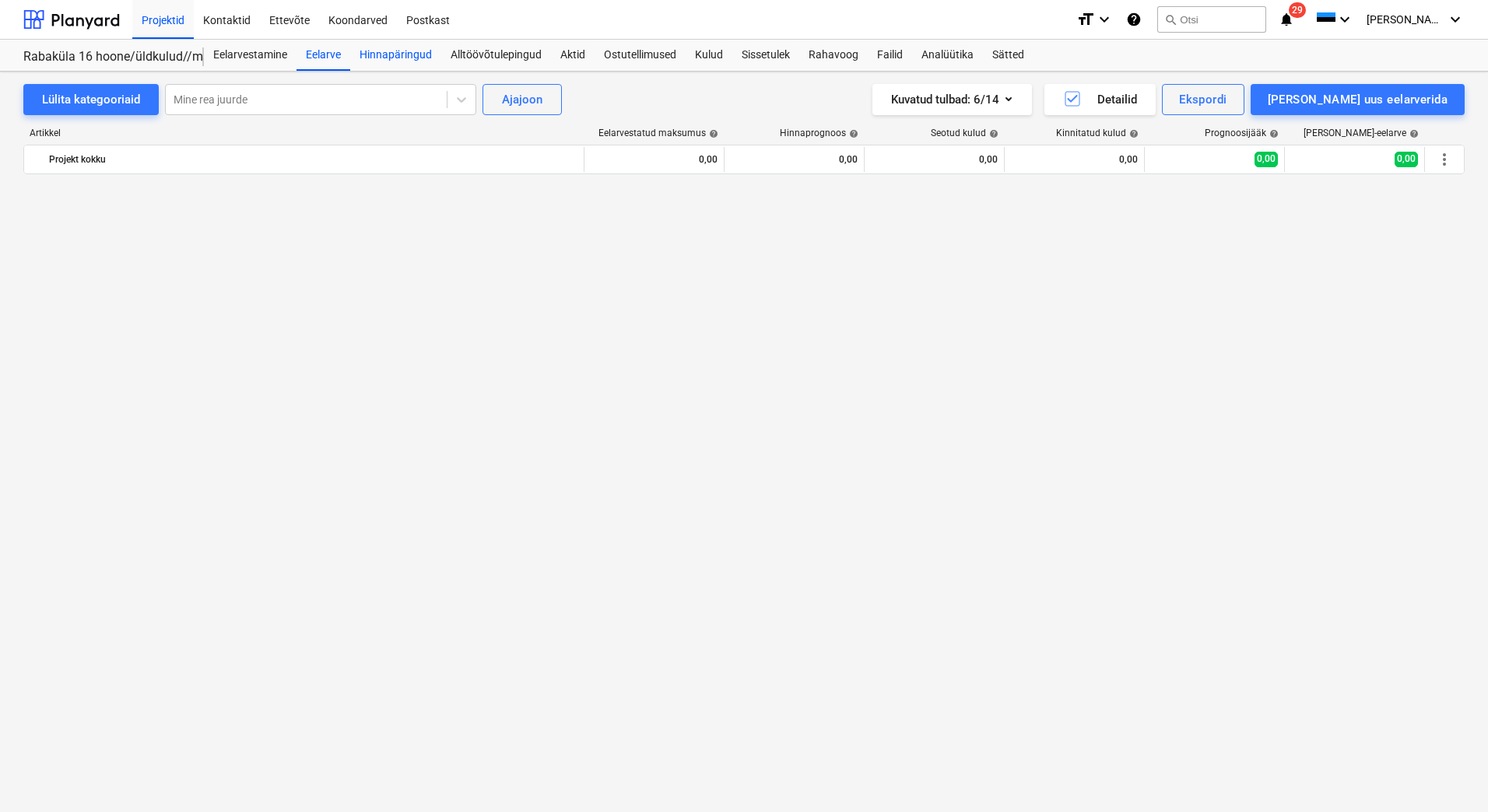
click at [406, 58] on div "Hinnapäringud" at bounding box center [396, 55] width 91 height 31
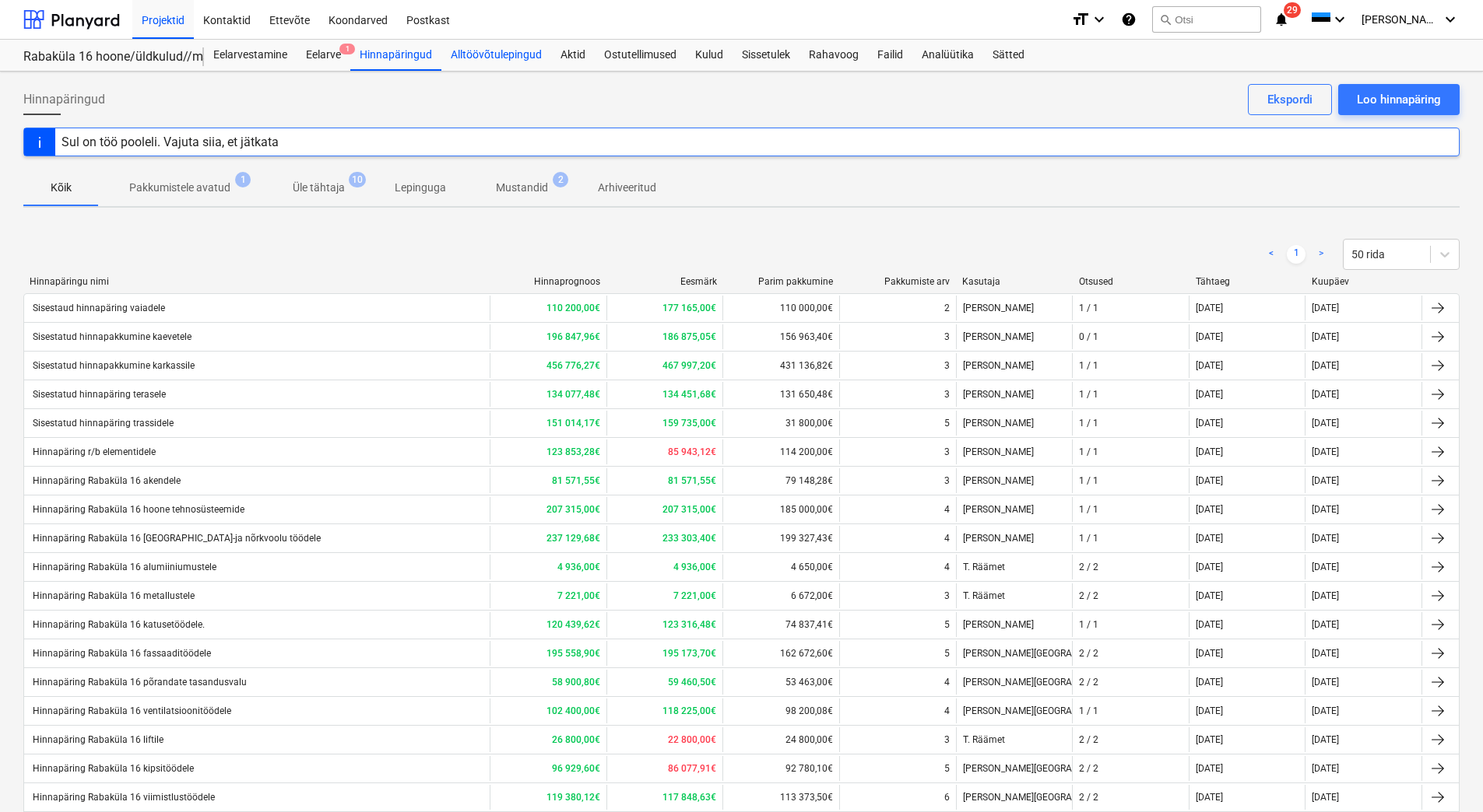
click at [487, 53] on div "Alltöövõtulepingud" at bounding box center [496, 55] width 110 height 31
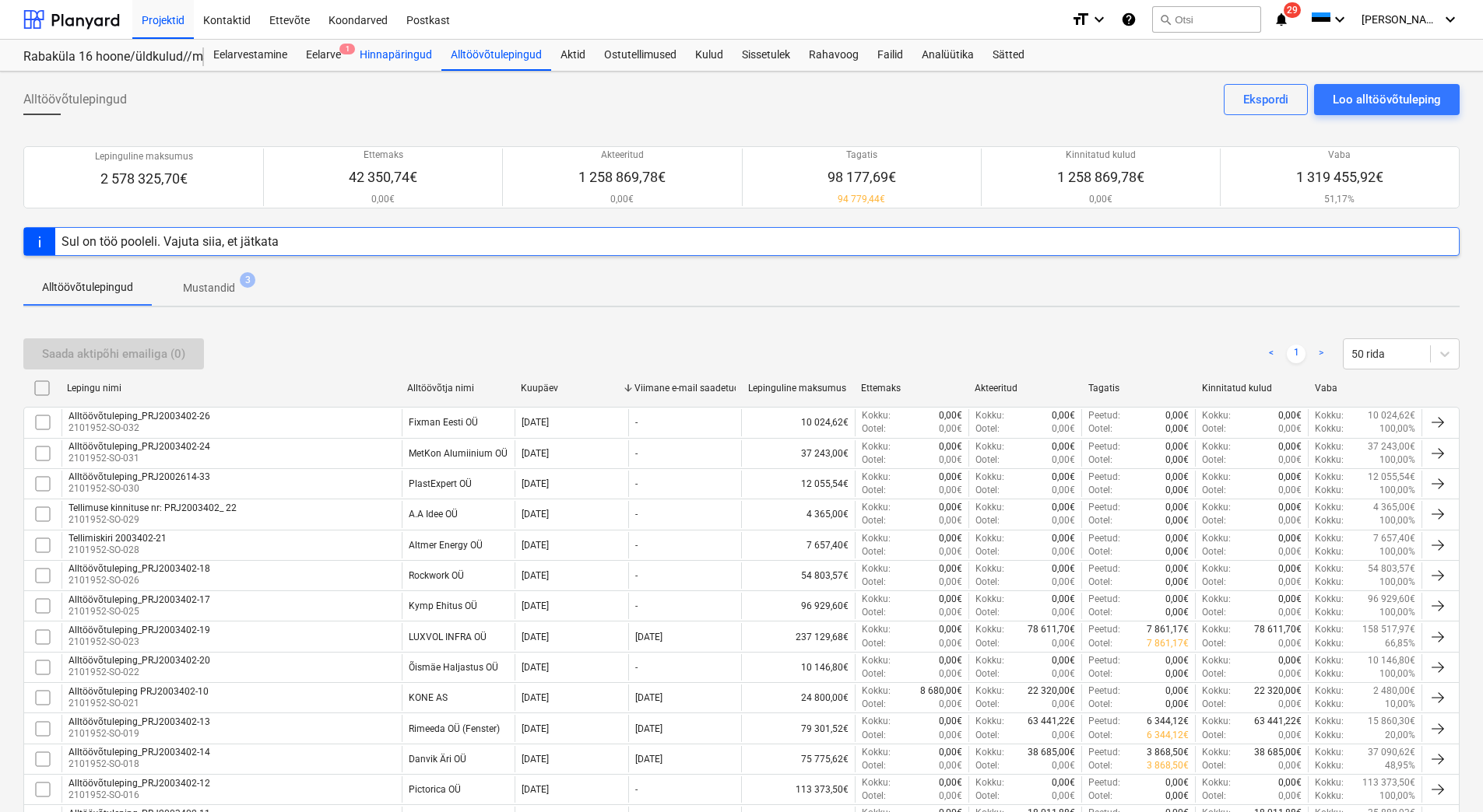
click at [415, 53] on div "Hinnapäringud" at bounding box center [396, 55] width 91 height 31
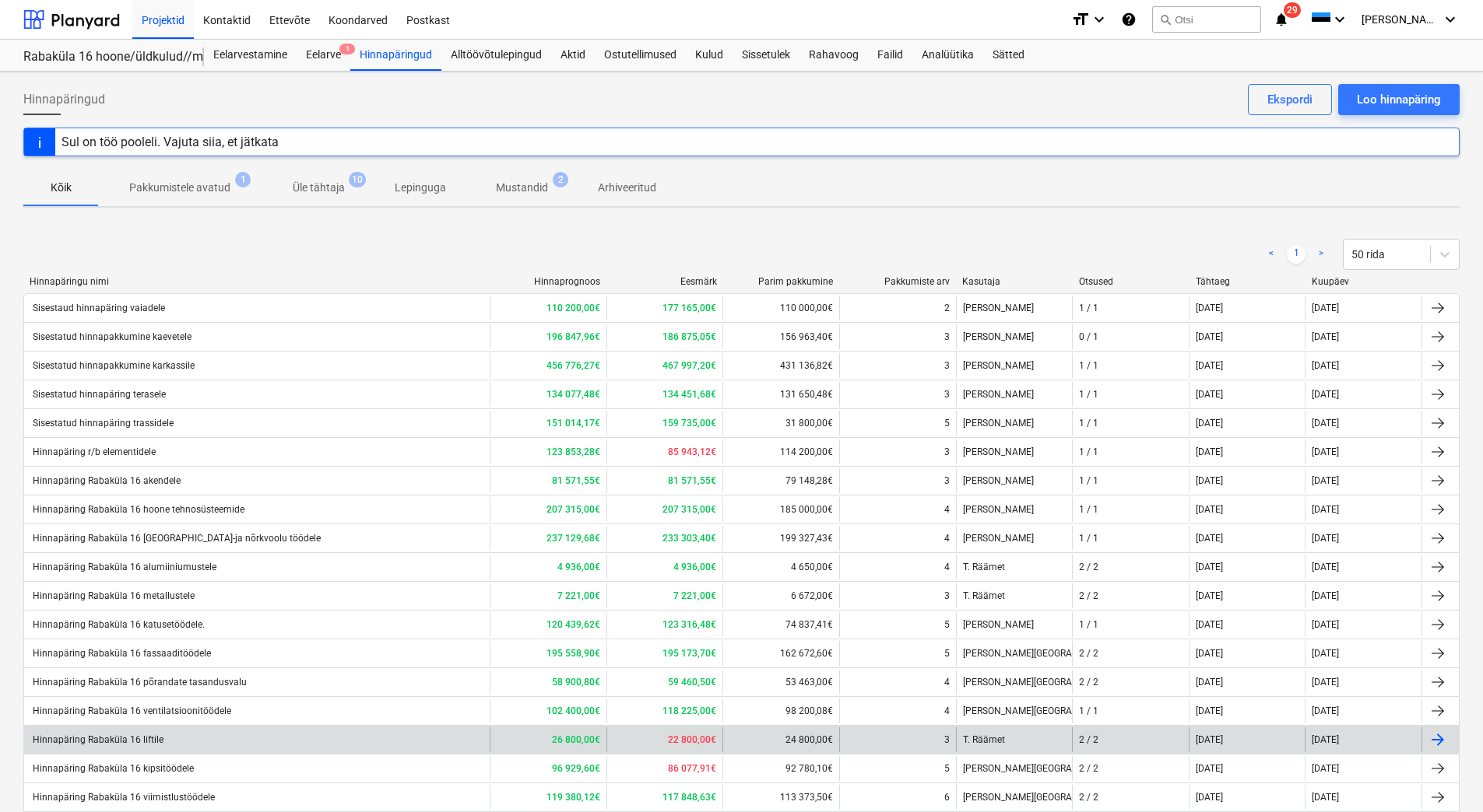
scroll to position [260, 0]
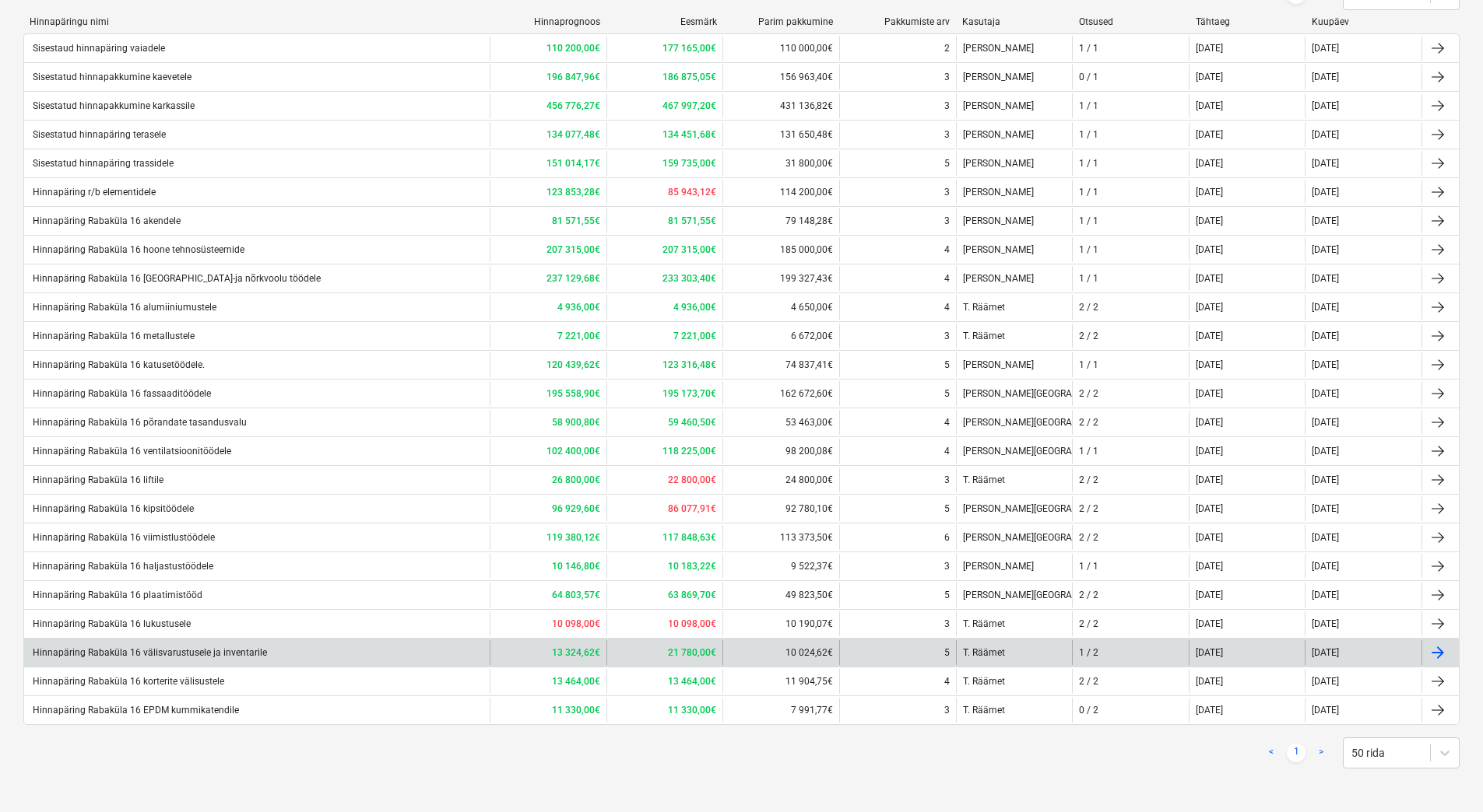
click at [211, 641] on div "Hinnapäring Rabaküla 16 välisvarustusele ja inventarile" at bounding box center [257, 653] width 465 height 25
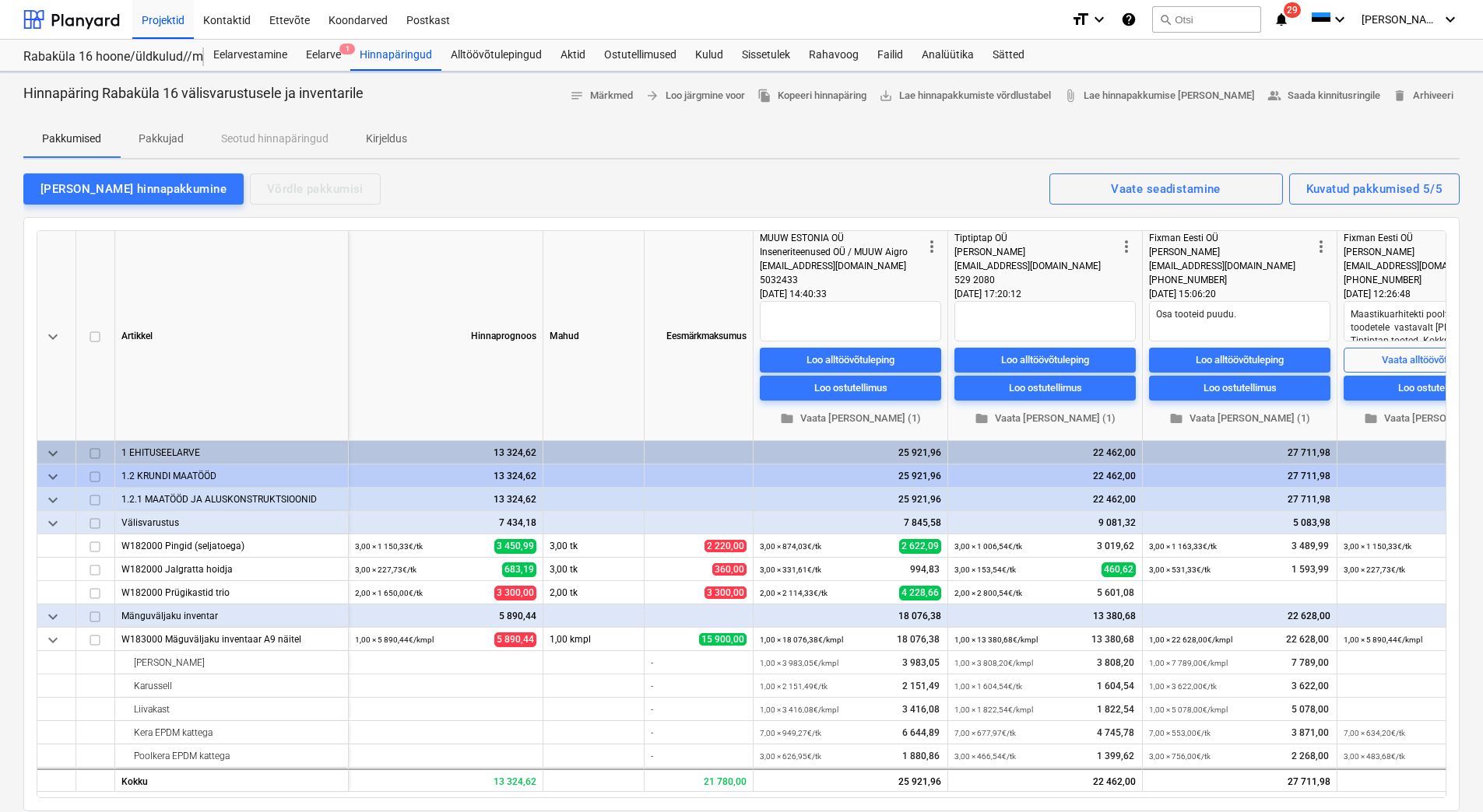
type textarea "x"
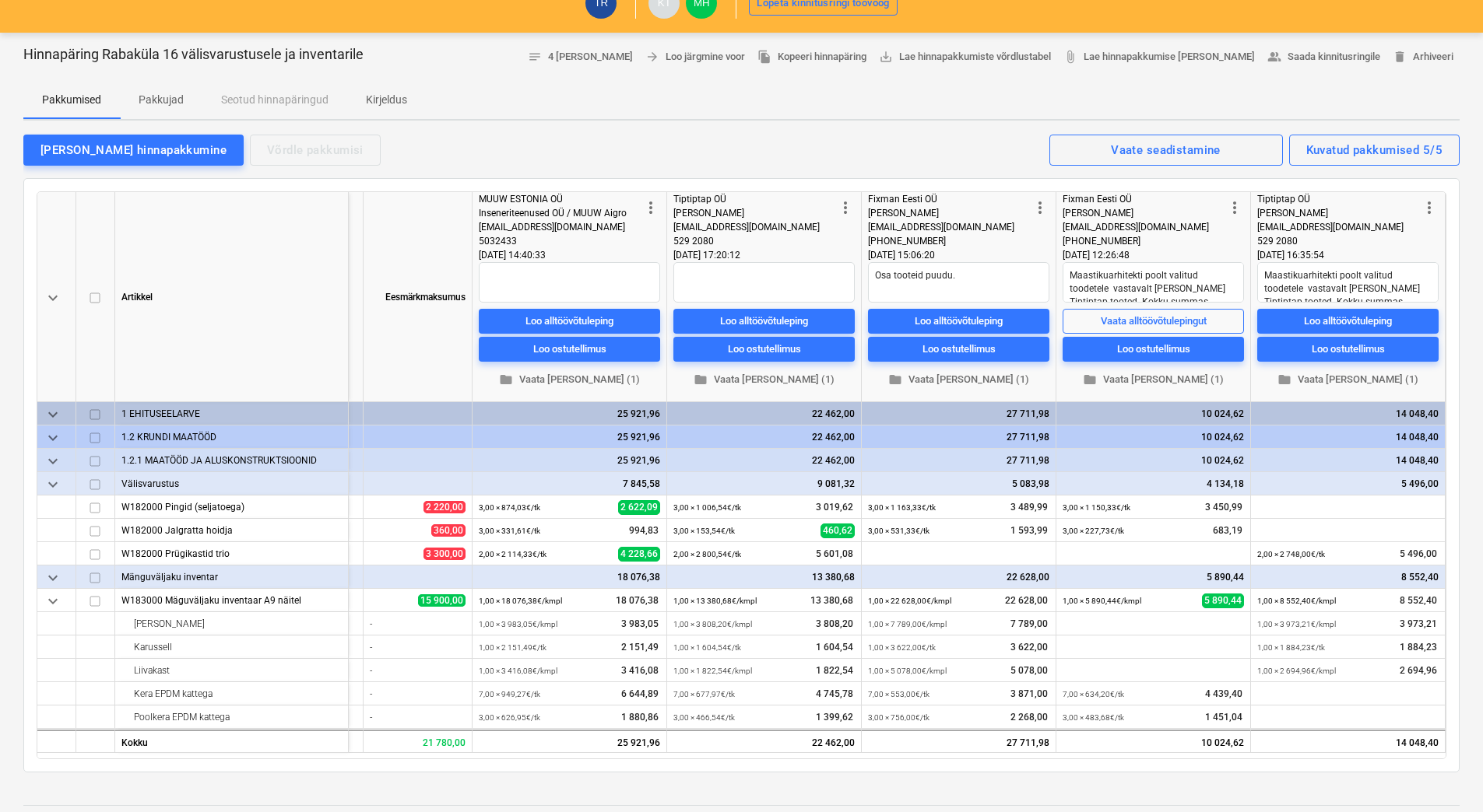
scroll to position [77, 0]
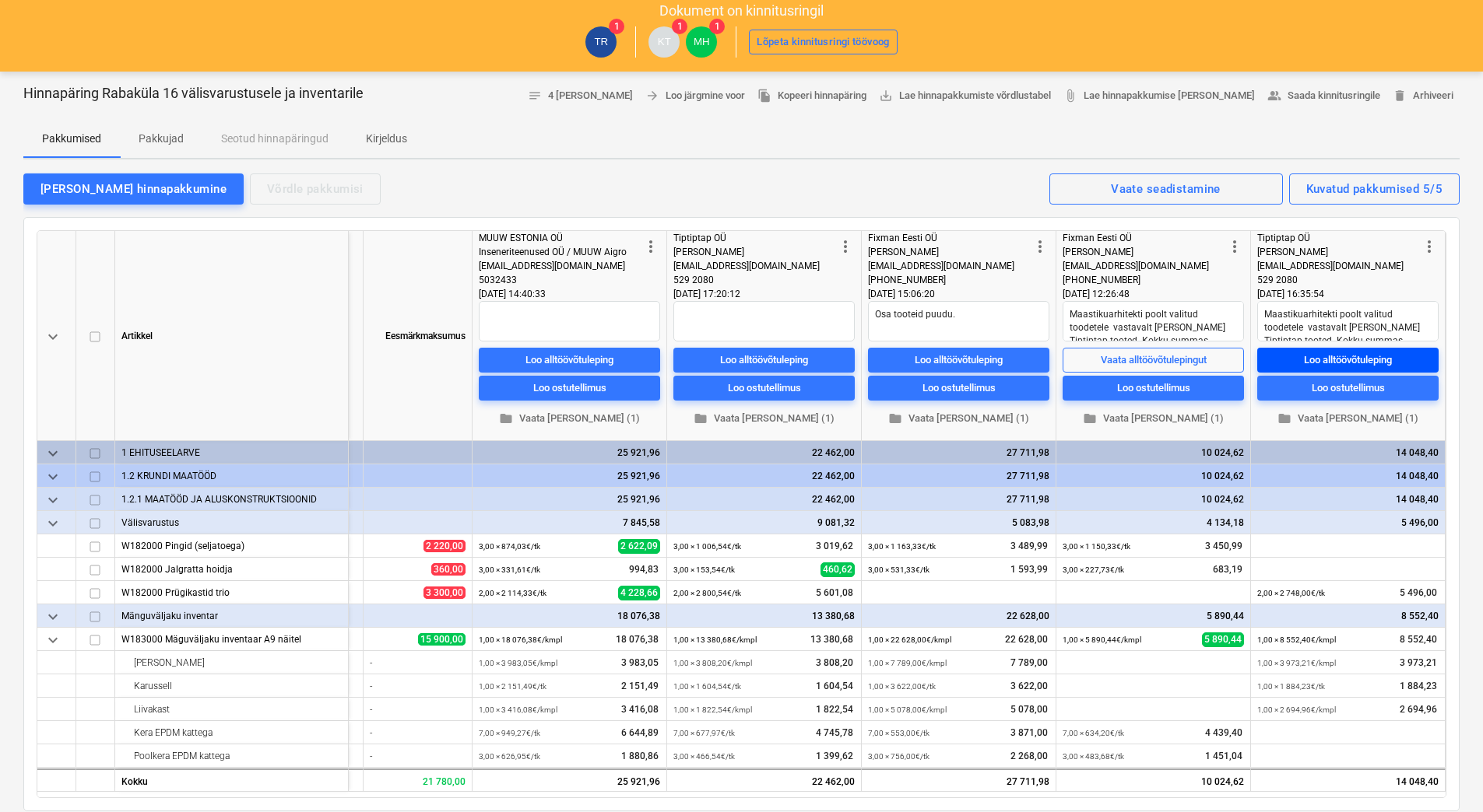
click at [1356, 361] on div "Loo alltöövõtuleping" at bounding box center [1348, 360] width 88 height 18
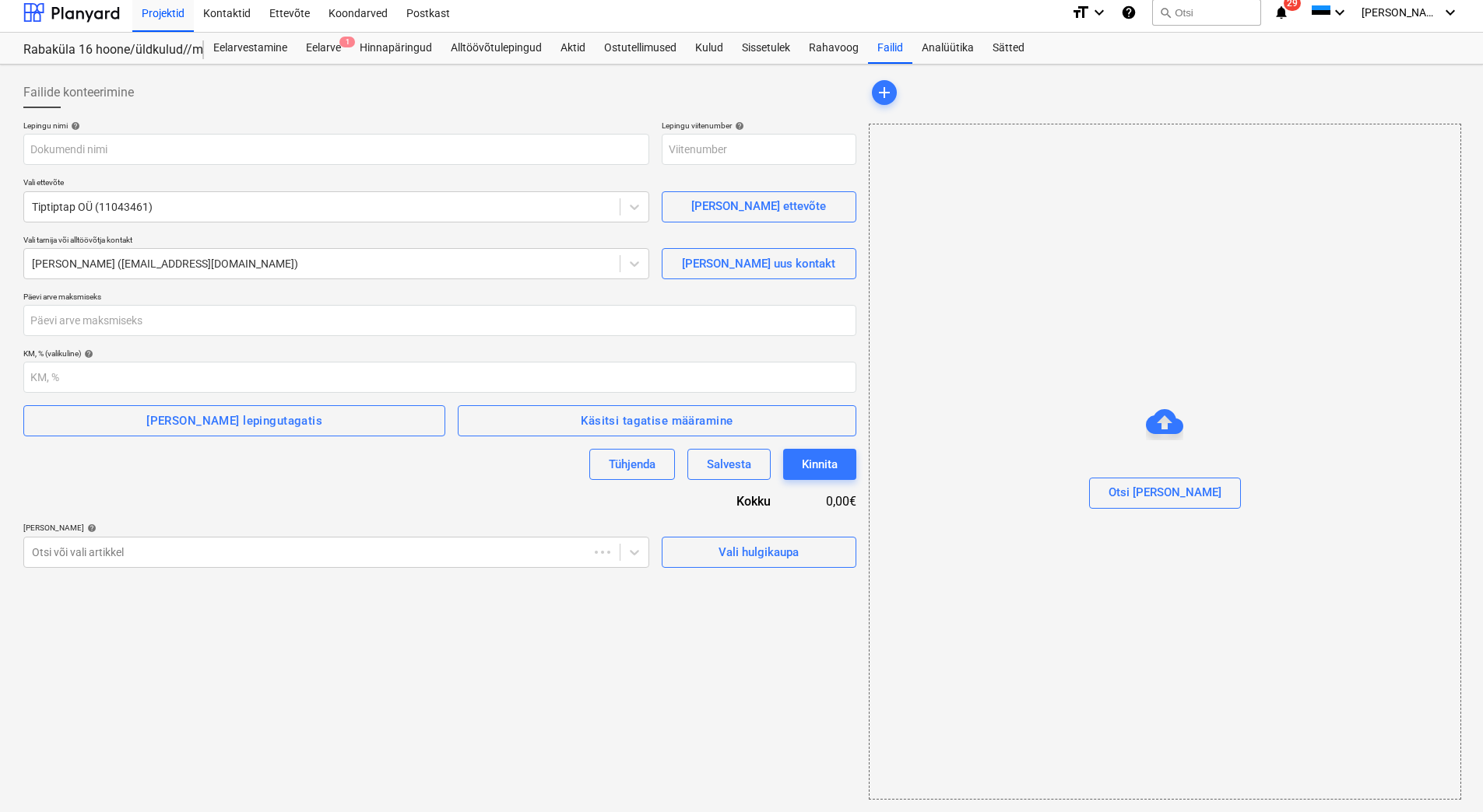
scroll to position [7, 0]
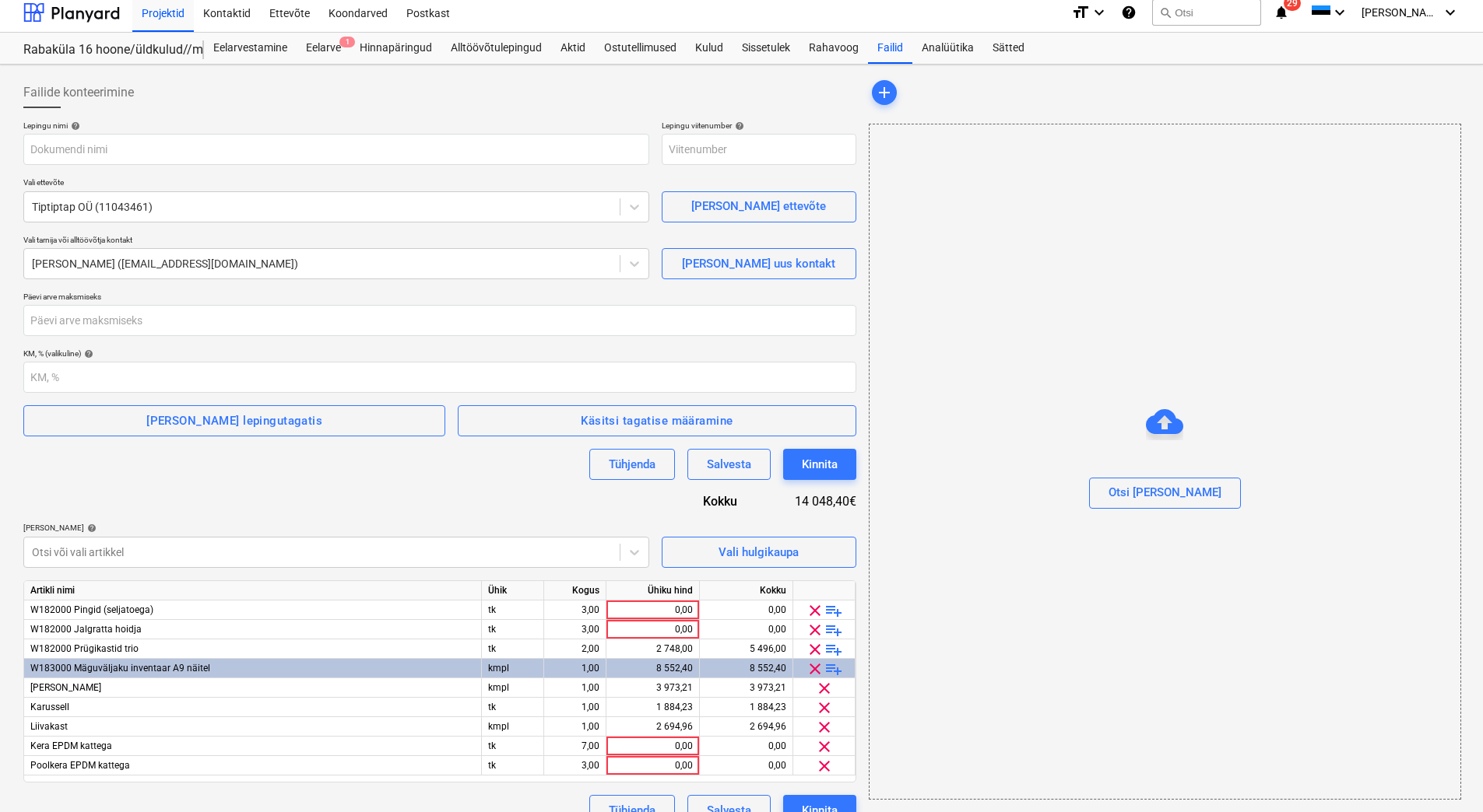
type input "2101952-SO-034"
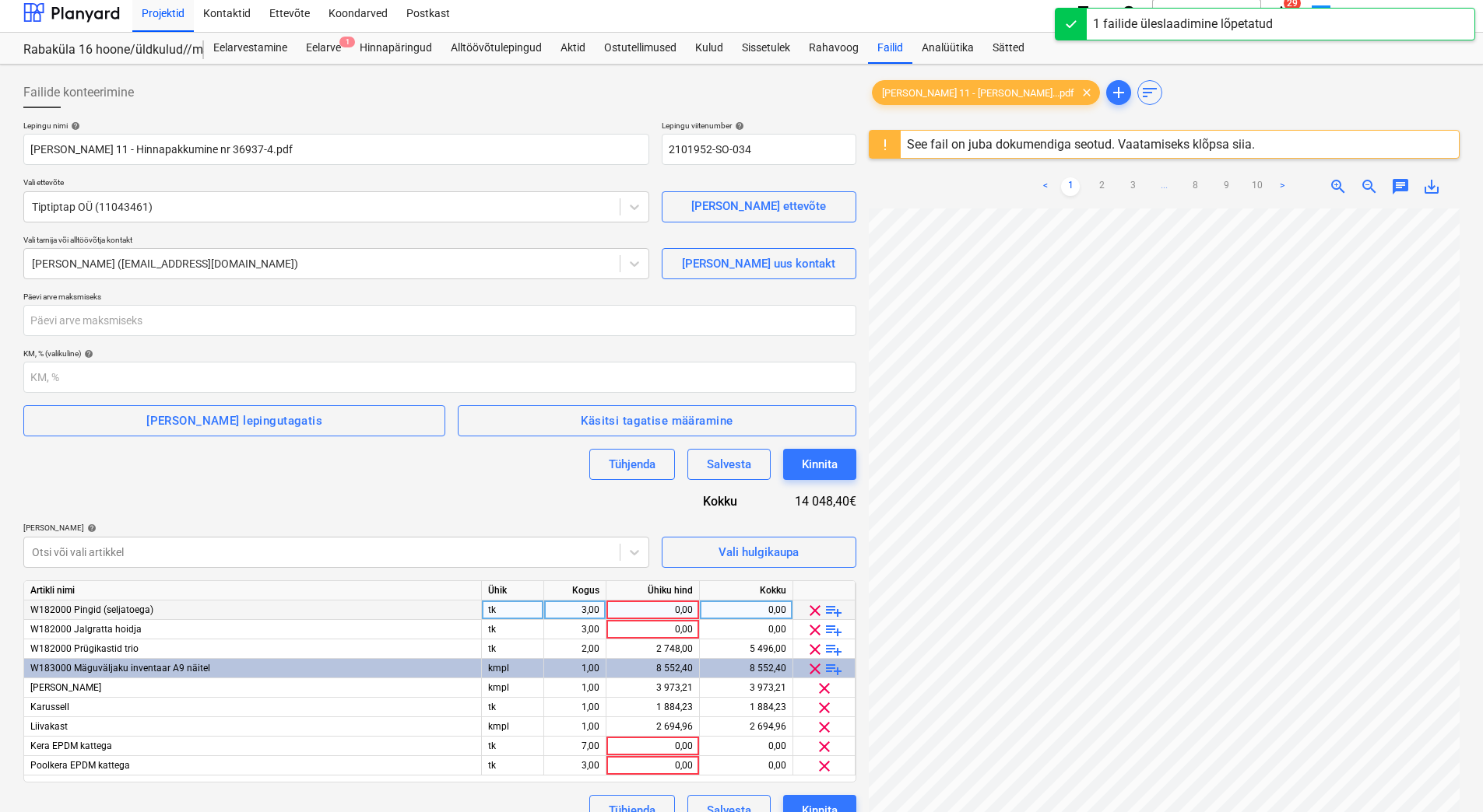
click at [816, 614] on span "clear" at bounding box center [815, 611] width 19 height 19
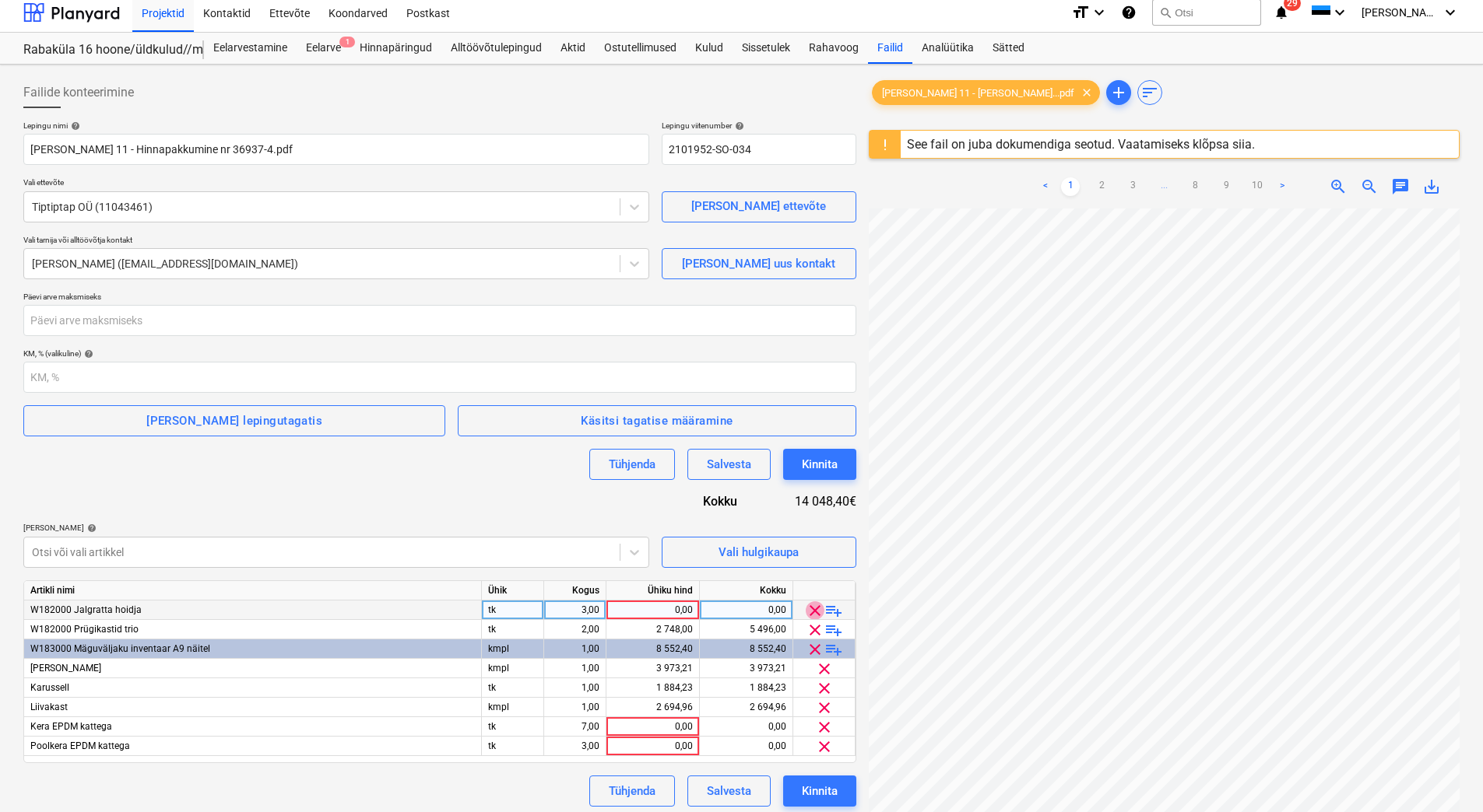
click at [815, 608] on span "clear" at bounding box center [815, 611] width 19 height 19
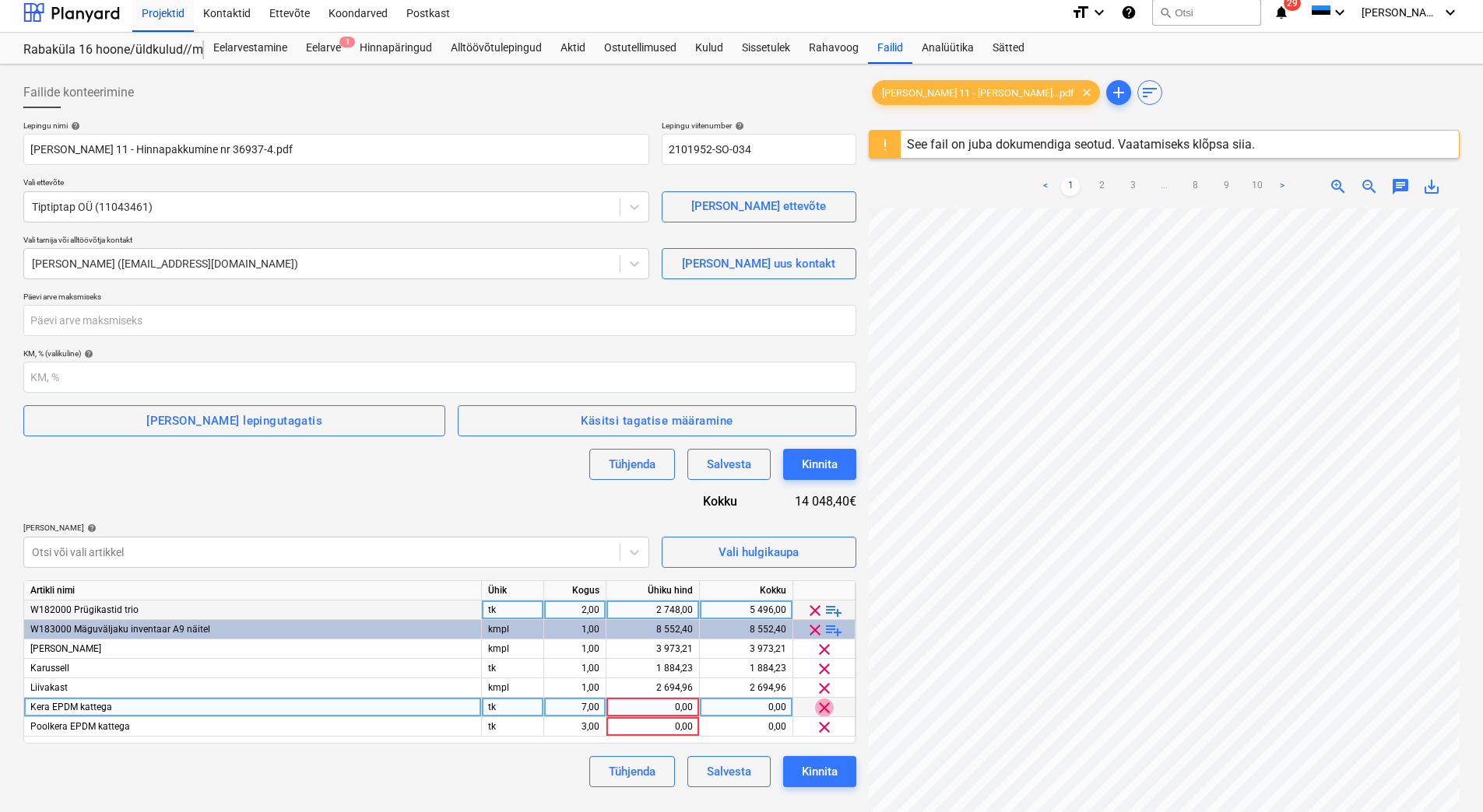
click at [822, 705] on span "clear" at bounding box center [824, 708] width 19 height 19
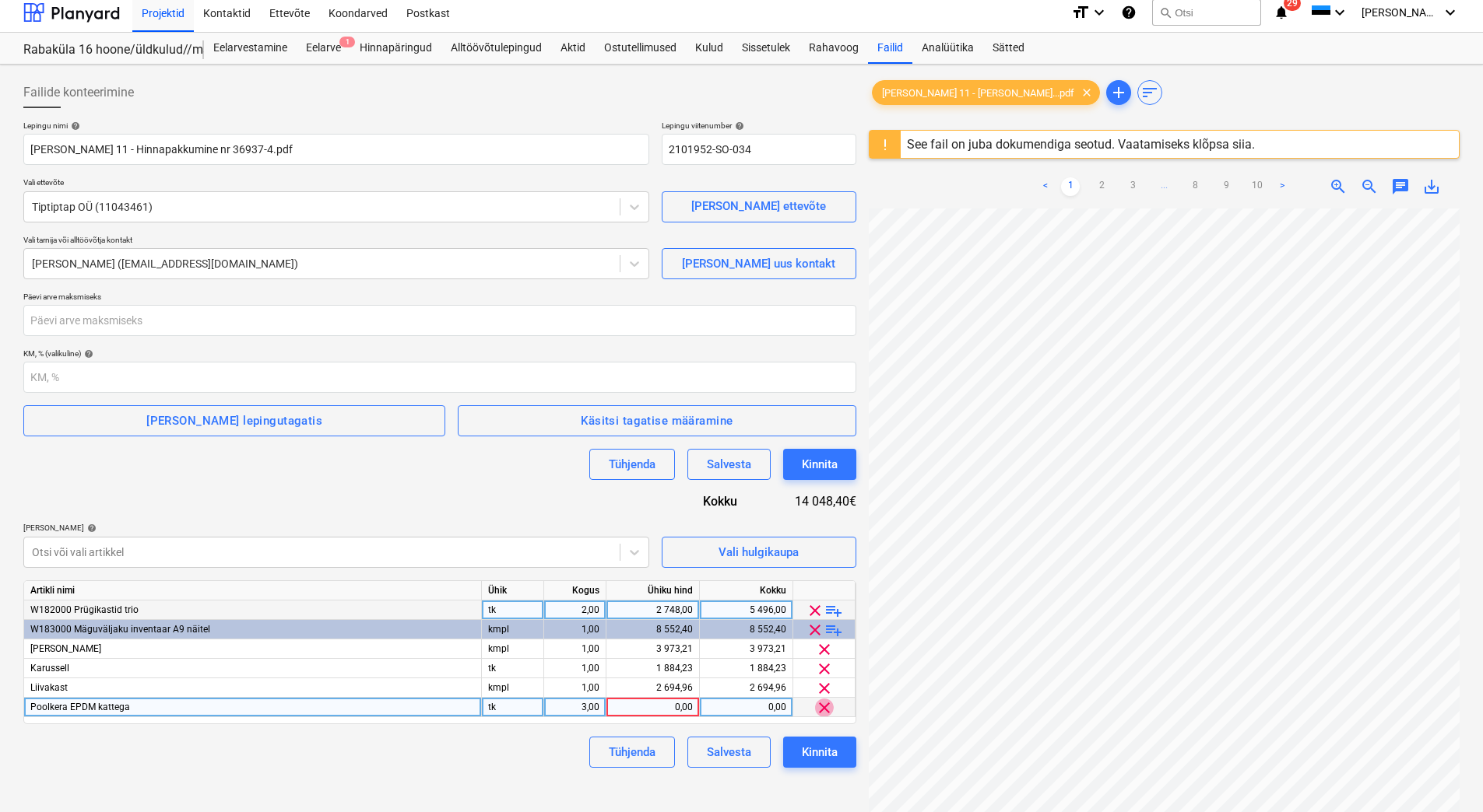
click at [823, 708] on span "clear" at bounding box center [824, 708] width 19 height 19
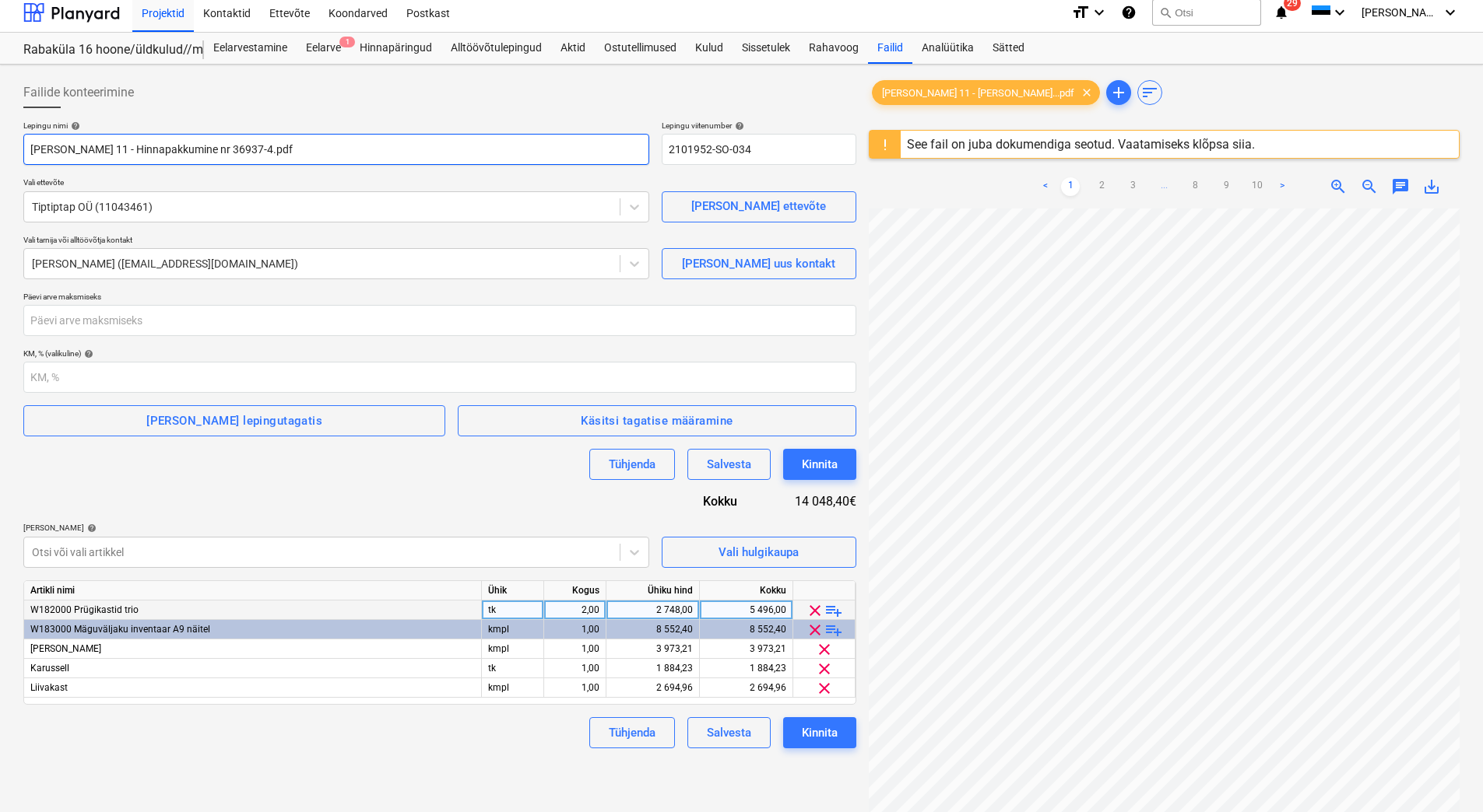
drag, startPoint x: 239, startPoint y: 153, endPoint x: 25, endPoint y: 148, distance: 214.1
click at [25, 148] on input "[PERSON_NAME] 11 - Hinnapakkumine nr 36937-4.pdf" at bounding box center [336, 149] width 626 height 31
paste input "Alltöövõtuleping_PRJ2003402-25"
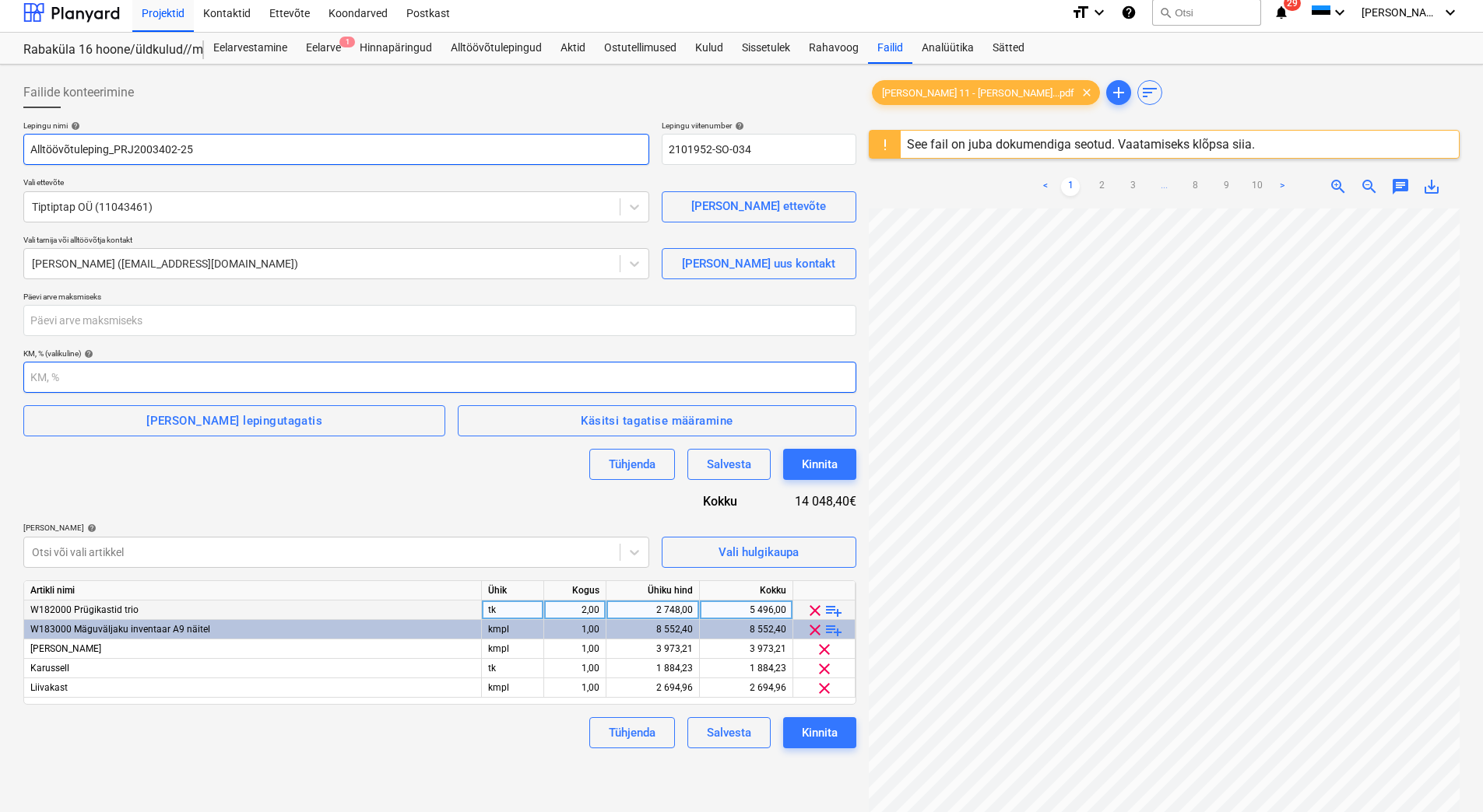
type input "Alltöövõtuleping_PRJ2003402-25"
click at [89, 376] on input "number" at bounding box center [440, 378] width 833 height 31
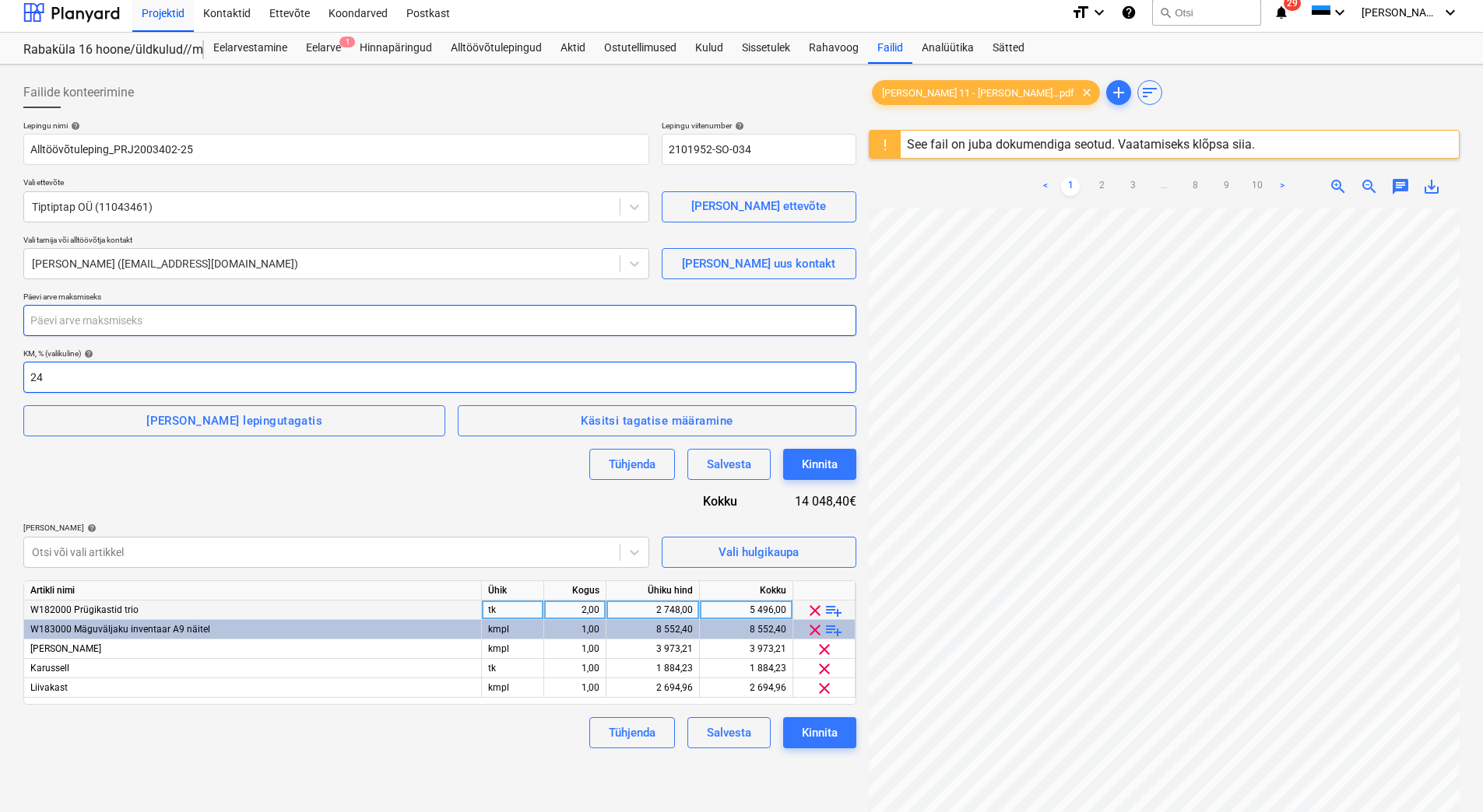
type input "24"
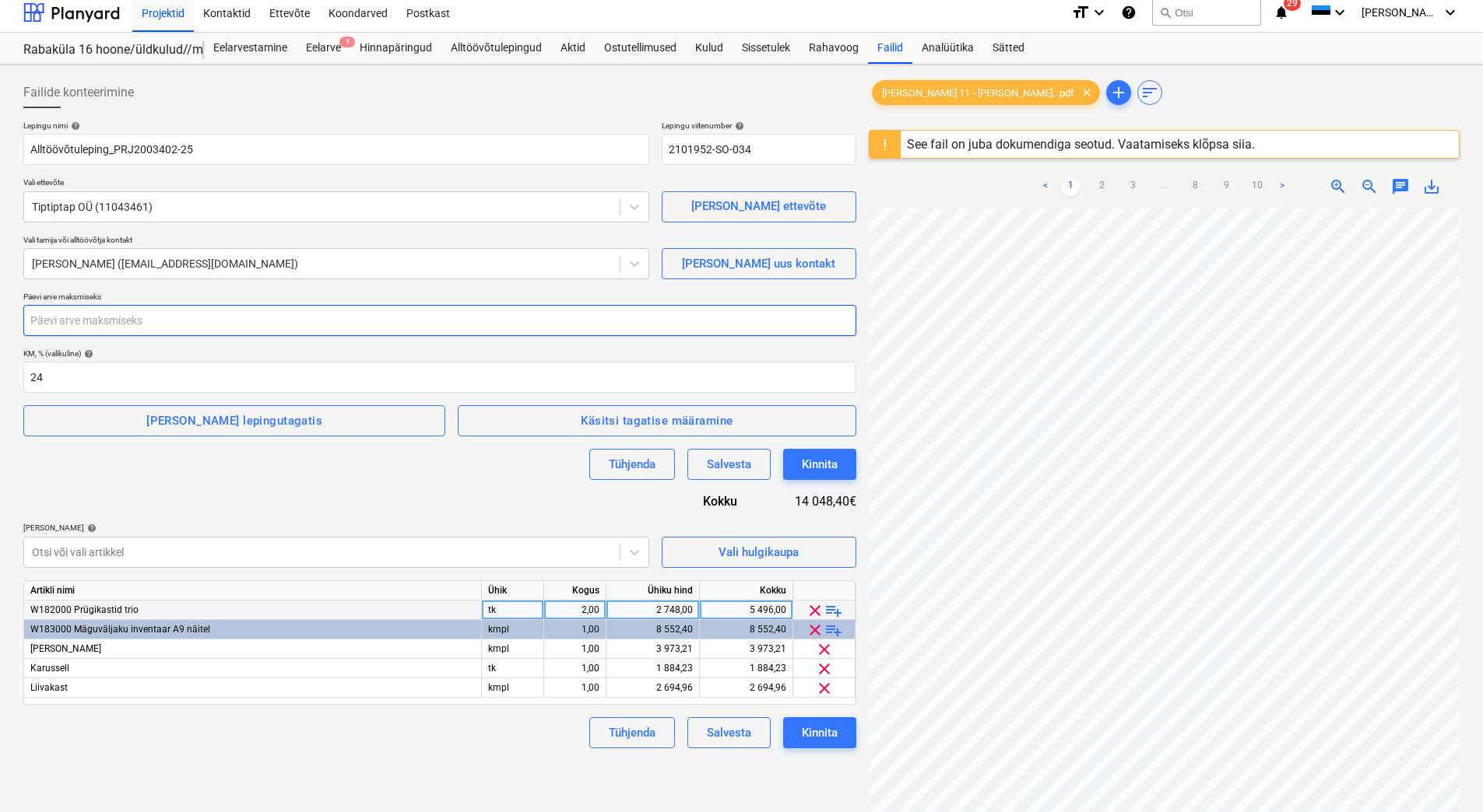
click at [104, 325] on input "number" at bounding box center [440, 321] width 833 height 31
type input "28"
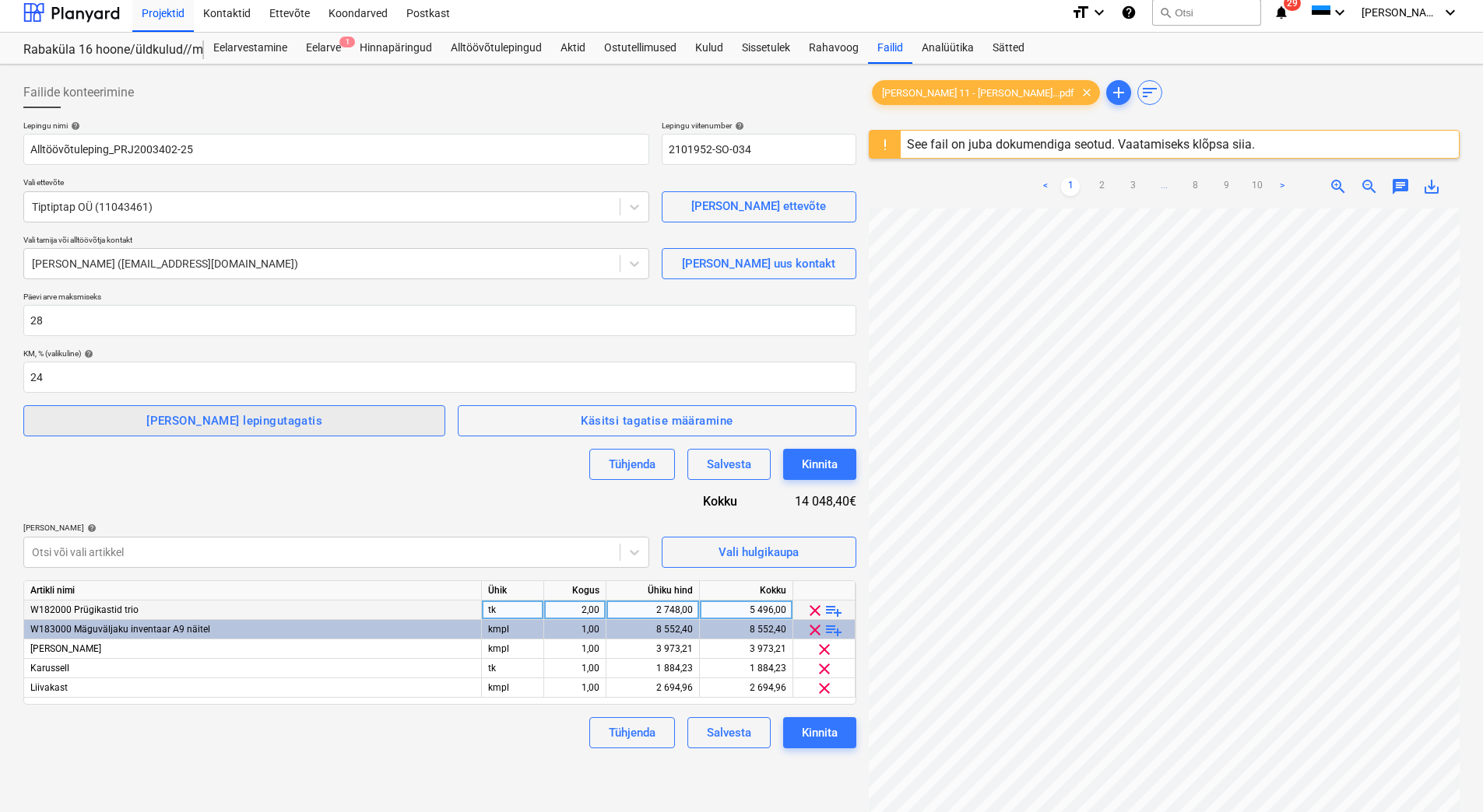
click at [73, 416] on span "[PERSON_NAME] lepingutagatis" at bounding box center [234, 420] width 388 height 21
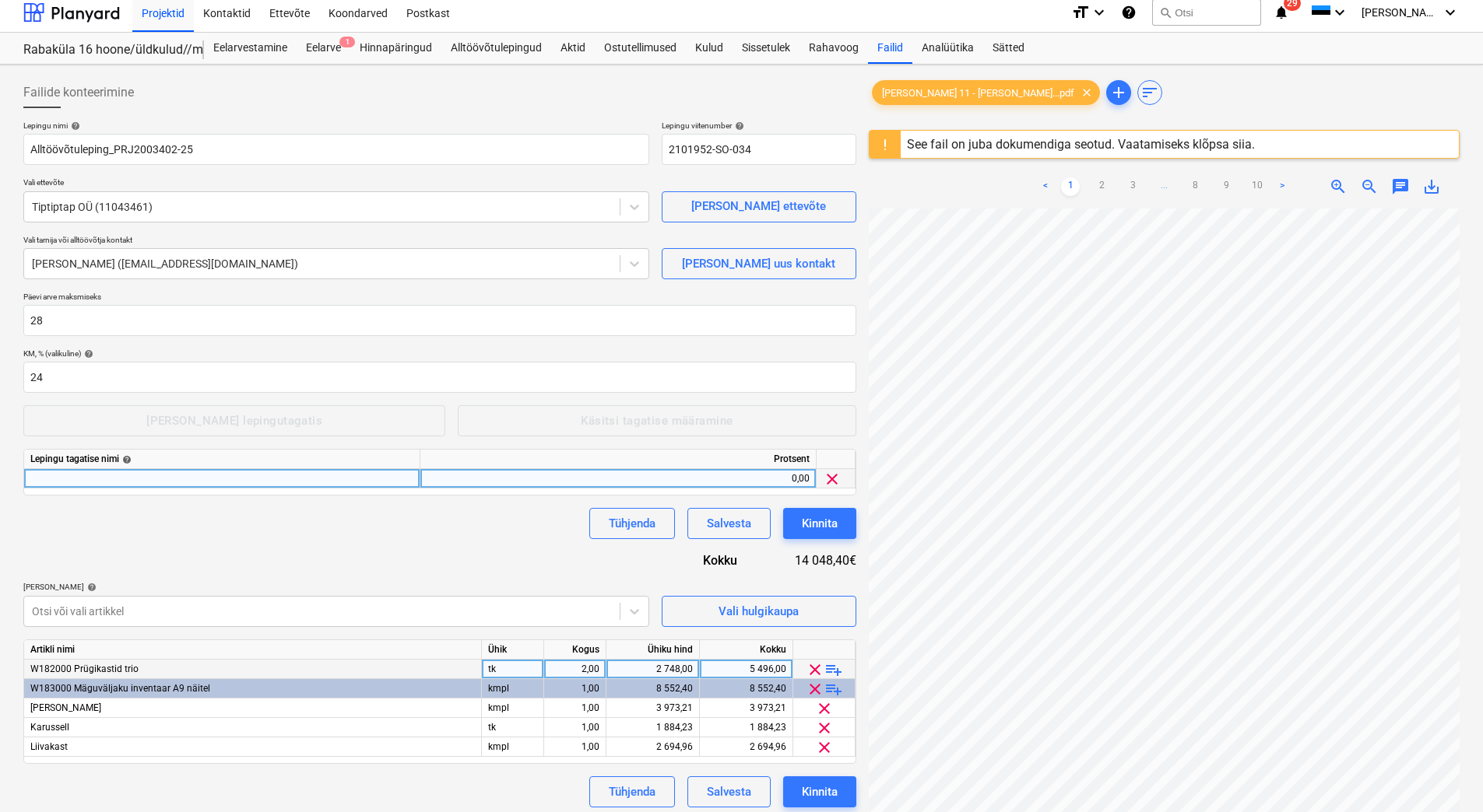
click at [53, 477] on div at bounding box center [222, 479] width 396 height 20
type input "E"
type input "Garantii"
click at [595, 485] on div "0,00" at bounding box center [618, 479] width 383 height 20
type input "3"
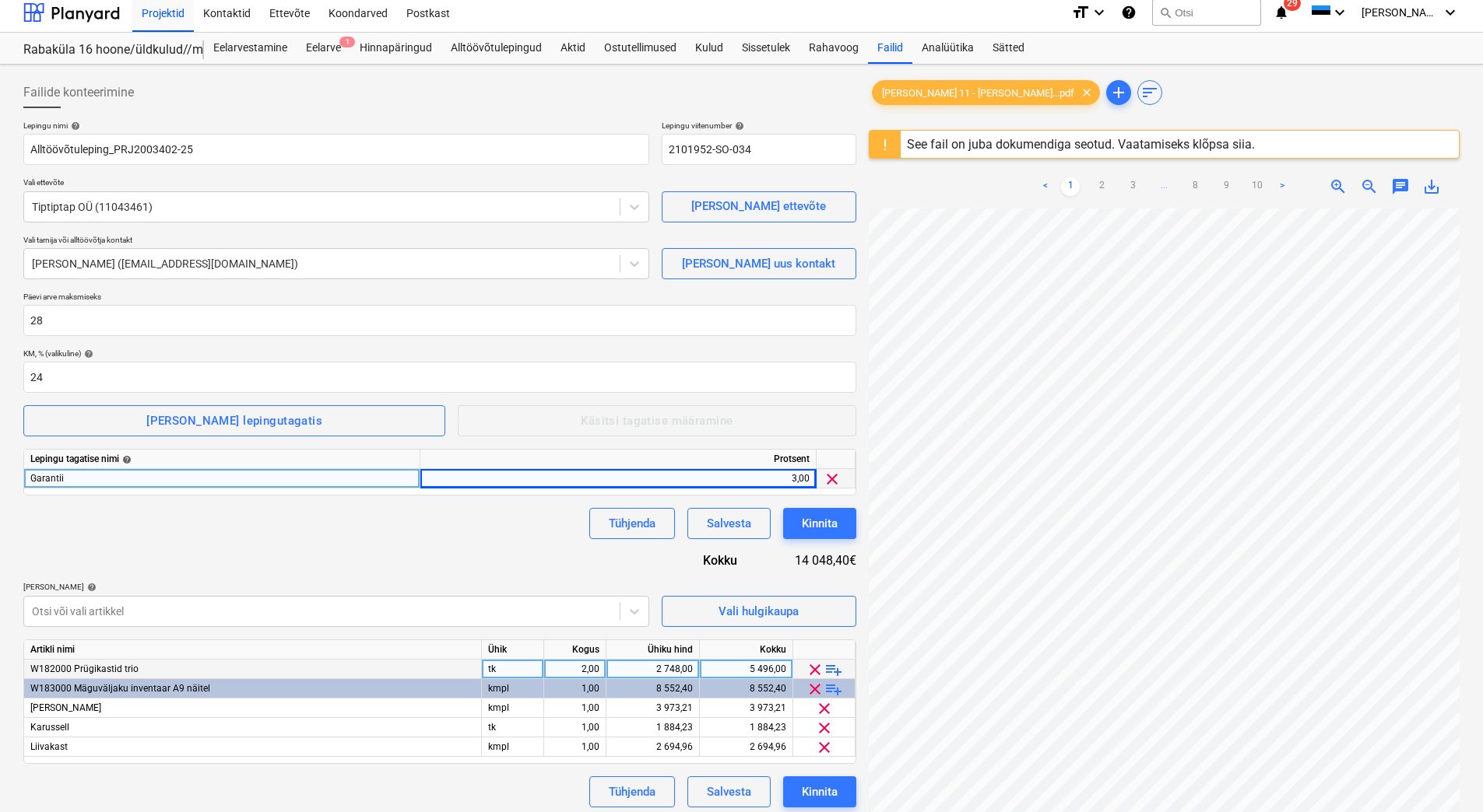
click at [520, 527] on div "Tühjenda Salvesta Kinnita" at bounding box center [440, 523] width 833 height 31
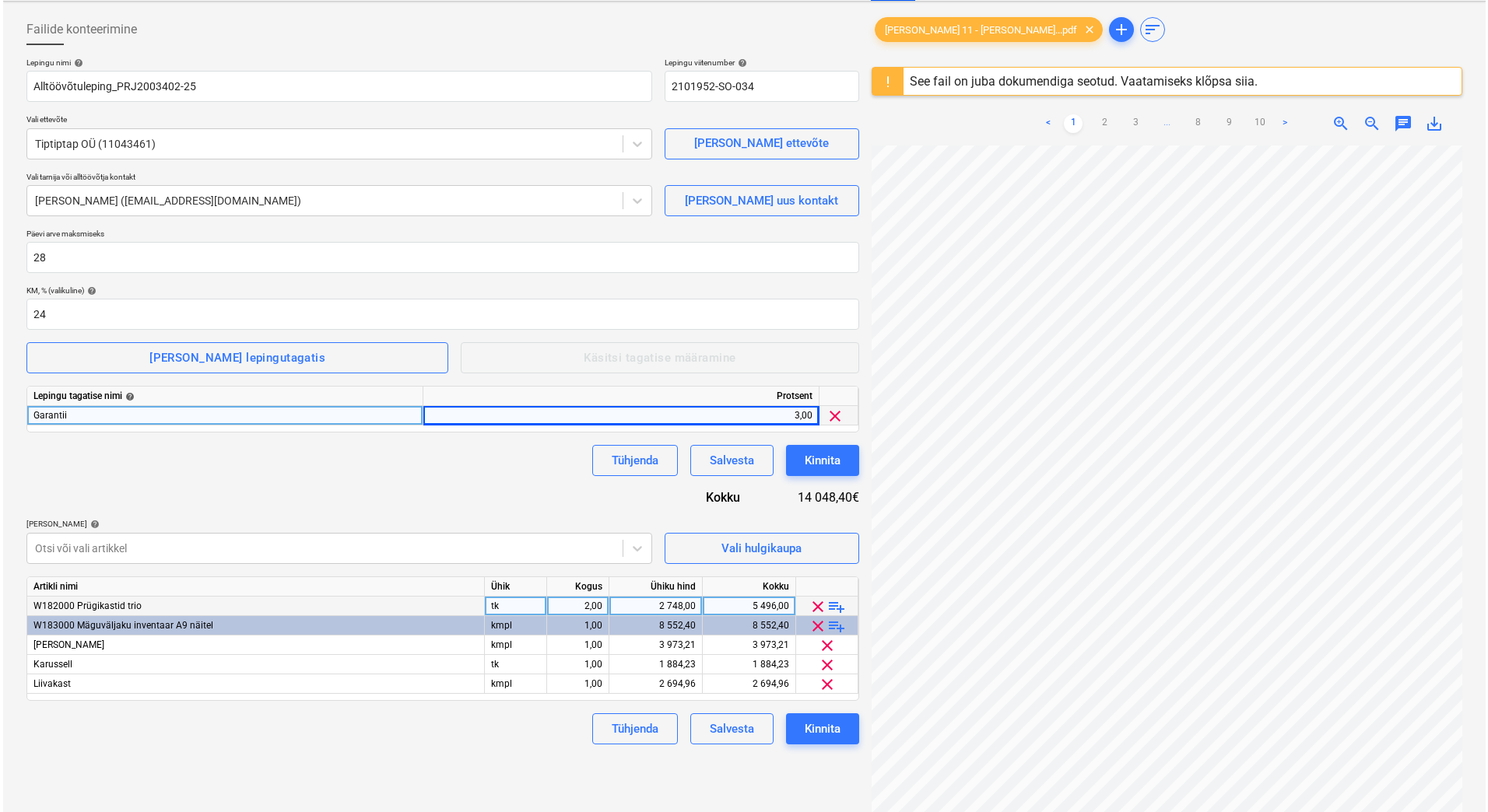
scroll to position [85, 0]
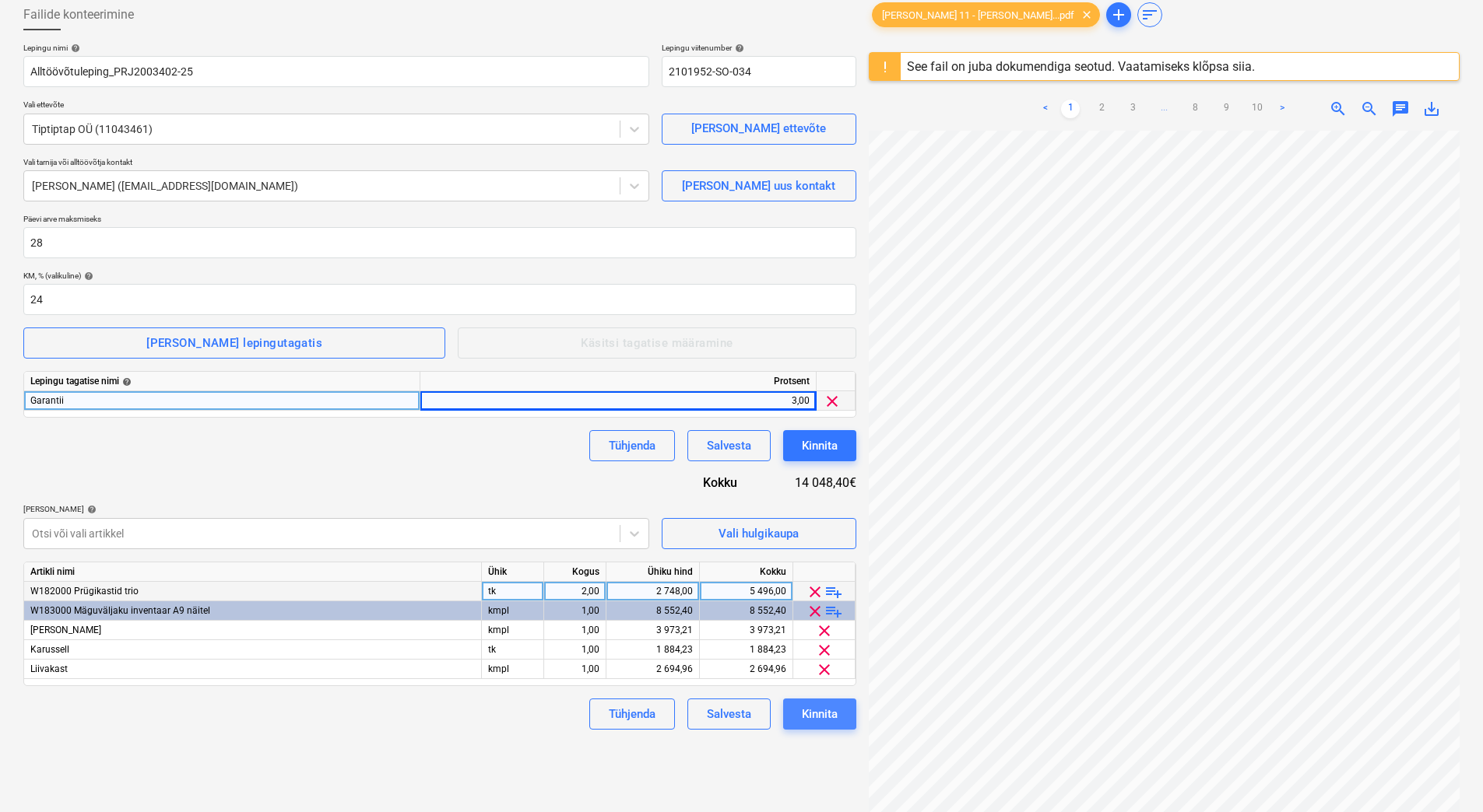
click at [836, 713] on div "Kinnita" at bounding box center [819, 714] width 35 height 21
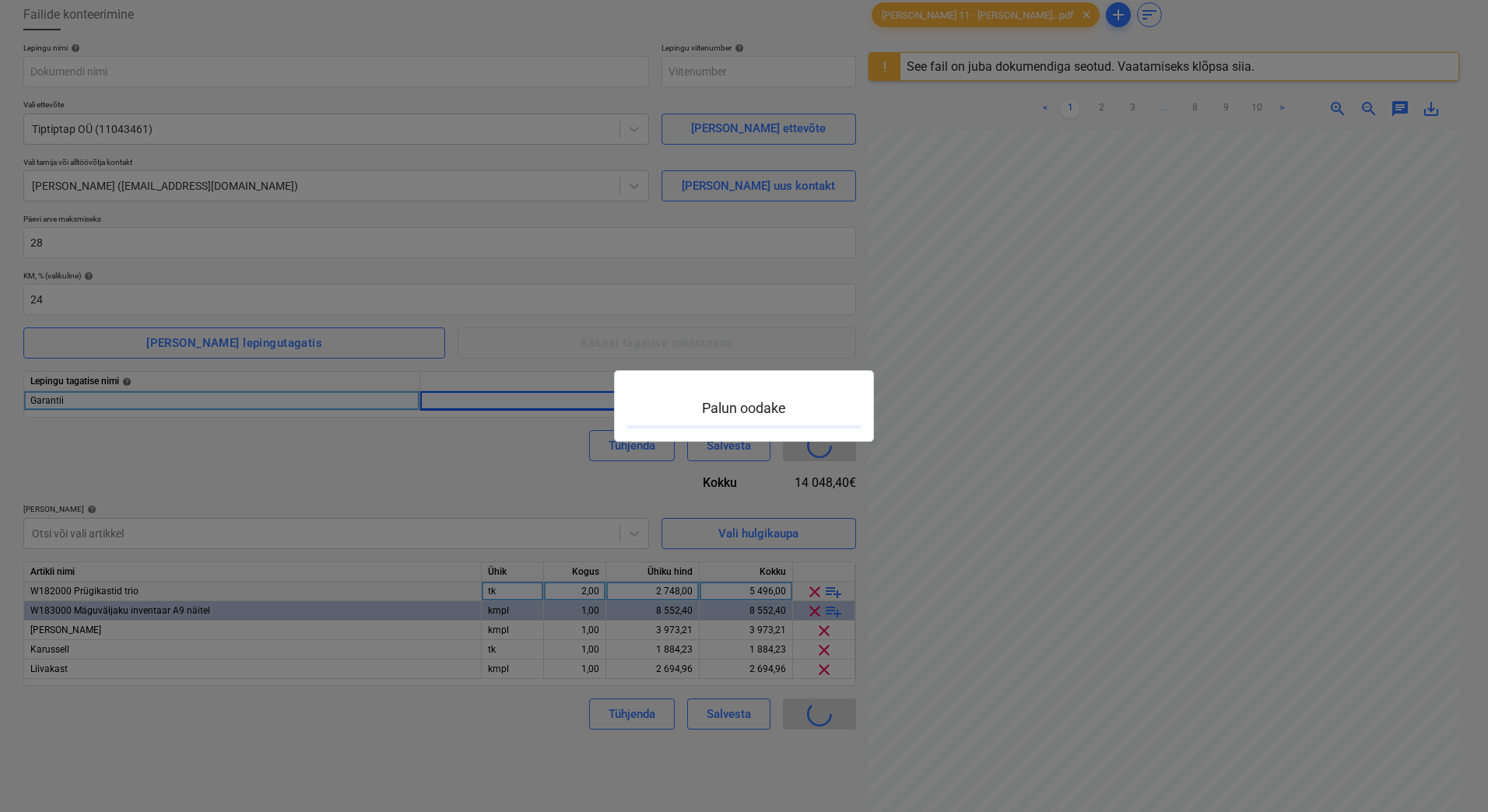
type input "2101952-SO-034"
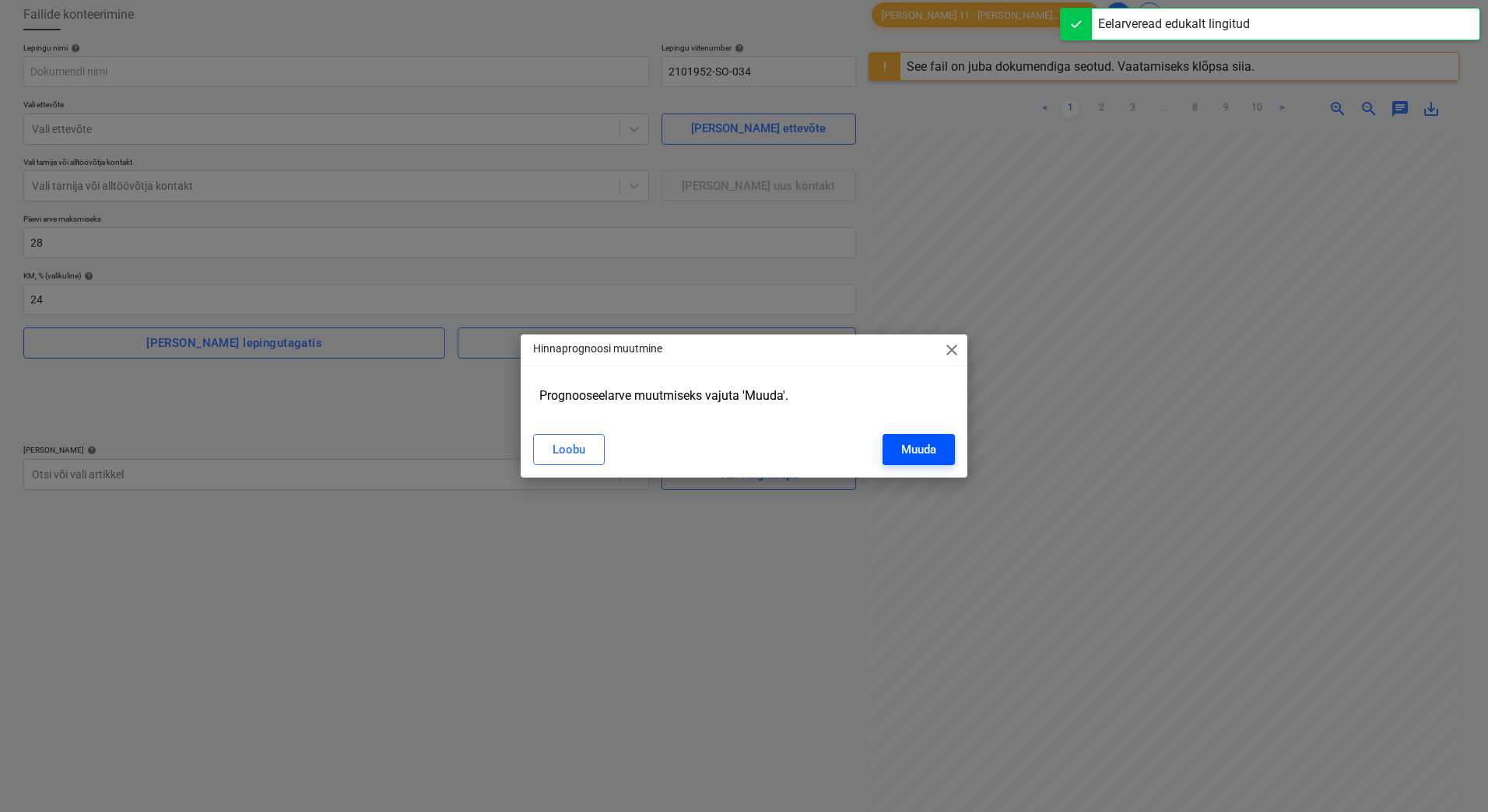
click at [898, 439] on button "Muuda" at bounding box center [918, 450] width 73 height 31
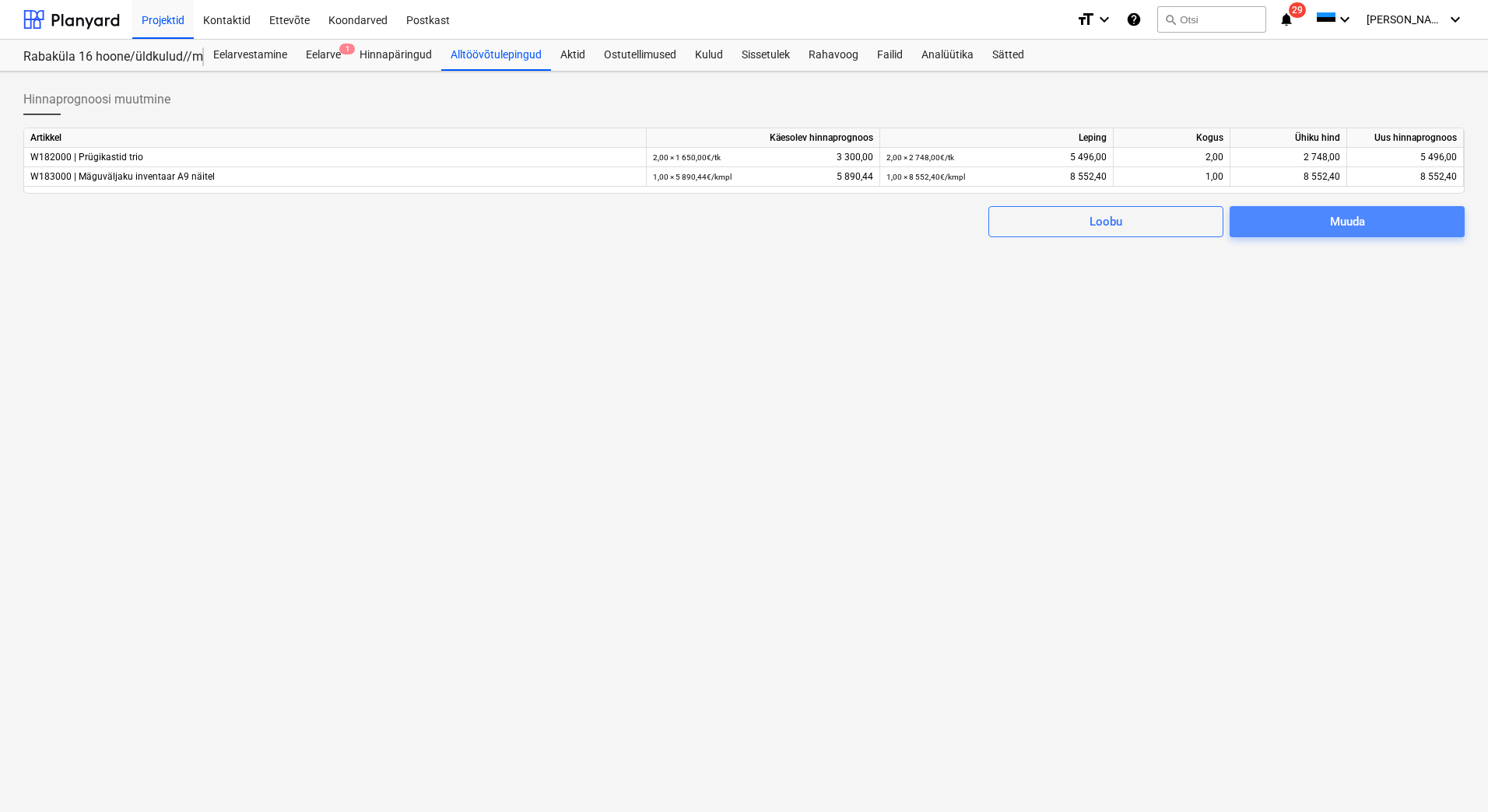
click at [1290, 214] on span "Muuda" at bounding box center [1347, 222] width 198 height 21
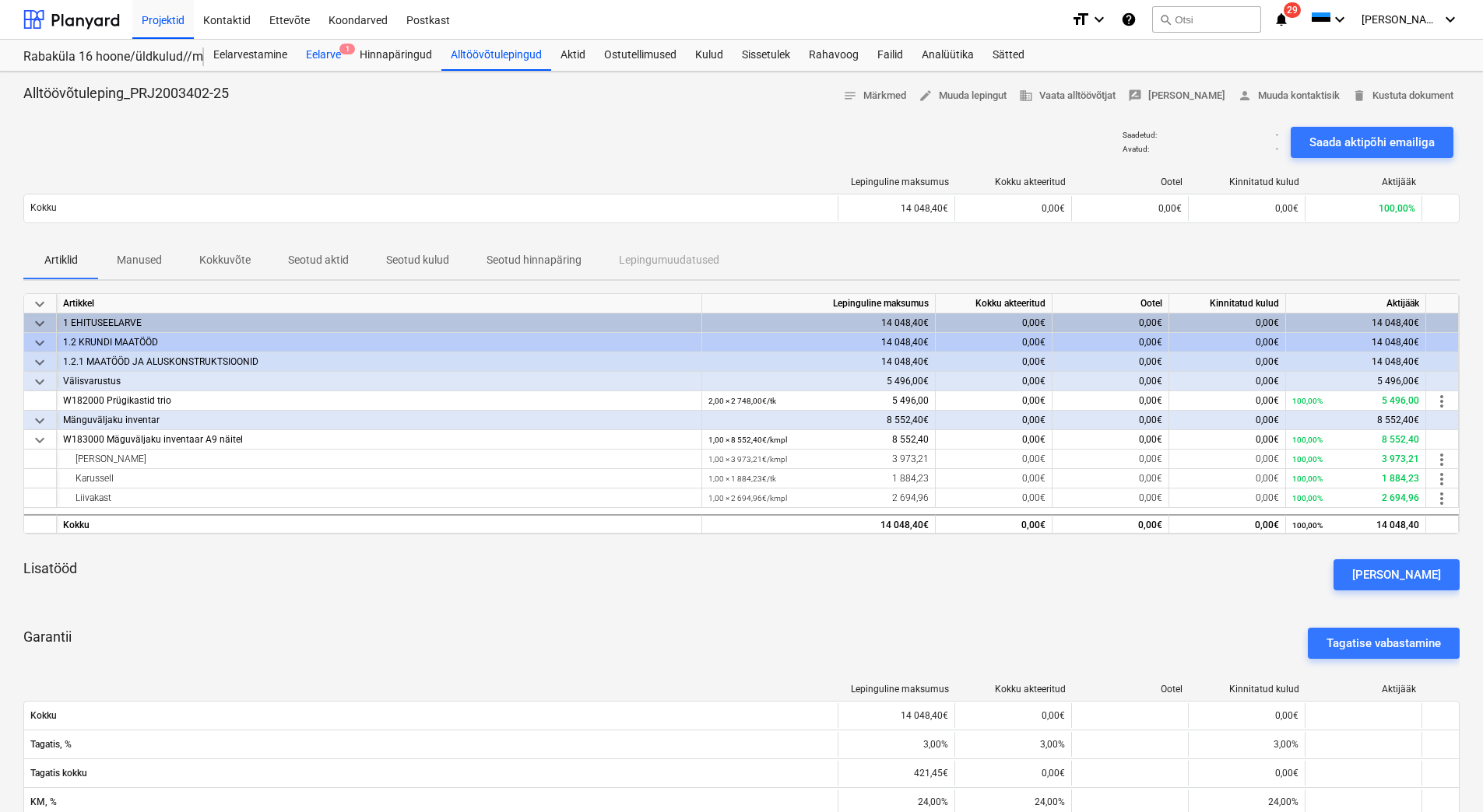
click at [313, 56] on div "Eelarve 1" at bounding box center [323, 55] width 54 height 31
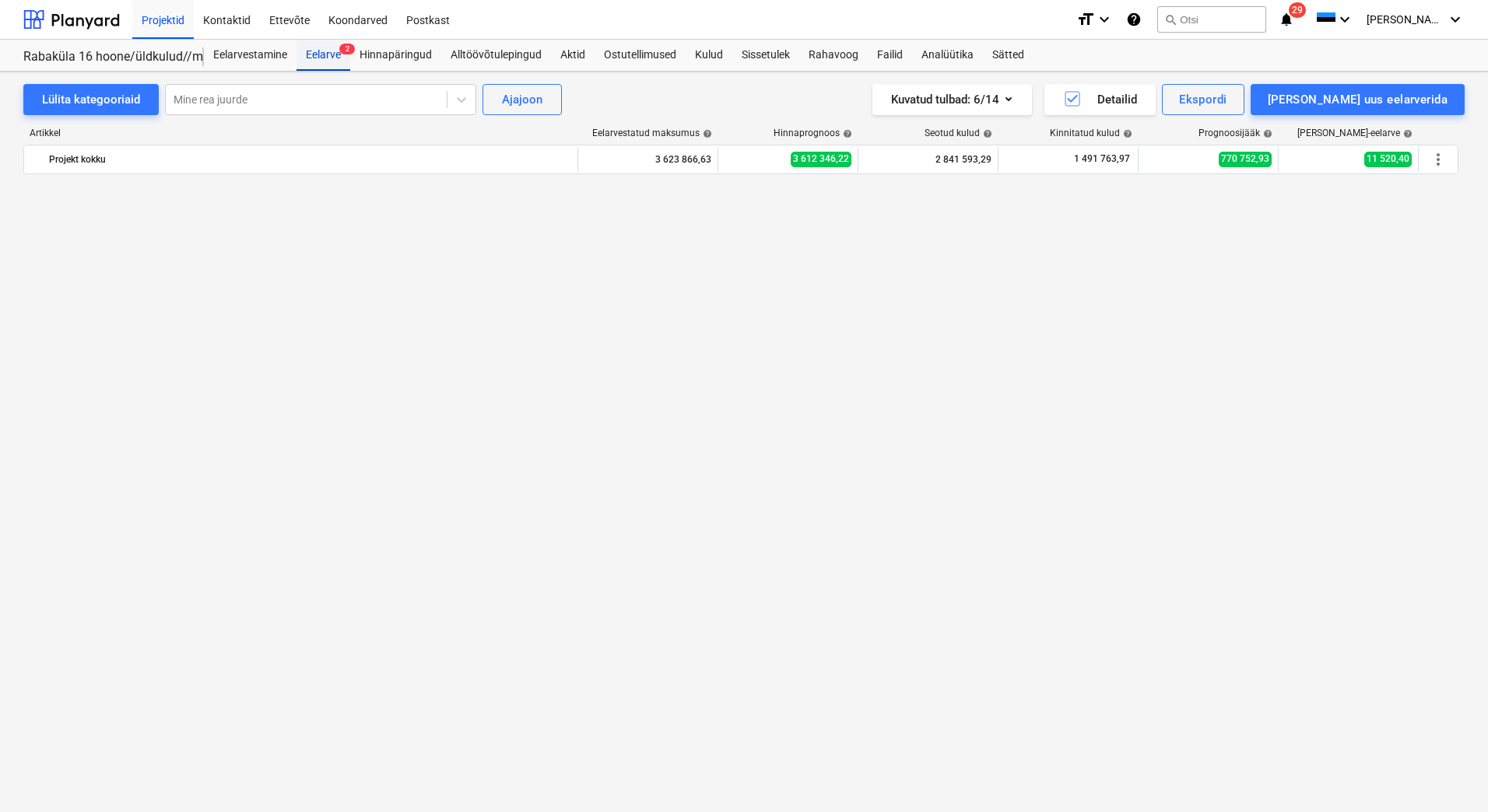
scroll to position [1634, 0]
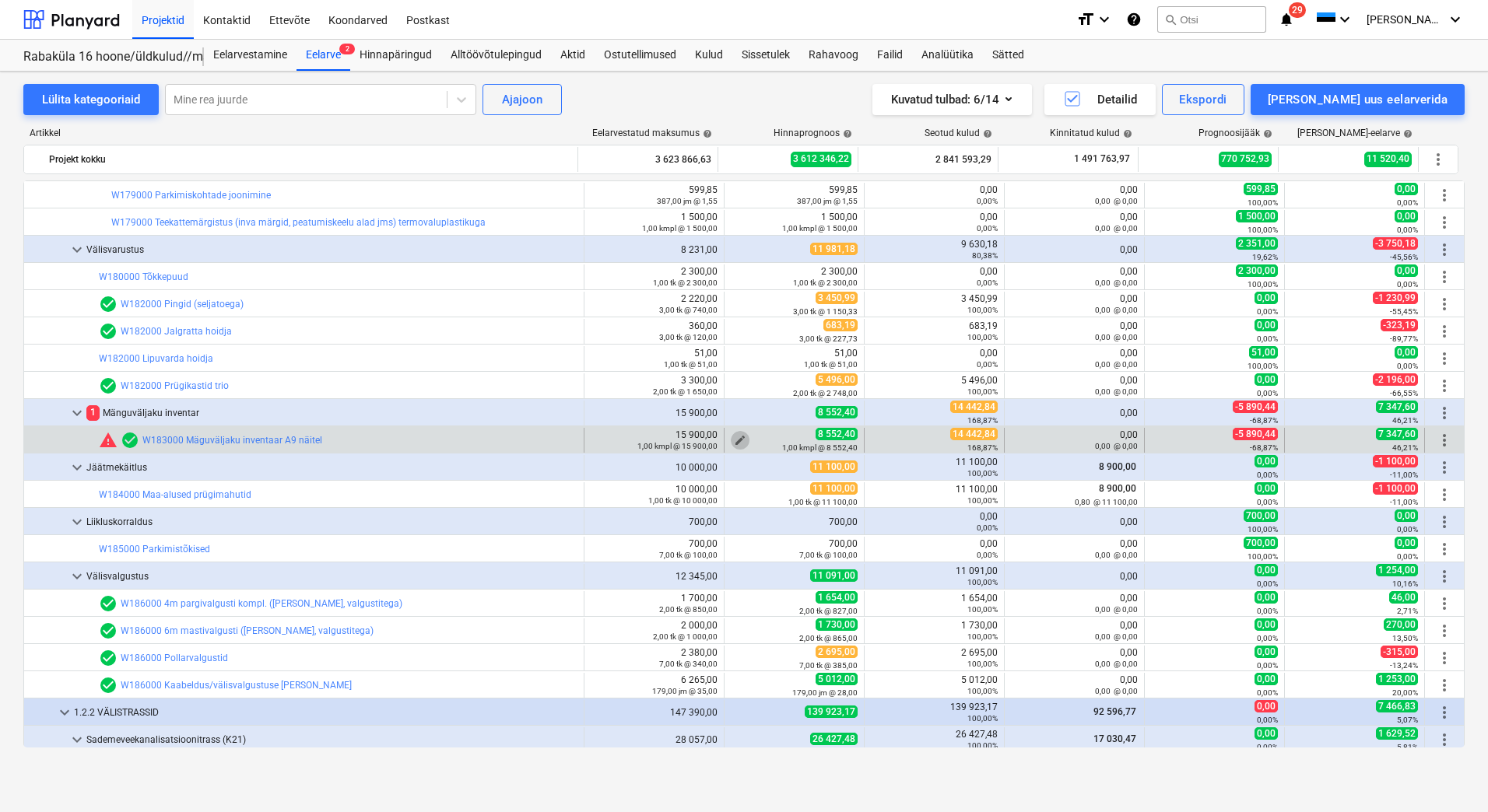
click at [735, 440] on span "edit" at bounding box center [739, 440] width 12 height 12
type textarea "x"
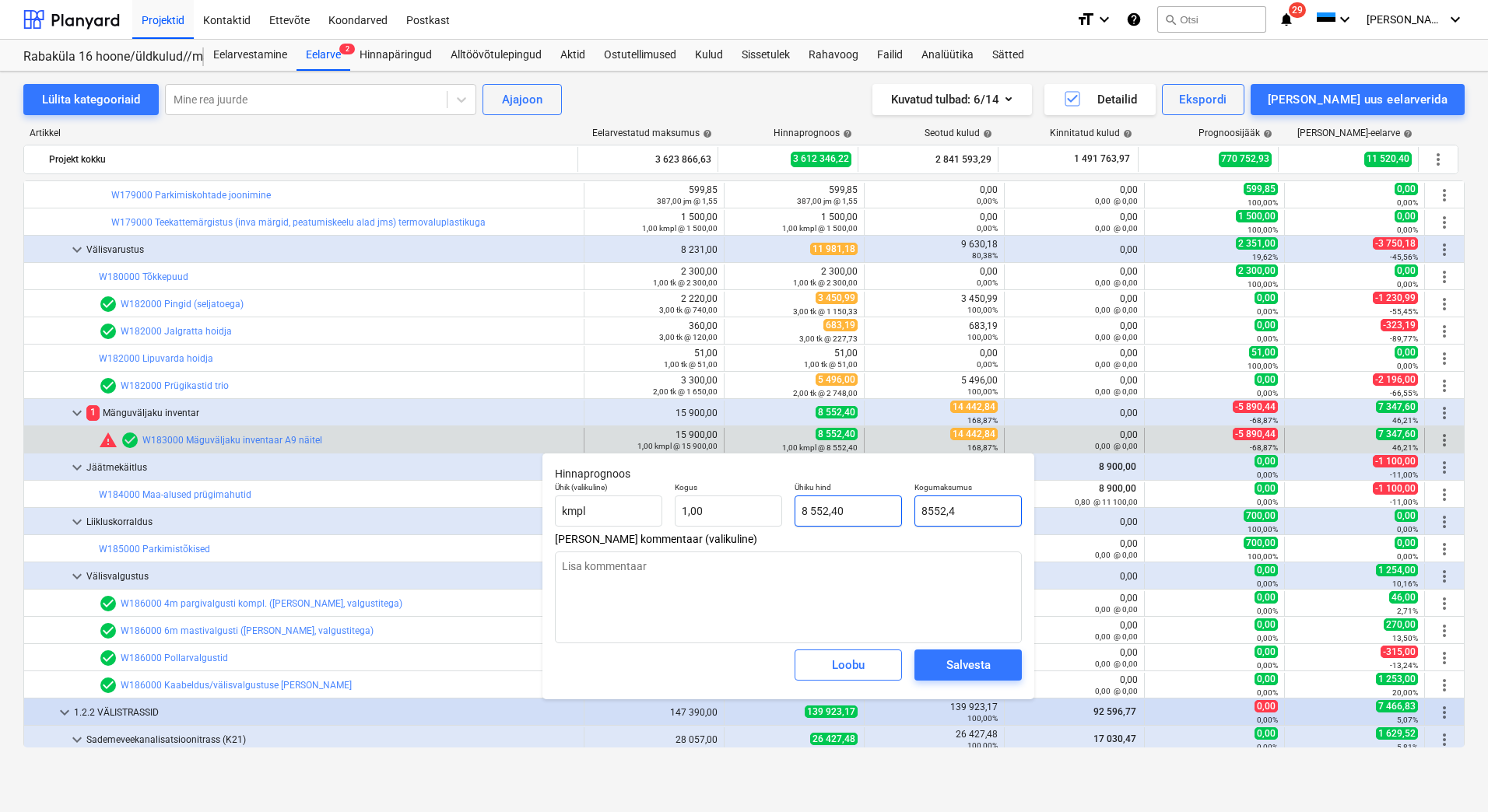
drag, startPoint x: 992, startPoint y: 505, endPoint x: 891, endPoint y: 509, distance: 101.1
click at [891, 509] on div "Ühik (valikuline) kmpl Kogus 1,00 Ühiku hind 8 552,40 Kogumaksumus 8552,4" at bounding box center [787, 505] width 479 height 57
type input "1"
type textarea "x"
type input "1,00"
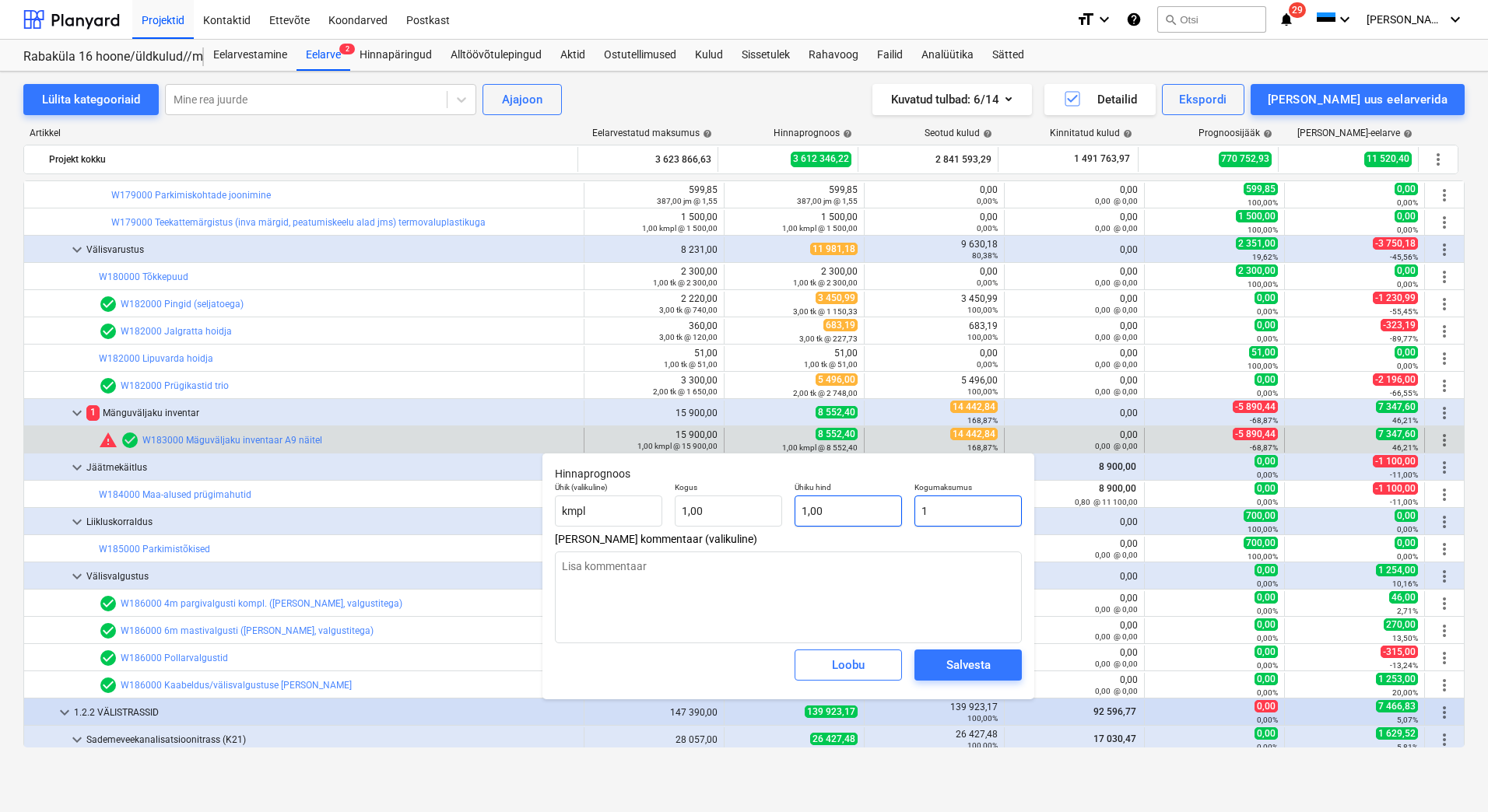
type input "14"
type textarea "x"
type input "14,00"
type input "144"
type textarea "x"
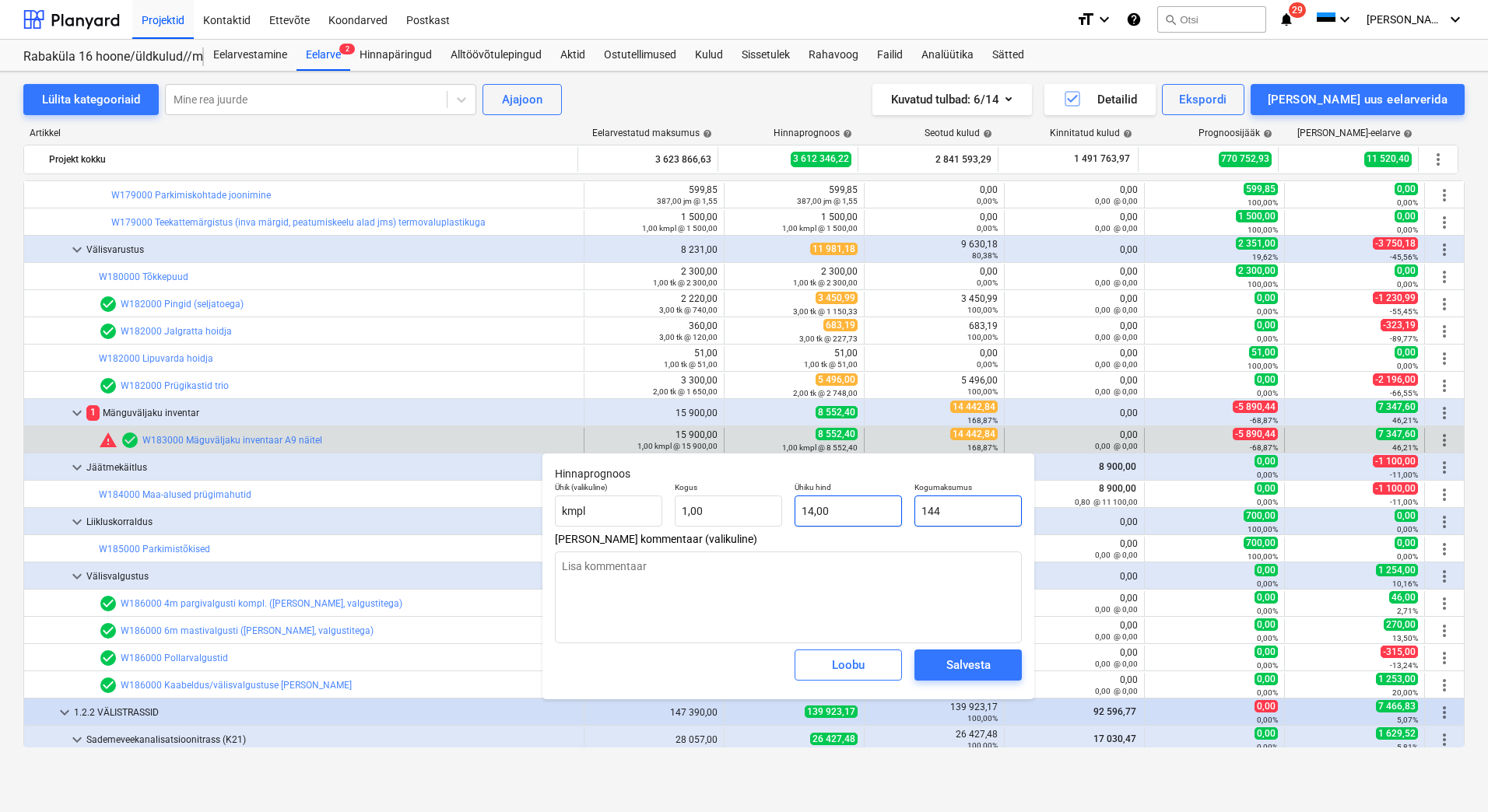
type input "1444"
type textarea "x"
type input "1 444,00"
type input "14442"
type textarea "x"
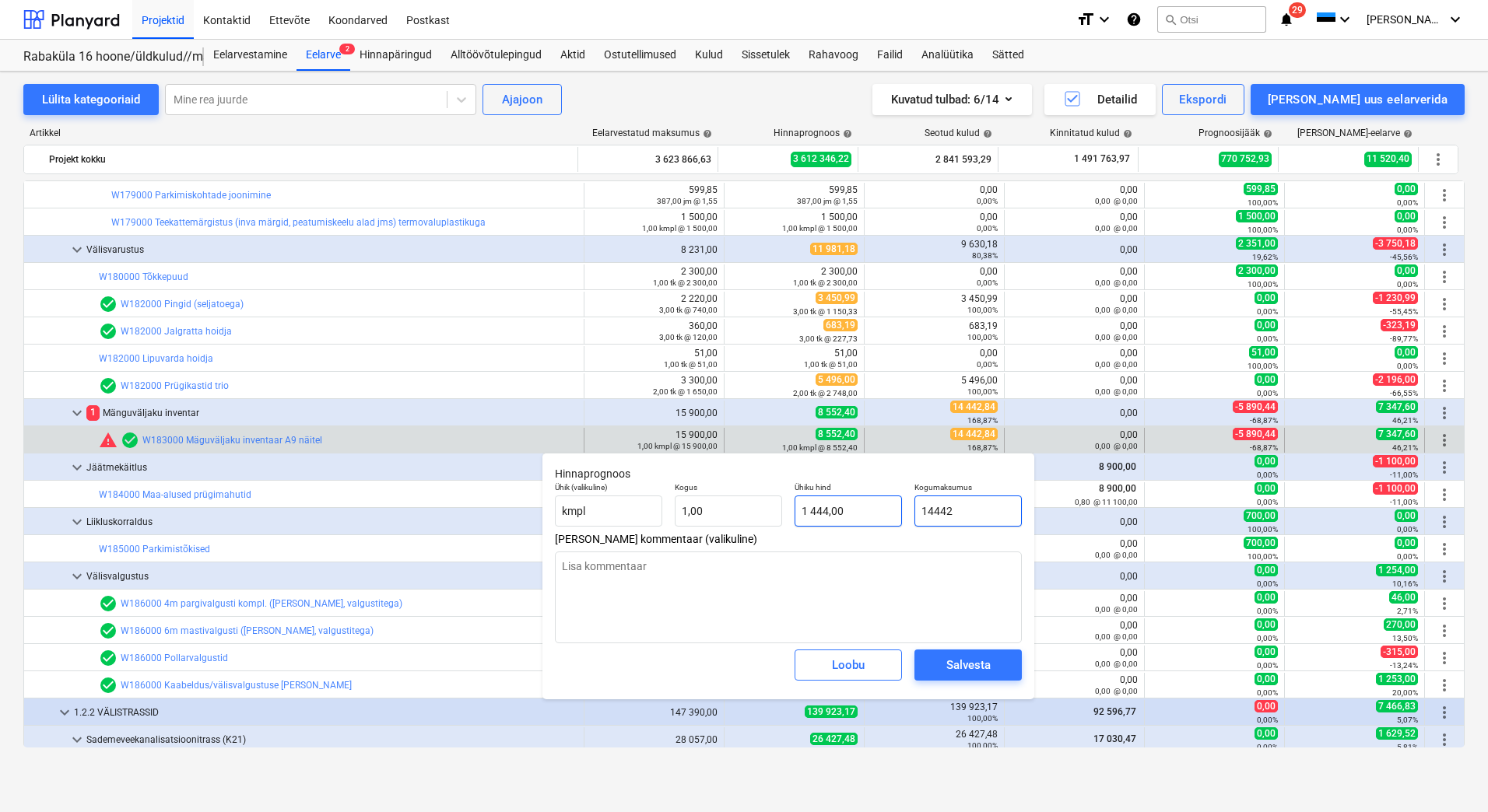
type input "14 442,00"
type input "14442,"
type textarea "x"
type input "14442,8"
type textarea "x"
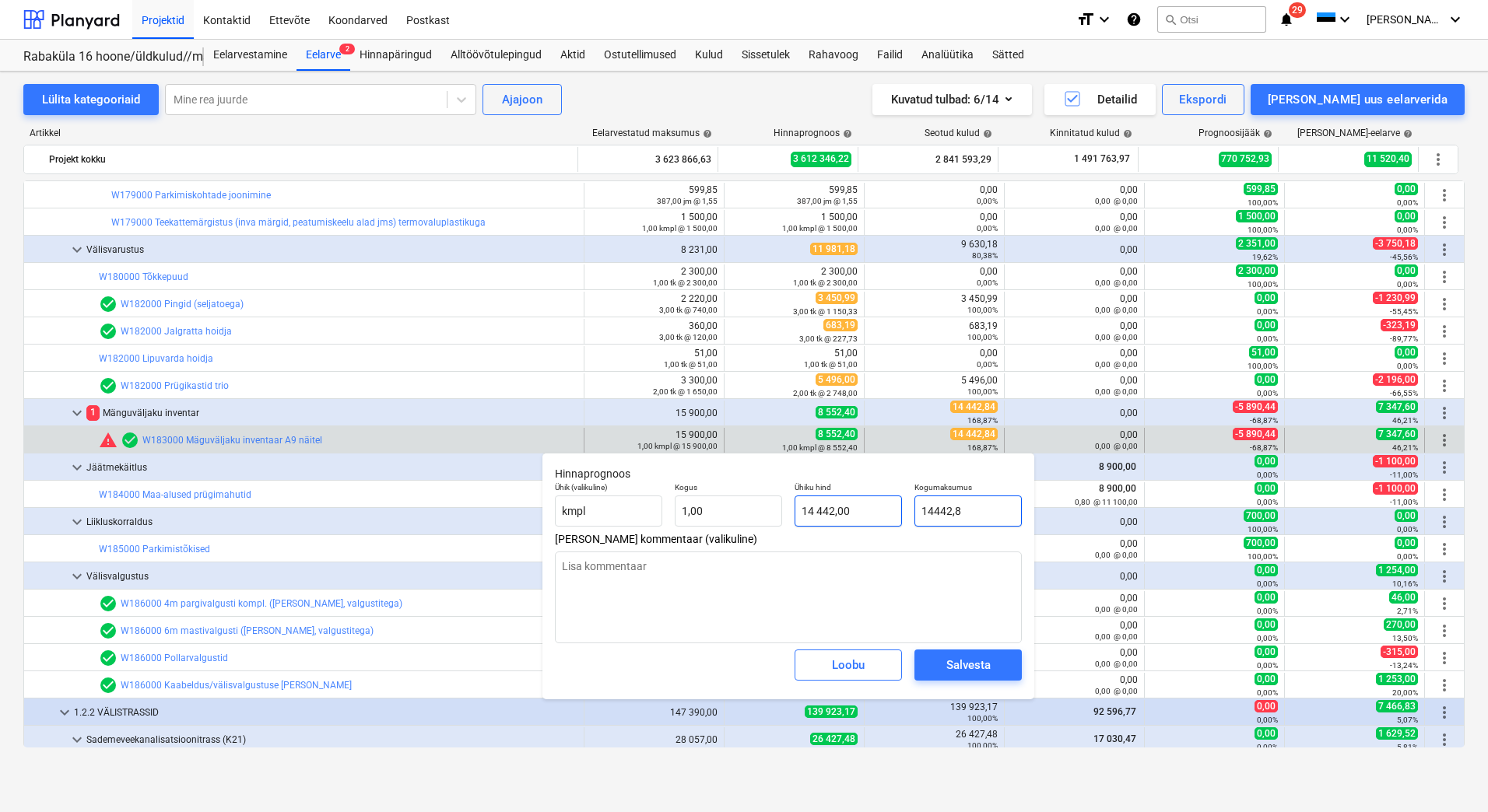
type input "14 442,80"
type input "14442,84"
type textarea "x"
type input "14 442,84"
click at [979, 662] on div "Salvesta" at bounding box center [969, 665] width 45 height 21
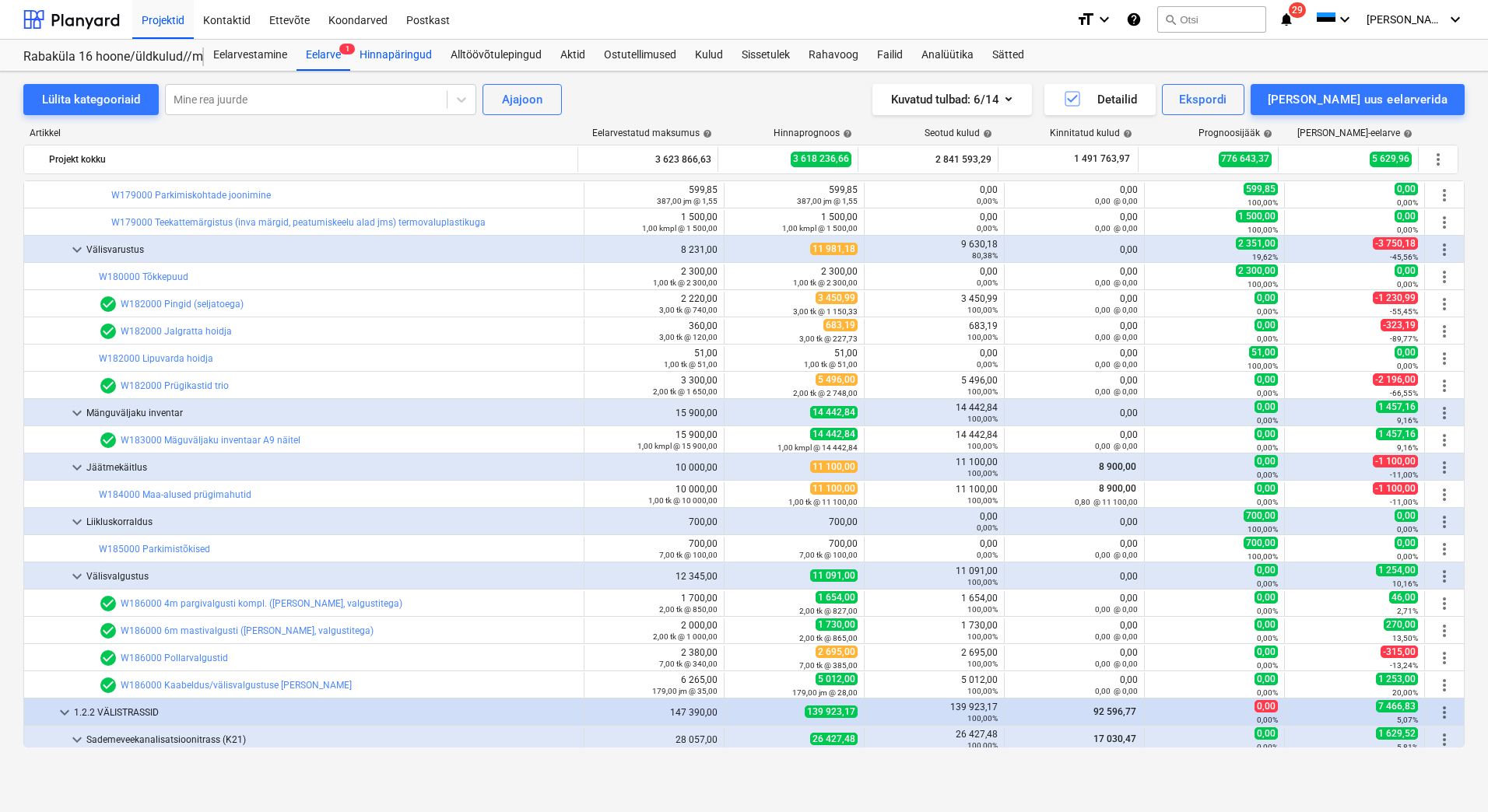
click at [418, 52] on div "Hinnapäringud" at bounding box center [396, 55] width 91 height 31
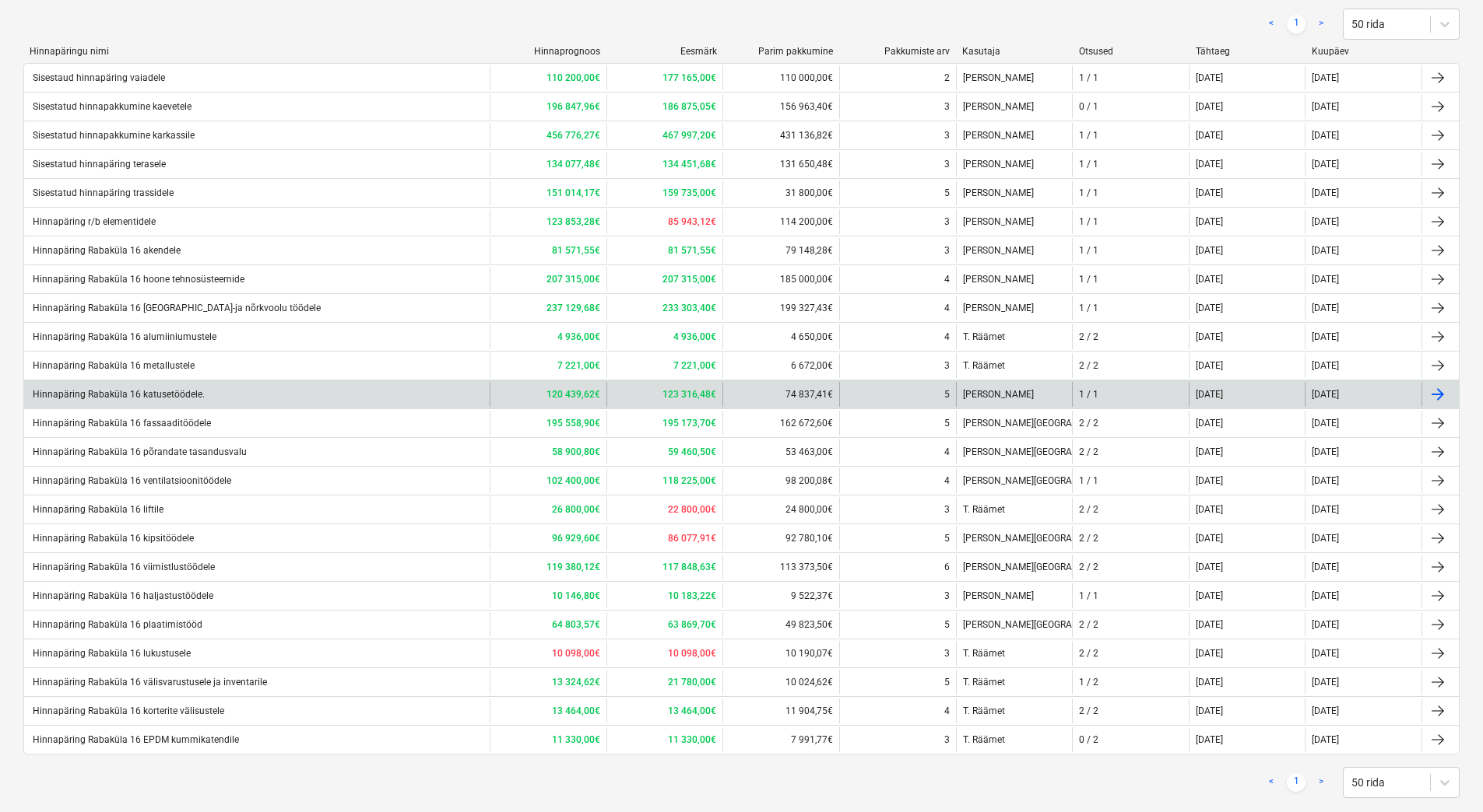
scroll to position [260, 0]
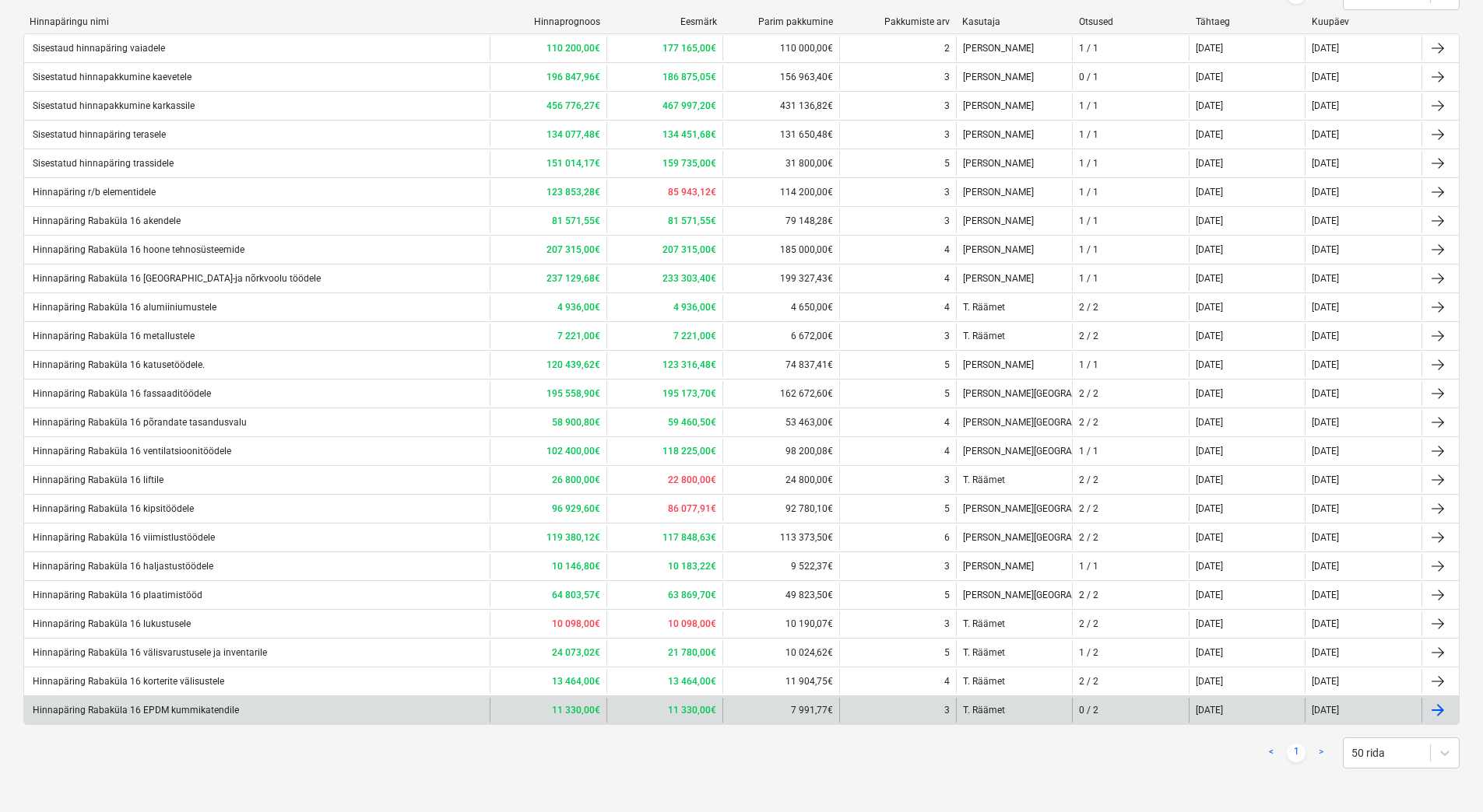
click at [351, 711] on div "Hinnapäring Rabaküla 16 EPDM kummikatendile" at bounding box center [257, 711] width 465 height 25
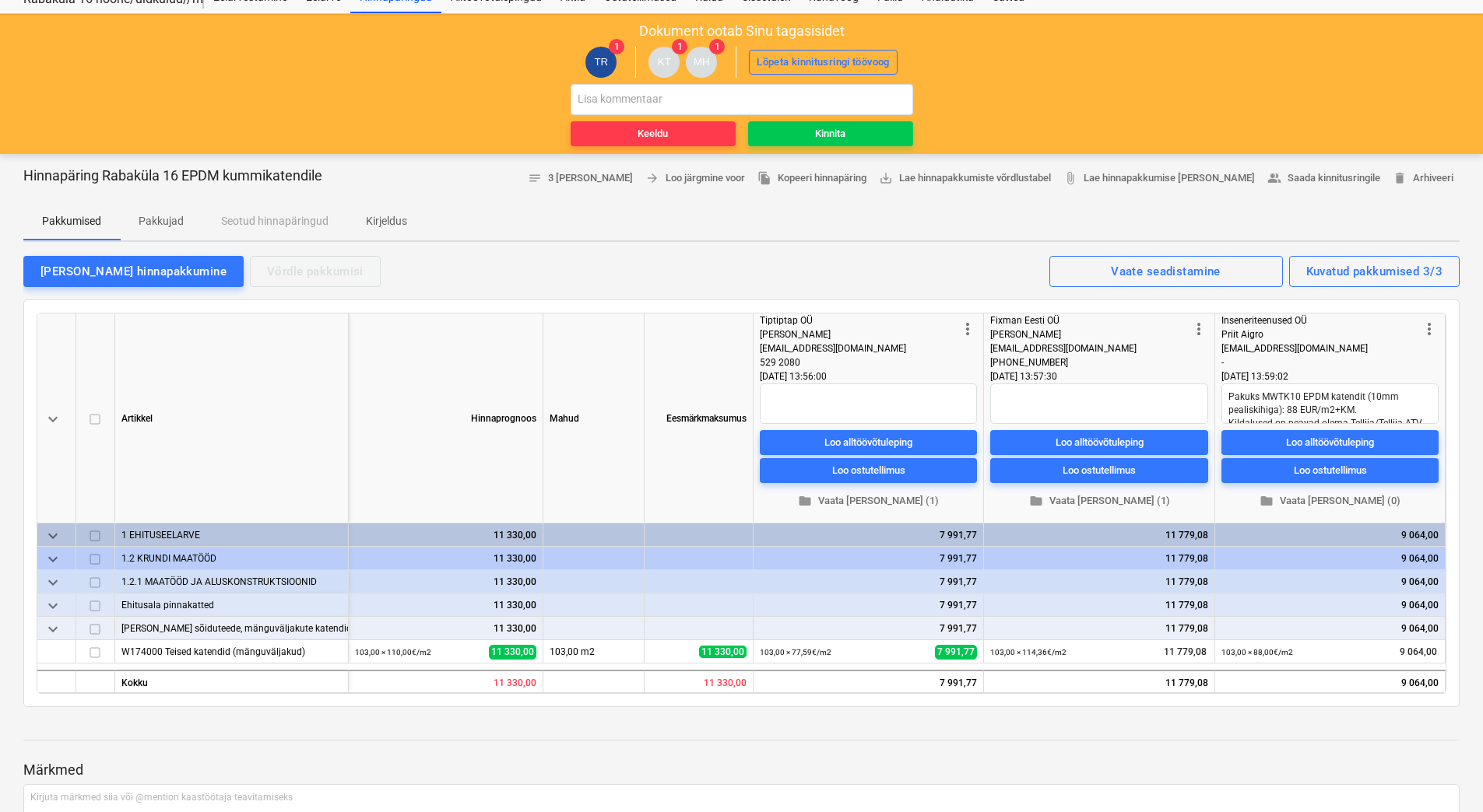
scroll to position [77, 0]
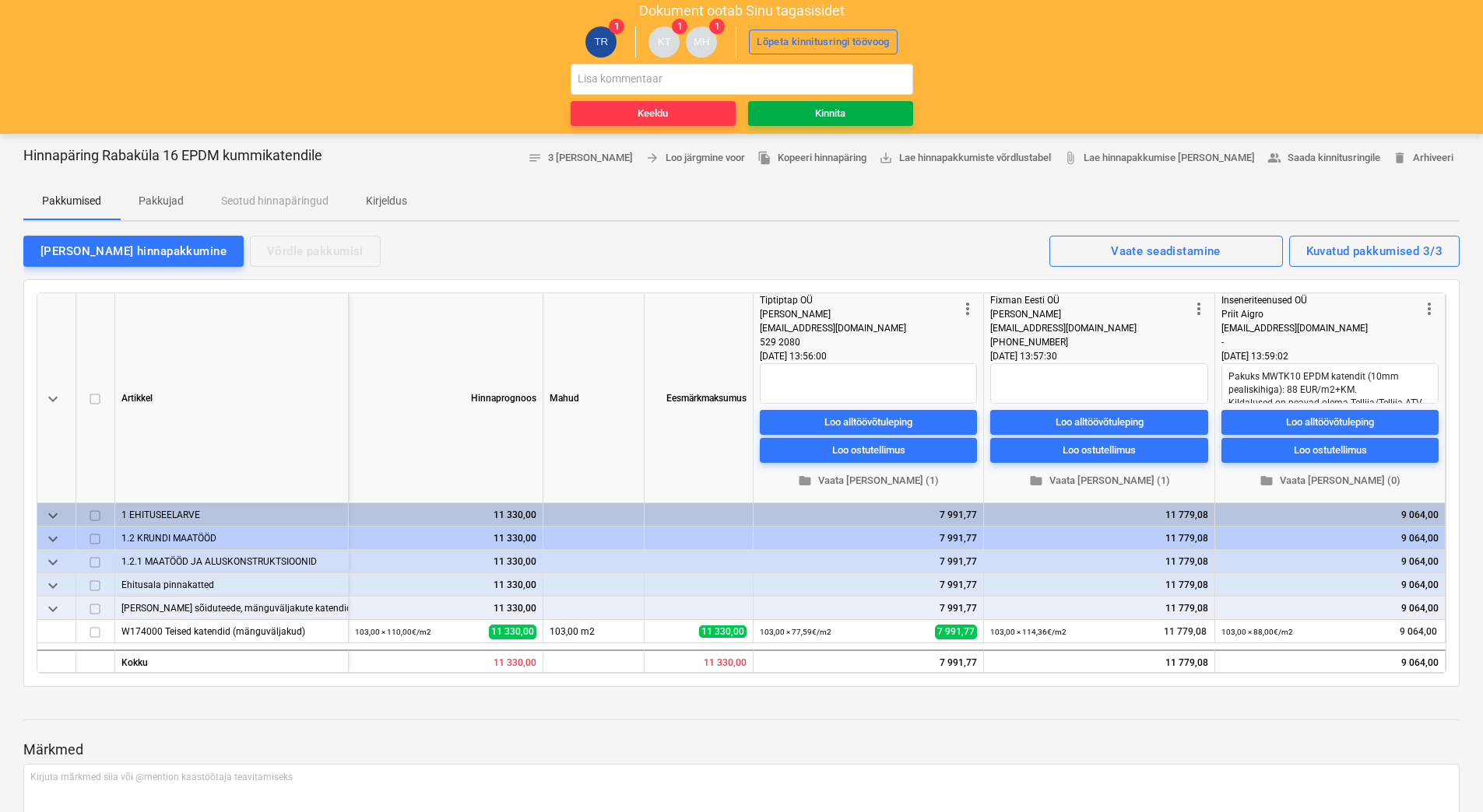
click at [802, 115] on span "Kinnita" at bounding box center [831, 114] width 153 height 18
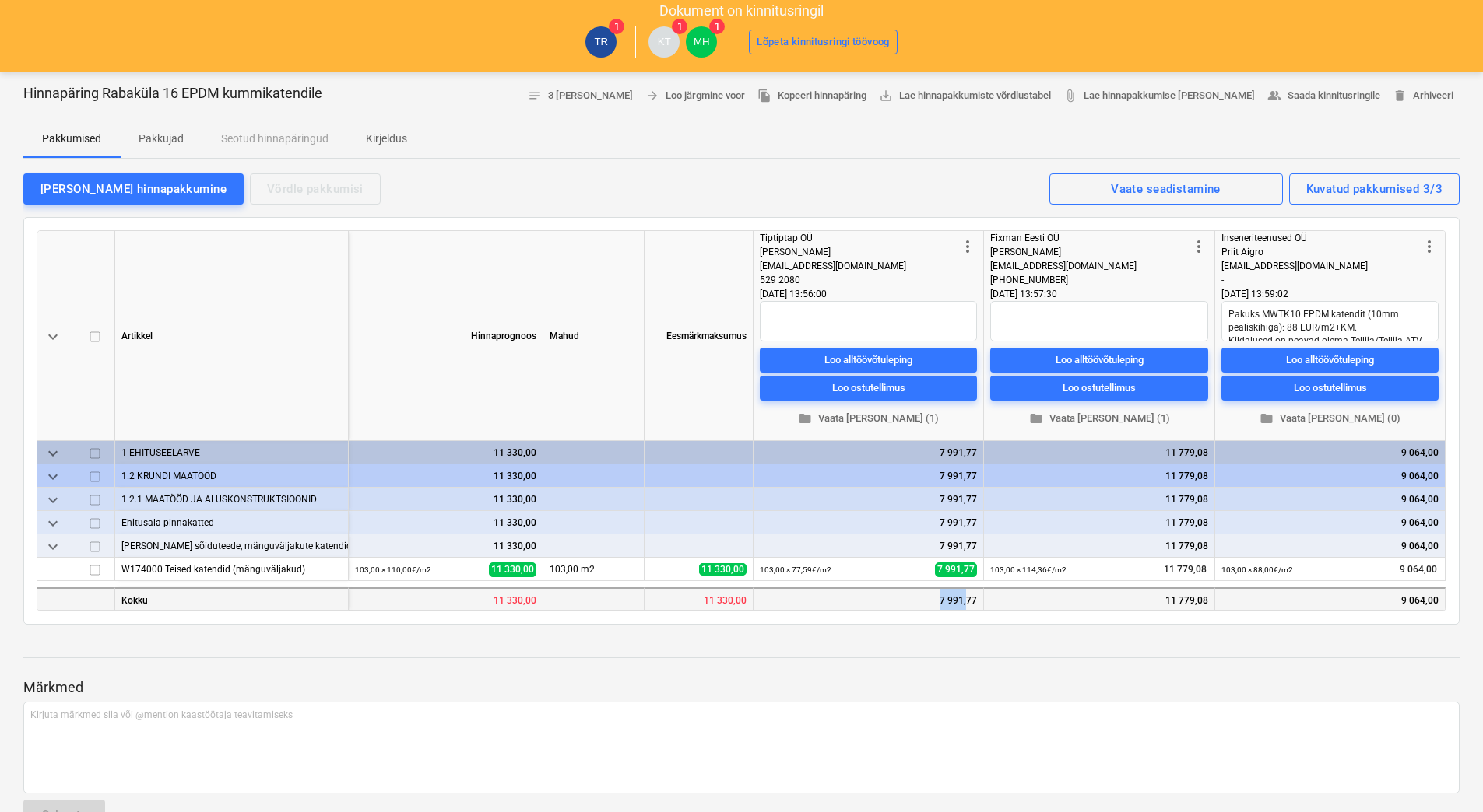
drag, startPoint x: 932, startPoint y: 606, endPoint x: 968, endPoint y: 607, distance: 36.0
click at [968, 607] on div "7 991,77" at bounding box center [869, 599] width 230 height 23
drag, startPoint x: 968, startPoint y: 607, endPoint x: 936, endPoint y: 637, distance: 43.9
click at [936, 637] on div at bounding box center [741, 643] width 1436 height 12
drag, startPoint x: 936, startPoint y: 603, endPoint x: 977, endPoint y: 602, distance: 41.0
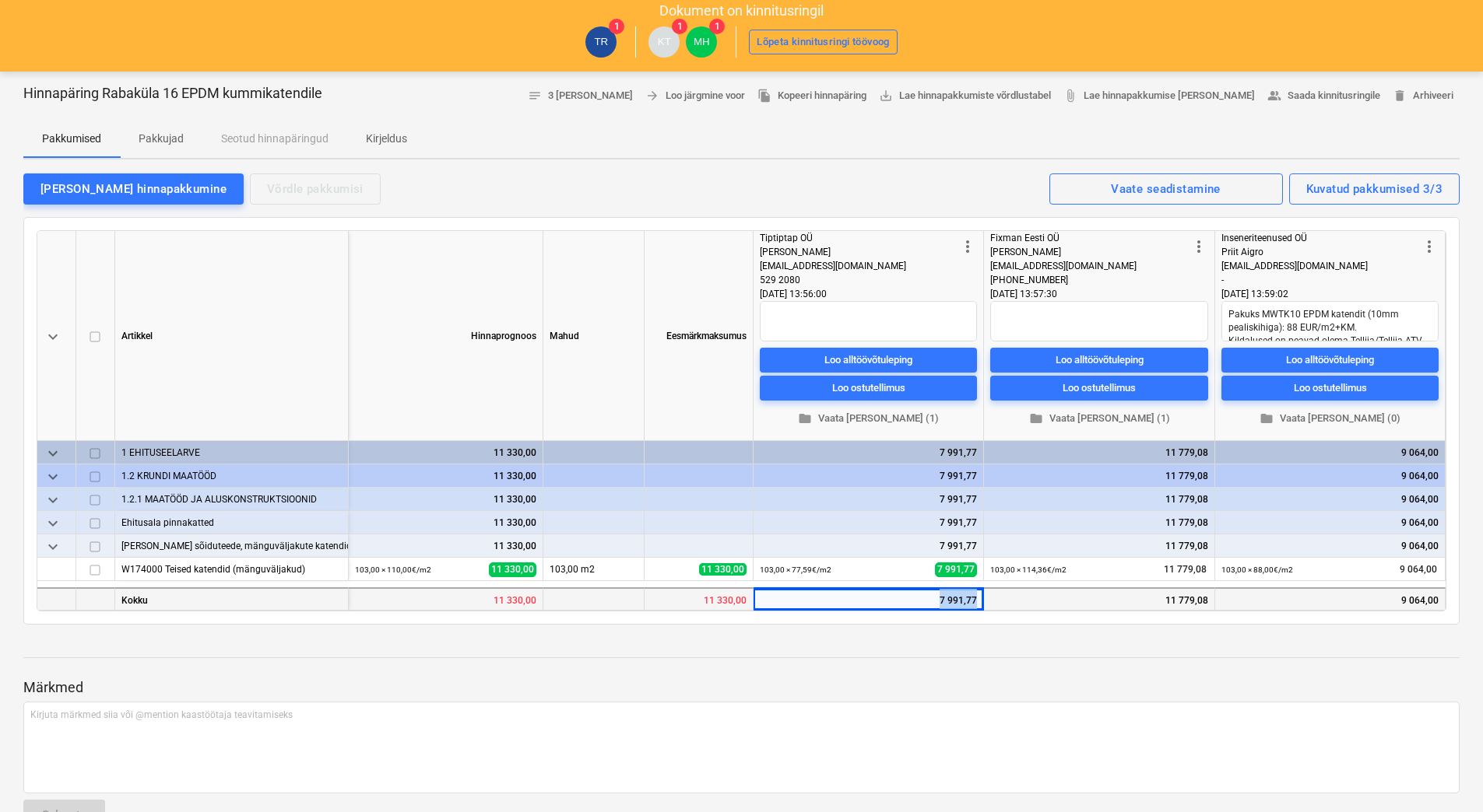
click at [977, 602] on div "7 991,77" at bounding box center [869, 599] width 230 height 23
copy div "7 991,77"
type textarea "x"
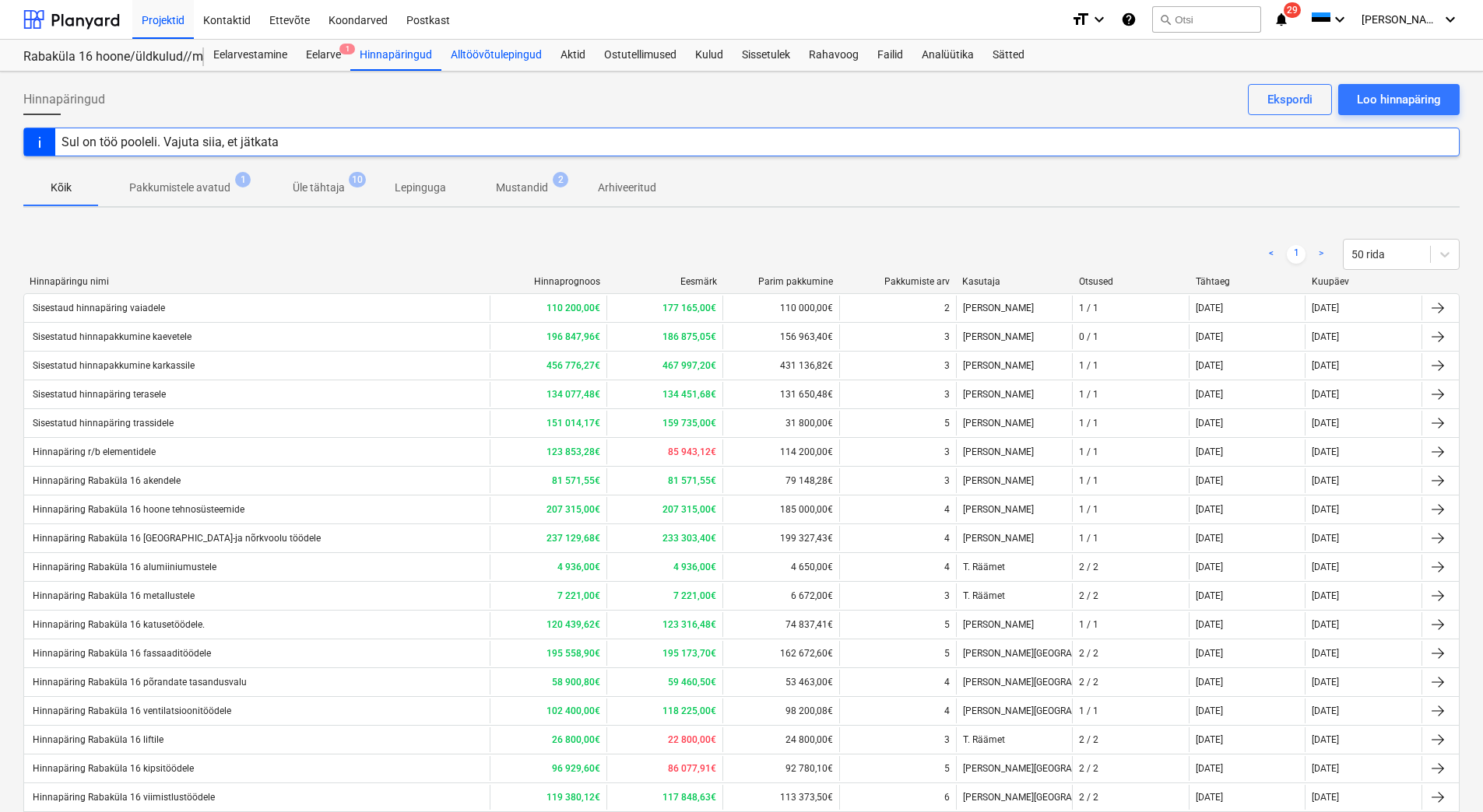
click at [494, 54] on div "Alltöövõtulepingud" at bounding box center [496, 55] width 110 height 31
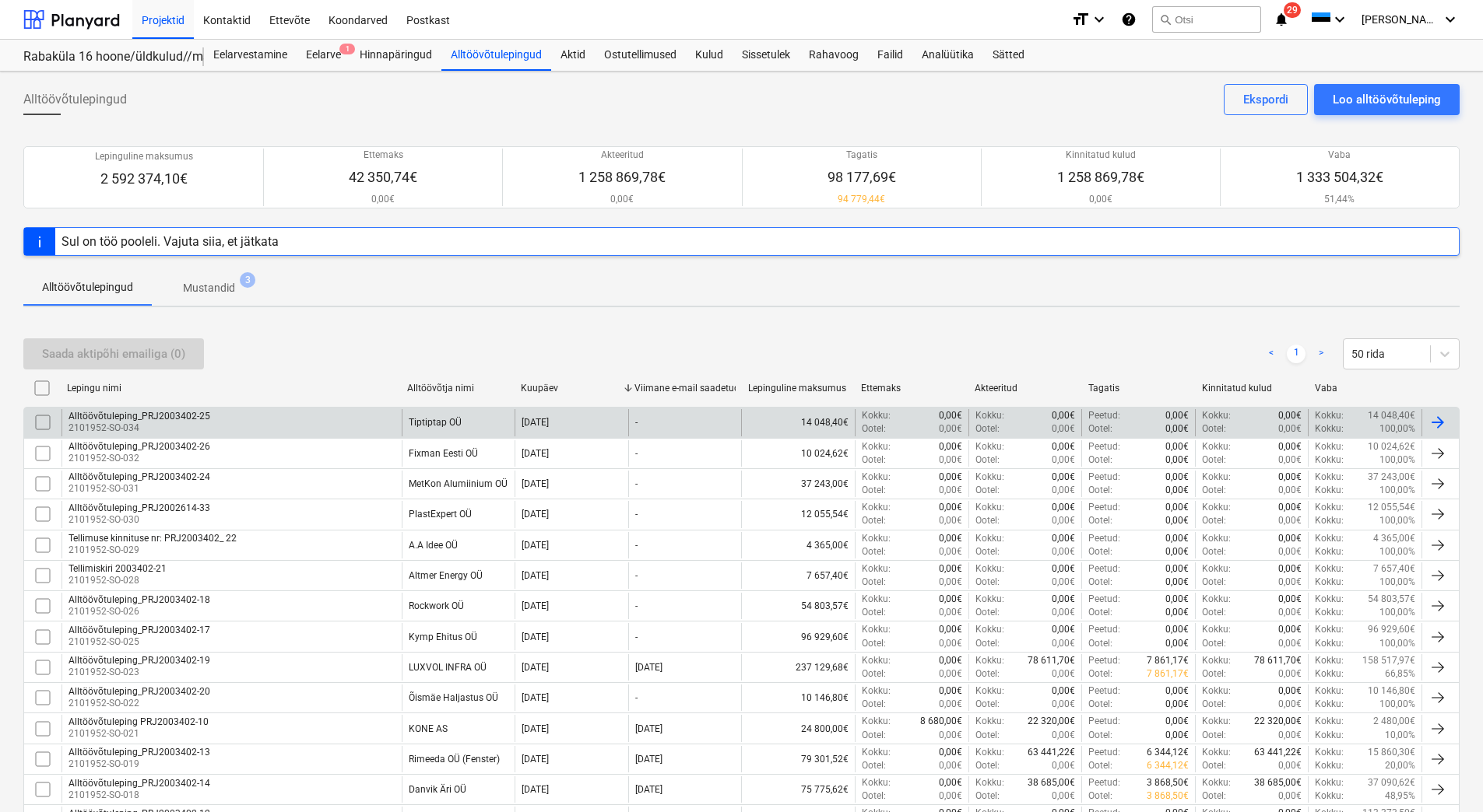
click at [325, 417] on div "Alltöövõtuleping_PRJ2003402-25 2101952-SO-034" at bounding box center [232, 422] width 340 height 26
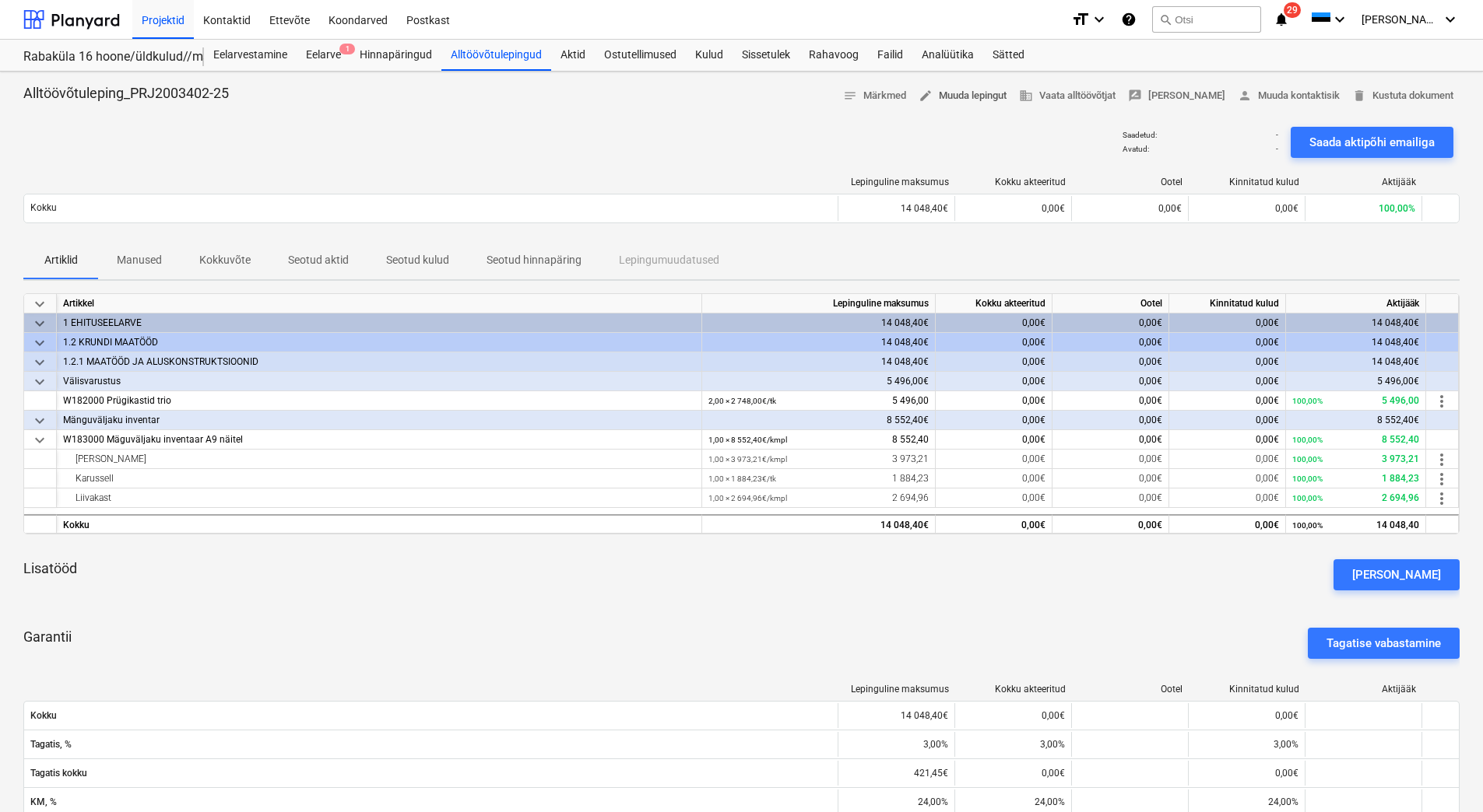
click at [991, 99] on span "edit Muuda lepingut" at bounding box center [963, 96] width 88 height 18
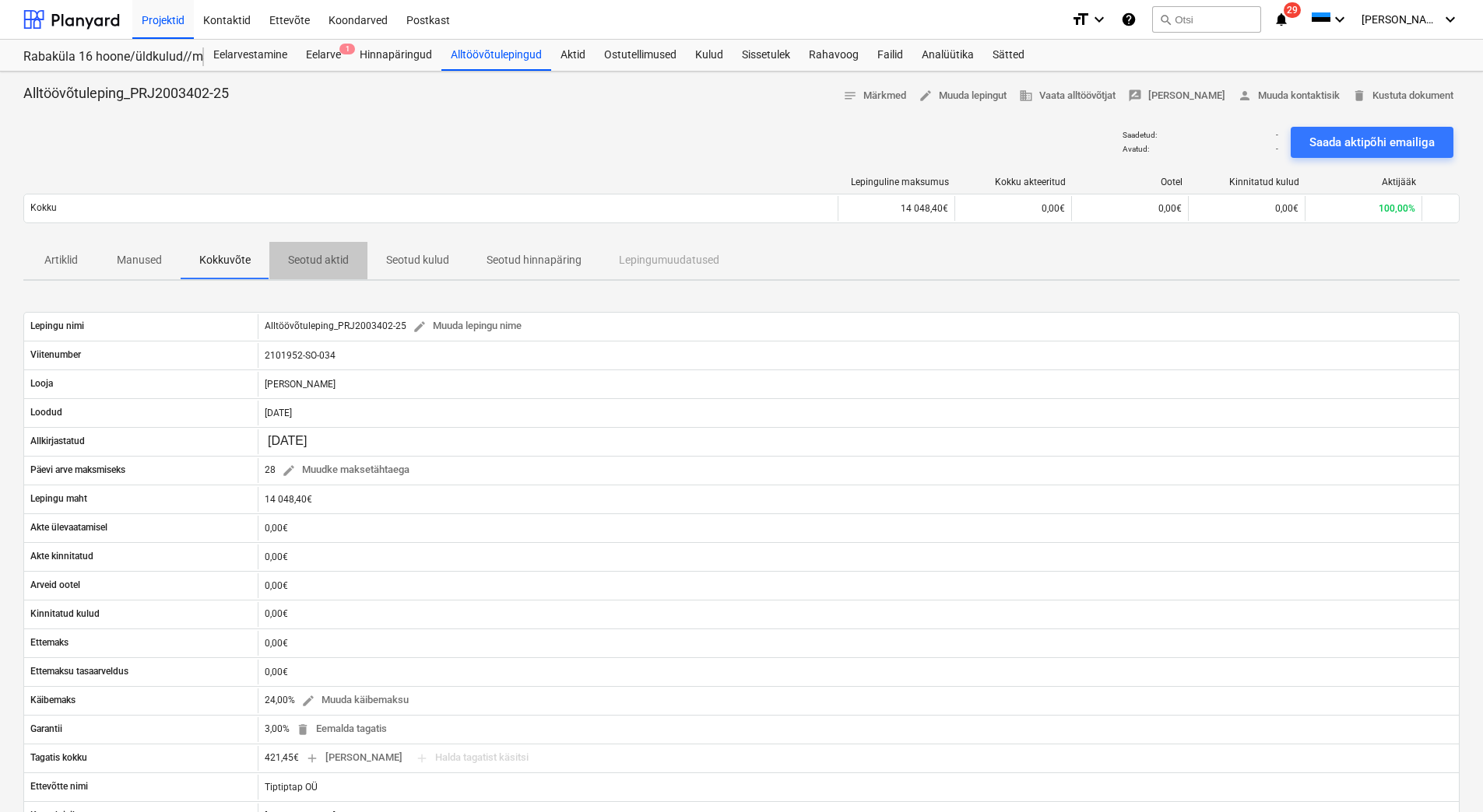
click at [297, 260] on p "Seotud aktid" at bounding box center [318, 260] width 61 height 16
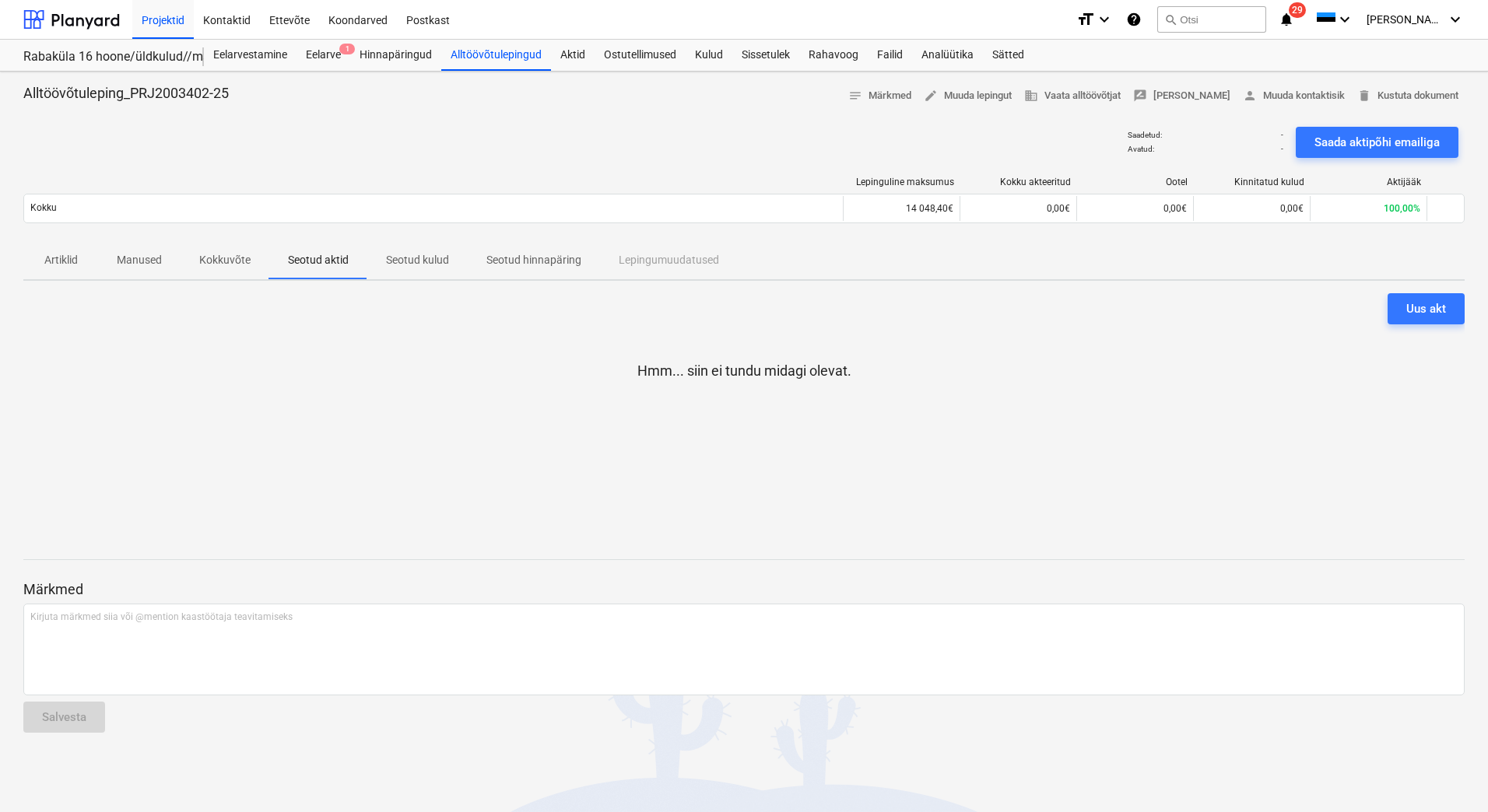
click at [148, 270] on span "Manused" at bounding box center [139, 260] width 82 height 26
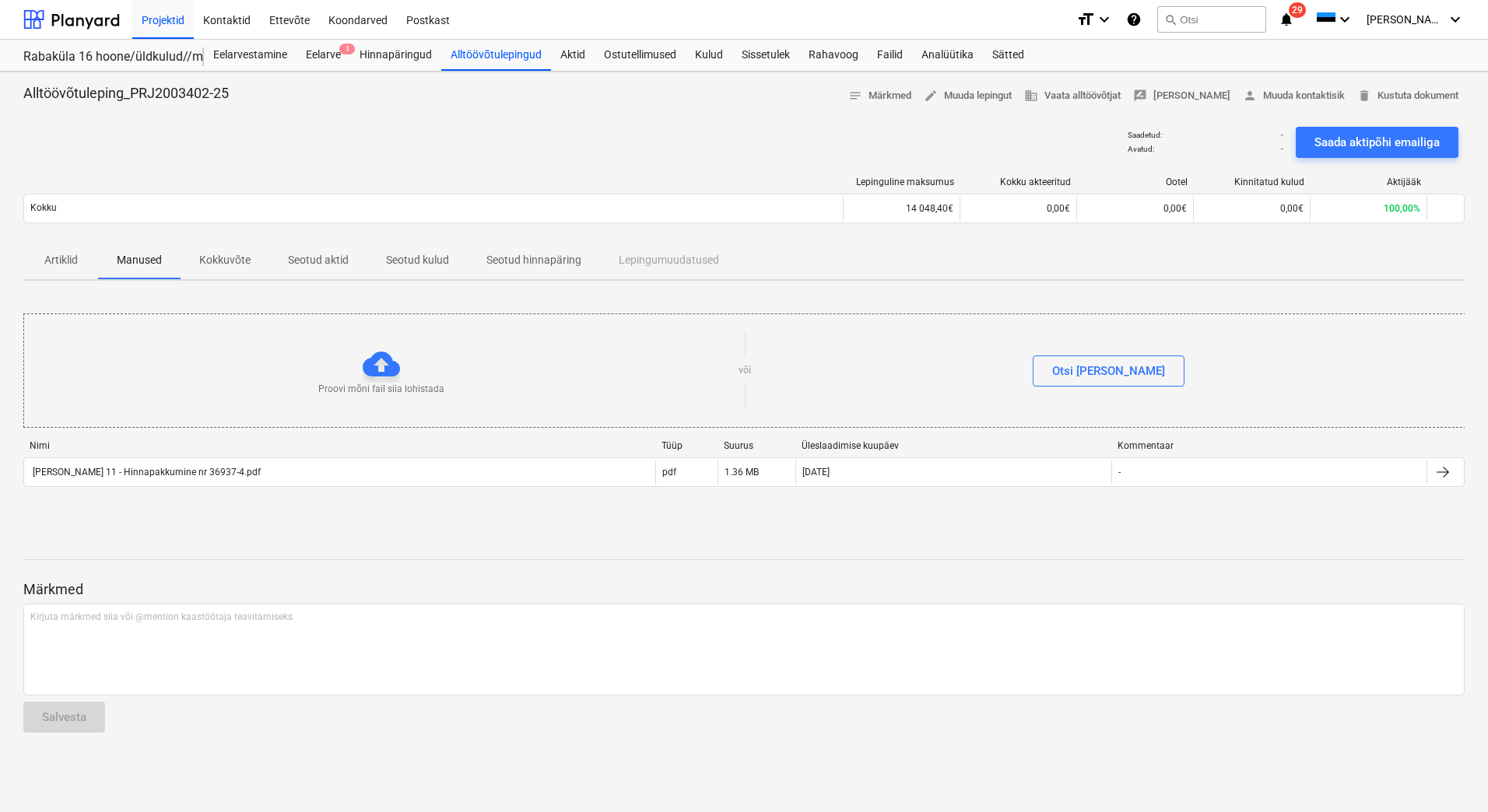
click at [76, 267] on p "Artiklid" at bounding box center [60, 260] width 37 height 16
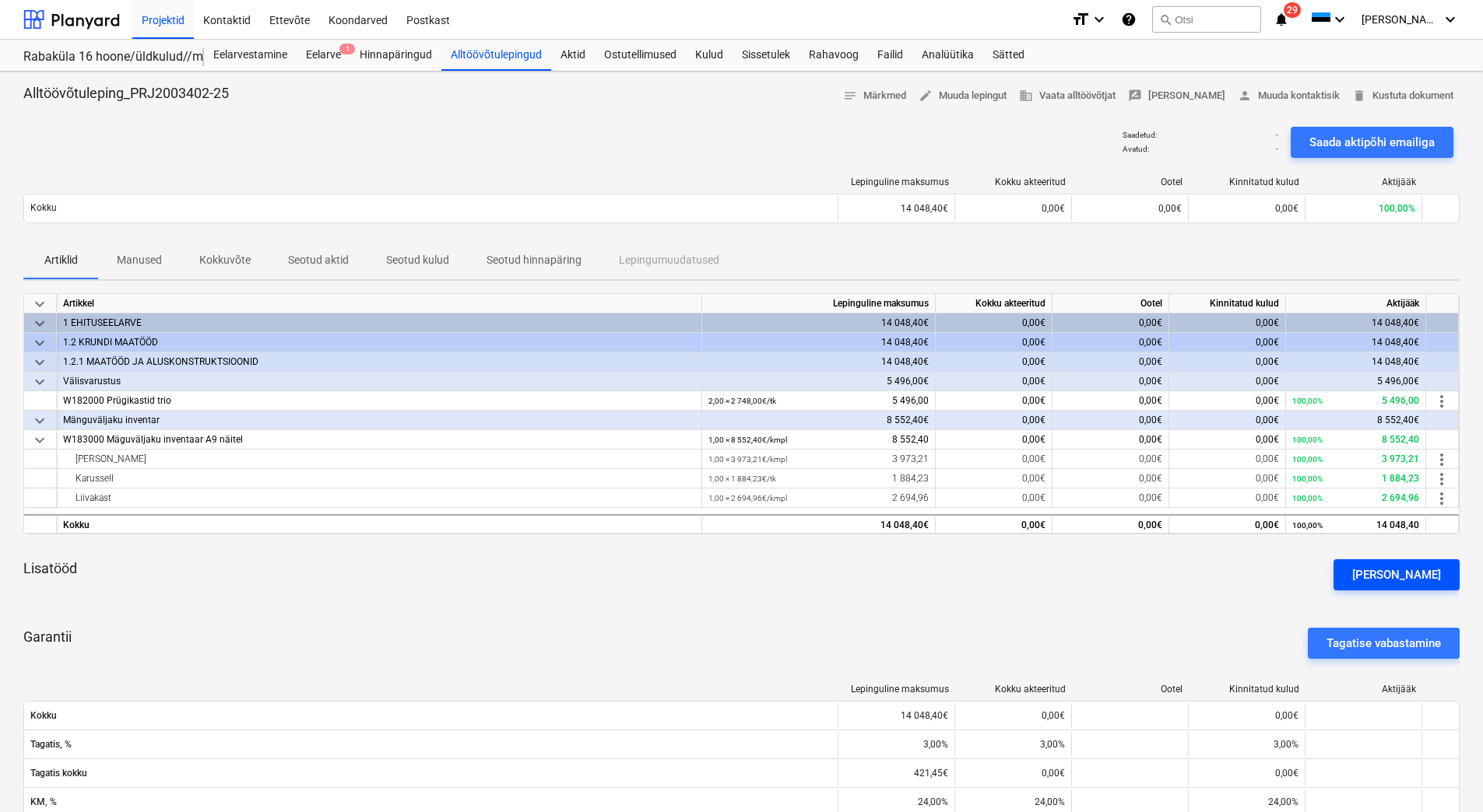
click at [1396, 570] on div "[PERSON_NAME]" at bounding box center [1396, 575] width 89 height 21
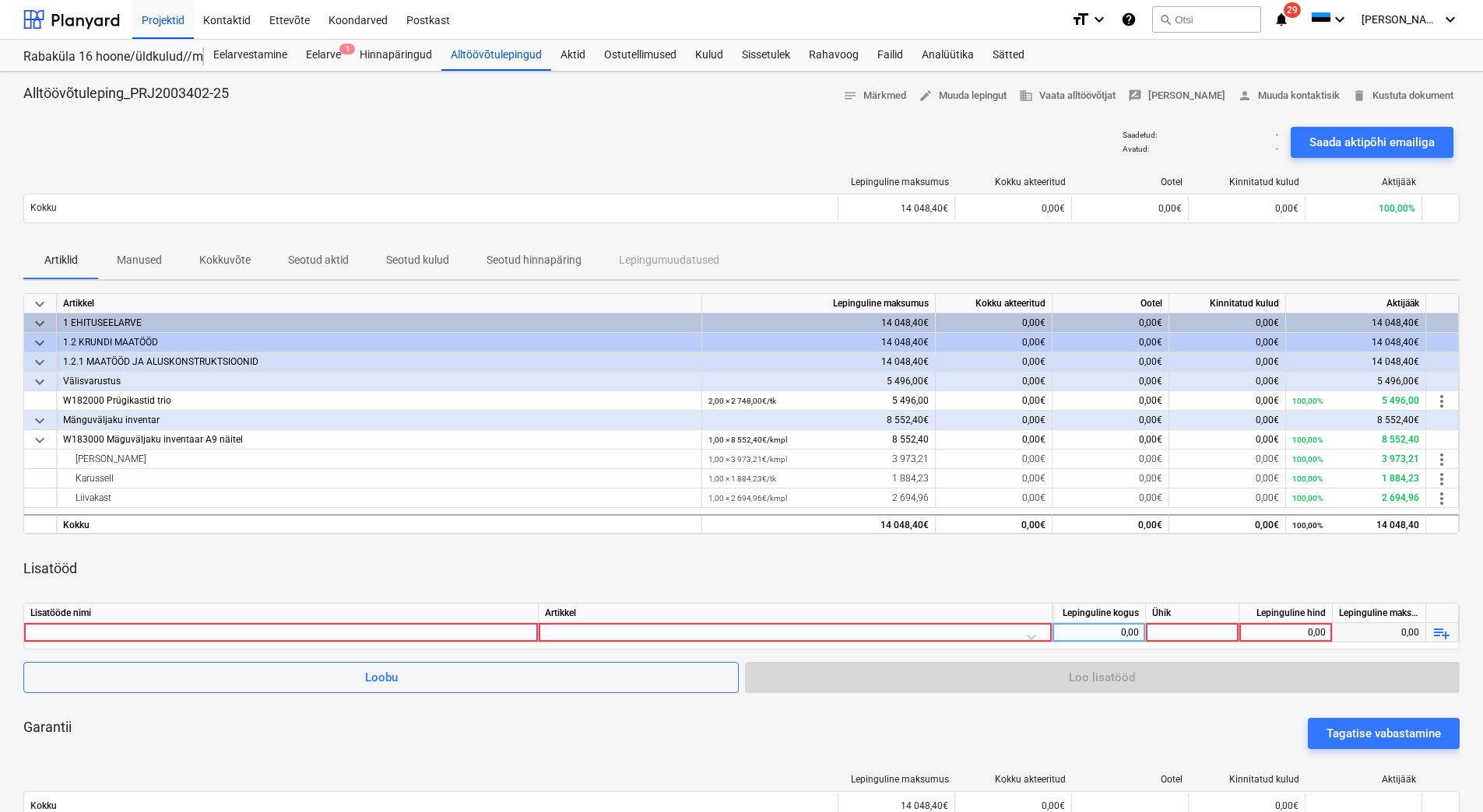
click at [1269, 630] on div "0,00" at bounding box center [1285, 633] width 80 height 20
type input "7 991,77"
click at [97, 633] on div at bounding box center [281, 632] width 501 height 19
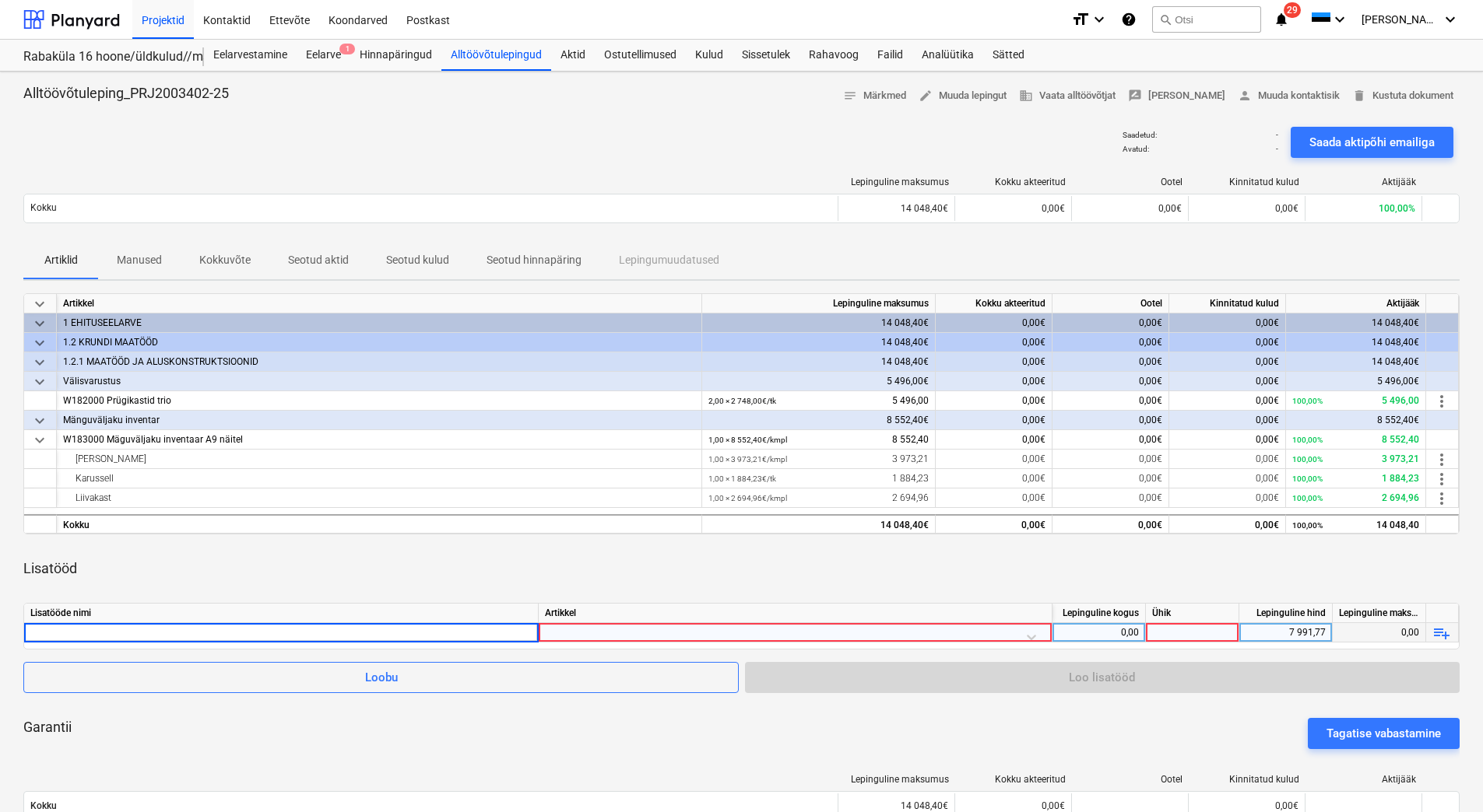
type input "W174000 Teised katendid (mänguväljakud)"
click at [581, 633] on div at bounding box center [795, 636] width 501 height 27
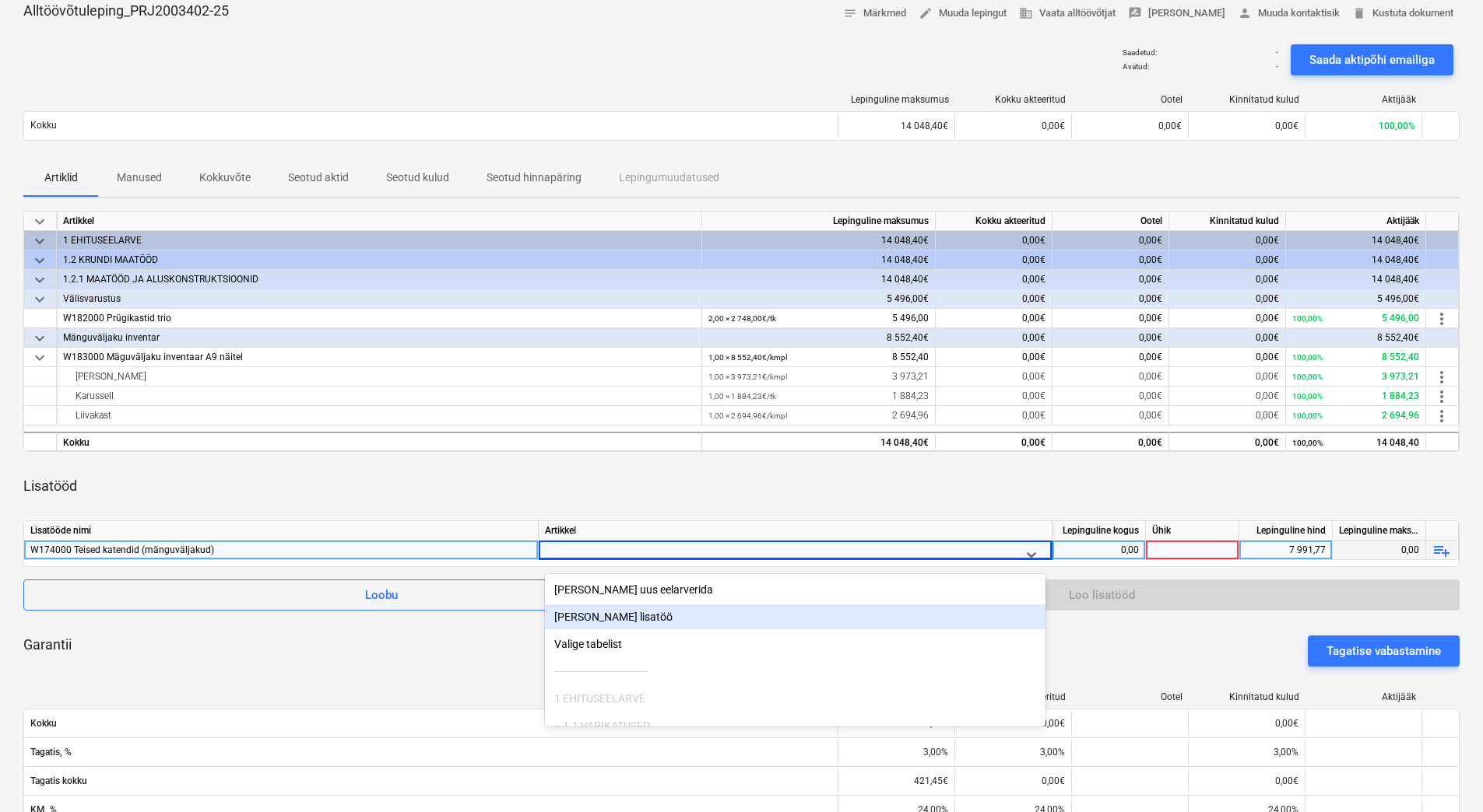
scroll to position [87, 0]
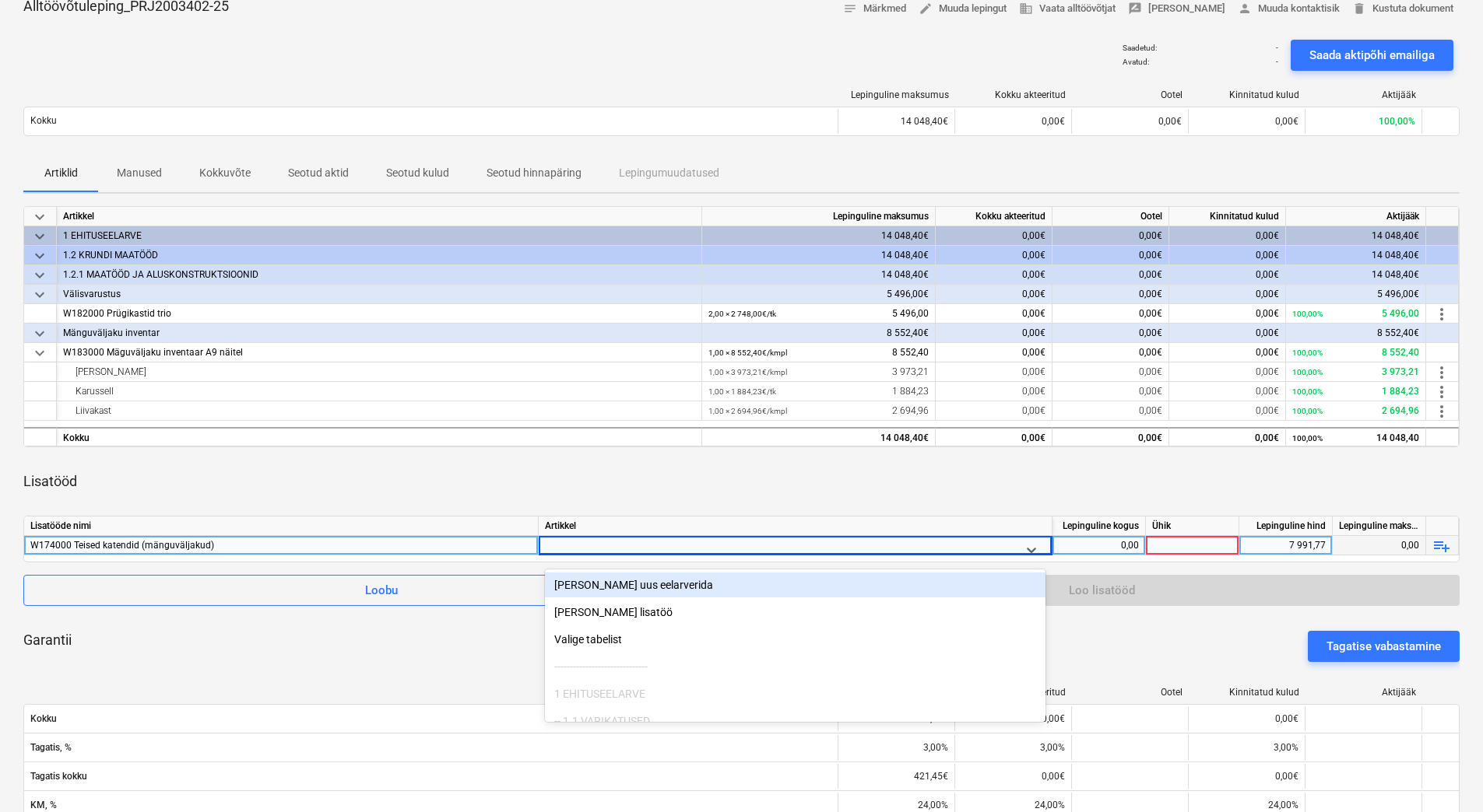
type input "W174000 Teised katendid (mänguväljakud)"
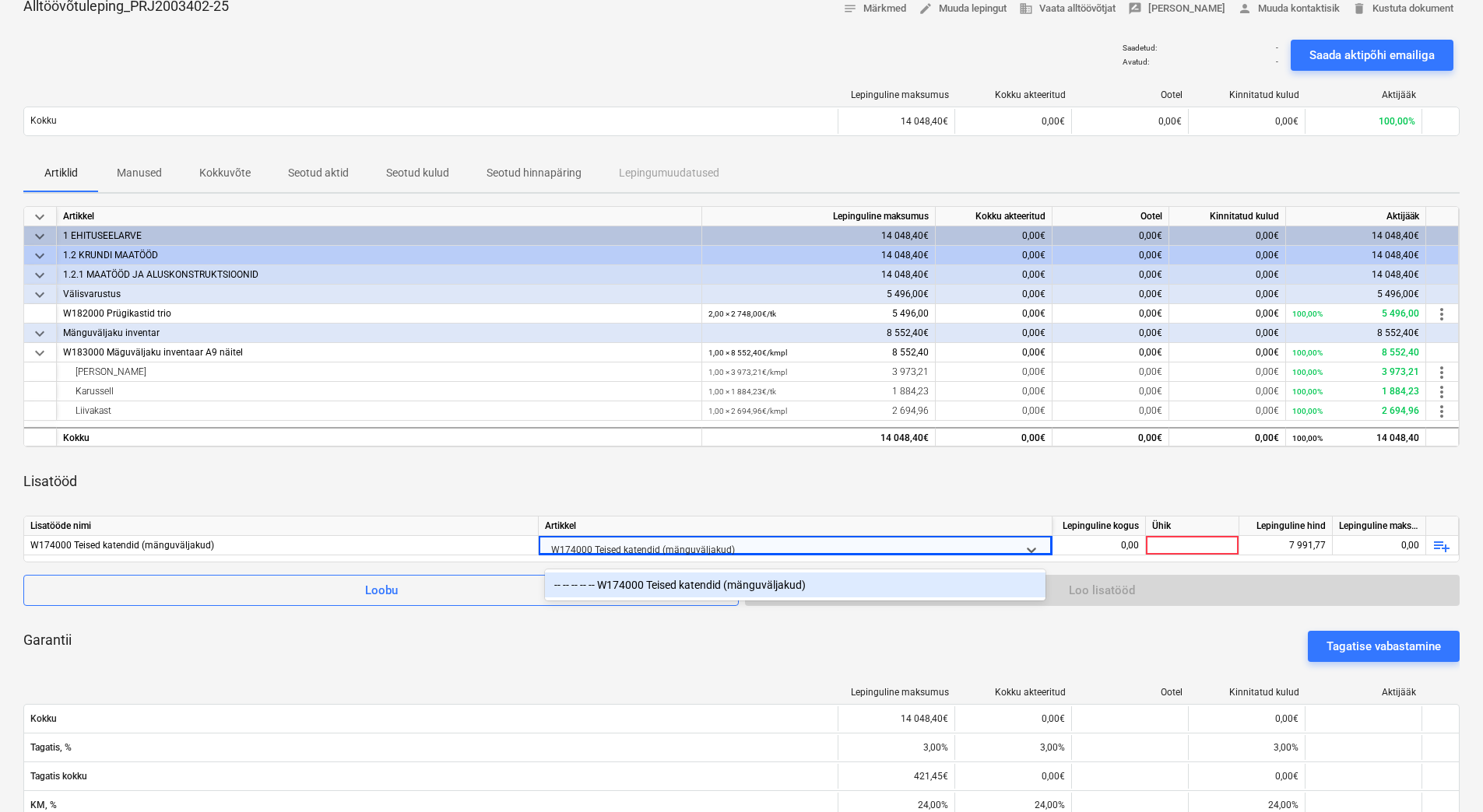
click at [634, 587] on div "-- -- -- -- -- W174000 Teised katendid (mänguväljakud)" at bounding box center [795, 585] width 501 height 25
click at [1058, 500] on div "Lisatööd" at bounding box center [741, 481] width 1436 height 44
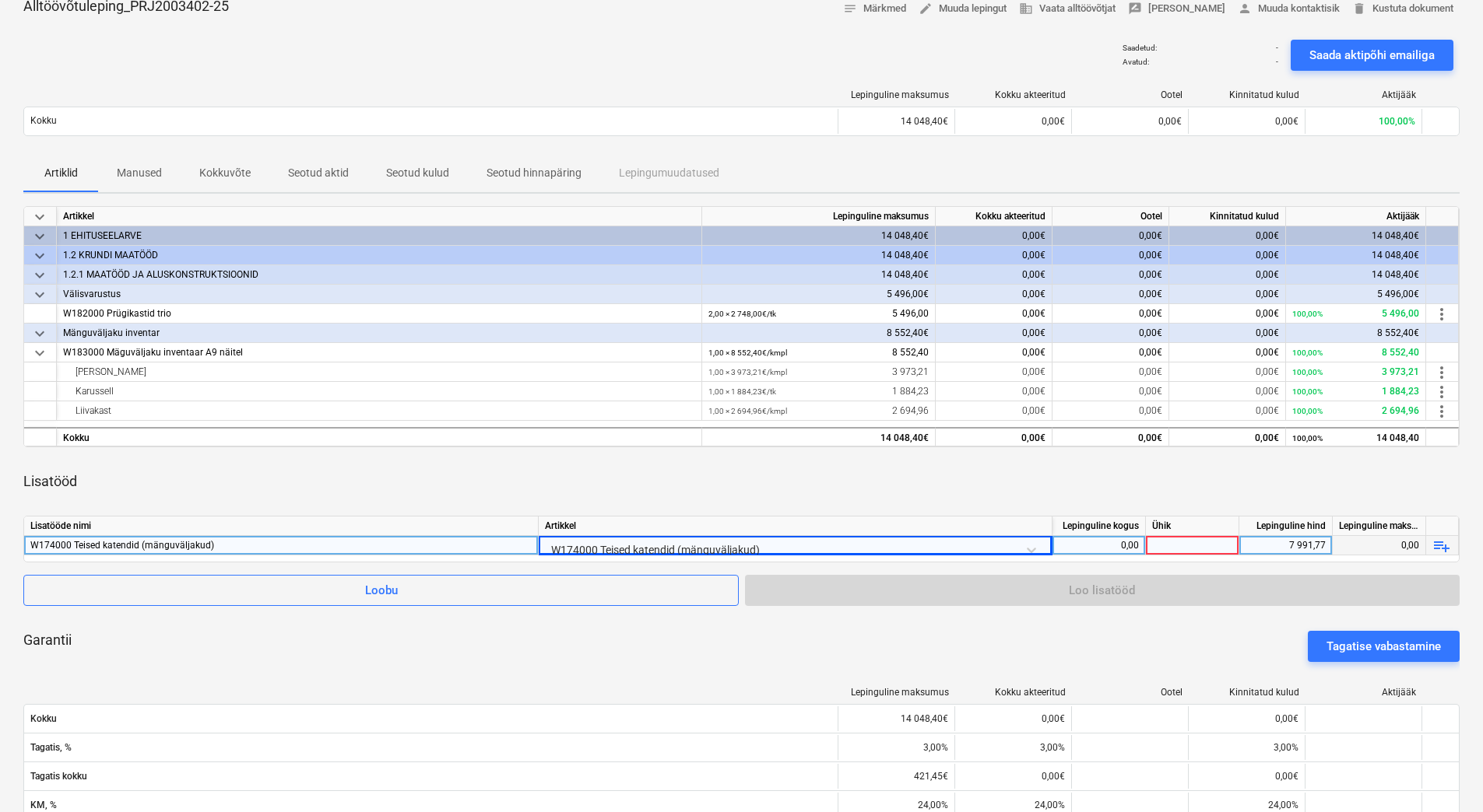
click at [1077, 542] on div "0,00" at bounding box center [1099, 546] width 80 height 20
type input "103"
click at [1186, 542] on div at bounding box center [1192, 546] width 93 height 20
type input "m2"
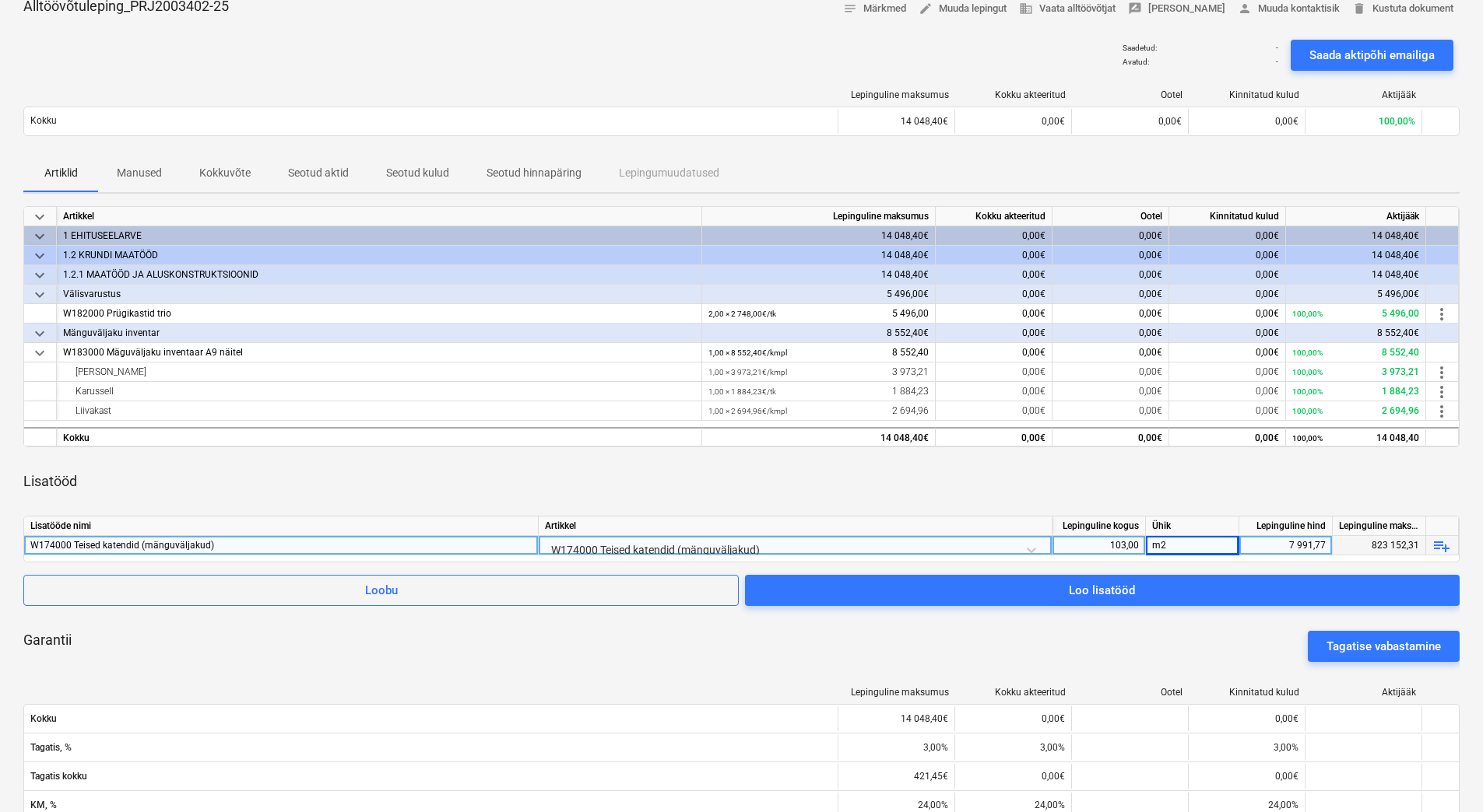
click at [1269, 544] on div "7 991,77" at bounding box center [1285, 546] width 80 height 20
type input "77,59"
click at [1165, 647] on div "Garantii Tagatise vabastamine" at bounding box center [741, 646] width 1436 height 56
click at [438, 463] on div "Lisatööd" at bounding box center [741, 481] width 1436 height 44
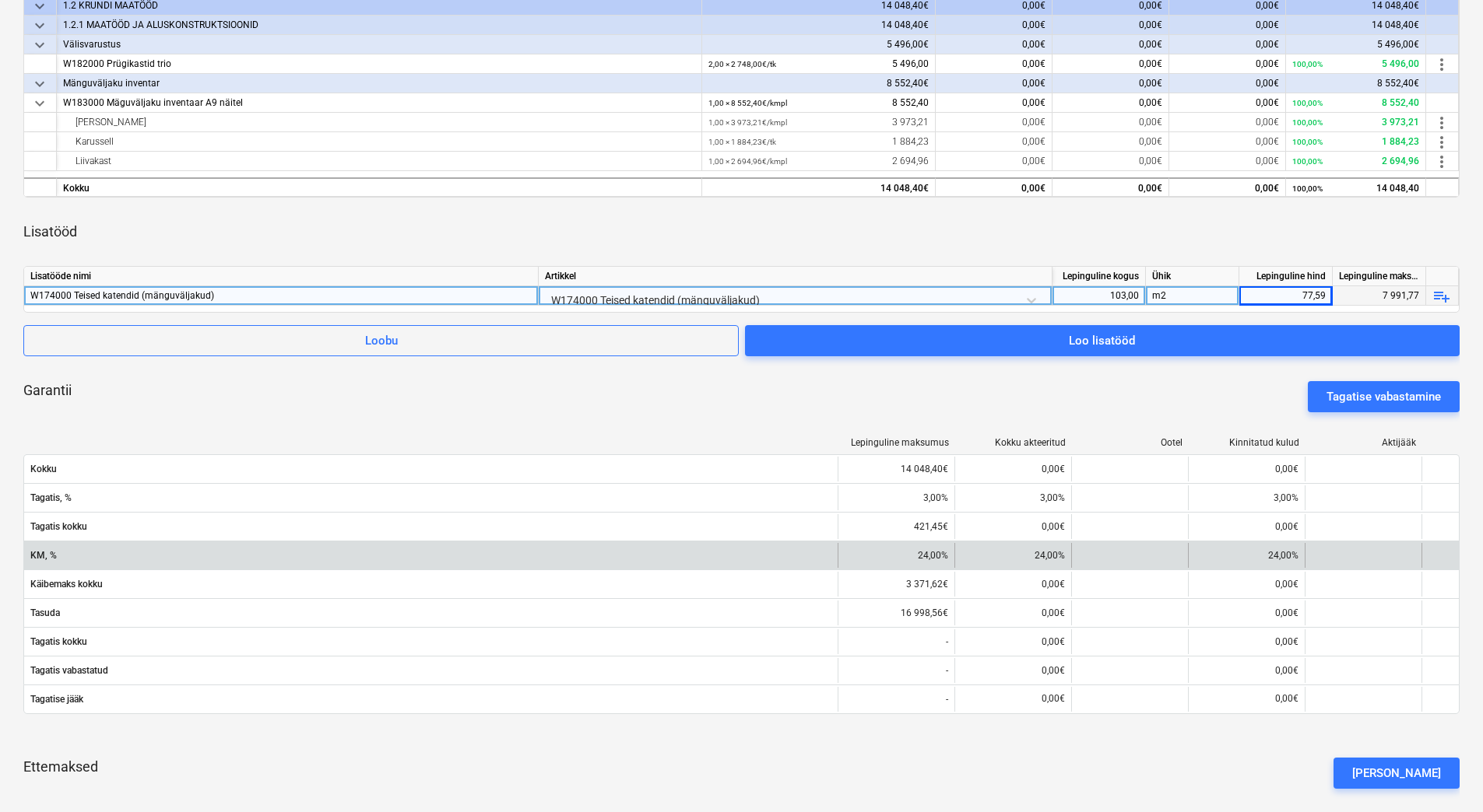
scroll to position [398, 0]
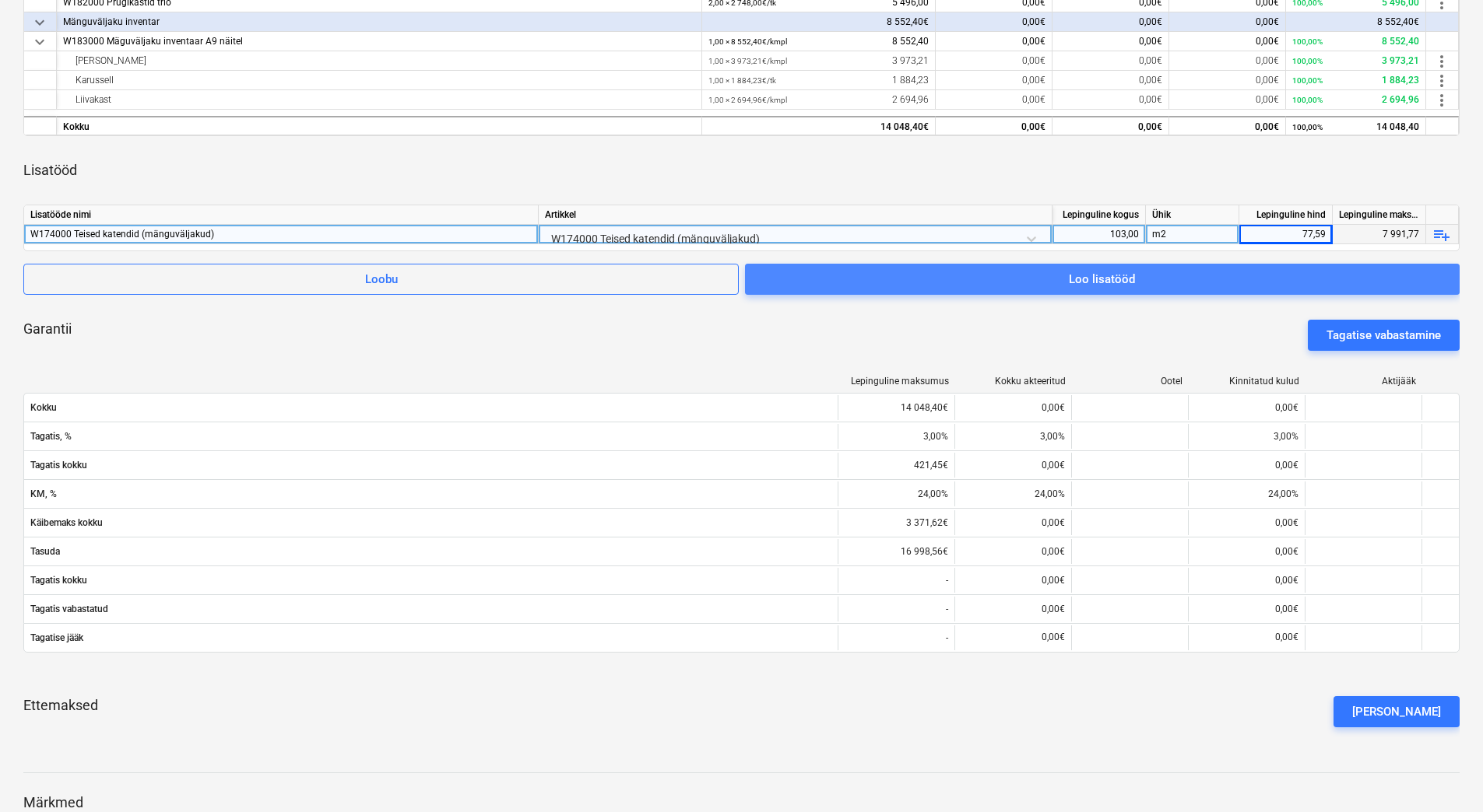
click at [1052, 284] on span "Loo lisatööd" at bounding box center [1102, 279] width 677 height 21
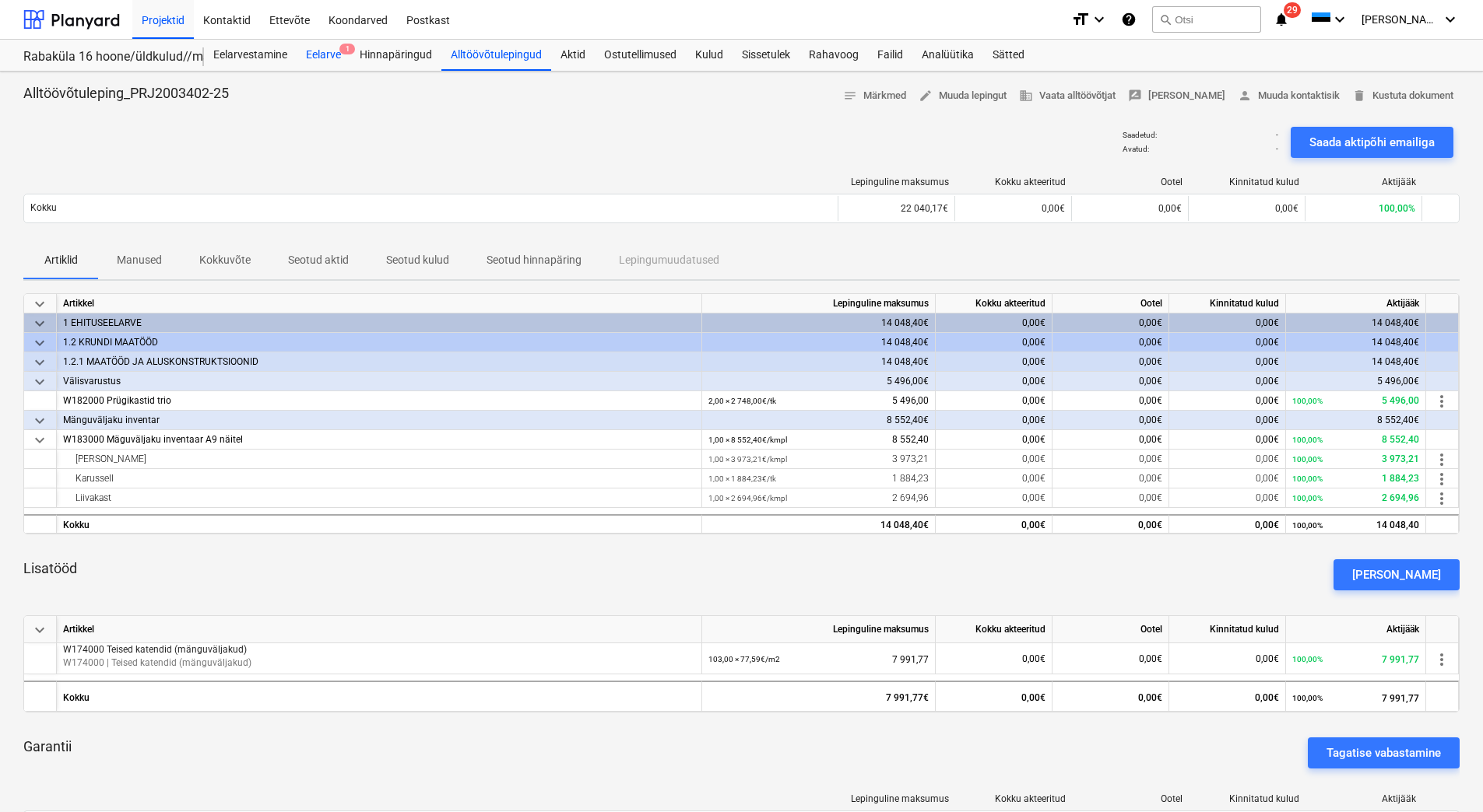
click at [336, 62] on div "Eelarve 1" at bounding box center [323, 55] width 54 height 31
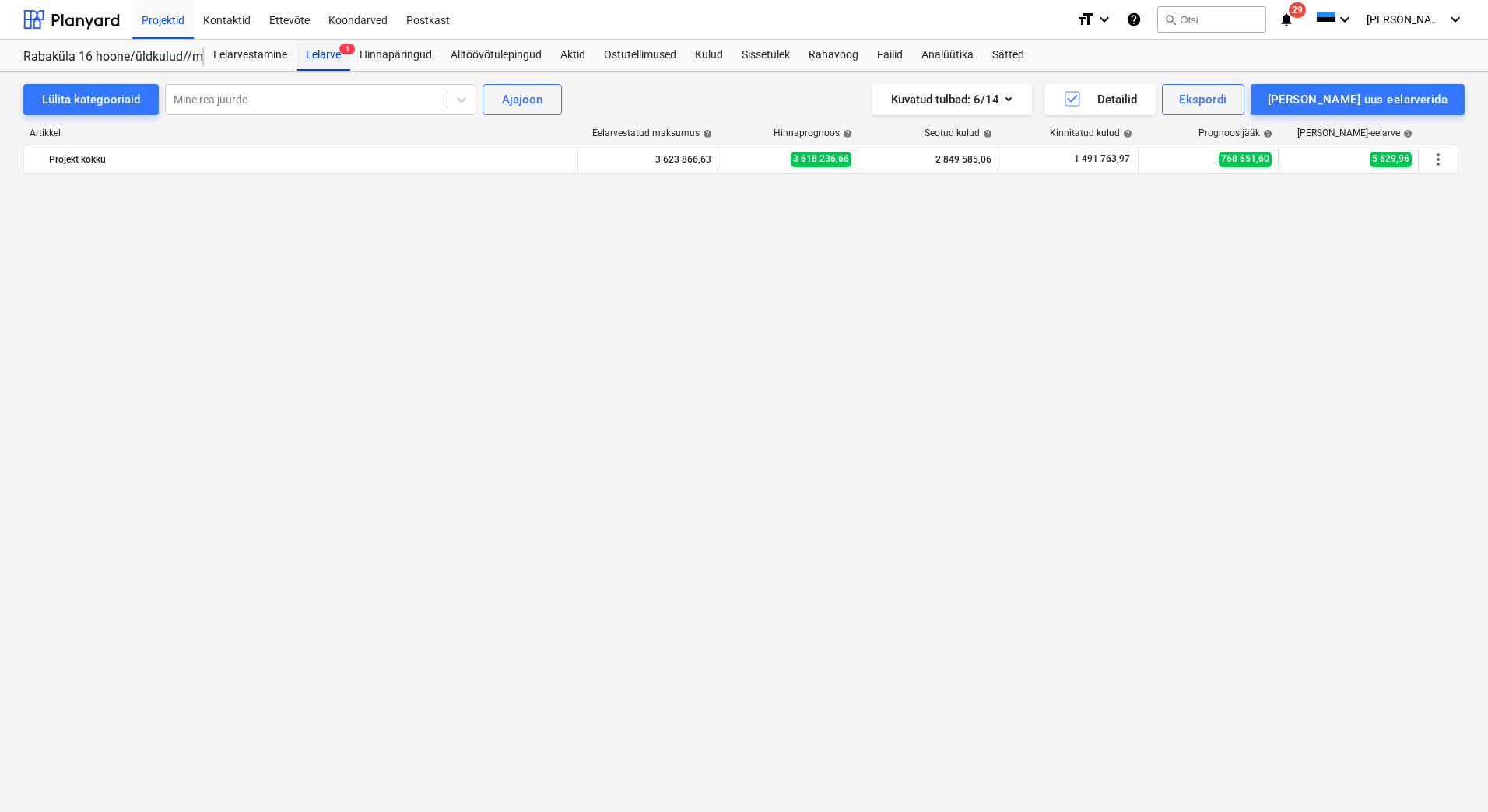
scroll to position [1634, 0]
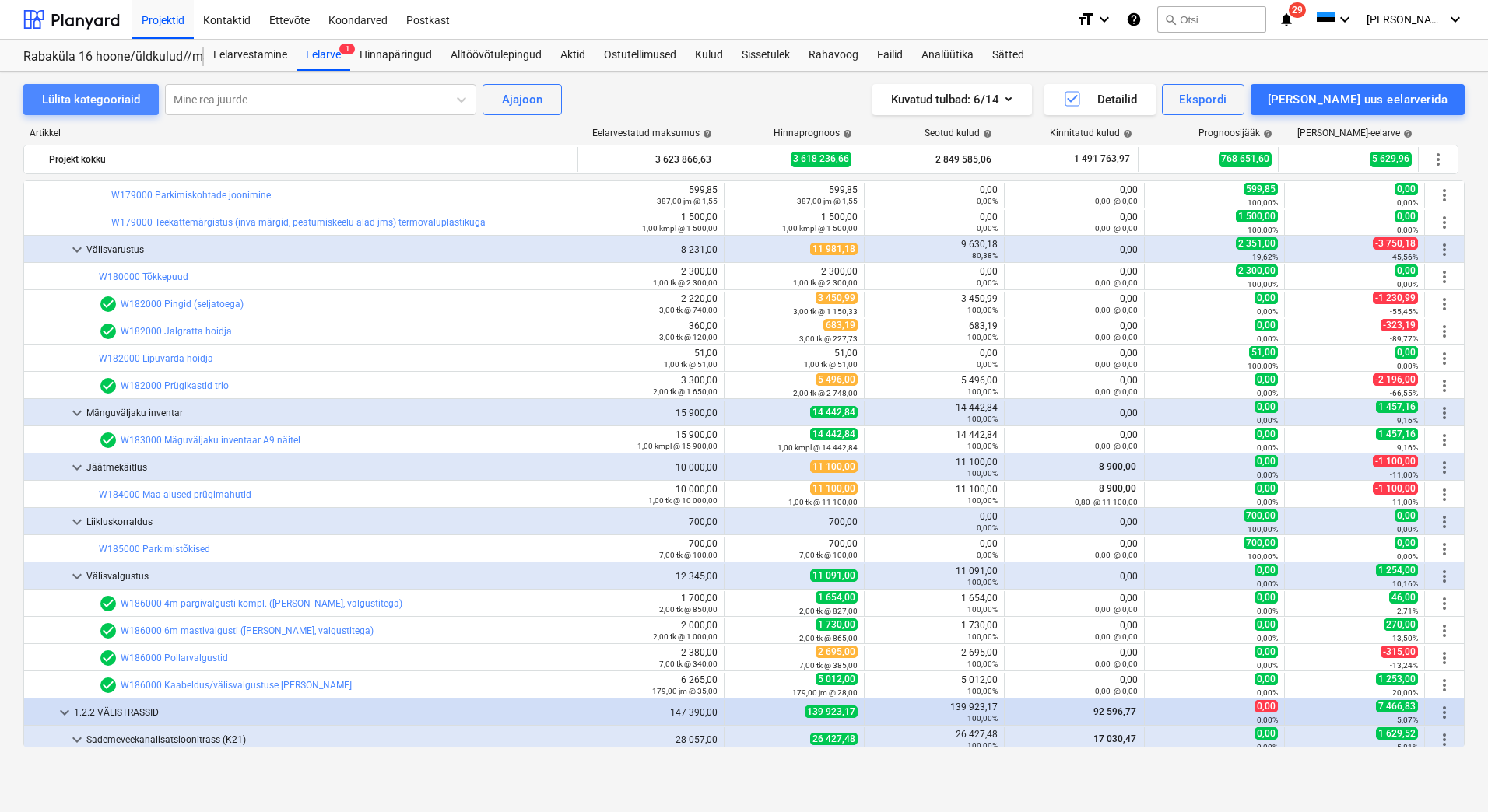
click at [87, 92] on div "Lülita kategooriaid" at bounding box center [91, 100] width 98 height 21
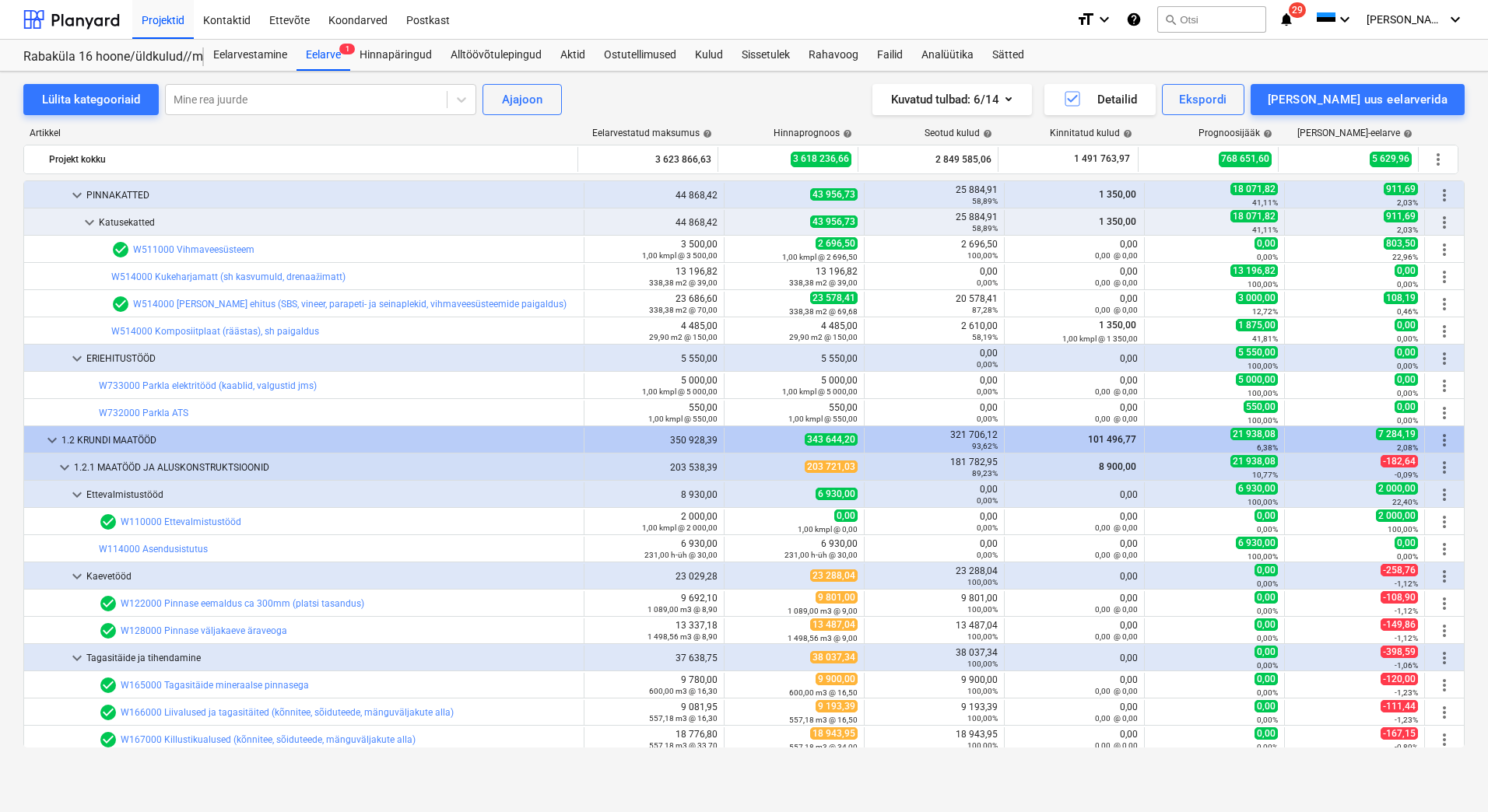
scroll to position [700, 0]
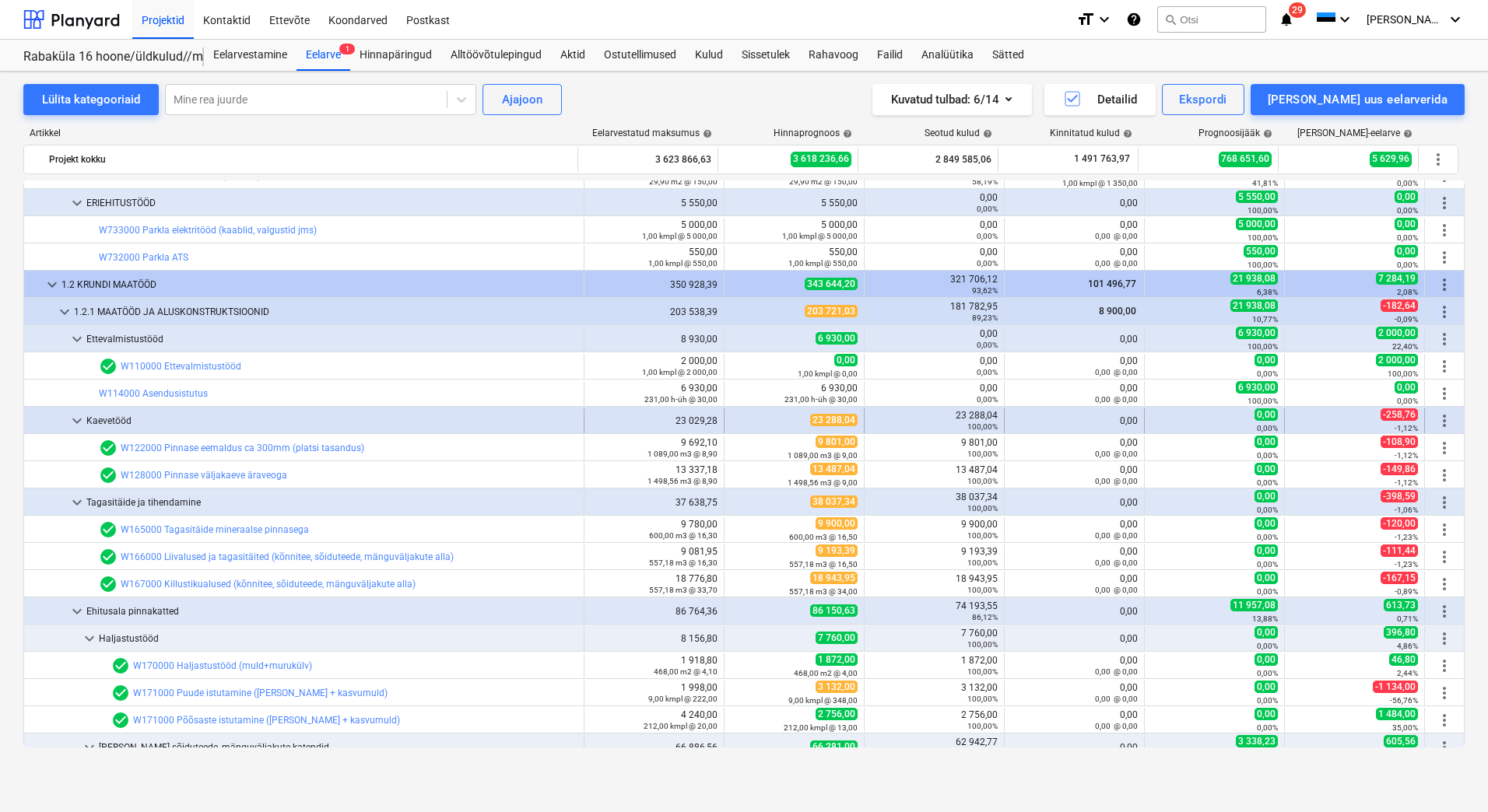
click at [80, 417] on span "keyboard_arrow_down" at bounding box center [77, 420] width 19 height 19
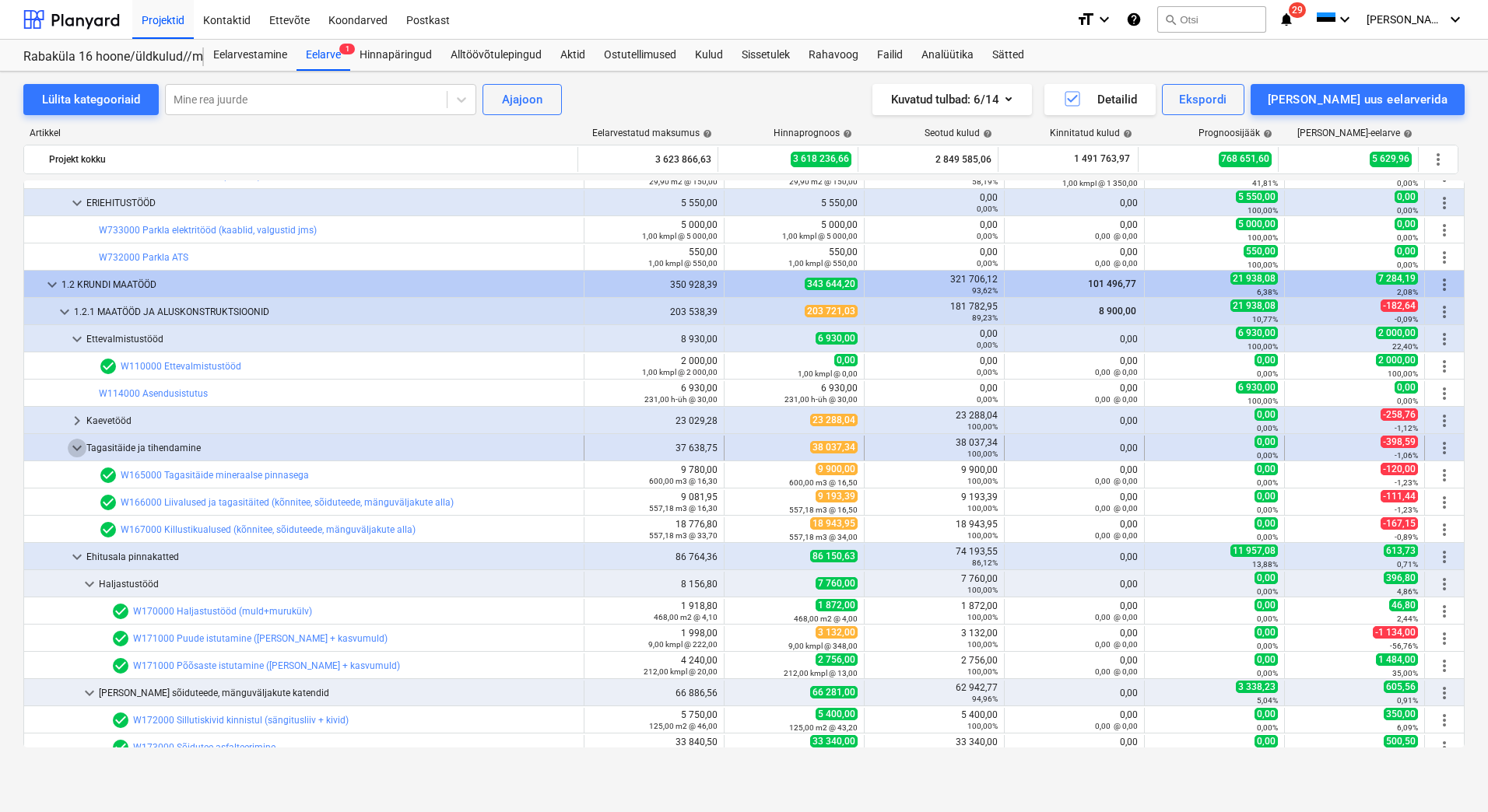
click at [76, 448] on span "keyboard_arrow_down" at bounding box center [77, 448] width 19 height 19
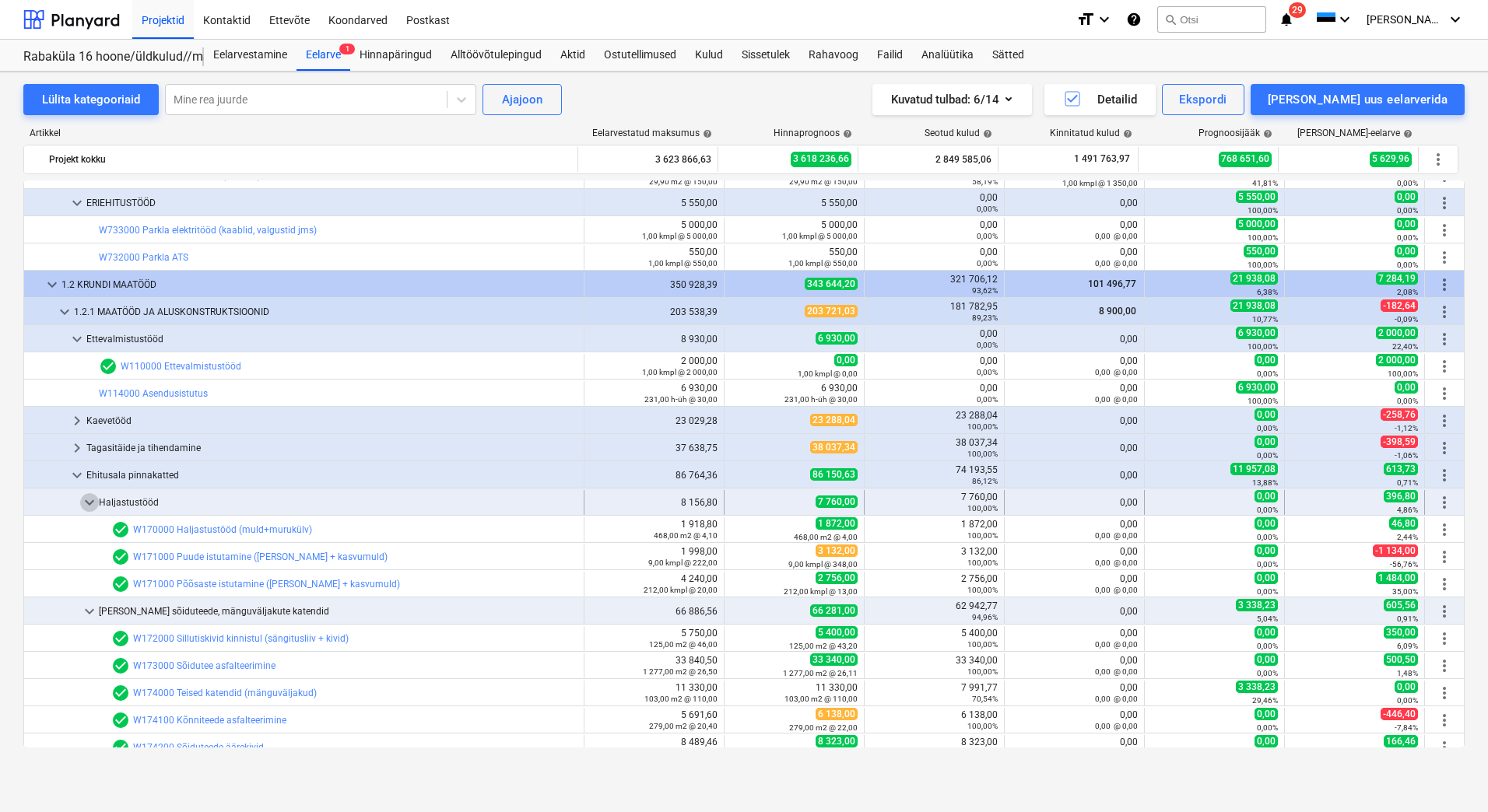
click at [83, 498] on span "keyboard_arrow_down" at bounding box center [89, 502] width 19 height 19
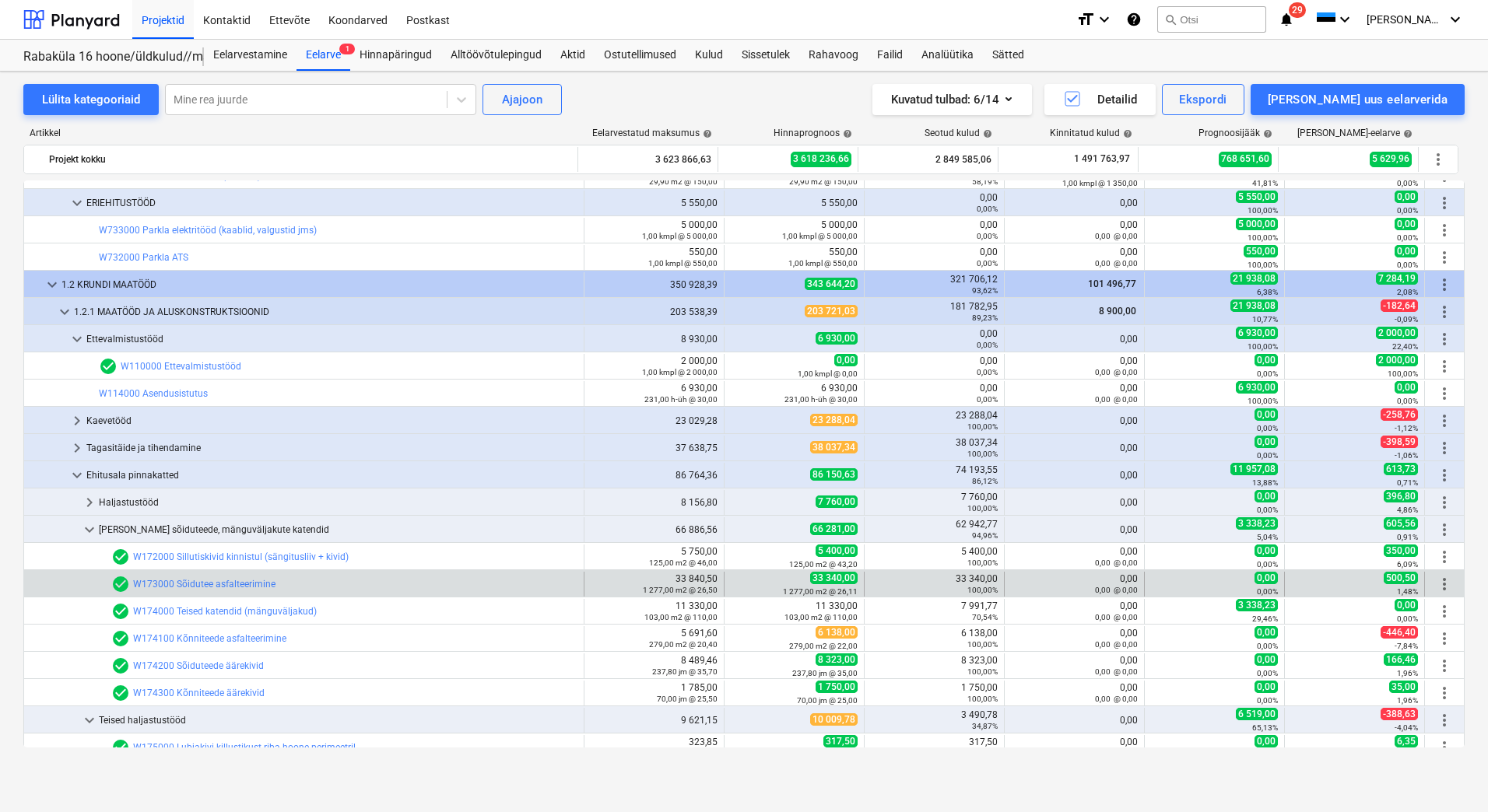
scroll to position [856, 0]
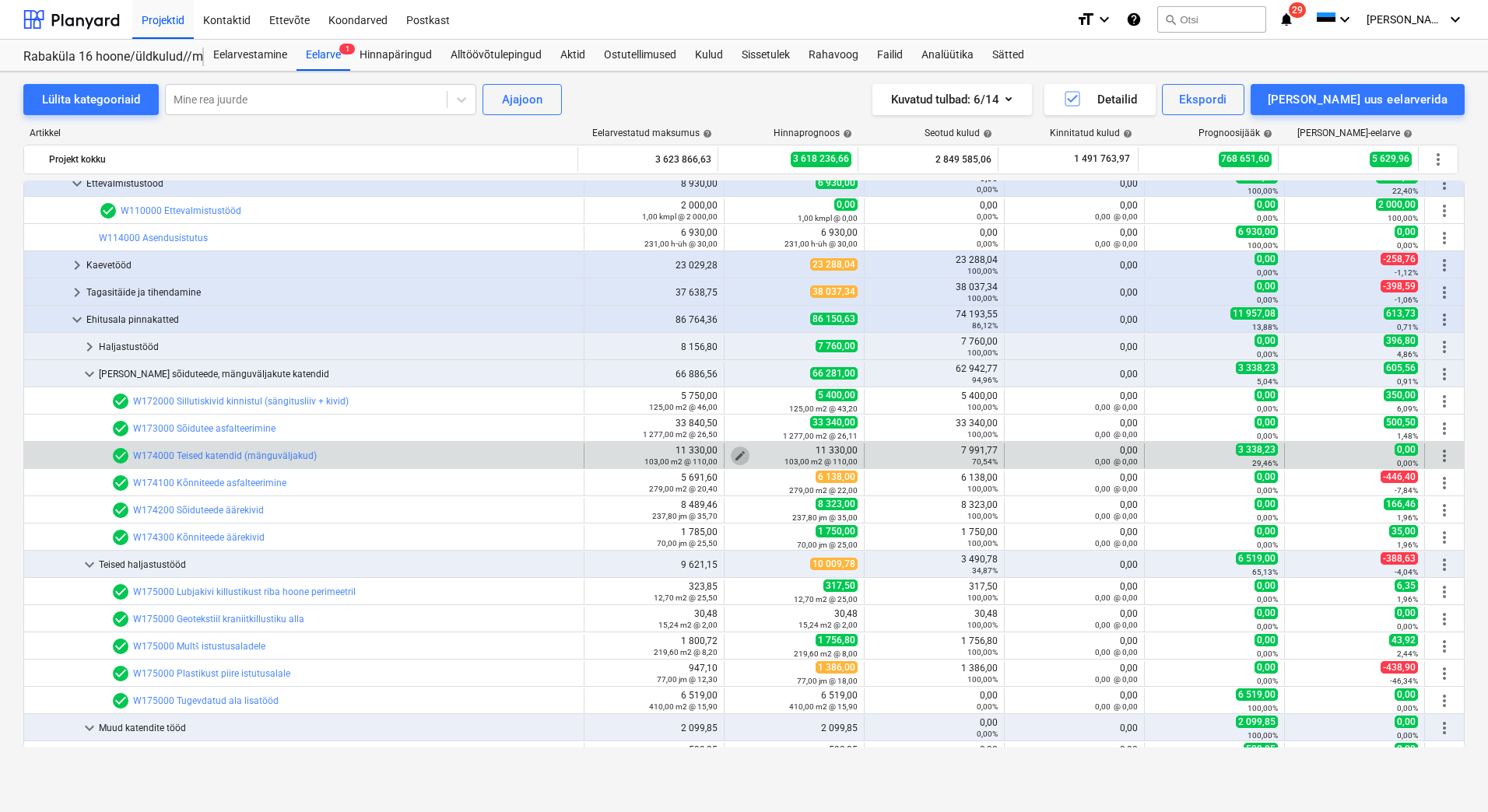
click at [737, 451] on span "edit" at bounding box center [739, 456] width 12 height 12
type textarea "x"
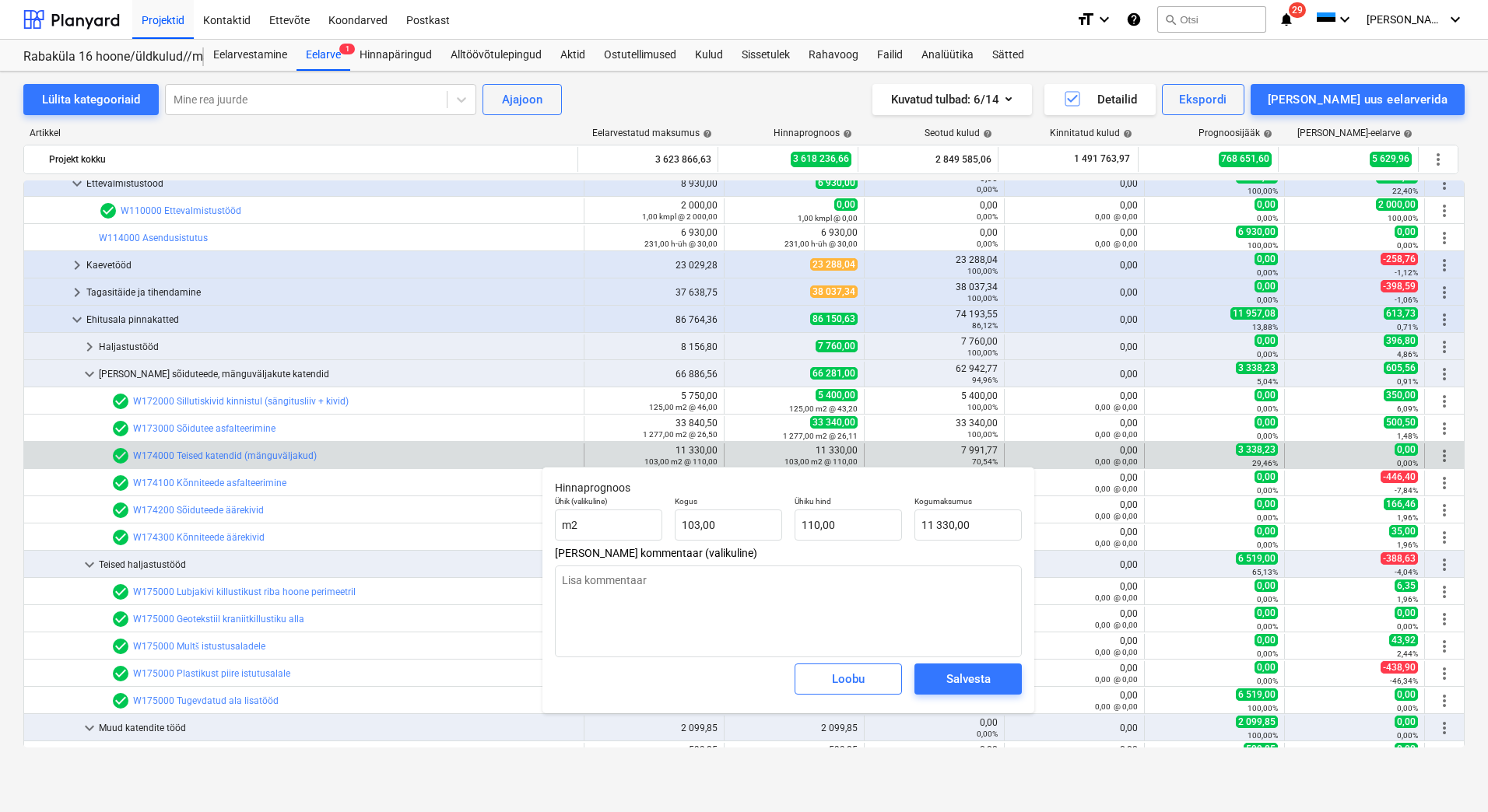
click at [12, 442] on div "Lülita kategooriaid Mine rea juurde Ajajoon Kuvatud tulbad : 6/14 Detailid Eksp…" at bounding box center [744, 425] width 1488 height 707
click at [852, 675] on div "Loobu" at bounding box center [848, 679] width 33 height 21
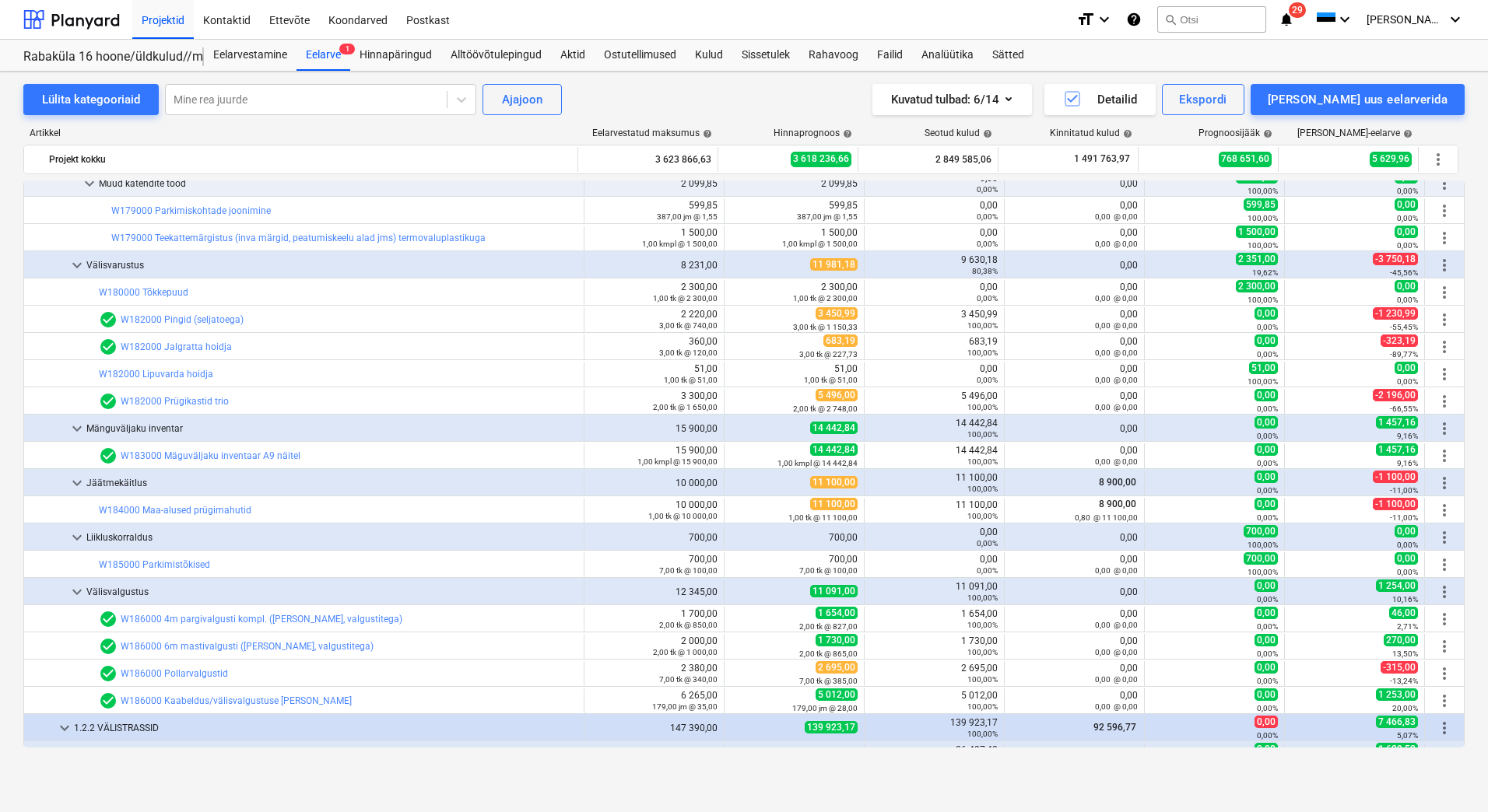
scroll to position [1556, 0]
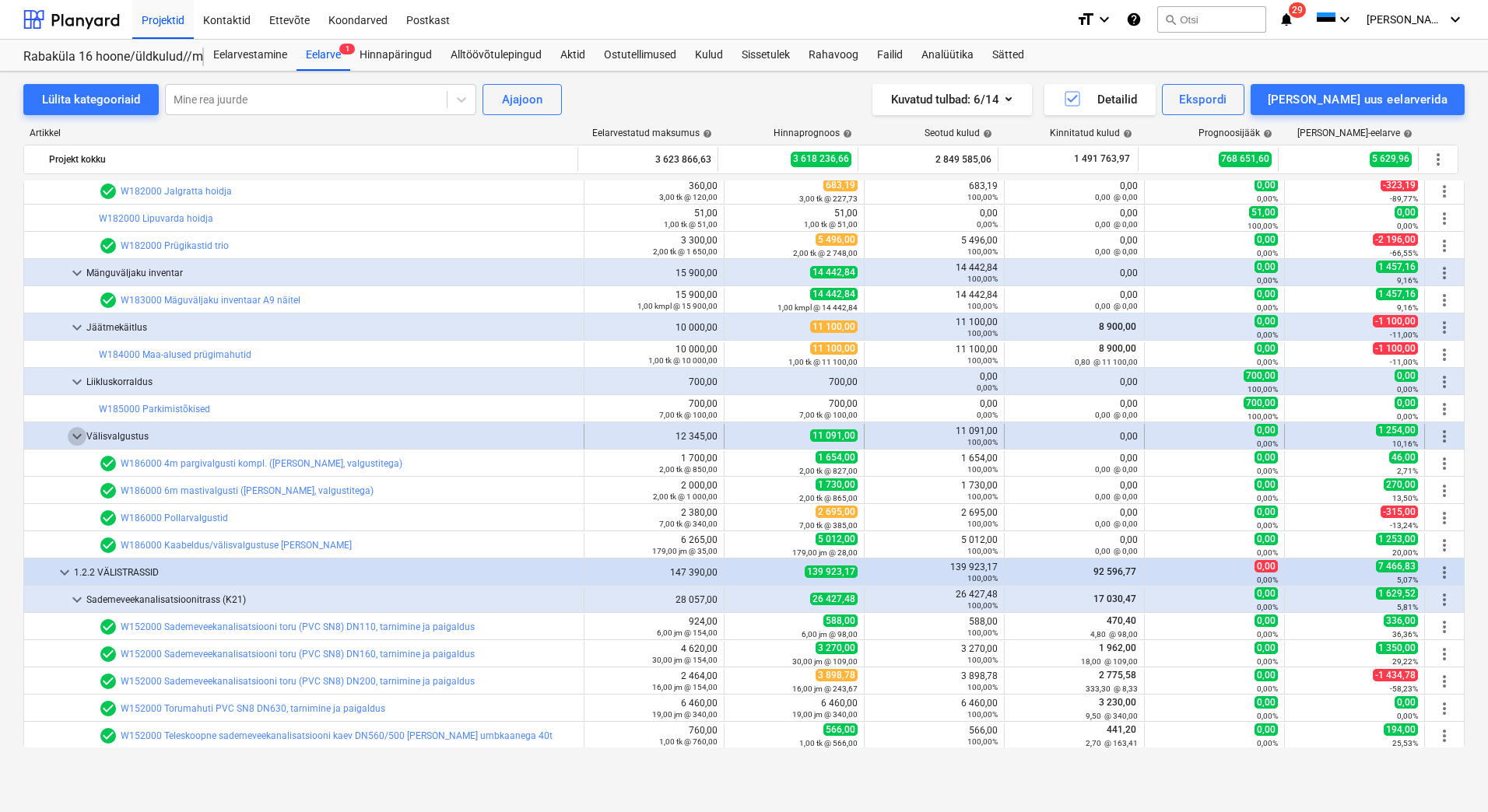
click at [72, 433] on span "keyboard_arrow_down" at bounding box center [77, 436] width 19 height 19
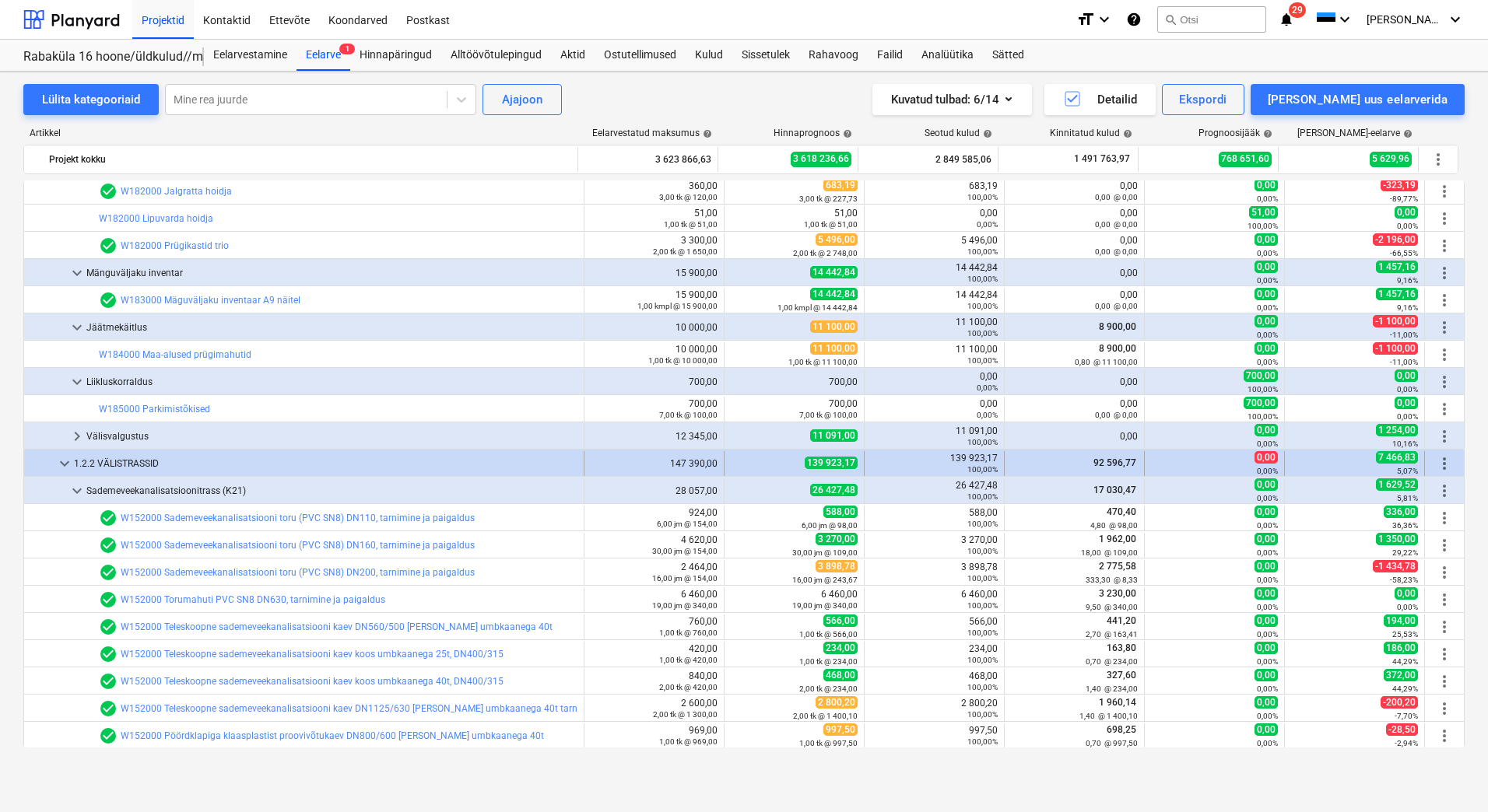
click at [61, 459] on span "keyboard_arrow_down" at bounding box center [64, 463] width 19 height 19
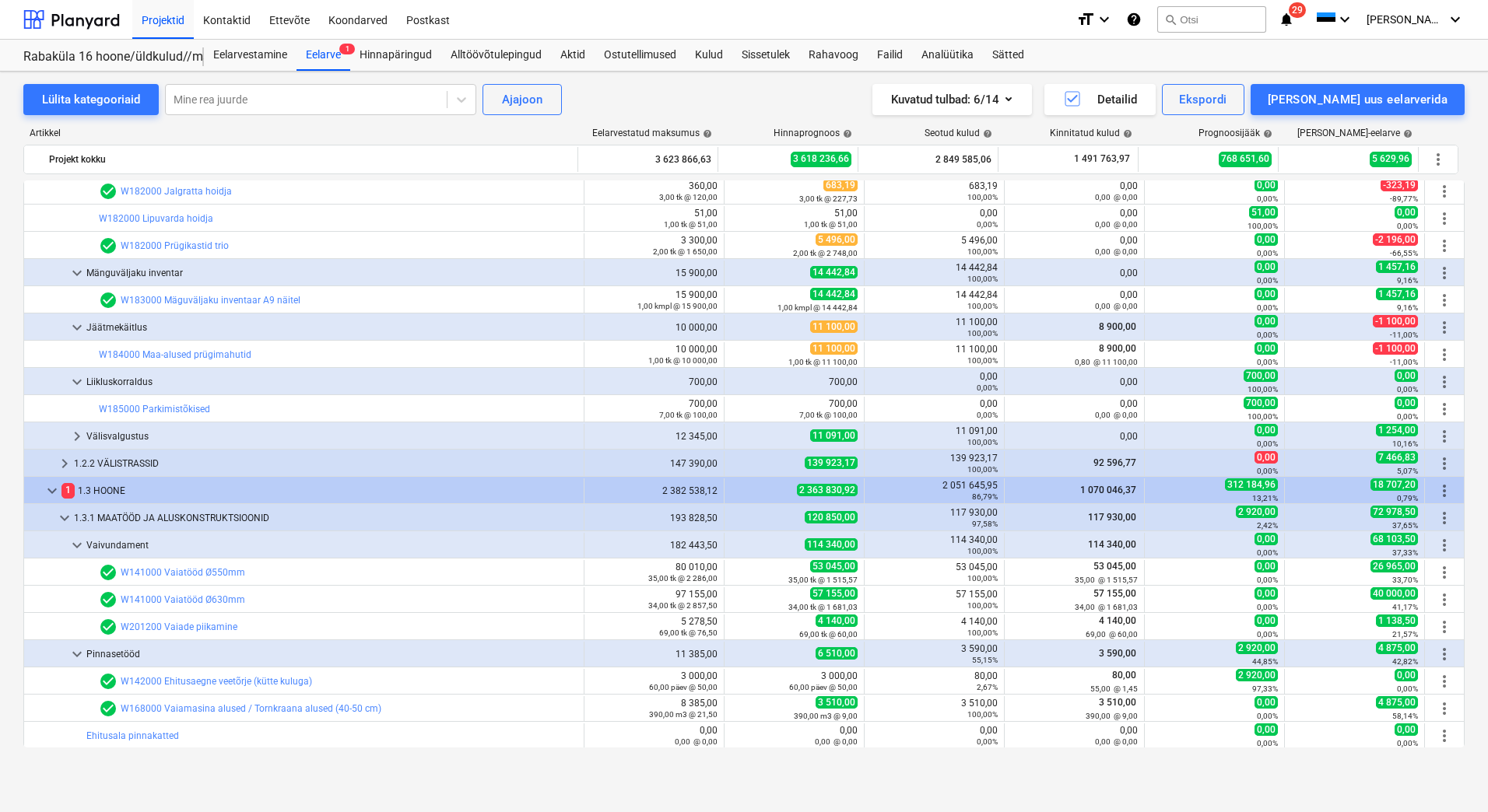
scroll to position [1711, 0]
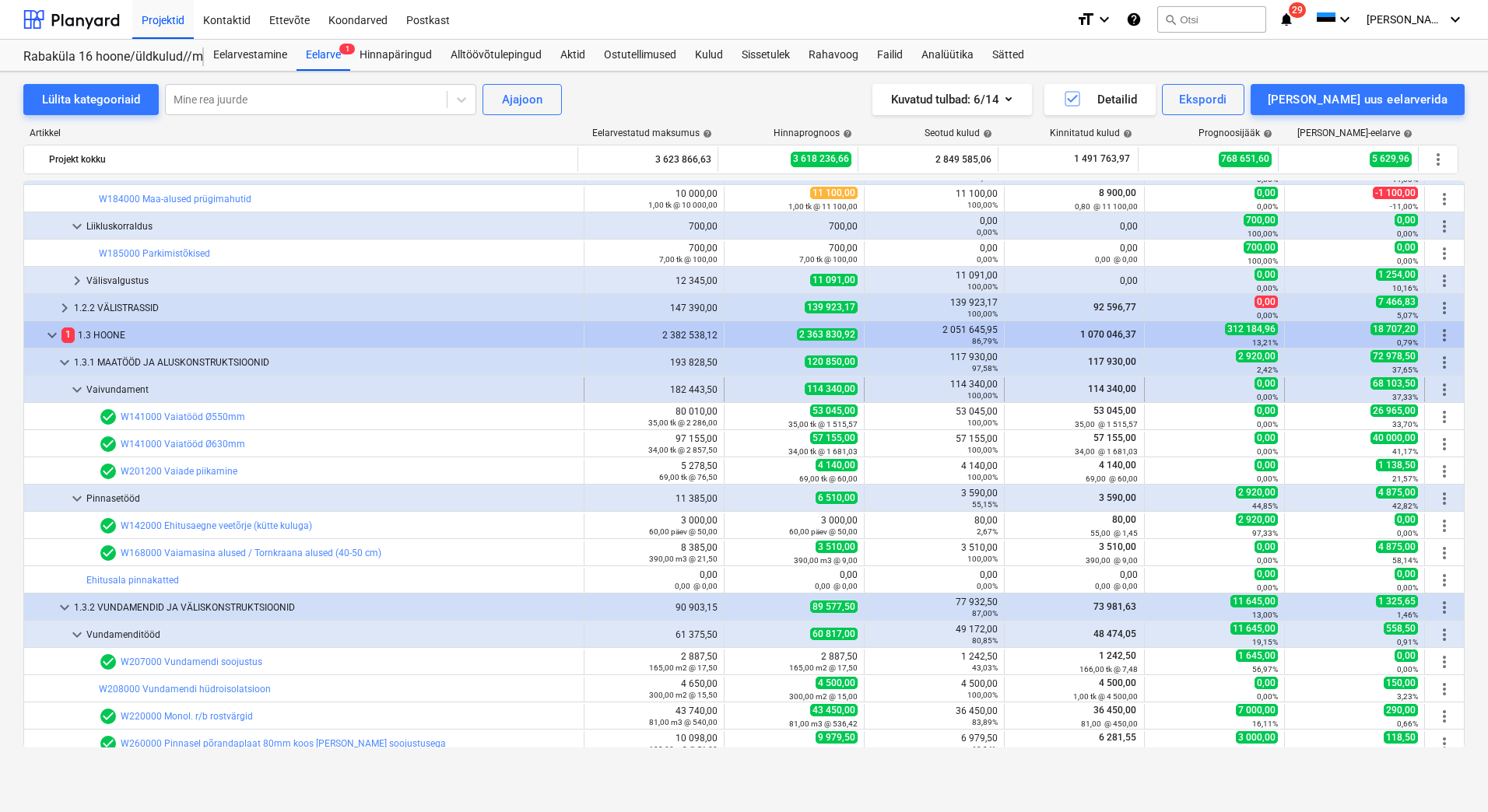
click at [73, 387] on span "keyboard_arrow_down" at bounding box center [77, 390] width 19 height 19
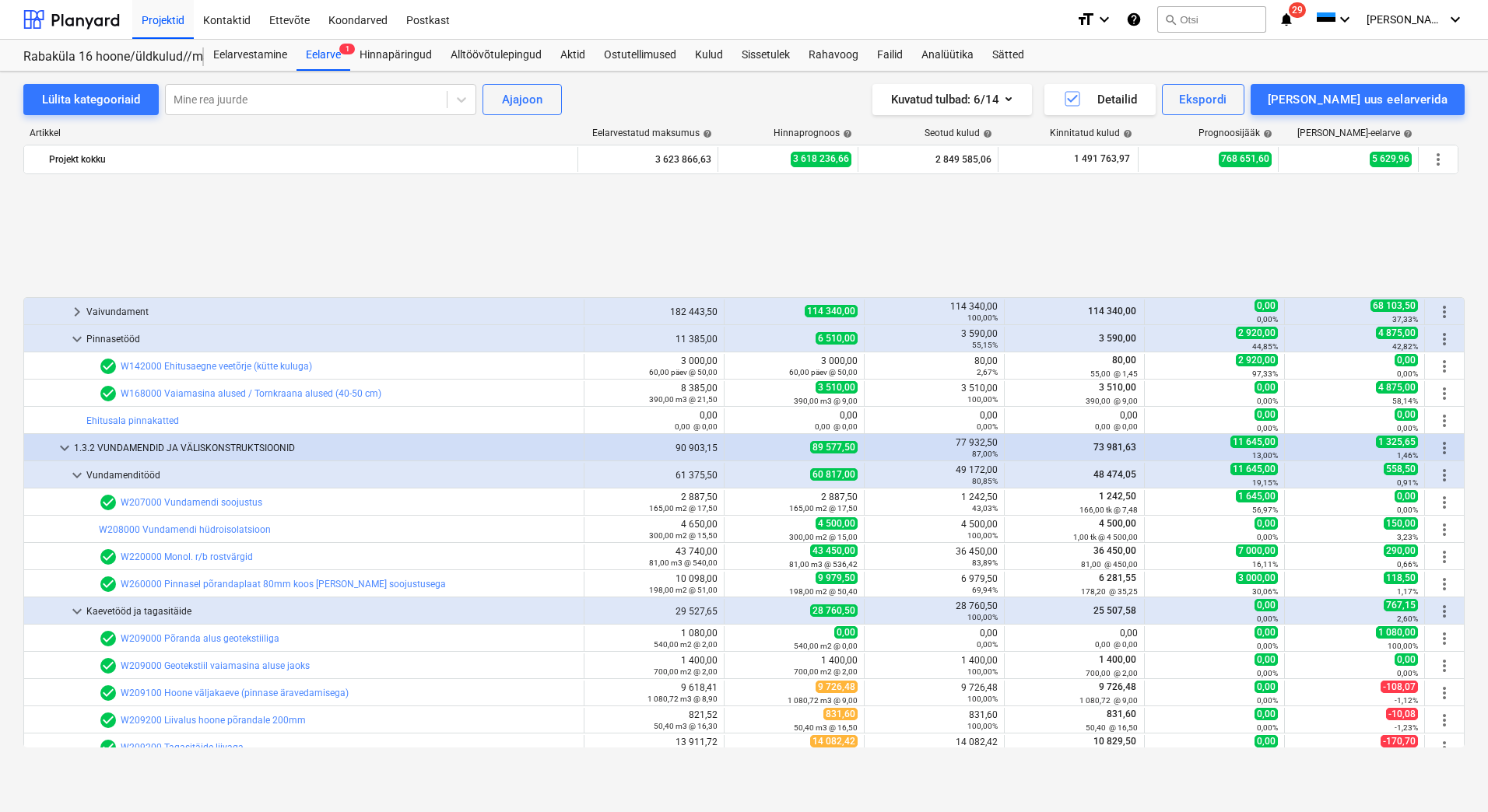
scroll to position [1945, 0]
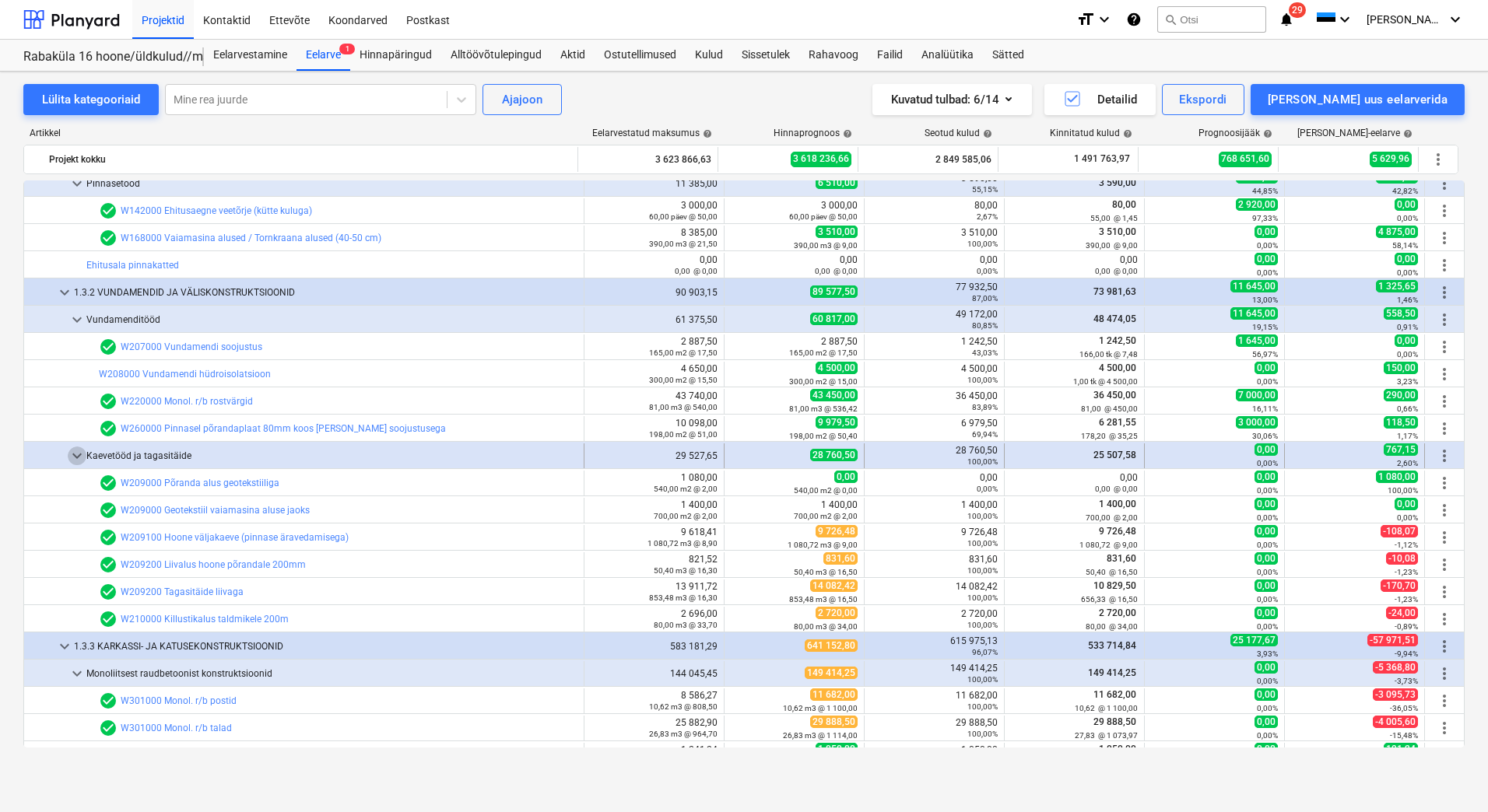
click at [73, 450] on span "keyboard_arrow_down" at bounding box center [77, 456] width 19 height 19
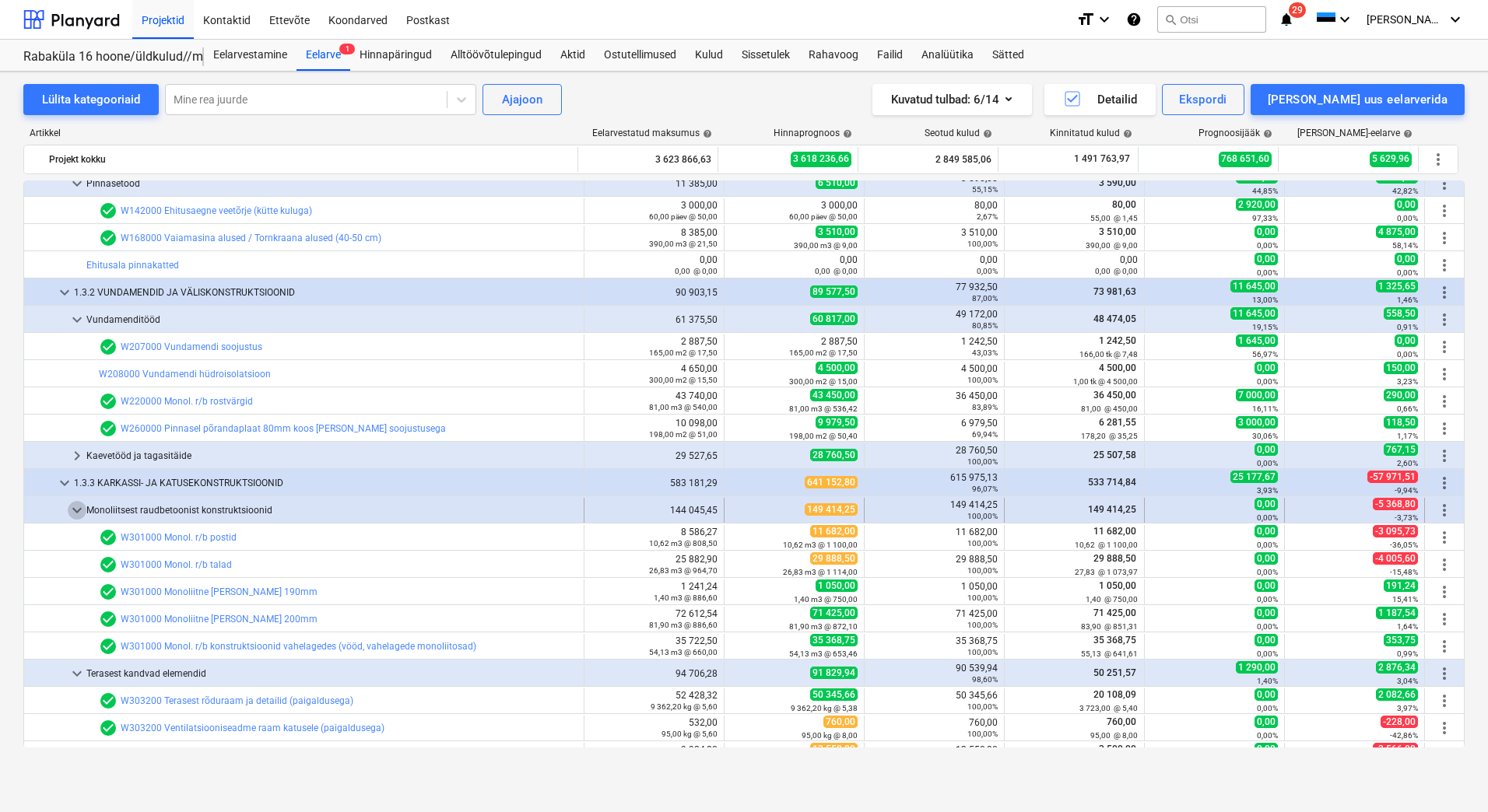
click at [74, 505] on span "keyboard_arrow_down" at bounding box center [77, 510] width 19 height 19
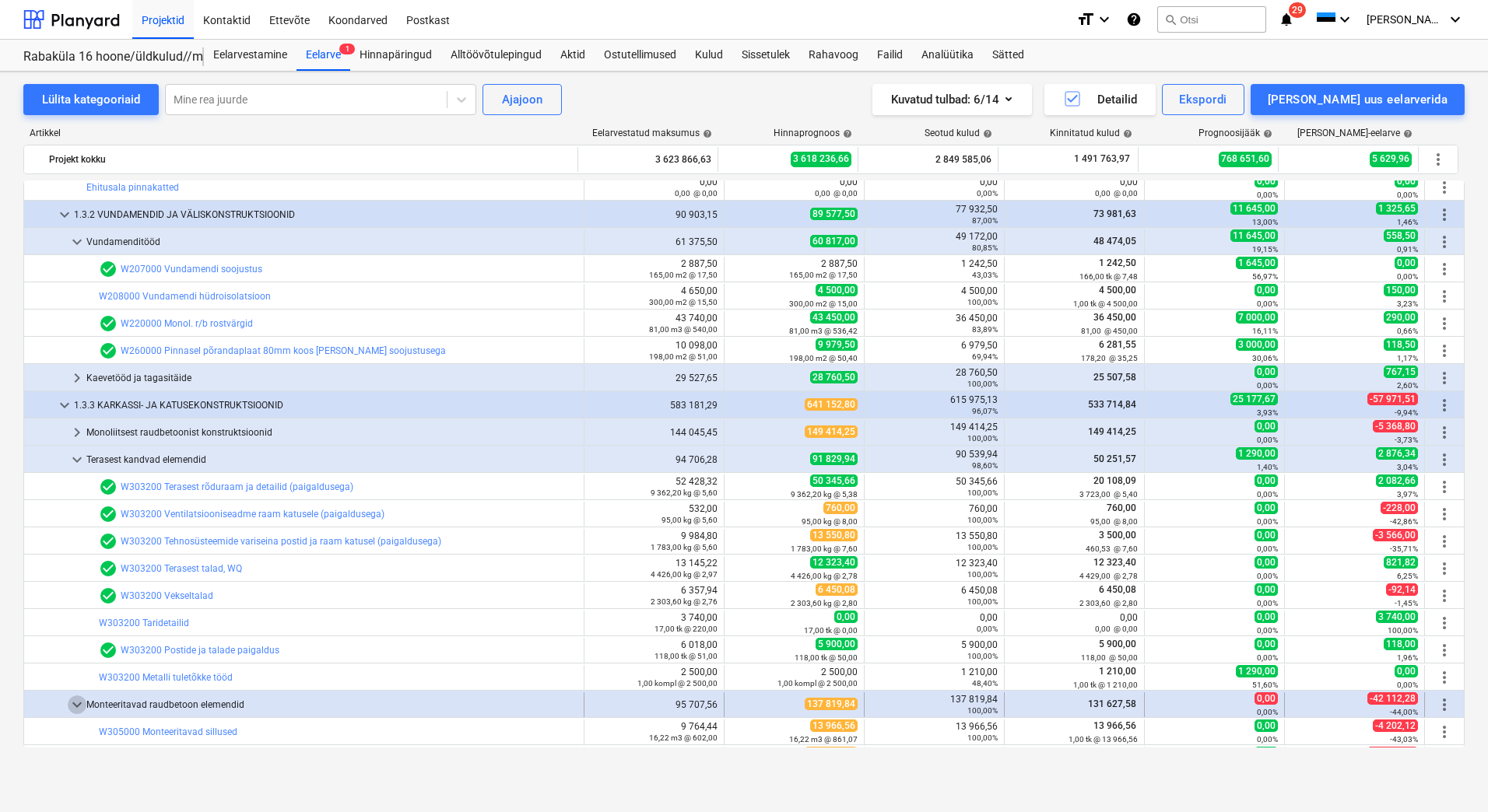
scroll to position [2179, 0]
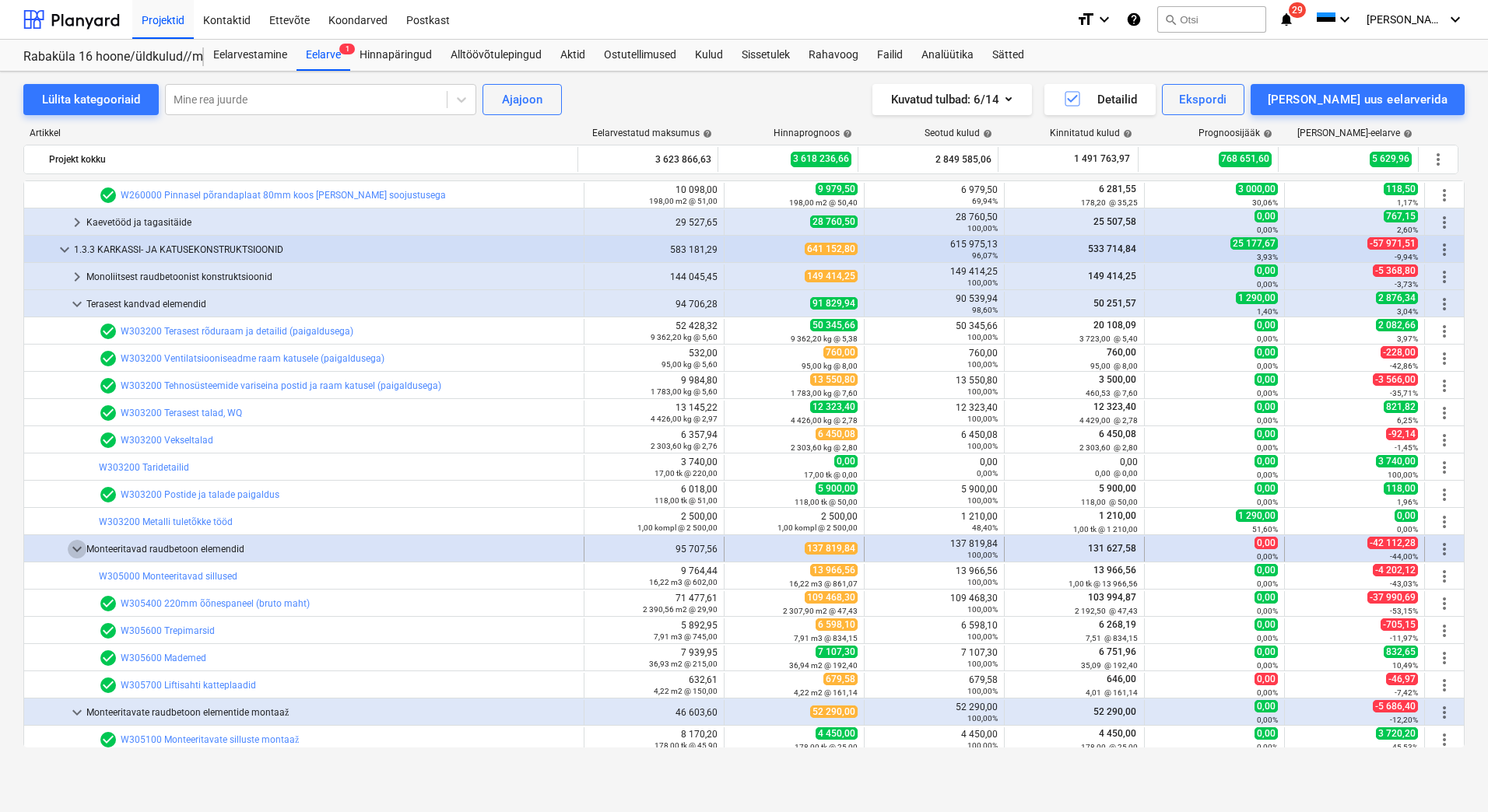
drag, startPoint x: 87, startPoint y: 549, endPoint x: 77, endPoint y: 549, distance: 10.0
click at [77, 549] on span "keyboard_arrow_down" at bounding box center [77, 549] width 19 height 19
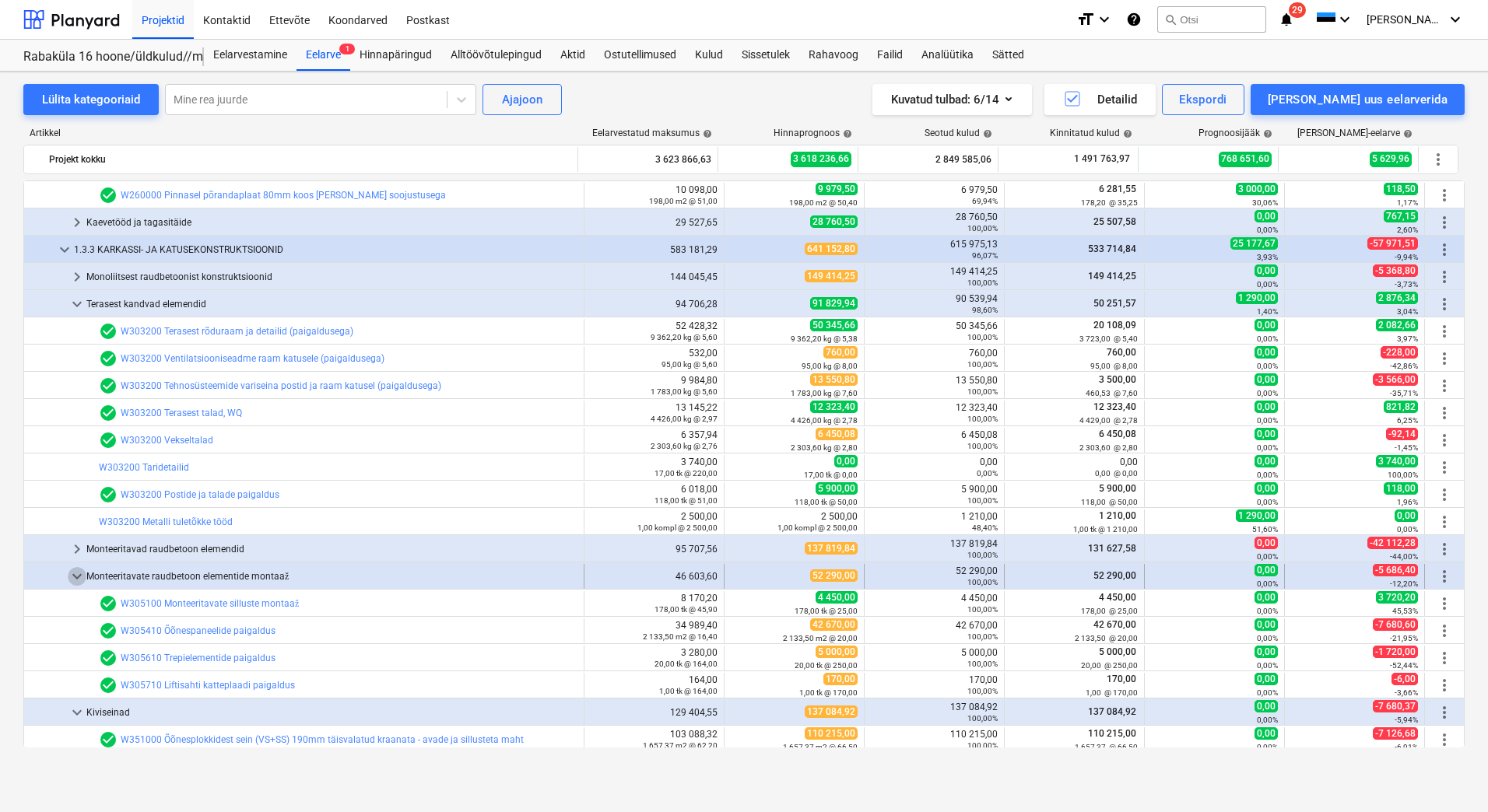
click at [76, 575] on span "keyboard_arrow_down" at bounding box center [77, 576] width 19 height 19
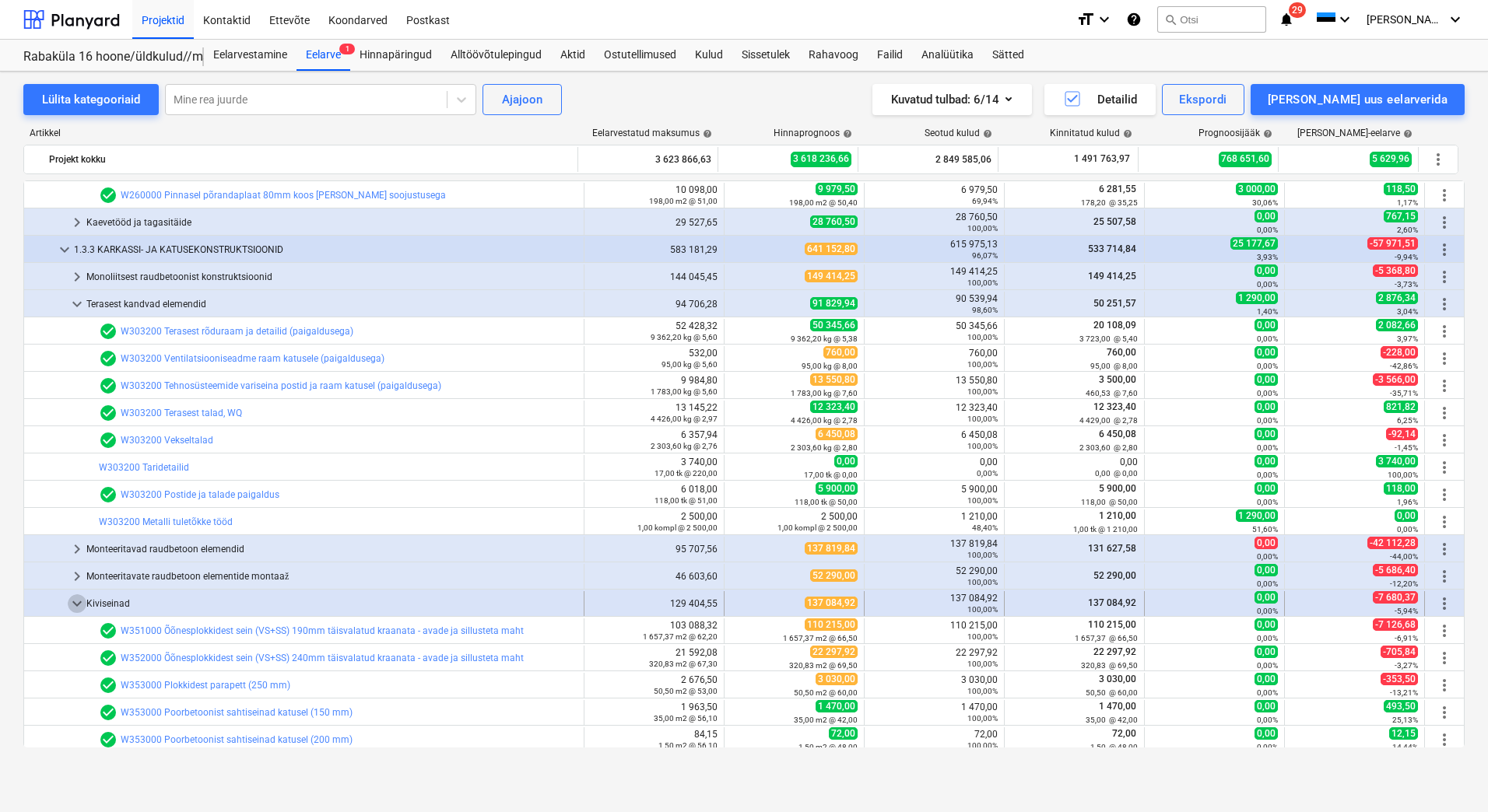
click at [76, 603] on span "keyboard_arrow_down" at bounding box center [77, 603] width 19 height 19
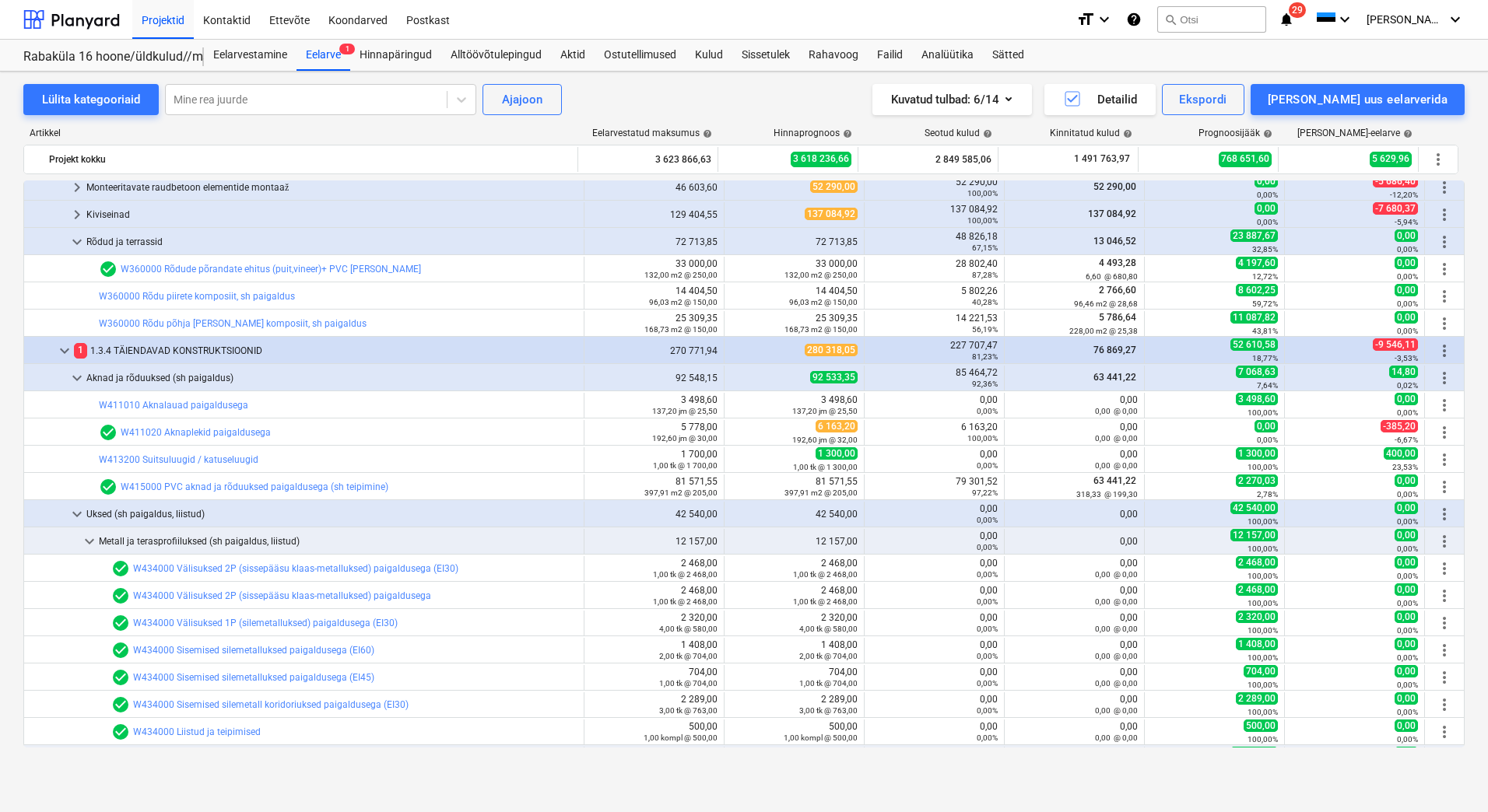
scroll to position [2645, 0]
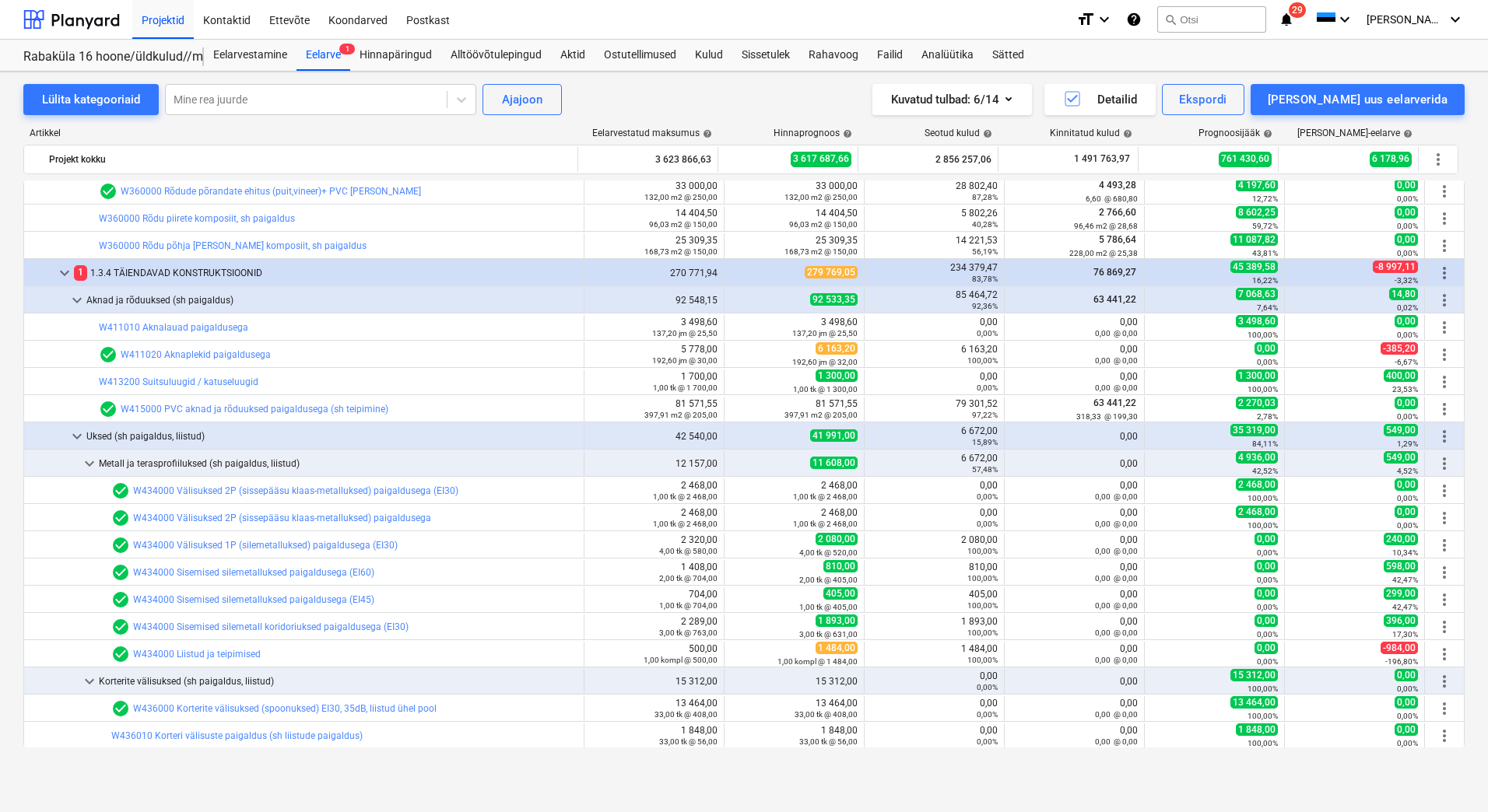
click at [11, 528] on div "Lülita kategooriaid Mine rea juurde Ajajoon Kuvatud tulbad : 6/14 Detailid Eksp…" at bounding box center [744, 425] width 1488 height 707
click at [12, 536] on div "Lülita kategooriaid Mine rea juurde Ajajoon Kuvatud tulbad : 6/14 Detailid Eksp…" at bounding box center [744, 425] width 1488 height 707
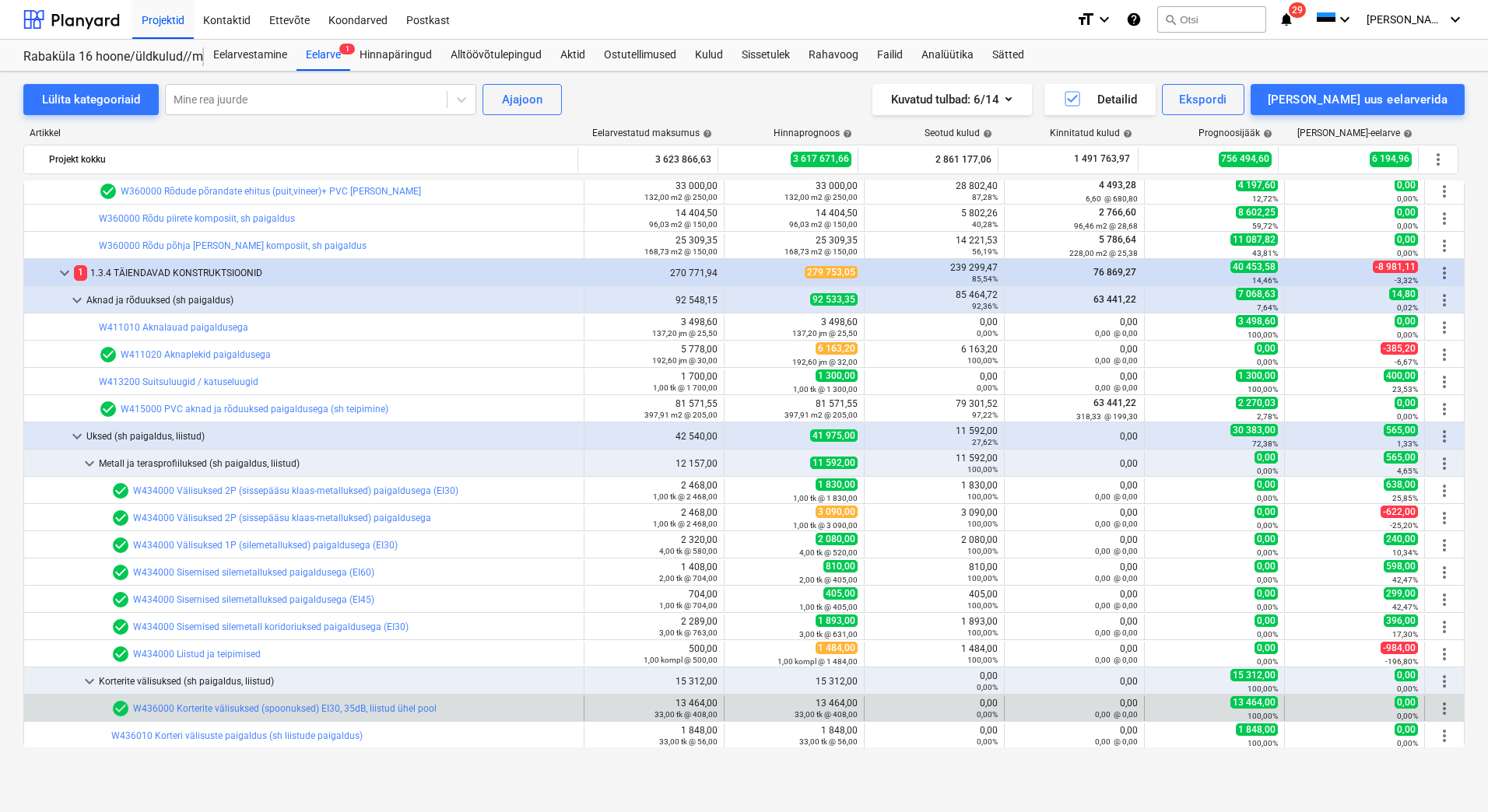
scroll to position [2723, 0]
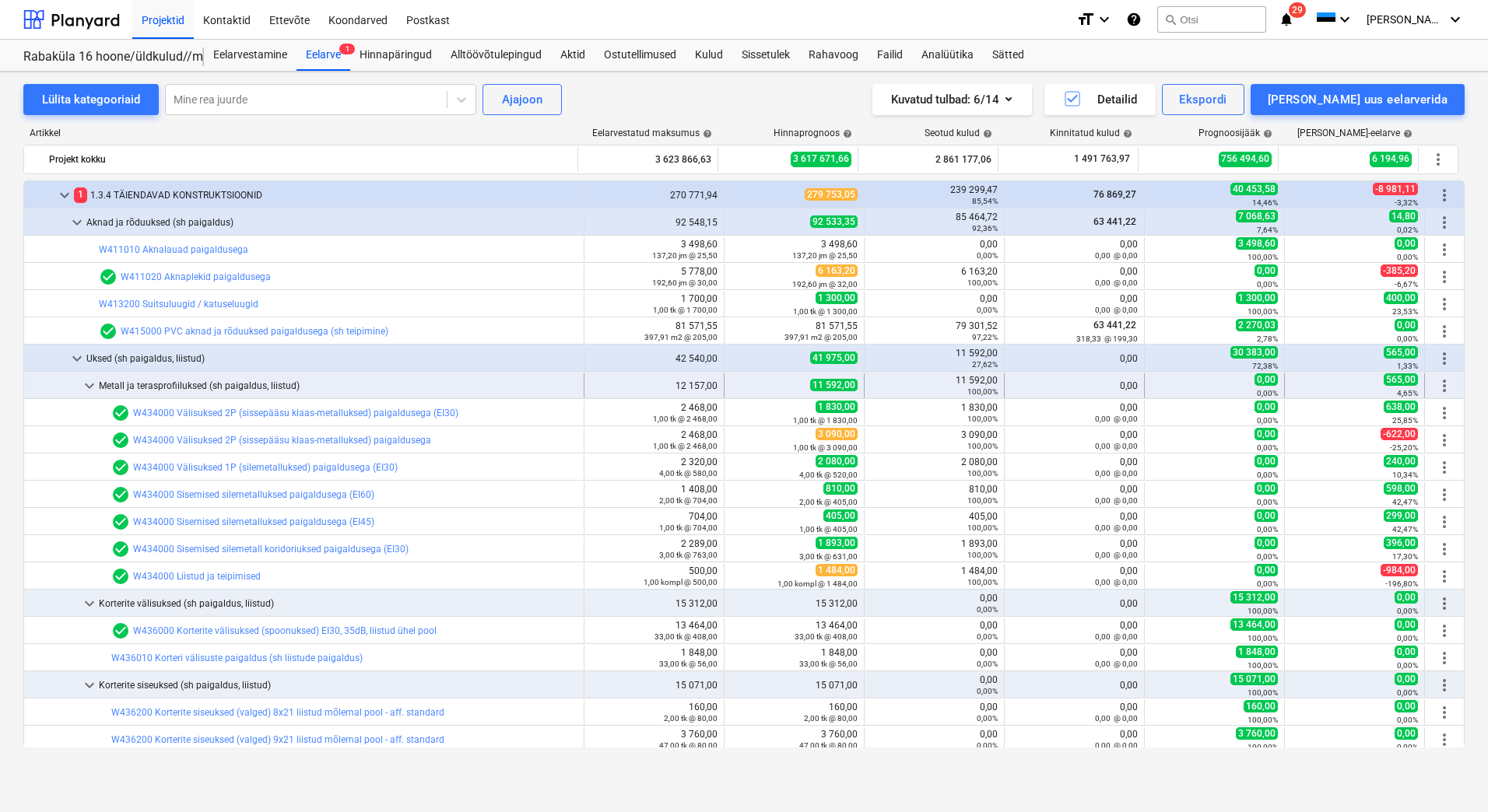
click at [87, 384] on span "keyboard_arrow_down" at bounding box center [89, 386] width 19 height 19
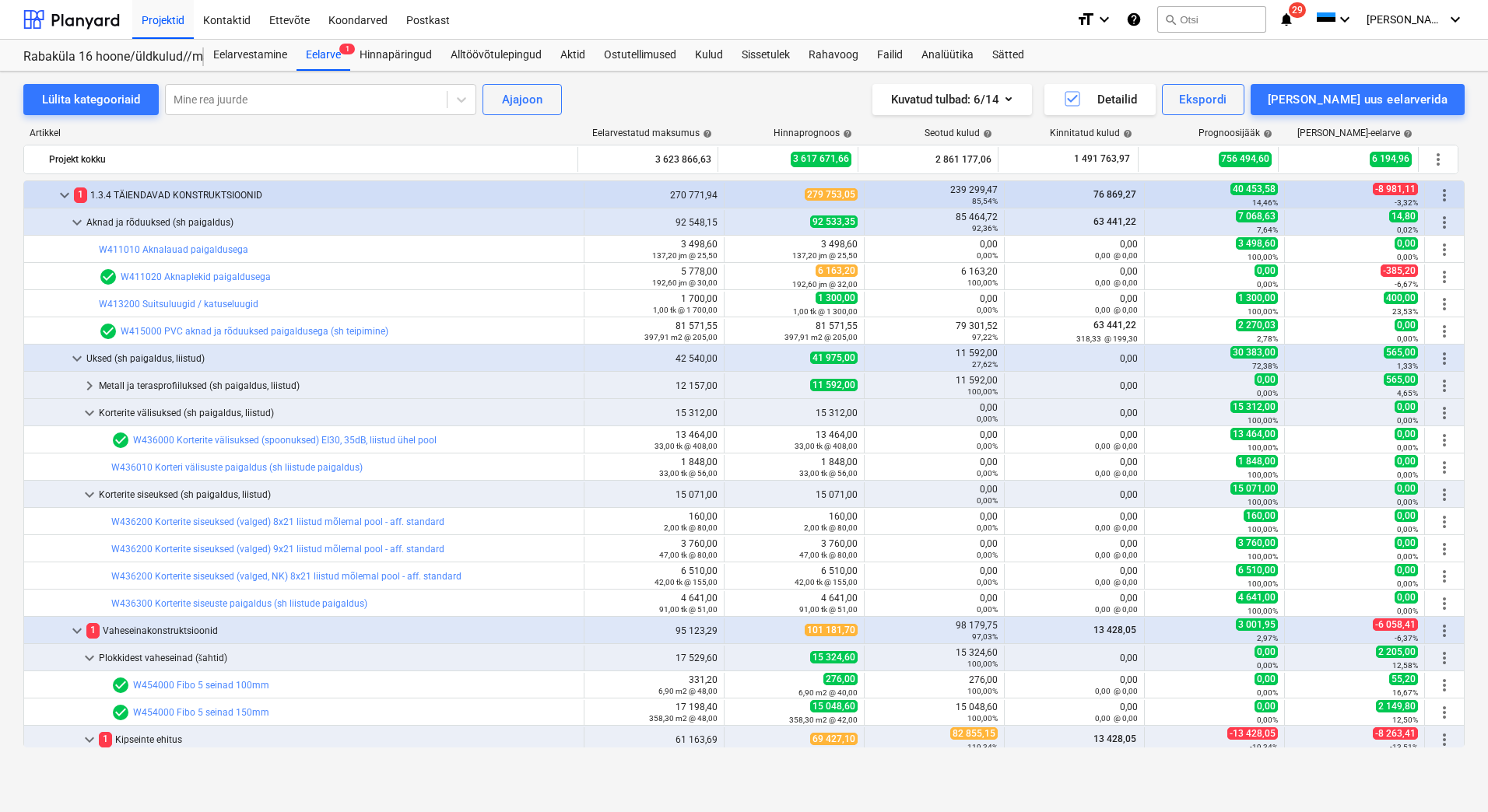
scroll to position [2801, 0]
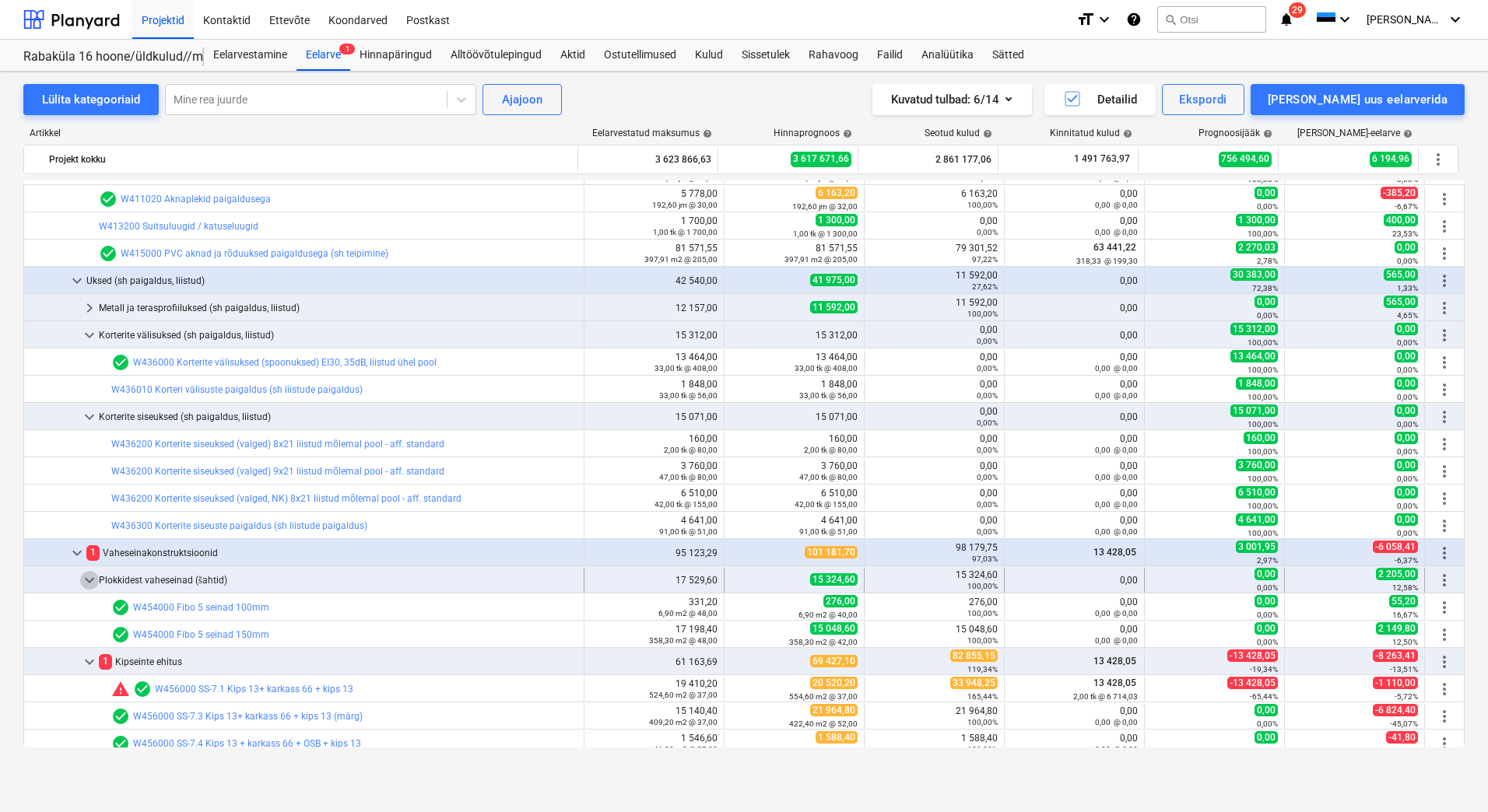
click at [93, 576] on span "keyboard_arrow_down" at bounding box center [89, 580] width 19 height 19
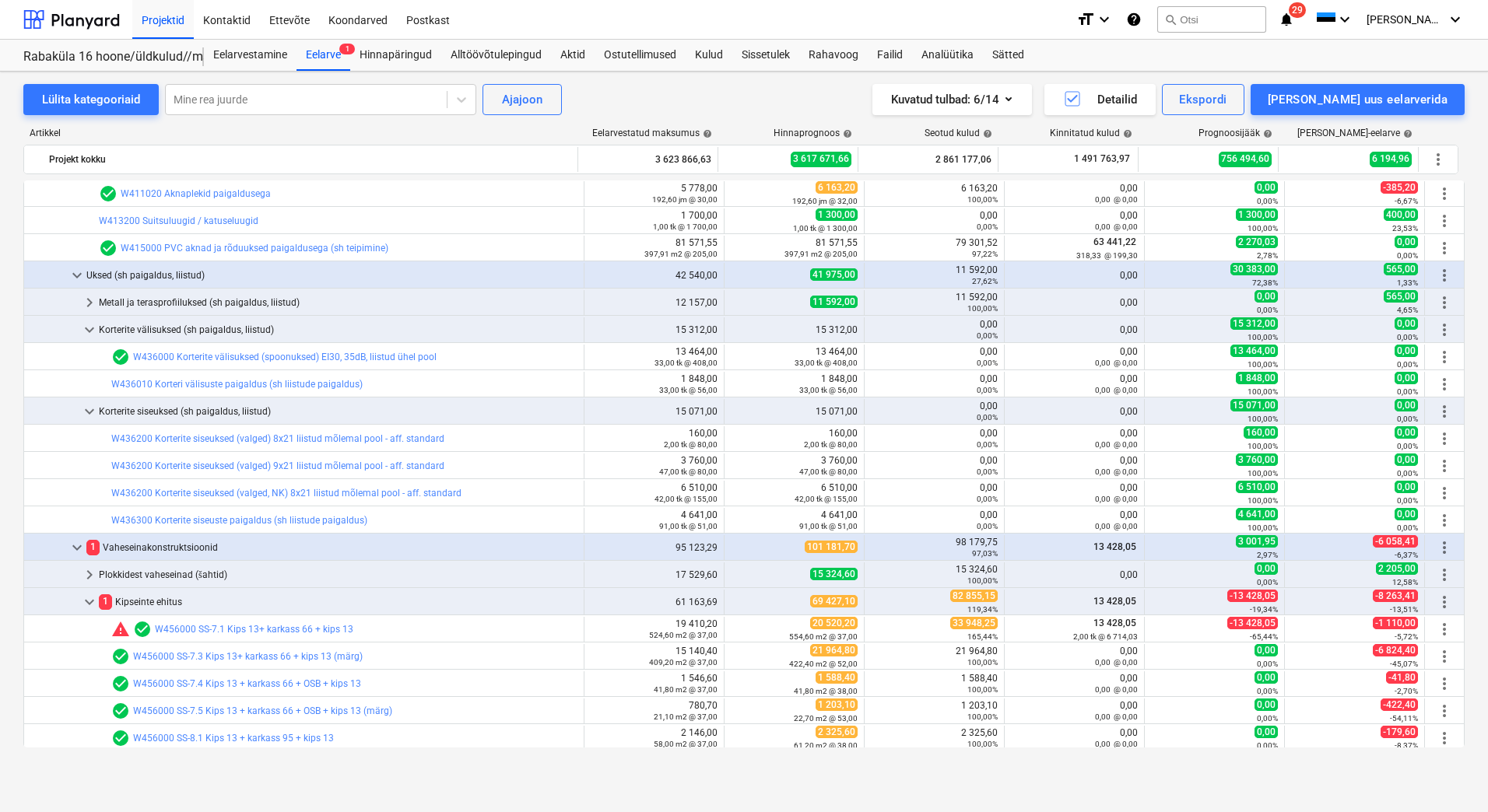
scroll to position [3112, 0]
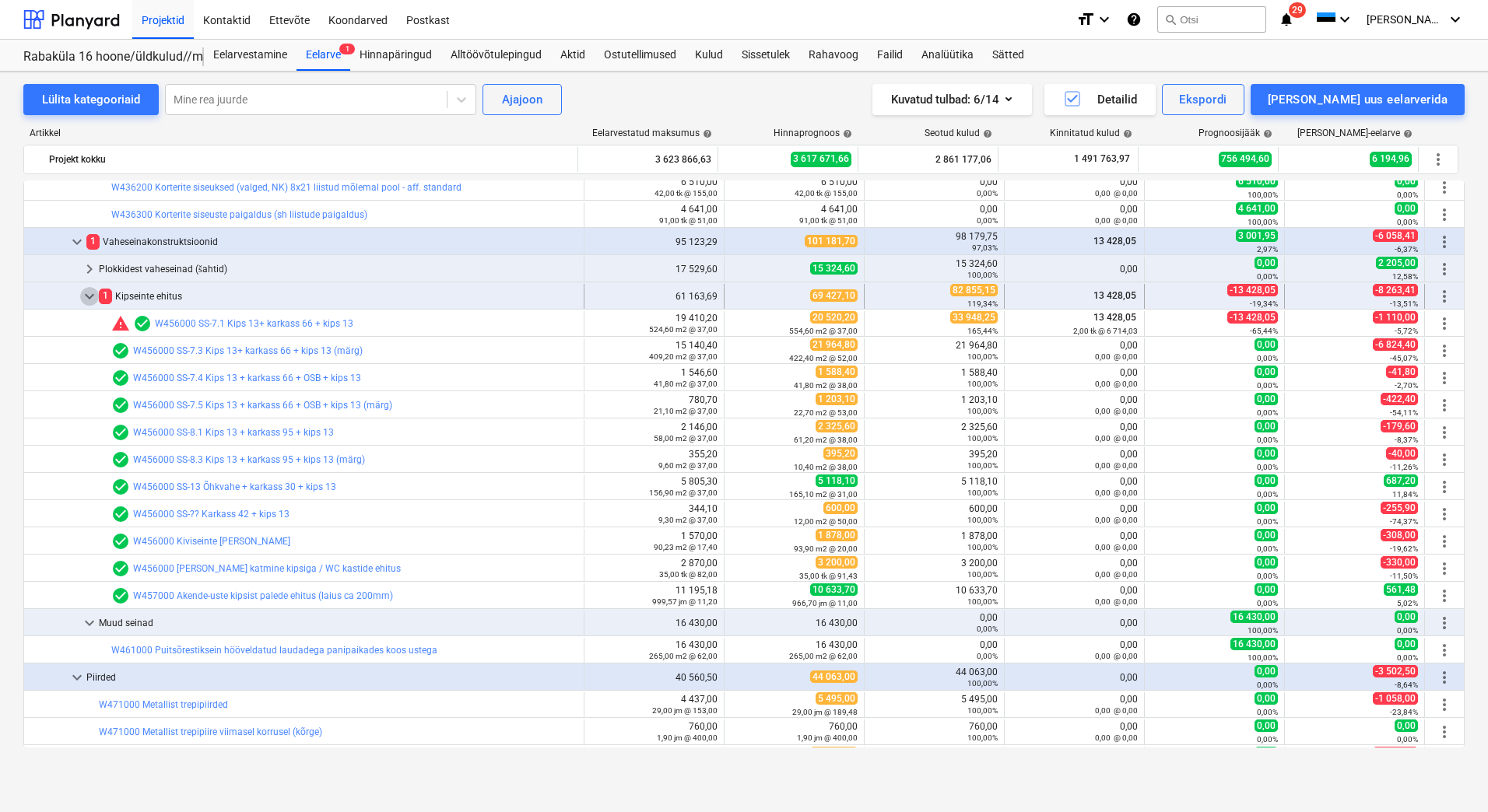
click at [92, 301] on span "keyboard_arrow_down" at bounding box center [89, 296] width 19 height 19
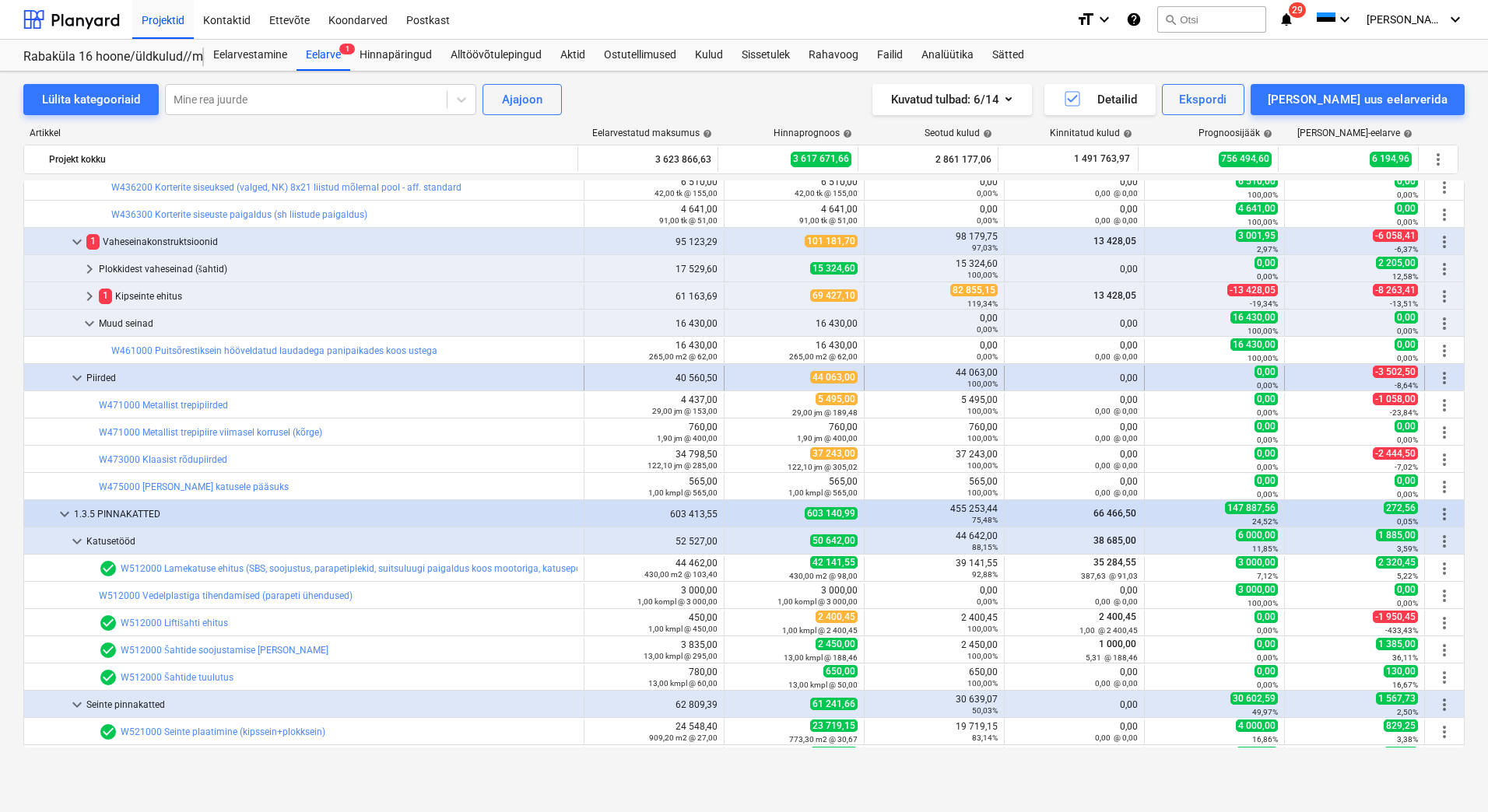
click at [76, 377] on span "keyboard_arrow_down" at bounding box center [77, 378] width 19 height 19
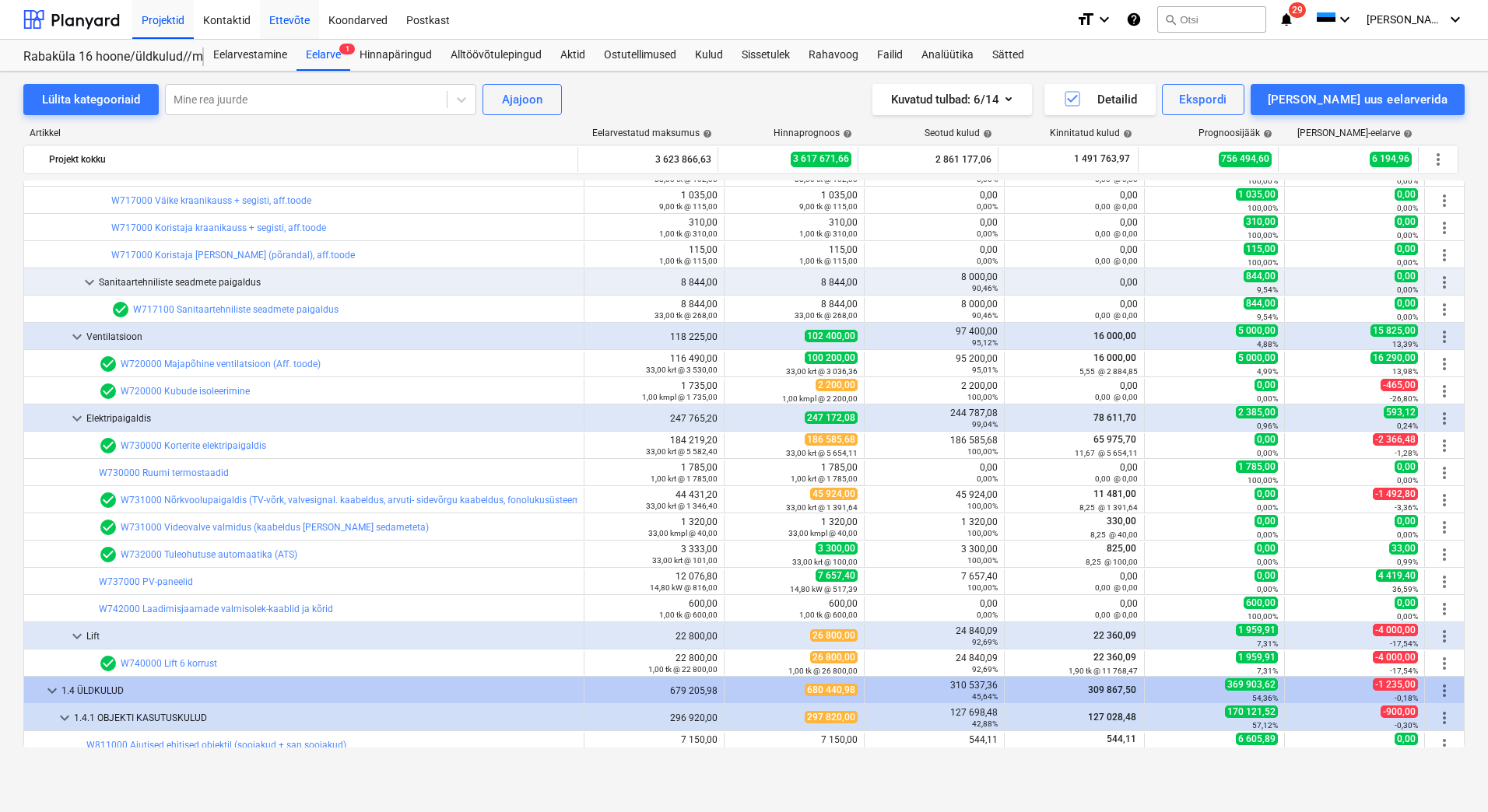
scroll to position [5757, 0]
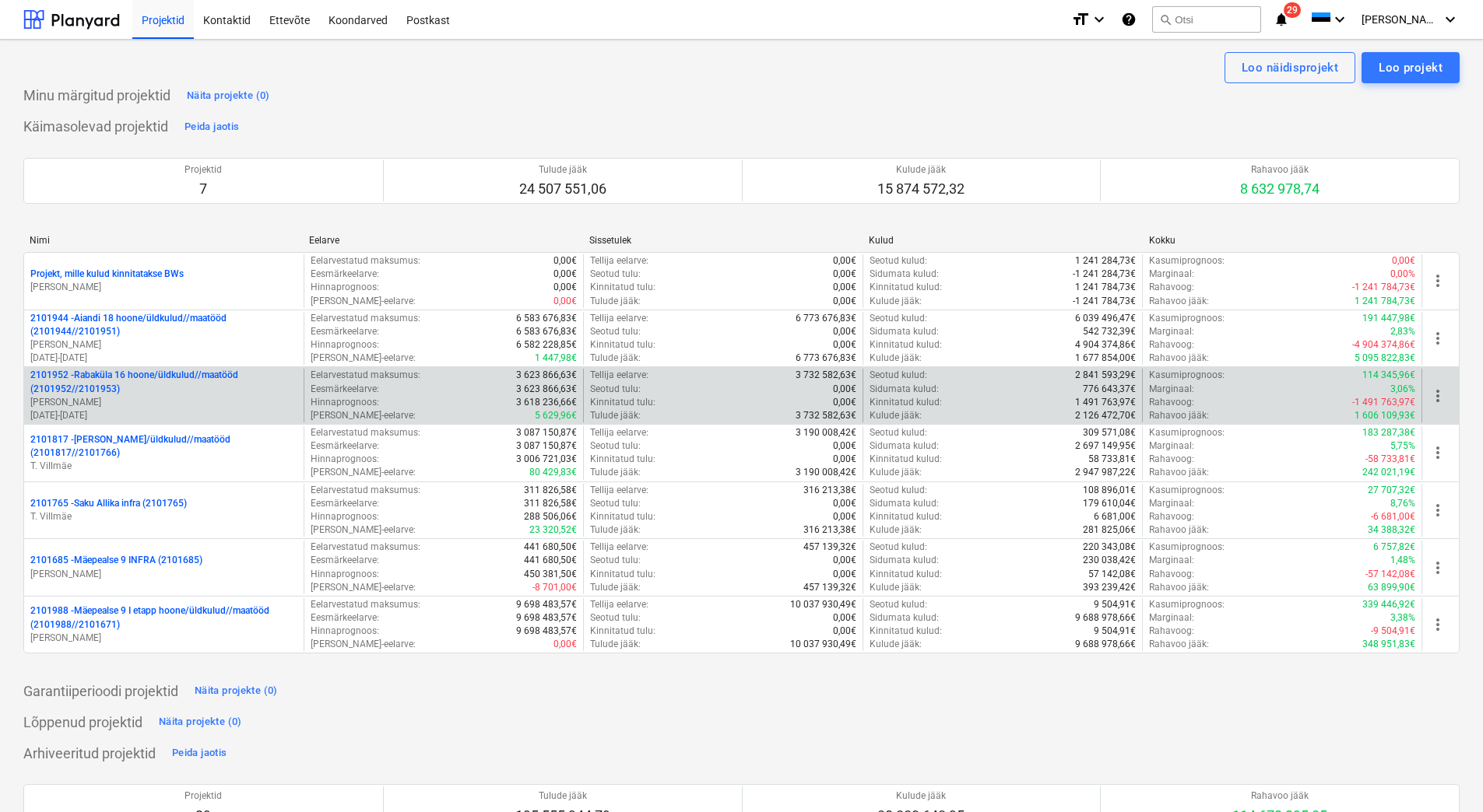
click at [129, 388] on p "2101952 - [GEOGRAPHIC_DATA] 16 hoone/üldkulud//maatööd (2101952//2101953)" at bounding box center [164, 382] width 267 height 26
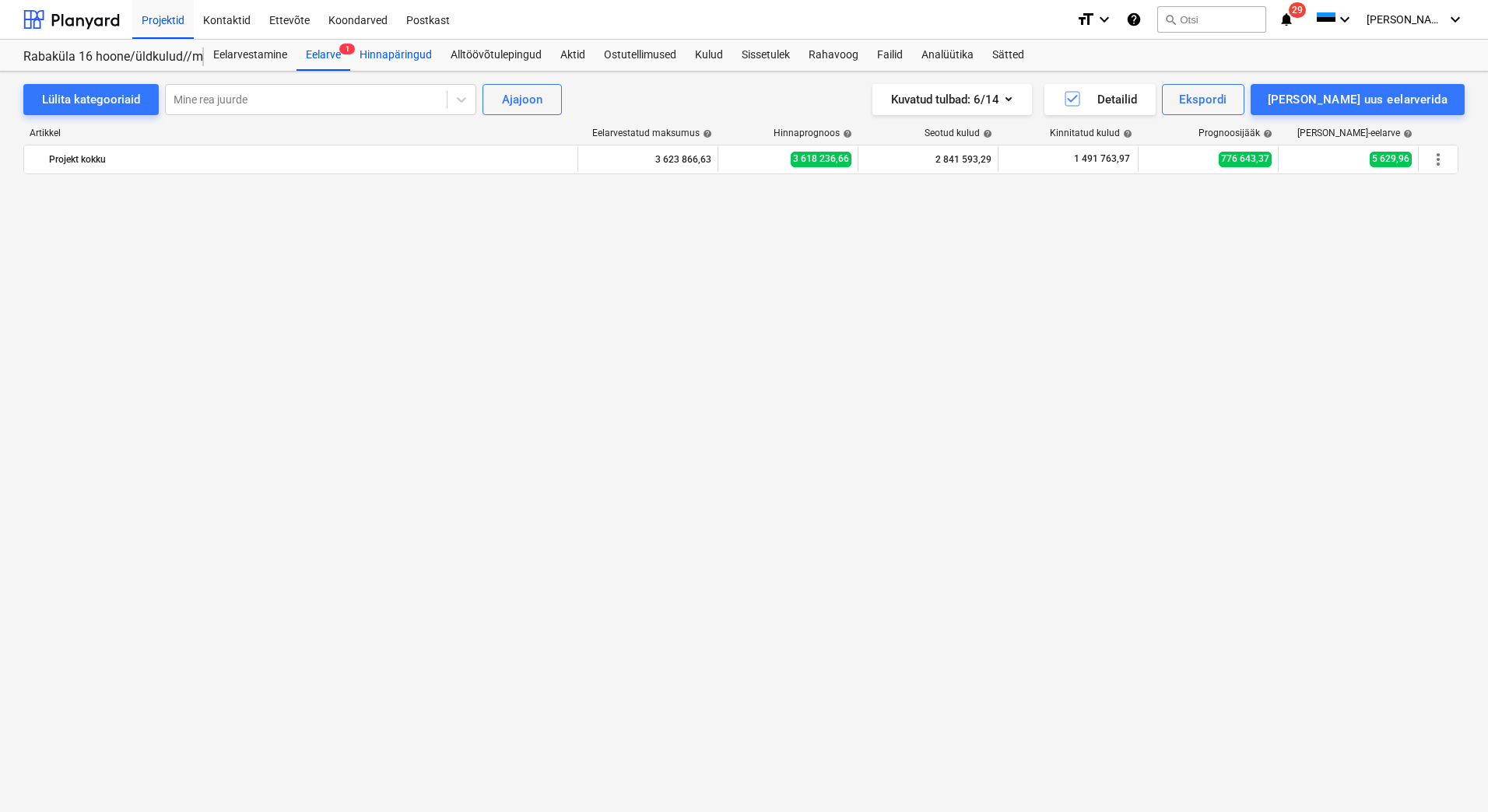
click at [422, 51] on div "Hinnapäringud" at bounding box center [396, 55] width 91 height 31
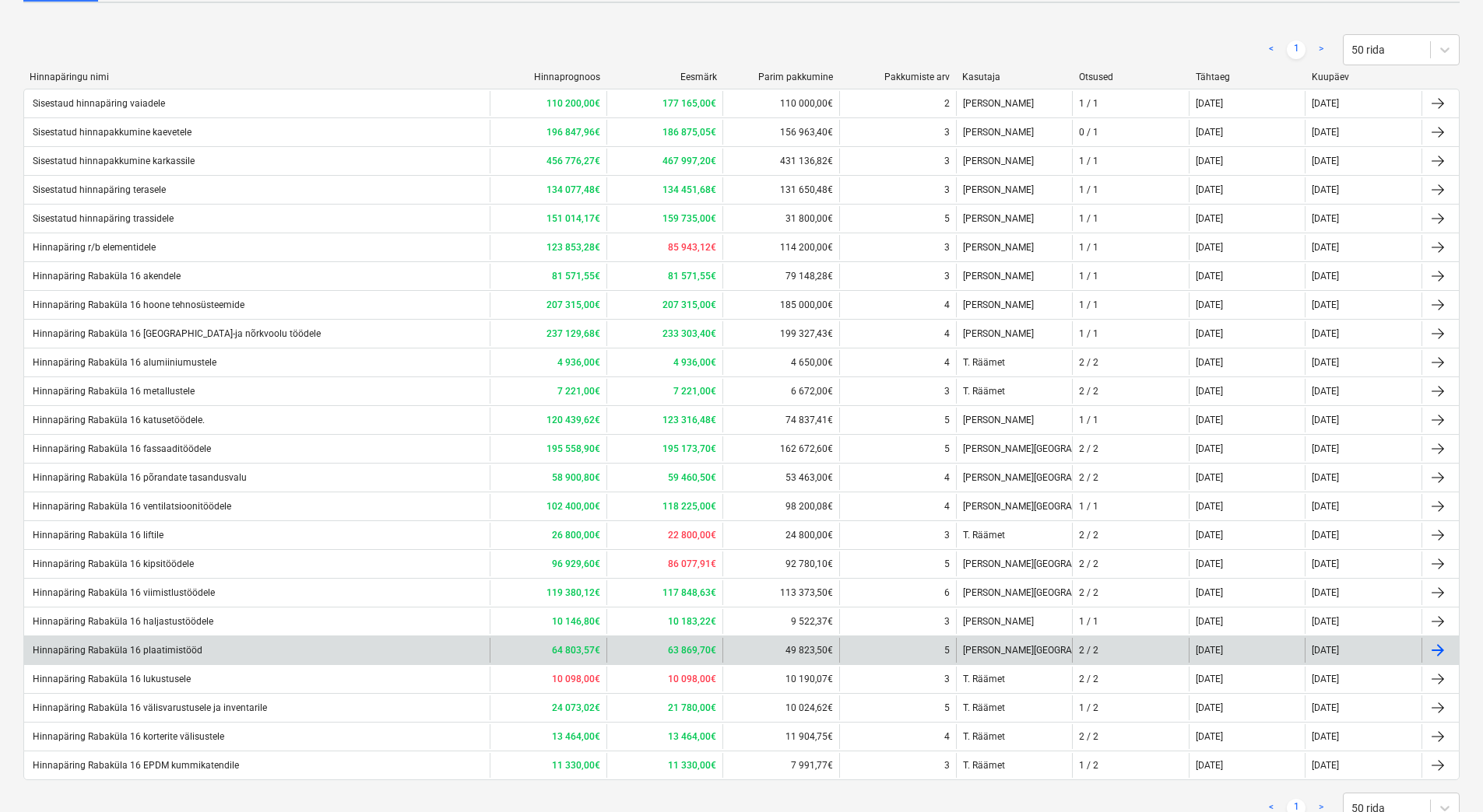
scroll to position [260, 0]
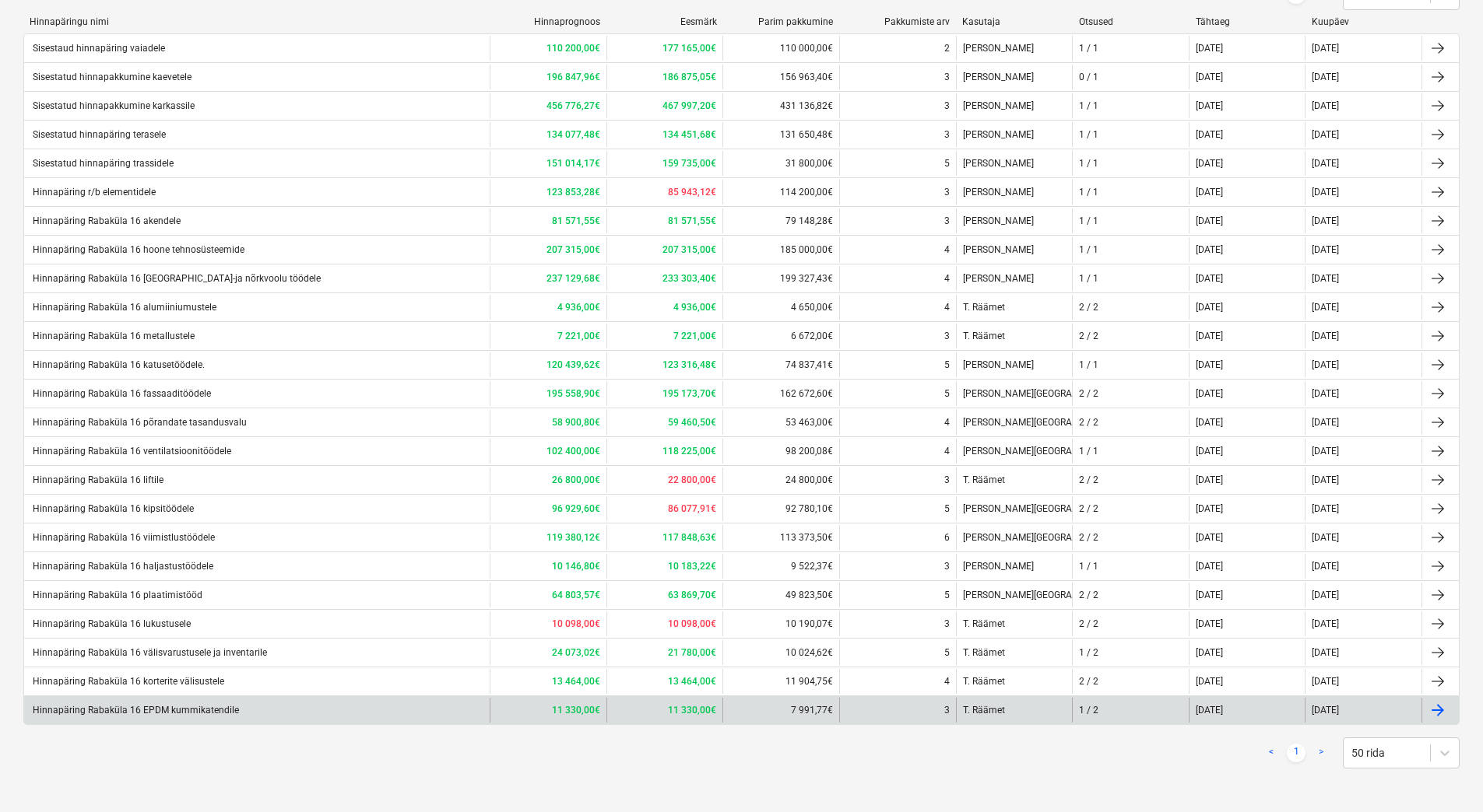
click at [187, 703] on div "Hinnapäring Rabaküla 16 EPDM kummikatendile" at bounding box center [257, 711] width 465 height 25
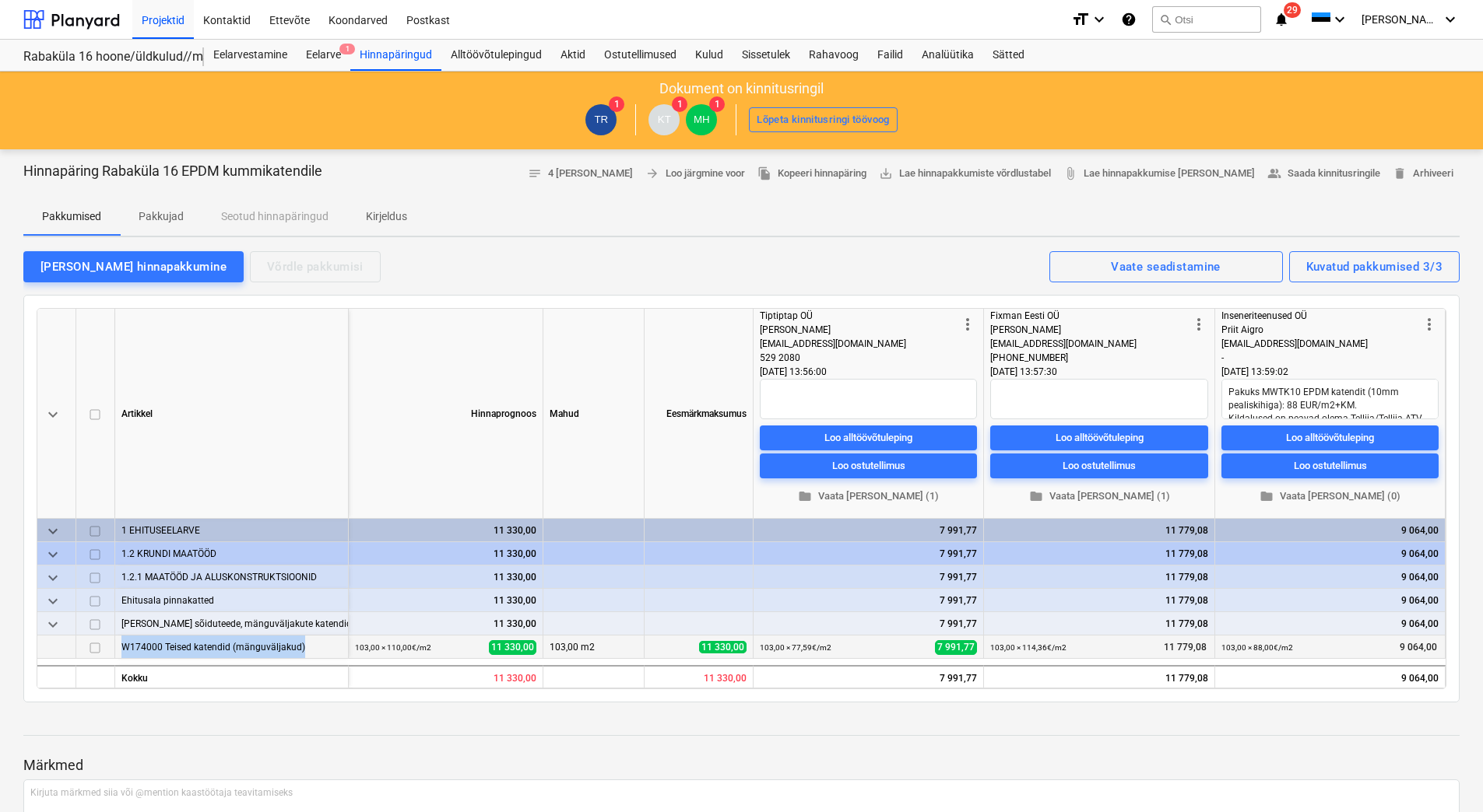
drag, startPoint x: 309, startPoint y: 647, endPoint x: 118, endPoint y: 649, distance: 191.0
click at [118, 649] on div "W174000 Teised katendid (mänguväljakud)" at bounding box center [232, 647] width 233 height 23
copy div "W174000 Teised katendid (mänguväljakud)"
click at [395, 53] on div "Hinnapäringud" at bounding box center [396, 55] width 91 height 31
type textarea "x"
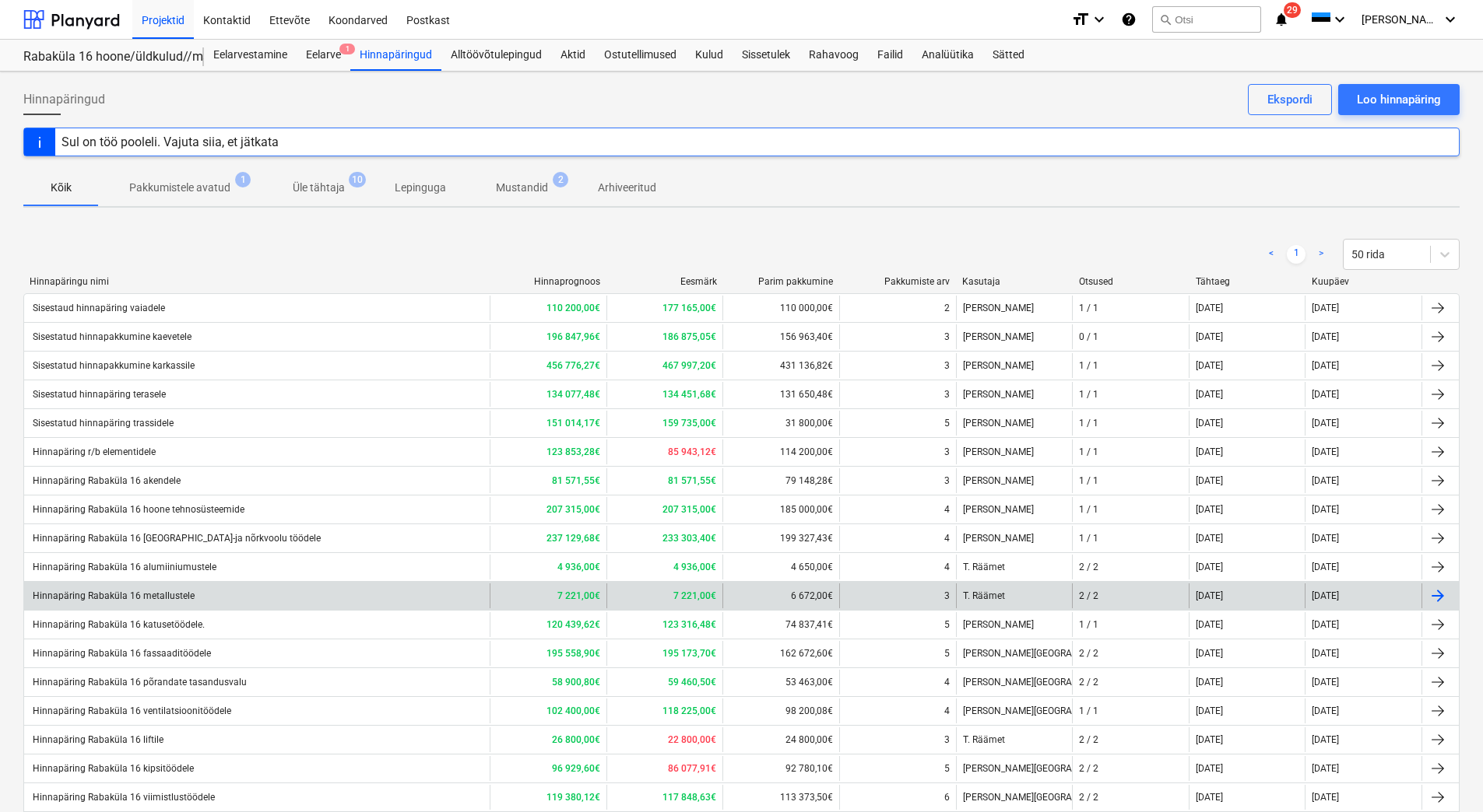
click at [216, 596] on div "Hinnapäring Rabaküla 16 metallustele" at bounding box center [257, 596] width 465 height 25
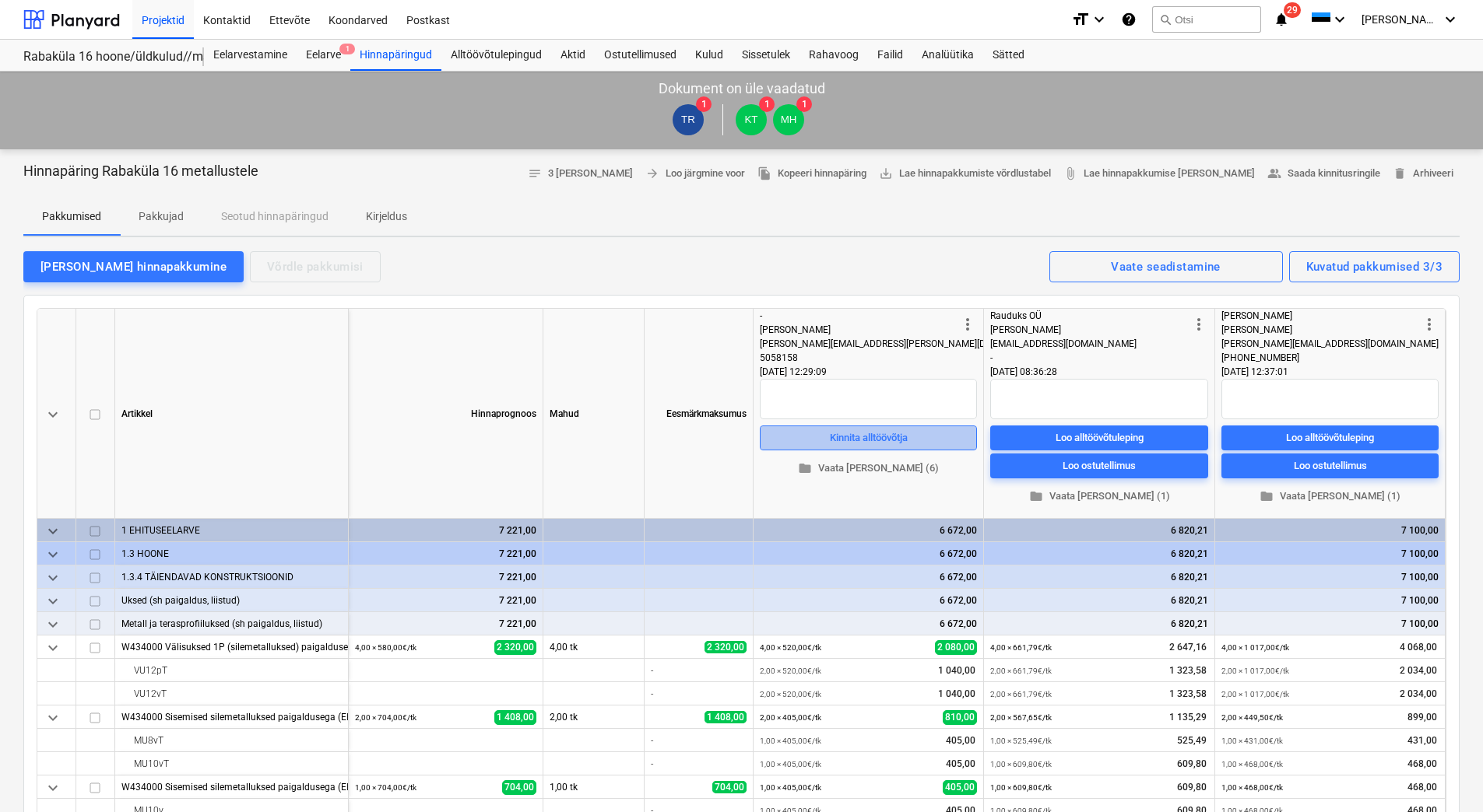
click at [883, 442] on div "Kinnita alltöövõtja" at bounding box center [869, 438] width 78 height 18
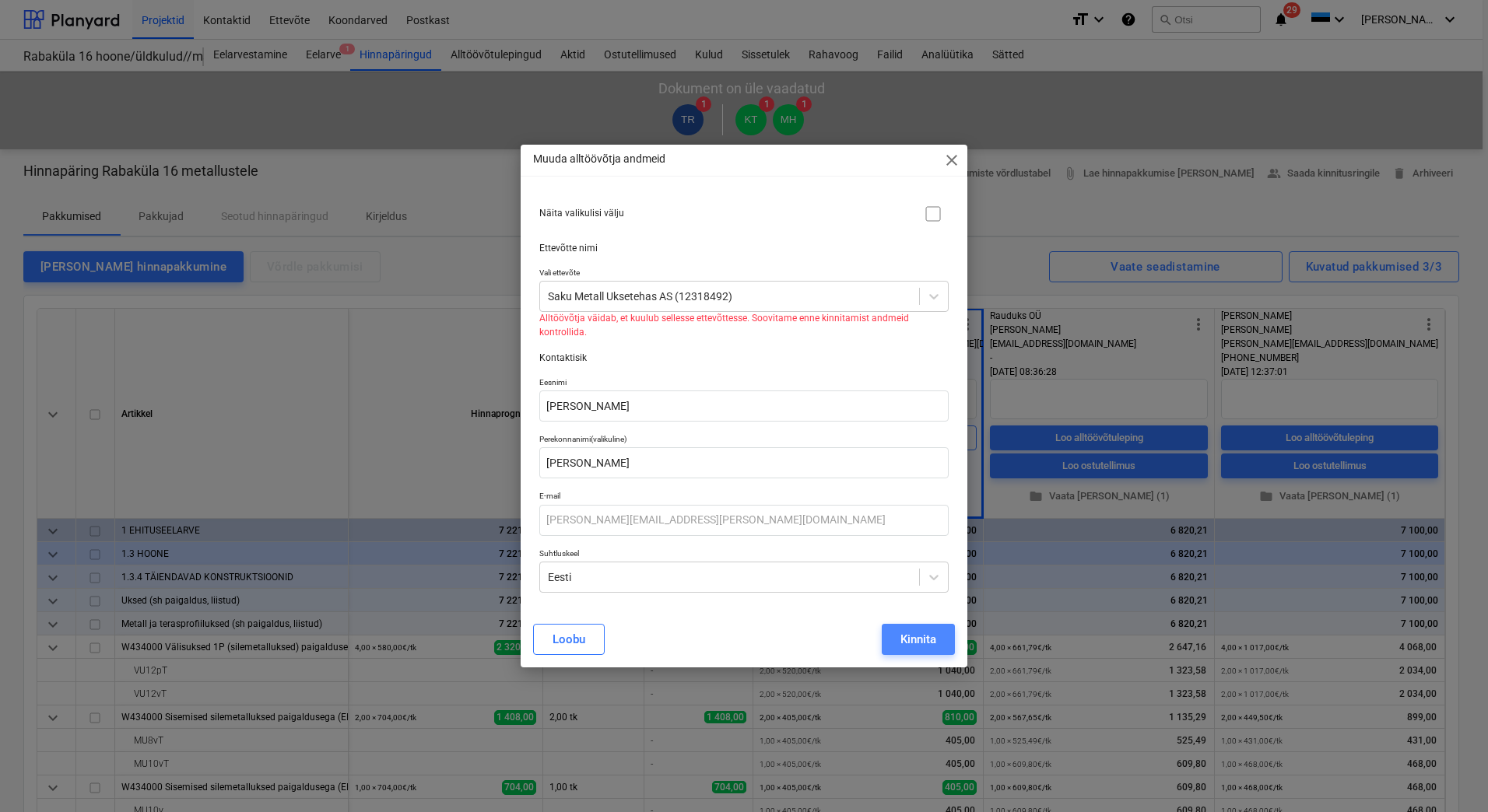
click at [938, 637] on button "Kinnita" at bounding box center [918, 640] width 73 height 31
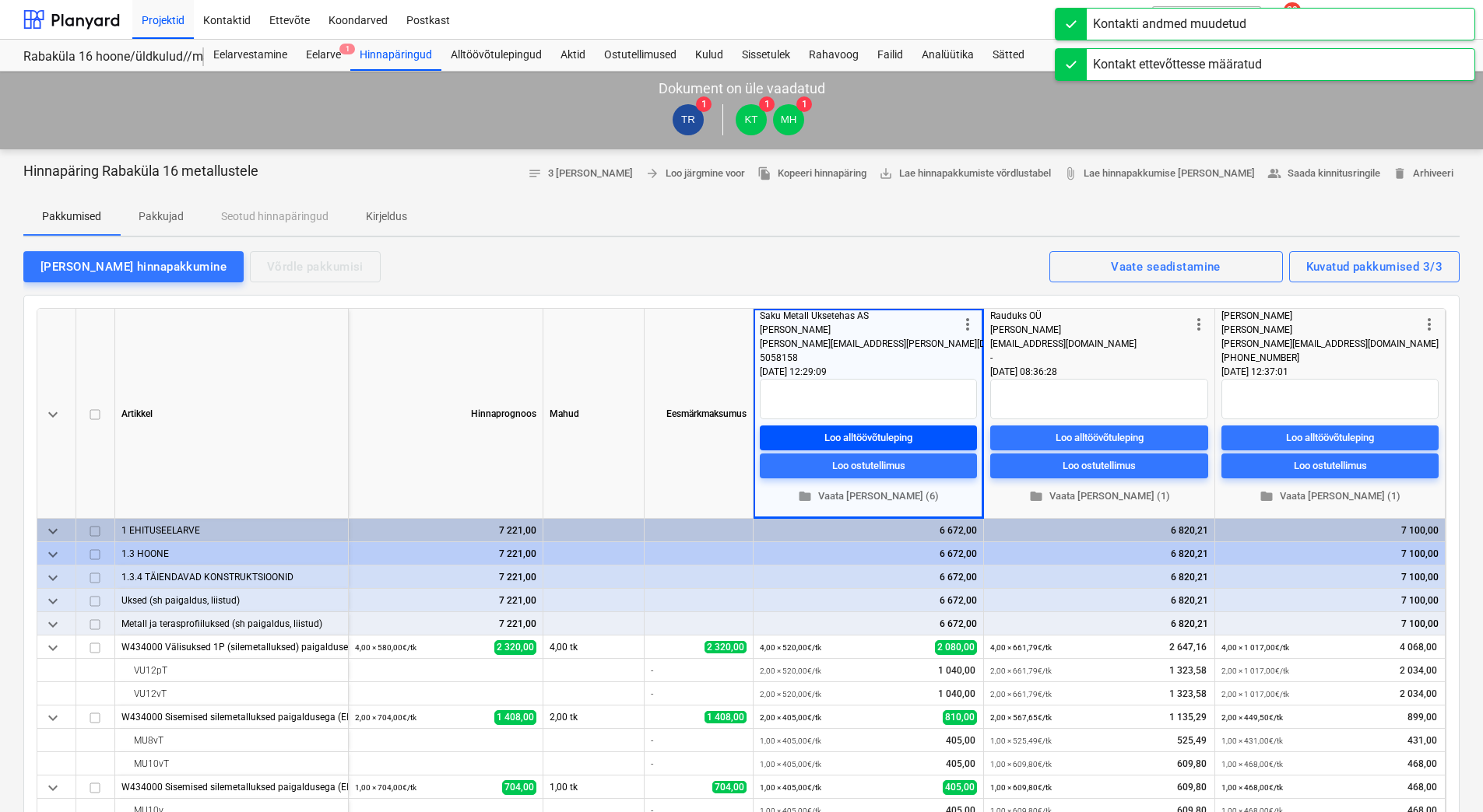
click at [860, 436] on div "Loo alltöövõtuleping" at bounding box center [868, 438] width 88 height 18
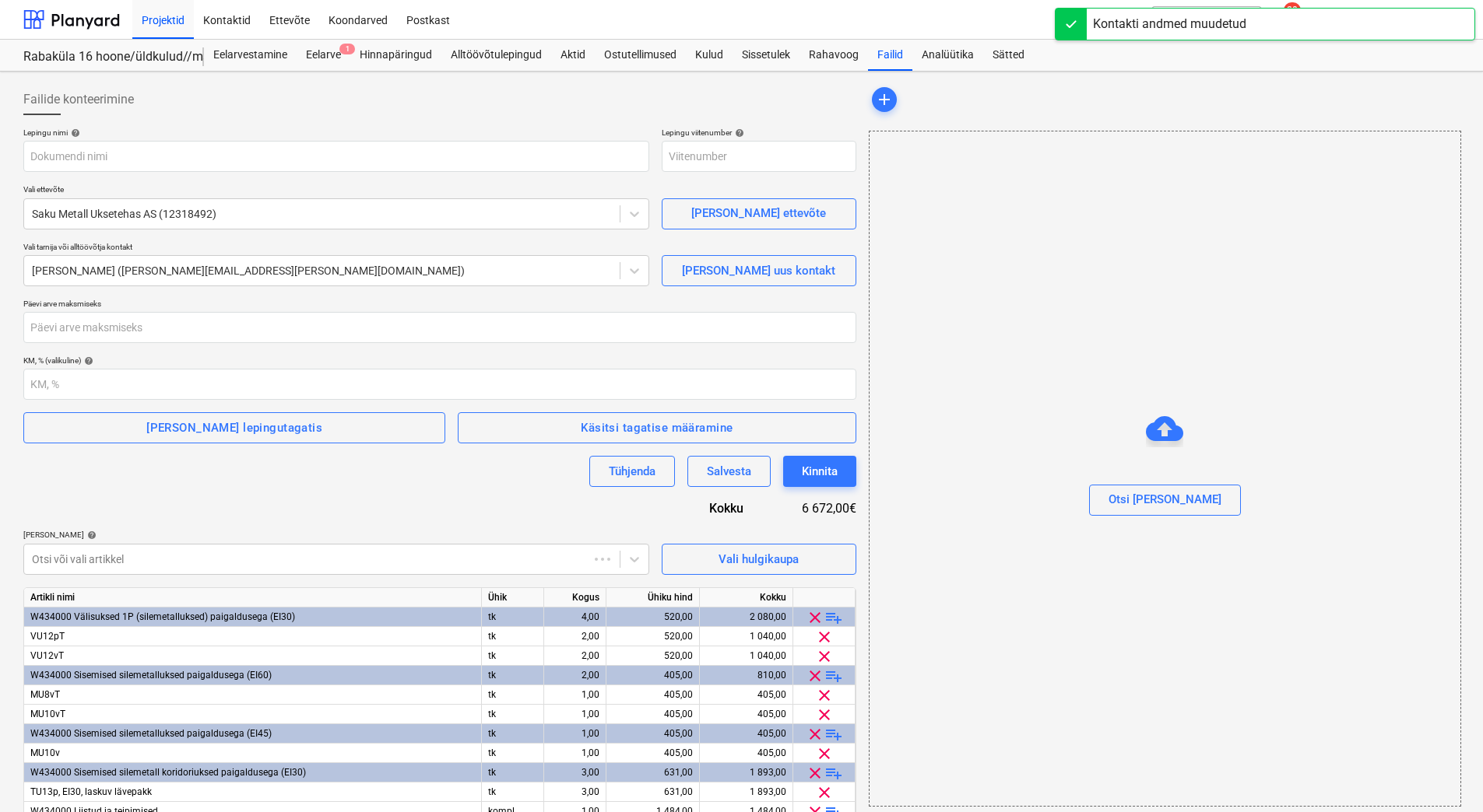
type input "2101952-SO-035"
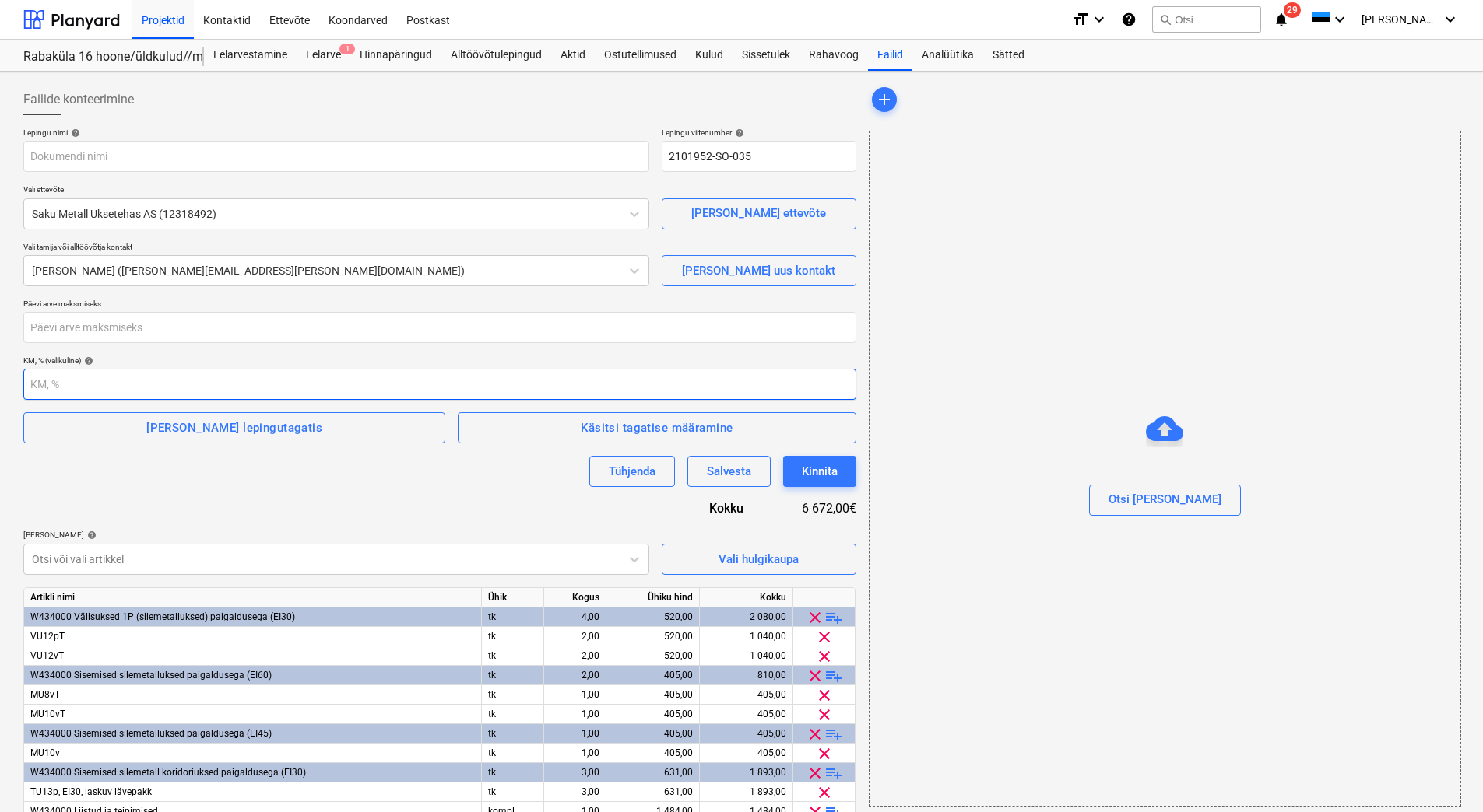
click at [271, 391] on input "number" at bounding box center [440, 384] width 833 height 31
type input "24"
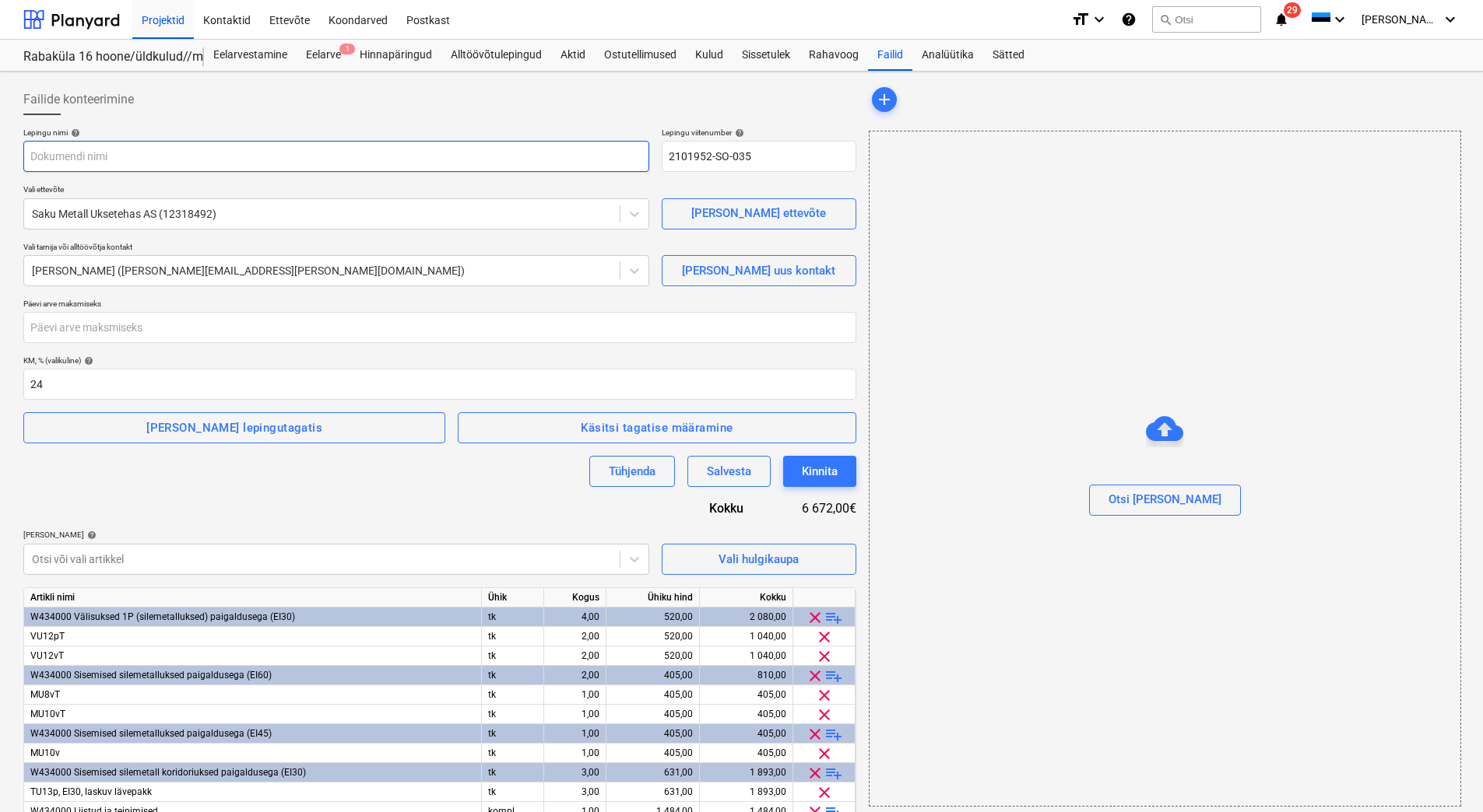
click at [82, 157] on input "text" at bounding box center [336, 157] width 626 height 31
paste input "Alltöövõtuleping_PRJ2003402-15"
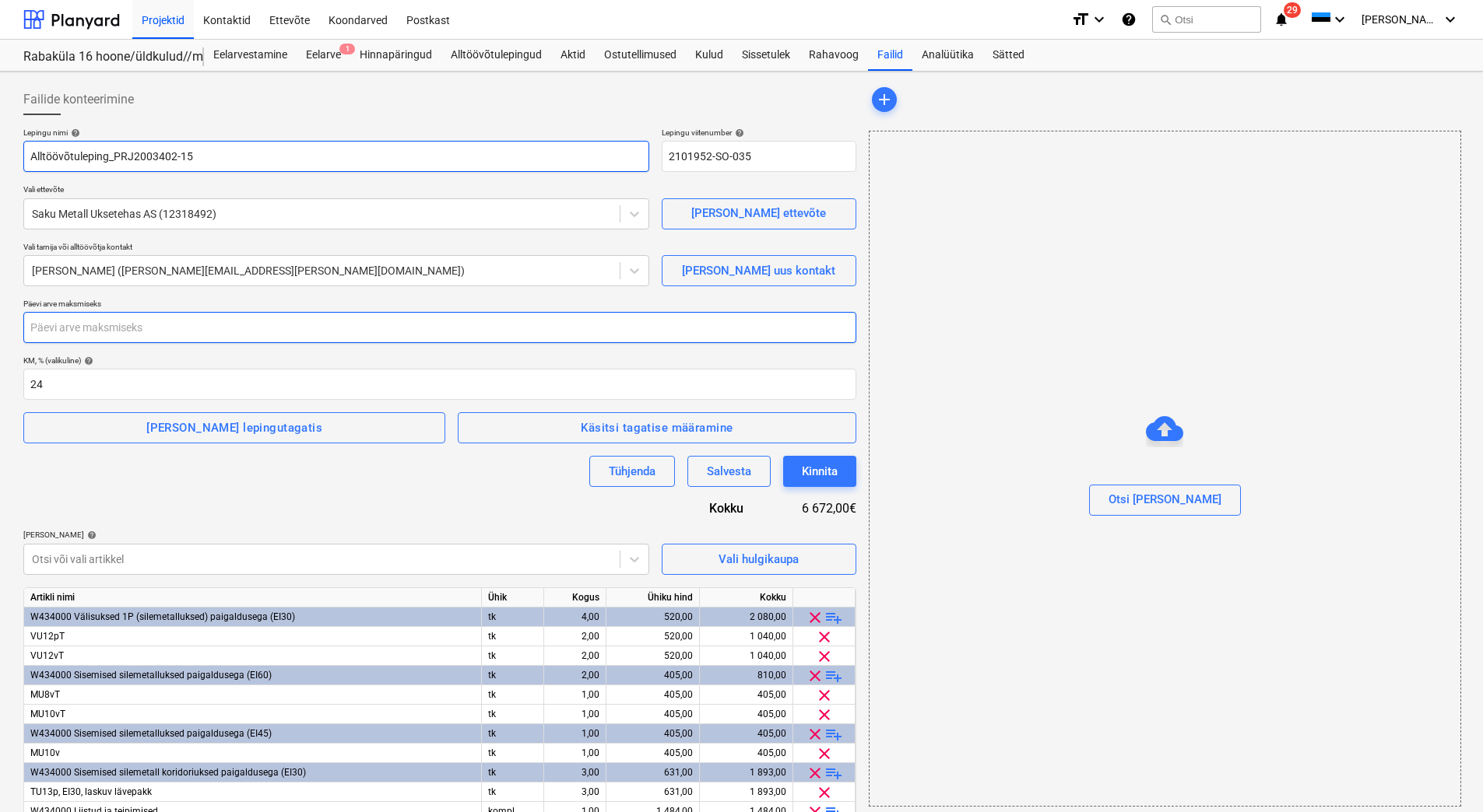
type input "Alltöövõtuleping_PRJ2003402-15"
click at [65, 329] on input "number" at bounding box center [440, 327] width 833 height 31
type input "28"
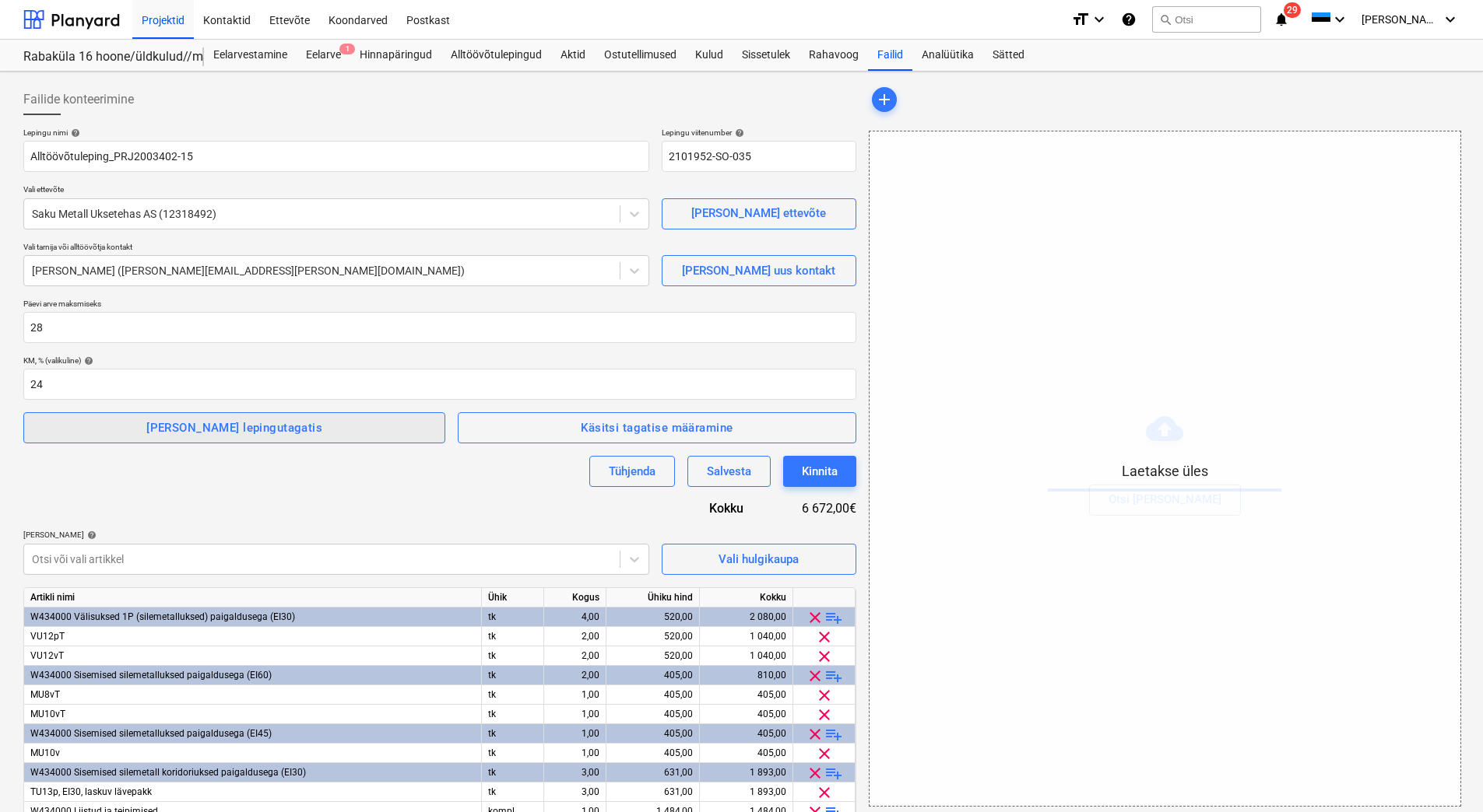
click at [188, 412] on button "[PERSON_NAME] lepingutagatis" at bounding box center [234, 428] width 422 height 31
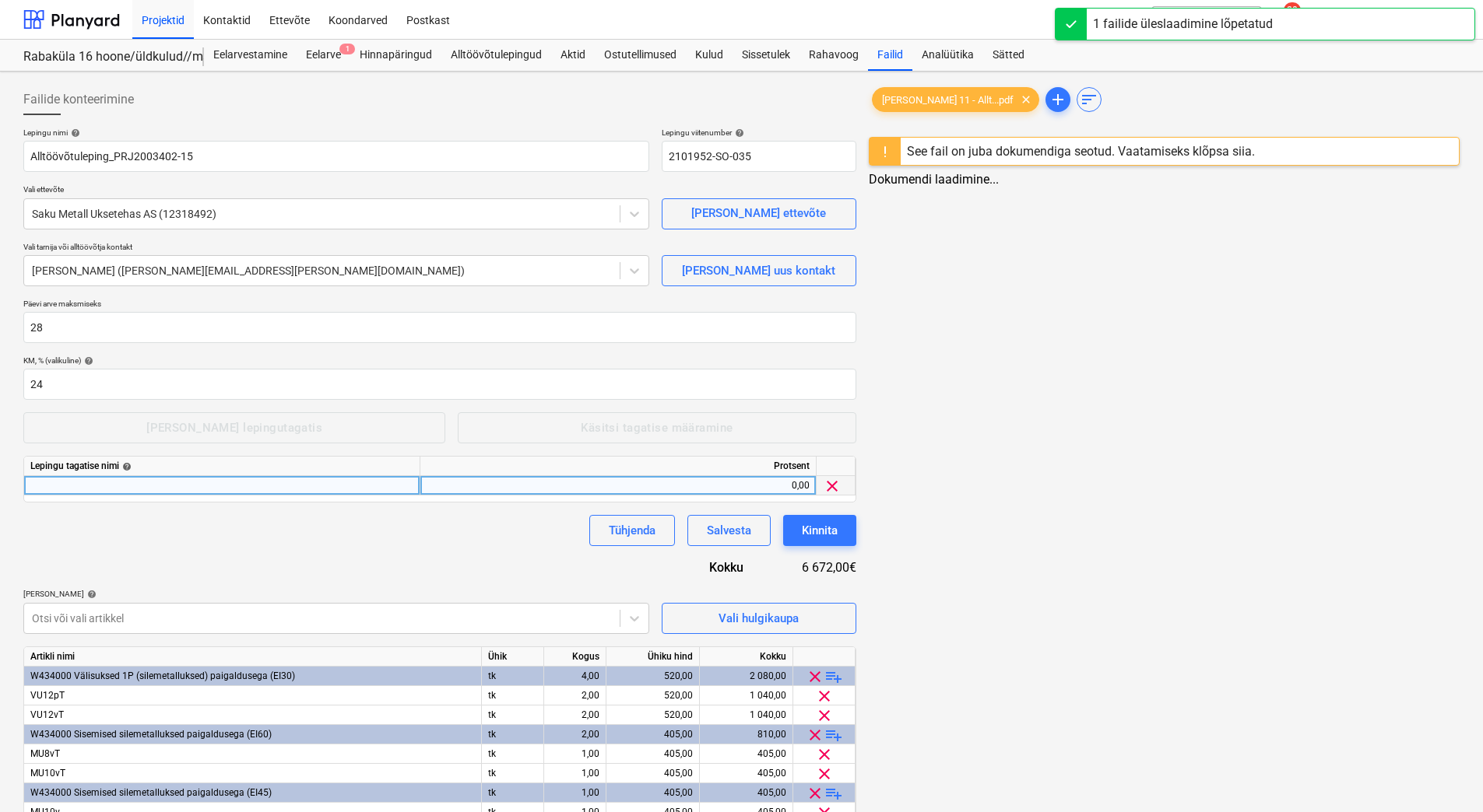
click at [117, 477] on div at bounding box center [222, 486] width 396 height 20
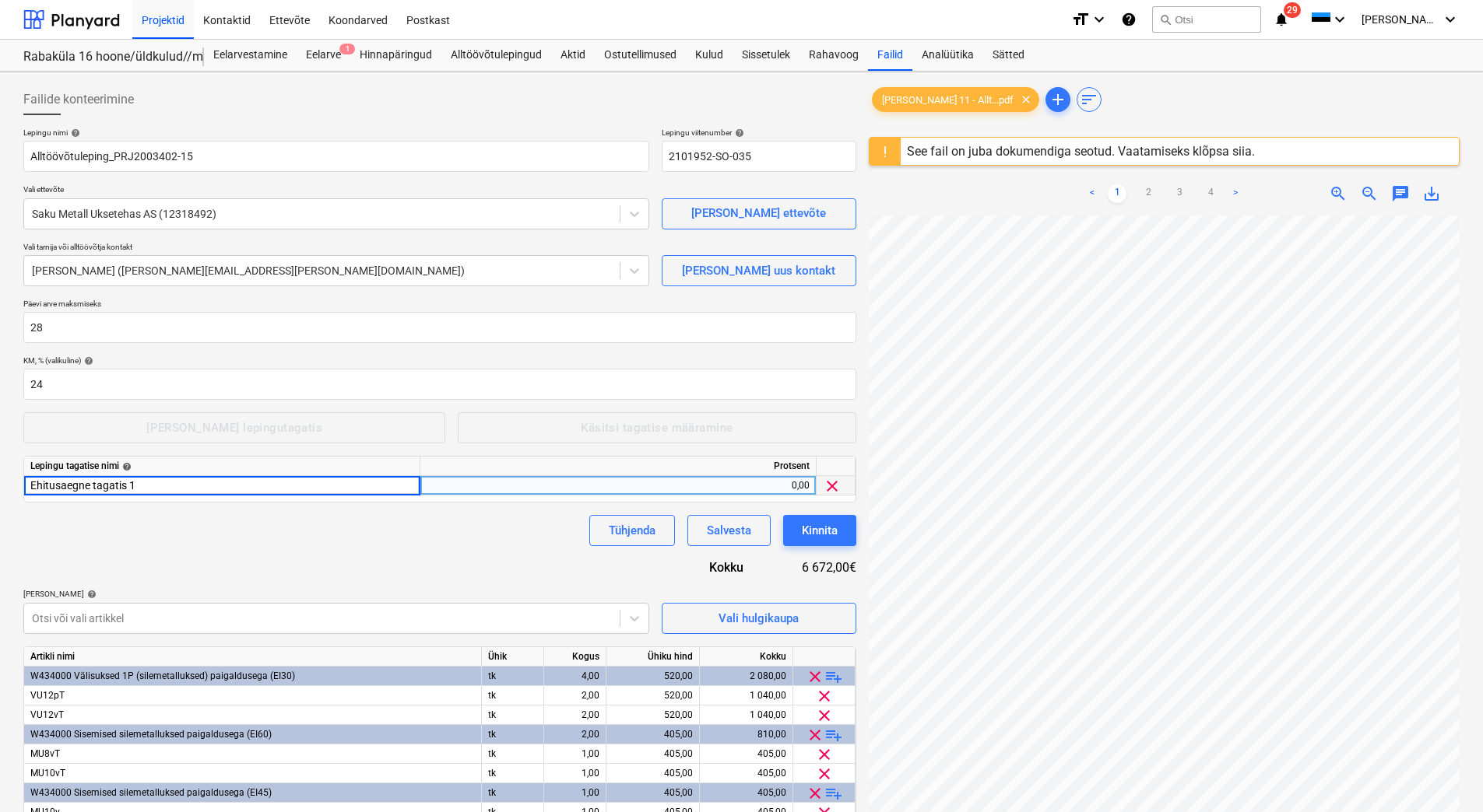
type input "Ehitusaegne tagatis 10"
click at [330, 524] on div "Tühjenda Salvesta Kinnita" at bounding box center [440, 531] width 833 height 31
click at [760, 486] on div "0,00" at bounding box center [618, 486] width 383 height 20
type input "10"
click at [500, 553] on div "Lepingu nimi help Alltöövõtuleping_PRJ2003402-15 Lepingu viitenumber help 21019…" at bounding box center [440, 529] width 833 height 804
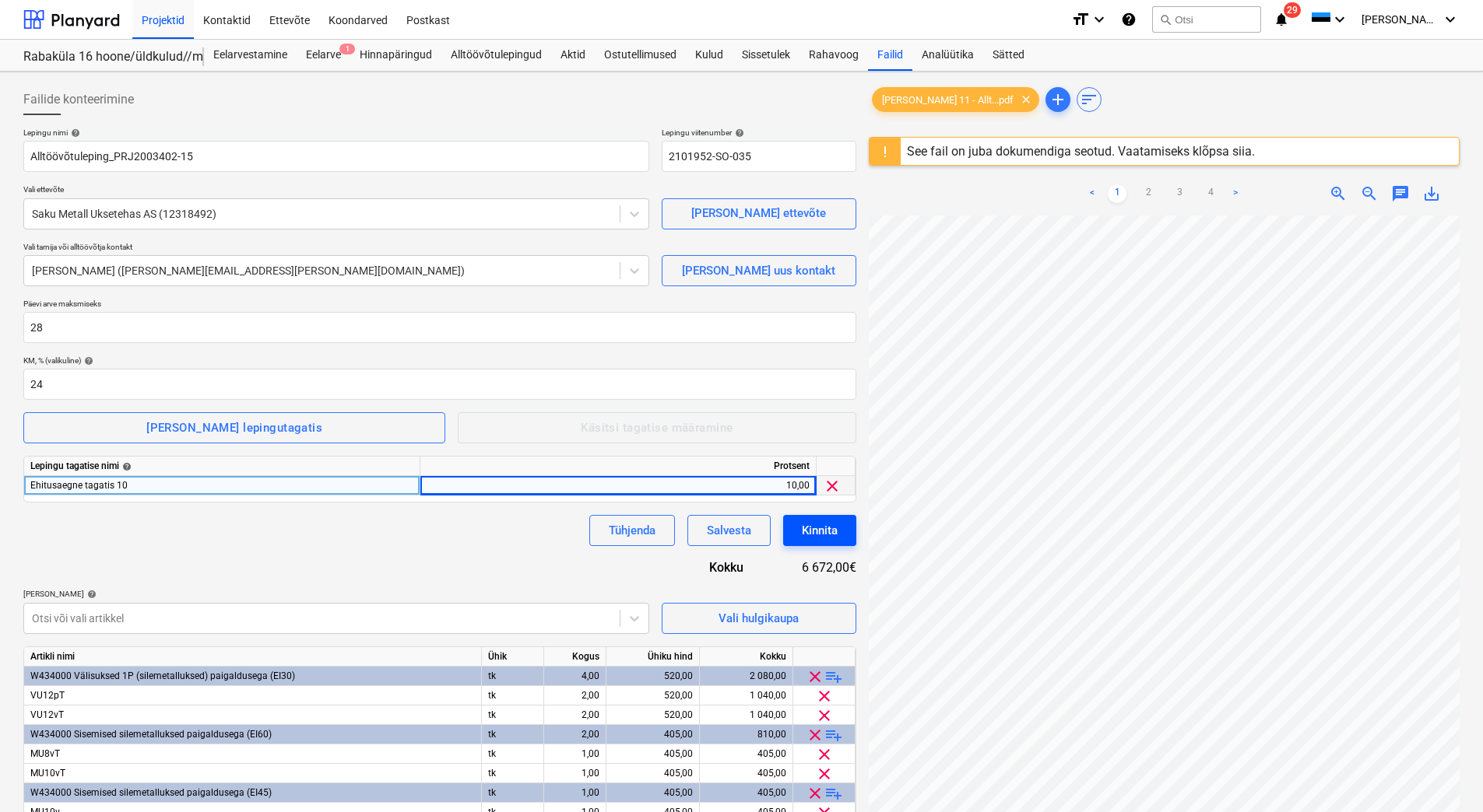
click at [824, 534] on div "Kinnita" at bounding box center [819, 530] width 35 height 21
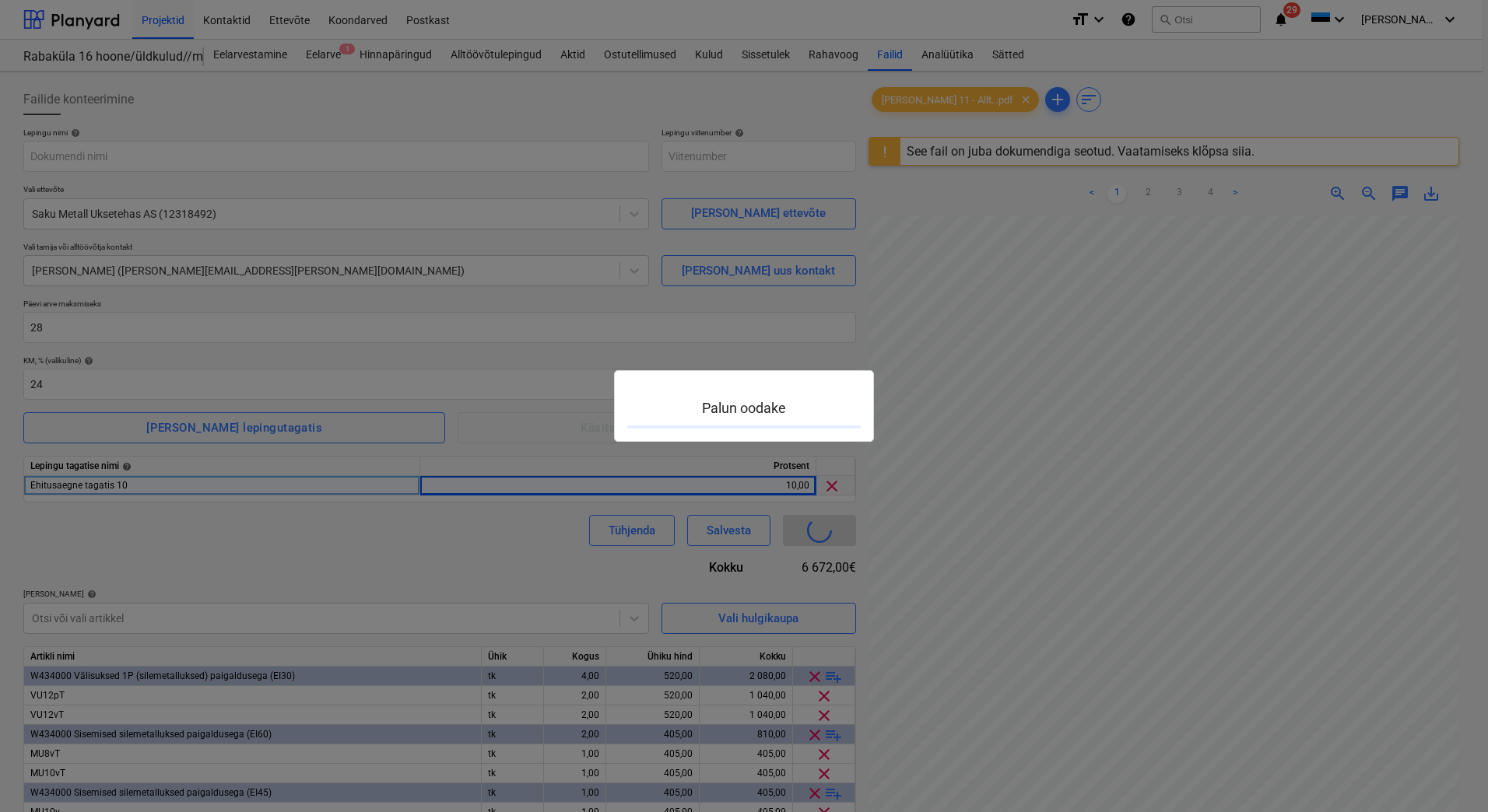
type input "2101952-SO-035"
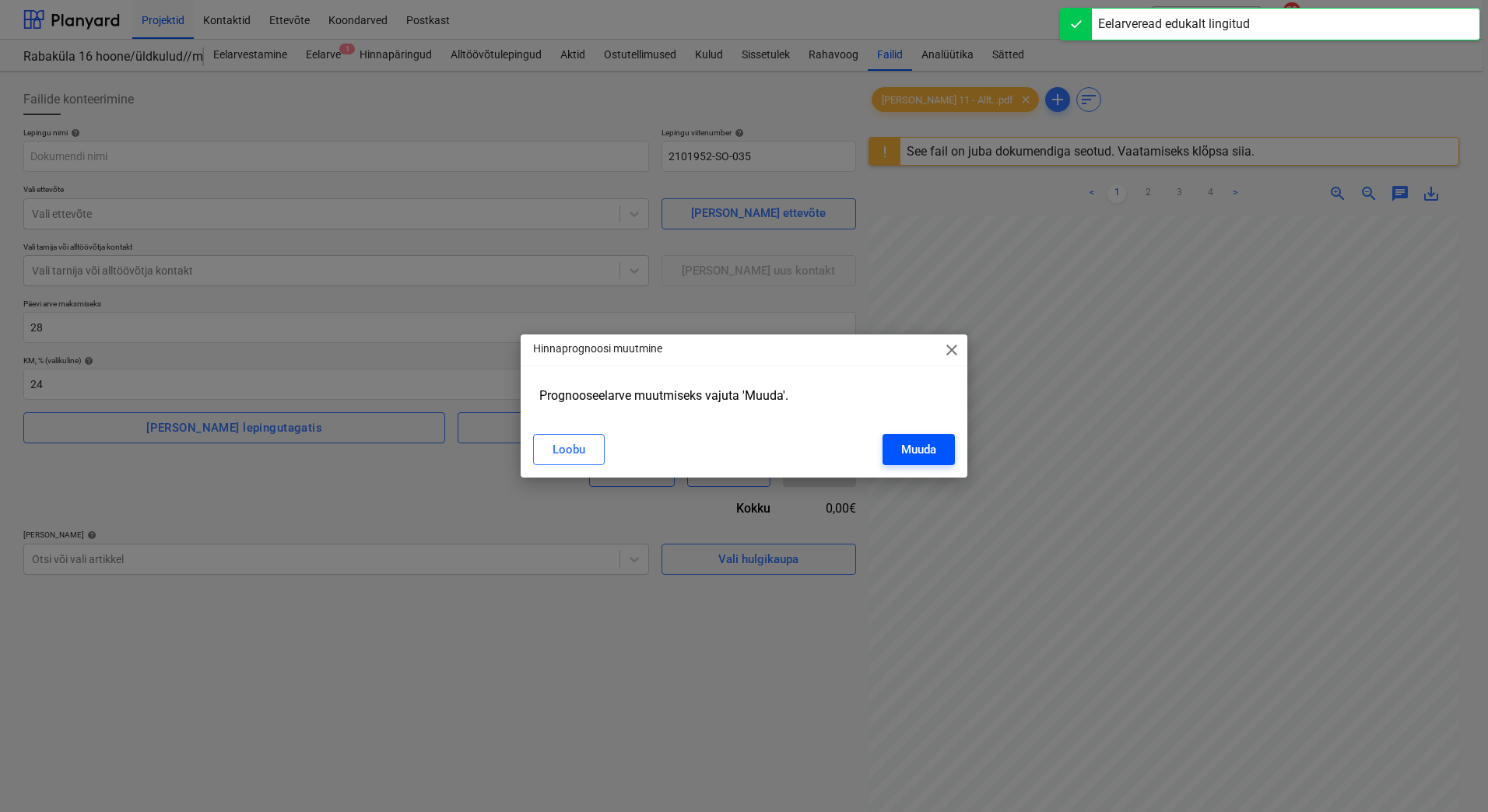
click at [889, 462] on button "Muuda" at bounding box center [918, 450] width 73 height 31
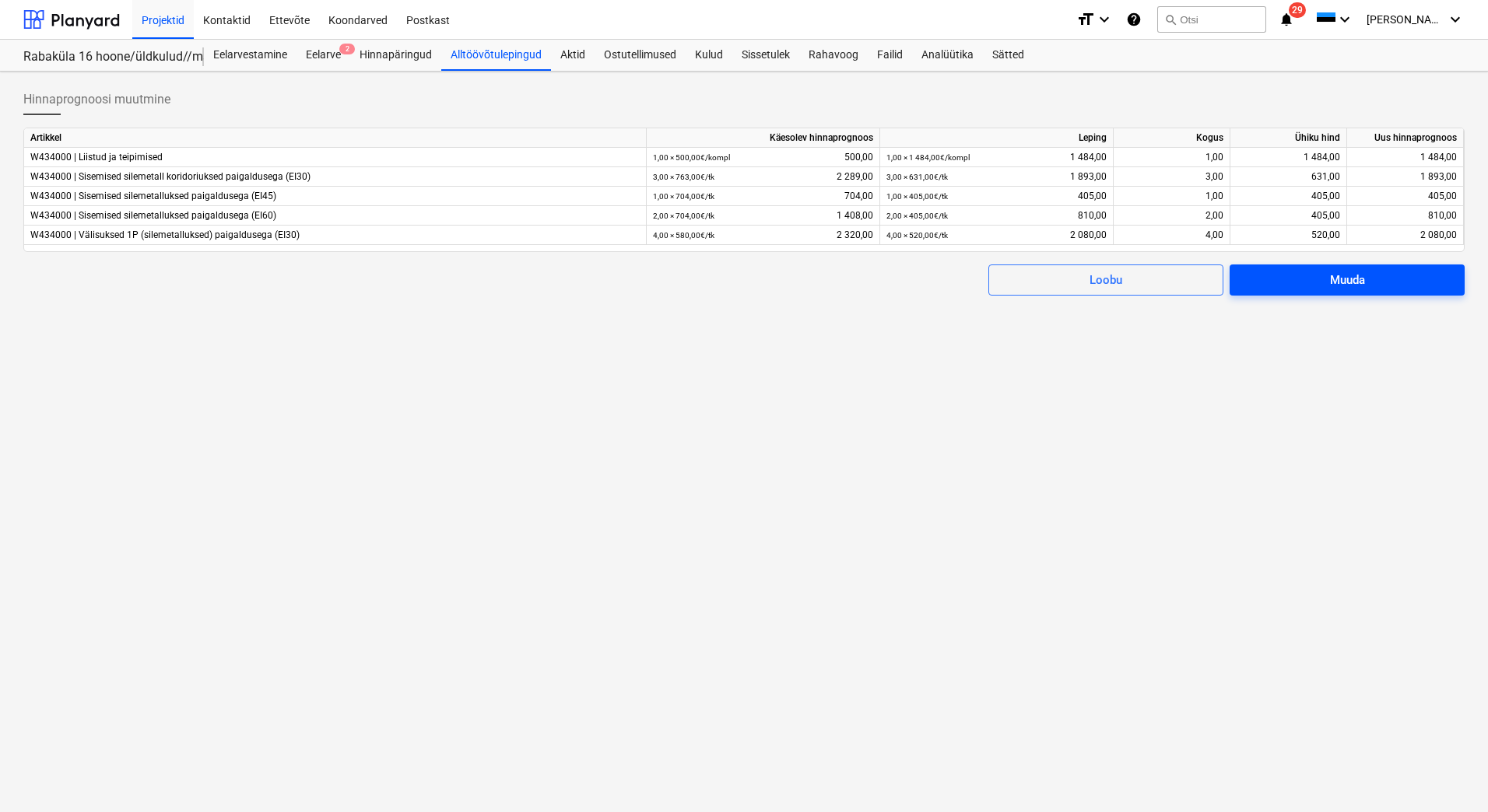
click at [1313, 282] on span "Muuda" at bounding box center [1347, 279] width 198 height 21
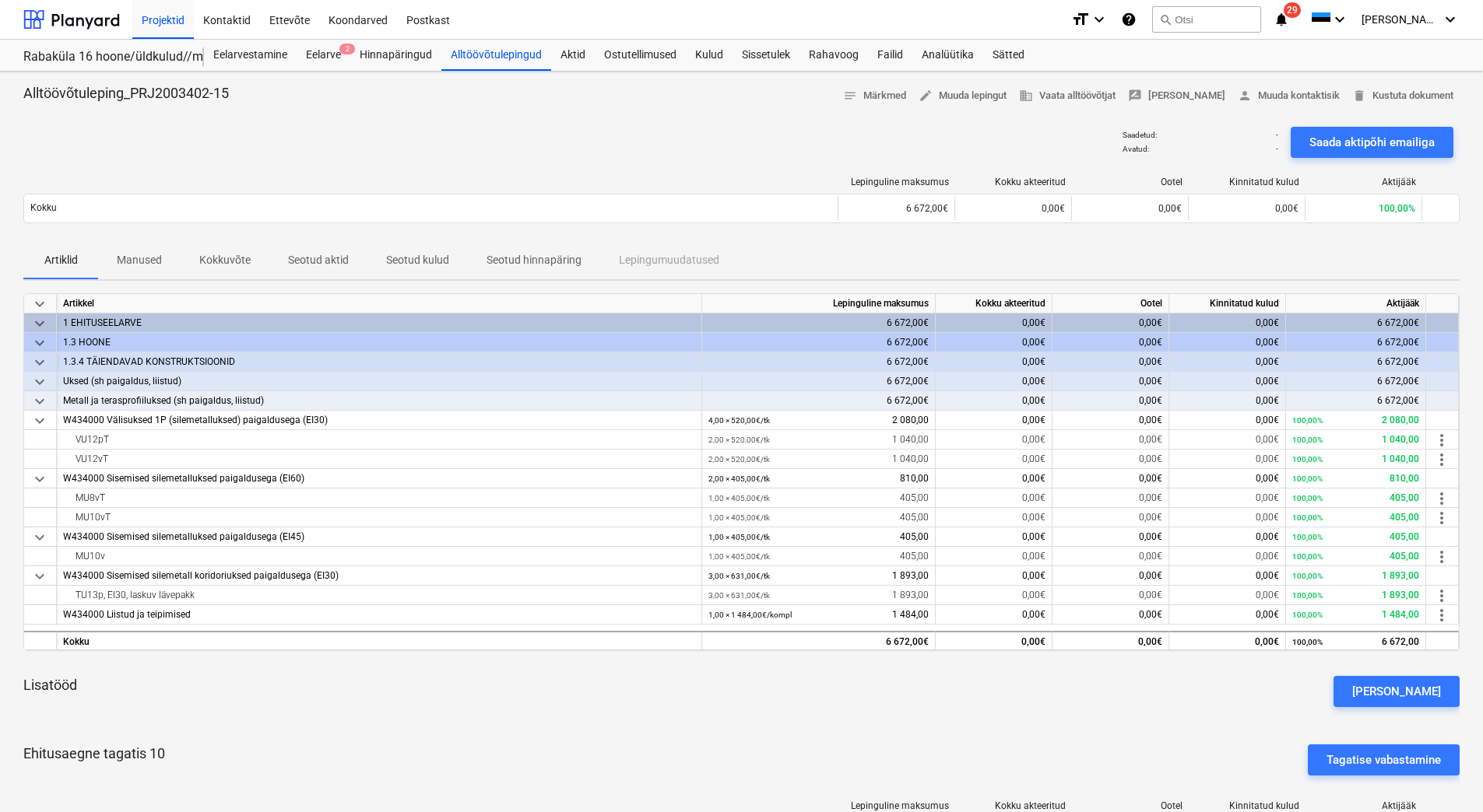
click at [933, 715] on div "Lisatööd [PERSON_NAME]" at bounding box center [741, 692] width 1436 height 56
click at [478, 60] on div "Alltöövõtulepingud" at bounding box center [496, 55] width 110 height 31
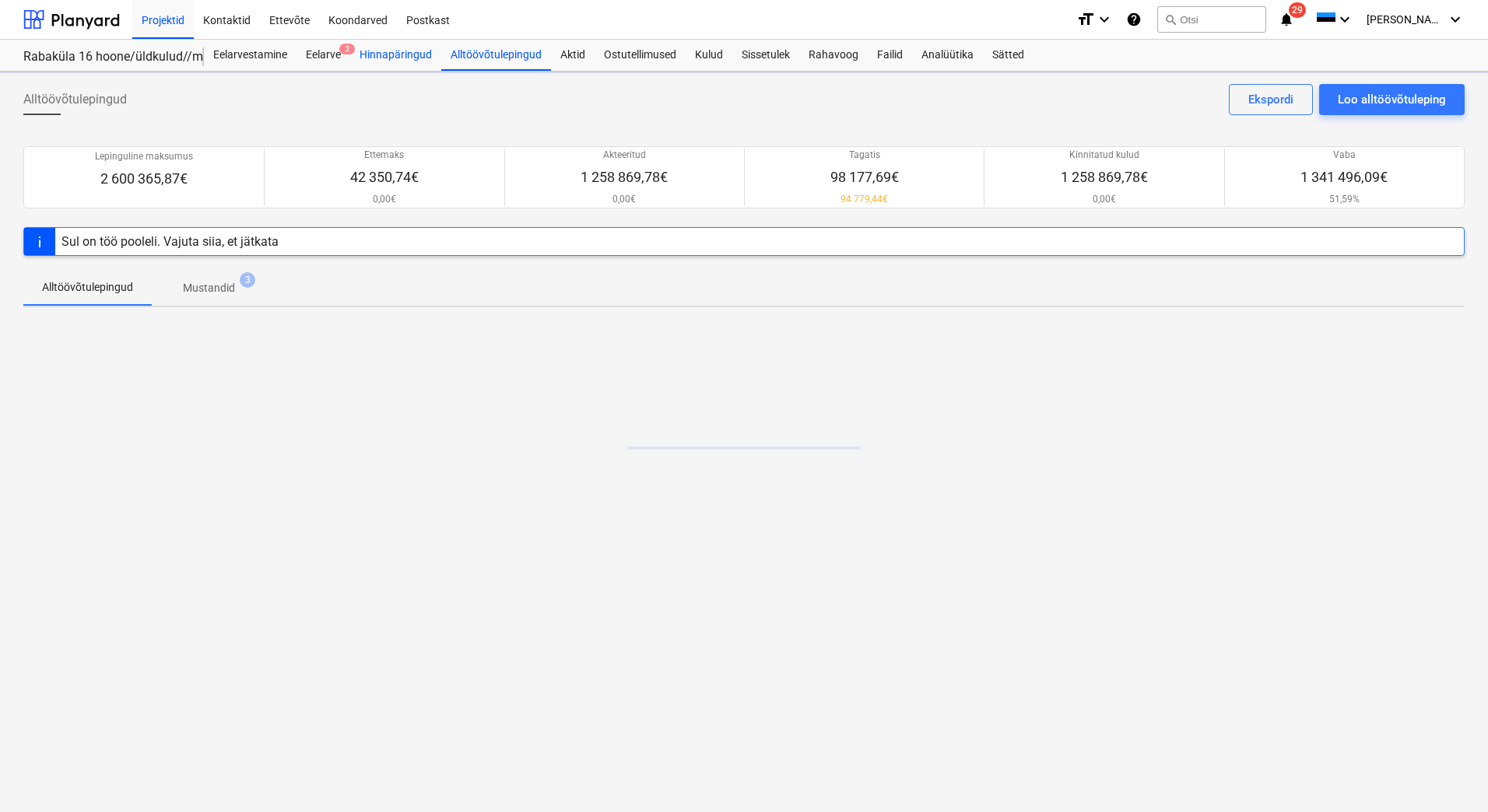
click at [391, 65] on div "Hinnapäringud" at bounding box center [396, 55] width 91 height 31
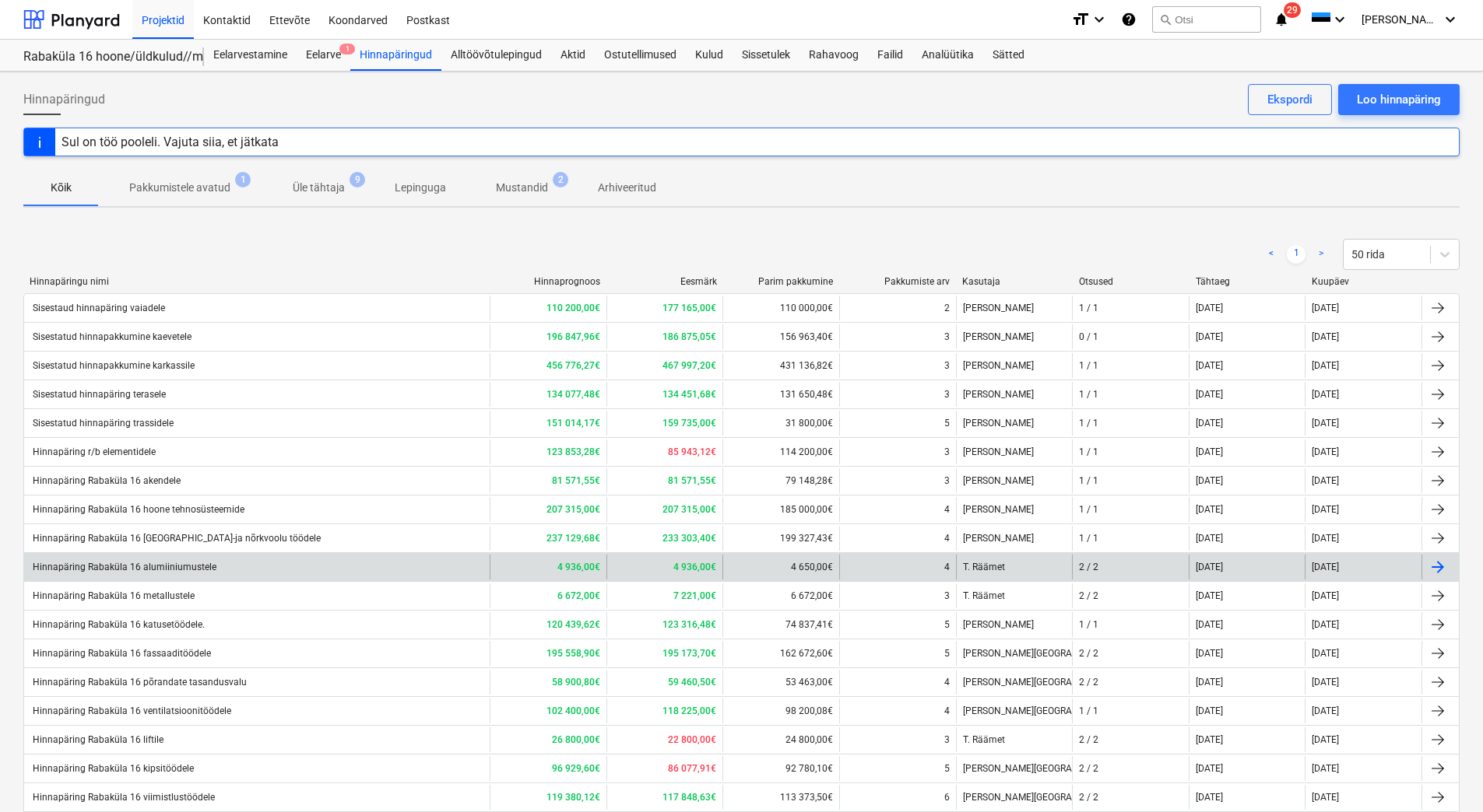
click at [209, 569] on div "Hinnapäring Rabaküla 16 alumiiniumustele" at bounding box center [124, 566] width 186 height 11
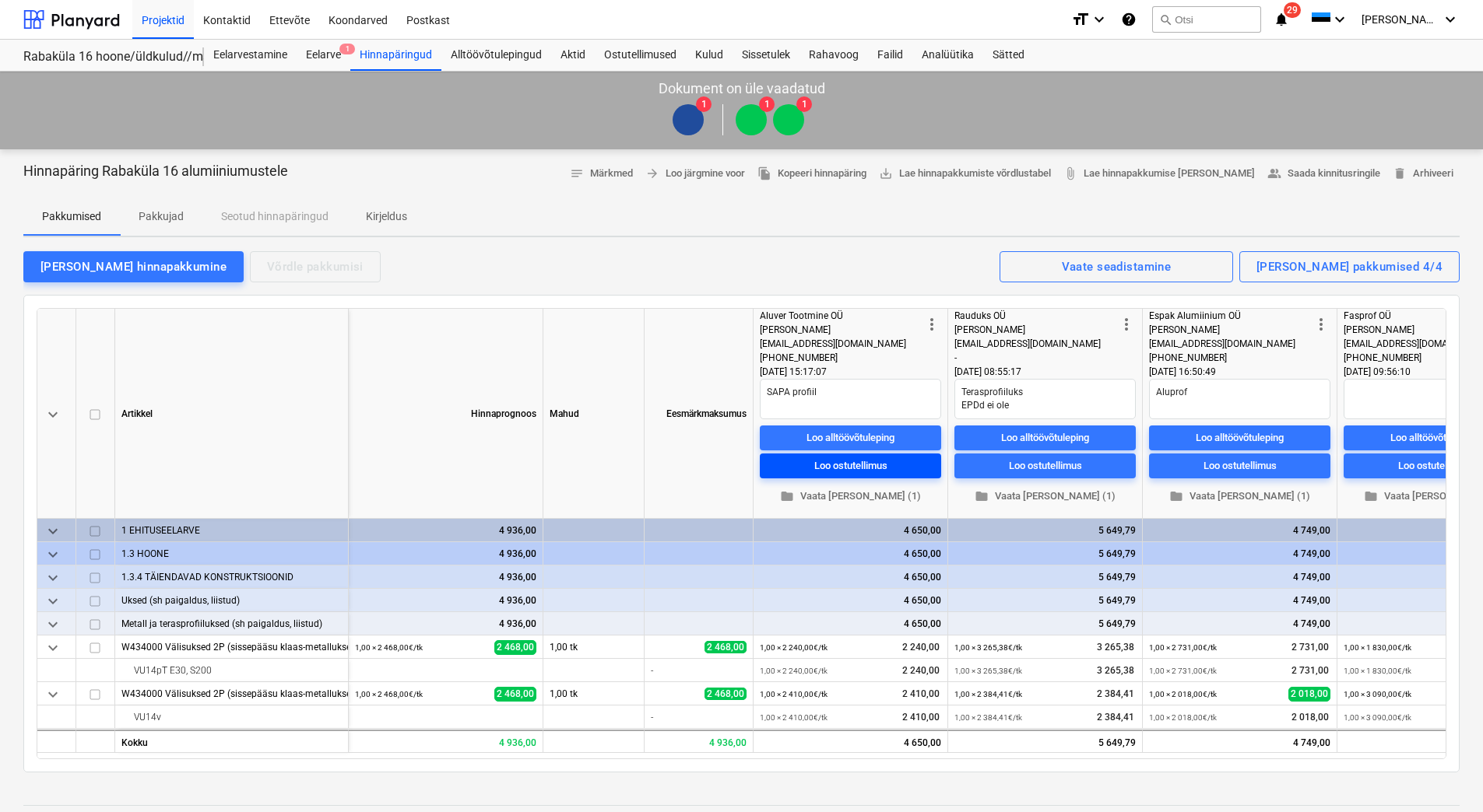
type textarea "x"
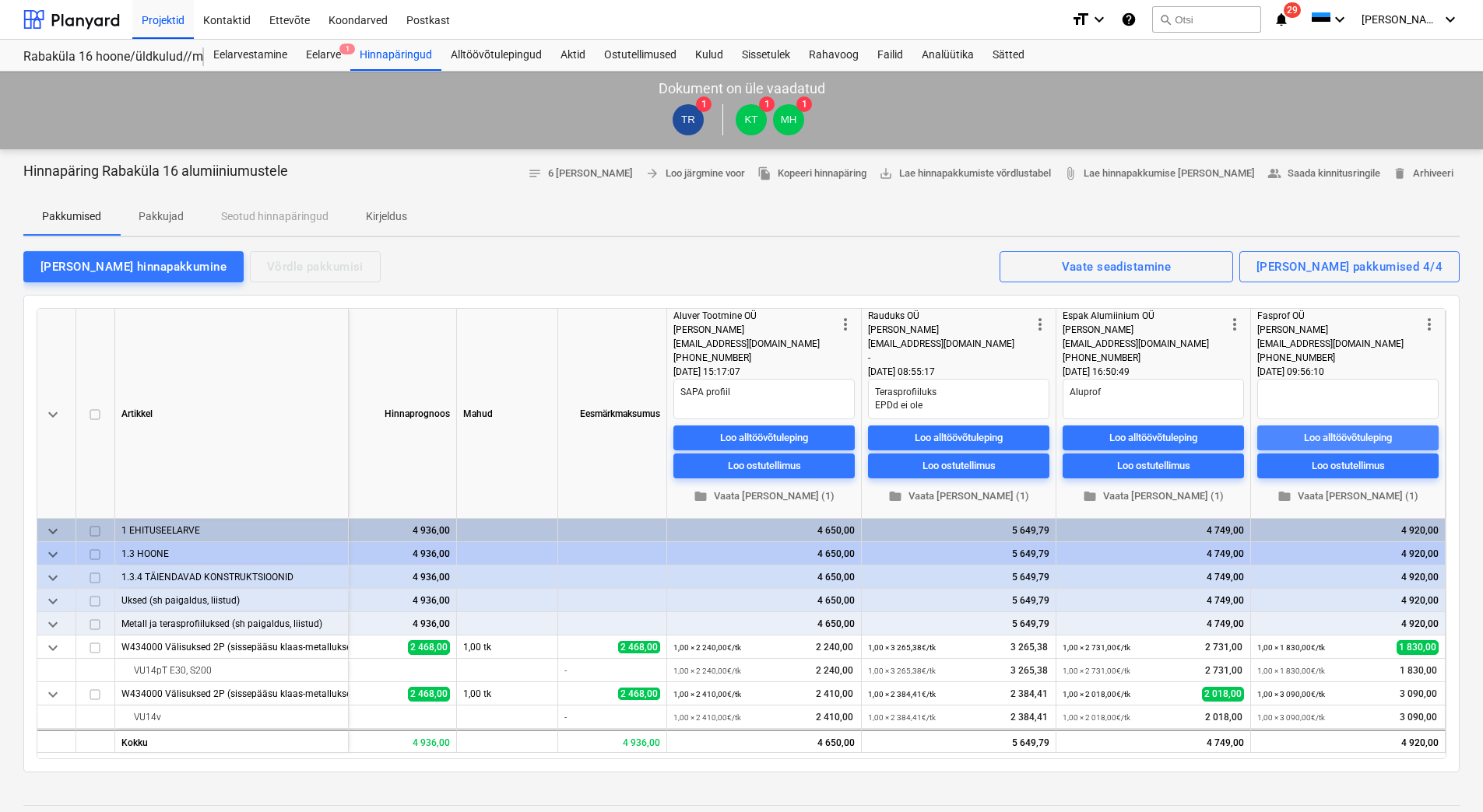
click at [1348, 437] on div "Loo alltöövõtuleping" at bounding box center [1348, 438] width 88 height 18
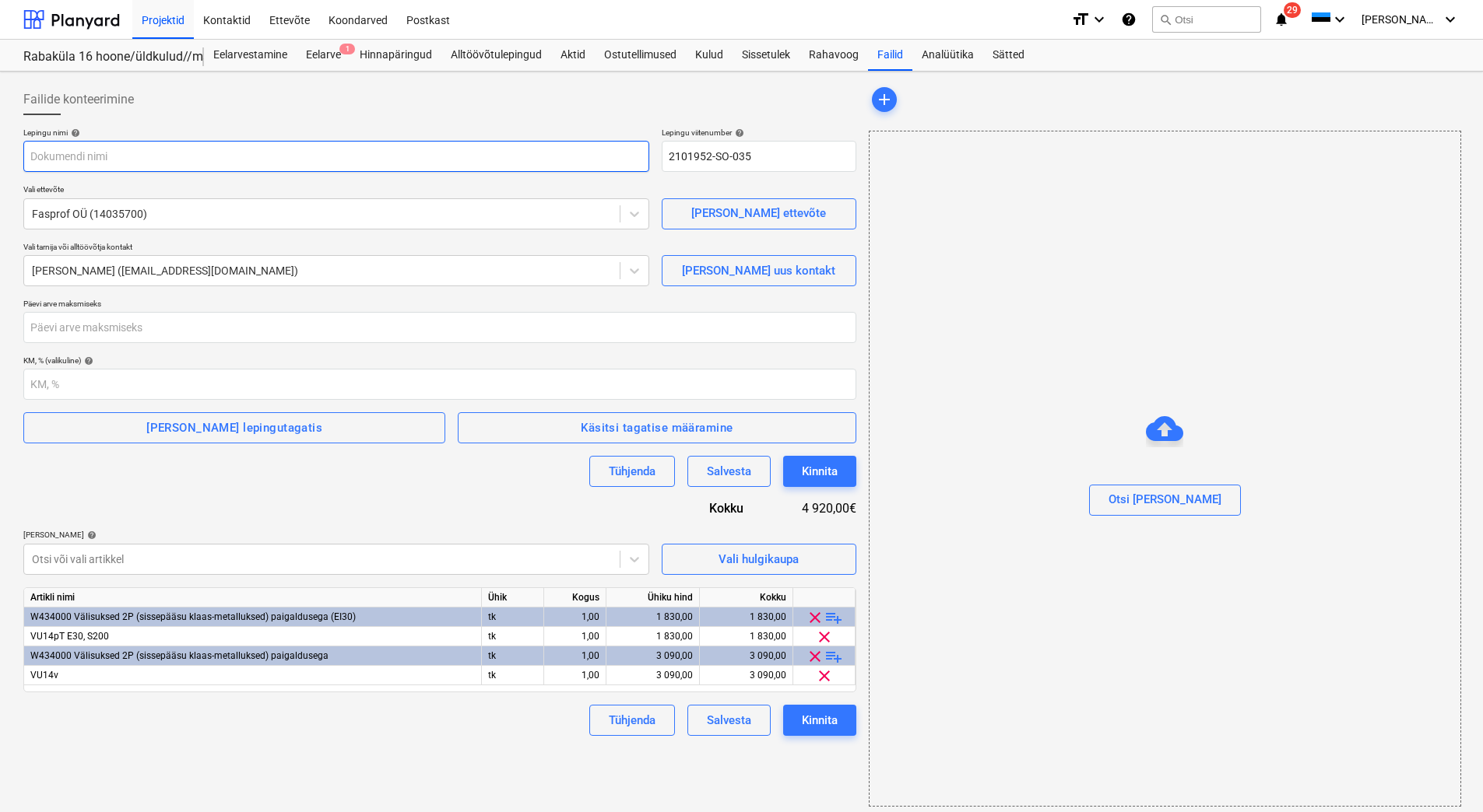
click at [144, 157] on input "text" at bounding box center [336, 157] width 626 height 31
paste input "Tellimiskiri PRJ2003402-16"
type input "Tellimiskiri PRJ2003402-16"
click at [211, 113] on div "Failide konteerimine" at bounding box center [440, 100] width 833 height 31
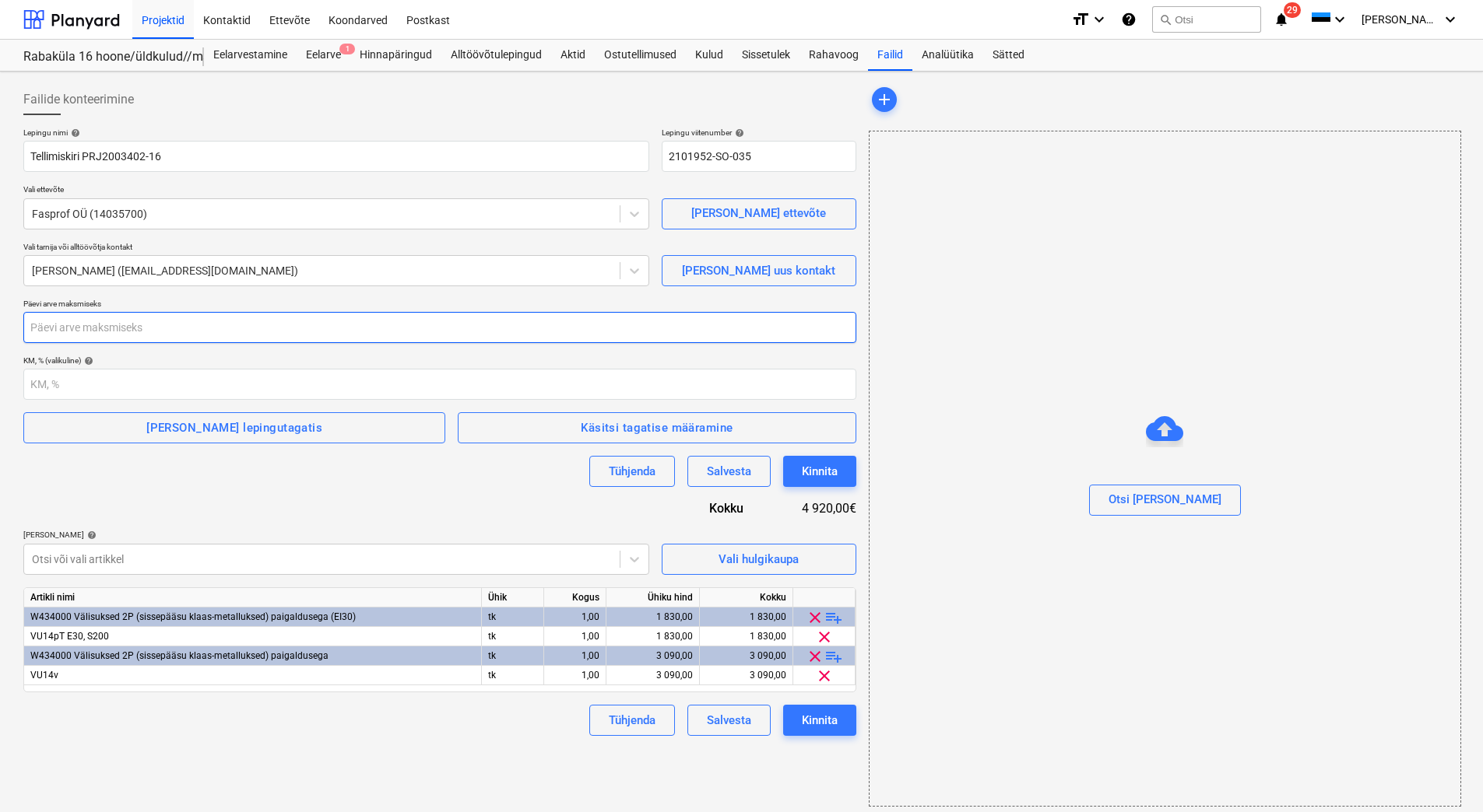
click at [101, 321] on input "number" at bounding box center [440, 327] width 833 height 31
type input "28"
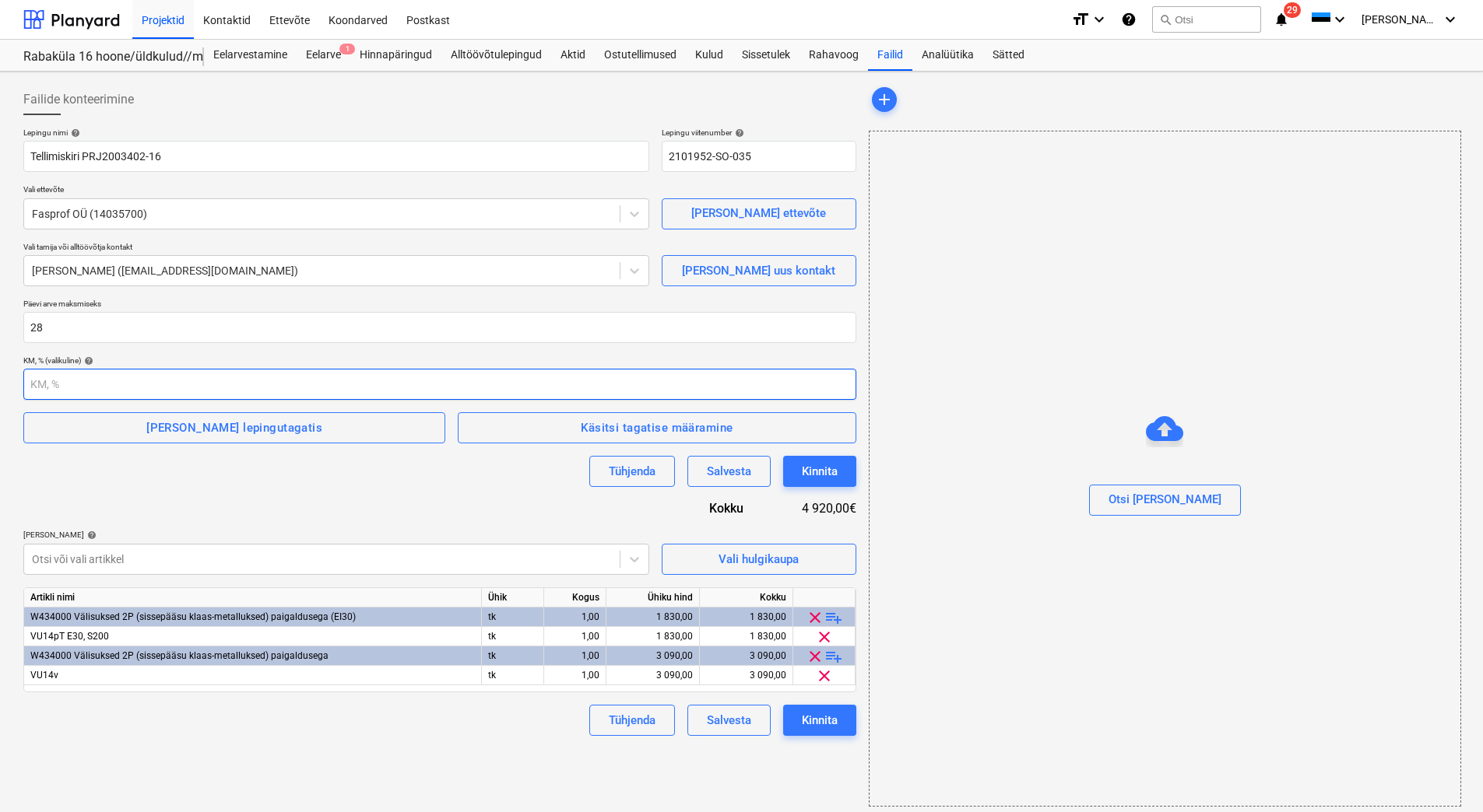
click at [76, 380] on input "number" at bounding box center [440, 384] width 833 height 31
type input "24"
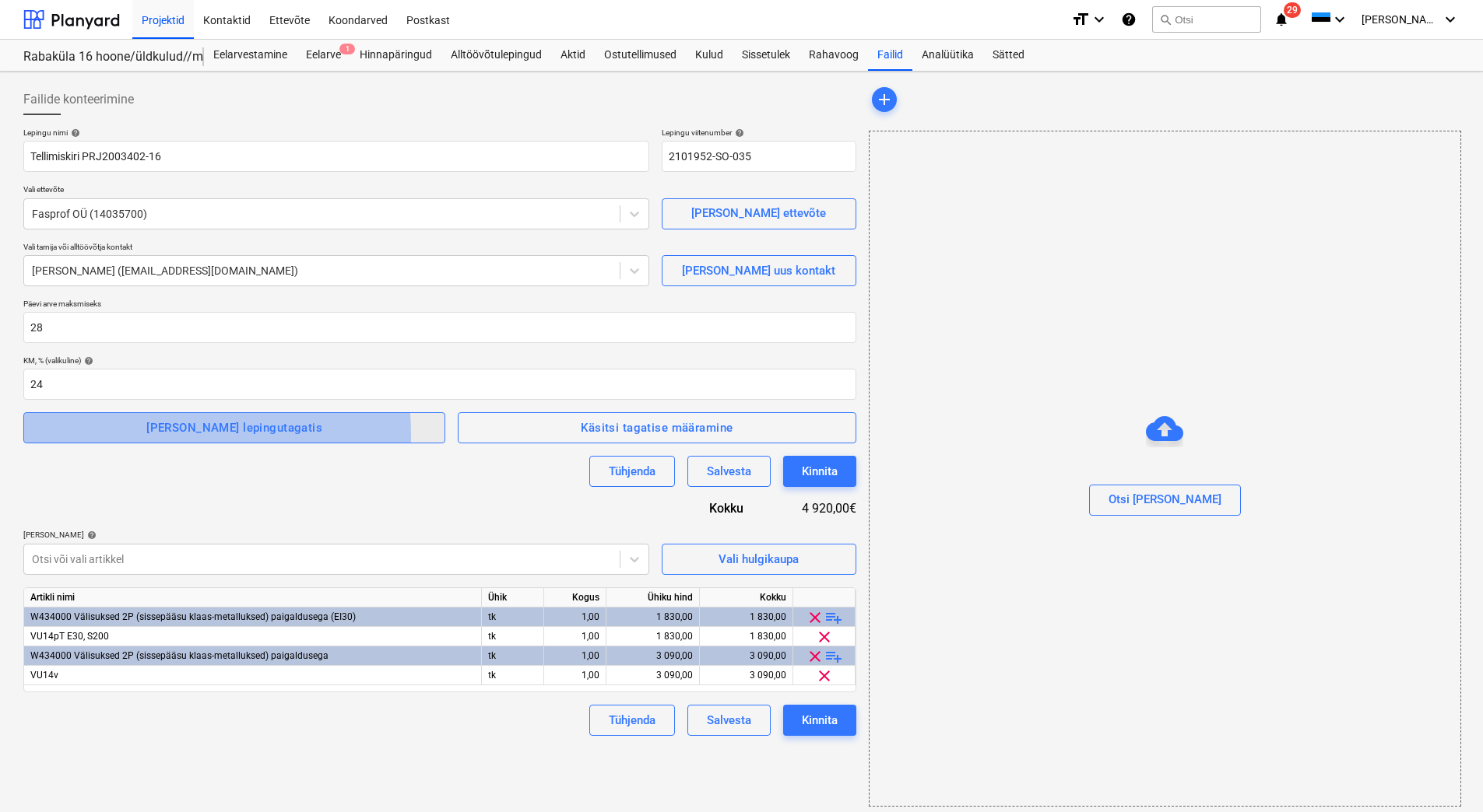
click at [92, 436] on span "[PERSON_NAME] lepingutagatis" at bounding box center [234, 428] width 388 height 21
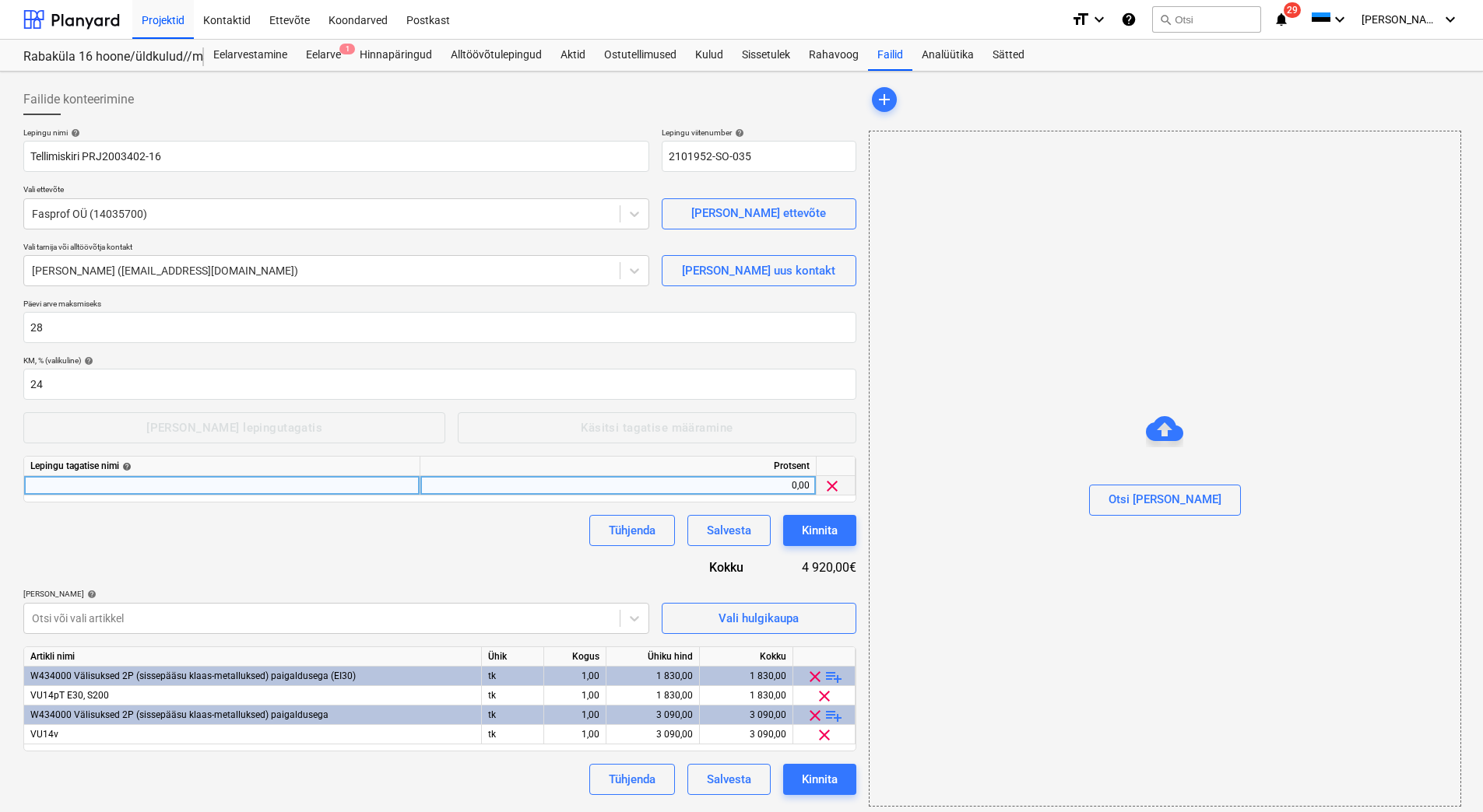
click at [84, 488] on div at bounding box center [222, 486] width 396 height 20
type input "Ehitusaegne tagatis"
click at [519, 485] on div "0,00" at bounding box center [618, 486] width 383 height 20
type input "10"
click at [448, 551] on div "Lepingu nimi help [PERSON_NAME] PRJ2003402-16 Lepingu viitenumber help 2101952-…" at bounding box center [440, 462] width 833 height 668
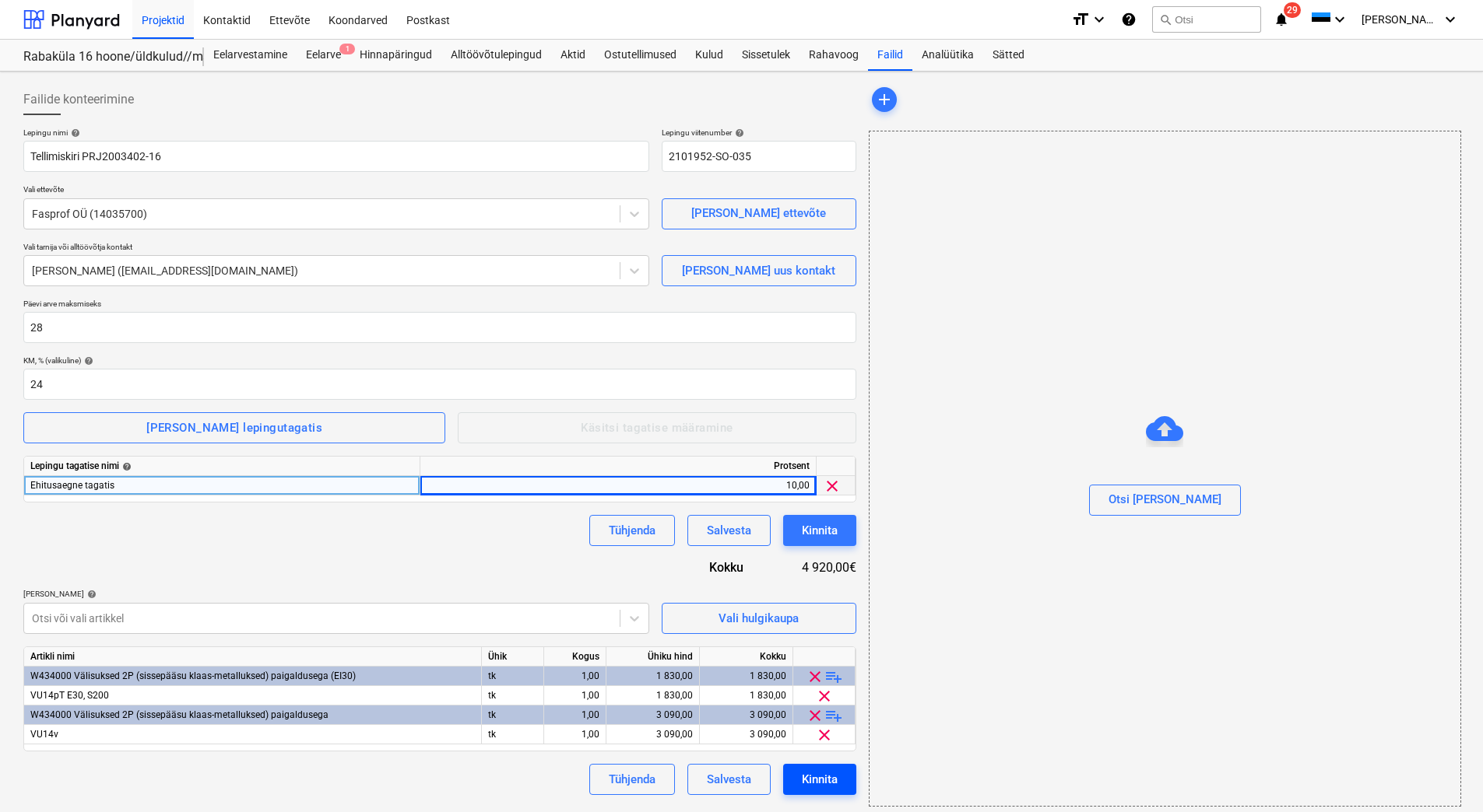
click at [816, 772] on div "Kinnita" at bounding box center [819, 779] width 35 height 21
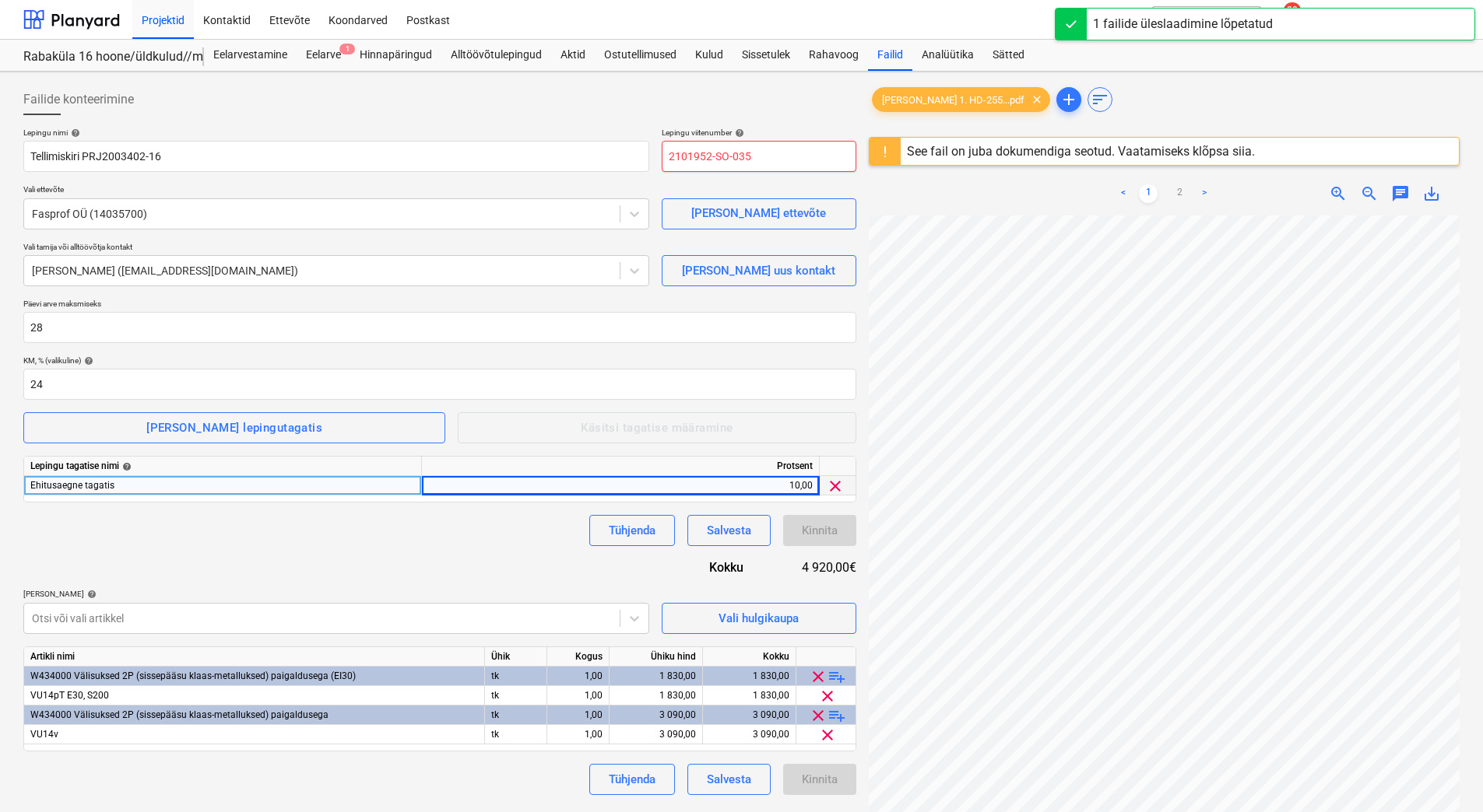
click at [770, 159] on input "2101952-SO-035" at bounding box center [759, 157] width 195 height 31
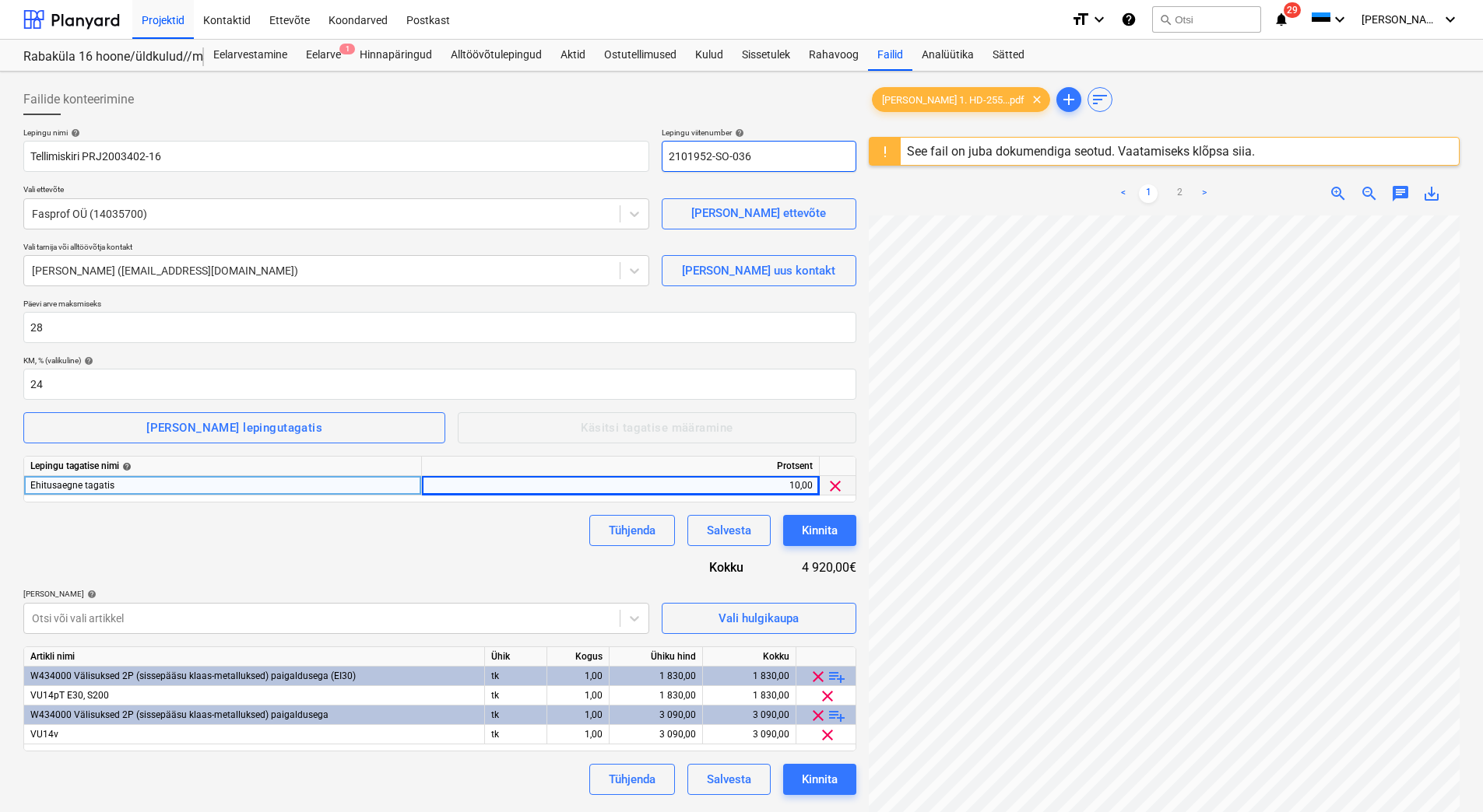
type input "2101952-SO-036"
click at [381, 549] on div "Lepingu nimi help [PERSON_NAME] PRJ2003402-16 Lepingu viitenumber help 2101952-…" at bounding box center [440, 462] width 833 height 668
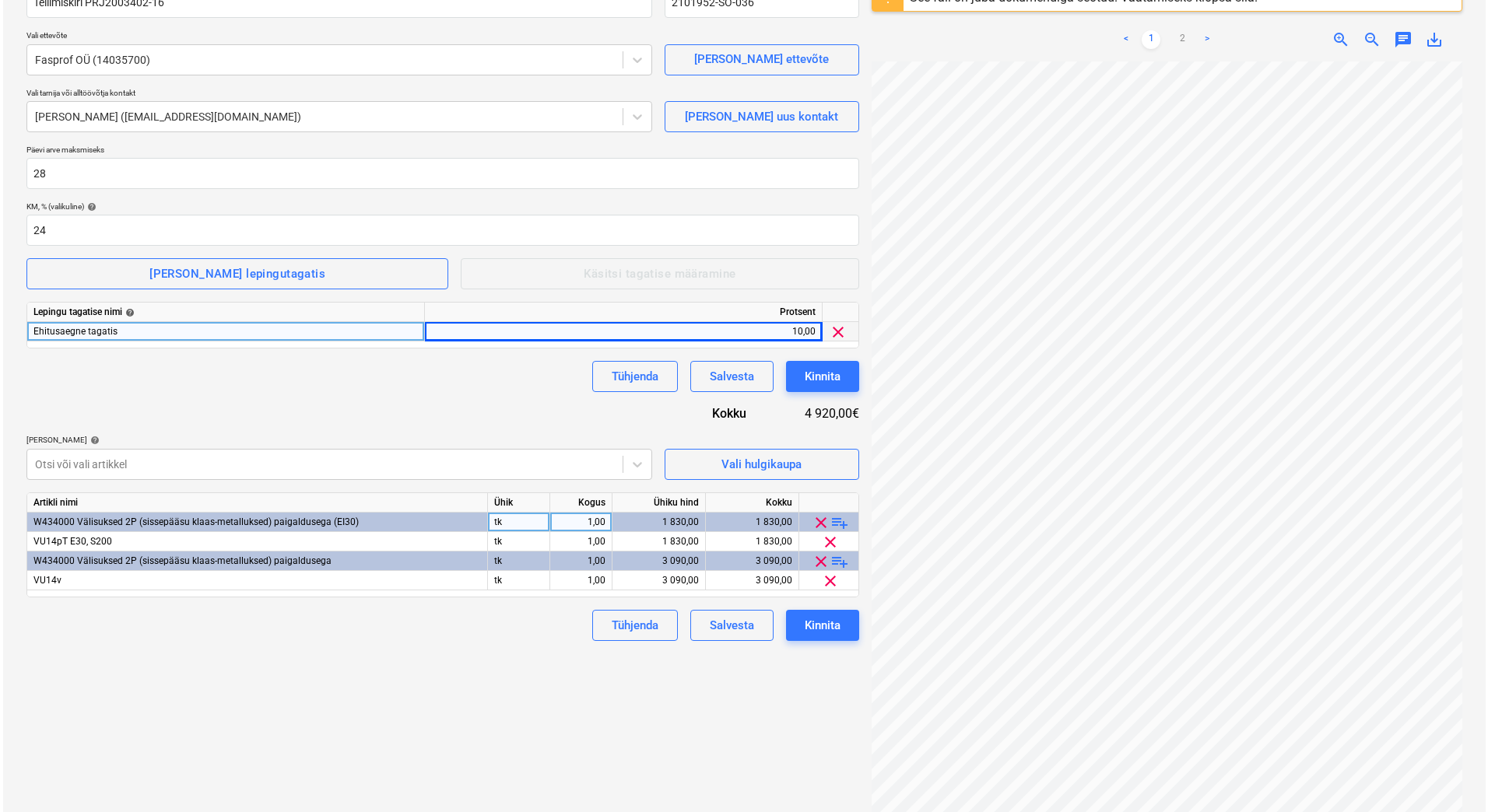
scroll to position [156, 0]
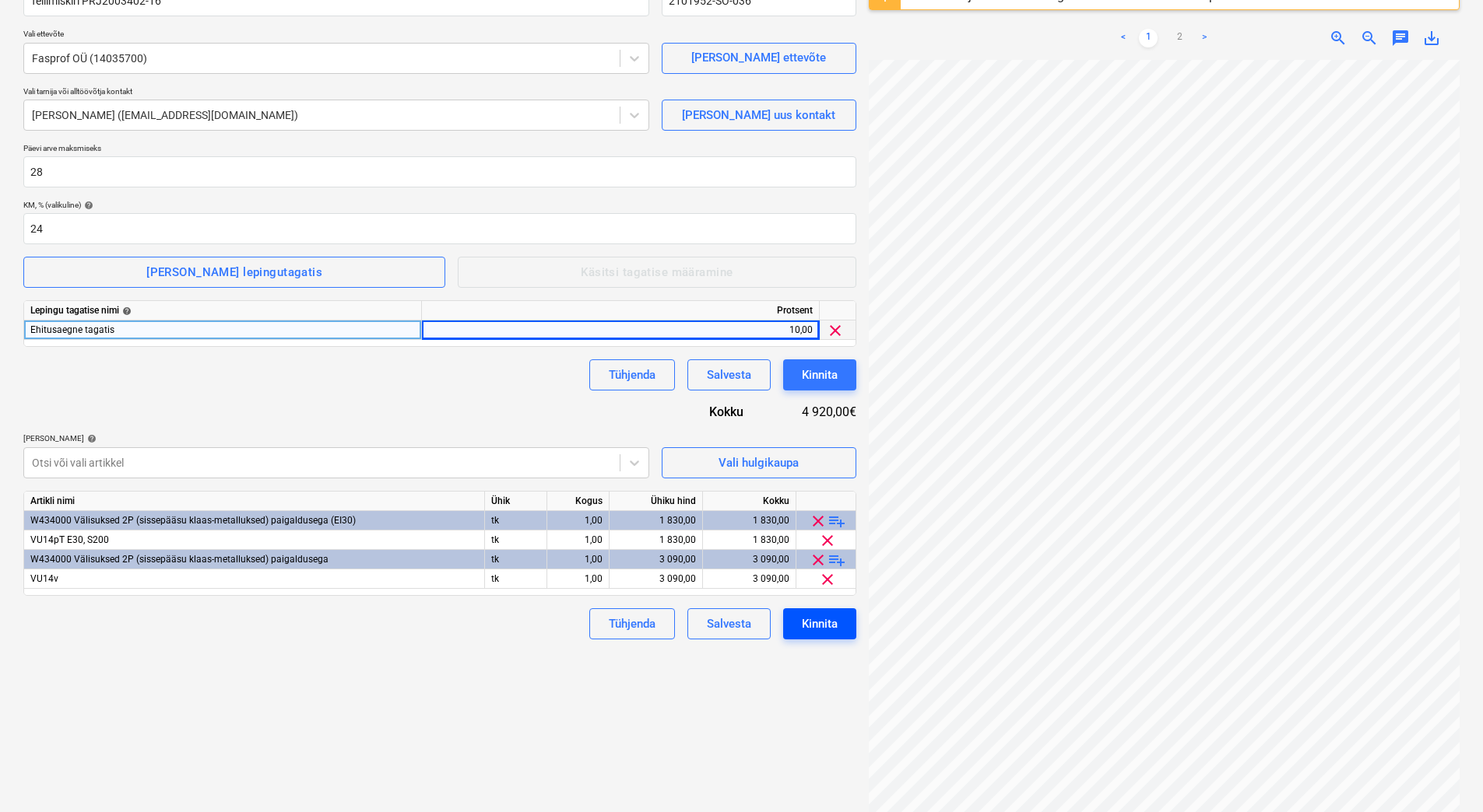
click at [811, 634] on button "Kinnita" at bounding box center [819, 624] width 73 height 31
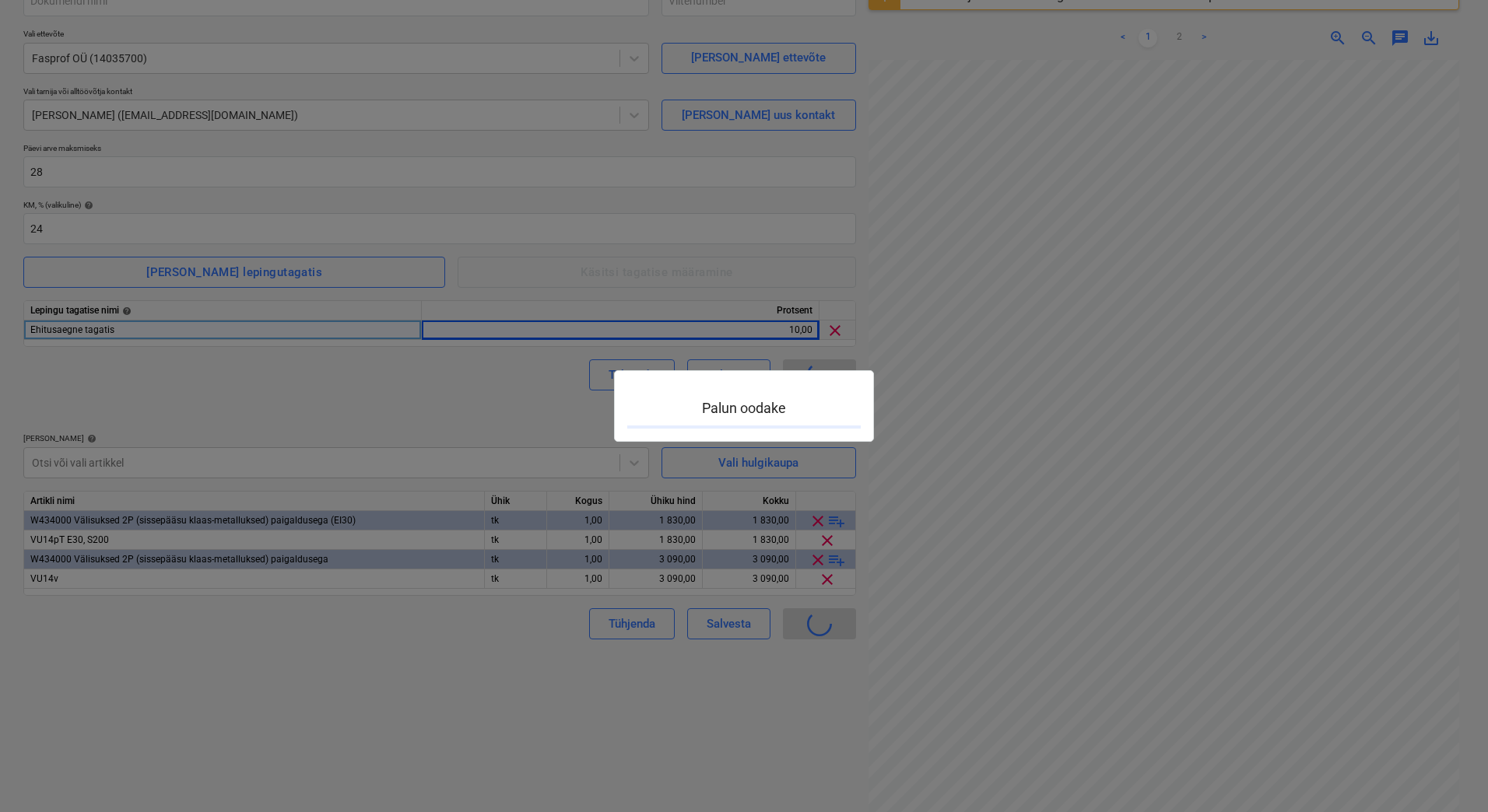
type input "2101952-SO-036"
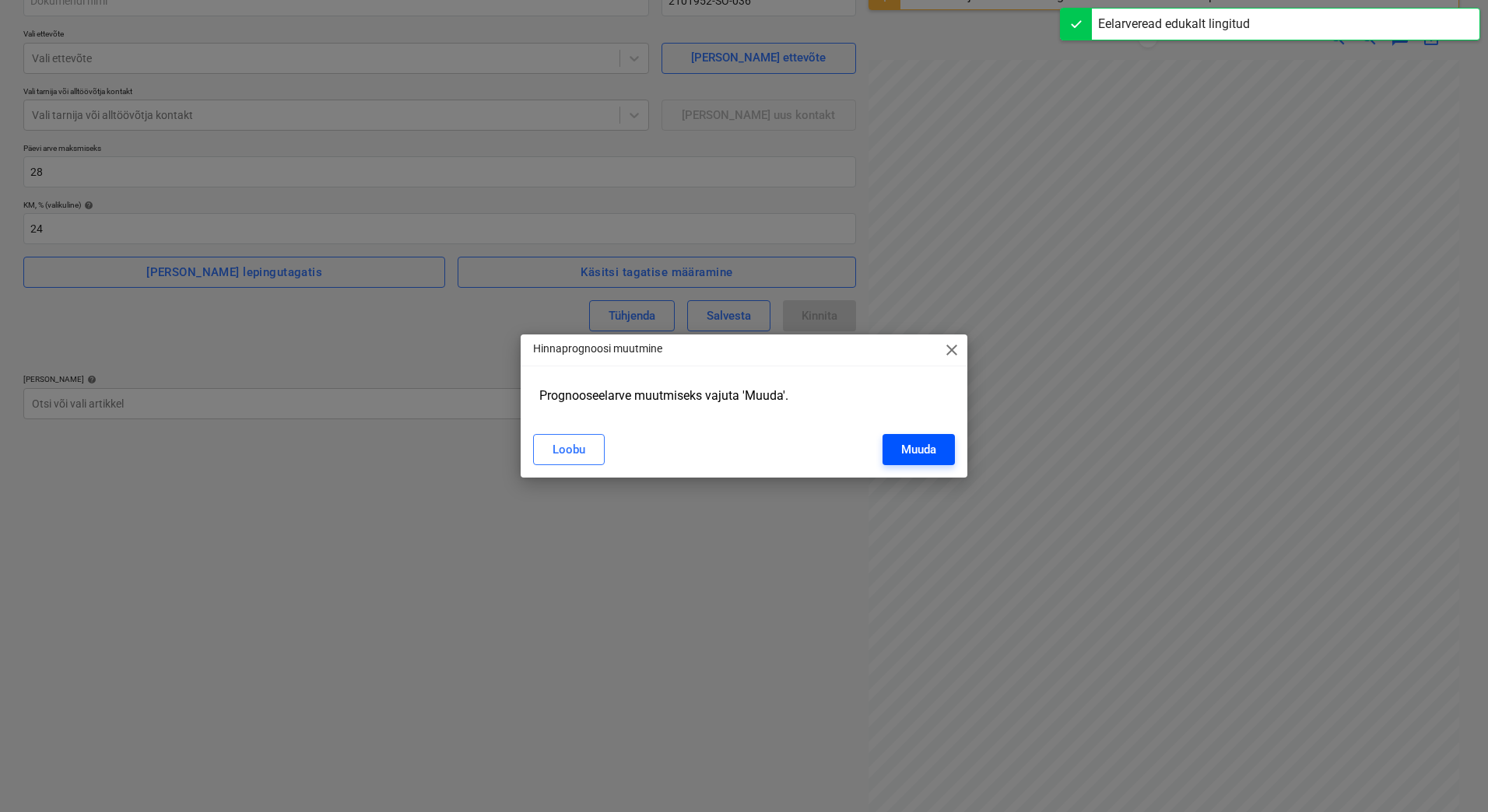
click at [925, 459] on div "Muuda" at bounding box center [918, 449] width 35 height 21
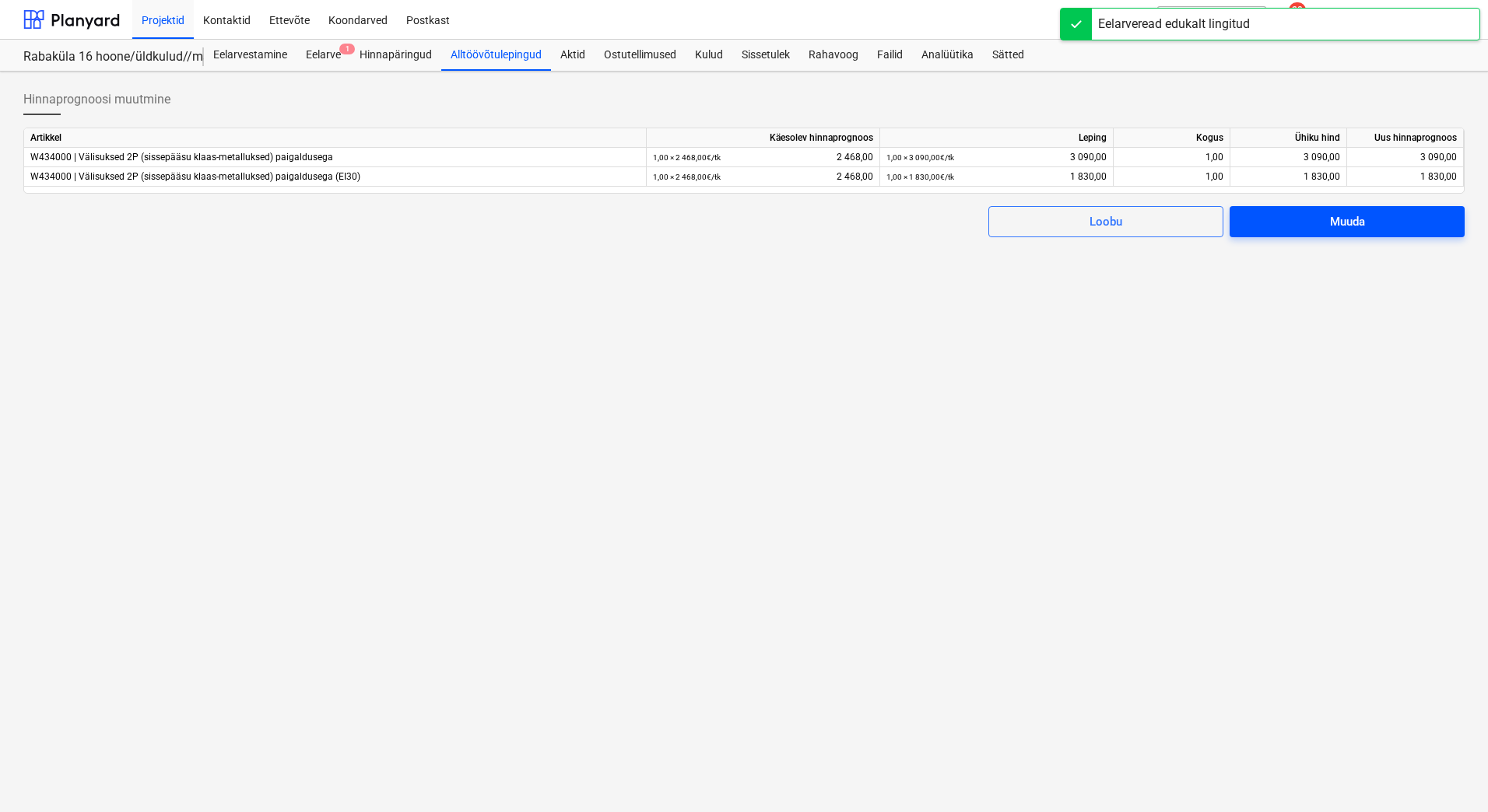
click at [1318, 218] on span "Muuda" at bounding box center [1347, 222] width 198 height 21
